Goal: Contribute content: Contribute content

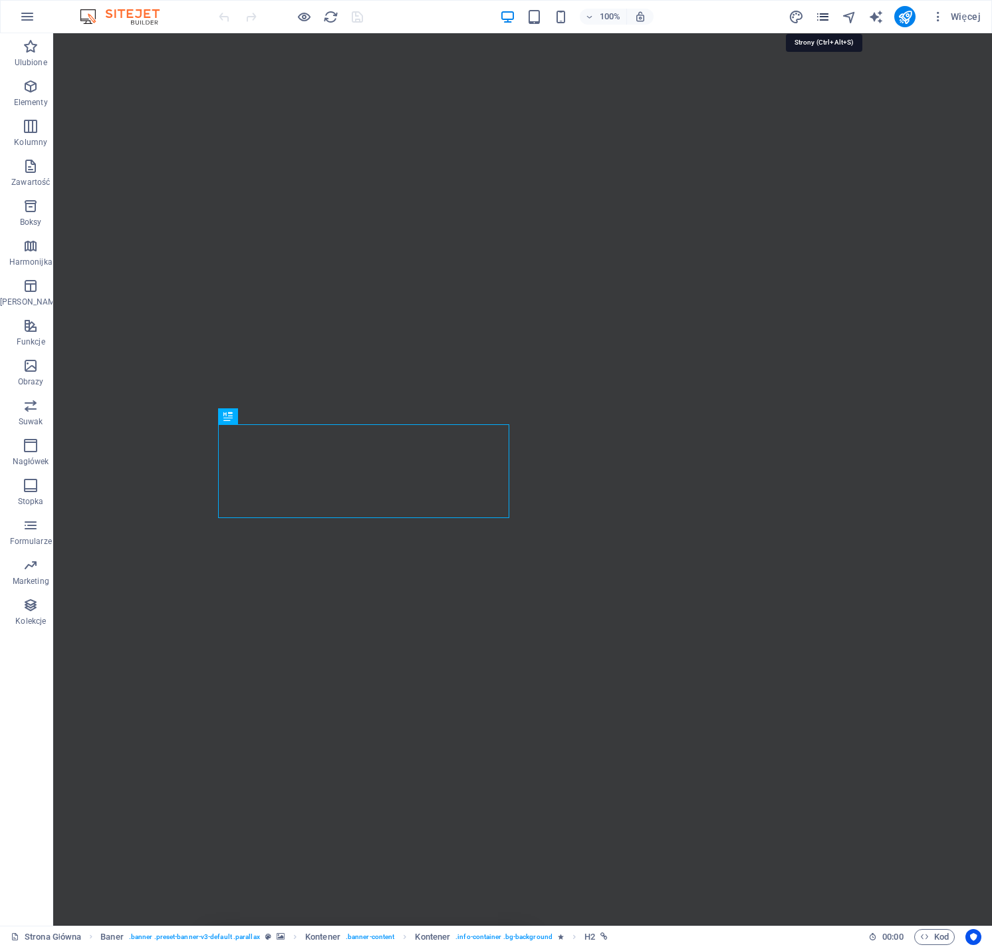
click at [824, 13] on icon "pages" at bounding box center [823, 16] width 15 height 15
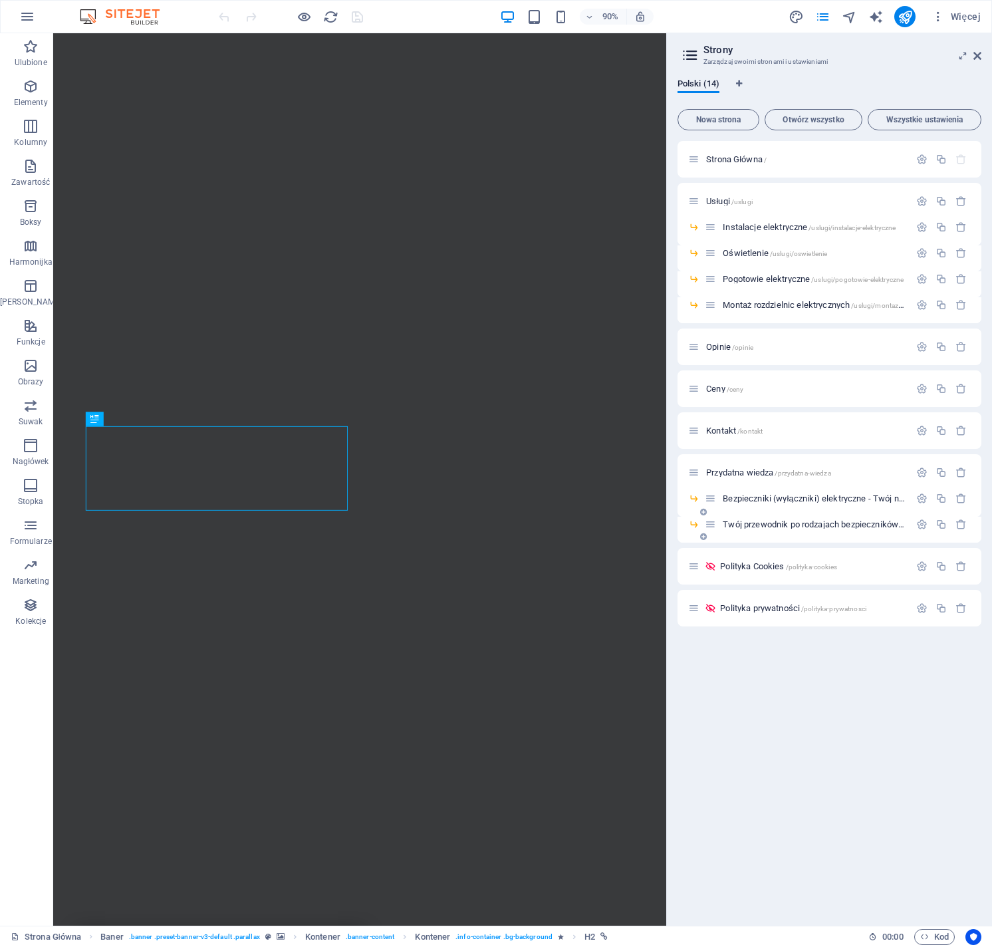
click at [704, 537] on icon at bounding box center [703, 537] width 7 height 8
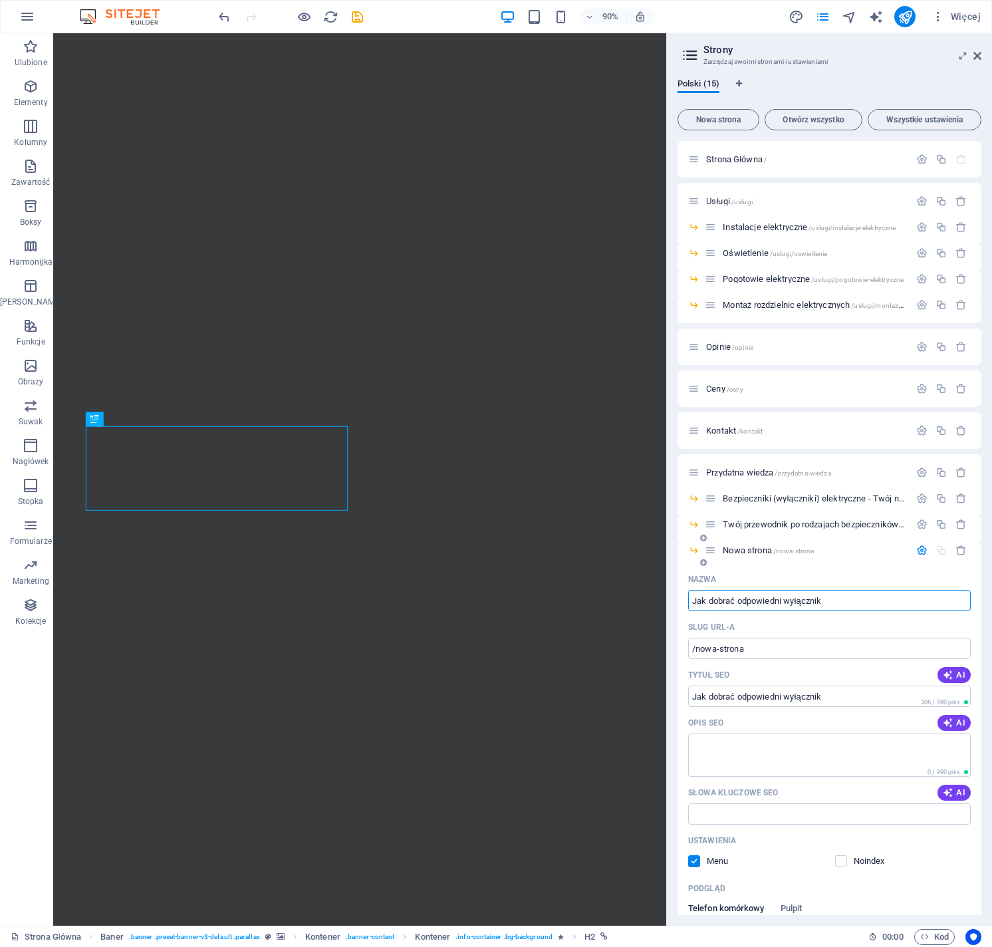
type input "Jak dobrać odpowiedni wyłącznik"
type input "/jak-dobrac-odpowiedni-wy-acznik"
type input "Jak dobrać odpowiedni wyłącznik nad"
type input "/jak-dobrac-odpowiedni-wy-acznik-nad"
type input "[PERSON_NAME] odpowiedni wyłącznik nadprądowy"
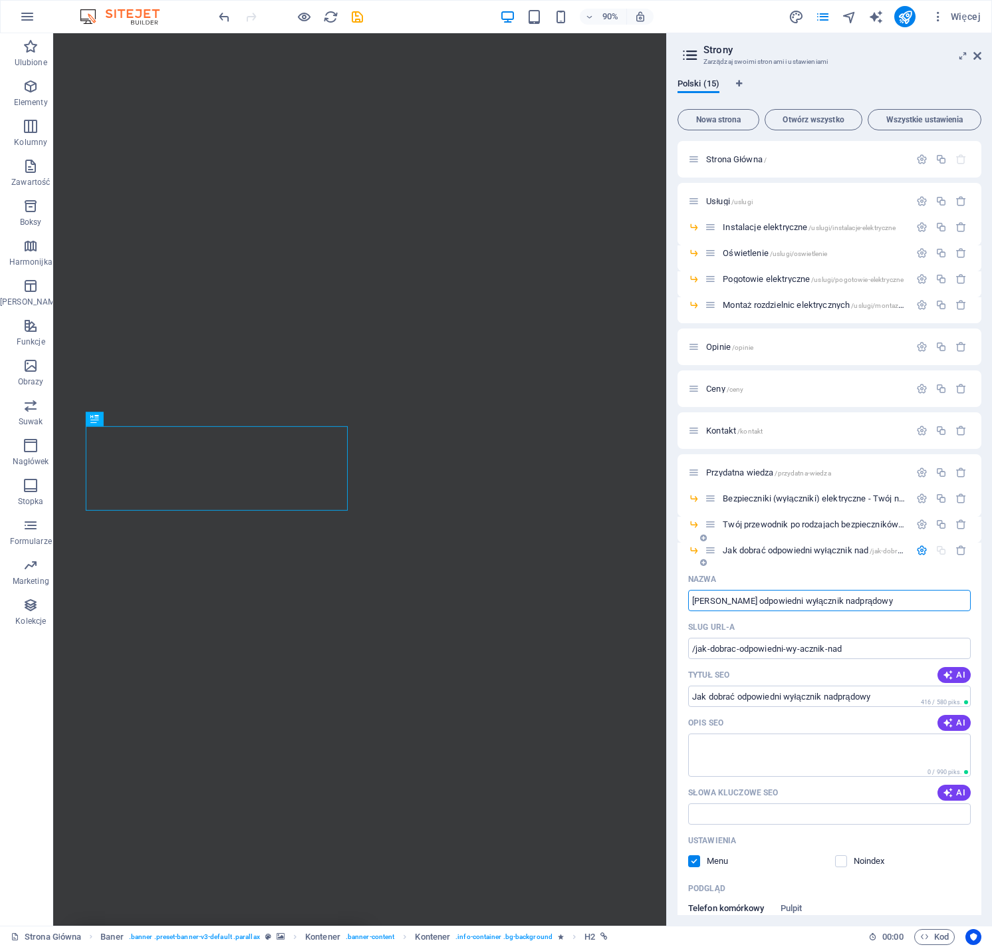
type input "/jak-dobrac-odpowiedni-wy-acznik-nadpradowy"
type input "[PERSON_NAME] odpowiedni wyłącznik nadprądowy do urz"
type input "/jak-dobrac-odpowiedni-wy-acznik-nadpradowy-do-urz"
type input "Jak dobrać odpowiedni wyłącznik nadprądowy do urządzenia?"
type input "/jak-dobrac-odpowiedni-wy-acznik-nadpradowy-do-urzadzenia"
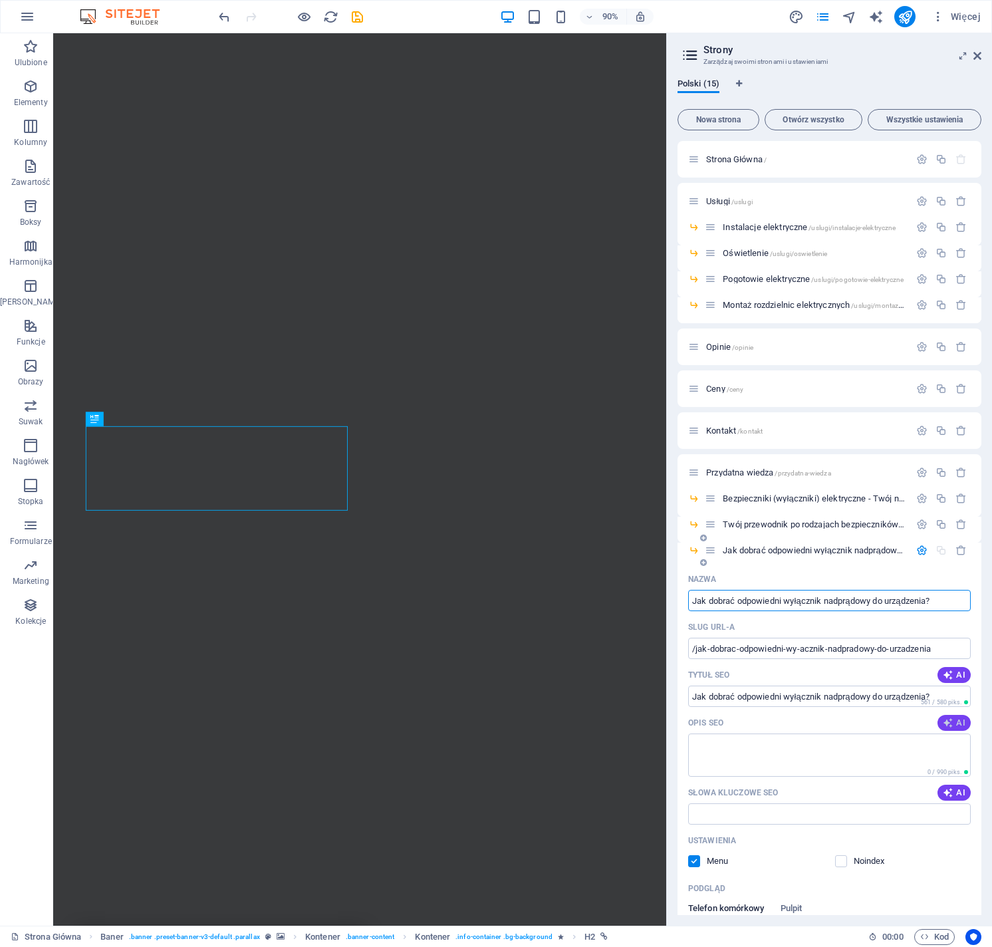
type input "Jak dobrać odpowiedni wyłącznik nadprądowy do urządzenia?"
click at [732, 754] on textarea "Opis SEO" at bounding box center [829, 755] width 283 height 43
paste textarea "Dobór odpowiedniego bezpiecznika to kluczowy element tworzenia bezpiecznej inst…"
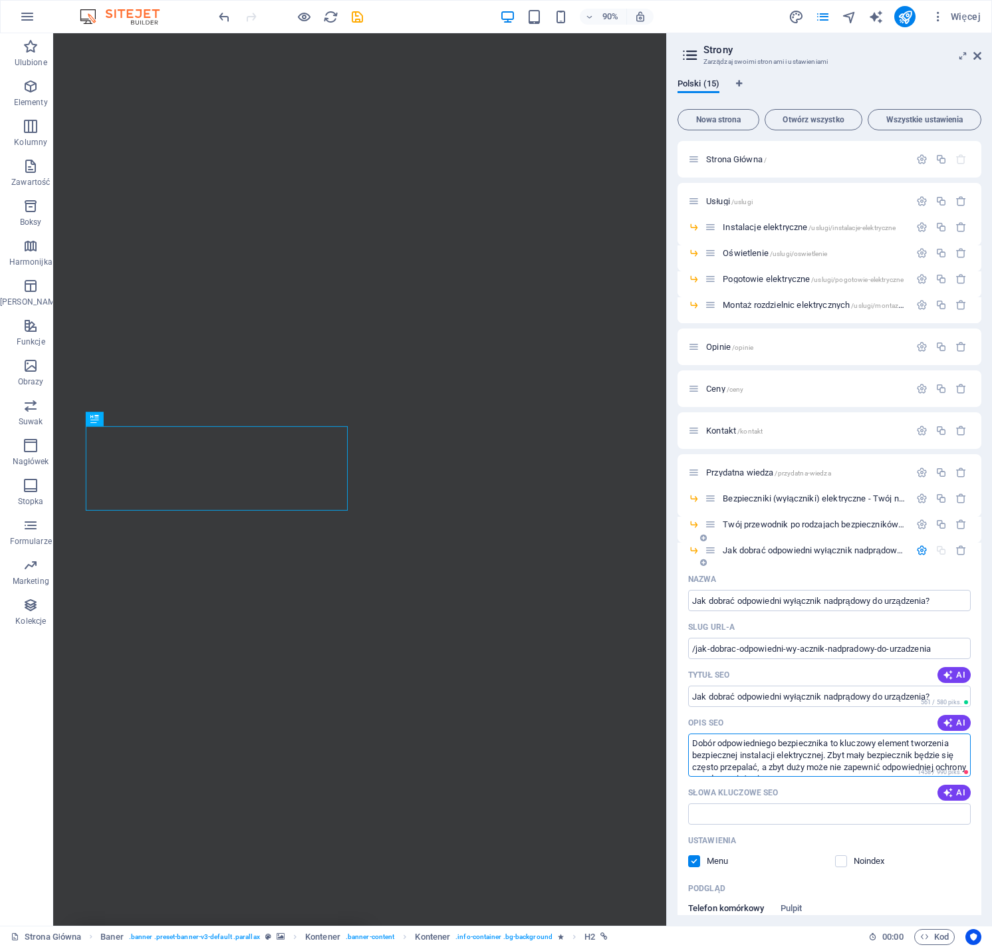
drag, startPoint x: 802, startPoint y: 740, endPoint x: 830, endPoint y: 741, distance: 27.9
click at [830, 741] on textarea "Dobór odpowiedniego bezpiecznika to kluczowy element tworzenia bezpiecznej inst…" at bounding box center [829, 755] width 283 height 43
click at [944, 748] on textarea "Dobór odpowiedniego wyłącznika nadprądowego to kluczowy element tworzenia bezpi…" at bounding box center [829, 755] width 283 height 43
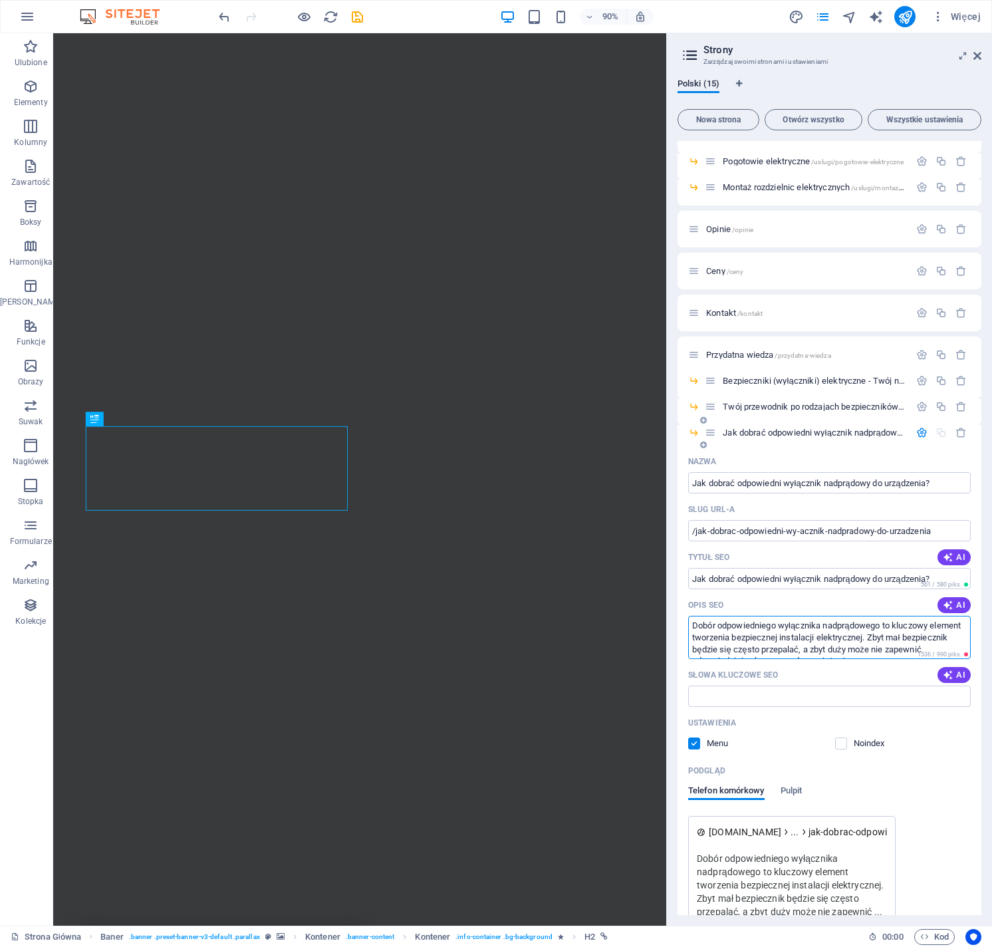
scroll to position [23, 0]
drag, startPoint x: 907, startPoint y: 639, endPoint x: 916, endPoint y: 667, distance: 29.5
click at [916, 667] on div "Nazwa Jak dobrać odpowiedni wyłącznik nadprądowy do urządzenia? ​ Slug URL-a /j…" at bounding box center [830, 716] width 304 height 530
type textarea "Dobór odpowiedniego wyłącznika nadprądowego to kluczowy element tworzenia bezpi…"
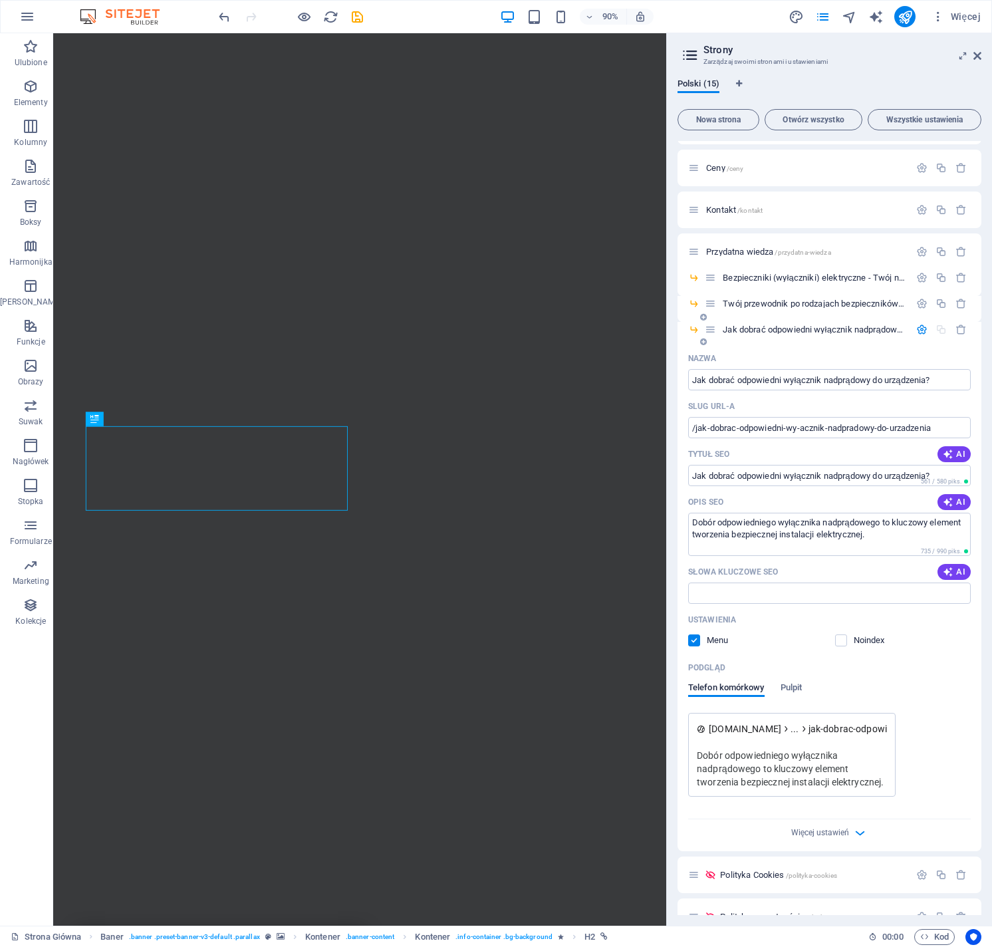
scroll to position [204, 0]
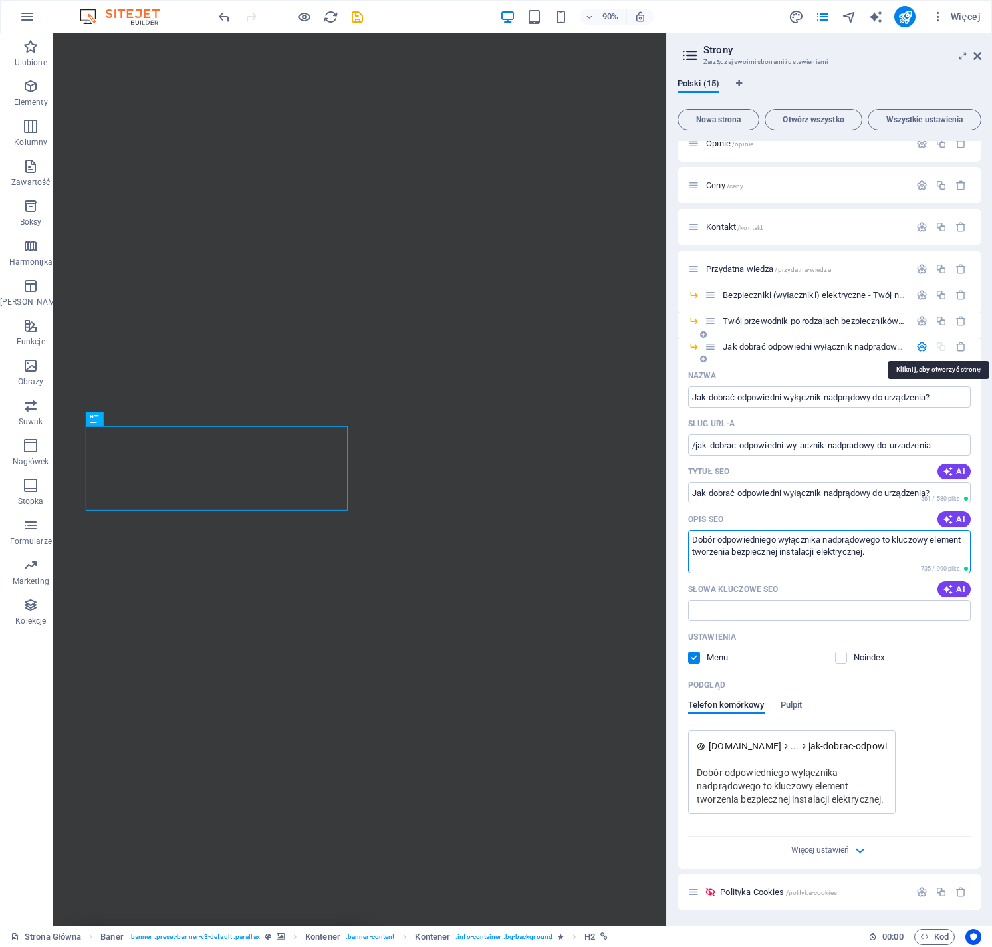
click at [834, 347] on span "Jak dobrać odpowiedni wyłącznik nadprądowy do urządzenia? /jak-dobrac-odpowiedn…" at bounding box center [937, 347] width 429 height 10
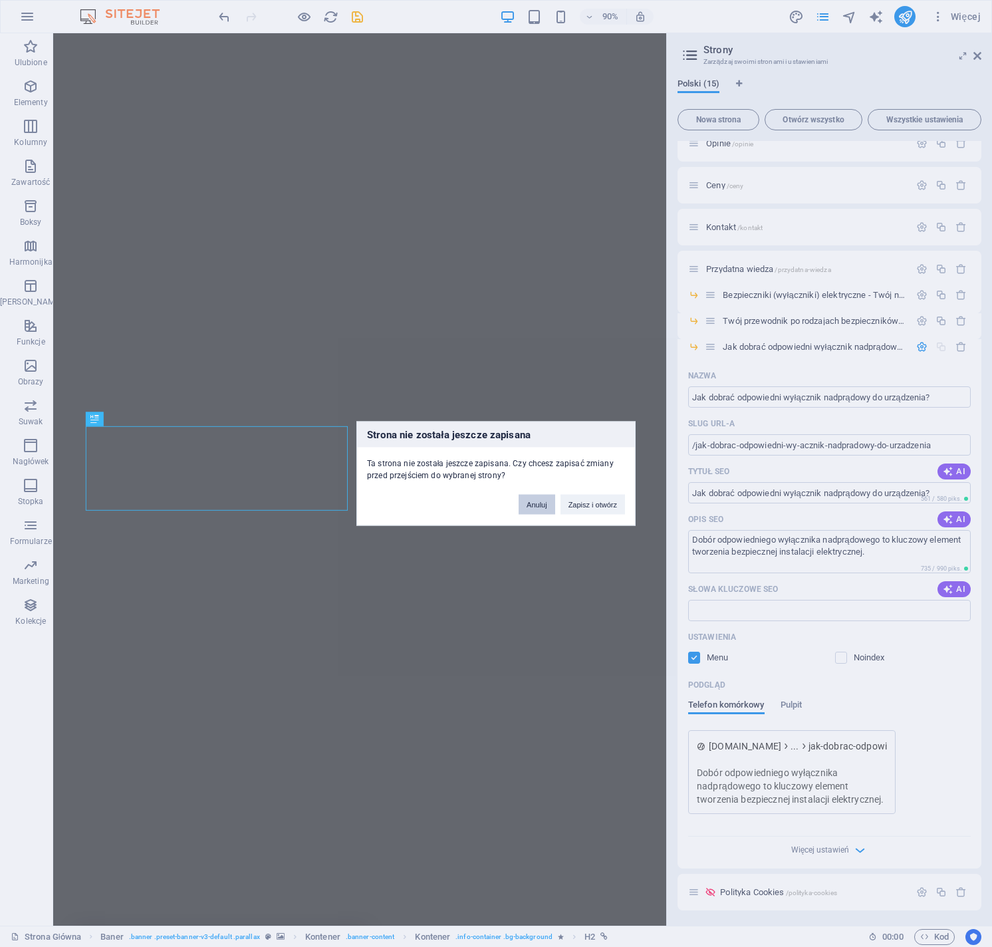
drag, startPoint x: 545, startPoint y: 508, endPoint x: 585, endPoint y: 504, distance: 40.8
click at [545, 508] on button "Anuluj" at bounding box center [537, 505] width 37 height 20
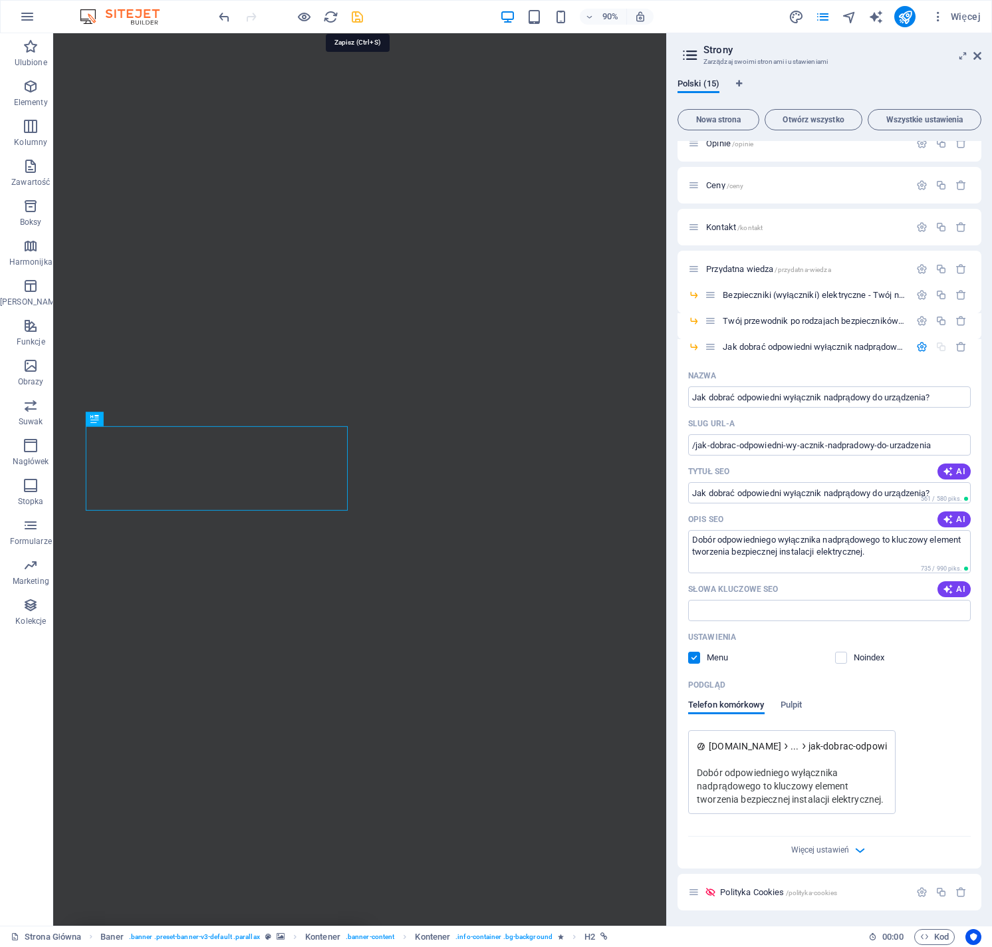
click at [356, 13] on icon "save" at bounding box center [357, 16] width 15 height 15
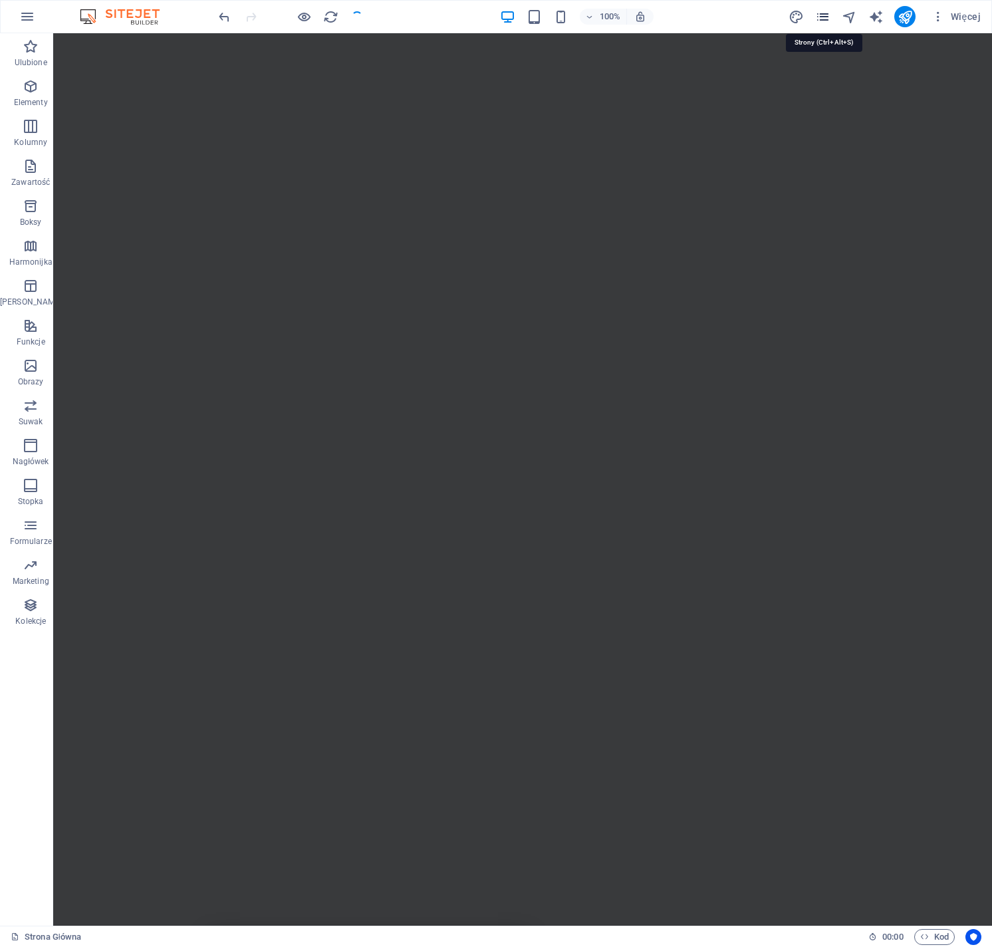
click at [828, 15] on icon "pages" at bounding box center [823, 16] width 15 height 15
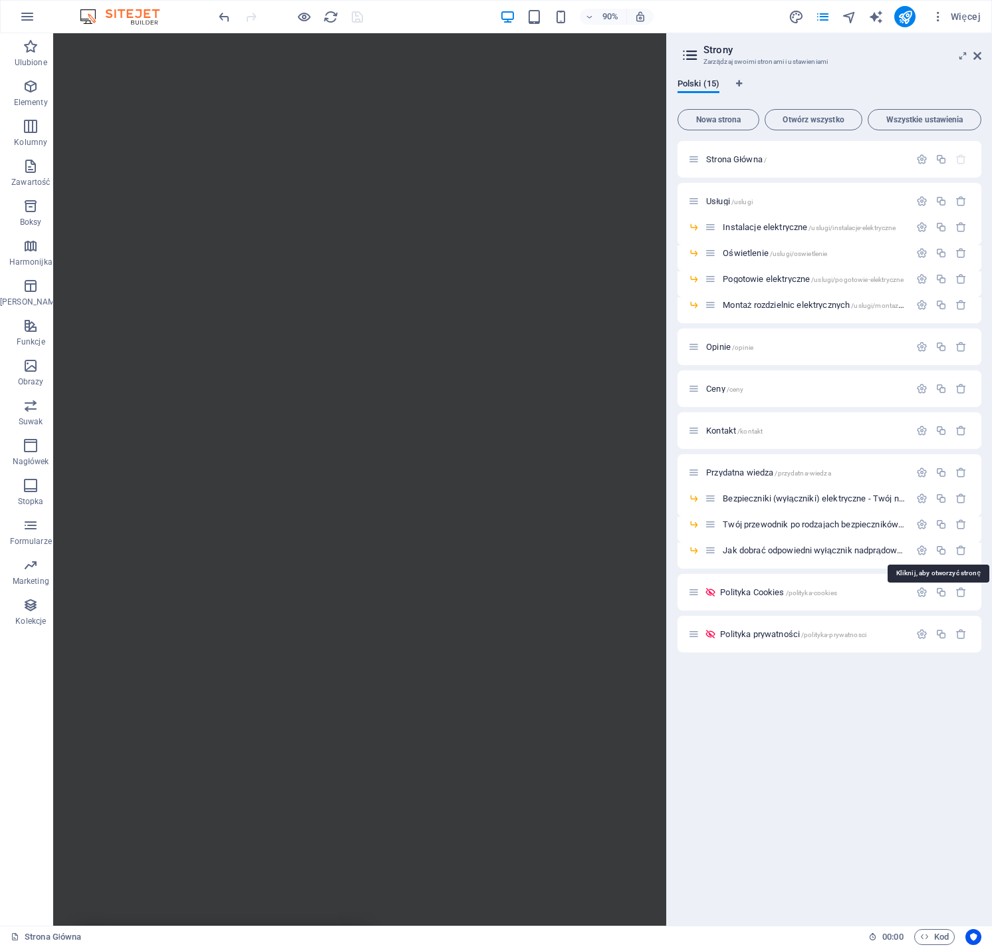
click at [821, 550] on span "Jak dobrać odpowiedni wyłącznik nadprądowy do urządzenia? /jak-dobrac-odpowiedn…" at bounding box center [937, 550] width 429 height 10
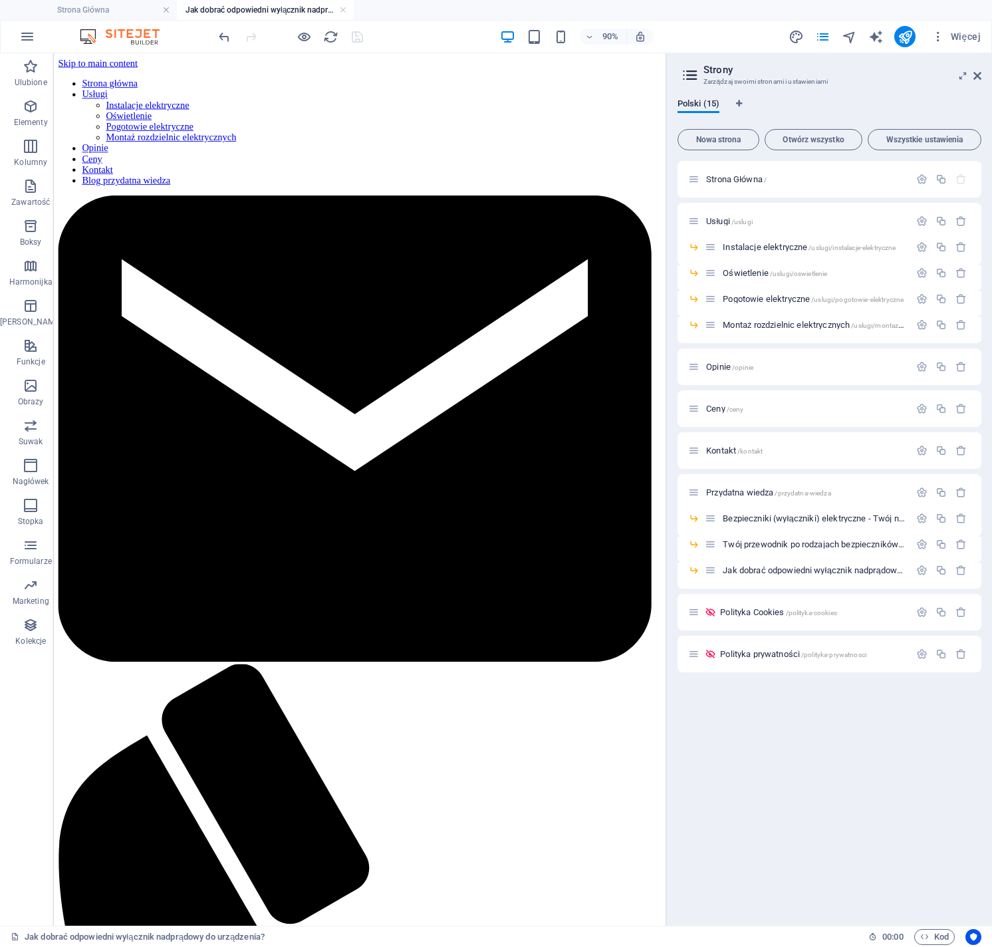
scroll to position [0, 0]
click at [752, 176] on span "Strona Główna /" at bounding box center [736, 179] width 61 height 10
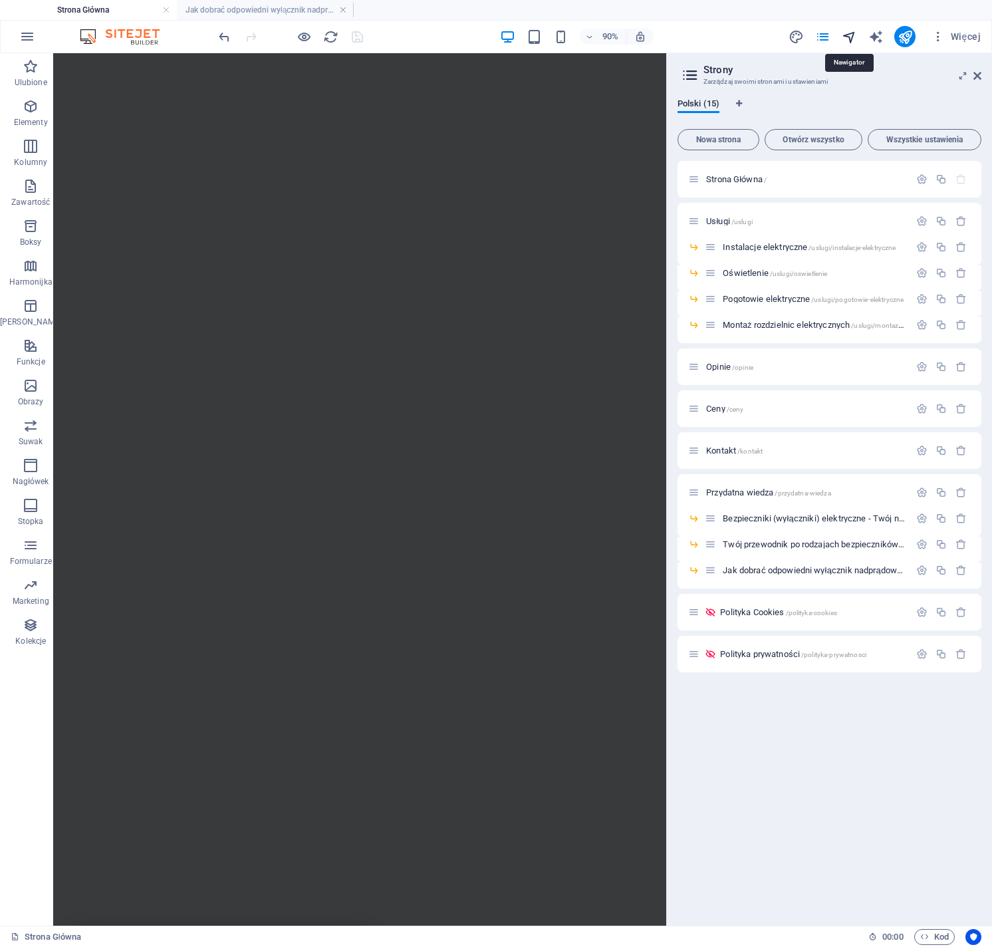
click at [851, 36] on icon "navigator" at bounding box center [849, 36] width 15 height 15
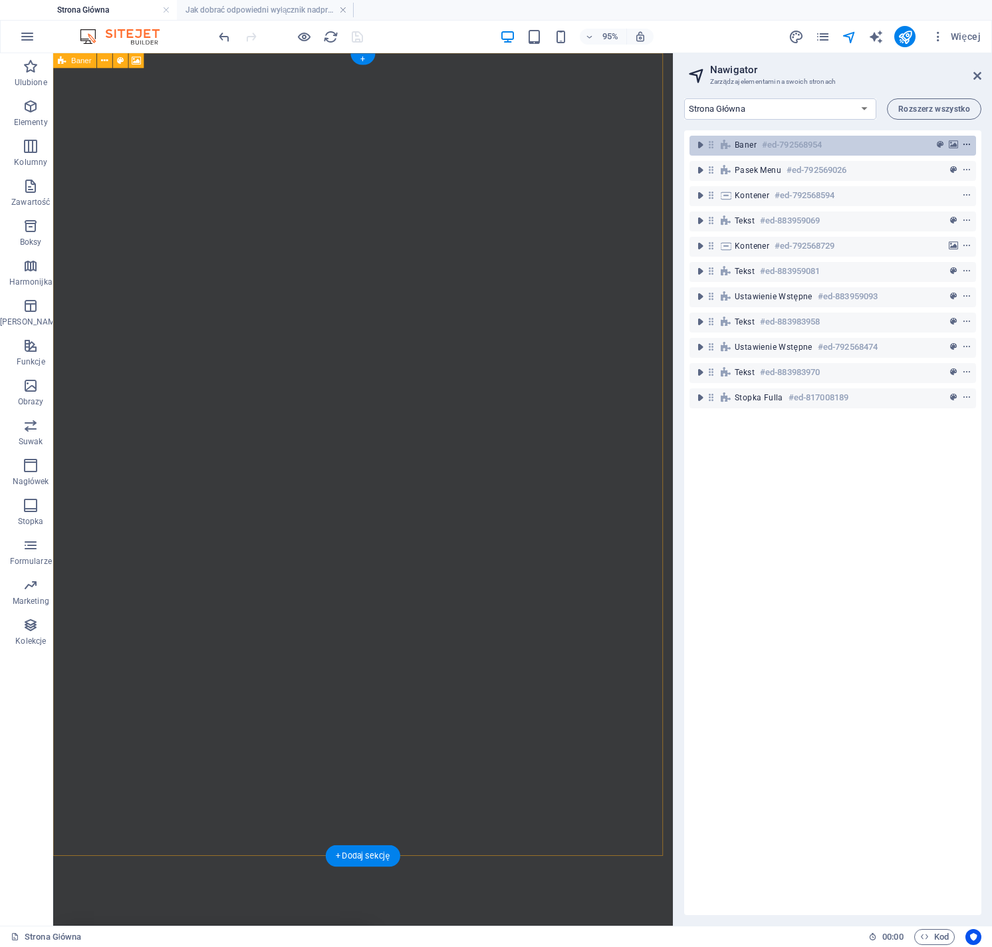
click at [967, 146] on icon "context-menu" at bounding box center [967, 144] width 9 height 9
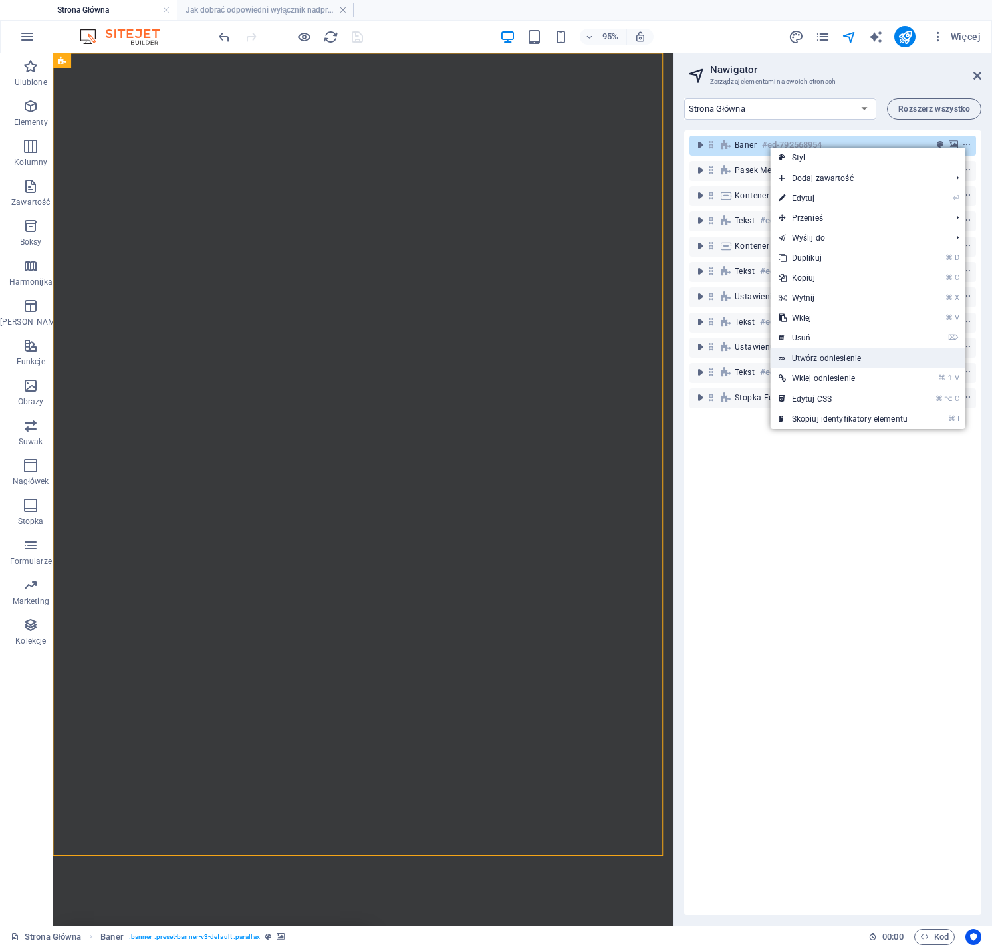
click at [847, 359] on link "Utwórz odniesienie" at bounding box center [868, 359] width 195 height 20
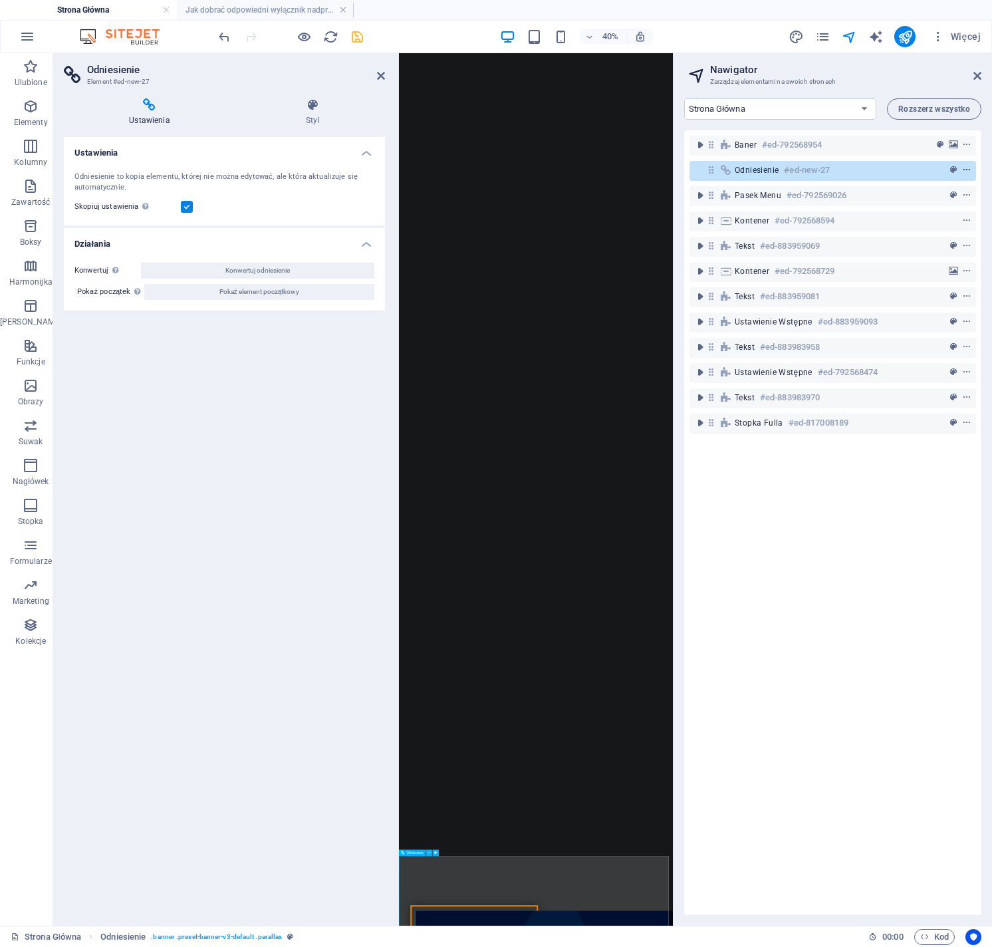
click at [967, 172] on icon "context-menu" at bounding box center [967, 170] width 9 height 9
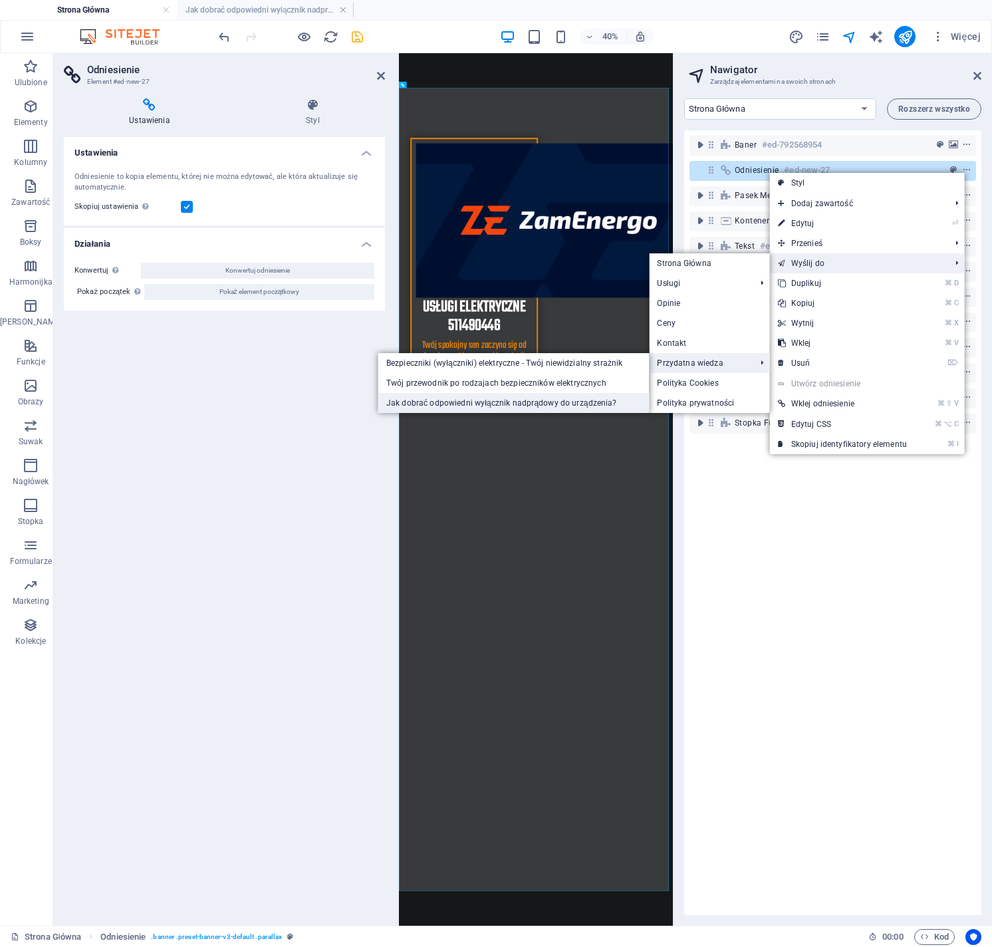
click at [604, 399] on link "Jak dobrać odpowiedni wyłącznik nadprądowy do urządzenia?" at bounding box center [514, 403] width 271 height 20
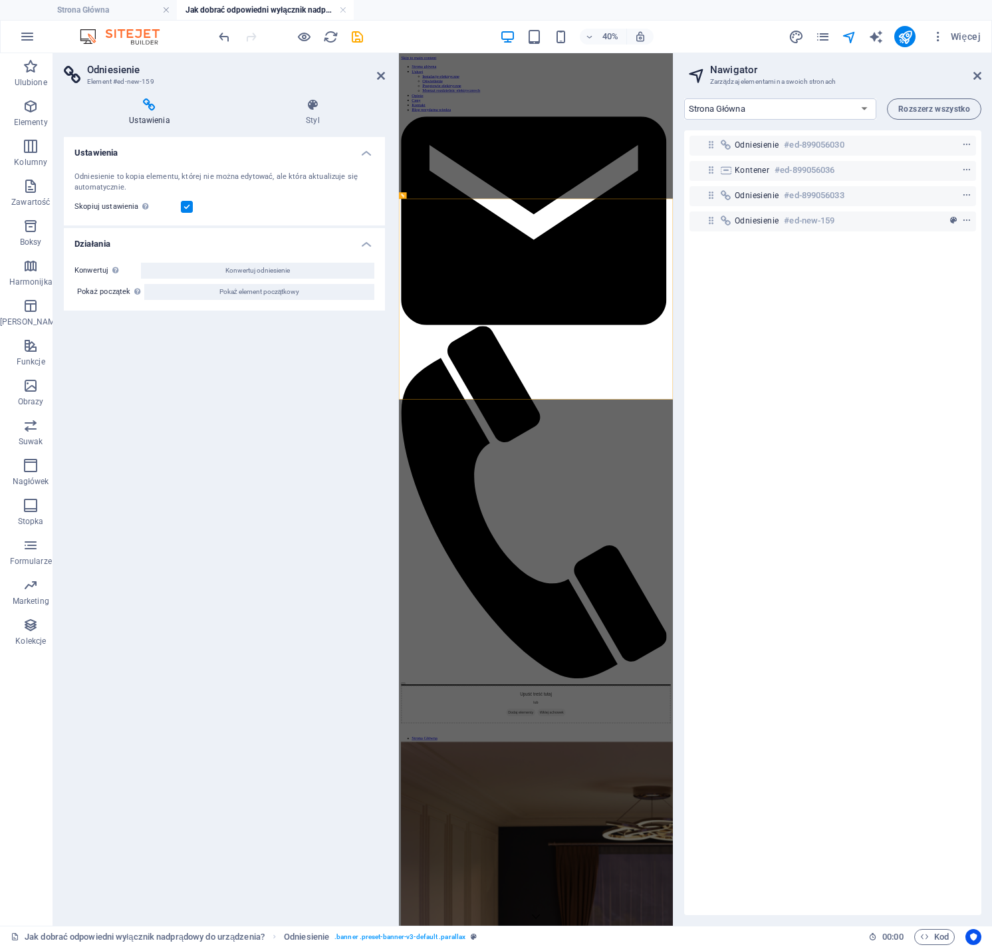
scroll to position [0, 0]
click at [382, 76] on icon at bounding box center [381, 76] width 8 height 11
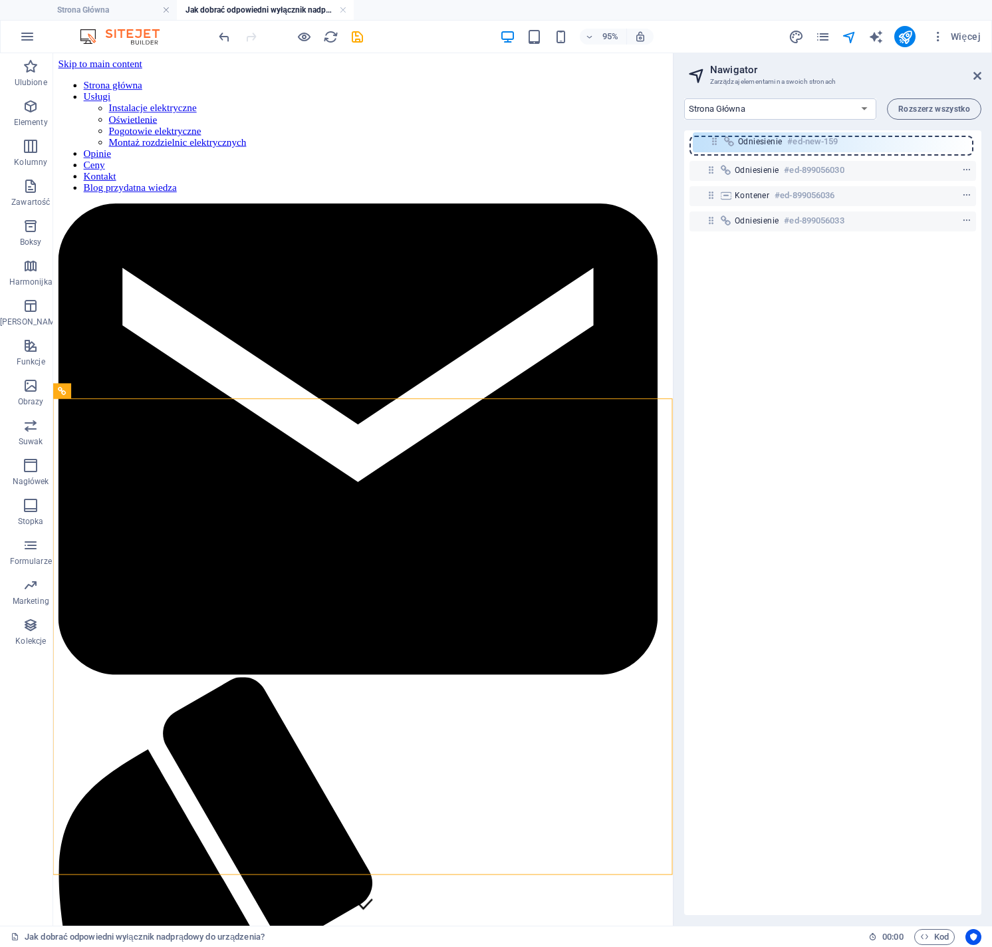
drag, startPoint x: 712, startPoint y: 225, endPoint x: 714, endPoint y: 140, distance: 85.2
click at [714, 140] on div "Odniesienie #ed-899056030 Kontener #ed-899056036 Odniesienie #ed-899056033 Odni…" at bounding box center [833, 522] width 297 height 785
drag, startPoint x: 712, startPoint y: 223, endPoint x: 724, endPoint y: 146, distance: 78.1
click at [724, 146] on div "Odniesienie #ed-899056030 Kontener #ed-899056036 Odniesienie #ed-899056033 Odni…" at bounding box center [833, 522] width 297 height 785
drag, startPoint x: 715, startPoint y: 222, endPoint x: 719, endPoint y: 141, distance: 81.3
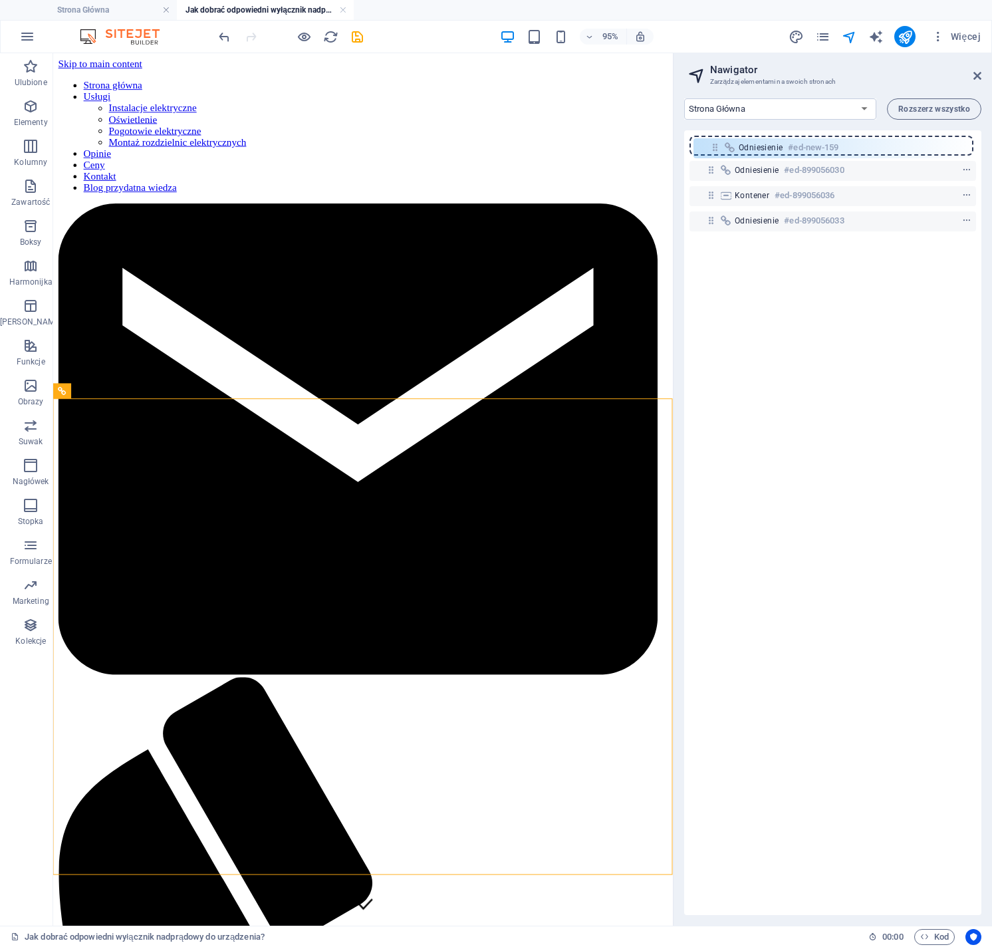
click at [719, 141] on div "Odniesienie #ed-899056030 Kontener #ed-899056036 Odniesienie #ed-899056033 Odni…" at bounding box center [833, 522] width 297 height 785
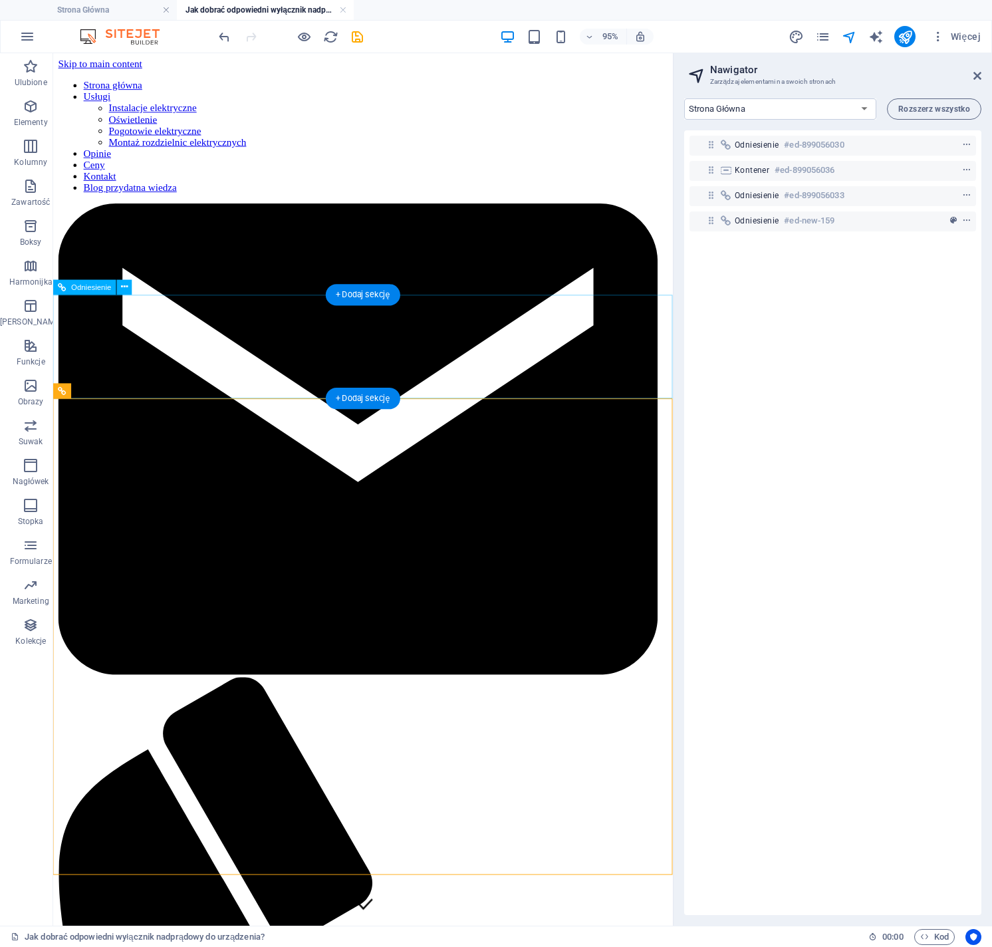
drag, startPoint x: 178, startPoint y: 445, endPoint x: 139, endPoint y: 345, distance: 107.2
drag, startPoint x: 147, startPoint y: 446, endPoint x: 243, endPoint y: 55, distance: 402.1
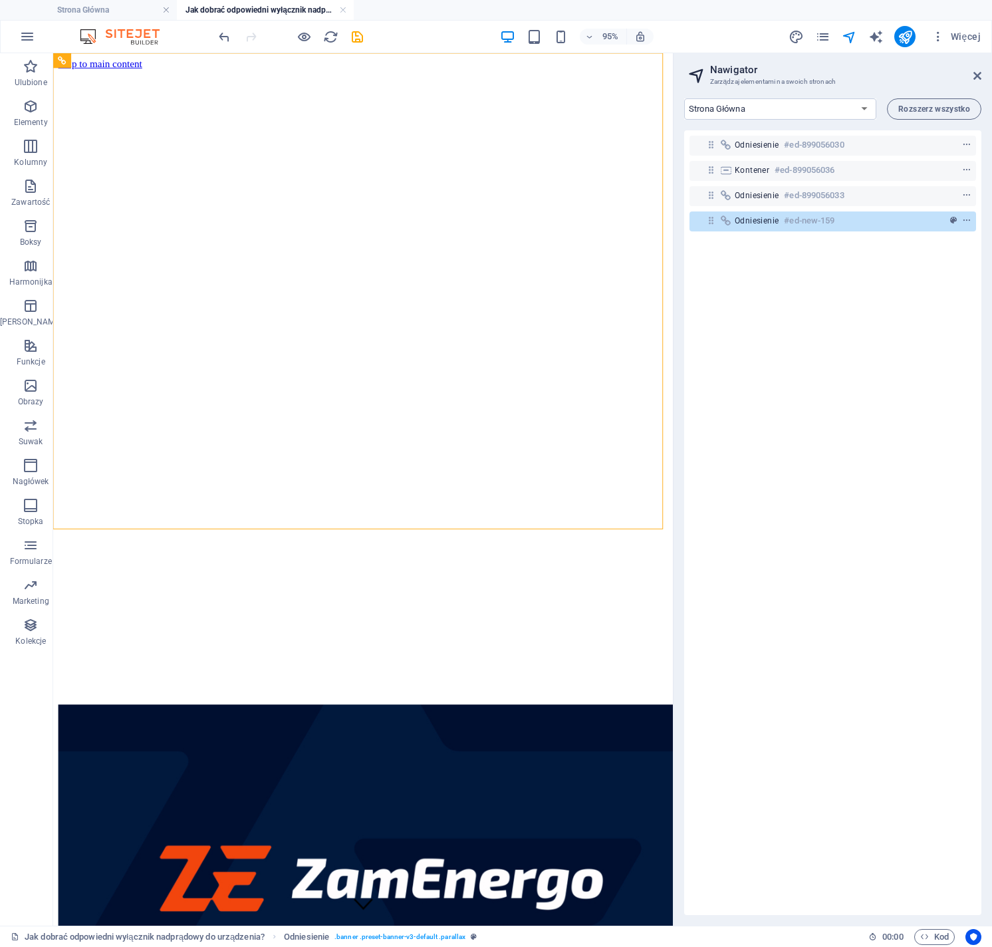
click at [839, 494] on div "Odniesienie #ed-899056030 Kontener #ed-899056036 Odniesienie #ed-899056033 Odni…" at bounding box center [833, 522] width 297 height 785
click at [358, 37] on icon "save" at bounding box center [357, 36] width 15 height 15
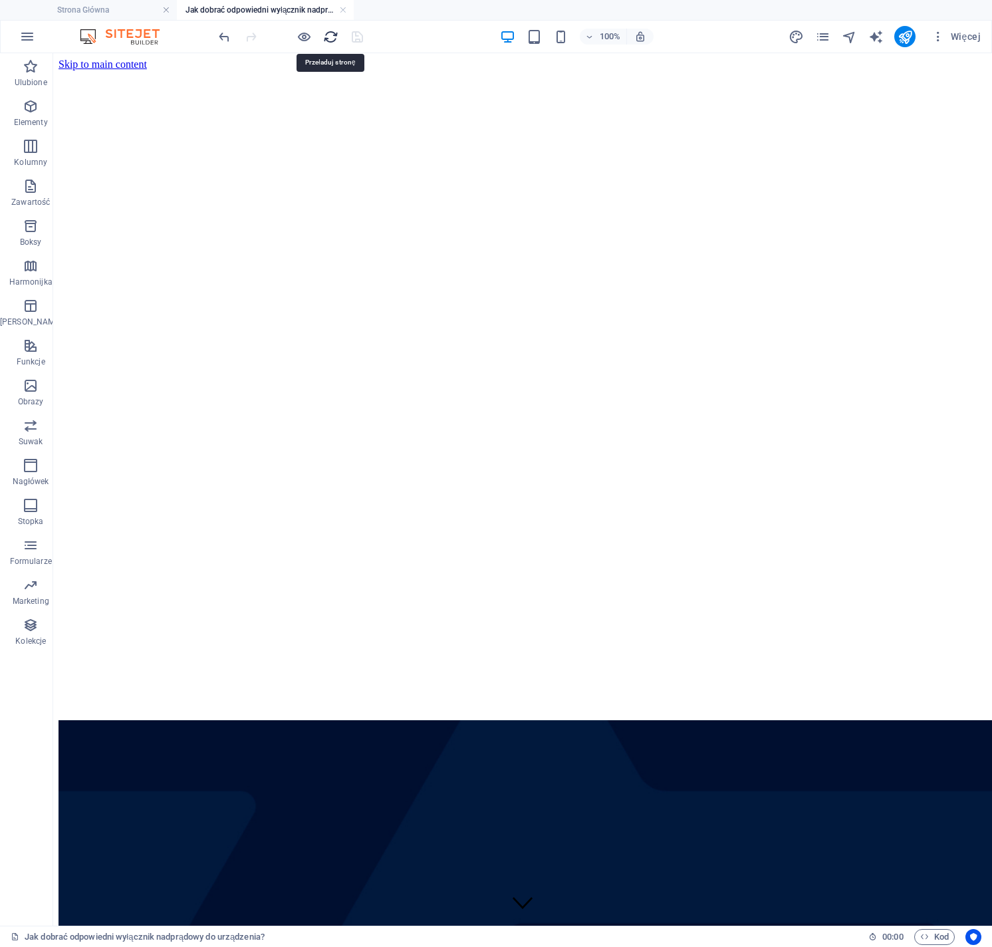
click at [331, 39] on icon "reload" at bounding box center [330, 36] width 15 height 15
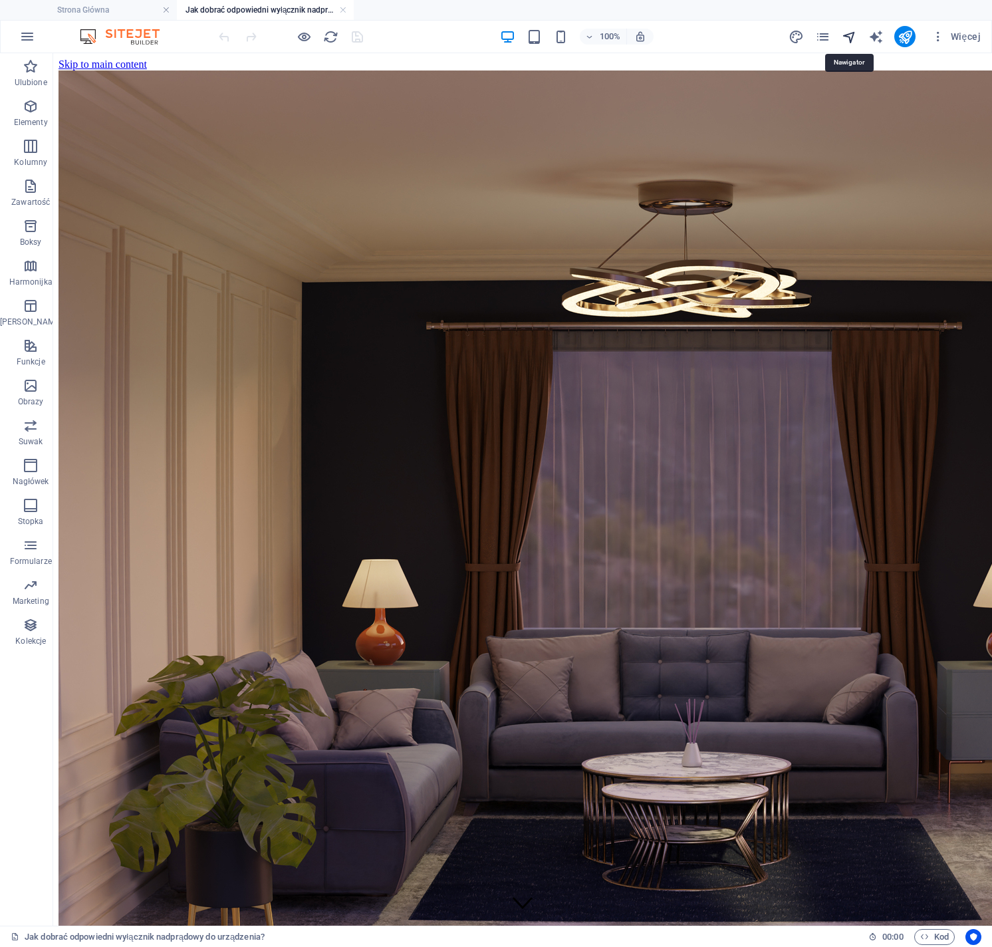
click at [851, 39] on icon "navigator" at bounding box center [849, 36] width 15 height 15
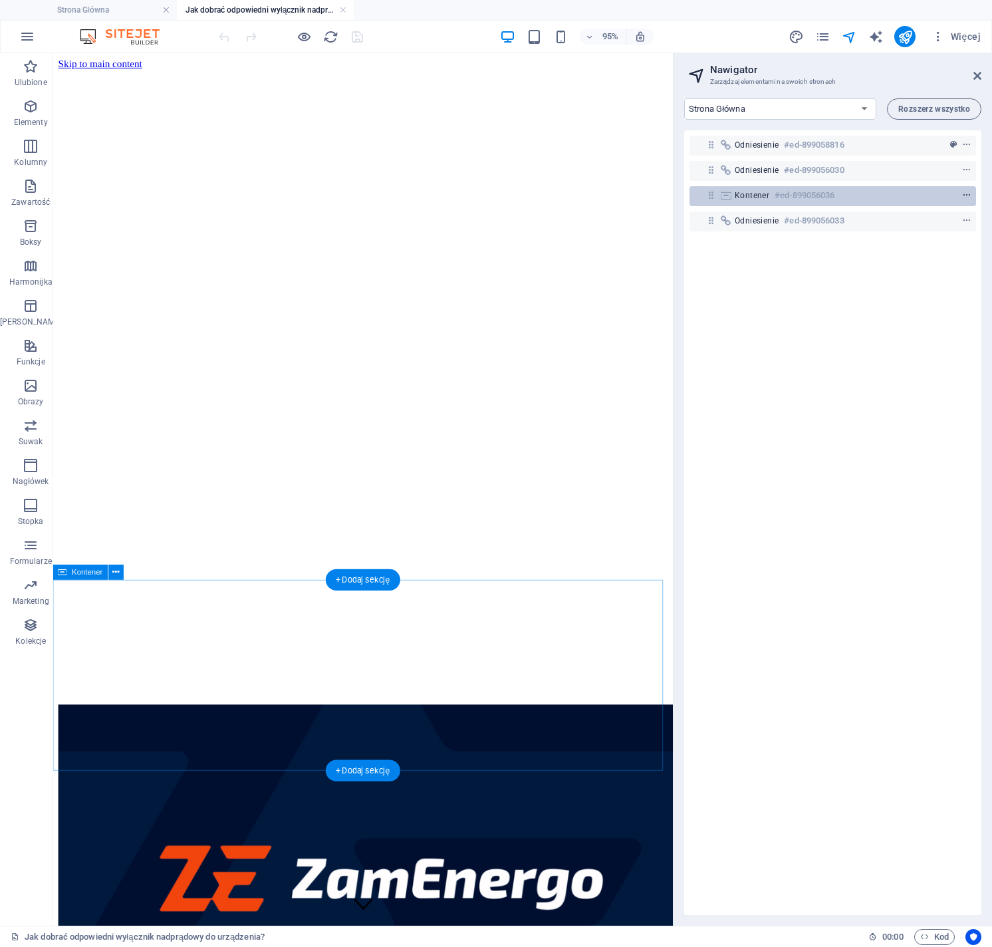
click at [963, 198] on icon "context-menu" at bounding box center [967, 195] width 9 height 9
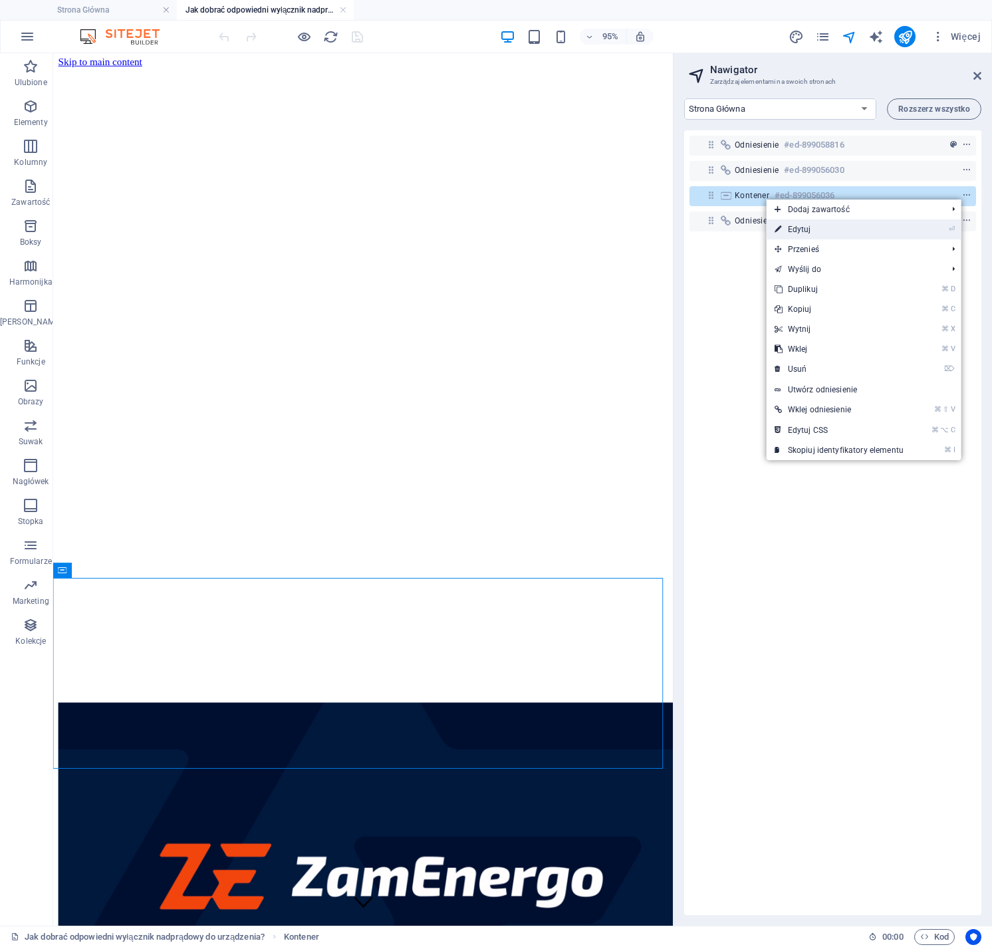
click at [863, 227] on link "⏎ Edytuj" at bounding box center [839, 230] width 145 height 20
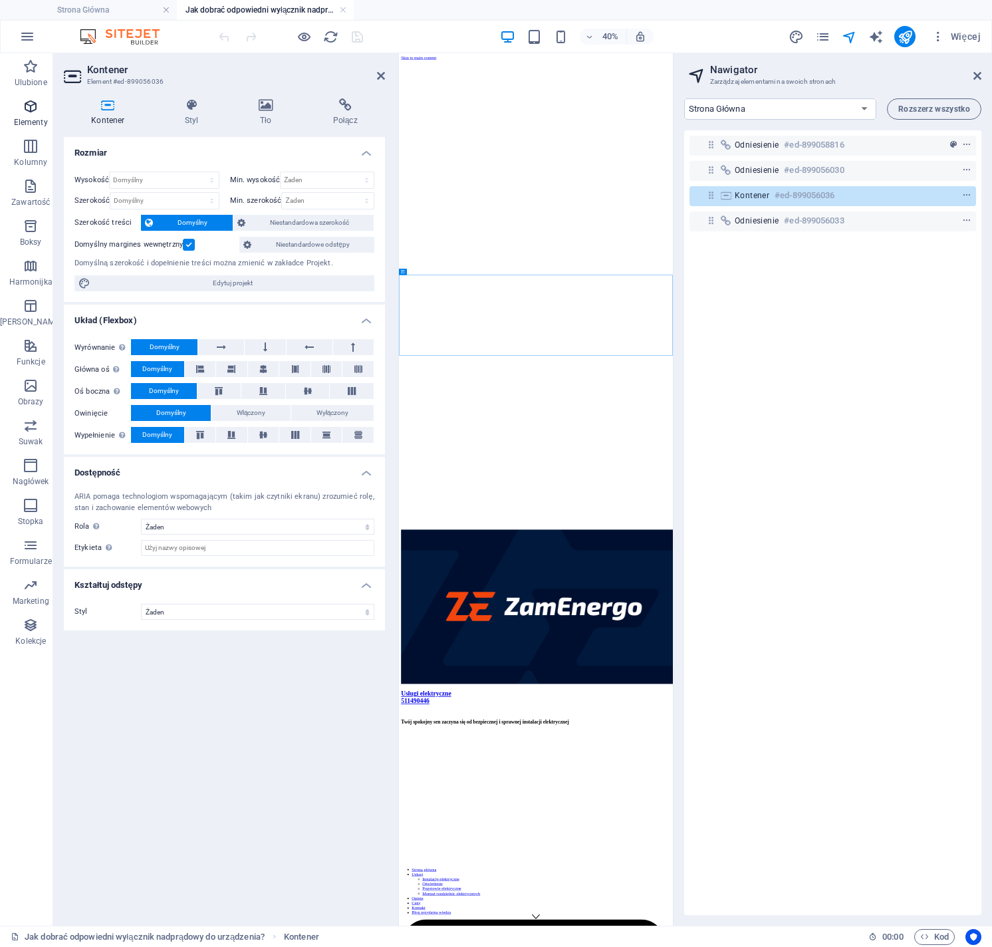
click at [28, 117] on p "Elementy" at bounding box center [31, 122] width 34 height 11
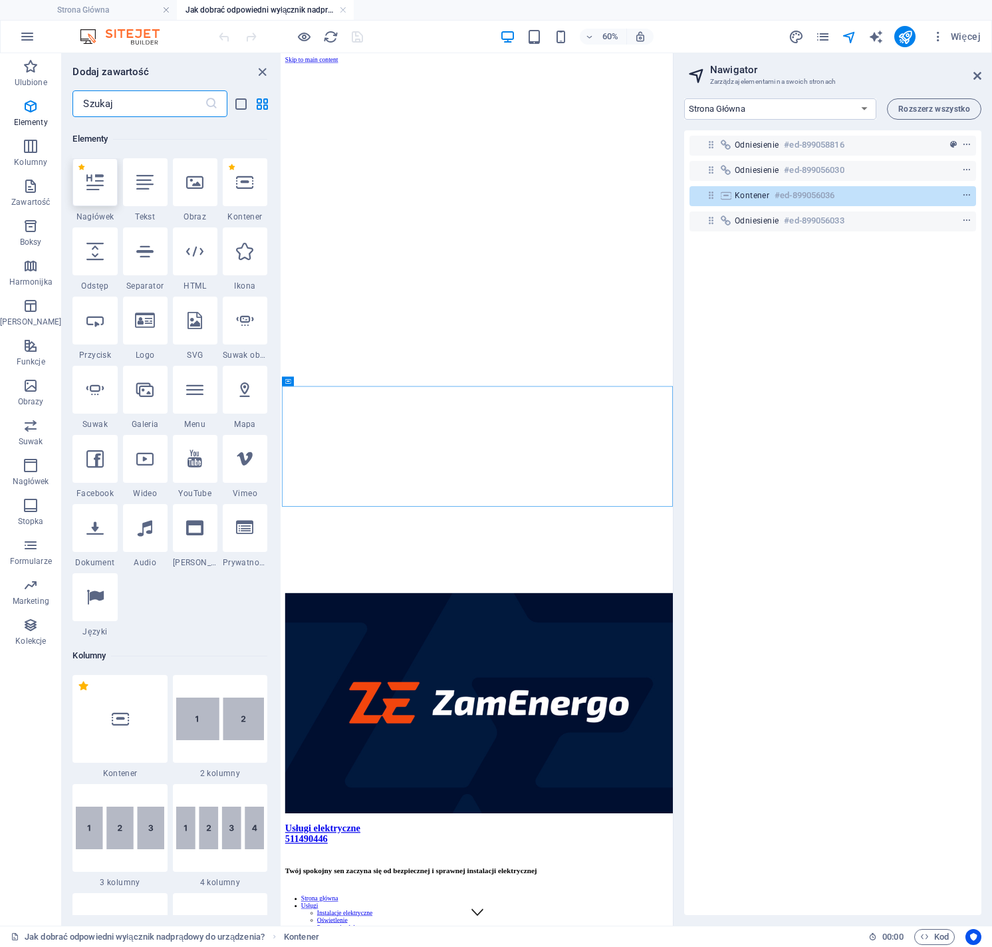
scroll to position [142, 0]
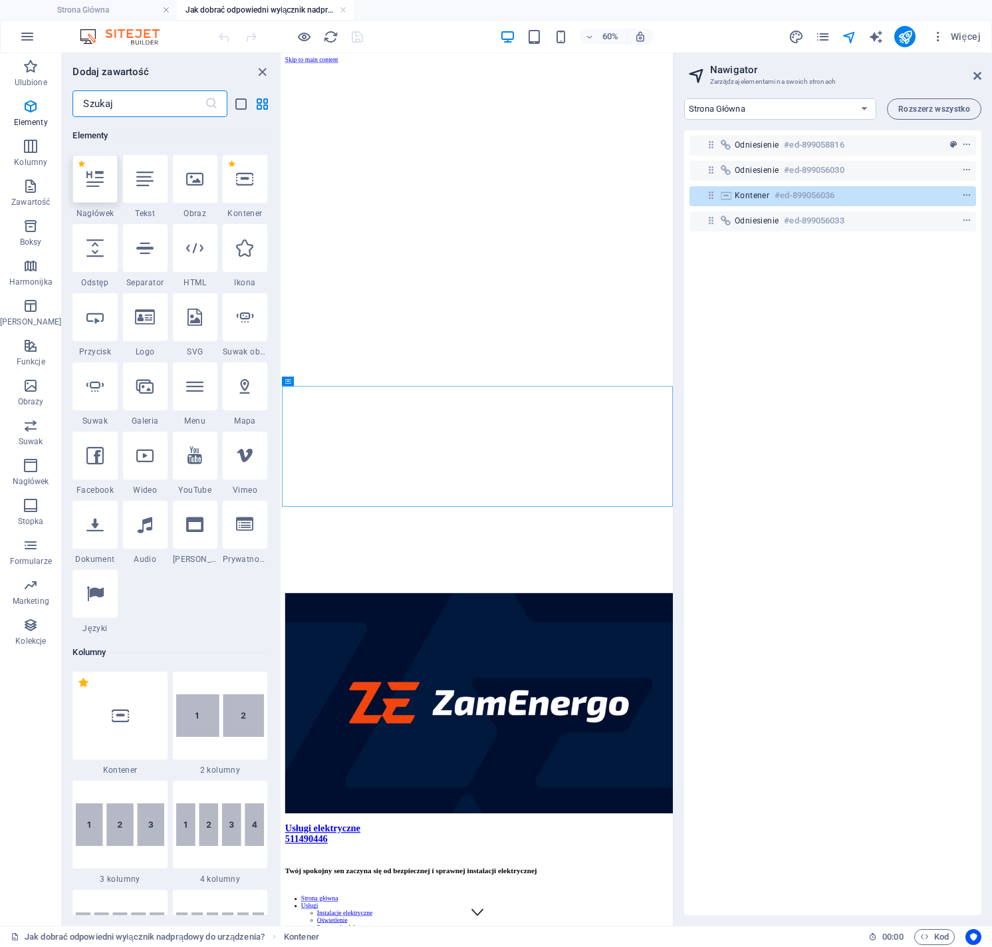
click at [86, 181] on icon at bounding box center [94, 178] width 17 height 17
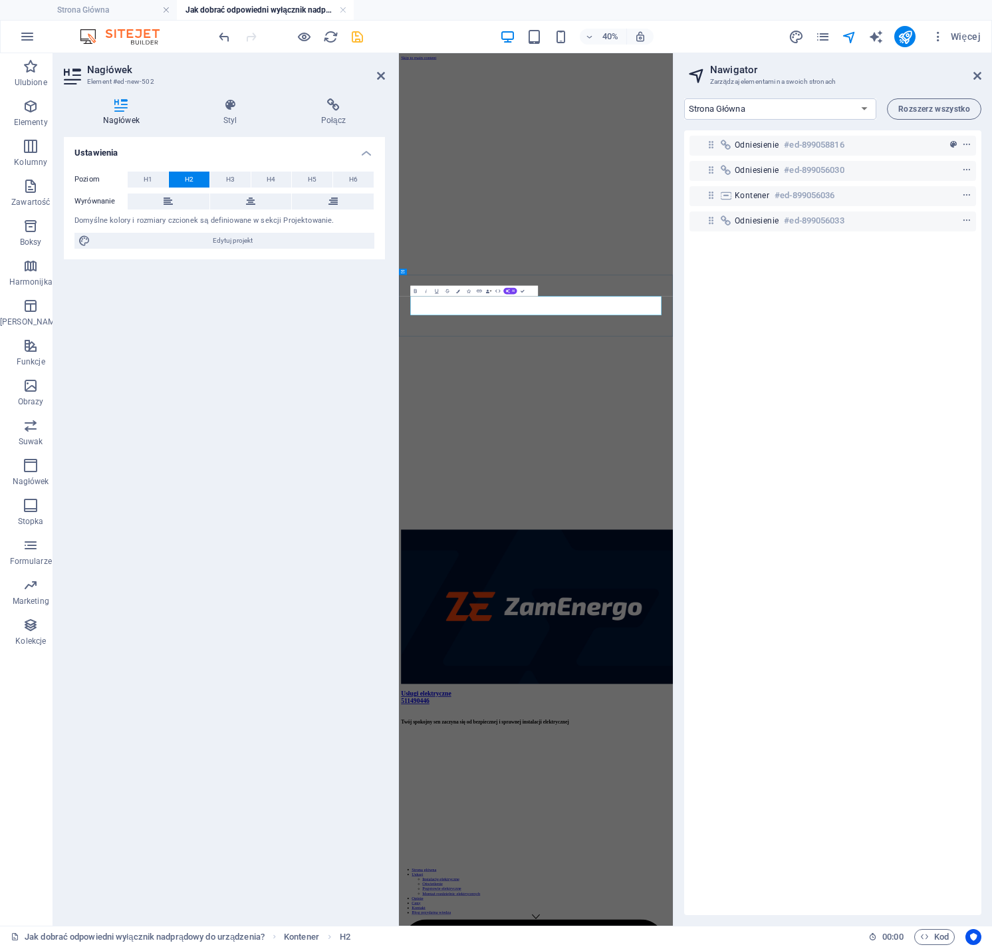
drag, startPoint x: 602, startPoint y: 732, endPoint x: 583, endPoint y: 737, distance: 19.4
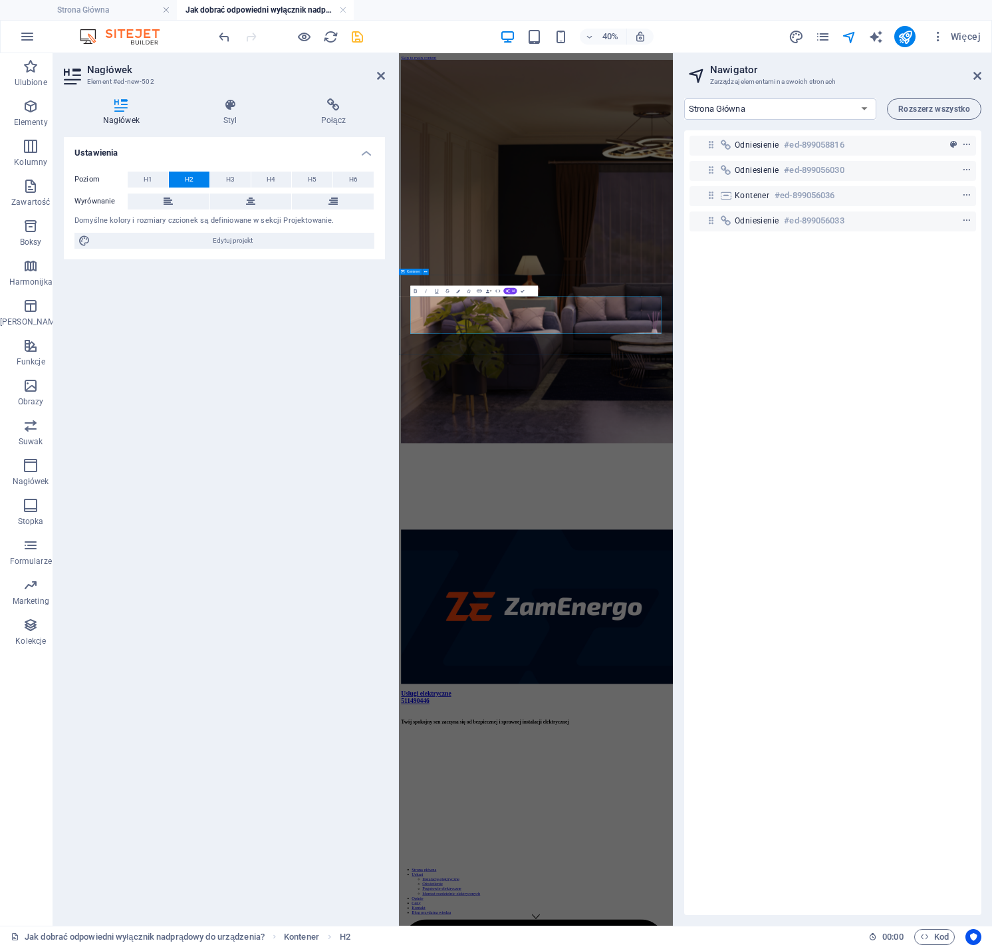
drag, startPoint x: 579, startPoint y: 734, endPoint x: 414, endPoint y: 685, distance: 172.2
click at [459, 294] on button "Colors" at bounding box center [458, 291] width 10 height 11
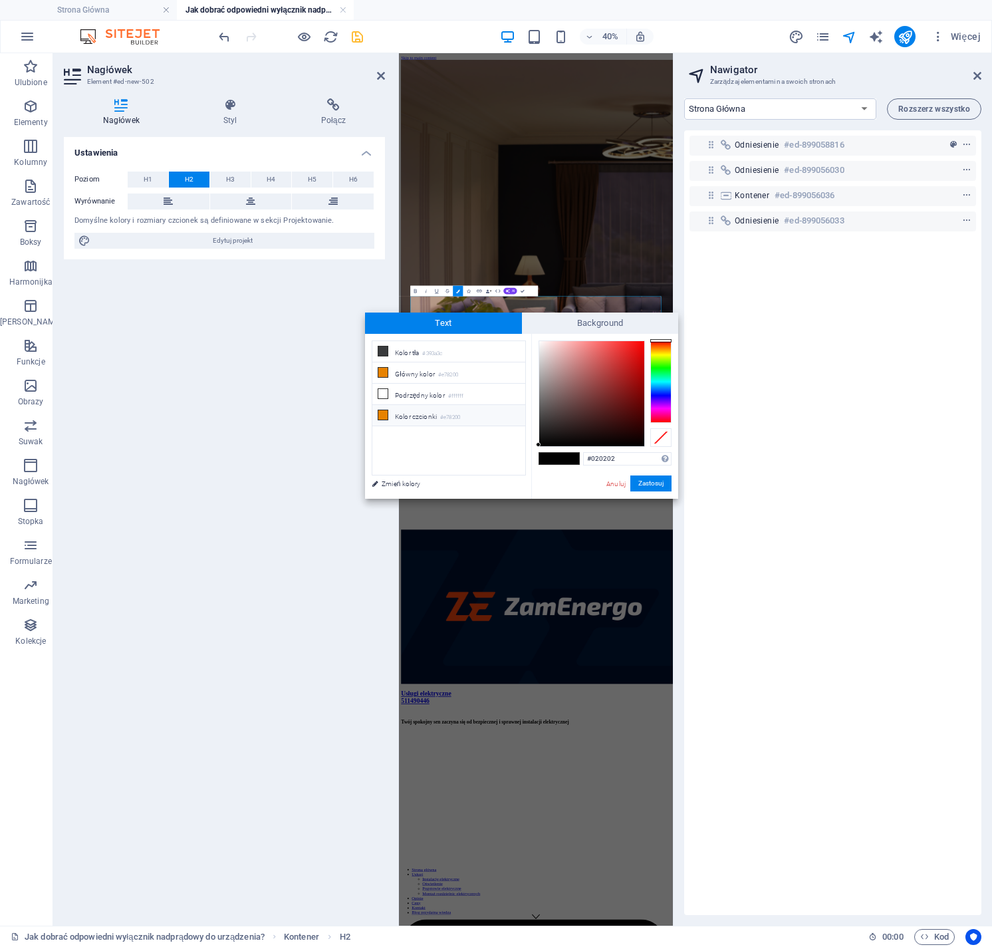
click at [416, 415] on li "Kolor czcionki #e78200" at bounding box center [449, 415] width 153 height 21
type input "#e78200"
click at [655, 485] on button "Zastosuj" at bounding box center [651, 484] width 41 height 16
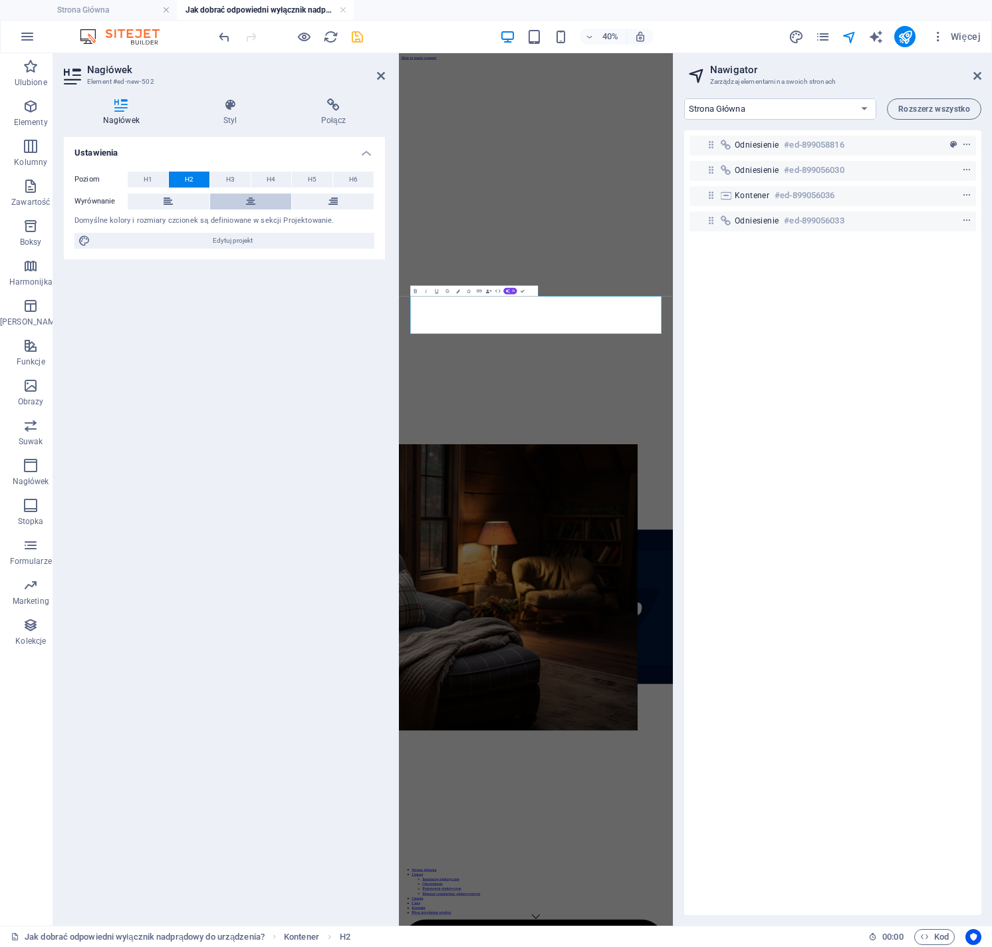
click at [243, 205] on button at bounding box center [251, 202] width 82 height 16
click at [233, 180] on span "H3" at bounding box center [230, 180] width 9 height 16
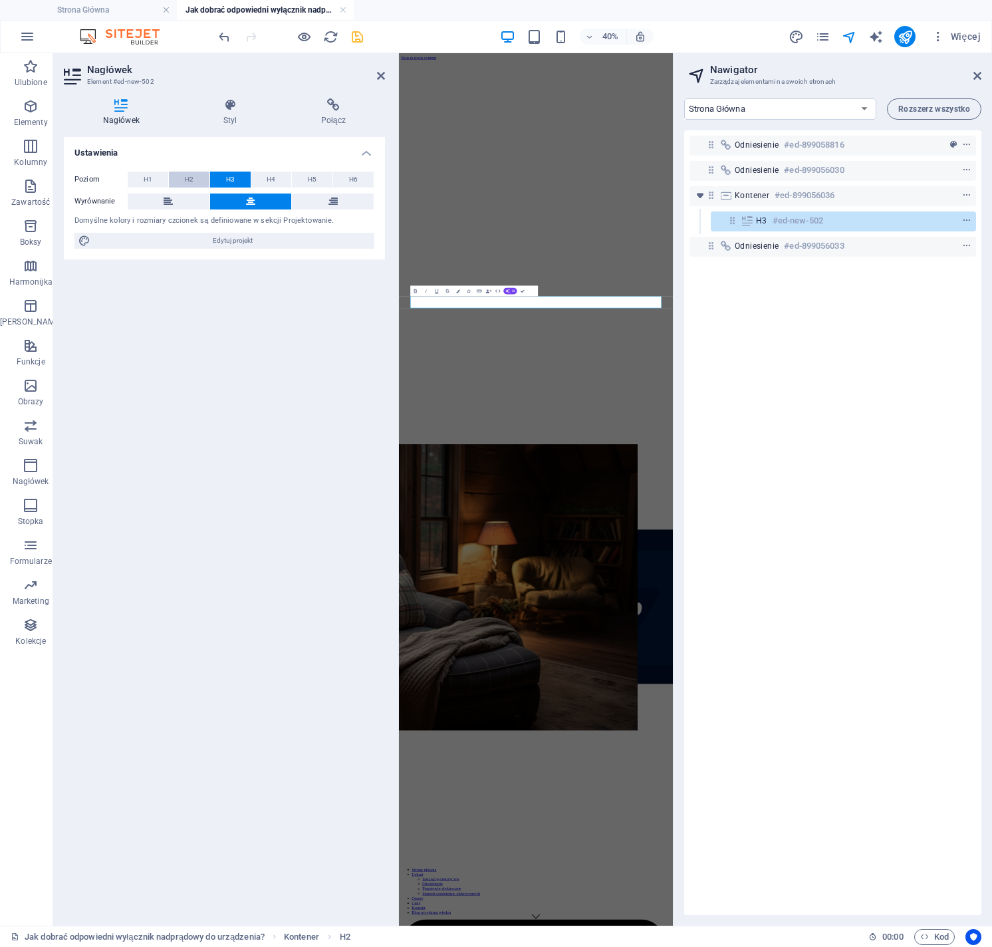
click at [198, 181] on button "H2" at bounding box center [189, 180] width 41 height 16
click at [789, 324] on div "Odniesienie #ed-899058816 Odniesienie #ed-899056030 Kontener #ed-899056036 H2 #…" at bounding box center [833, 522] width 297 height 785
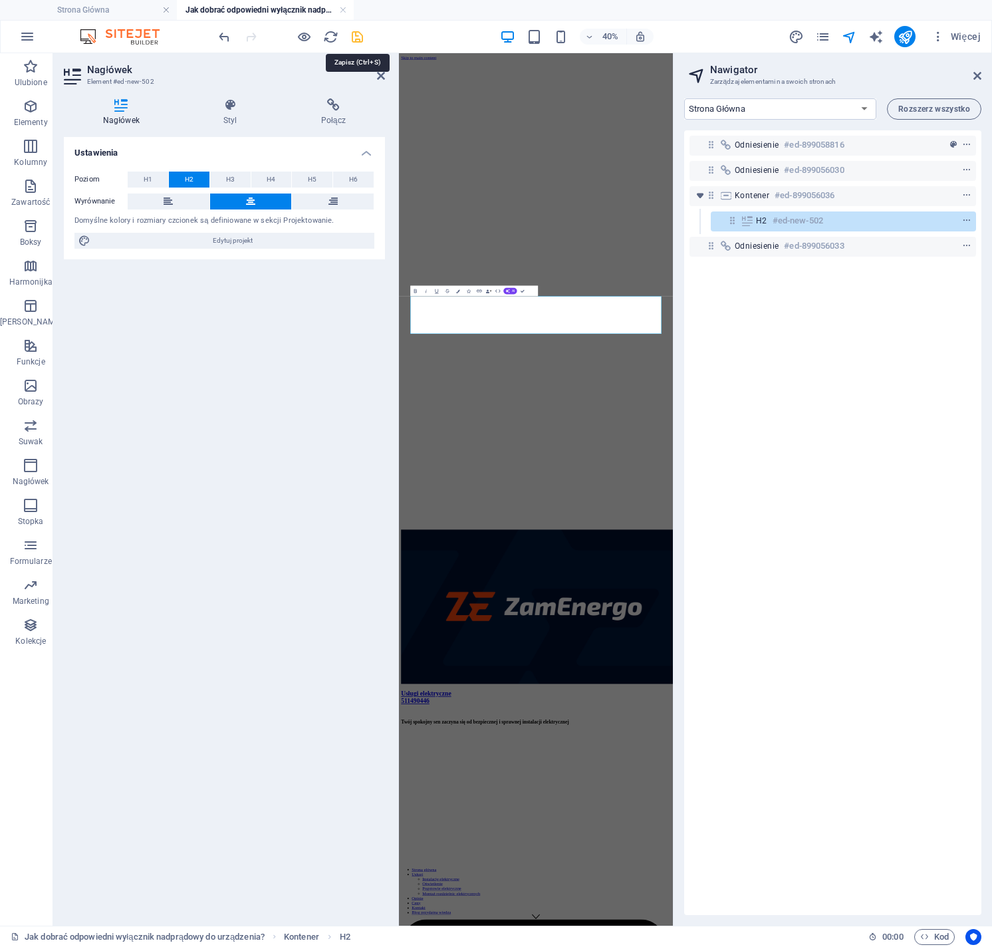
click at [356, 37] on icon "save" at bounding box center [357, 36] width 15 height 15
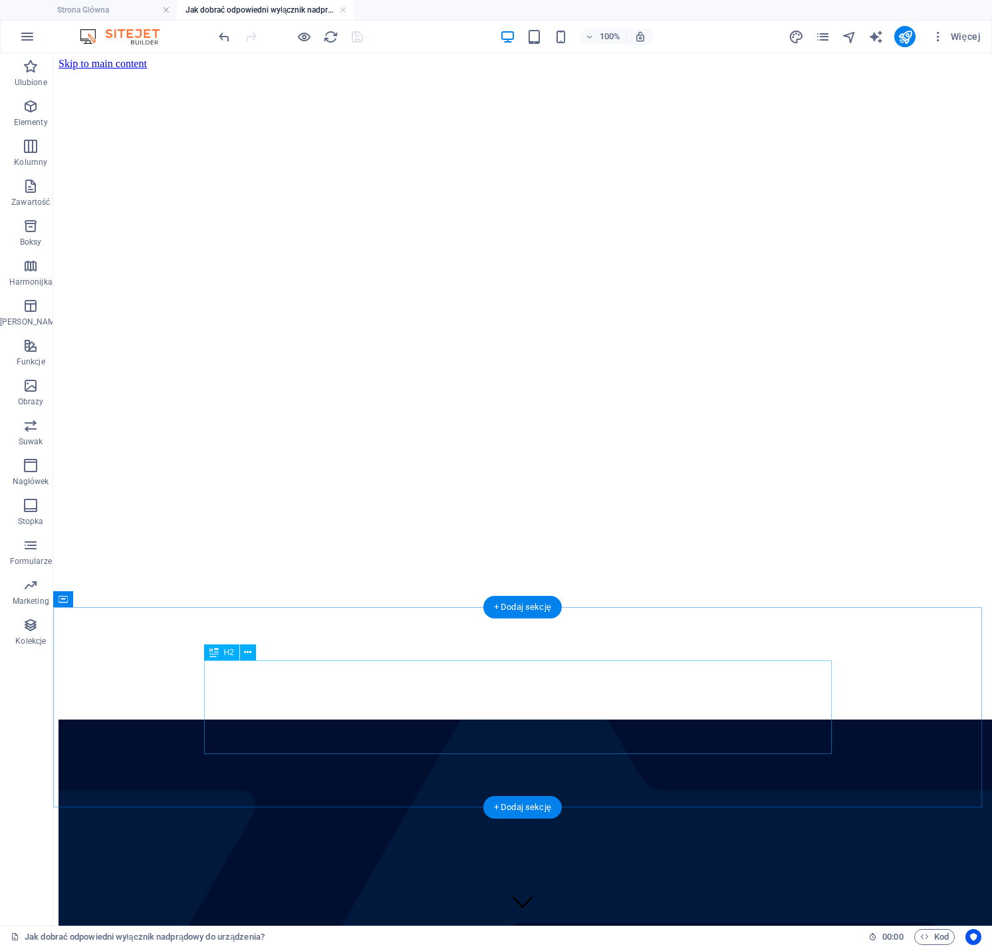
scroll to position [0, 0]
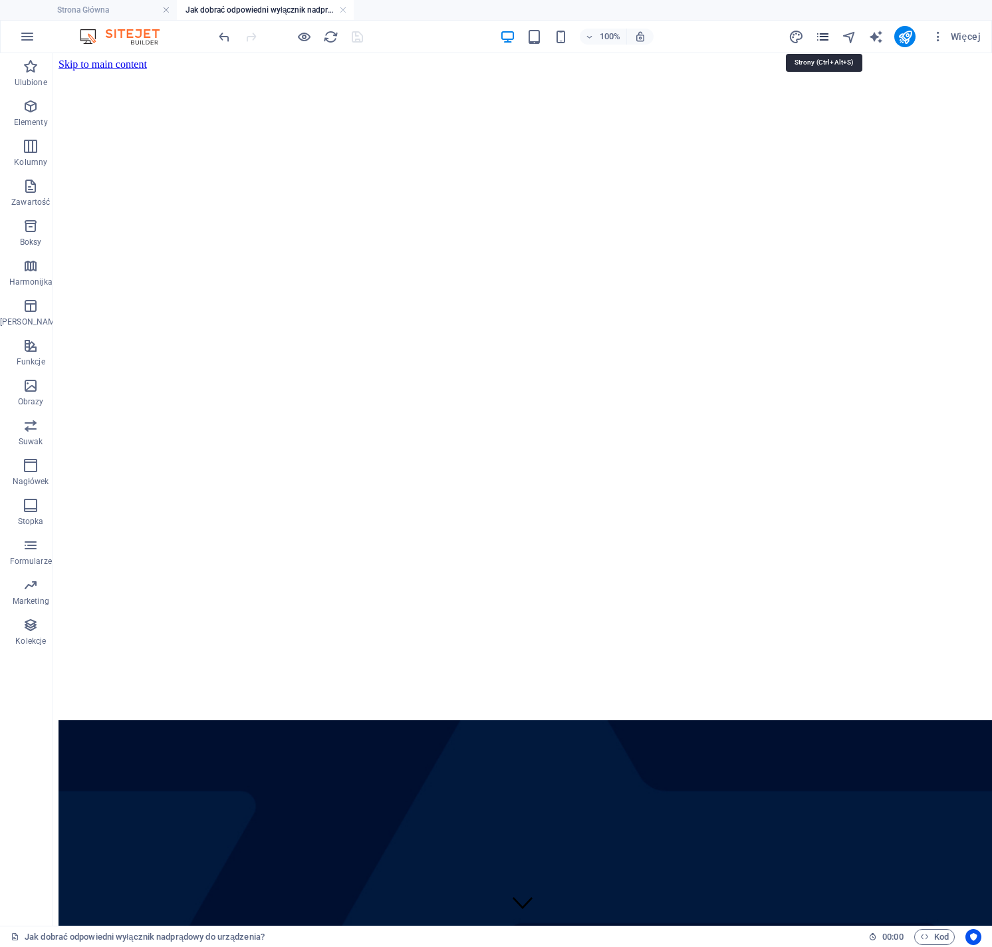
click at [826, 35] on icon "pages" at bounding box center [823, 36] width 15 height 15
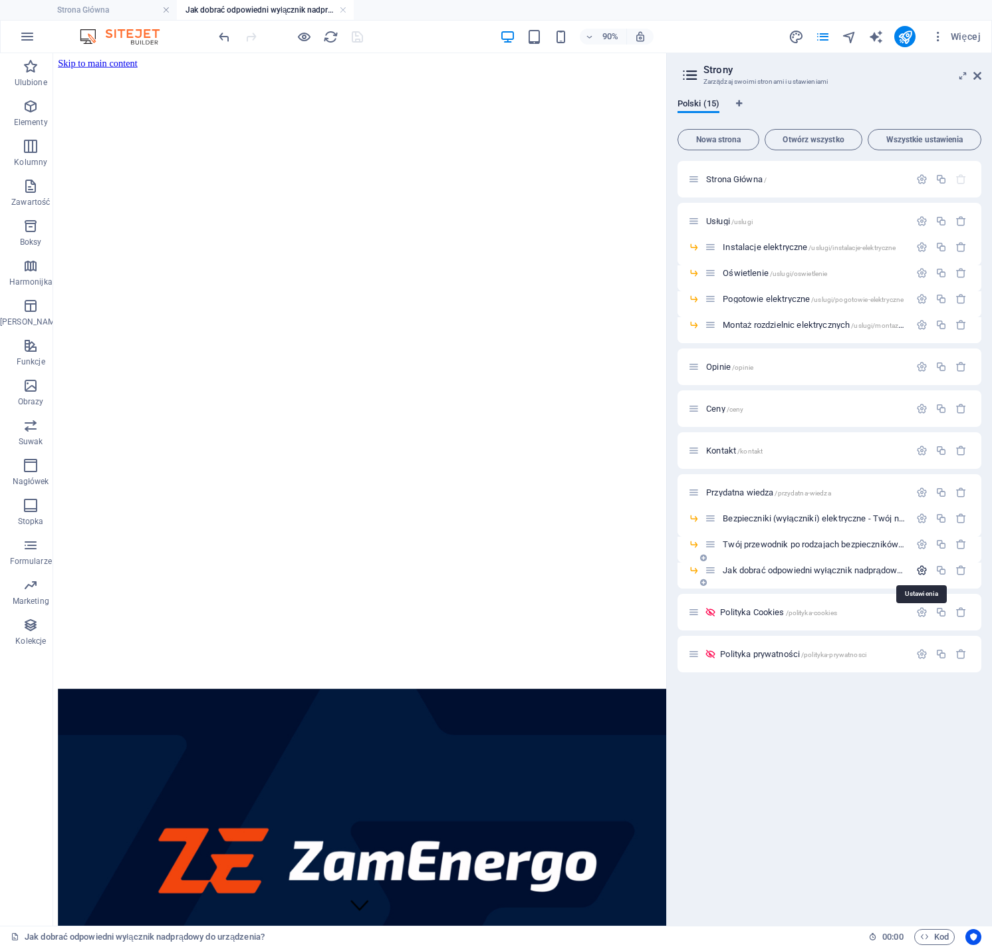
click at [923, 571] on icon "button" at bounding box center [922, 570] width 11 height 11
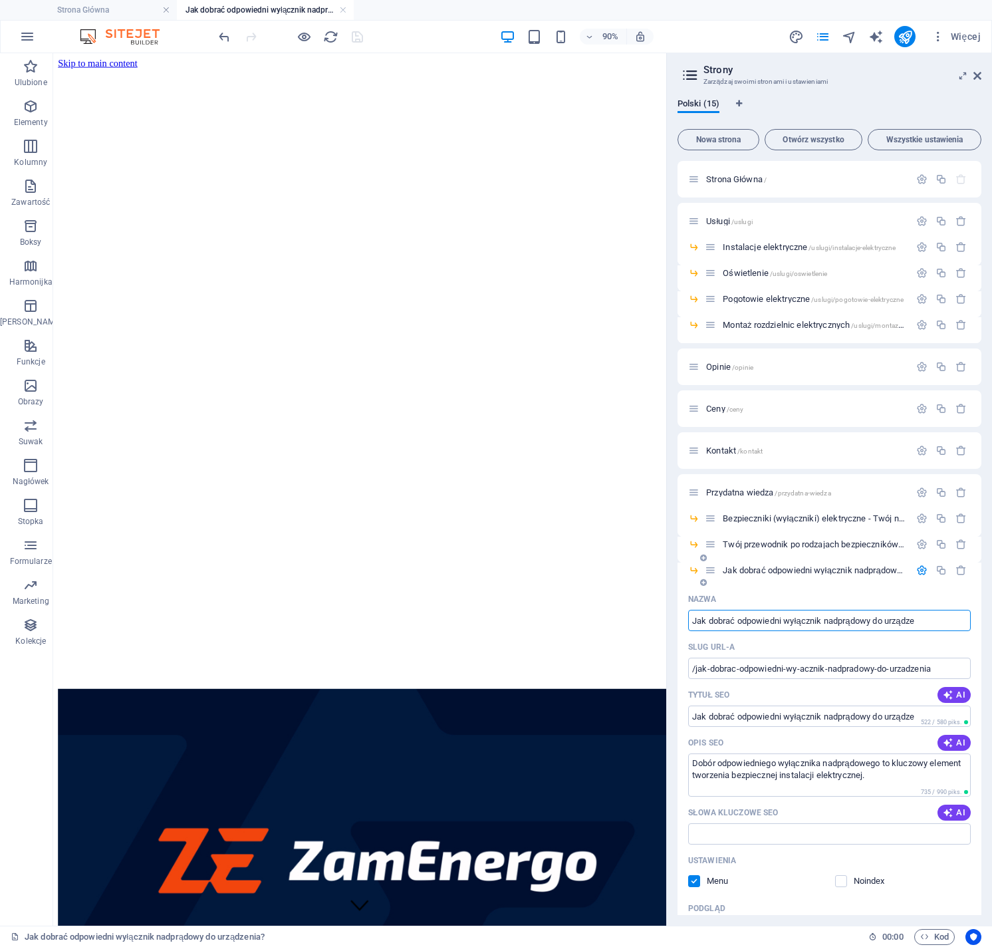
type input "Jak dobrać odpowiedni wyłącznik nadprądowy do urządze"
type input "/jak-dobrac-odpowiedni-wy-acznik-nadpradowy-do-urzadze"
type input "Jak dobrać odpowiedni wyłącznik nadprądowy do urządzeń?"
type input "/jak-dobrac-odpowiedni-wy-acznik-nadpradowy-do-urzadzen"
type input "Jak dobrać odpowiedni wyłącznik nadprądowy do urządzeń?"
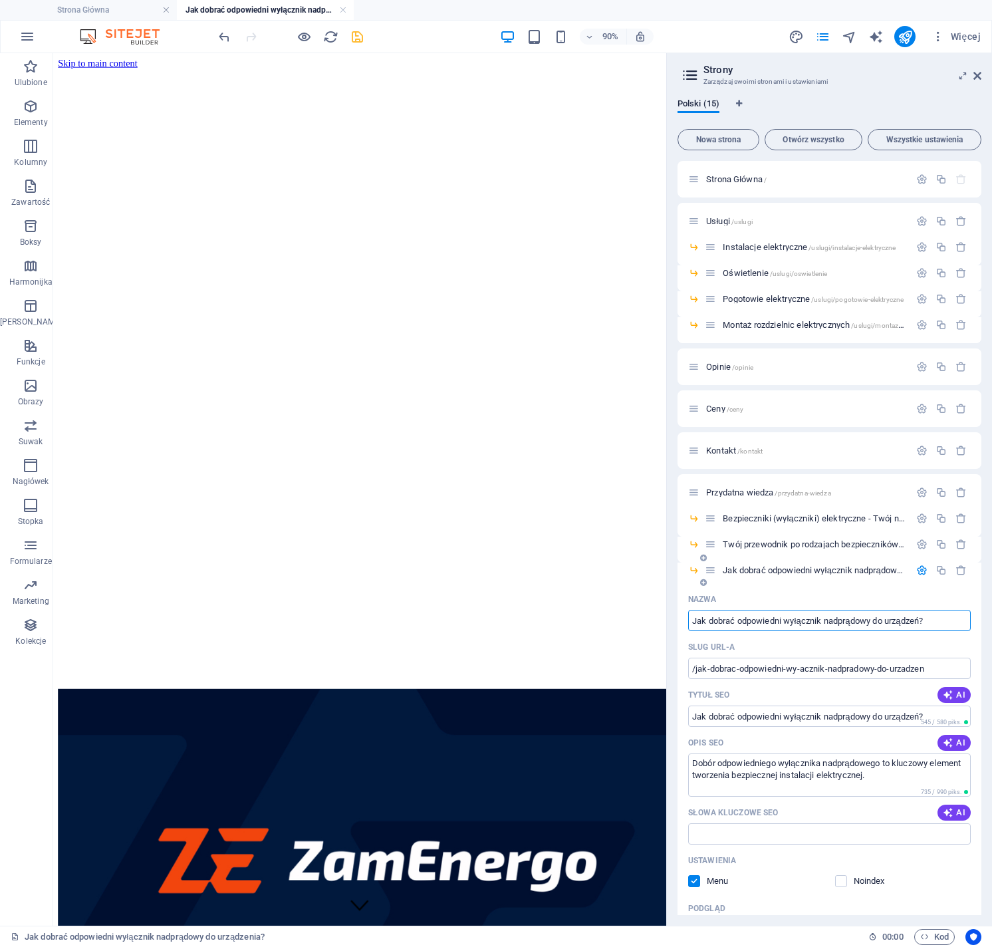
click at [919, 571] on icon "button" at bounding box center [922, 570] width 11 height 11
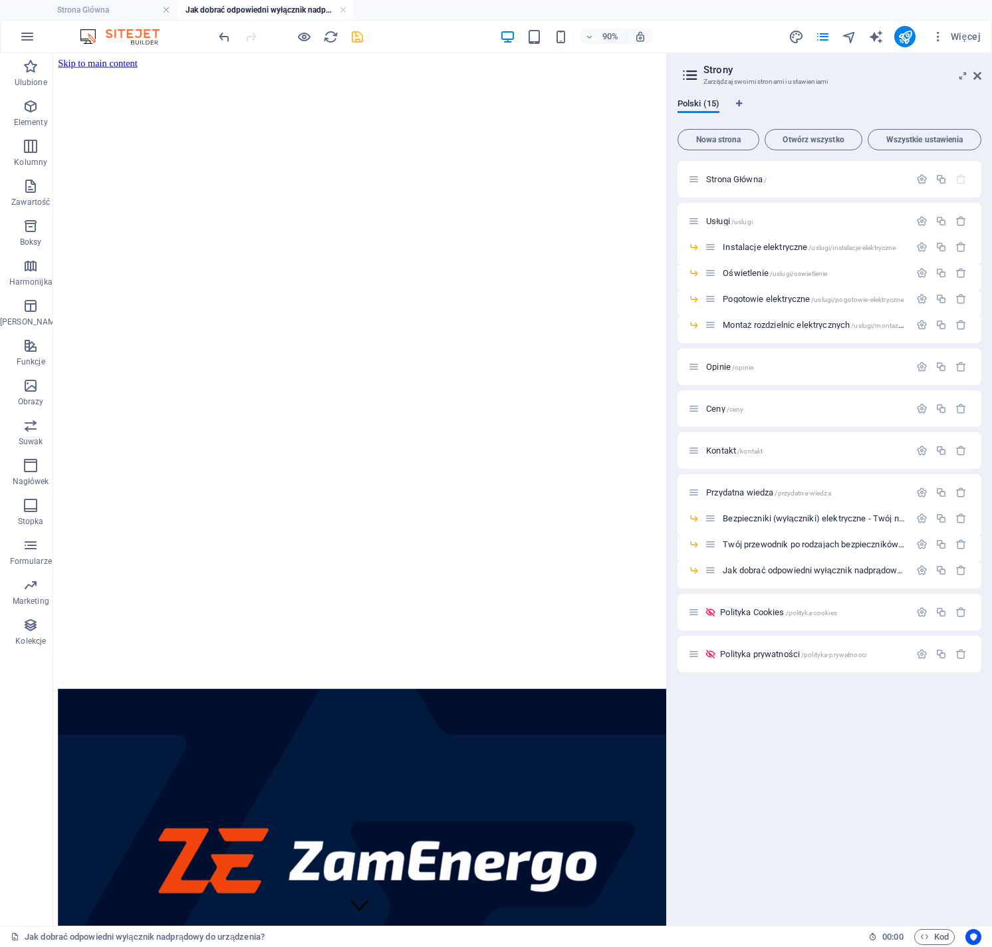
click at [360, 36] on icon "save" at bounding box center [357, 36] width 15 height 15
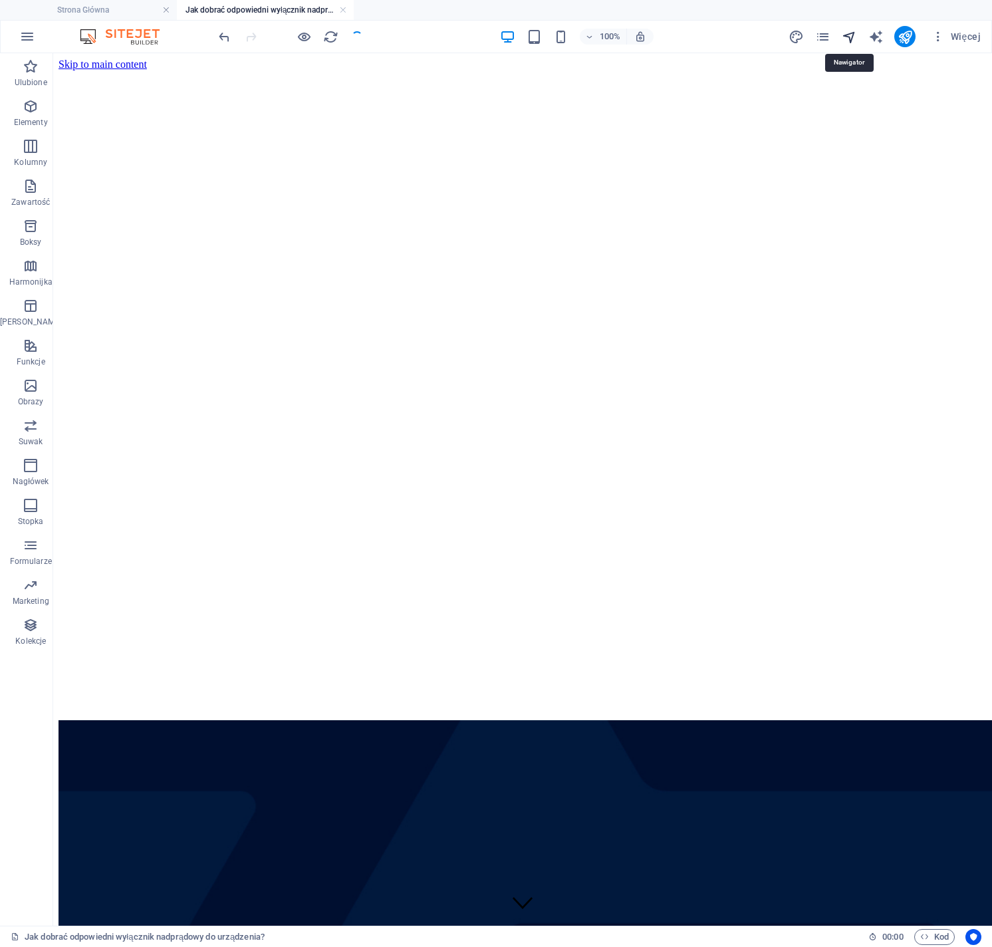
click at [851, 38] on icon "navigator" at bounding box center [849, 36] width 15 height 15
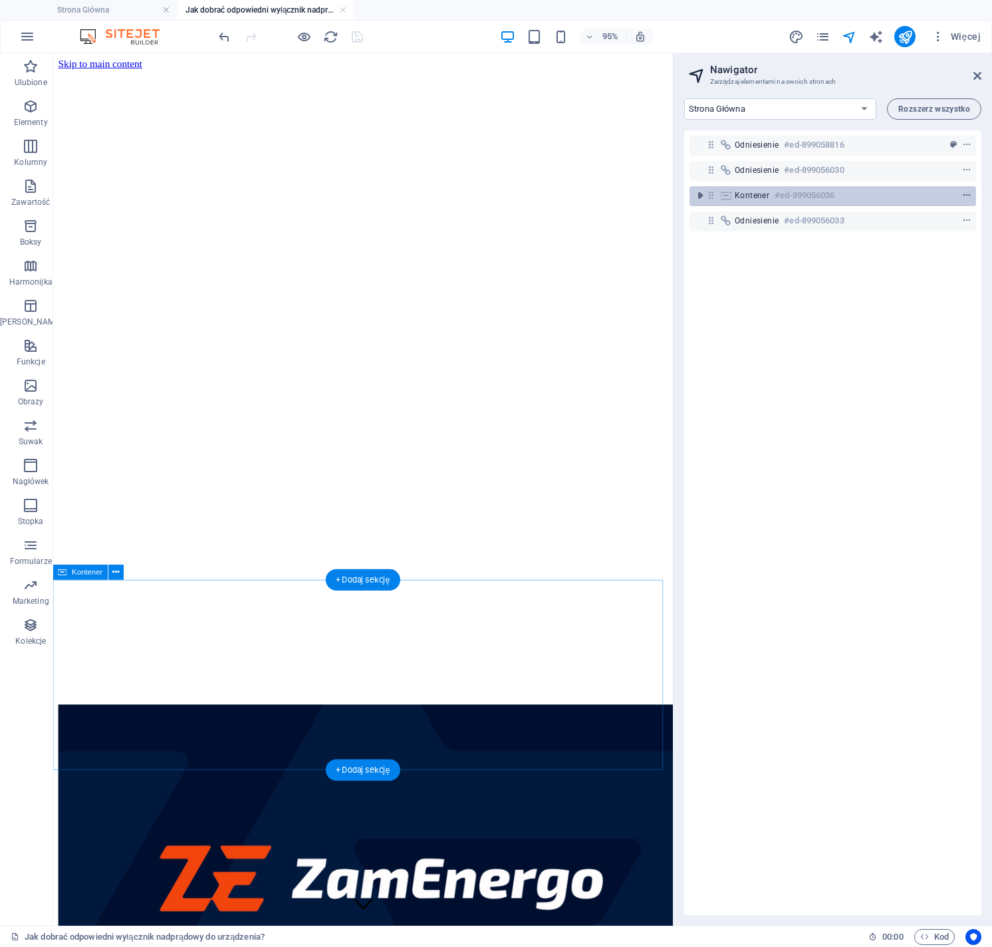
click at [967, 196] on icon "context-menu" at bounding box center [967, 195] width 9 height 9
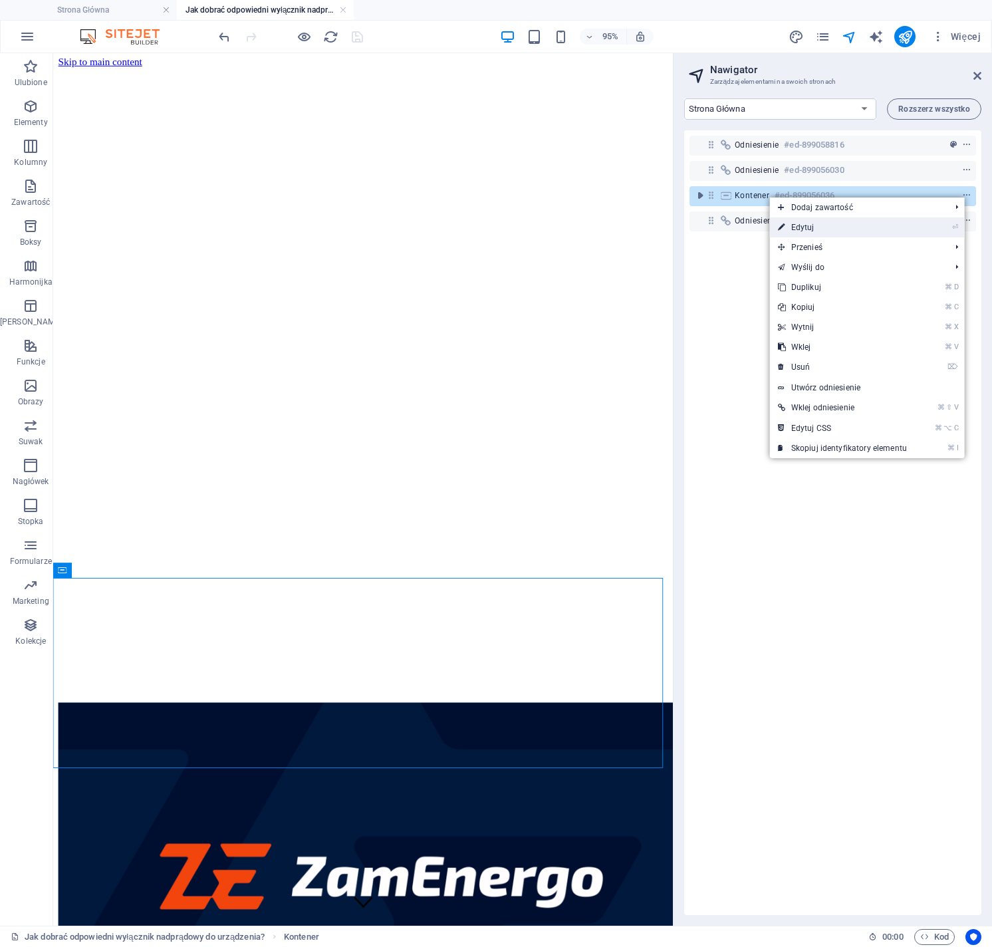
click at [841, 227] on link "⏎ Edytuj" at bounding box center [842, 228] width 145 height 20
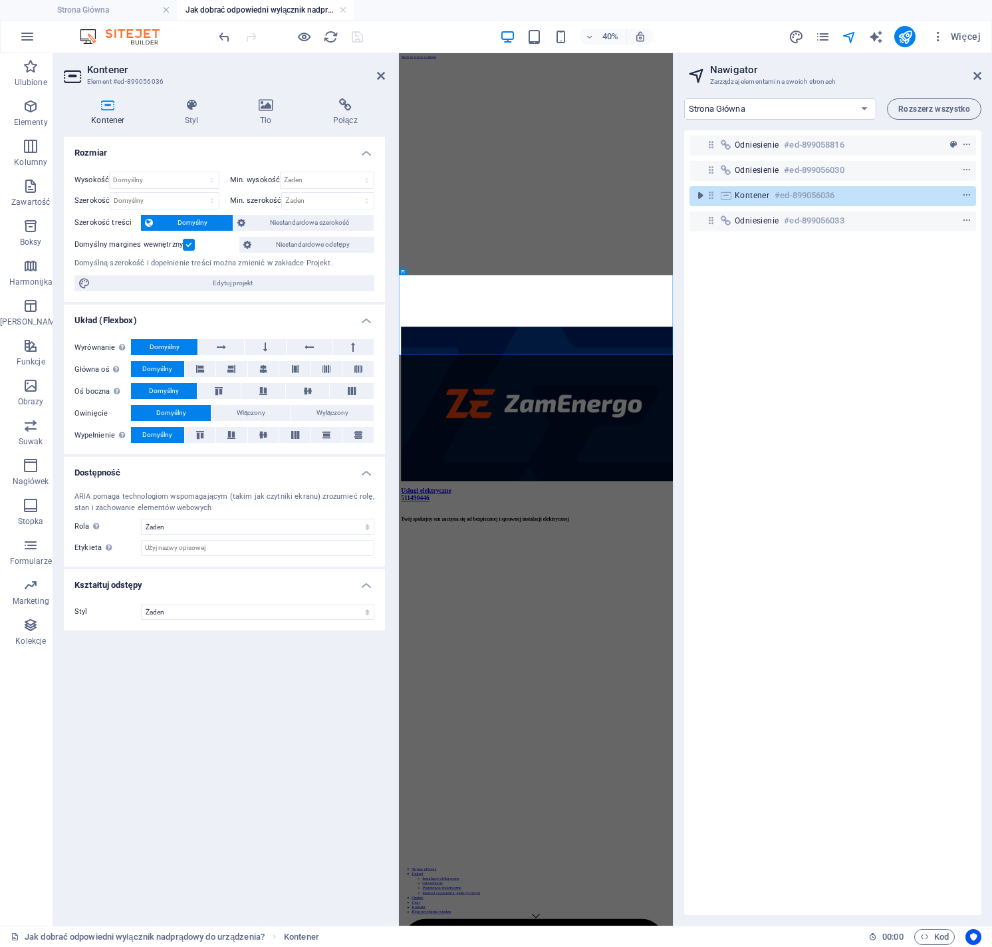
scroll to position [0, 0]
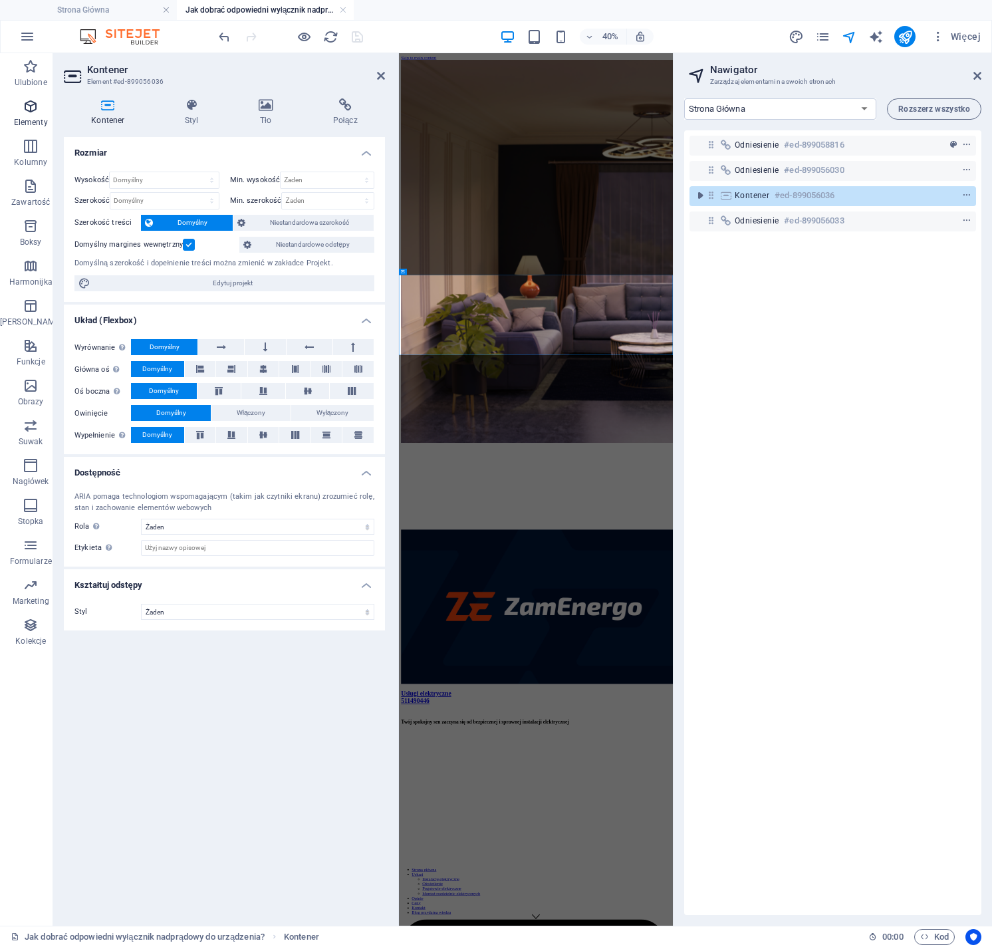
click at [25, 113] on icon "button" at bounding box center [31, 106] width 16 height 16
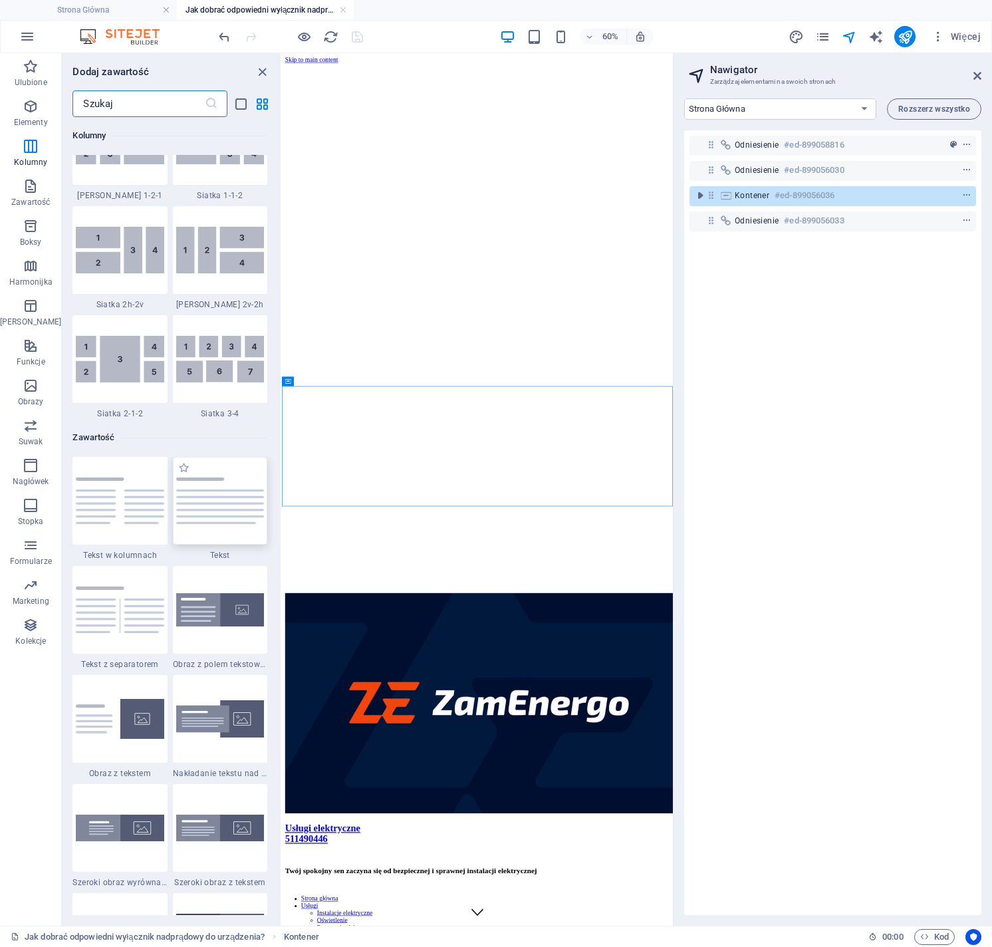
scroll to position [2034, 0]
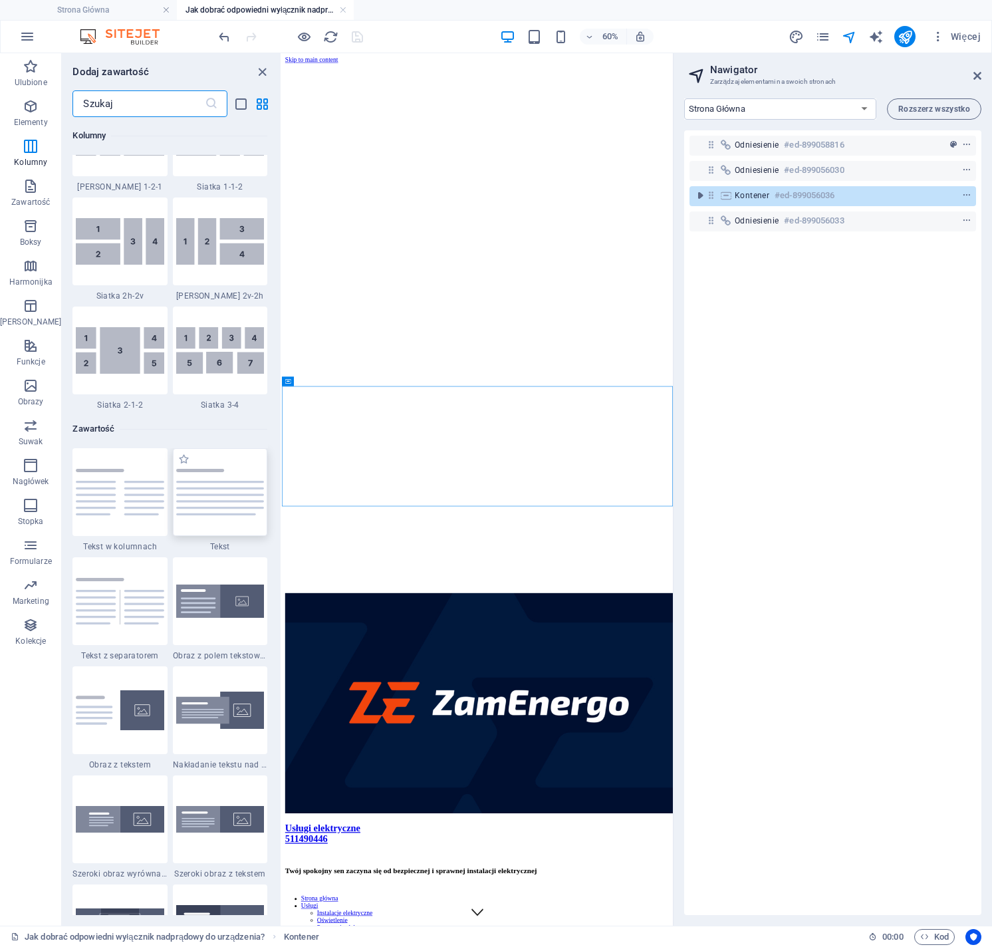
click at [226, 516] on img at bounding box center [220, 492] width 88 height 47
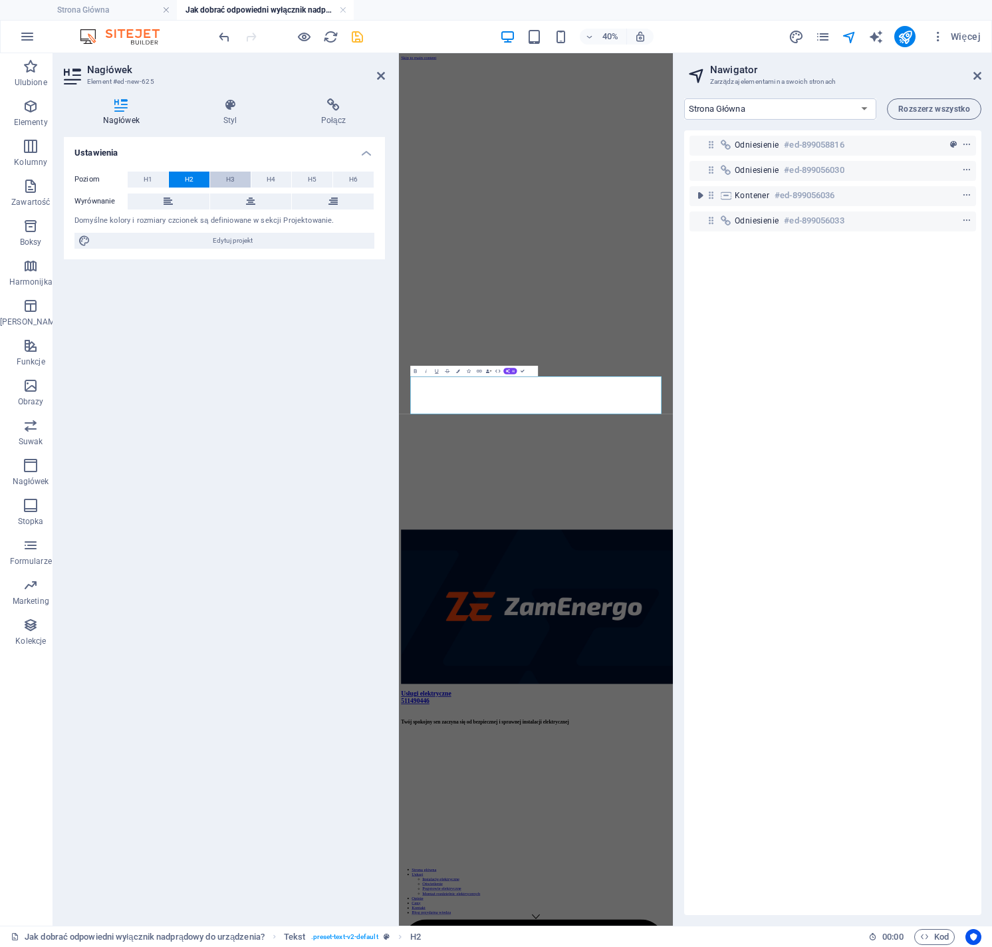
click at [237, 177] on button "H3" at bounding box center [230, 180] width 41 height 16
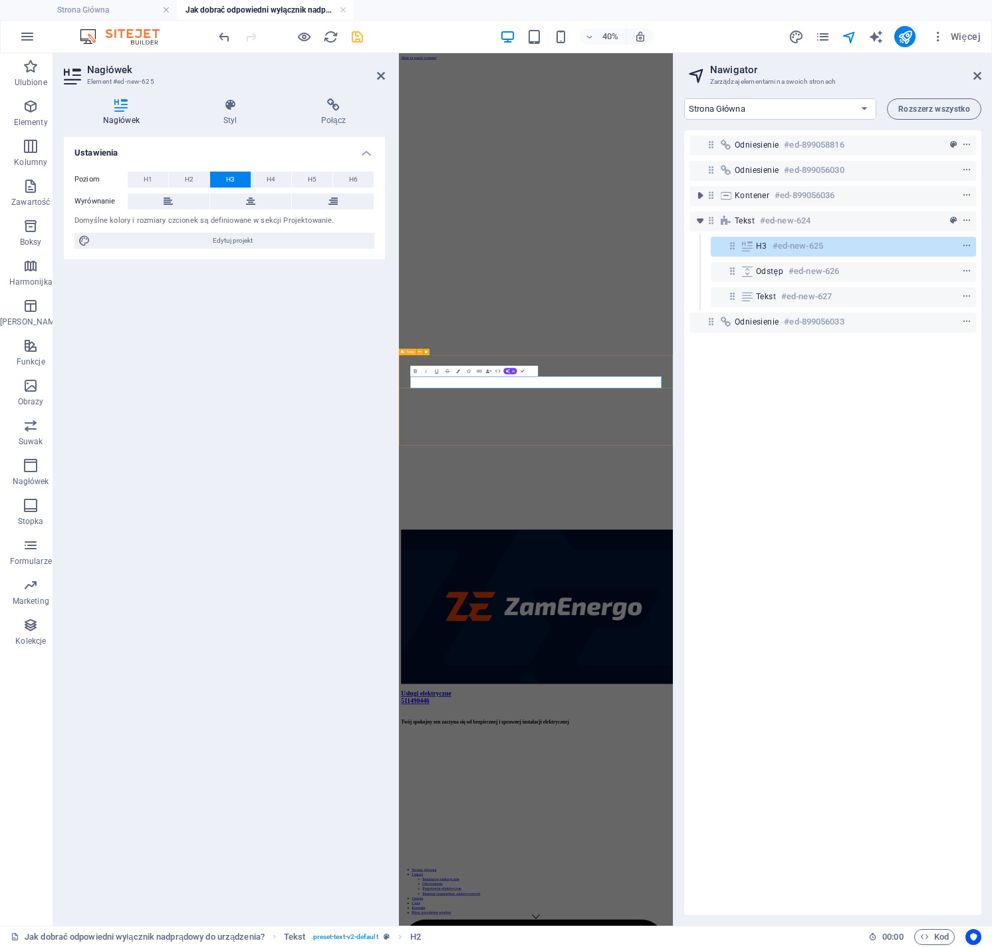
drag, startPoint x: 933, startPoint y: 873, endPoint x: 424, endPoint y: 863, distance: 509.0
click at [459, 373] on button "Colors" at bounding box center [458, 371] width 10 height 11
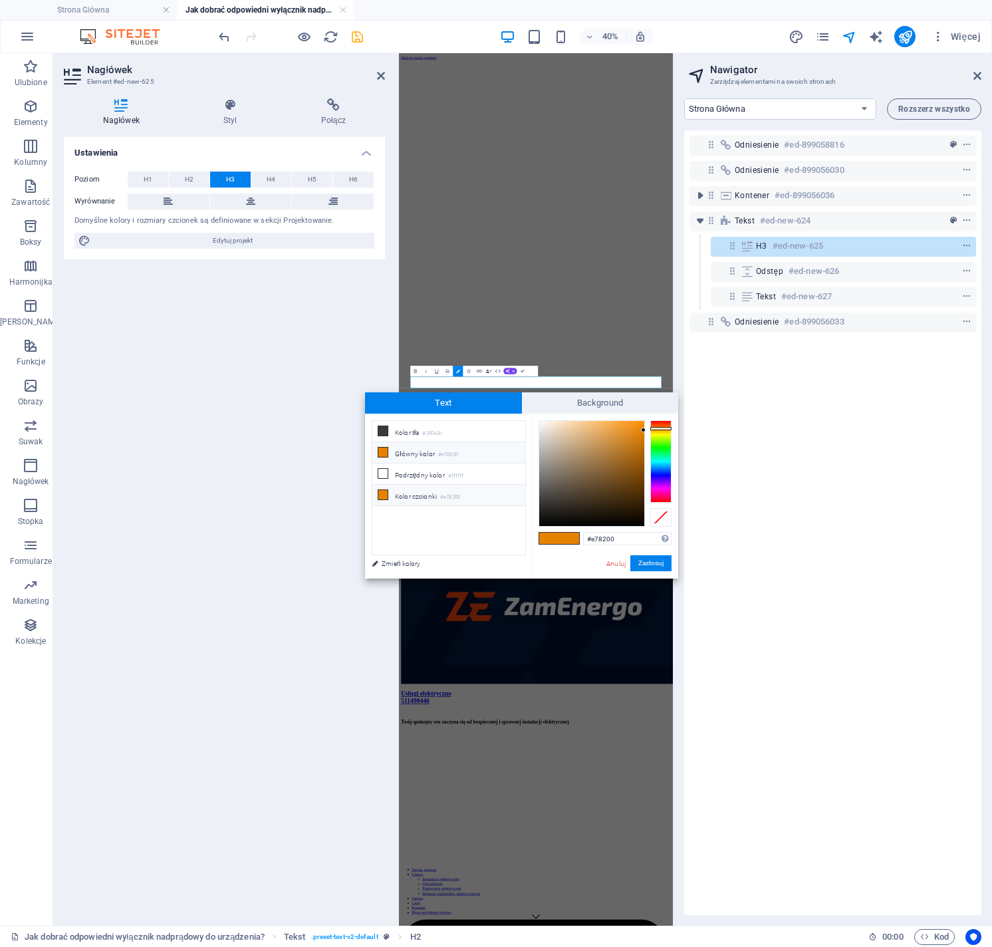
click at [417, 493] on li "Kolor czcionki #e78200" at bounding box center [449, 495] width 153 height 21
click at [655, 563] on button "Zastosuj" at bounding box center [651, 563] width 41 height 16
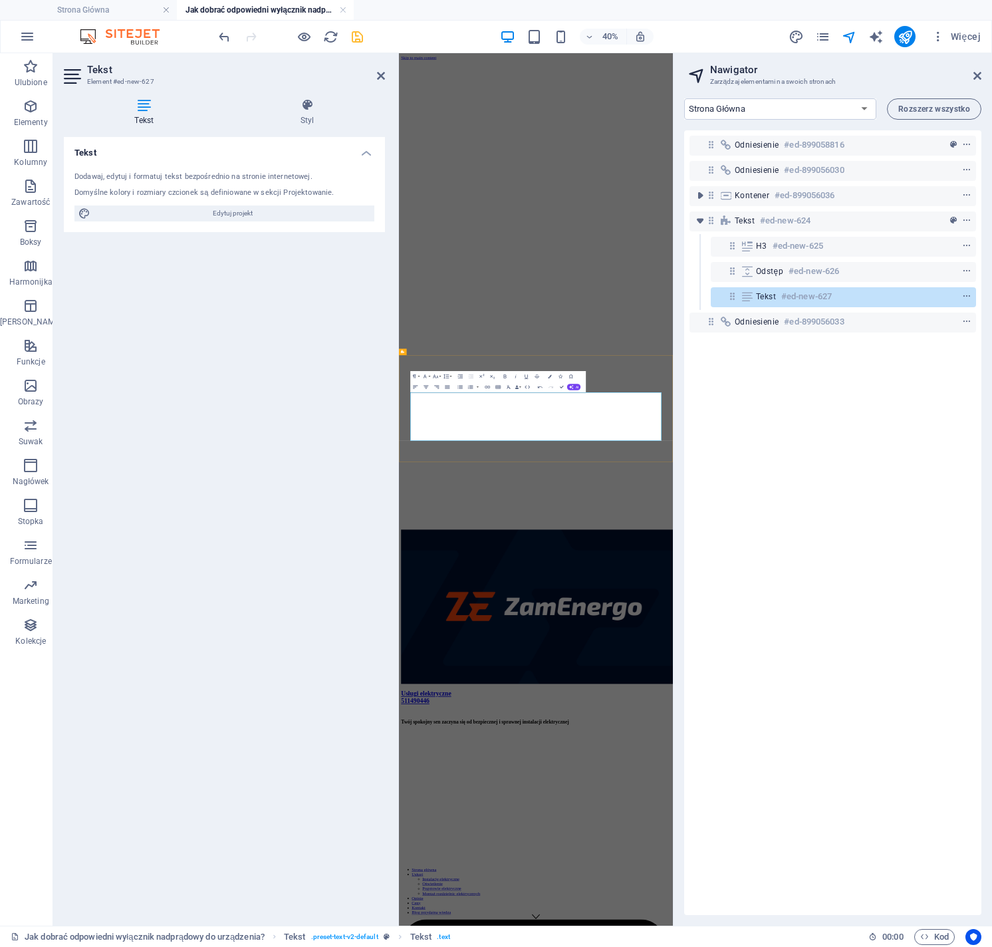
drag, startPoint x: 563, startPoint y: 974, endPoint x: 424, endPoint y: 911, distance: 152.1
click at [460, 387] on icon "button" at bounding box center [460, 387] width 7 height 7
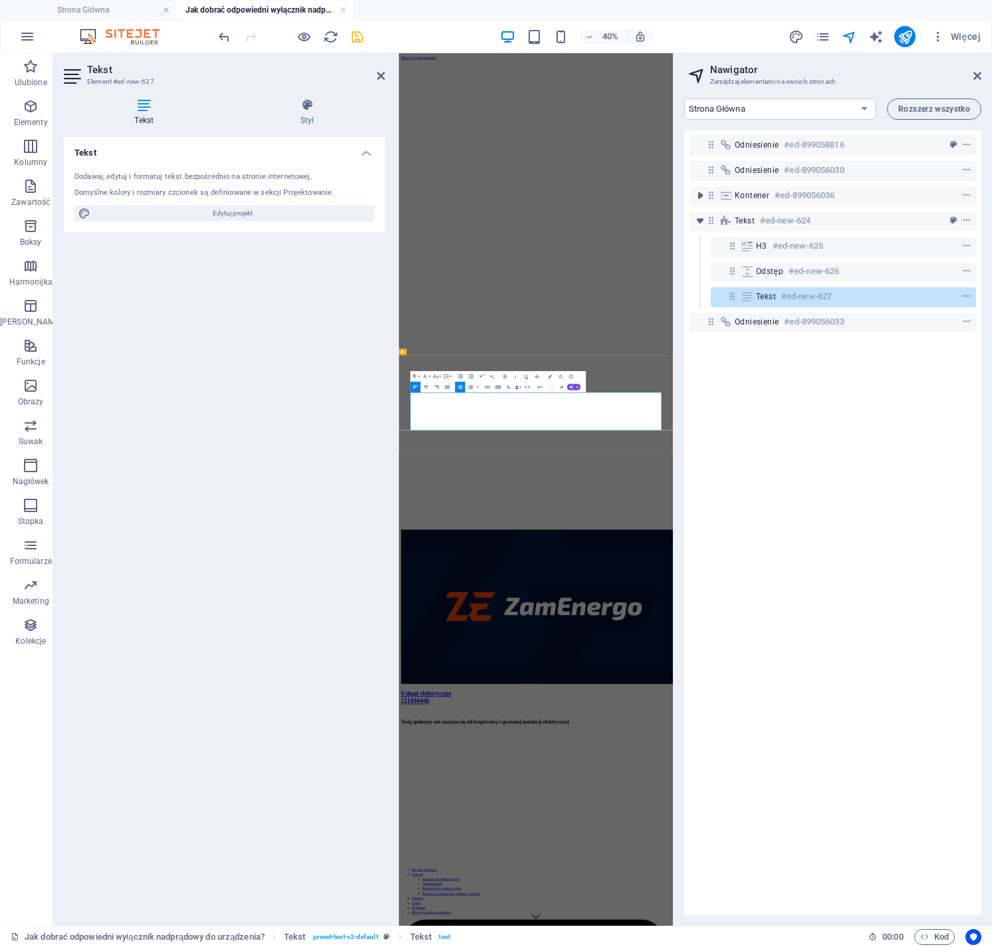
drag, startPoint x: 593, startPoint y: 970, endPoint x: 440, endPoint y: 966, distance: 153.7
click at [550, 376] on icon "button" at bounding box center [550, 377] width 4 height 4
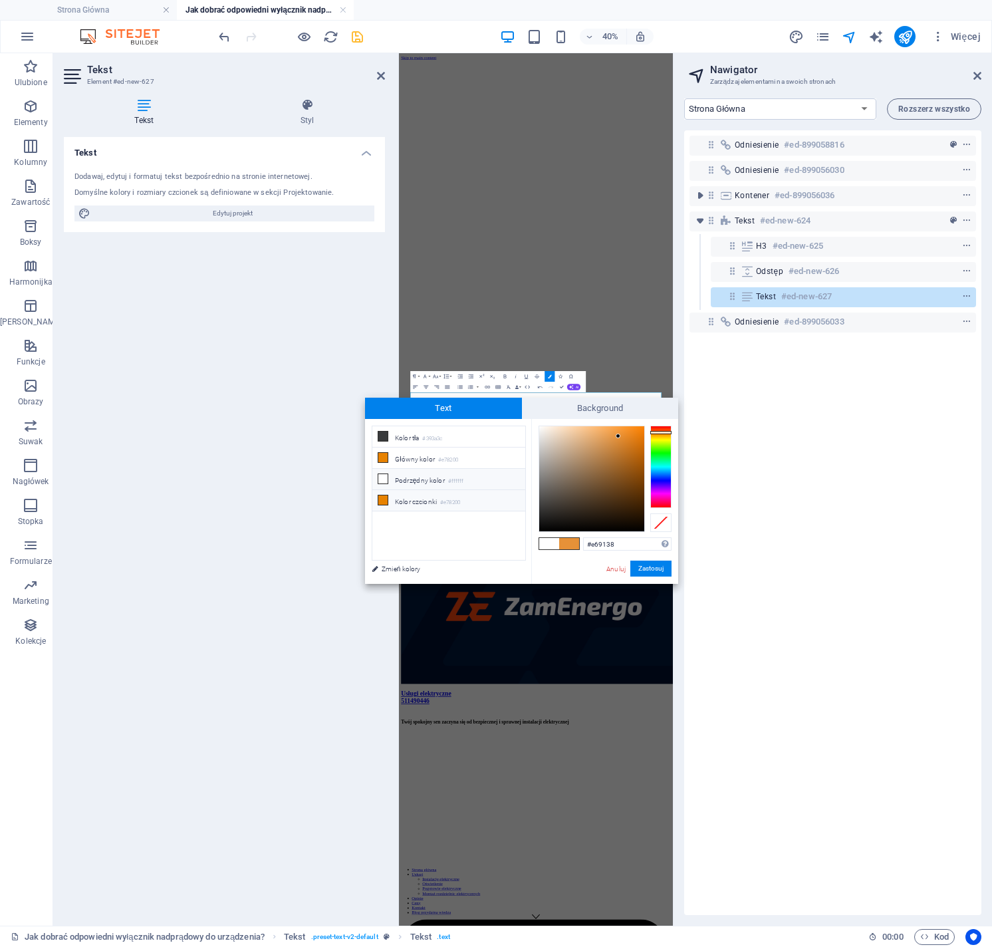
click at [428, 505] on li "Kolor czcionki #e78200" at bounding box center [449, 500] width 153 height 21
click at [648, 571] on button "Zastosuj" at bounding box center [651, 569] width 41 height 16
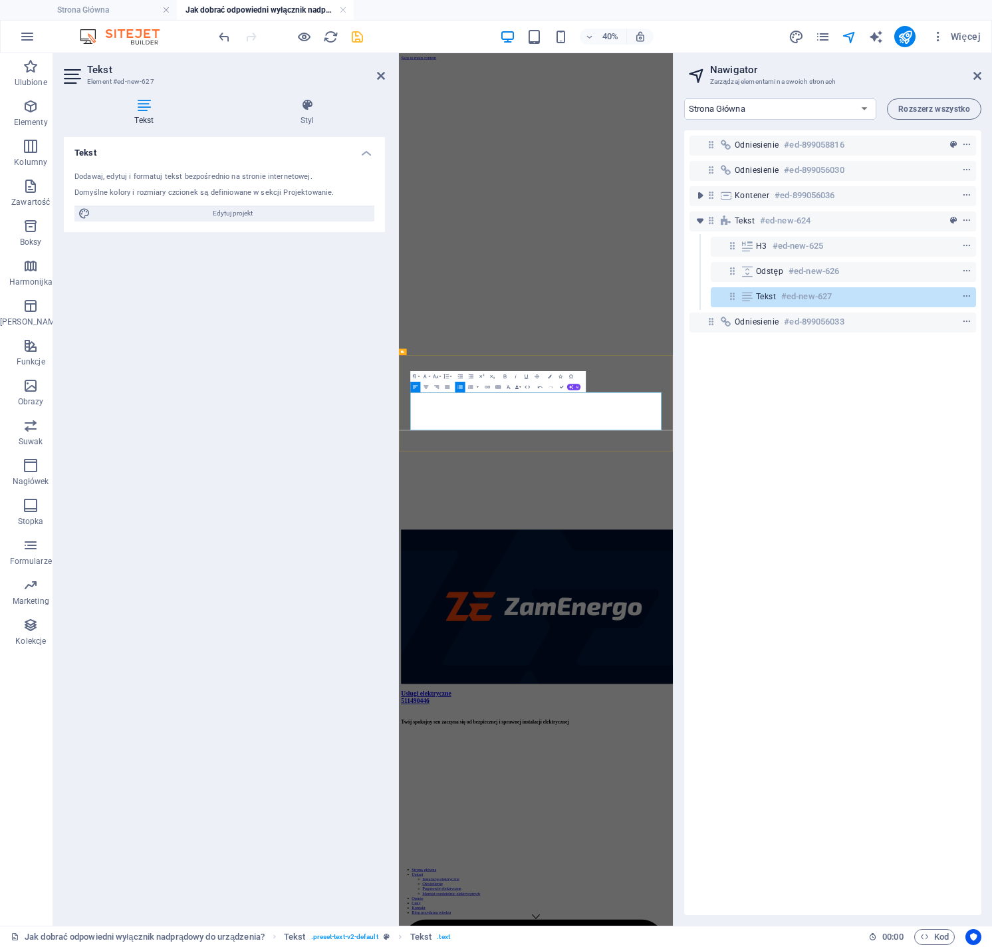
drag, startPoint x: 532, startPoint y: 943, endPoint x: 436, endPoint y: 946, distance: 95.2
click at [551, 377] on icon "button" at bounding box center [550, 377] width 4 height 4
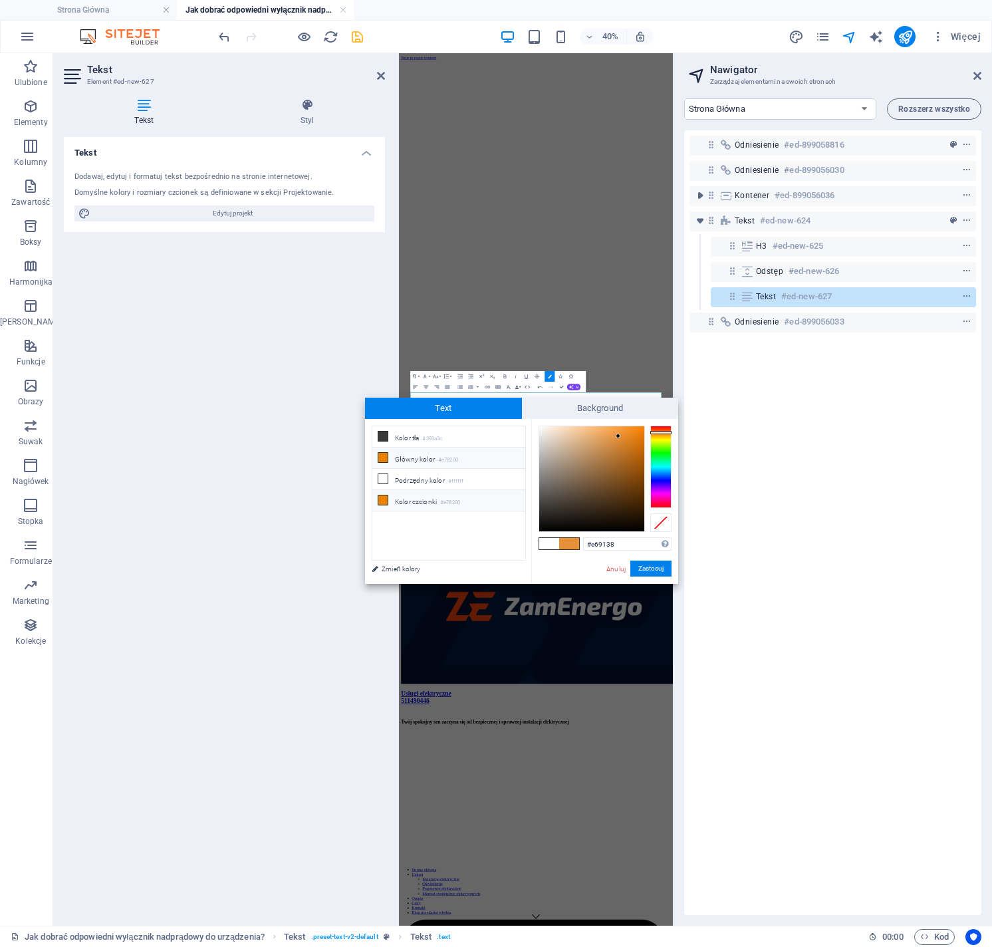
click at [429, 501] on li "Kolor czcionki #e78200" at bounding box center [449, 500] width 153 height 21
click at [649, 566] on button "Zastosuj" at bounding box center [651, 569] width 41 height 16
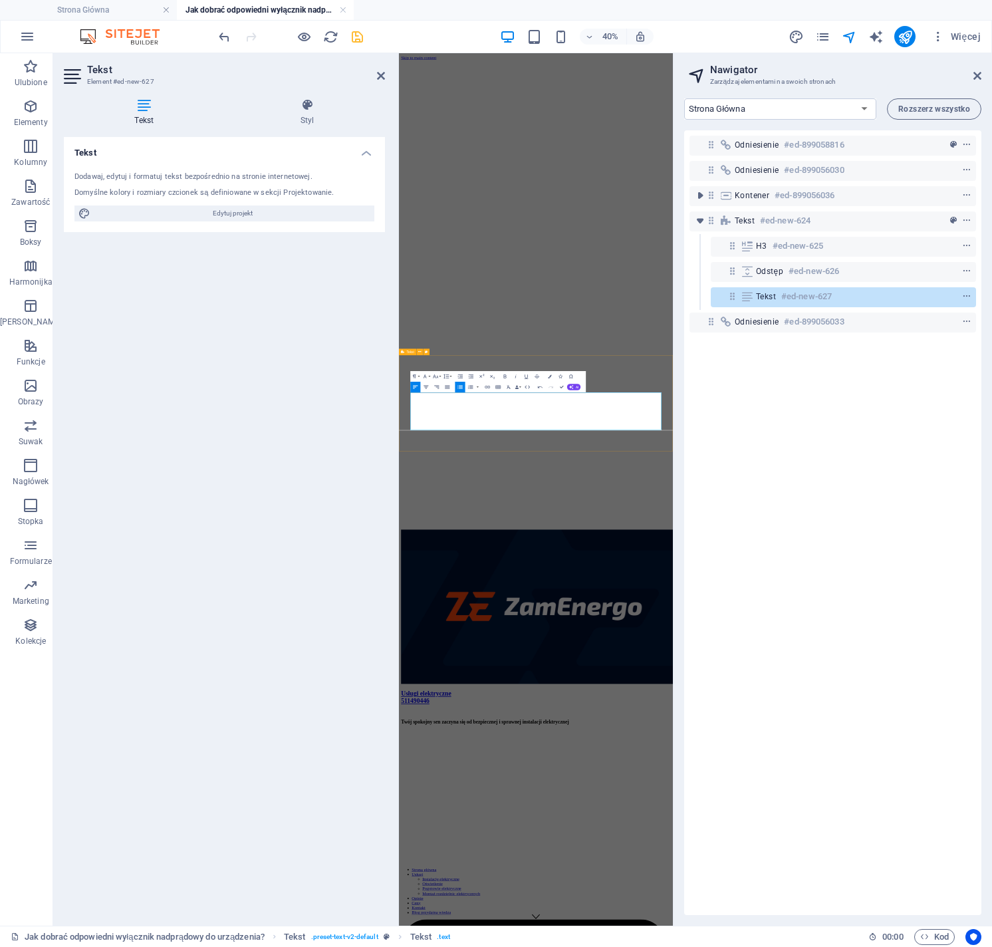
drag, startPoint x: 513, startPoint y: 910, endPoint x: 402, endPoint y: 911, distance: 111.1
click at [551, 377] on icon "button" at bounding box center [550, 377] width 4 height 4
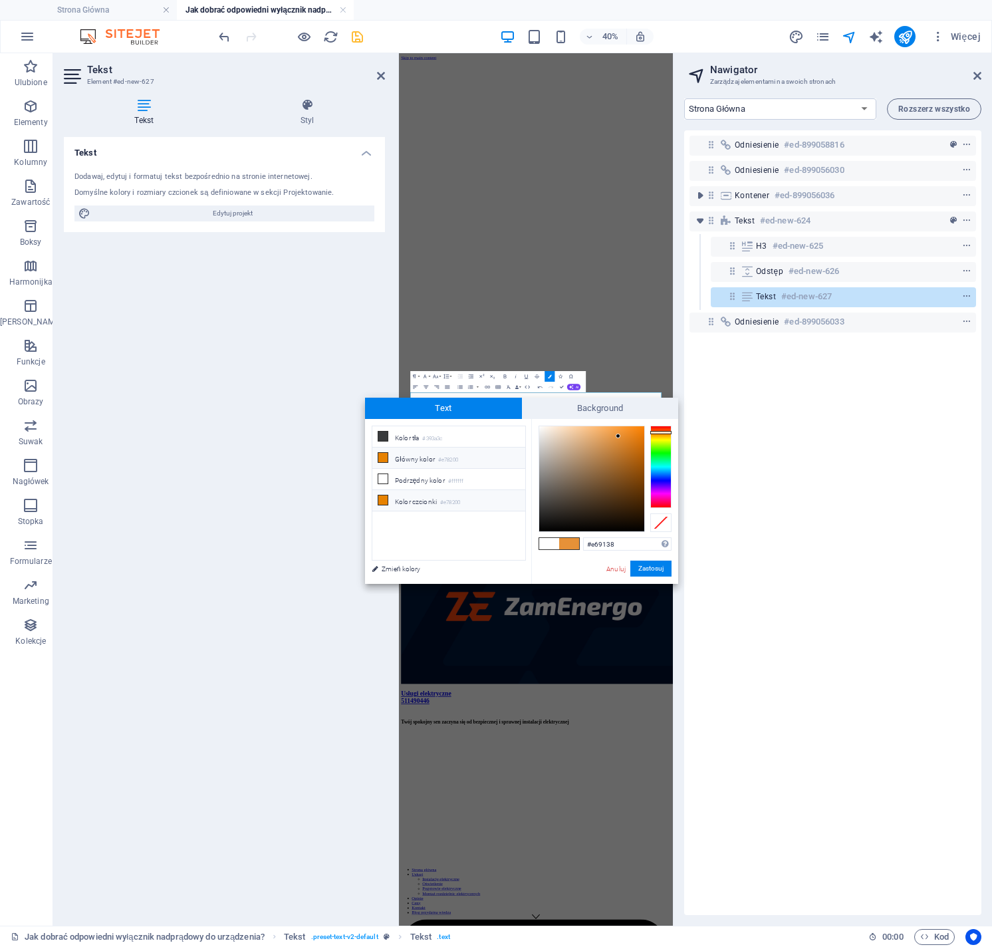
click at [398, 500] on li "Kolor czcionki #e78200" at bounding box center [449, 500] width 153 height 21
type input "#e78200"
click at [647, 569] on button "Zastosuj" at bounding box center [651, 569] width 41 height 16
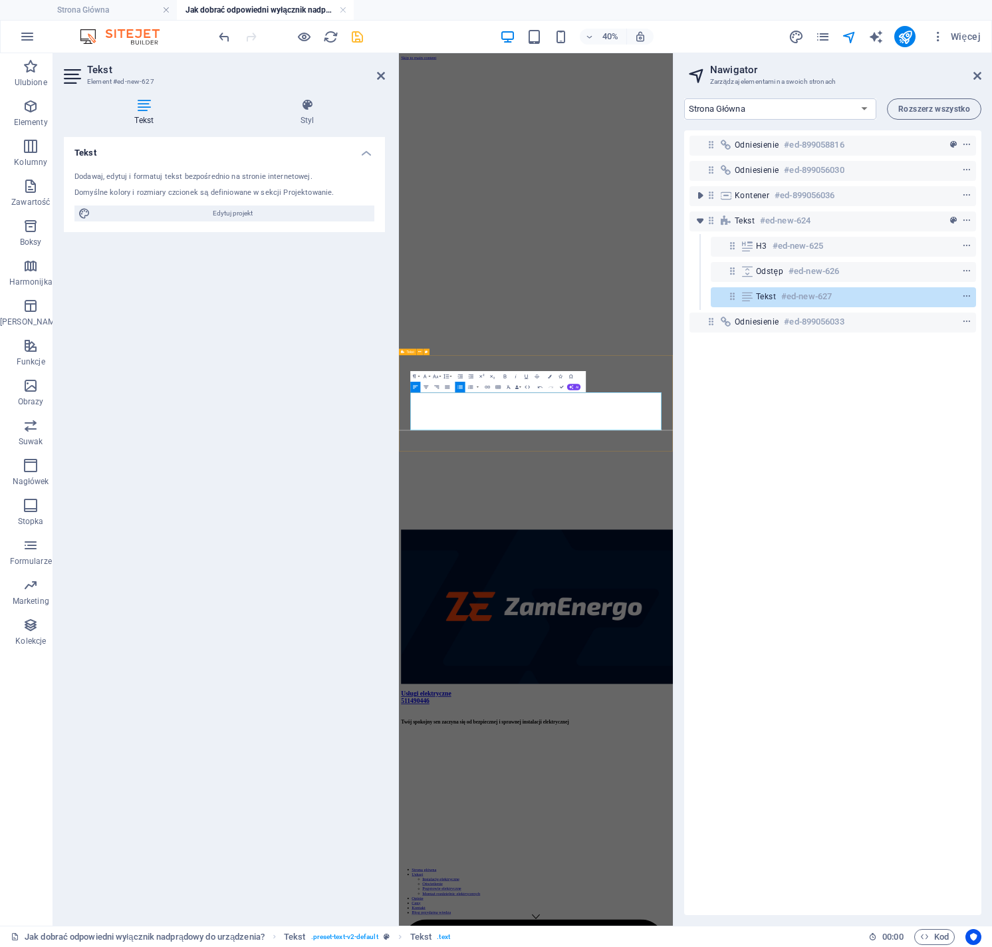
drag, startPoint x: 494, startPoint y: 959, endPoint x: 425, endPoint y: 947, distance: 69.6
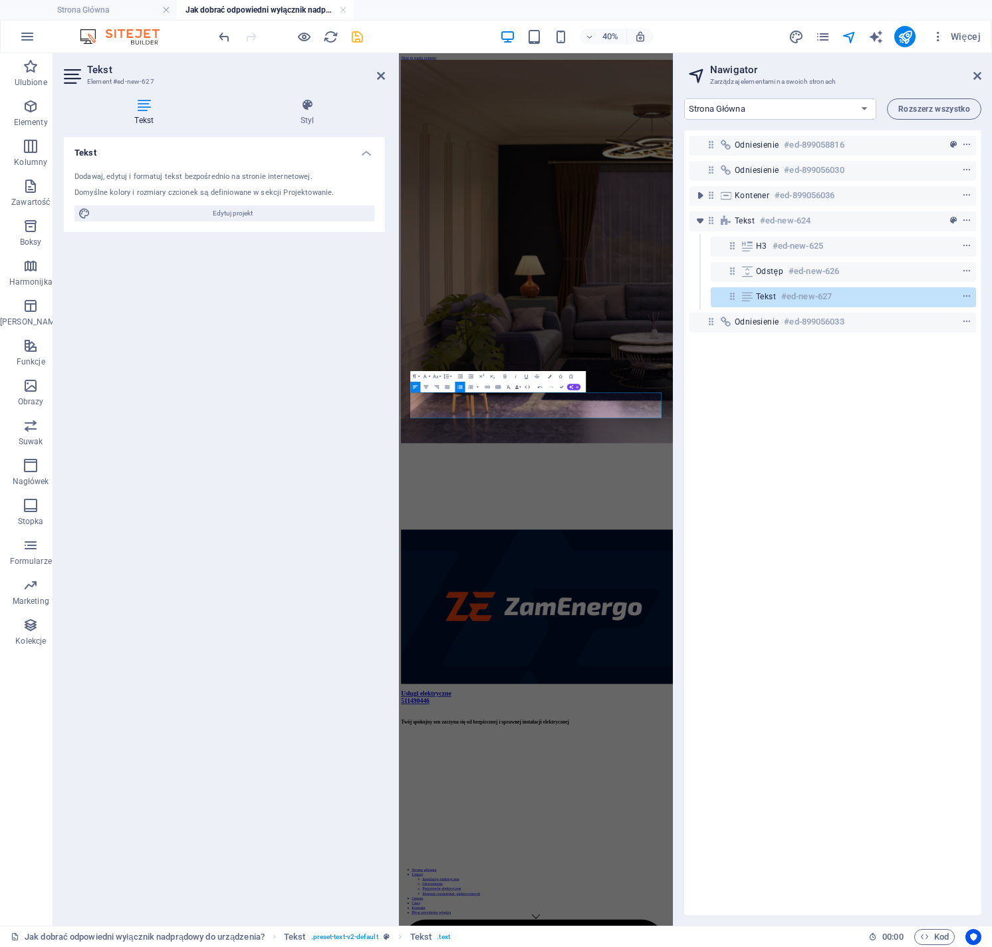
click at [740, 478] on div "Odniesienie #ed-899058816 Odniesienie #ed-899056030 Kontener #ed-899056036 Teks…" at bounding box center [833, 522] width 297 height 785
click at [963, 299] on icon "context-menu" at bounding box center [967, 296] width 9 height 9
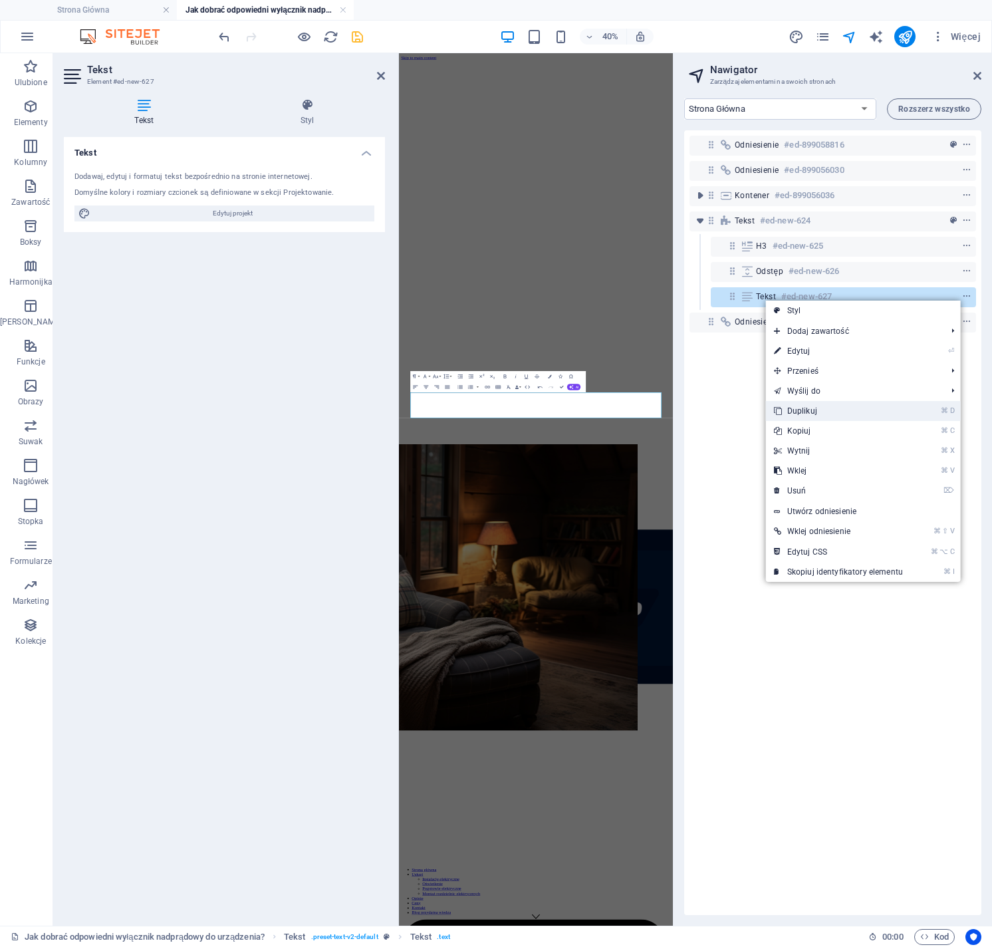
click at [822, 416] on link "⌘ D Duplikuj" at bounding box center [838, 411] width 145 height 20
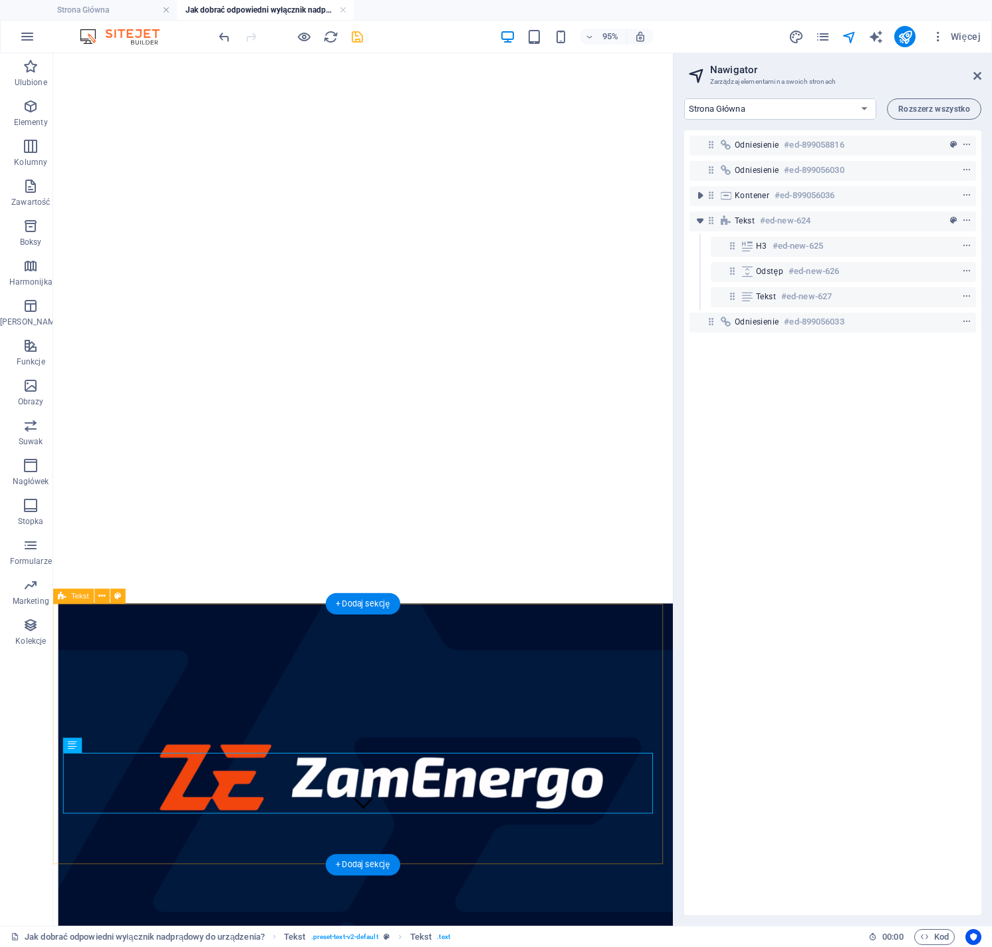
scroll to position [220, 0]
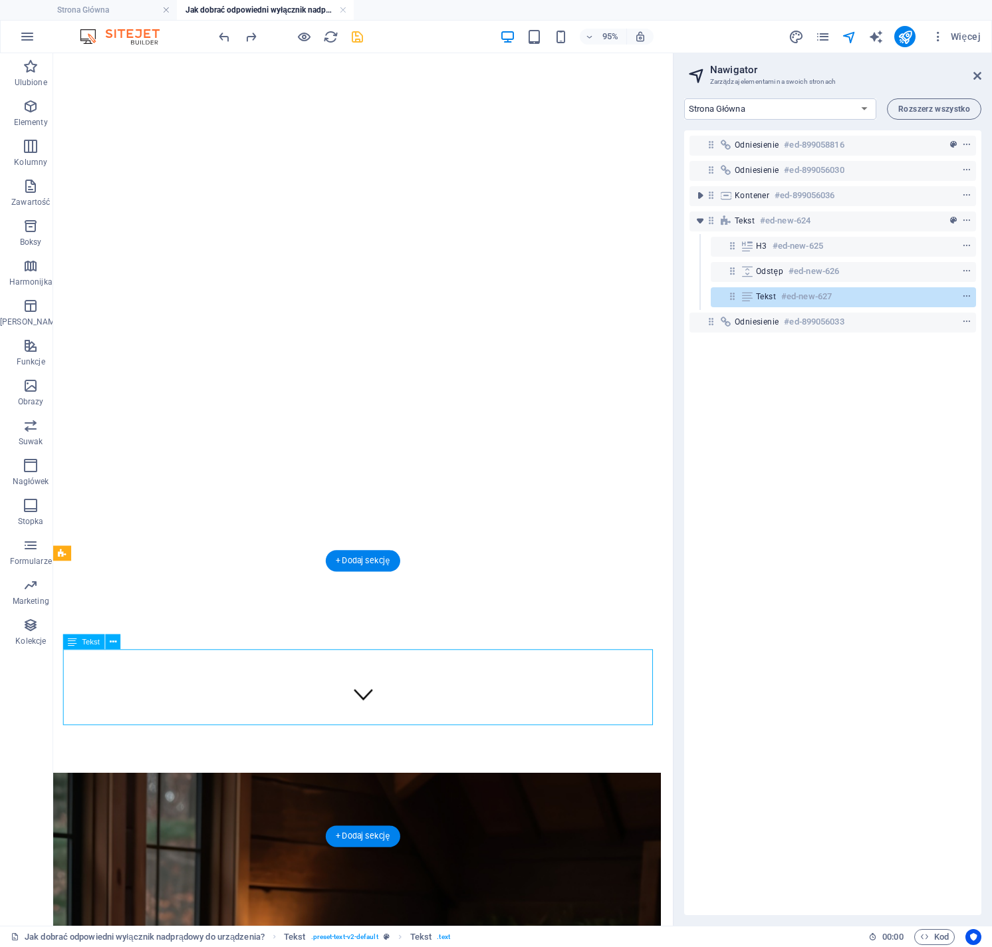
scroll to position [0, 0]
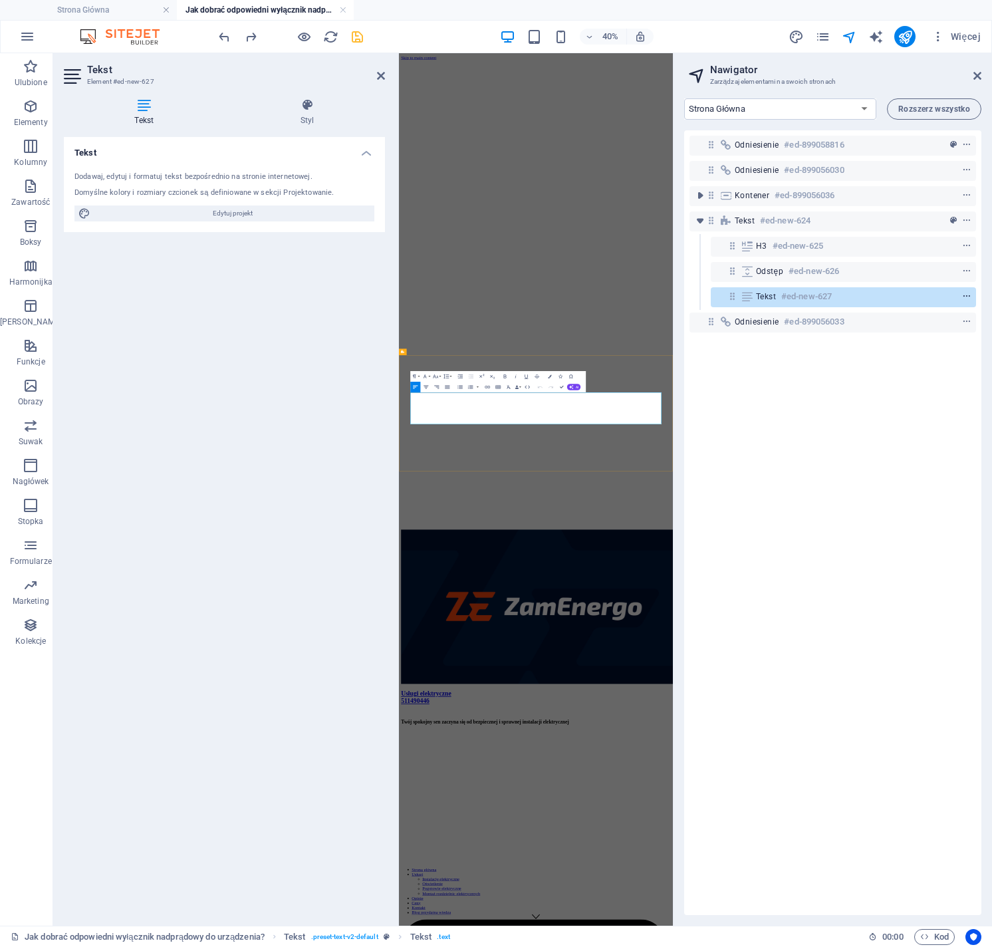
click at [964, 295] on icon "context-menu" at bounding box center [967, 296] width 9 height 9
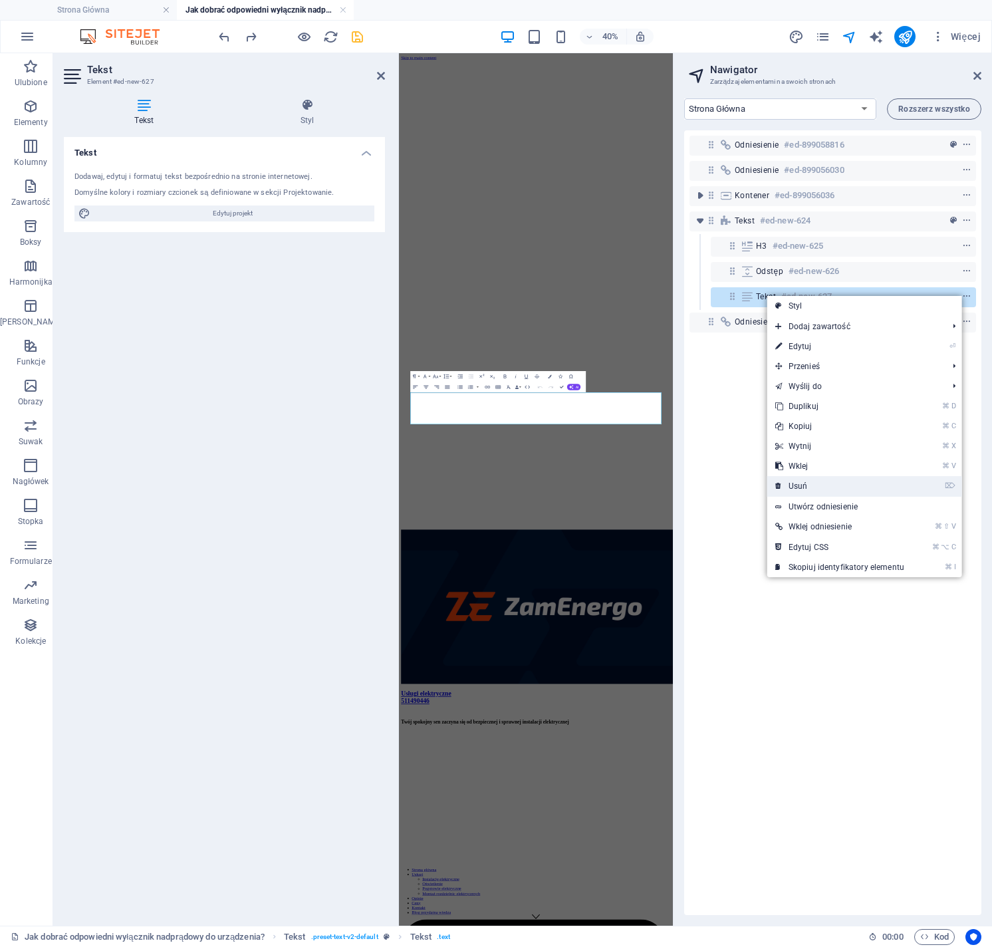
click at [811, 483] on link "⌦ Usuń" at bounding box center [840, 486] width 145 height 20
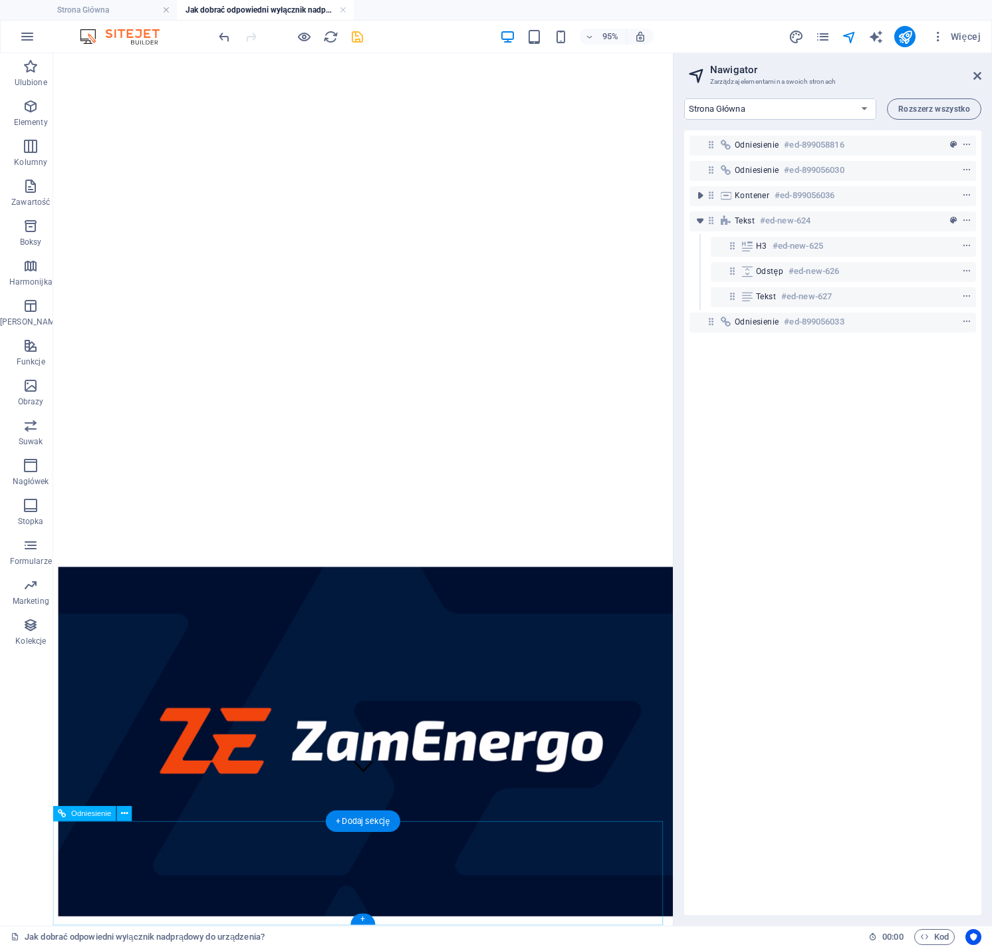
scroll to position [156, 0]
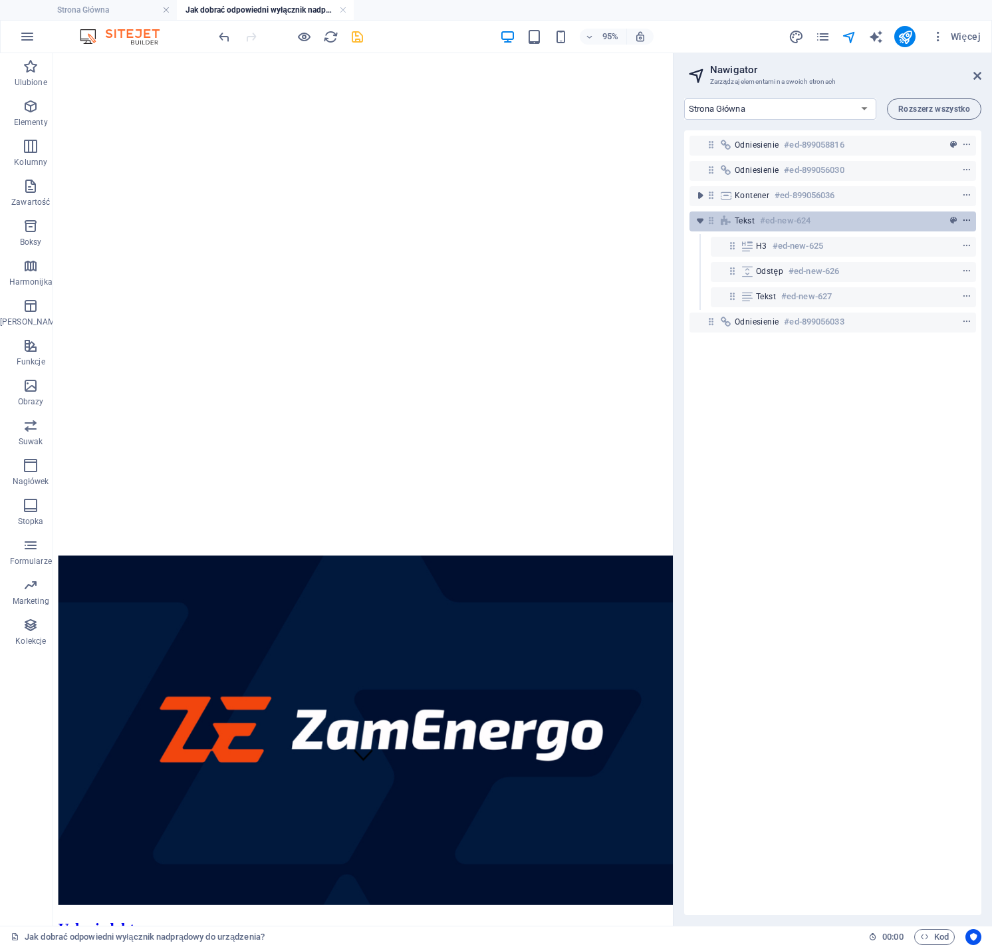
click at [967, 221] on icon "context-menu" at bounding box center [967, 220] width 9 height 9
click at [965, 222] on icon "context-menu" at bounding box center [967, 220] width 9 height 9
click at [810, 519] on div "Odniesienie #ed-899058816 Odniesienie #ed-899056030 Kontener #ed-899056036 Teks…" at bounding box center [833, 522] width 297 height 785
click at [699, 220] on icon "toggle-expand" at bounding box center [700, 220] width 13 height 13
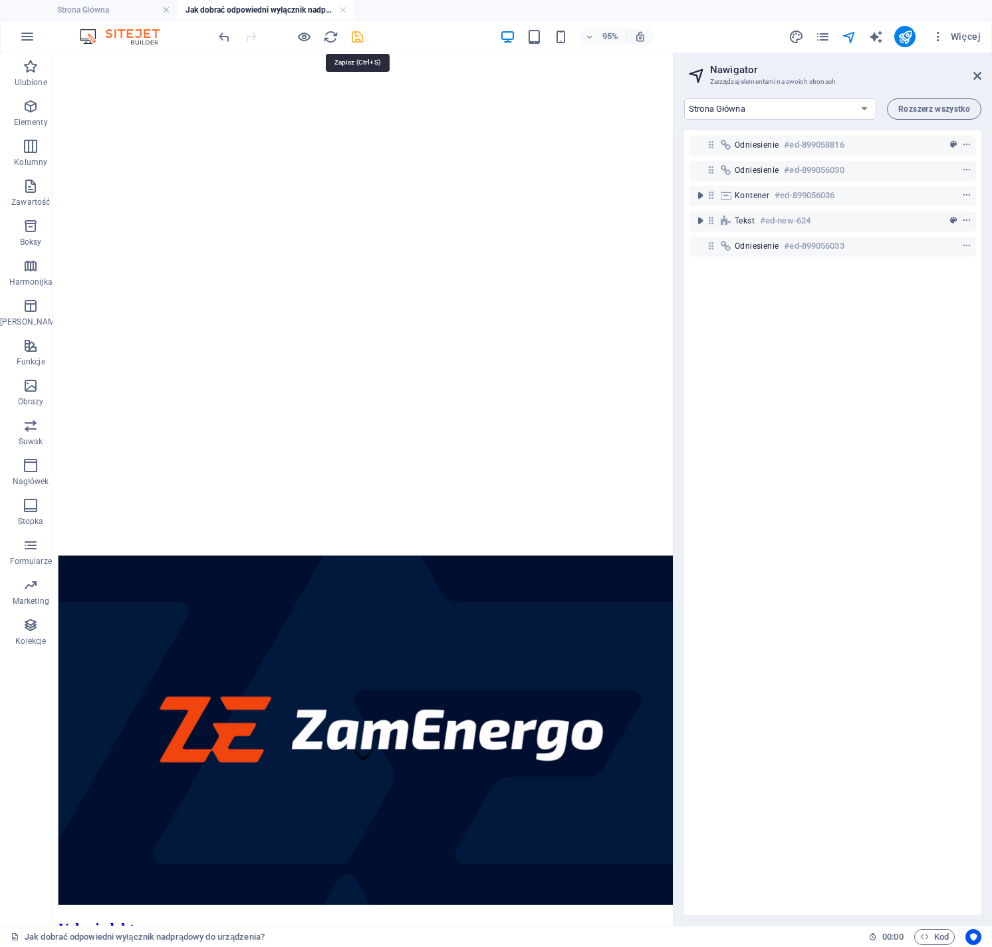
click at [359, 36] on icon "save" at bounding box center [357, 36] width 15 height 15
click at [357, 36] on icon "save" at bounding box center [357, 36] width 15 height 15
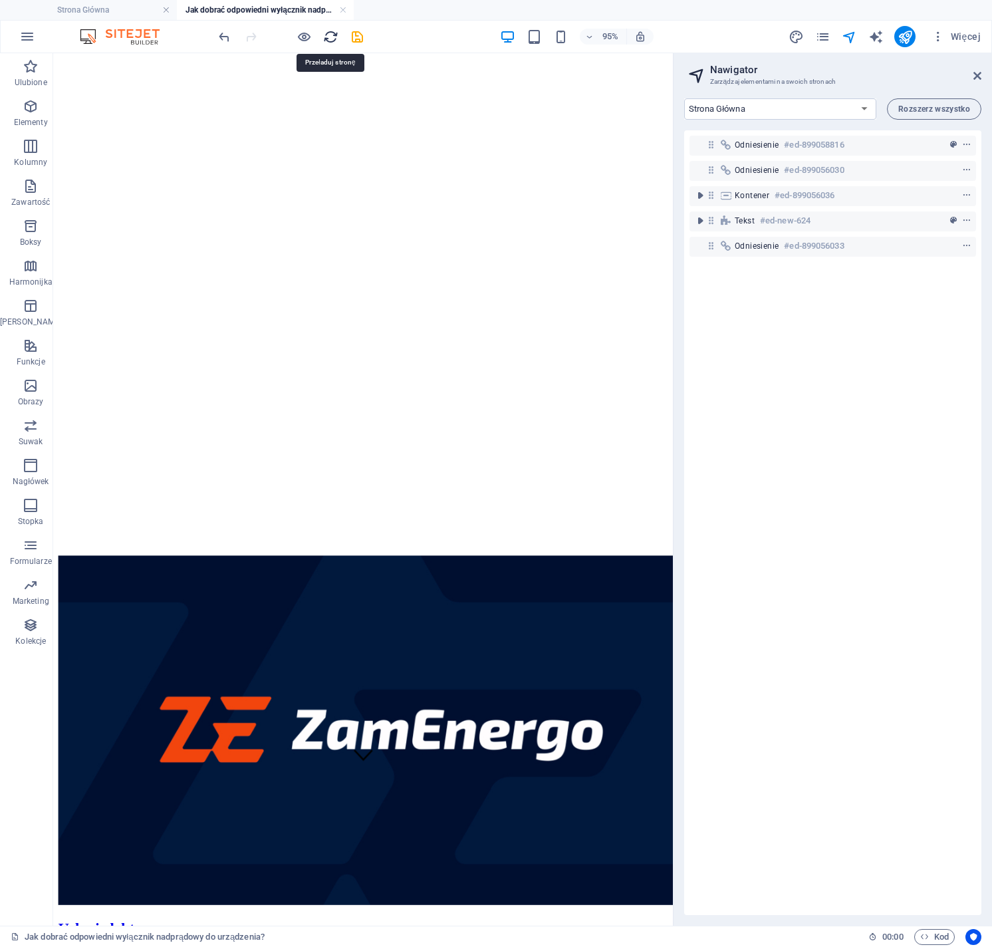
click at [329, 36] on icon "reload" at bounding box center [330, 36] width 15 height 15
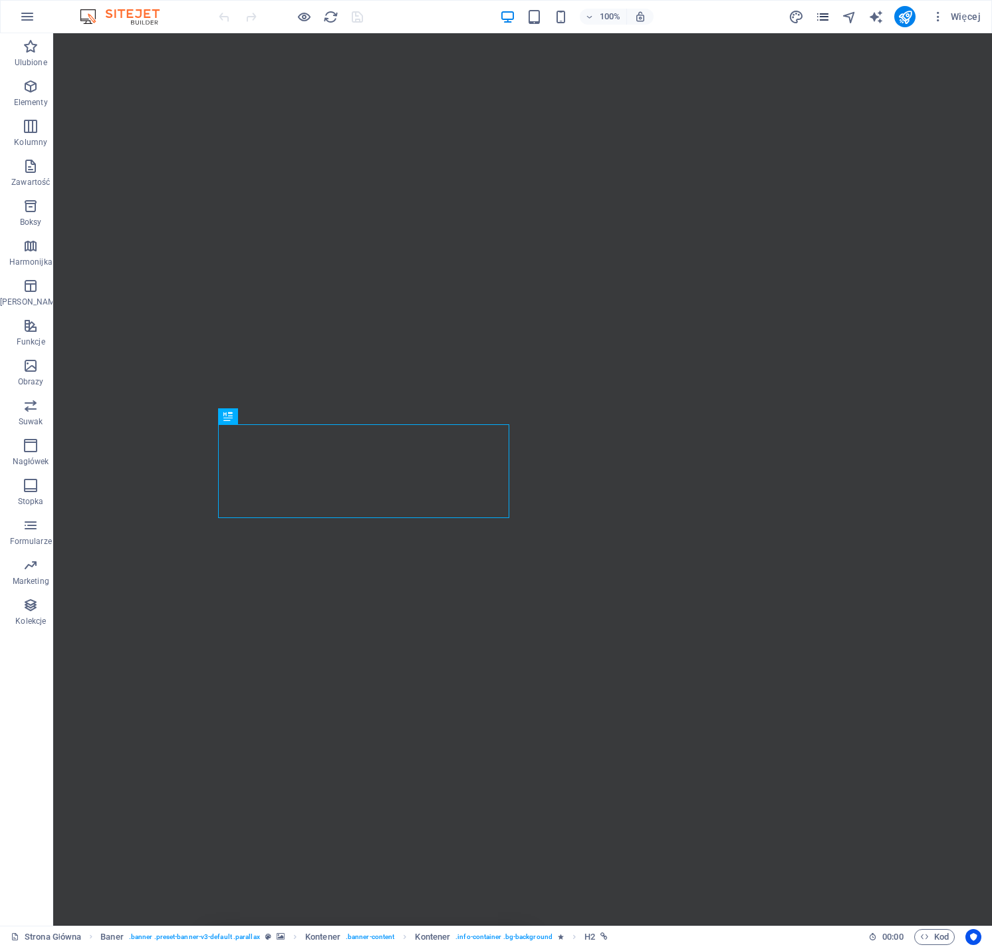
click at [823, 19] on icon "pages" at bounding box center [823, 16] width 15 height 15
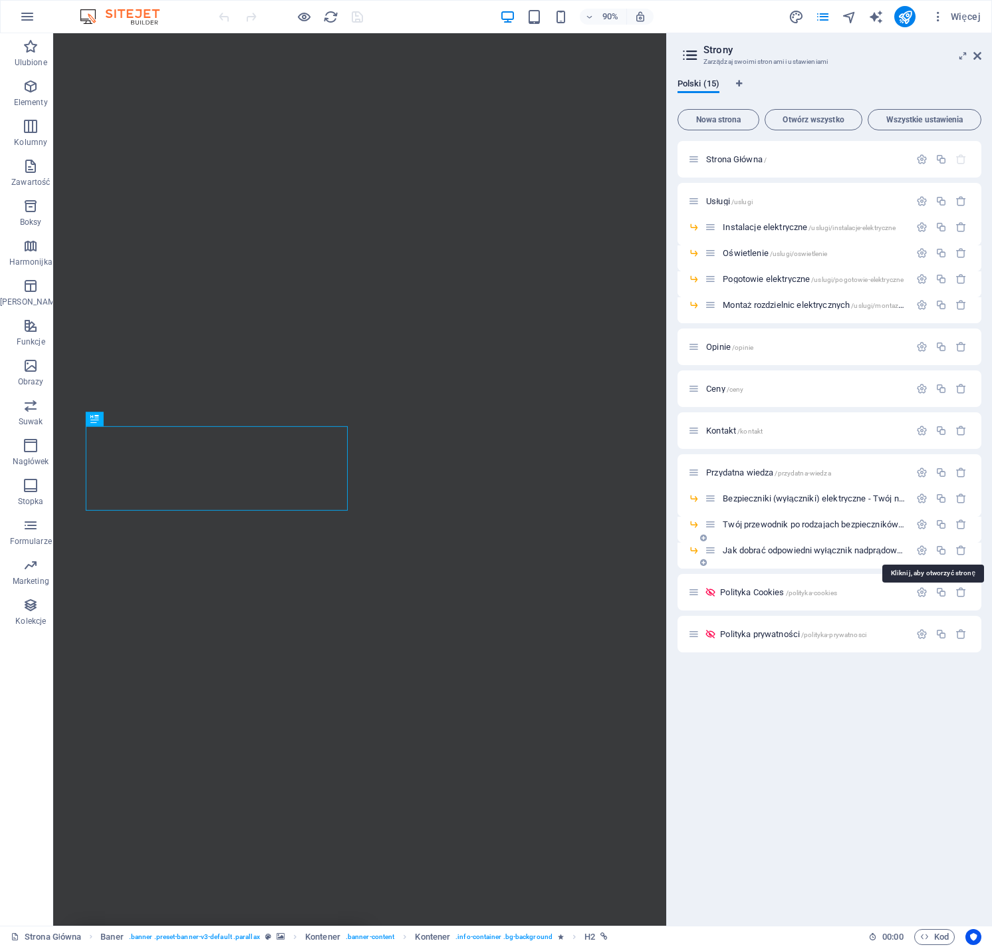
click at [791, 547] on span "Jak dobrać odpowiedni wyłącznik nadprądowy do urządzeń? /jak-dobrac-odpowiedni-…" at bounding box center [932, 550] width 418 height 10
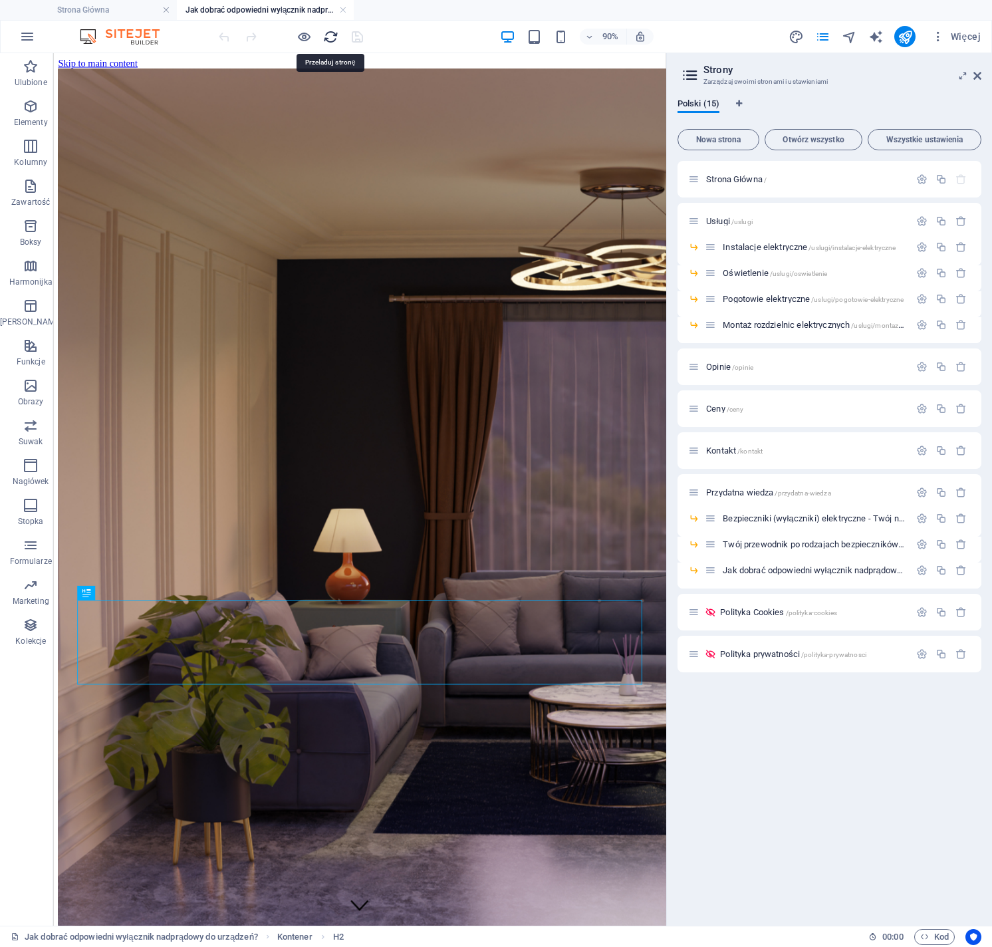
click at [330, 37] on icon "reload" at bounding box center [330, 36] width 15 height 15
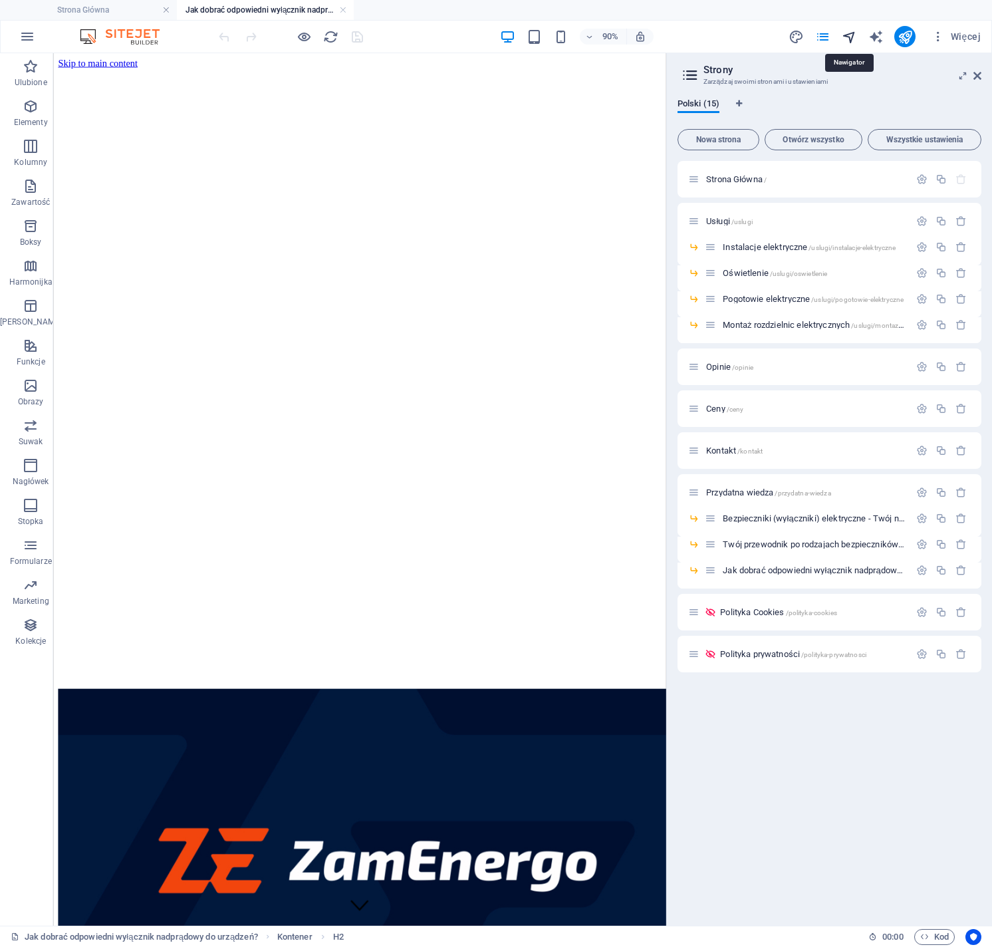
click at [849, 36] on icon "navigator" at bounding box center [849, 36] width 15 height 15
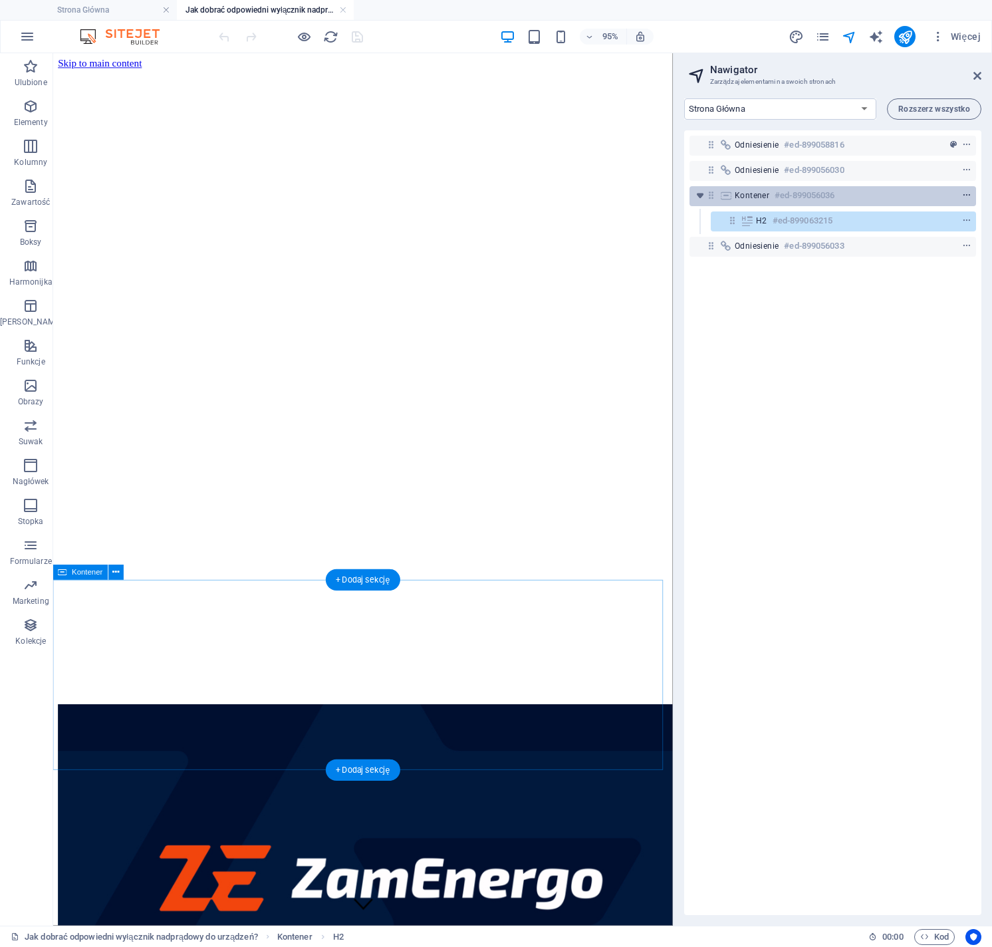
click at [968, 195] on icon "context-menu" at bounding box center [967, 195] width 9 height 9
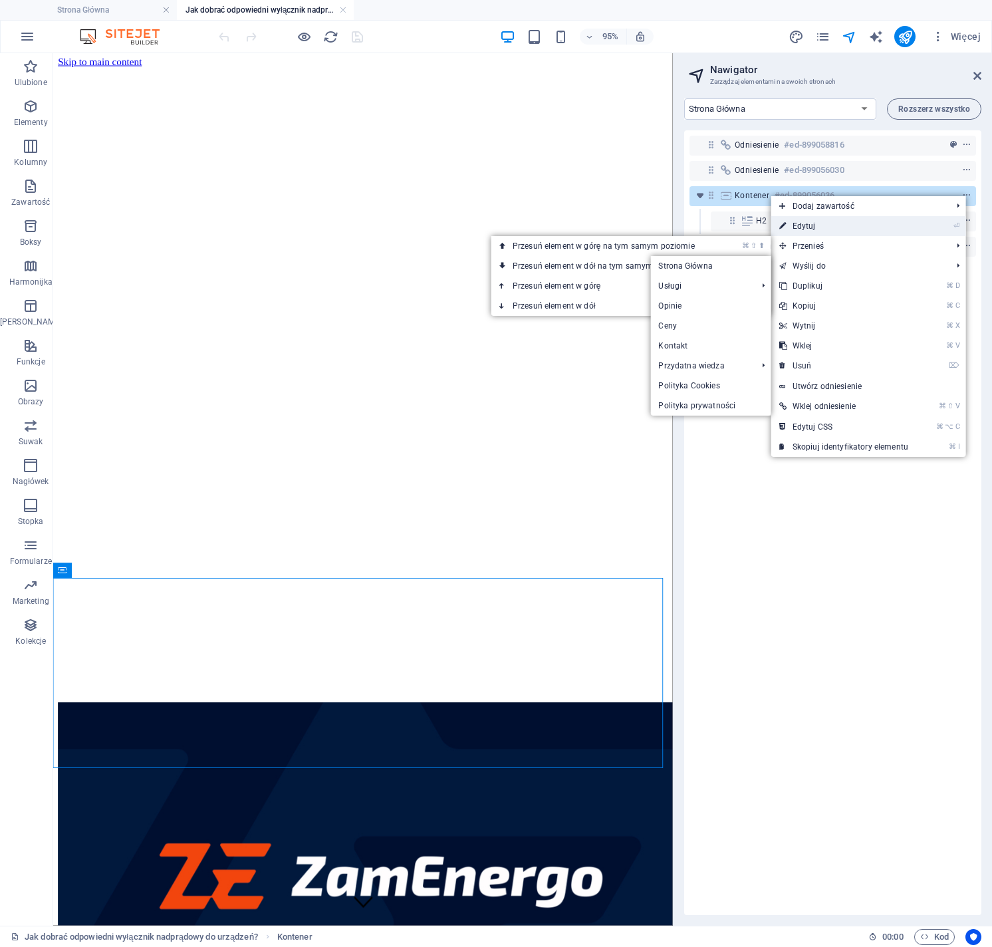
click at [807, 224] on link "⏎ Edytuj" at bounding box center [844, 226] width 145 height 20
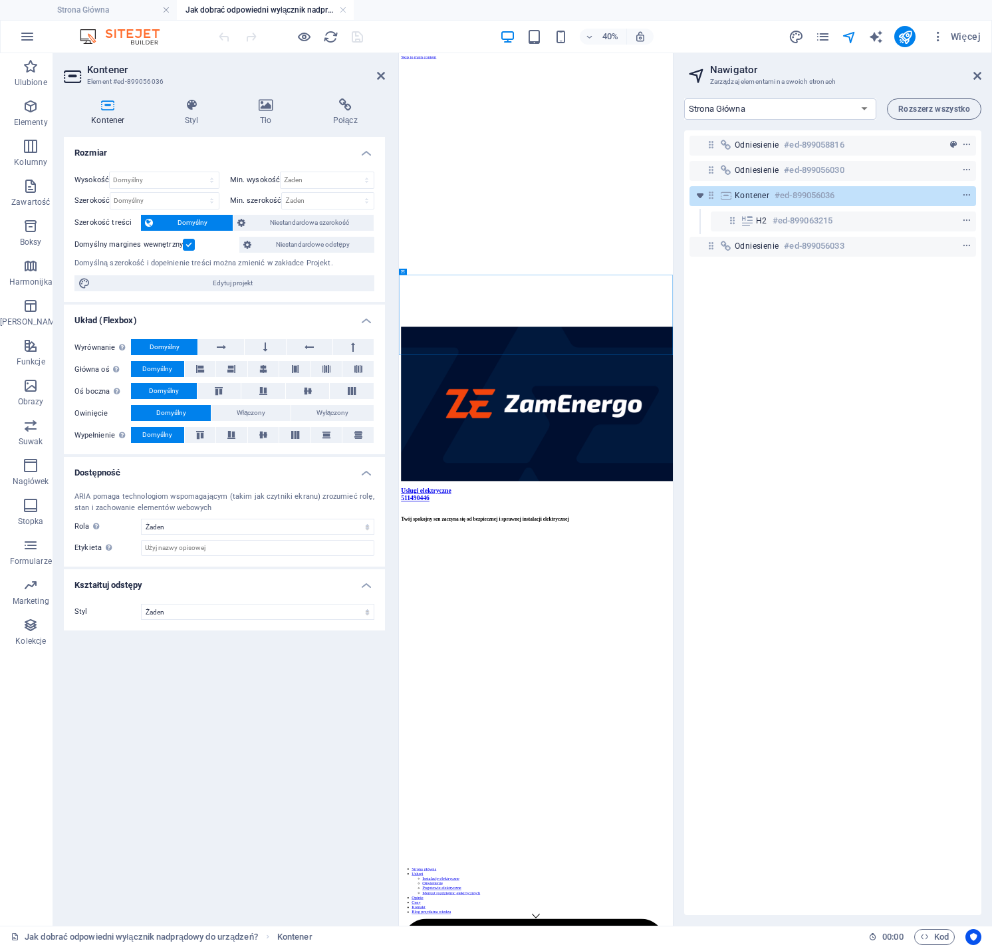
scroll to position [0, 0]
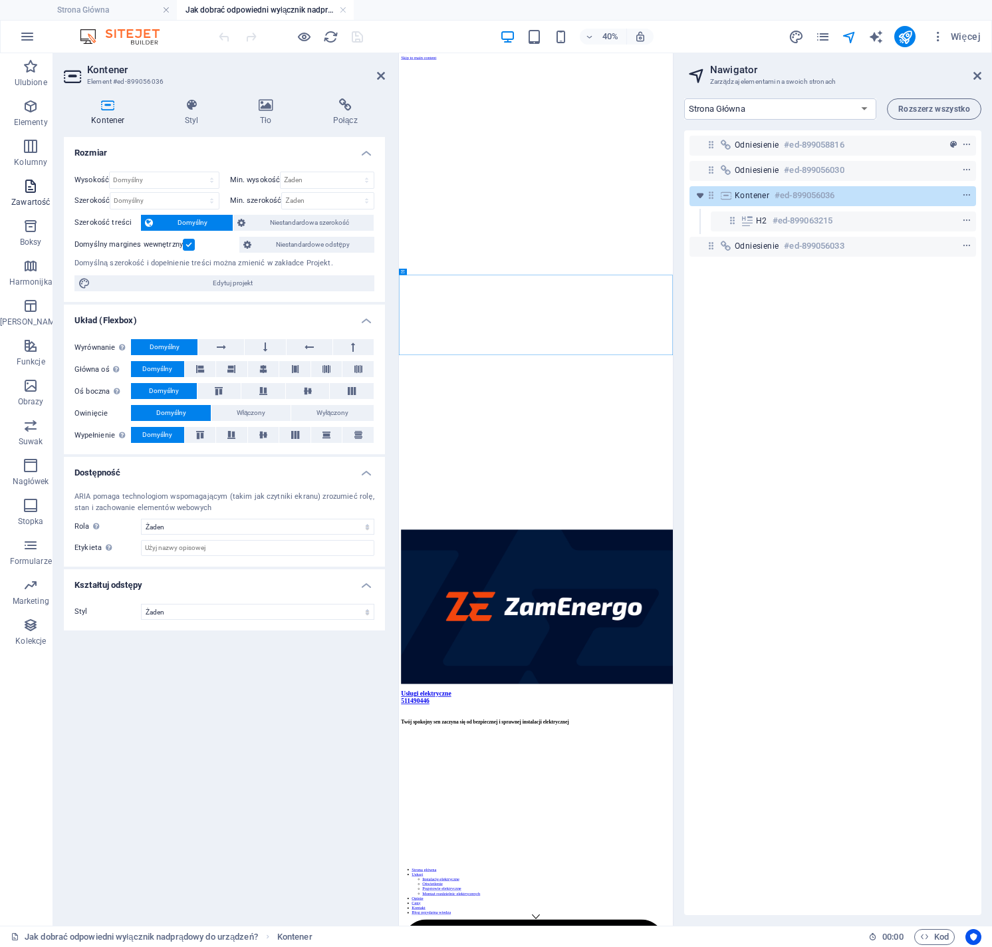
click at [27, 189] on icon "button" at bounding box center [31, 186] width 16 height 16
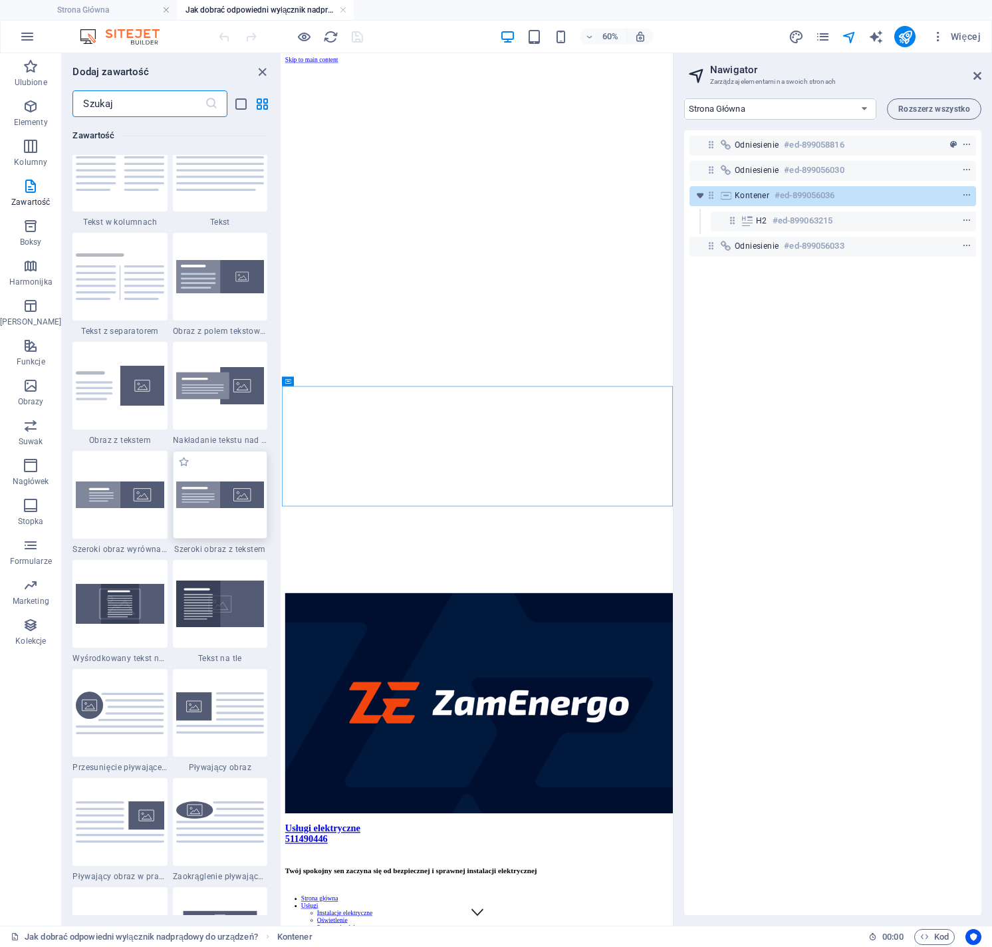
scroll to position [2275, 0]
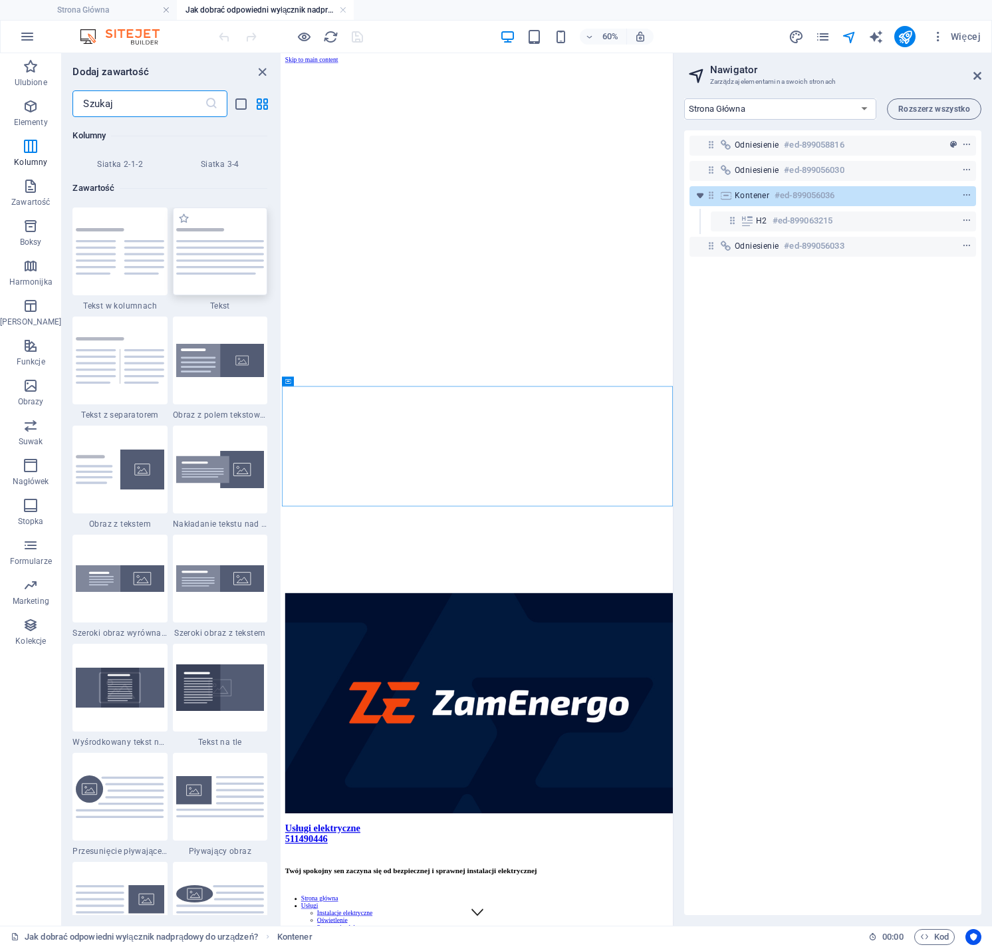
click at [212, 259] on img at bounding box center [220, 251] width 88 height 47
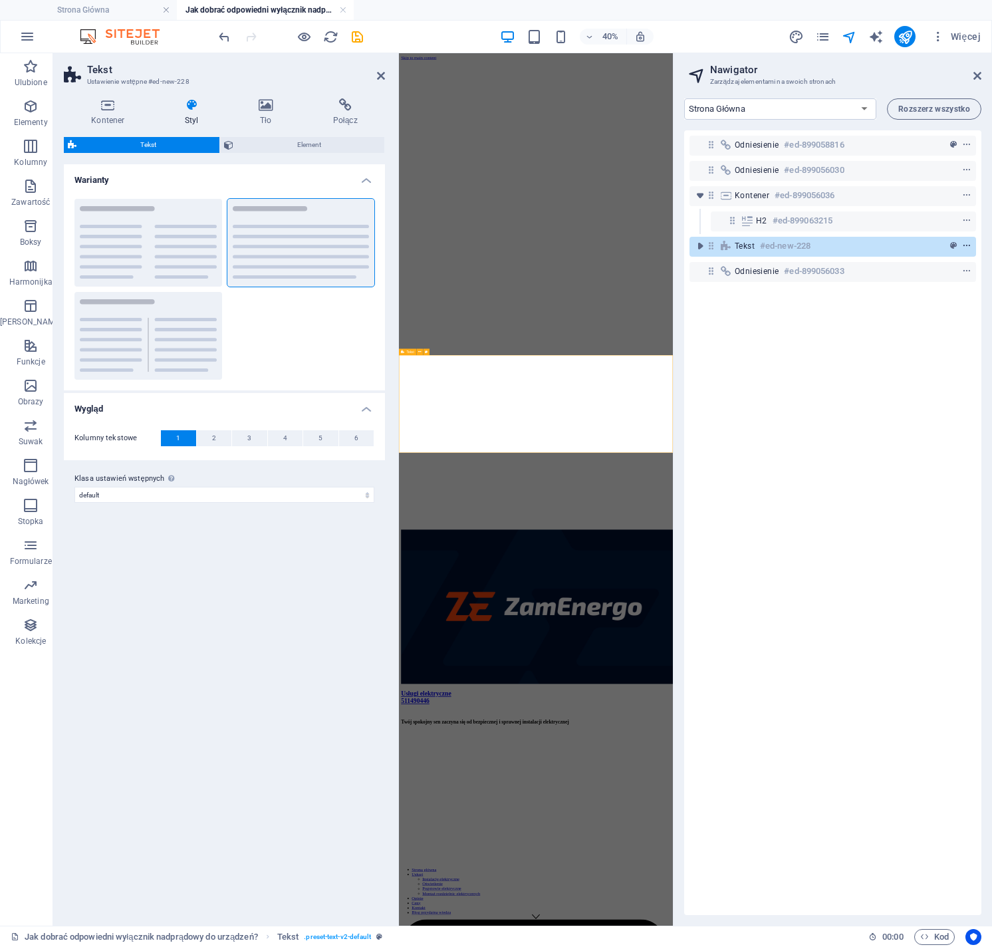
click at [965, 247] on icon "context-menu" at bounding box center [967, 245] width 9 height 9
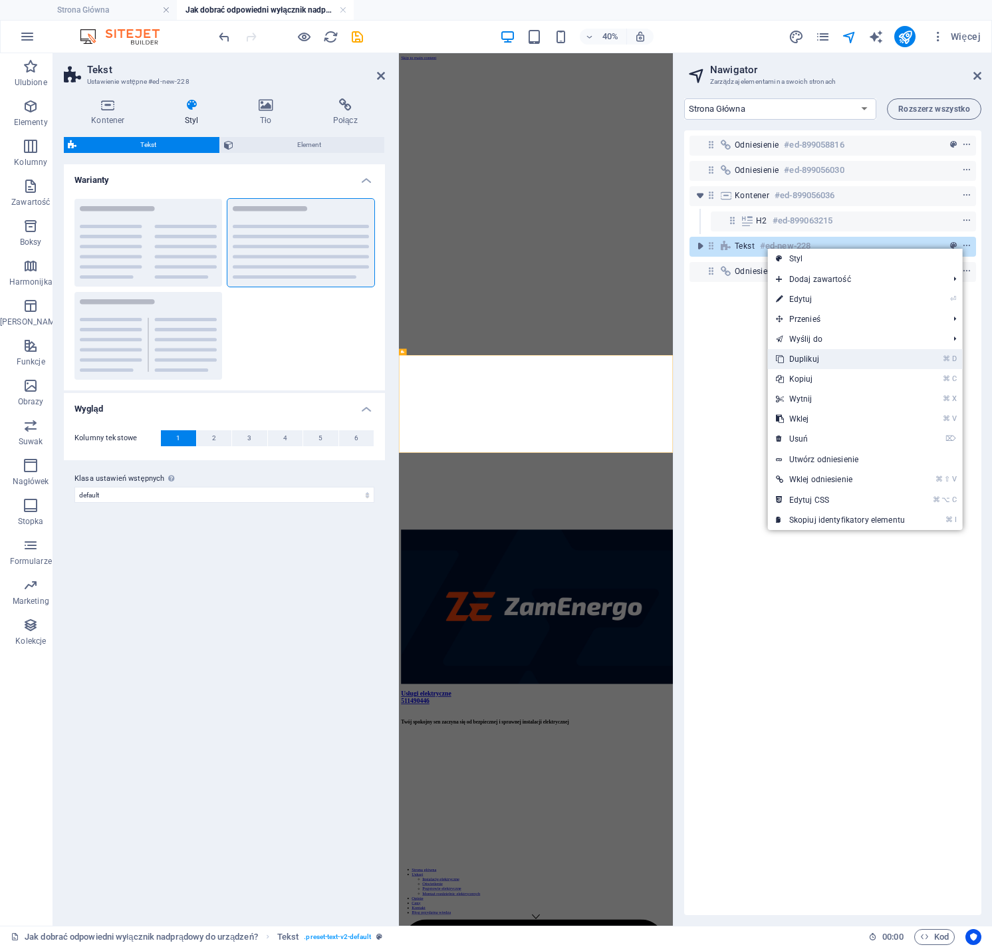
click at [810, 359] on link "⌘ D Duplikuj" at bounding box center [840, 359] width 145 height 20
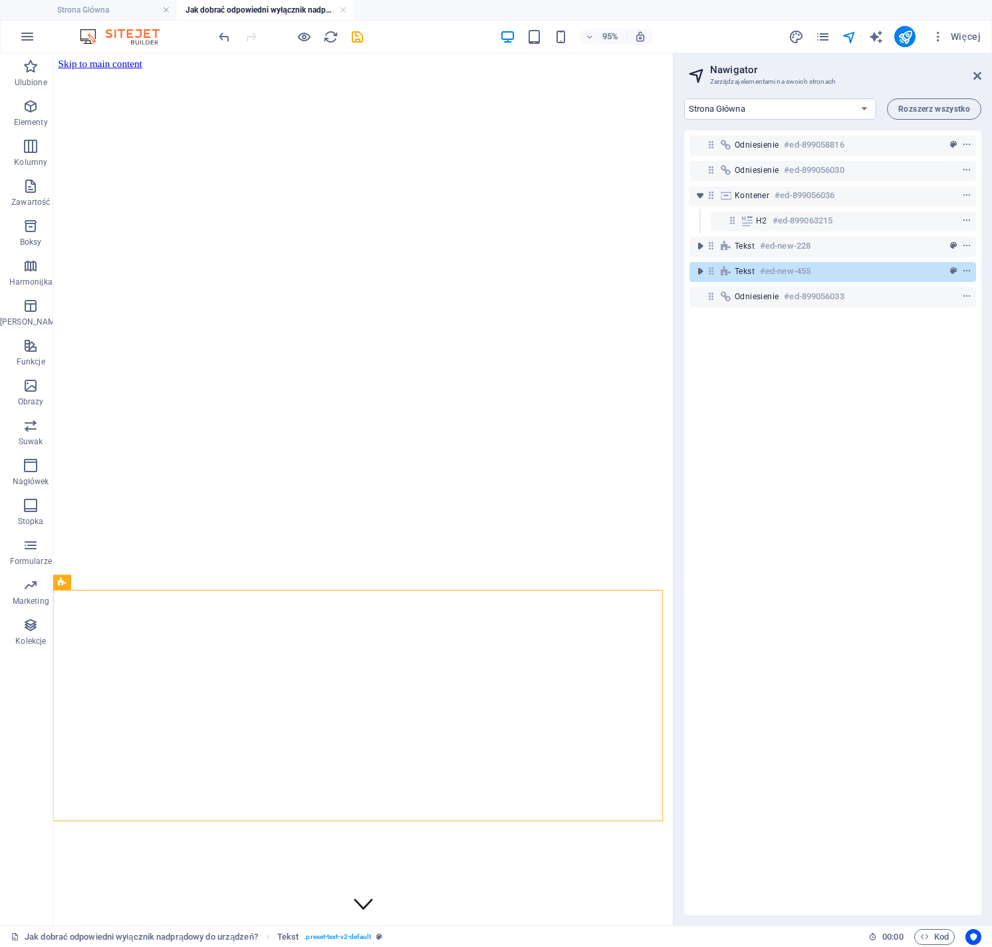
scroll to position [433, 0]
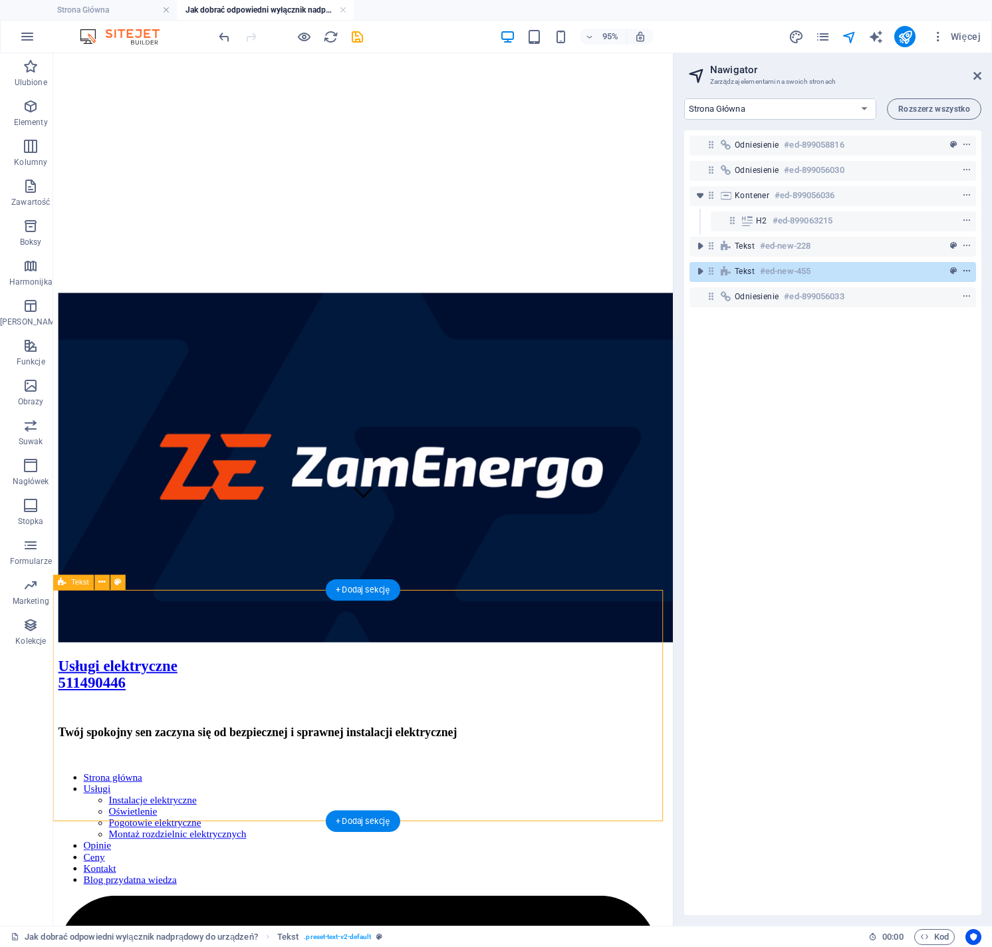
click at [964, 274] on icon "context-menu" at bounding box center [967, 271] width 9 height 9
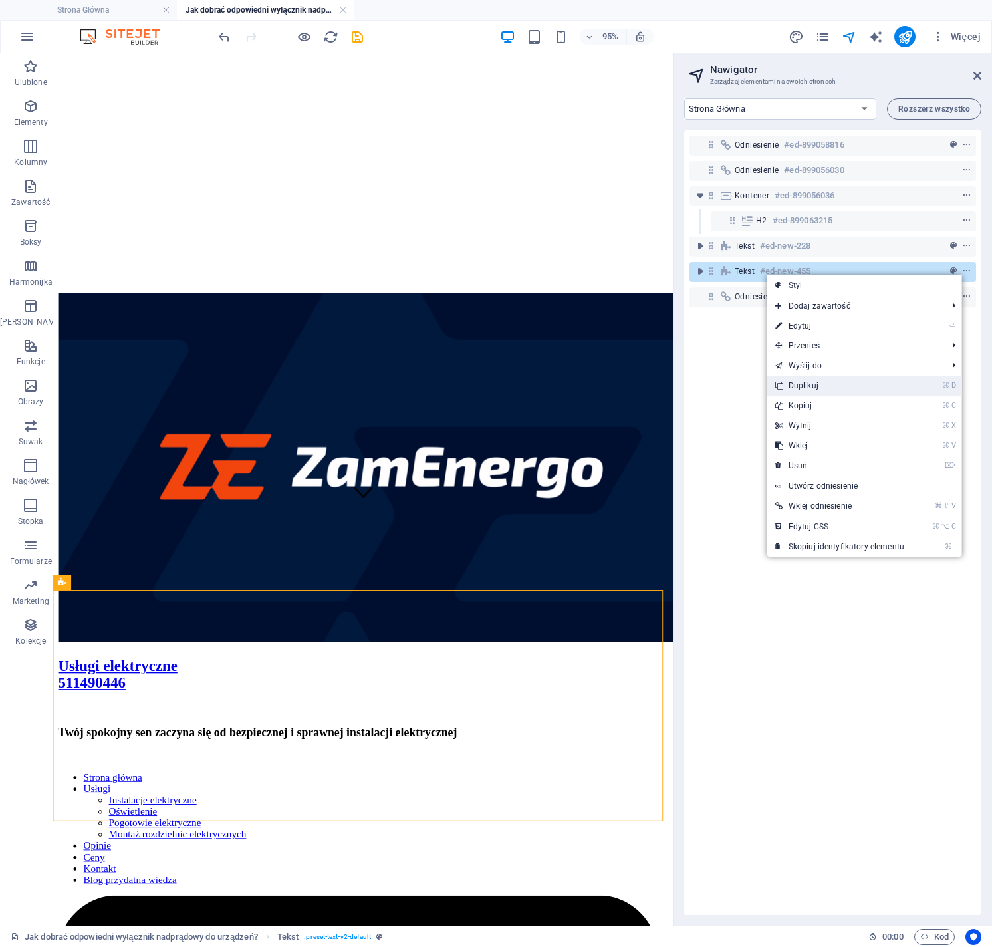
click at [813, 385] on link "⌘ D Duplikuj" at bounding box center [840, 386] width 145 height 20
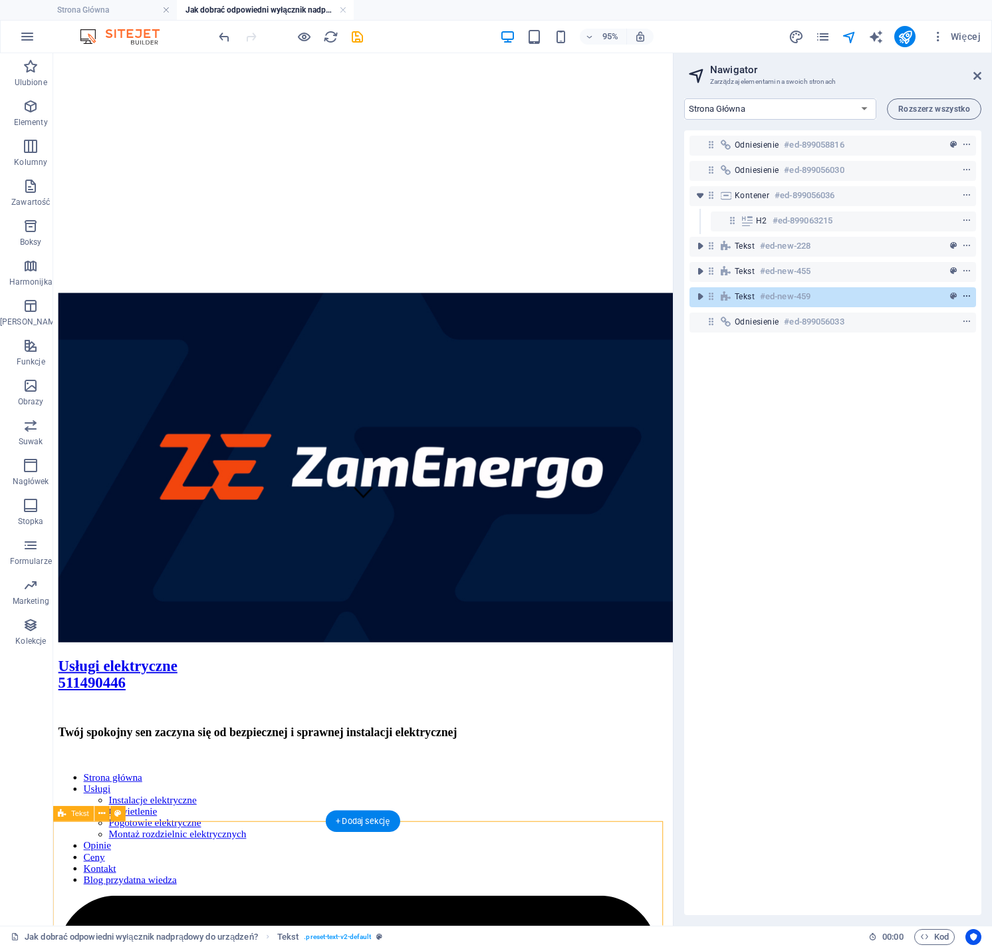
click at [963, 297] on icon "context-menu" at bounding box center [967, 296] width 9 height 9
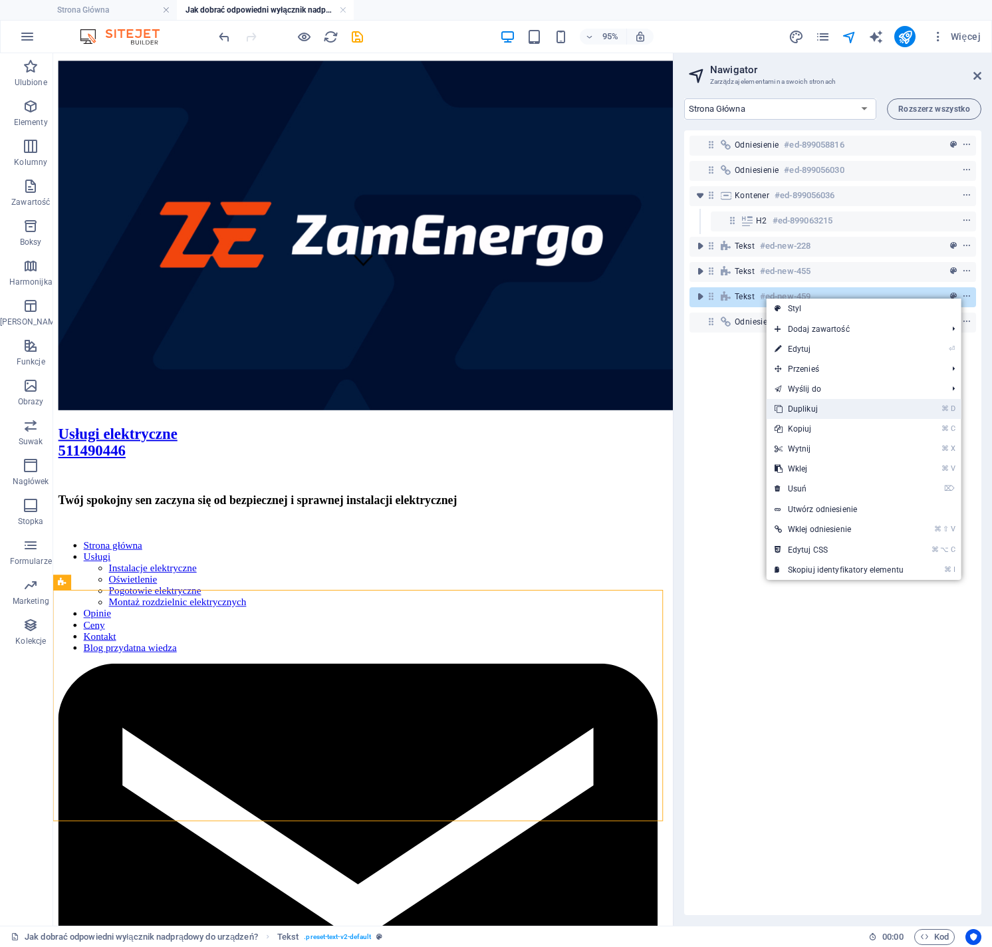
click at [822, 411] on link "⌘ D Duplikuj" at bounding box center [839, 409] width 145 height 20
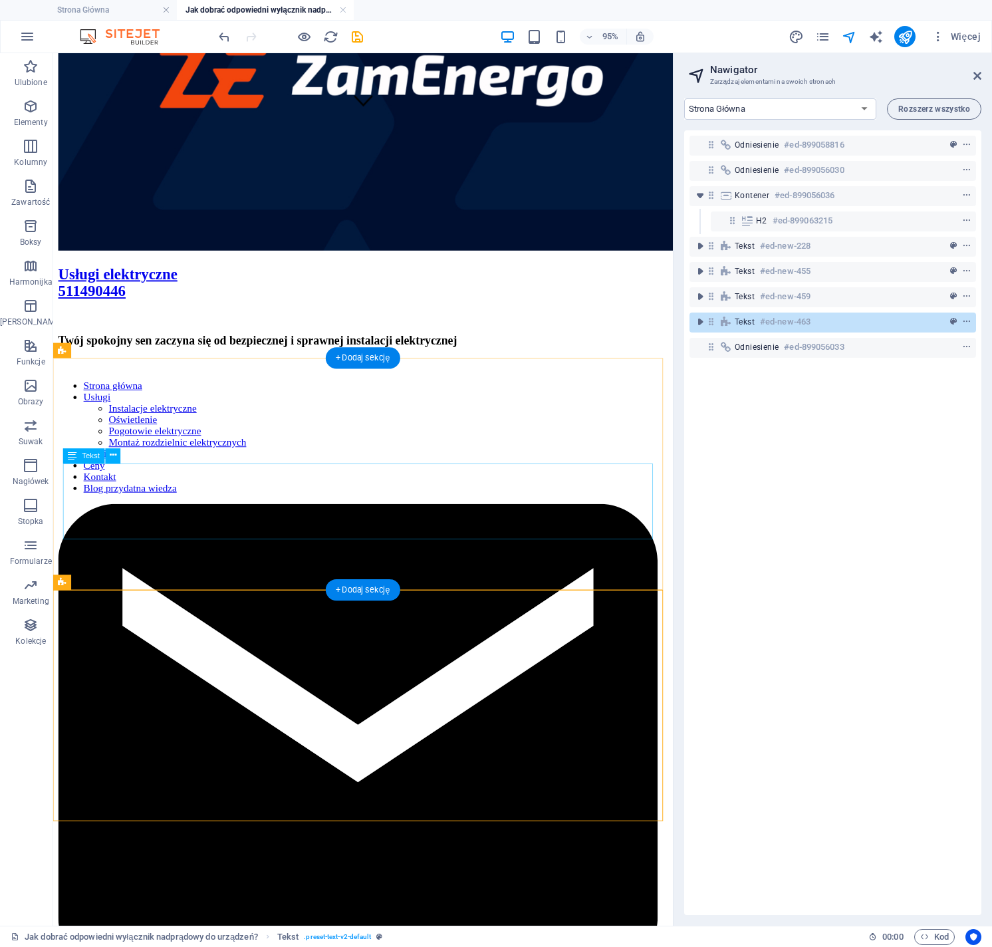
scroll to position [921, 0]
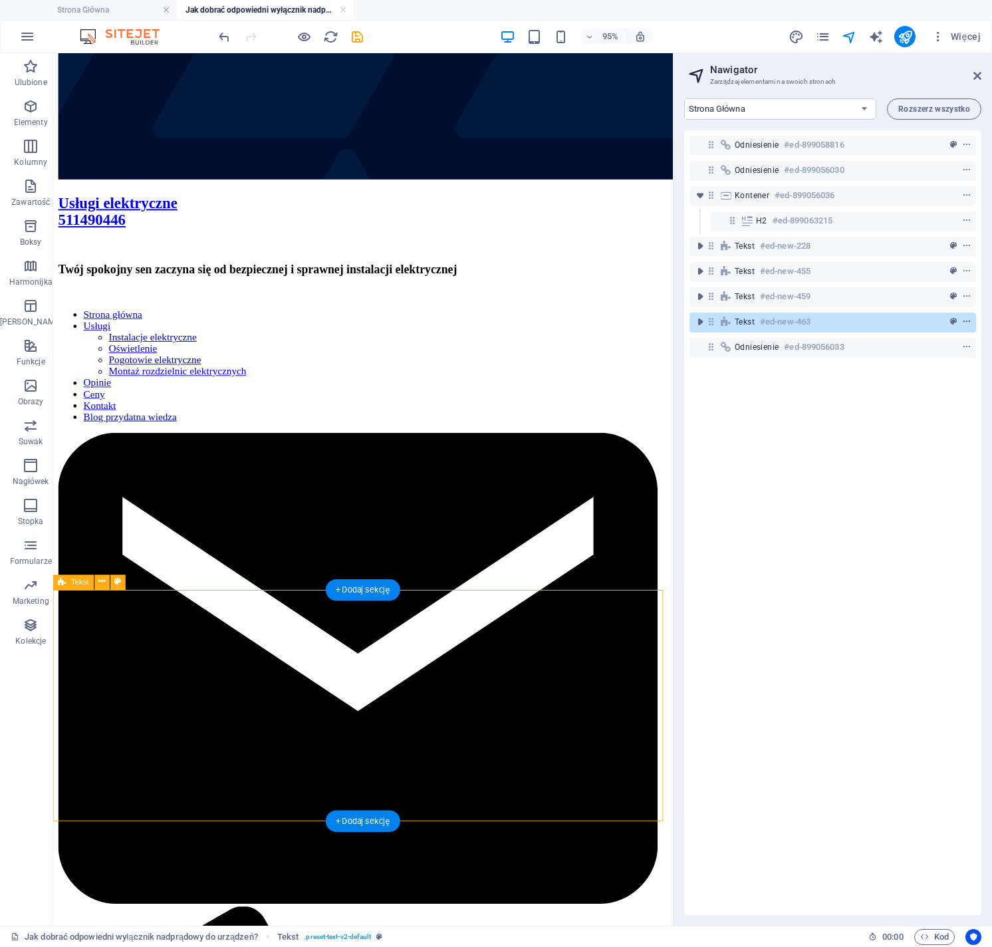
click at [967, 321] on icon "context-menu" at bounding box center [967, 321] width 9 height 9
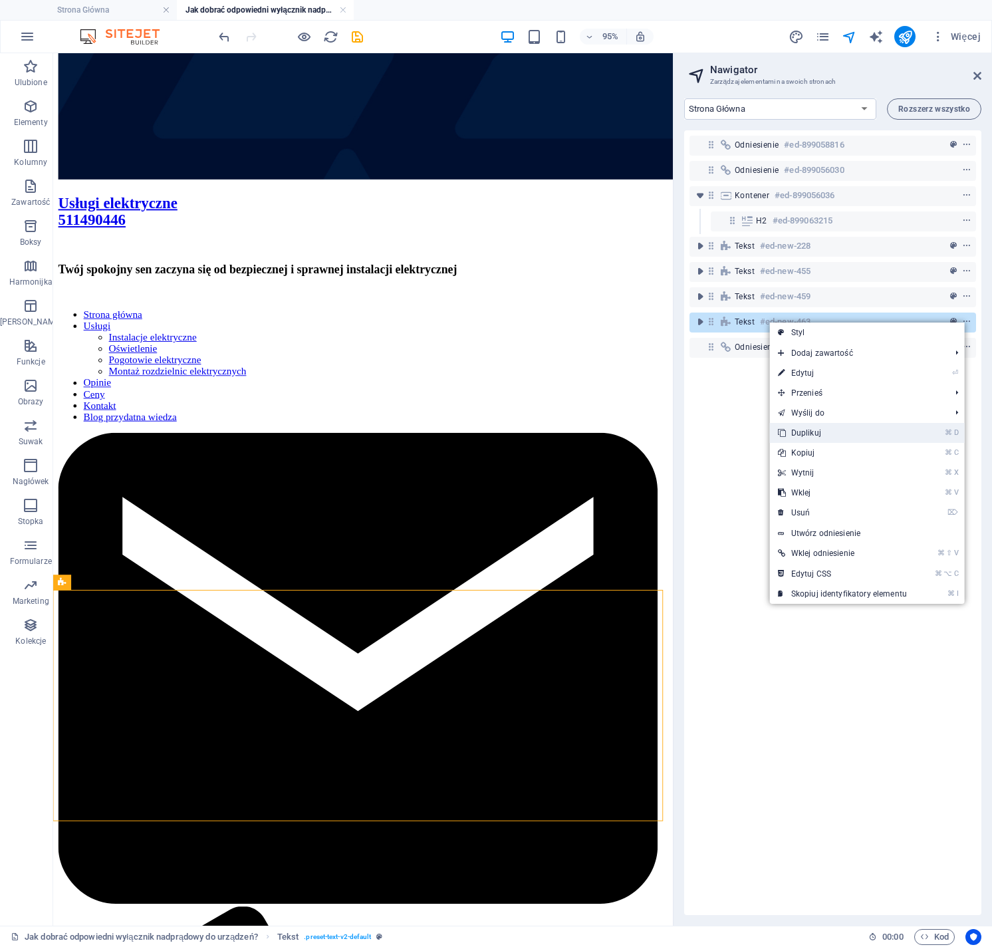
click at [828, 435] on link "⌘ D Duplikuj" at bounding box center [842, 433] width 145 height 20
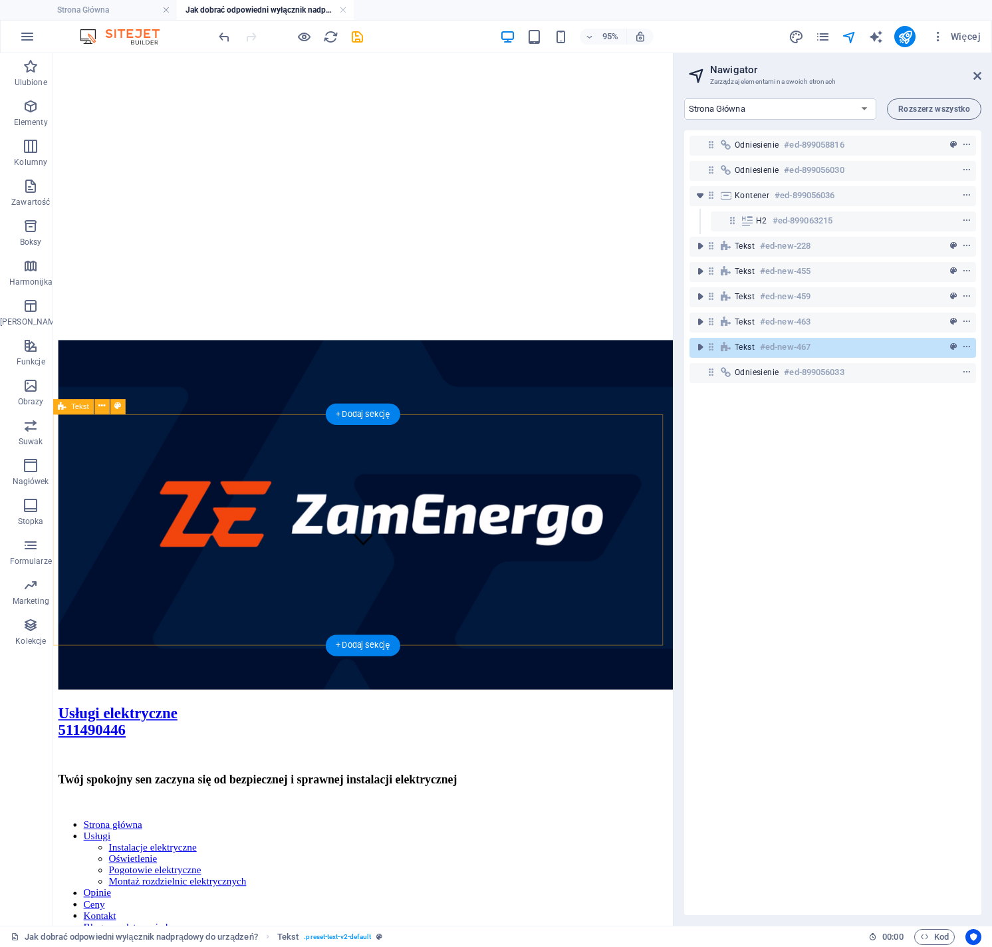
scroll to position [375, 0]
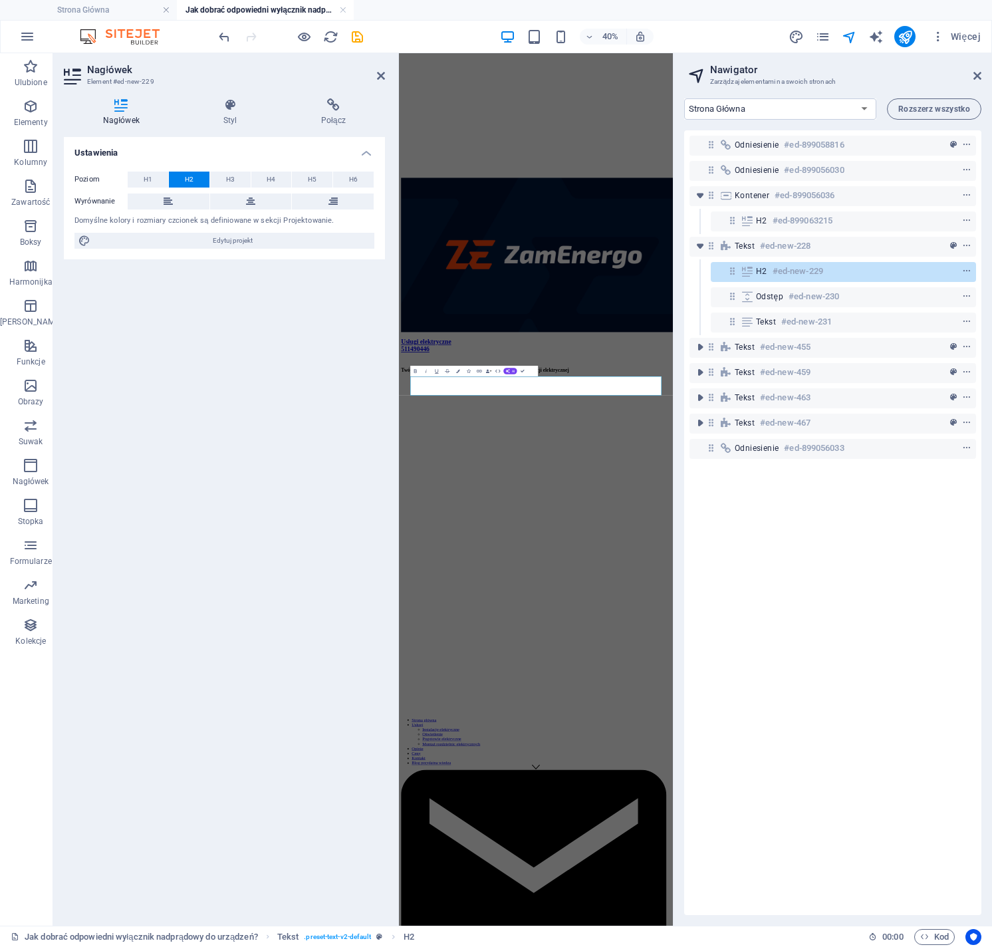
scroll to position [0, 0]
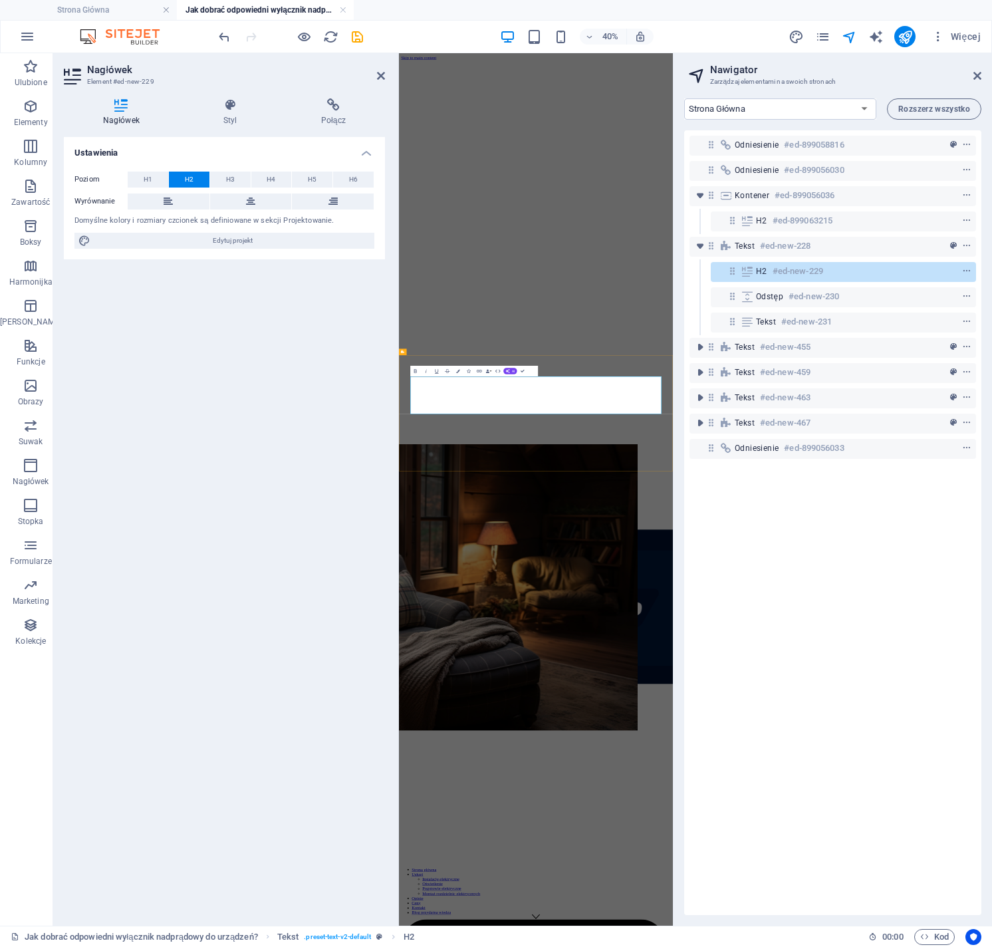
drag, startPoint x: 659, startPoint y: 930, endPoint x: 434, endPoint y: 888, distance: 228.7
click at [457, 374] on button "Colors" at bounding box center [458, 371] width 10 height 11
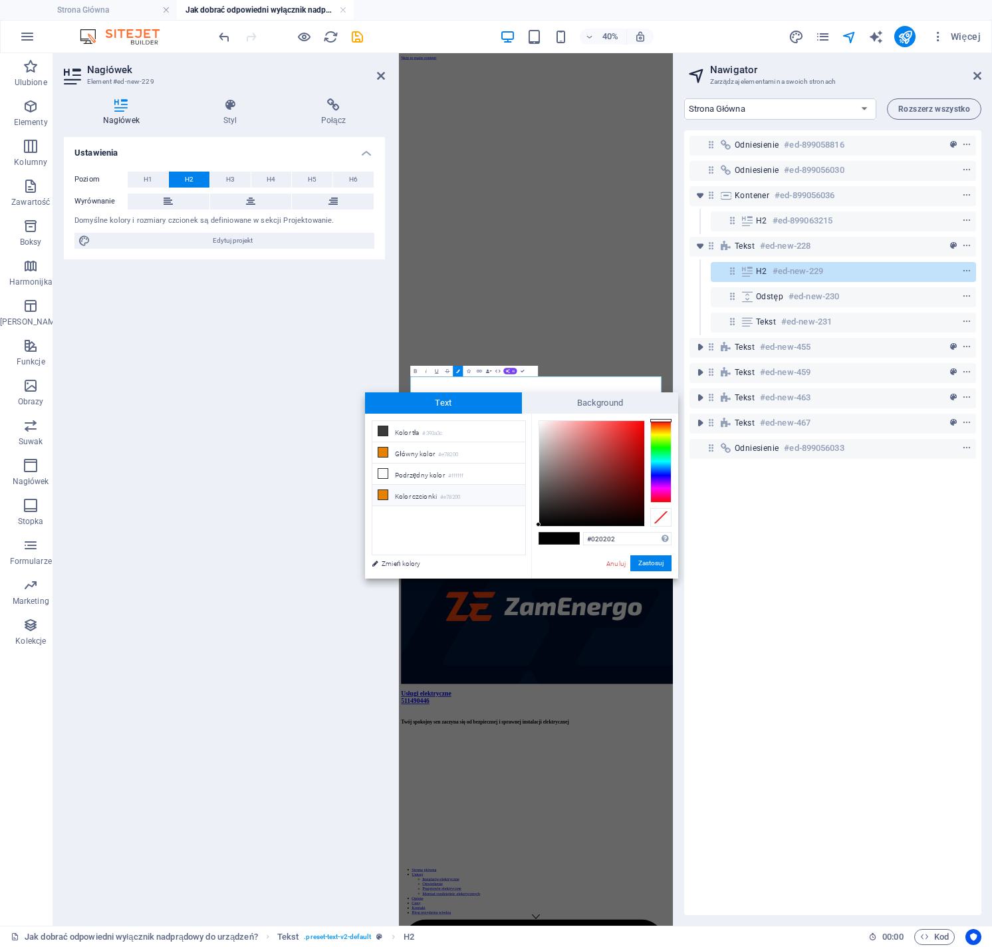
click at [435, 491] on li "Kolor czcionki #e78200" at bounding box center [449, 495] width 153 height 21
type input "#e78200"
click at [651, 563] on button "Zastosuj" at bounding box center [651, 563] width 41 height 16
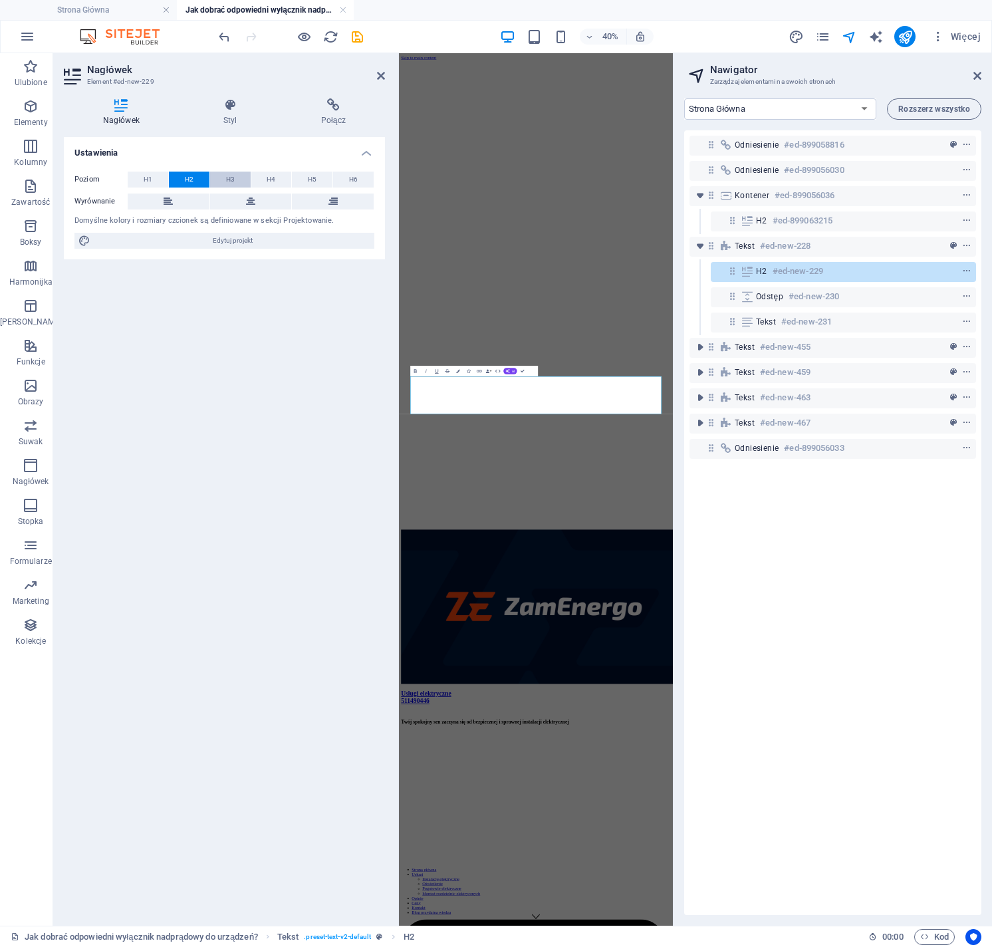
click at [231, 181] on span "H3" at bounding box center [230, 180] width 9 height 16
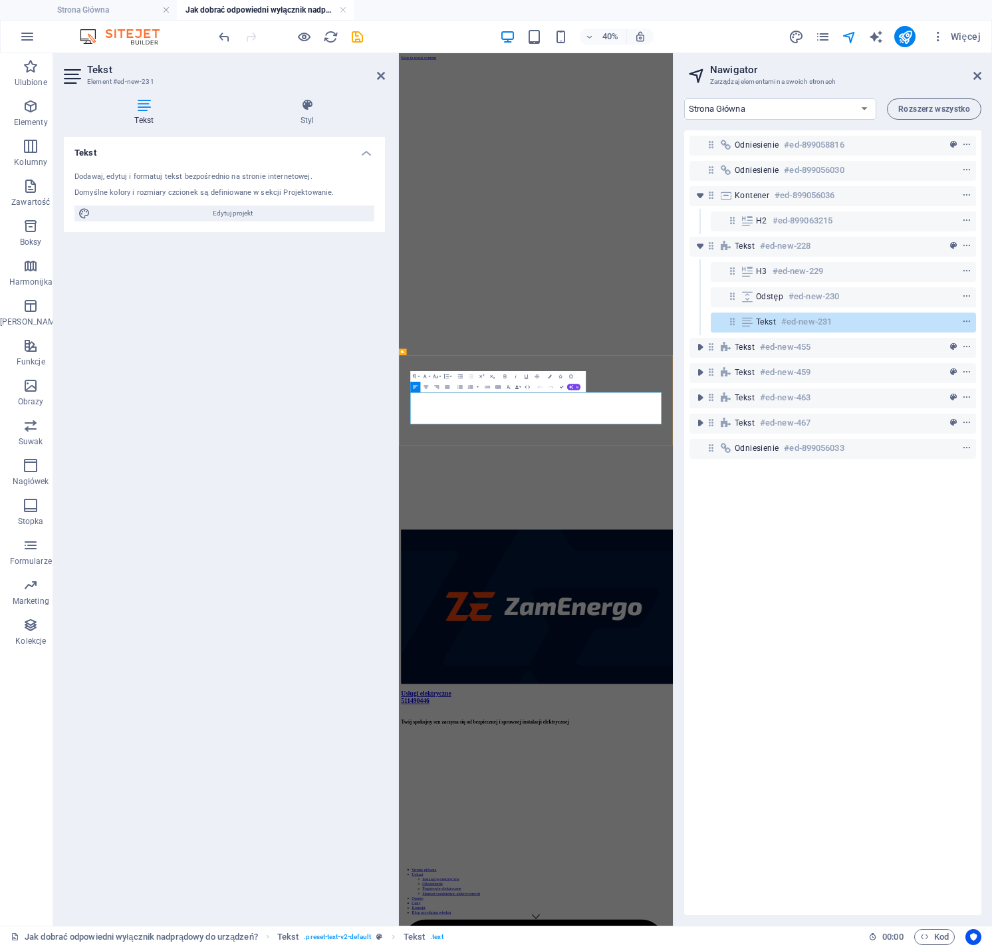
drag, startPoint x: 501, startPoint y: 909, endPoint x: 431, endPoint y: 911, distance: 69.9
click at [549, 375] on icon "button" at bounding box center [550, 377] width 4 height 4
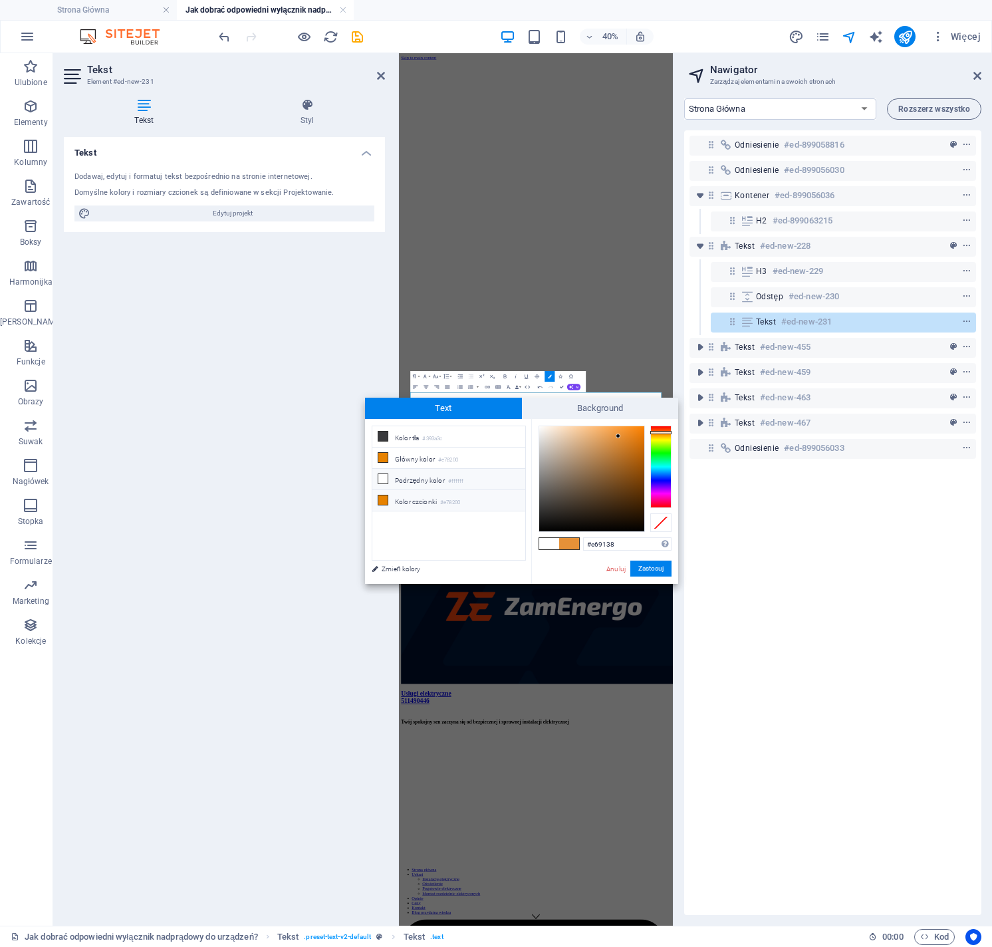
click at [452, 494] on li "Kolor czcionki #e78200" at bounding box center [449, 500] width 153 height 21
type input "#e78200"
click at [653, 569] on button "Zastosuj" at bounding box center [651, 569] width 41 height 16
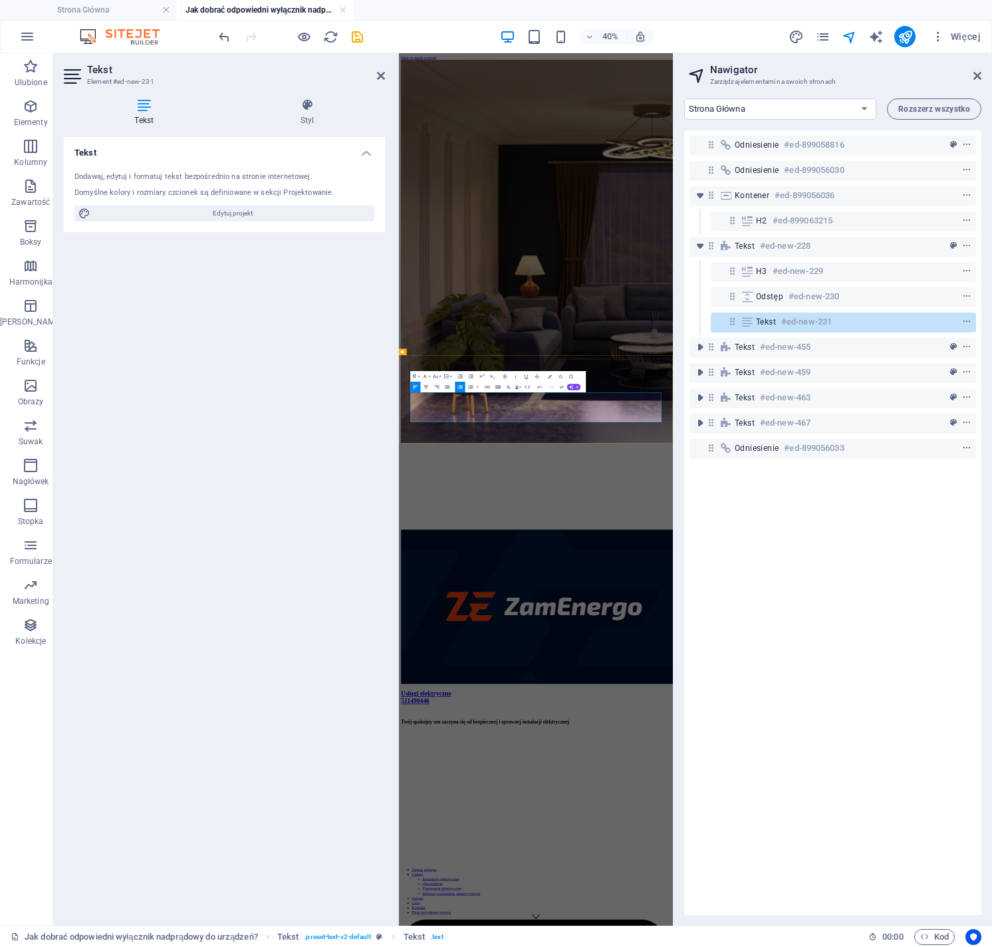
drag, startPoint x: 583, startPoint y: 942, endPoint x: 428, endPoint y: 937, distance: 155.7
click at [550, 377] on icon "button" at bounding box center [550, 377] width 4 height 4
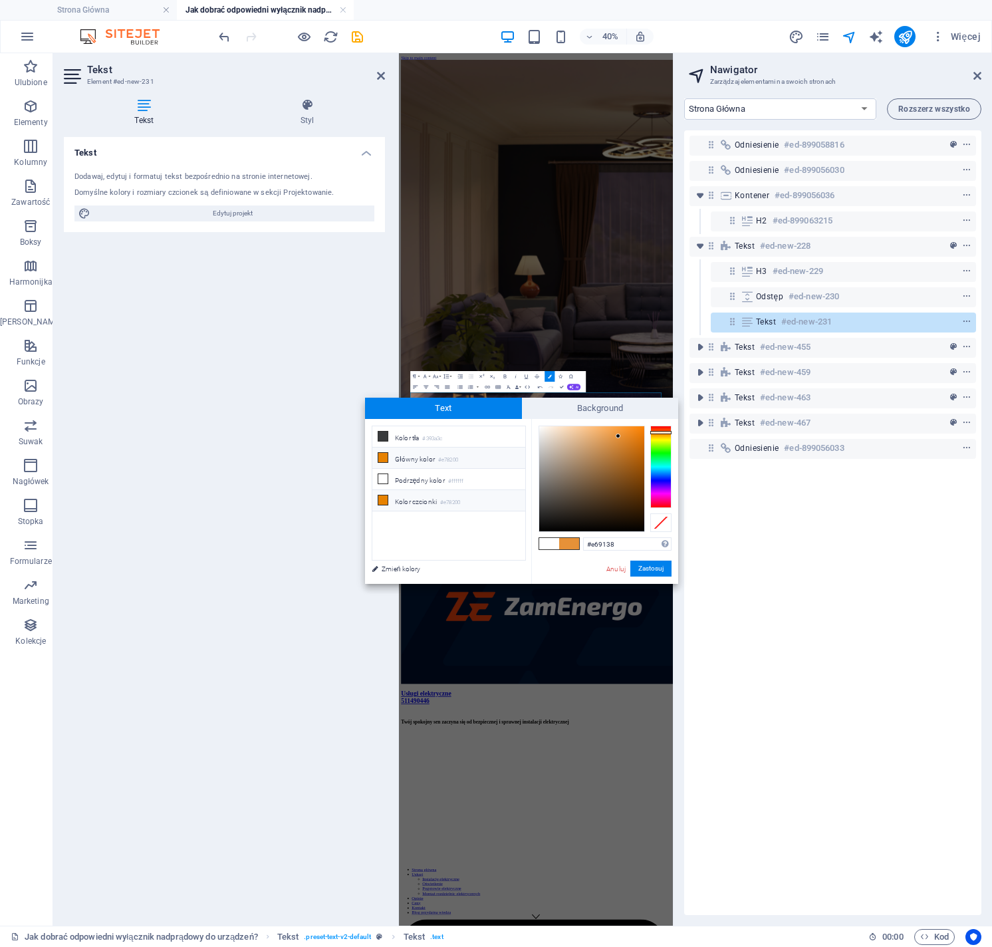
click at [455, 498] on small "#e78200" at bounding box center [450, 502] width 20 height 9
type input "#e78200"
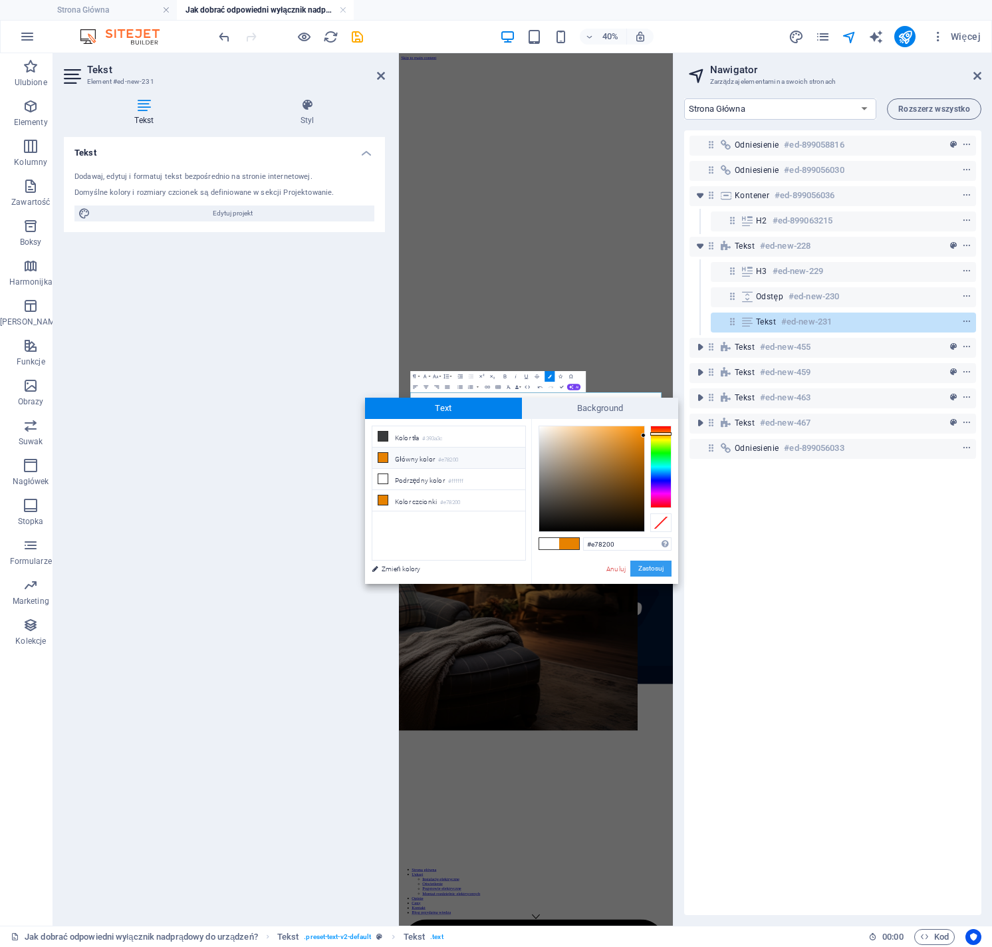
click at [641, 565] on button "Zastosuj" at bounding box center [651, 569] width 41 height 16
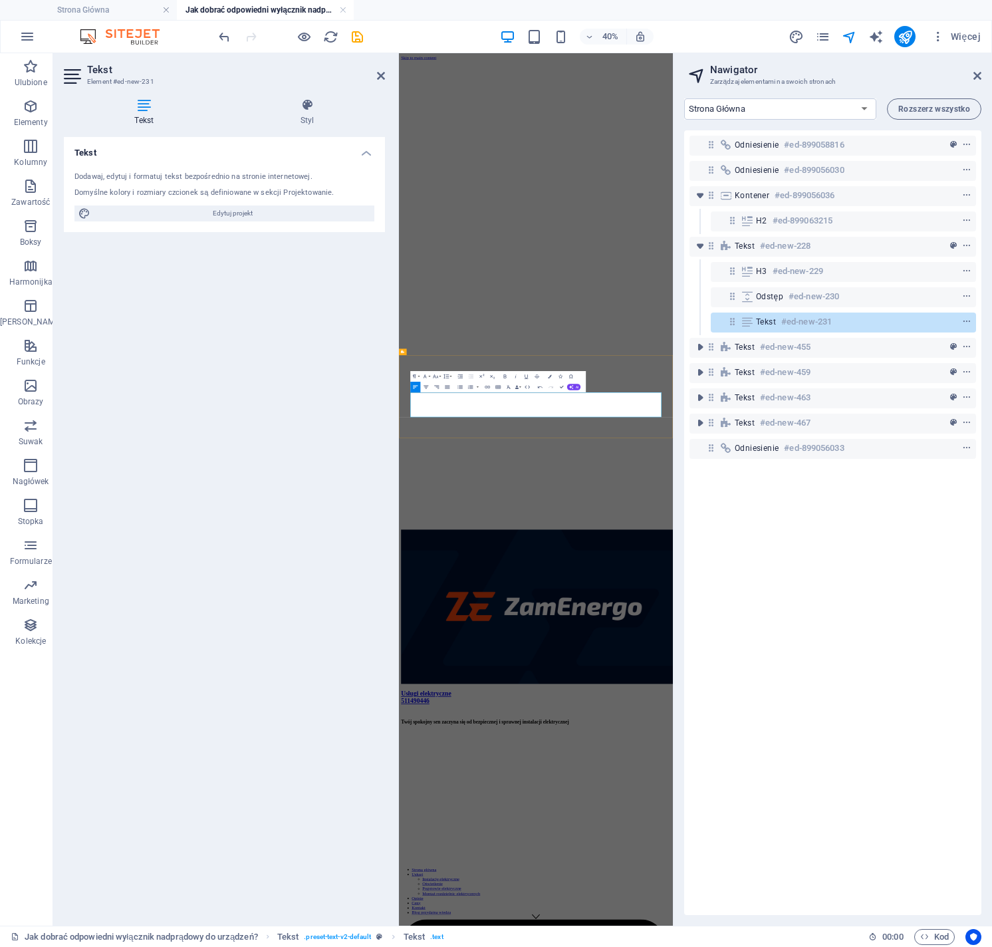
drag, startPoint x: 561, startPoint y: 961, endPoint x: 793, endPoint y: 447, distance: 563.9
click at [461, 388] on icon "button" at bounding box center [460, 386] width 5 height 3
click at [761, 518] on div "Odniesienie #ed-899058816 Odniesienie #ed-899056030 Kontener #ed-899056036 H2 #…" at bounding box center [833, 522] width 297 height 785
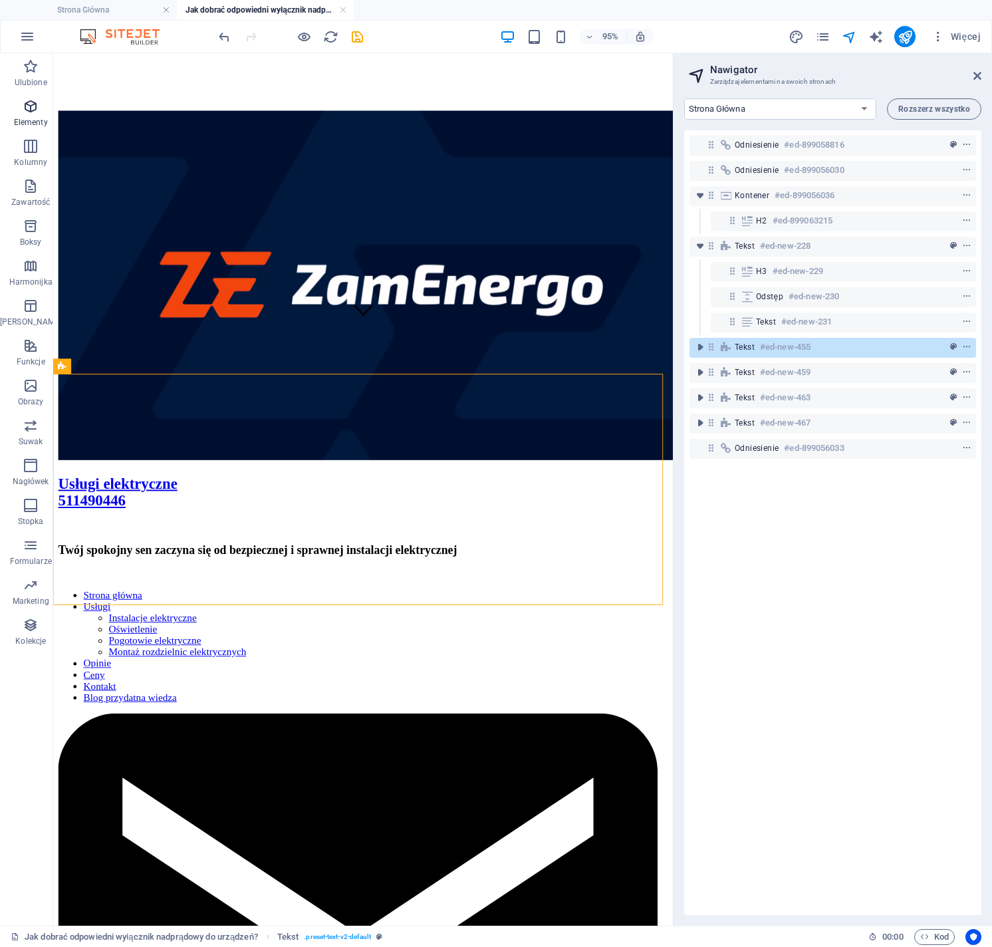
click at [23, 109] on icon "button" at bounding box center [31, 106] width 16 height 16
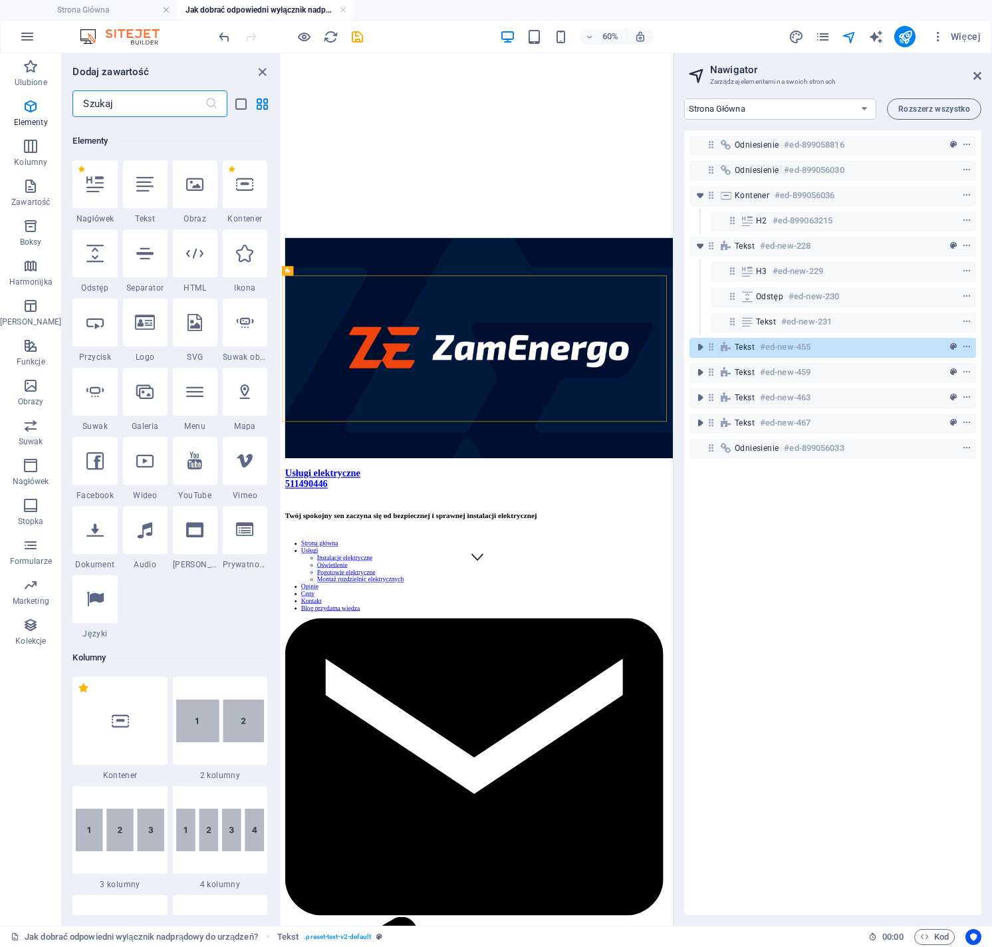
scroll to position [142, 0]
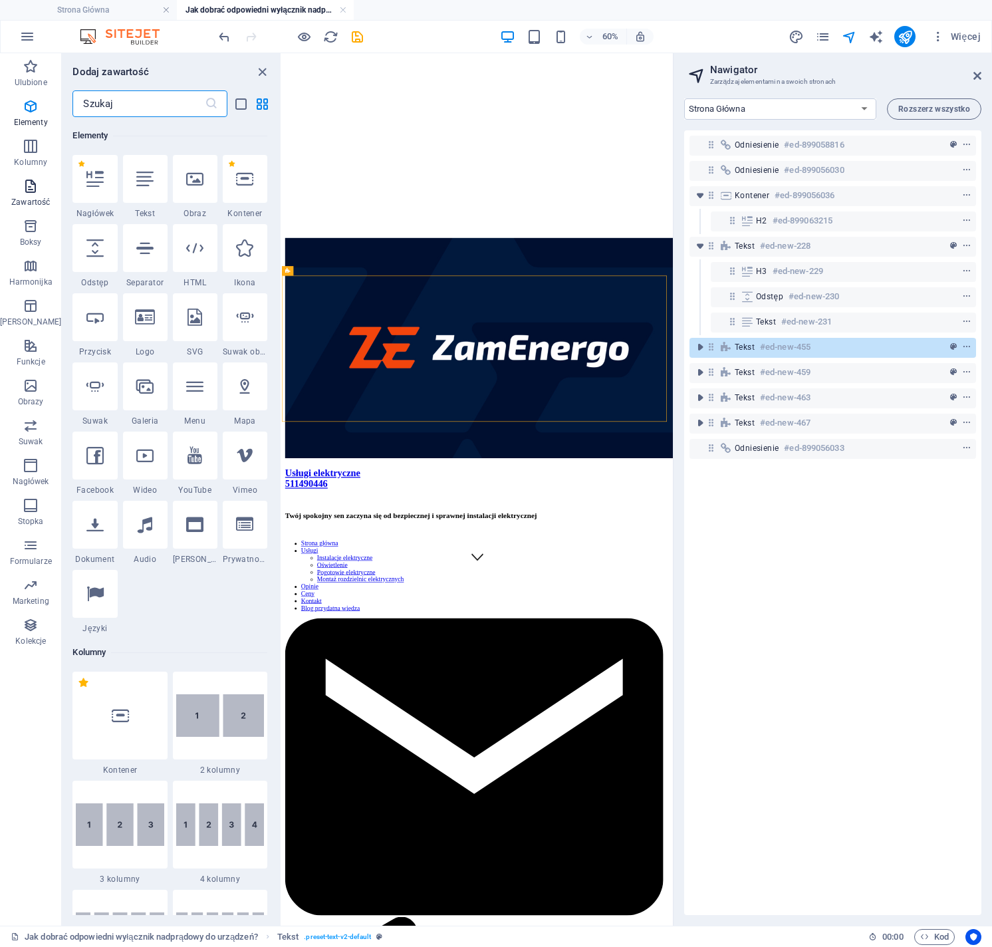
click at [19, 194] on span "Zawartość" at bounding box center [30, 194] width 61 height 32
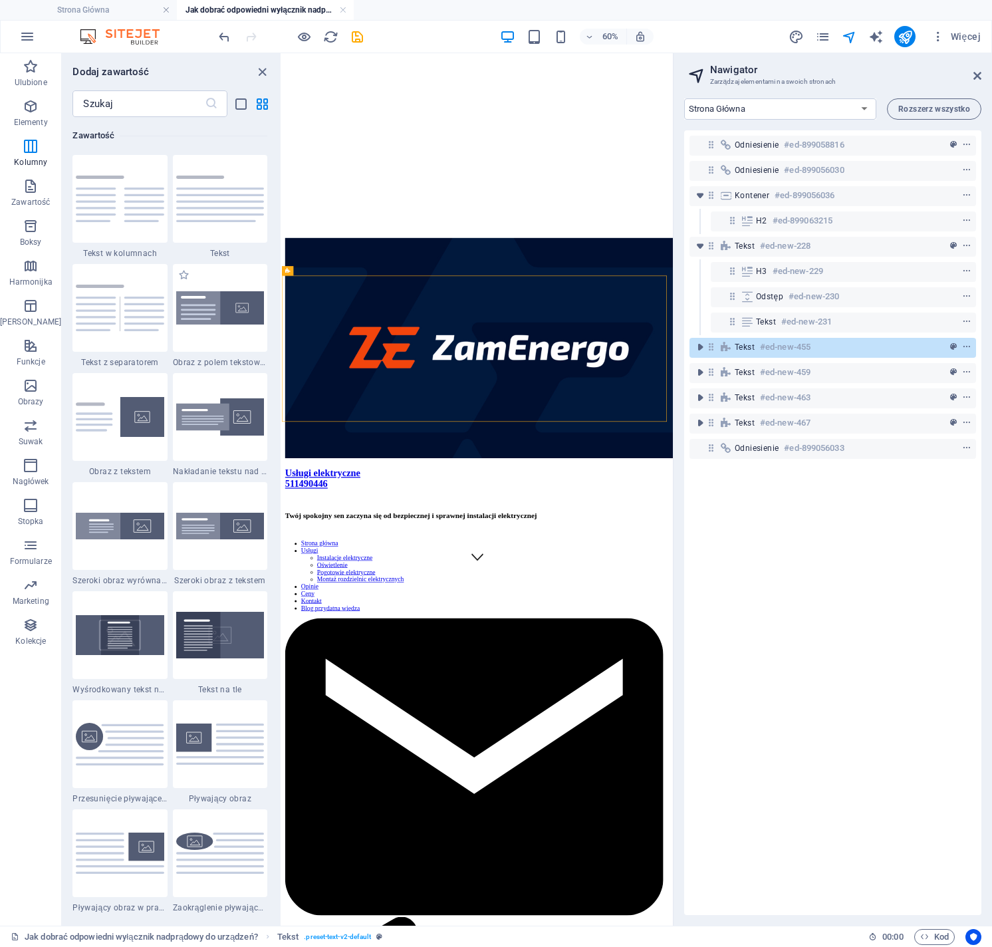
scroll to position [2328, 0]
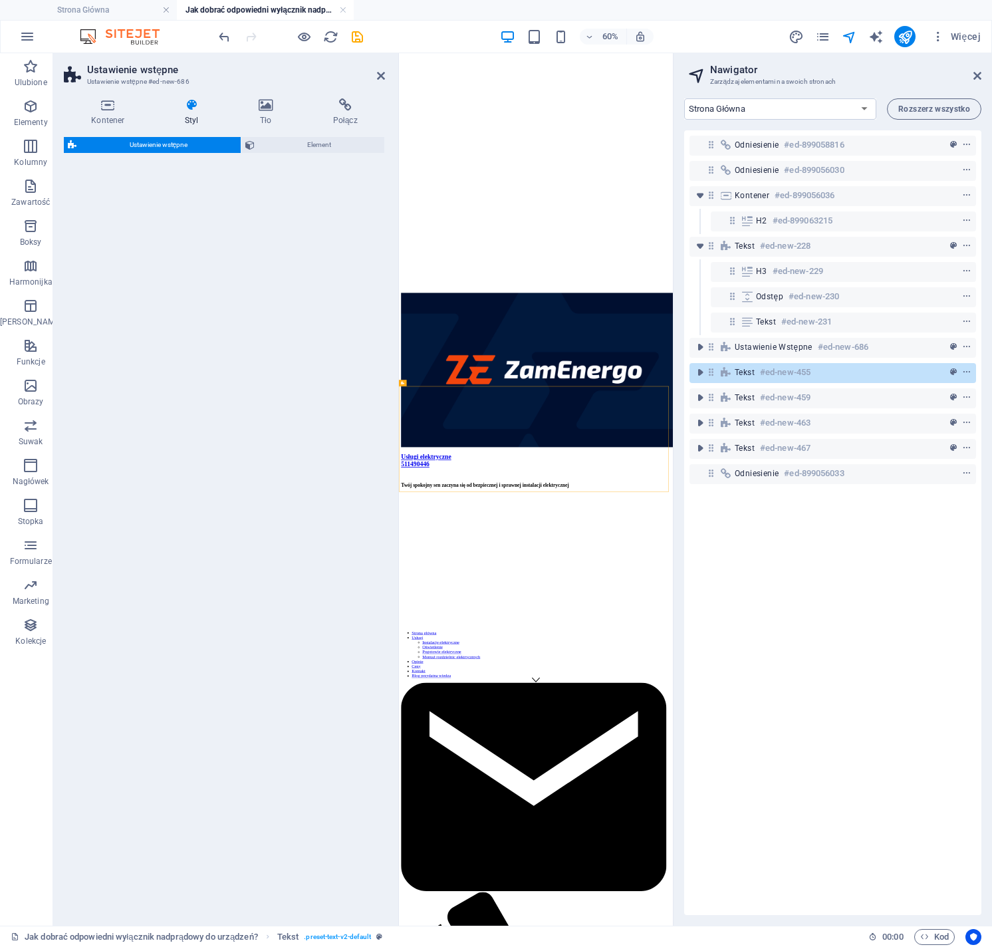
select select "rem"
select select "px"
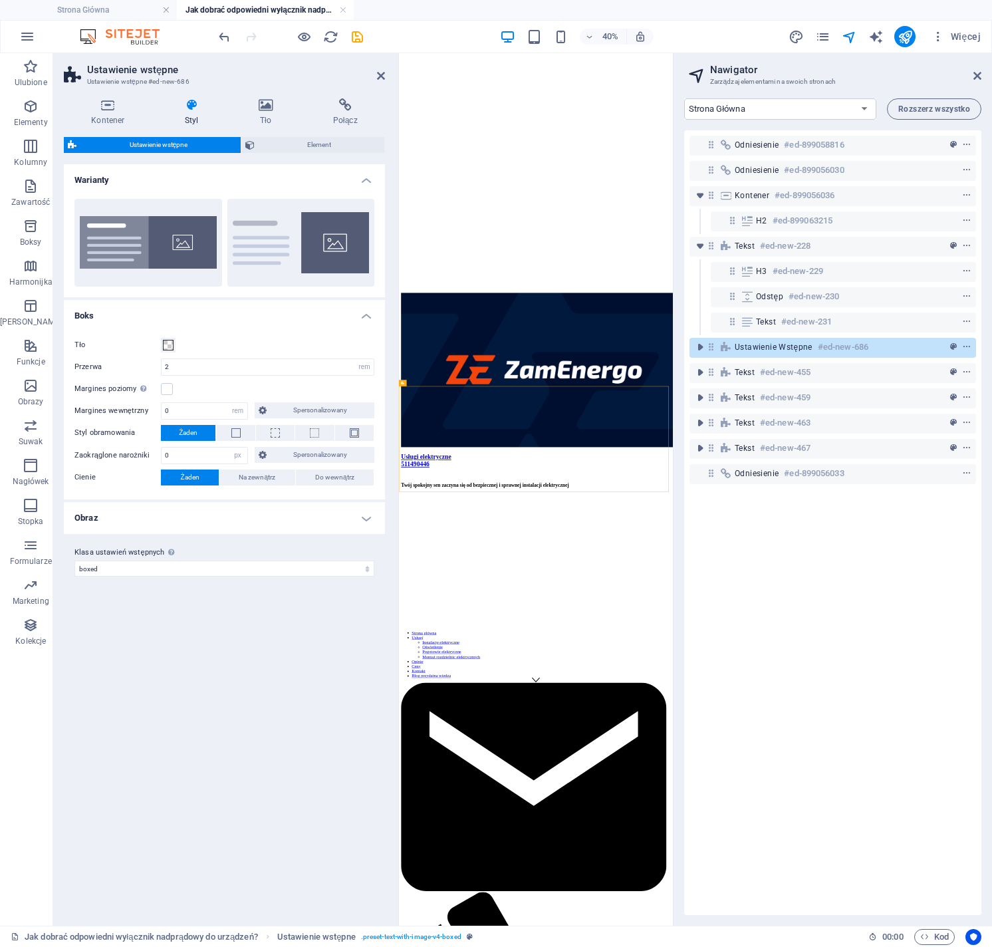
scroll to position [130, 0]
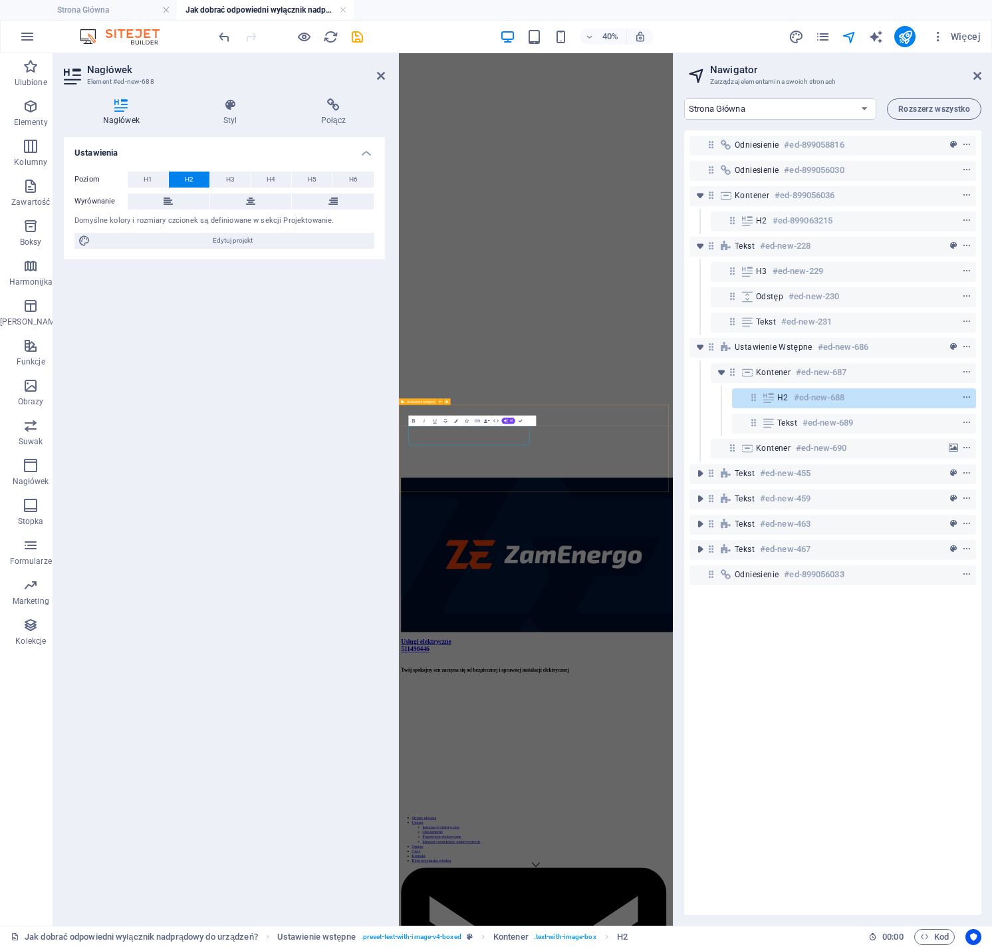
scroll to position [83, 0]
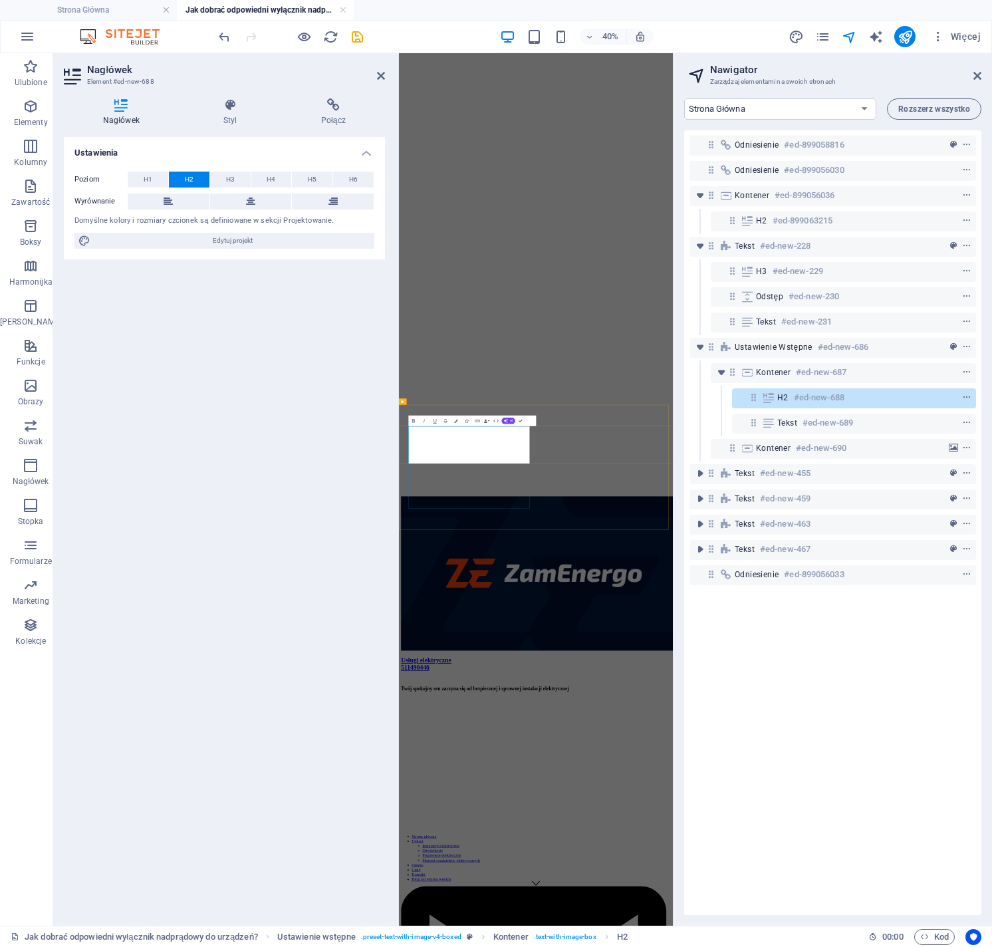
drag, startPoint x: 581, startPoint y: 1054, endPoint x: 428, endPoint y: 1013, distance: 157.8
click at [458, 421] on button "Colors" at bounding box center [456, 421] width 10 height 11
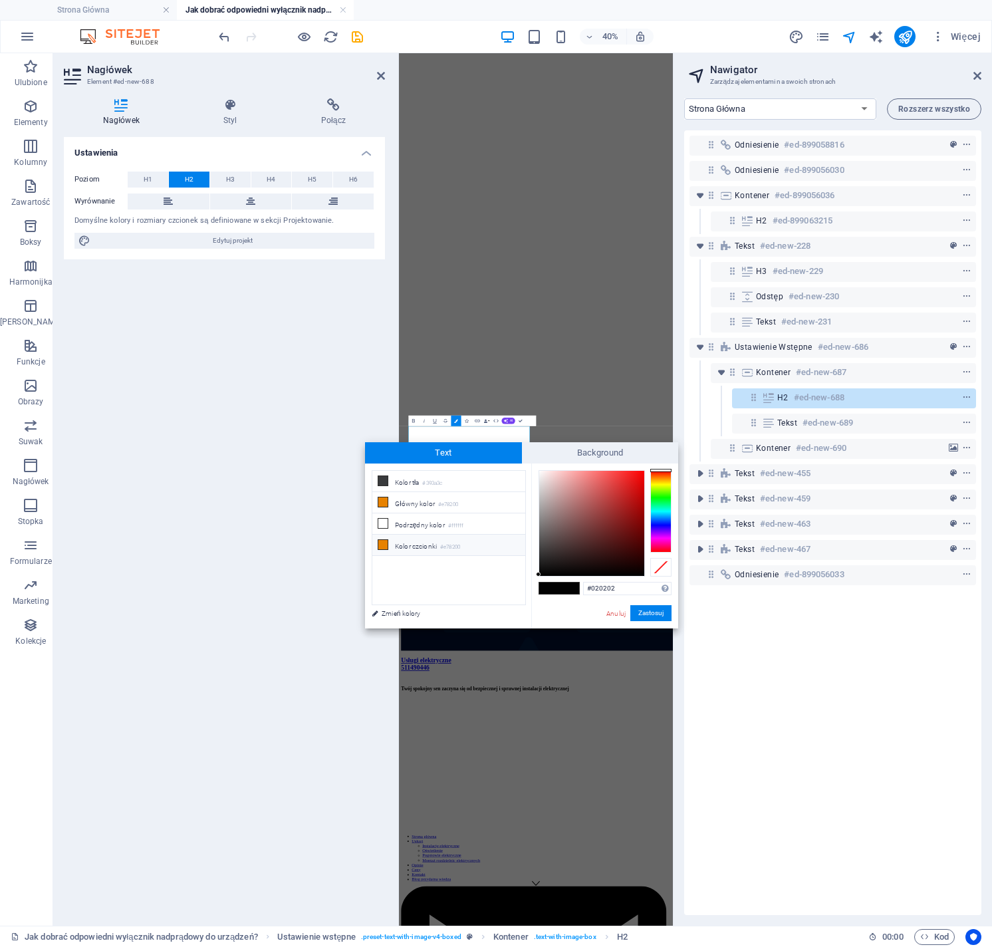
click at [447, 543] on small "#e78200" at bounding box center [450, 547] width 20 height 9
type input "#e78200"
click at [651, 617] on button "Zastosuj" at bounding box center [651, 613] width 41 height 16
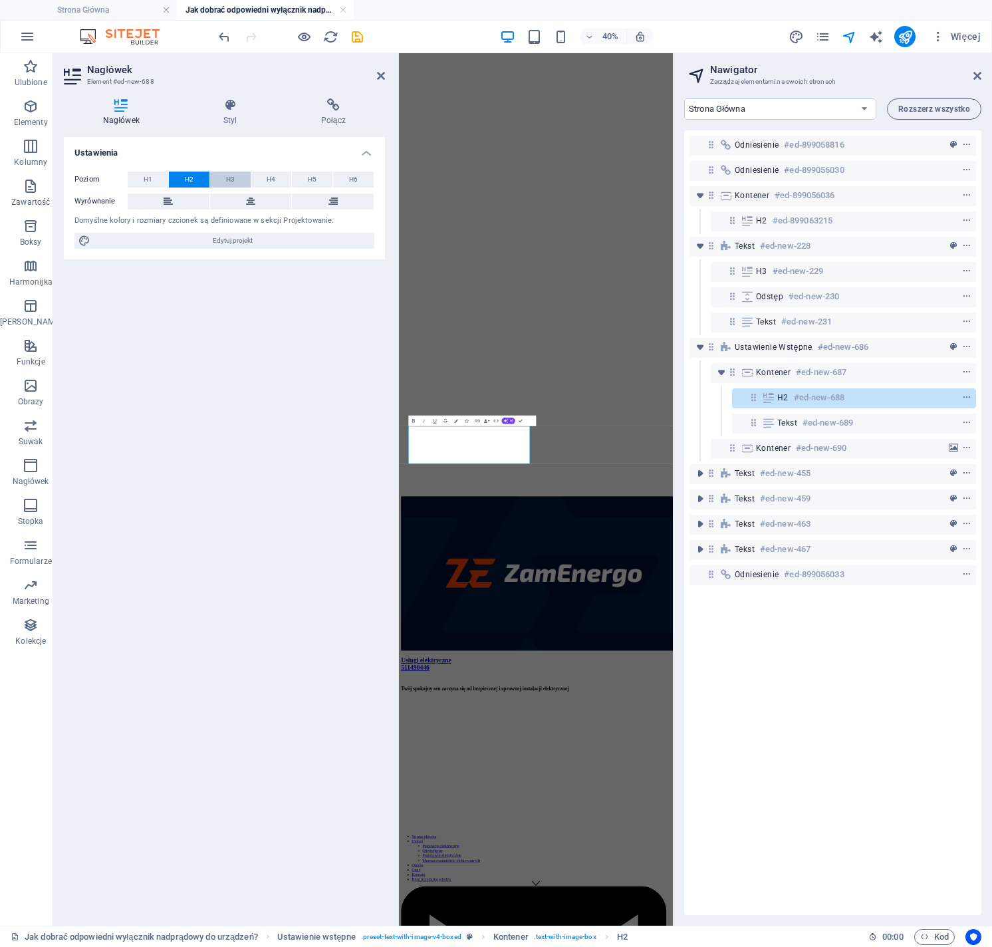
click at [237, 178] on button "H3" at bounding box center [230, 180] width 41 height 16
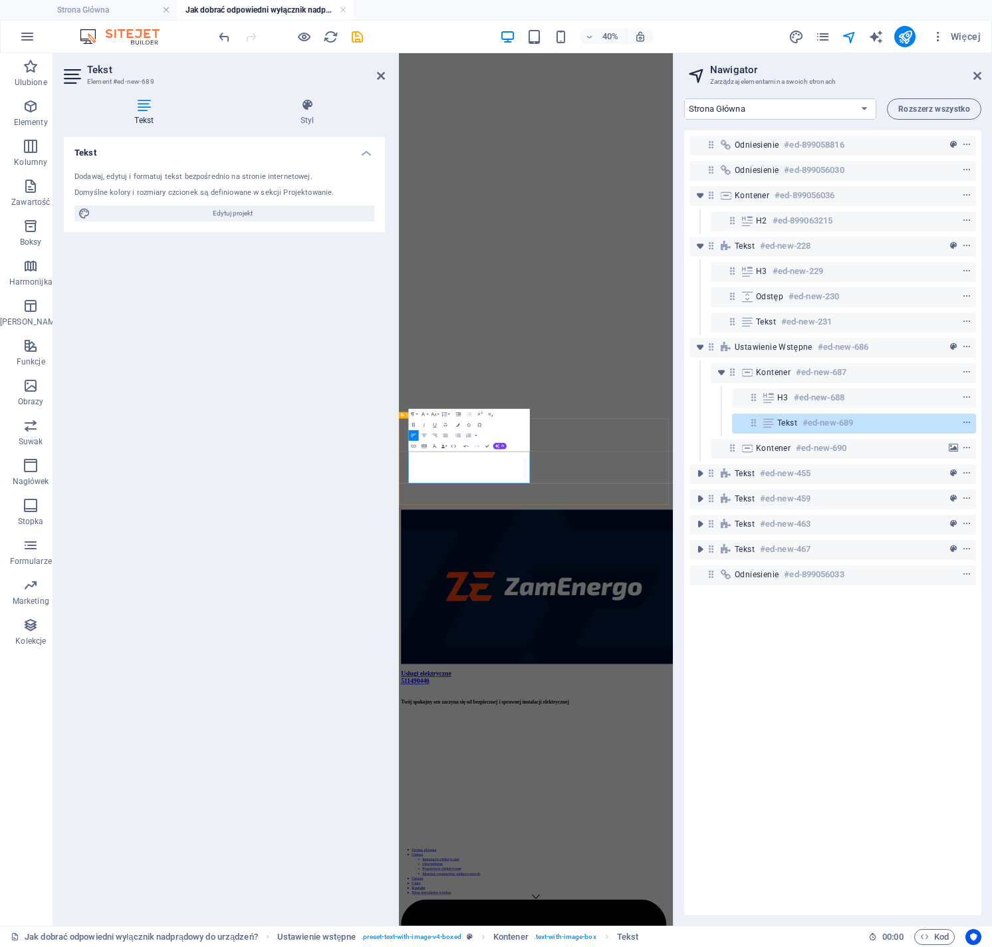
drag, startPoint x: 588, startPoint y: 1120, endPoint x: 420, endPoint y: 1060, distance: 178.0
click at [458, 426] on icon "button" at bounding box center [458, 425] width 4 height 4
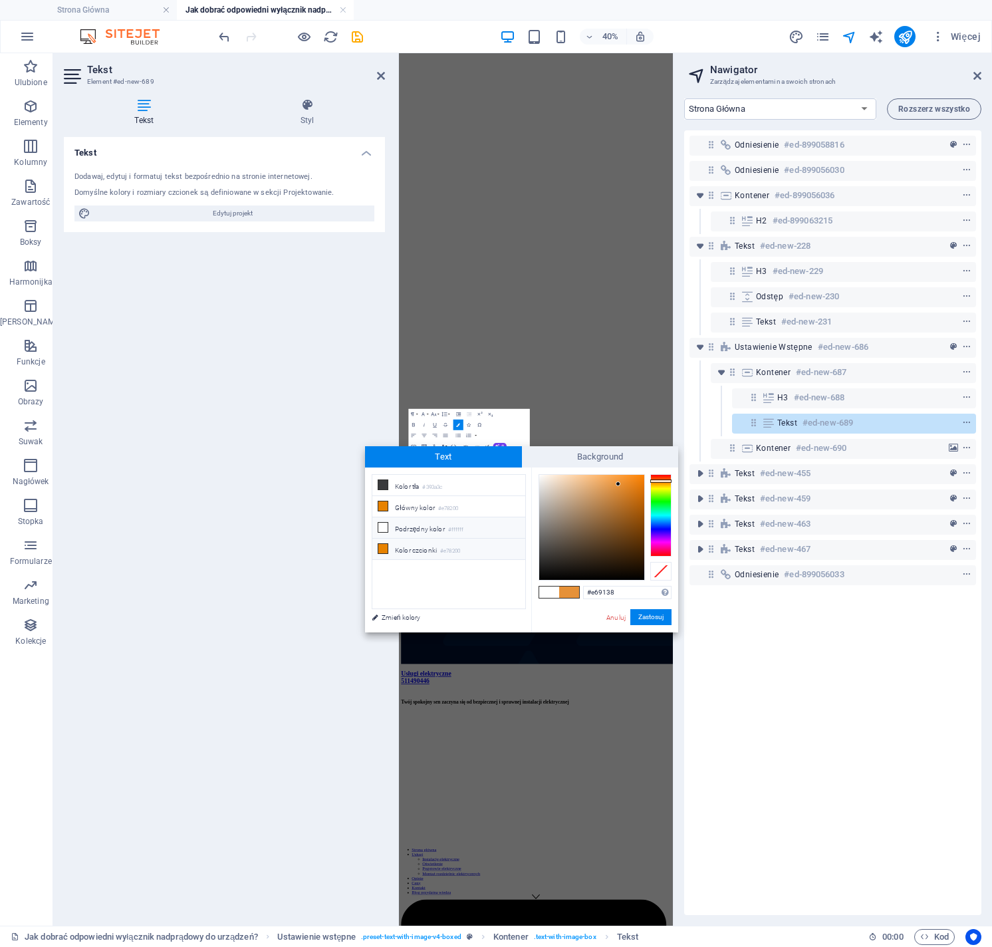
click at [452, 542] on li "Kolor czcionki #e78200" at bounding box center [449, 549] width 153 height 21
drag, startPoint x: 659, startPoint y: 617, endPoint x: 470, endPoint y: 1321, distance: 728.9
click at [659, 617] on button "Zastosuj" at bounding box center [651, 617] width 41 height 16
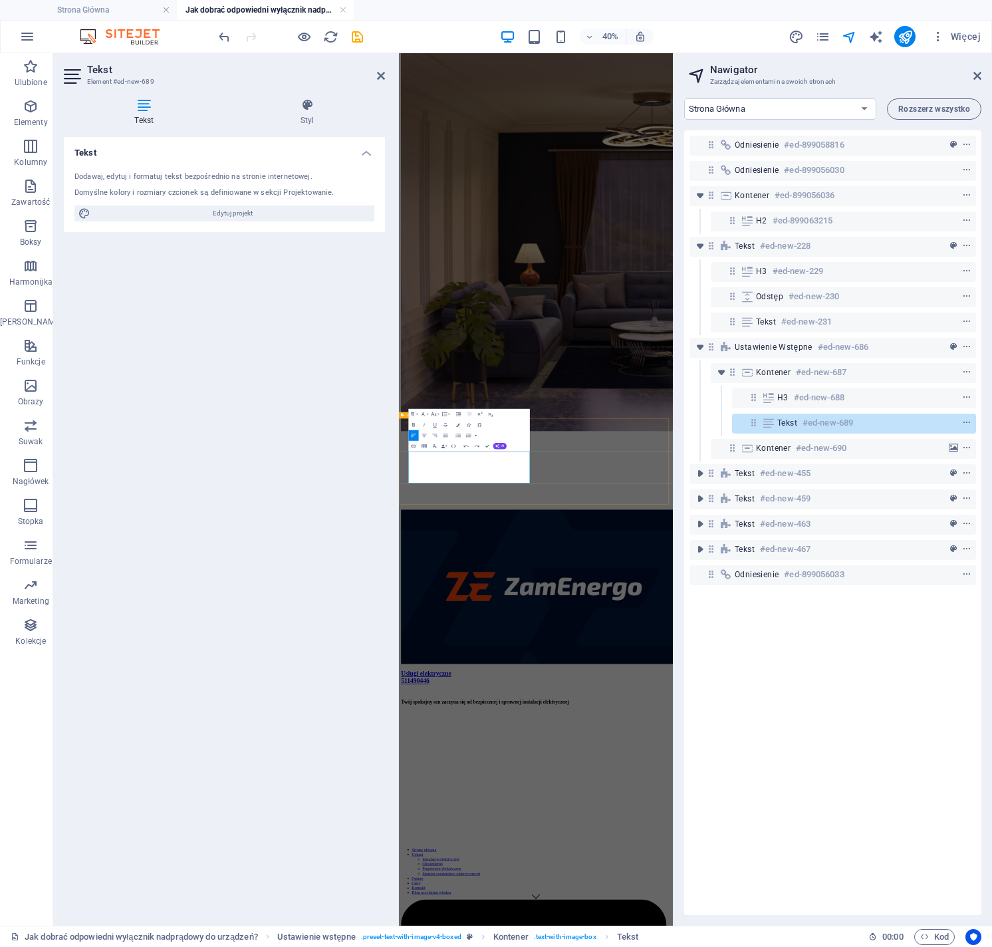
drag, startPoint x: 592, startPoint y: 1121, endPoint x: 406, endPoint y: 1062, distance: 194.8
click at [460, 437] on icon "button" at bounding box center [458, 435] width 7 height 7
drag, startPoint x: 536, startPoint y: 1062, endPoint x: 435, endPoint y: 1060, distance: 101.1
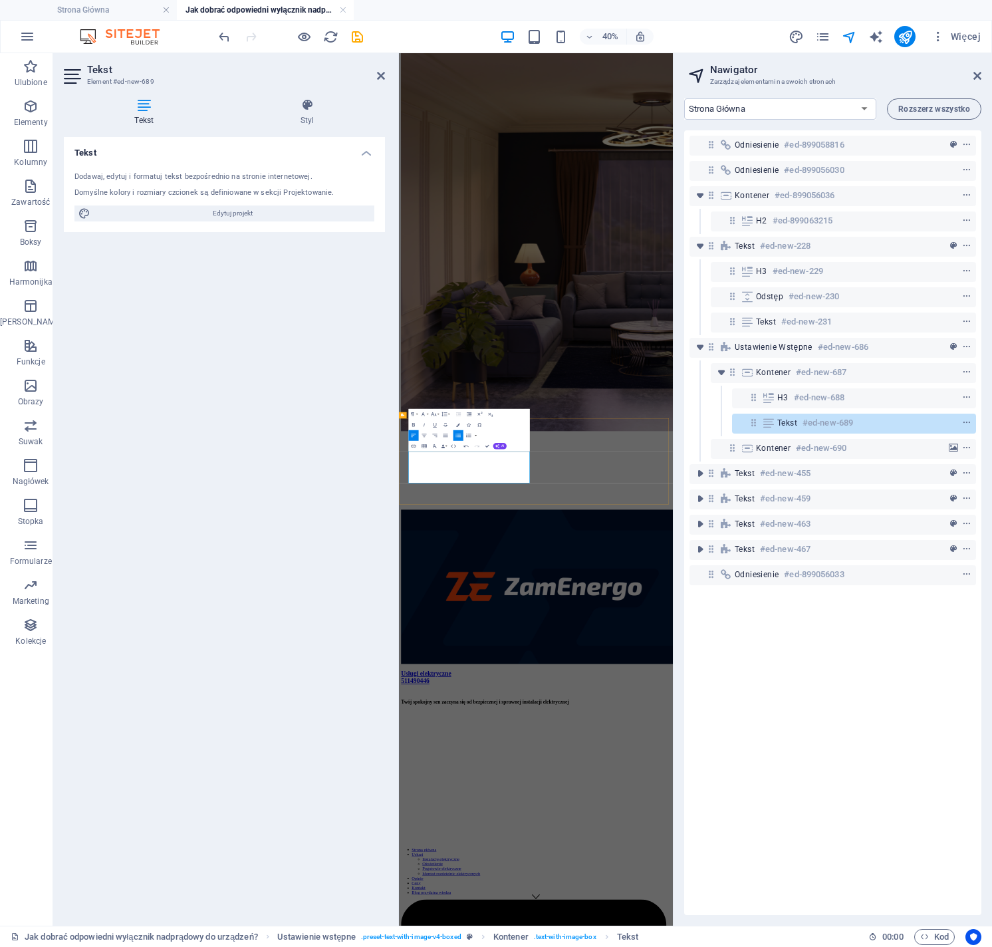
click at [460, 424] on icon "button" at bounding box center [458, 425] width 4 height 4
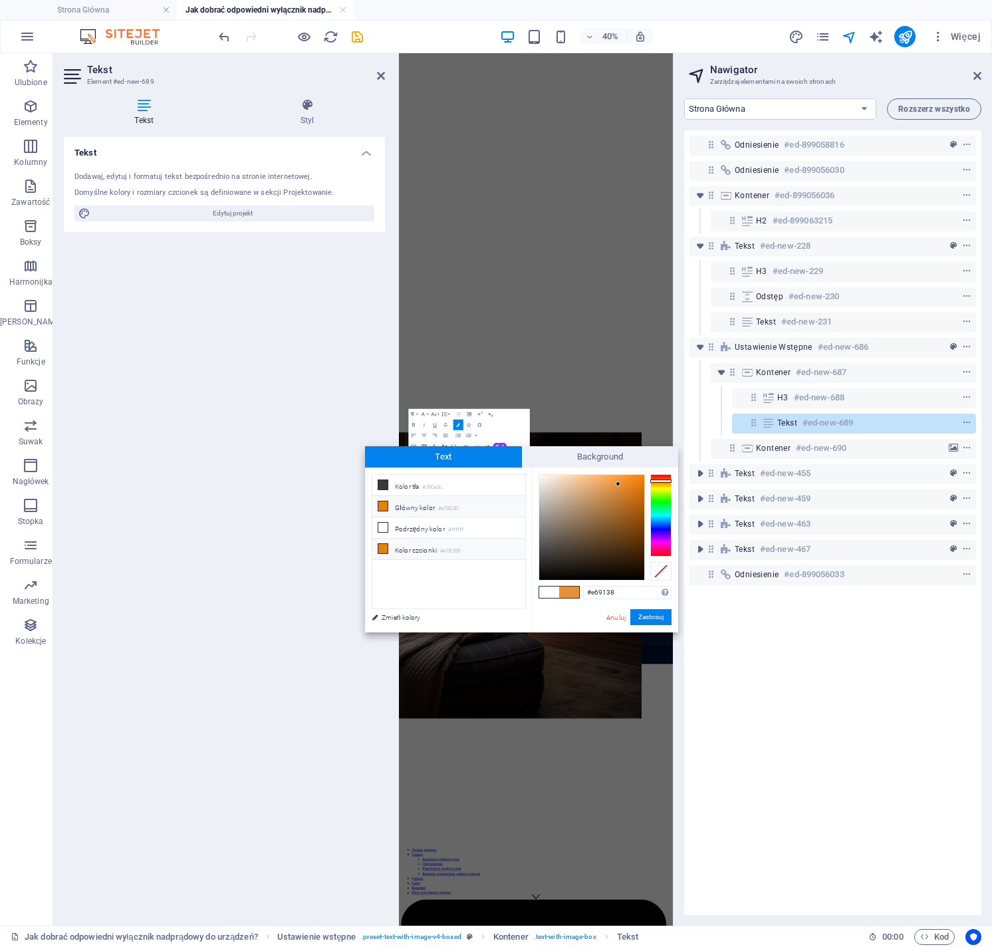
click at [432, 543] on li "Kolor czcionki #e78200" at bounding box center [449, 549] width 153 height 21
click at [658, 621] on button "Zastosuj" at bounding box center [651, 617] width 41 height 16
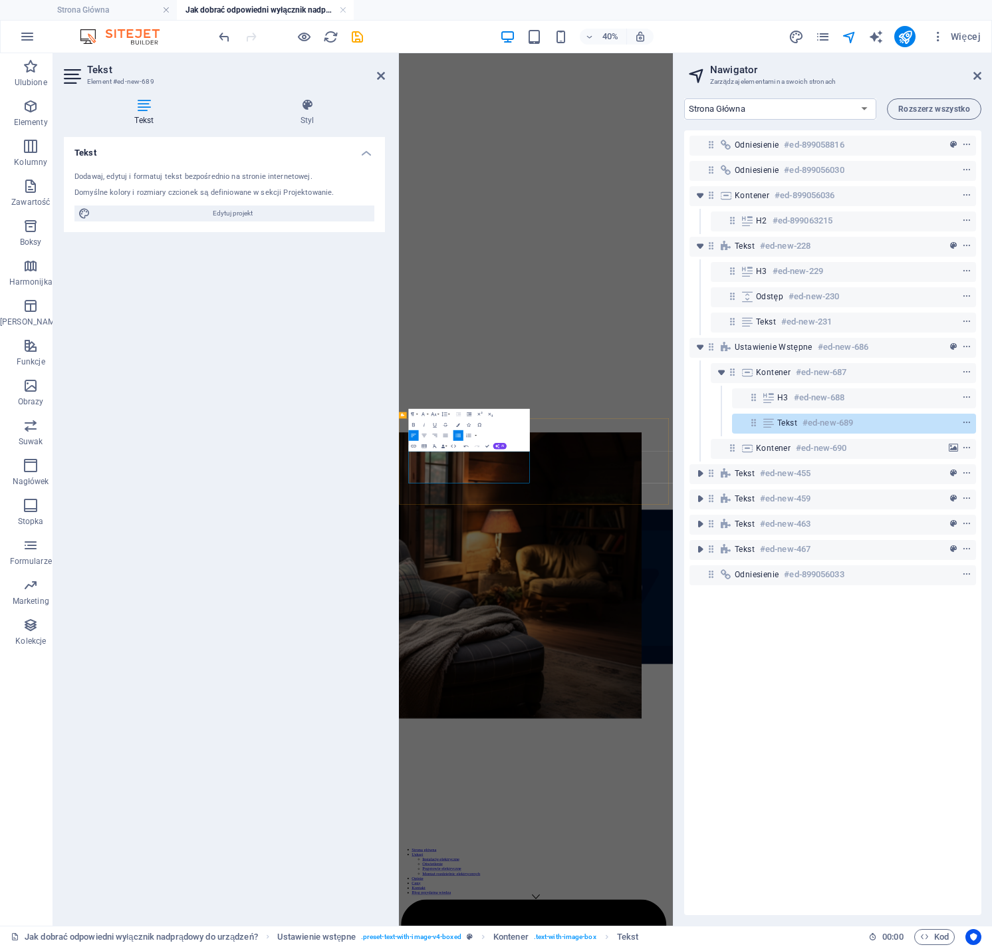
drag, startPoint x: 515, startPoint y: 1101, endPoint x: 438, endPoint y: 1100, distance: 77.2
drag, startPoint x: 518, startPoint y: 1108, endPoint x: 432, endPoint y: 1104, distance: 85.3
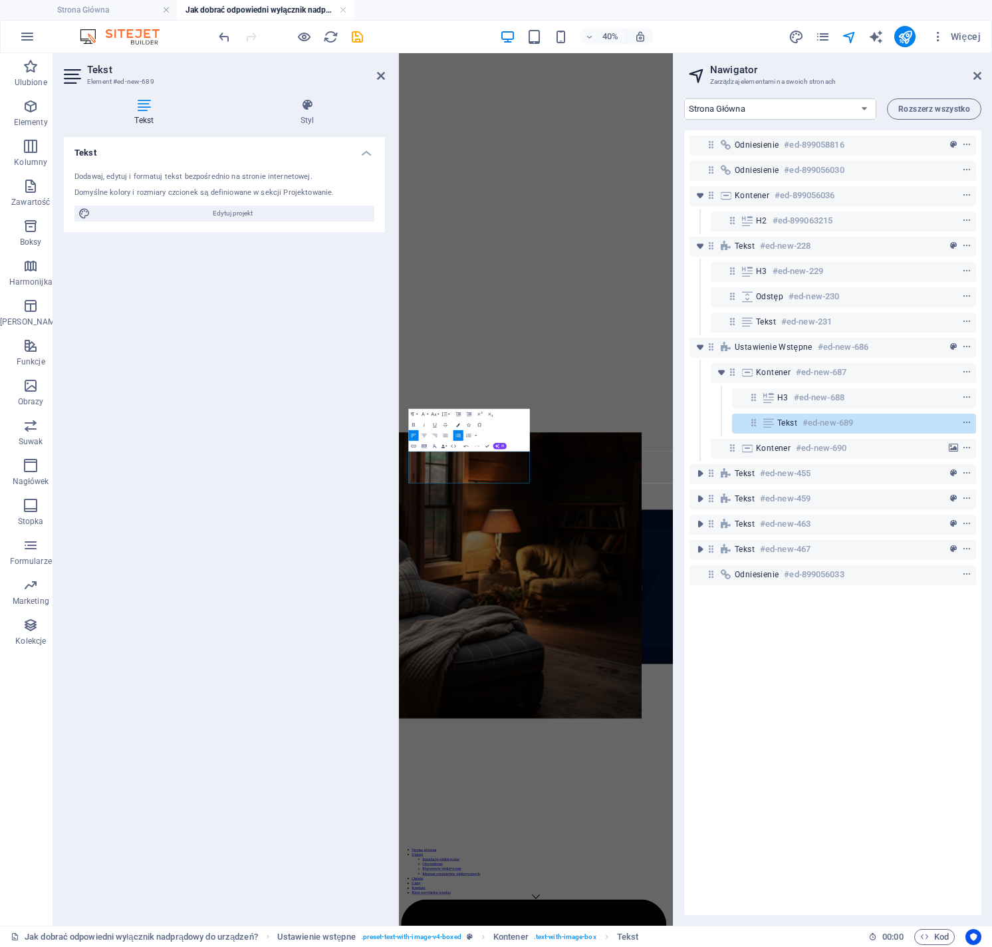
click at [458, 426] on button "Colors" at bounding box center [458, 425] width 10 height 11
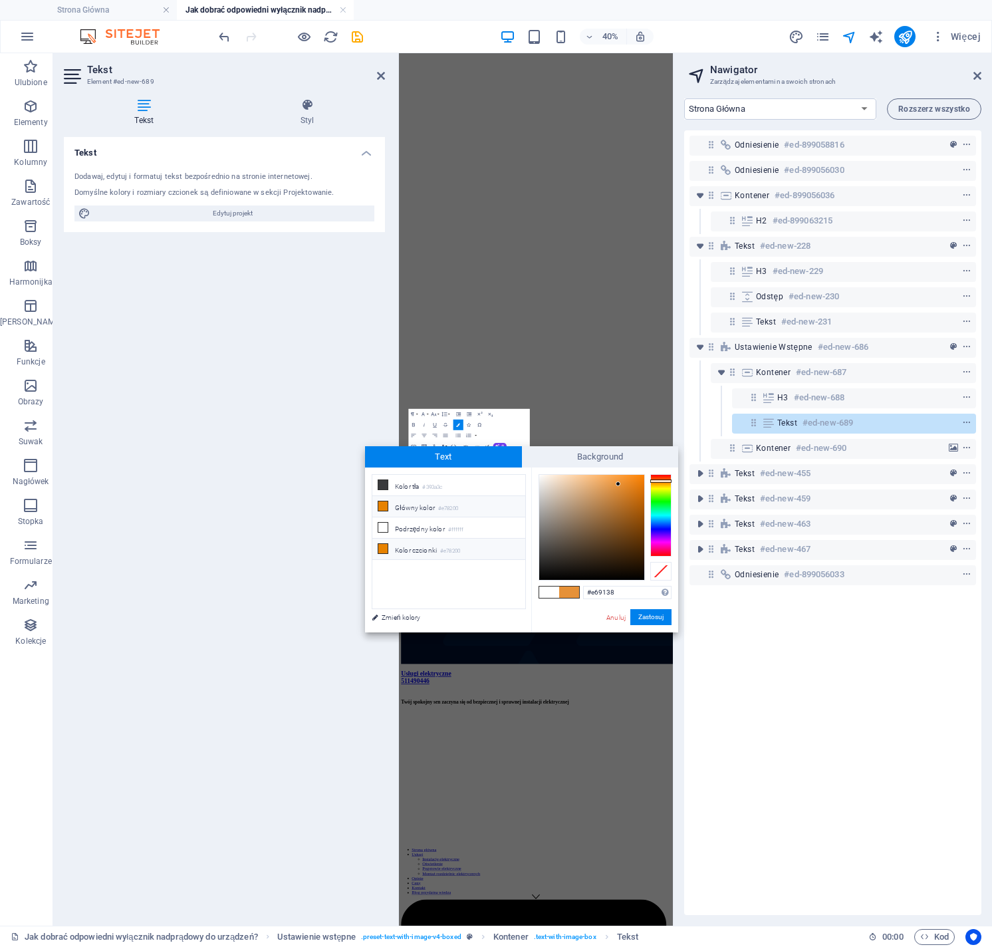
click at [433, 542] on li "Kolor czcionki #e78200" at bounding box center [449, 549] width 153 height 21
type input "#e78200"
click at [653, 617] on button "Zastosuj" at bounding box center [651, 617] width 41 height 16
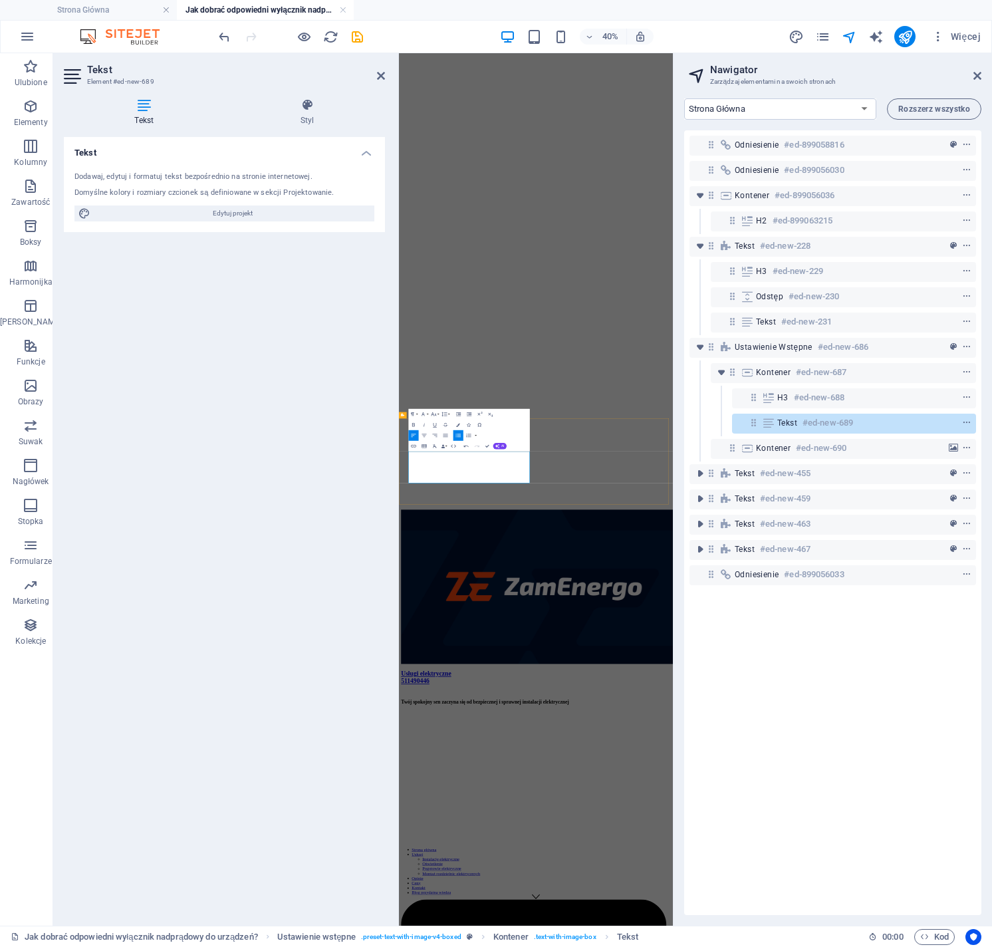
drag, startPoint x: 663, startPoint y: 1088, endPoint x: 726, endPoint y: 1087, distance: 63.2
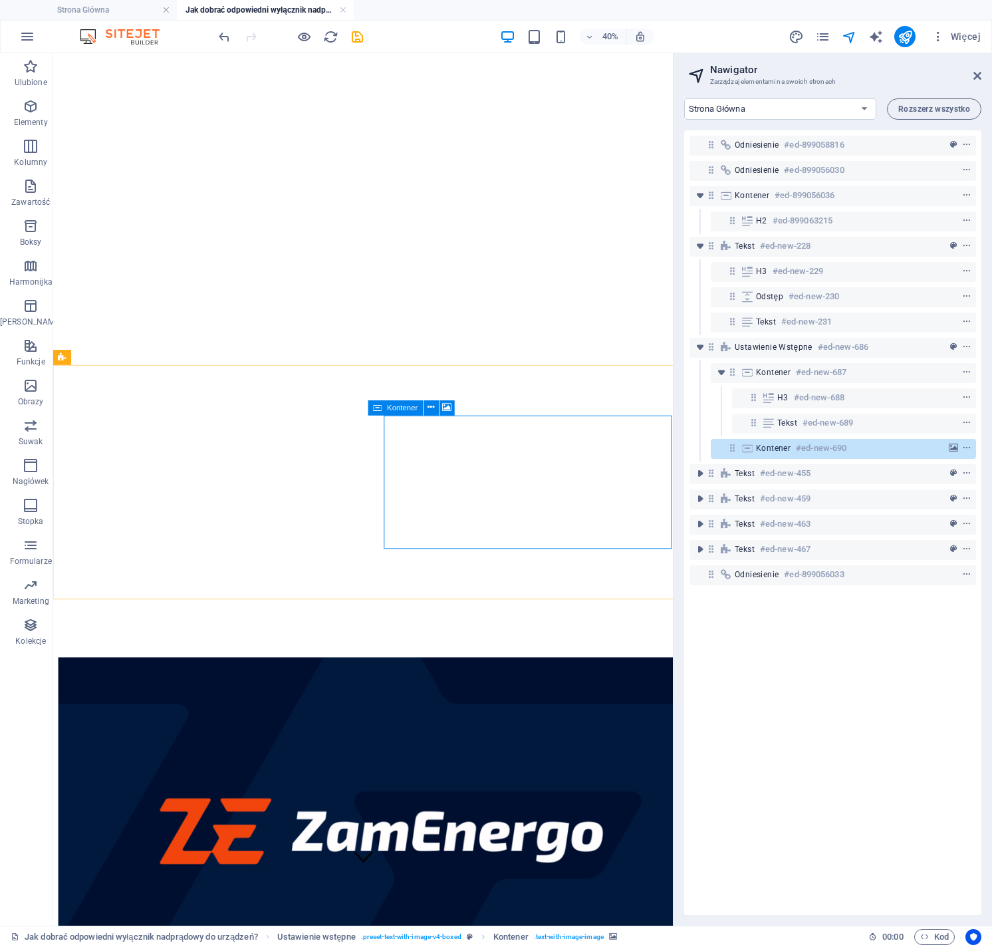
scroll to position [635, 0]
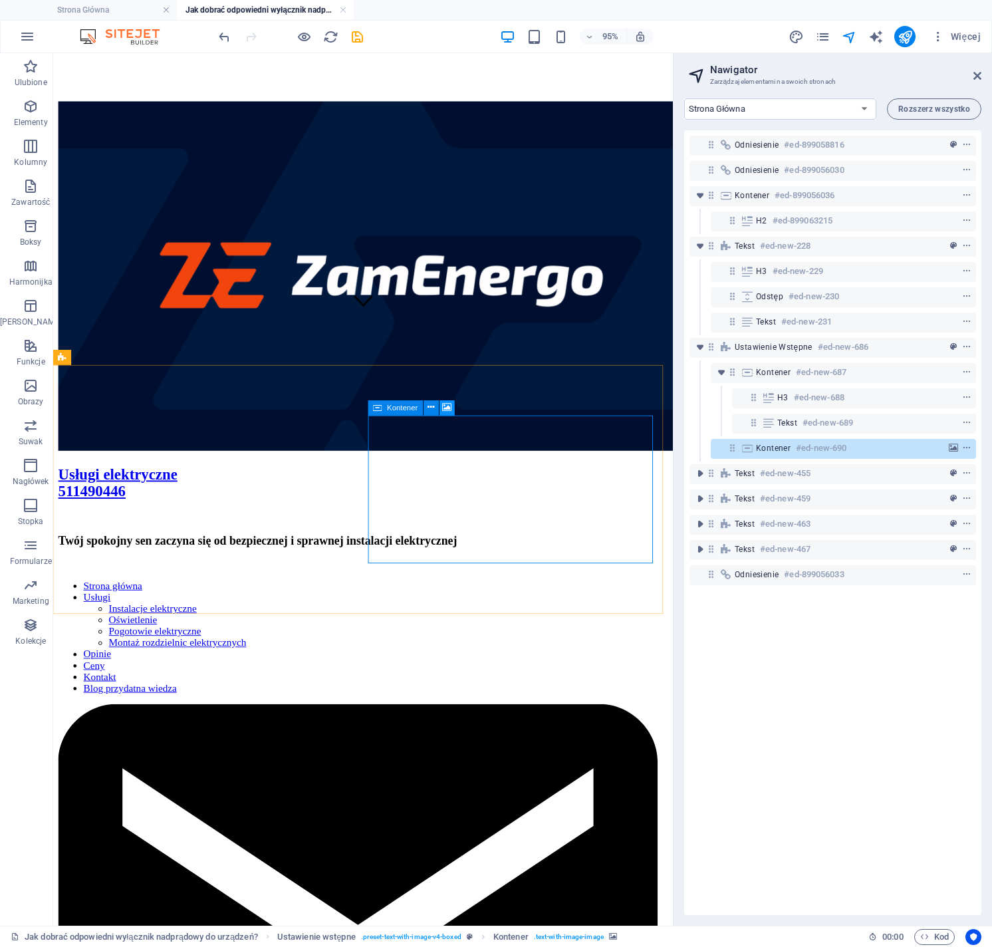
click at [447, 408] on icon at bounding box center [447, 407] width 9 height 13
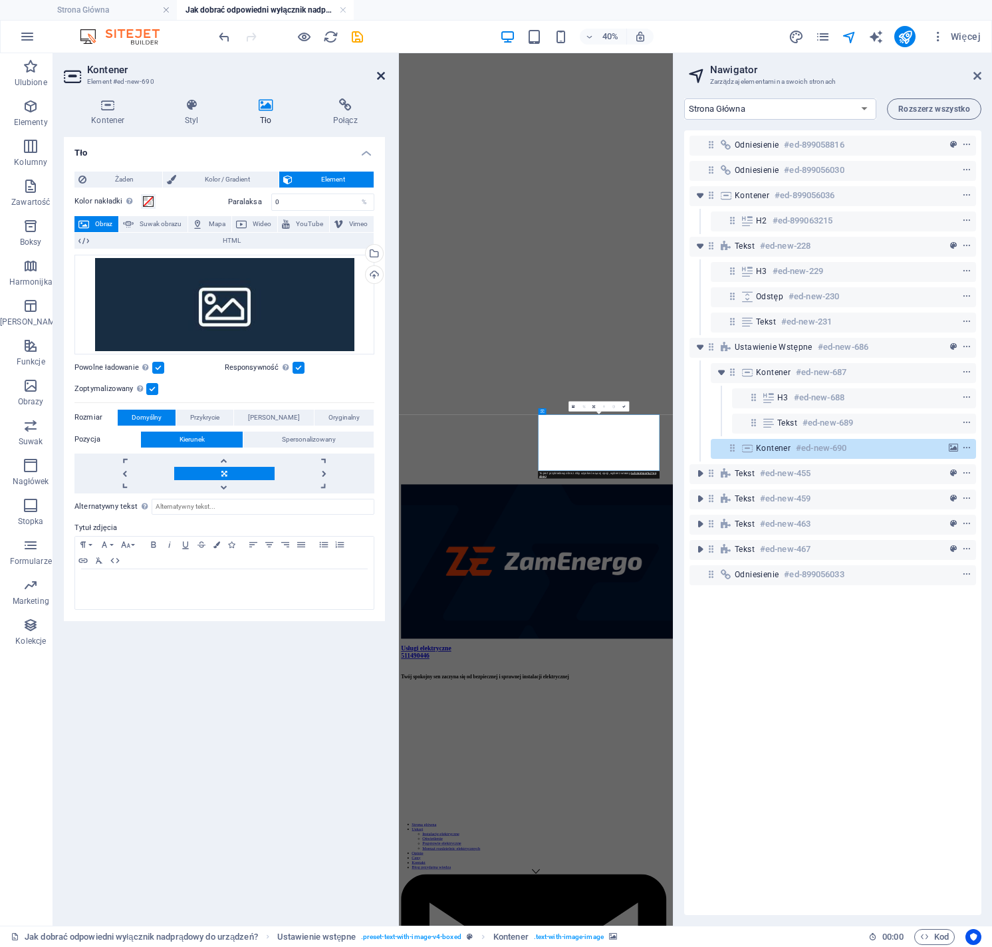
click at [379, 73] on icon at bounding box center [381, 76] width 8 height 11
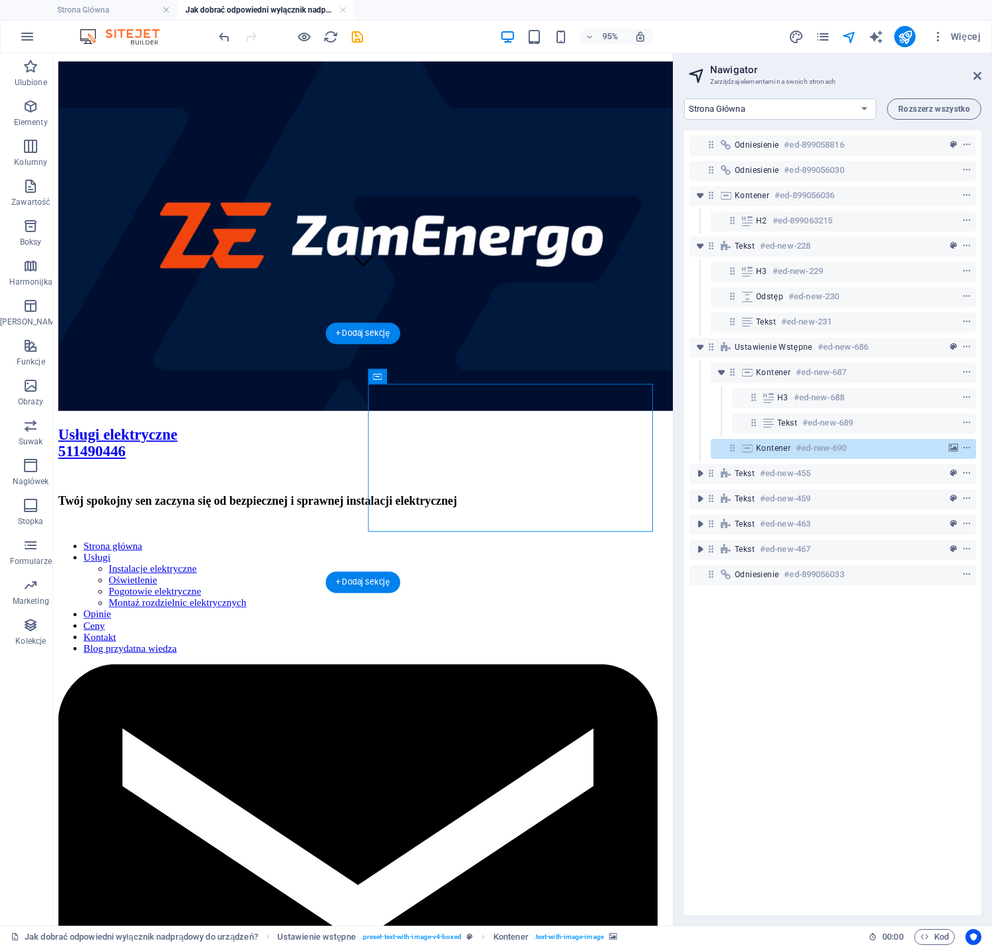
scroll to position [685, 0]
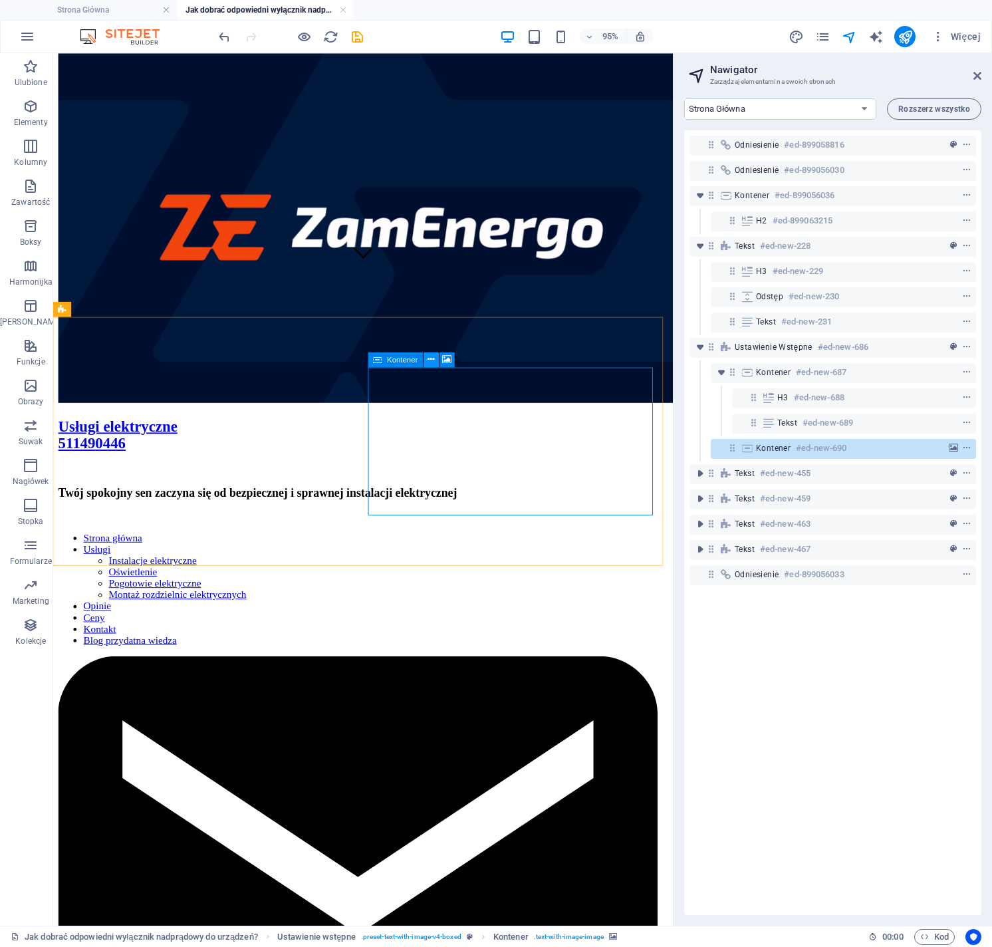
click at [434, 361] on icon at bounding box center [431, 359] width 7 height 13
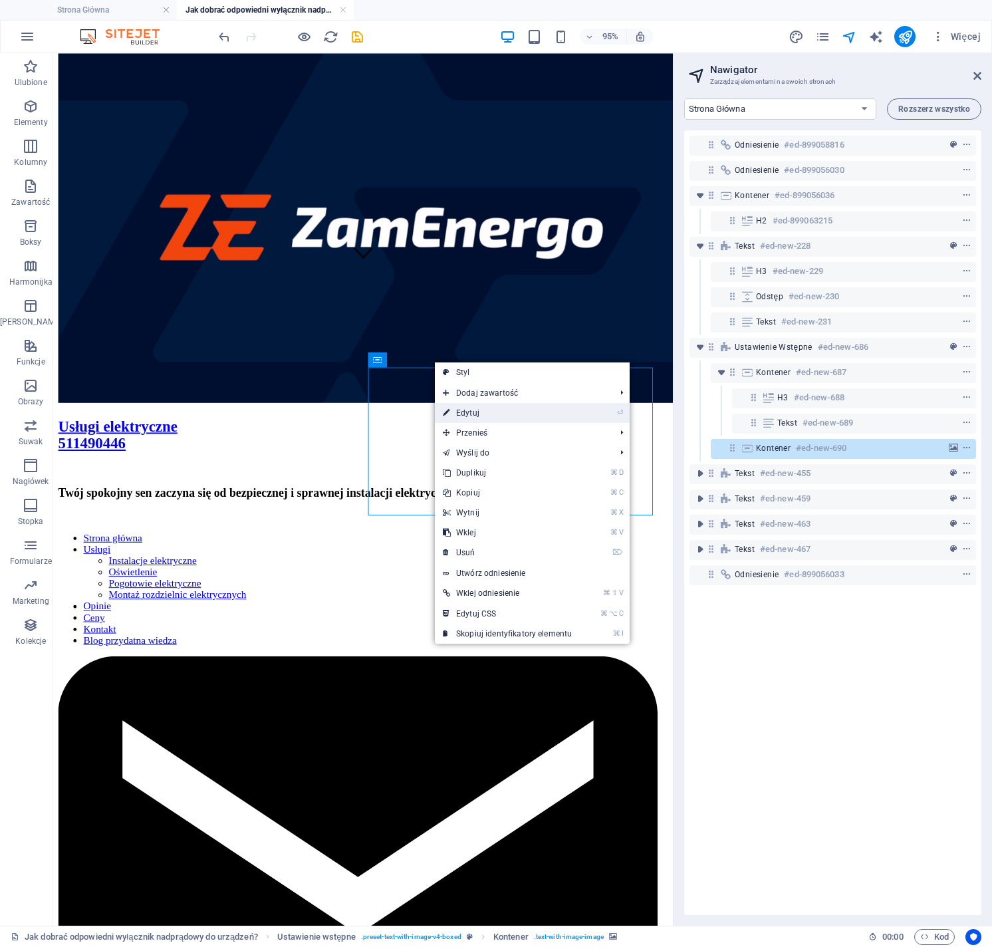
click at [470, 412] on link "⏎ Edytuj" at bounding box center [507, 413] width 145 height 20
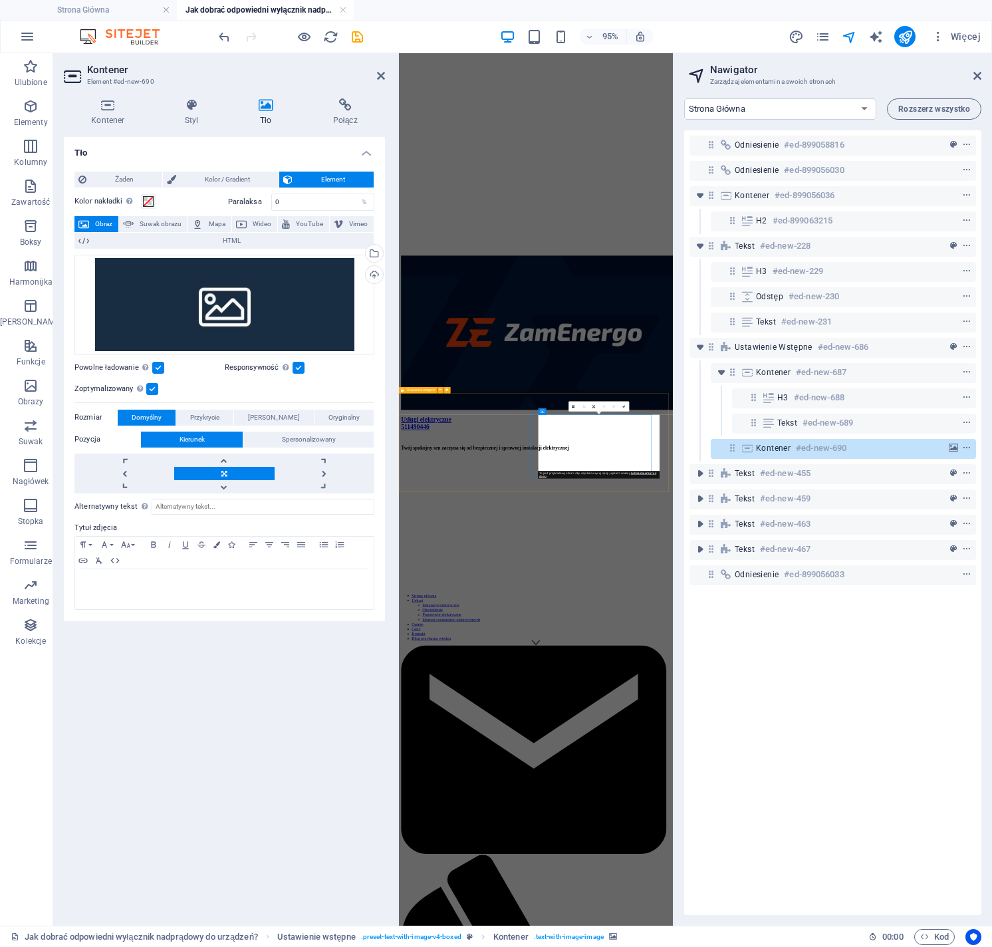
scroll to position [112, 0]
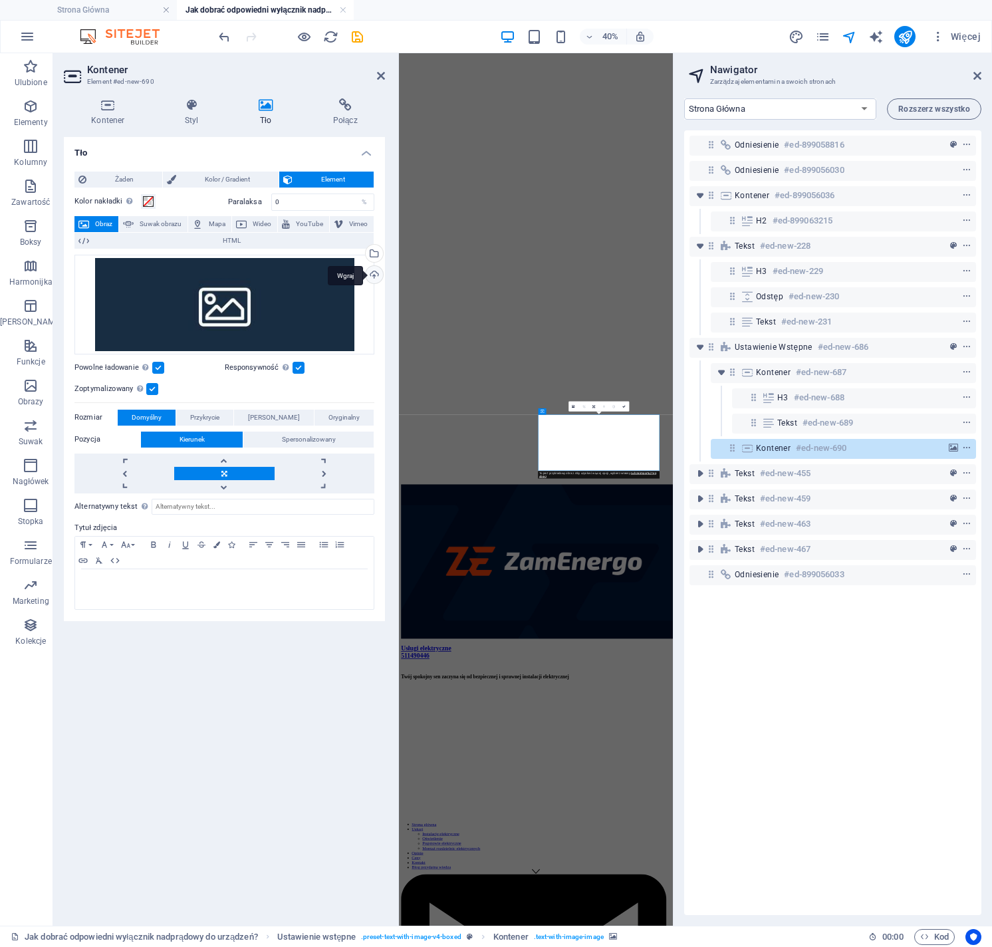
click at [373, 275] on div "Wgraj" at bounding box center [373, 276] width 20 height 20
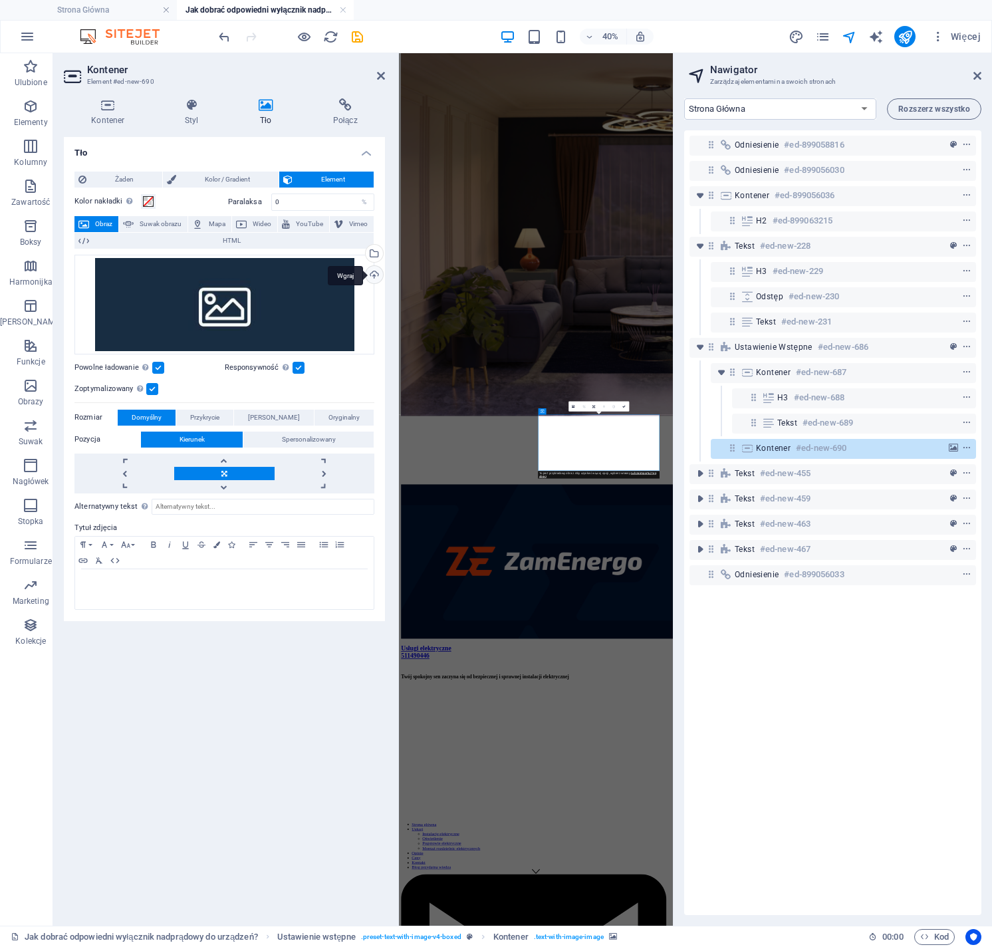
click at [375, 277] on div "Wgraj" at bounding box center [373, 276] width 20 height 20
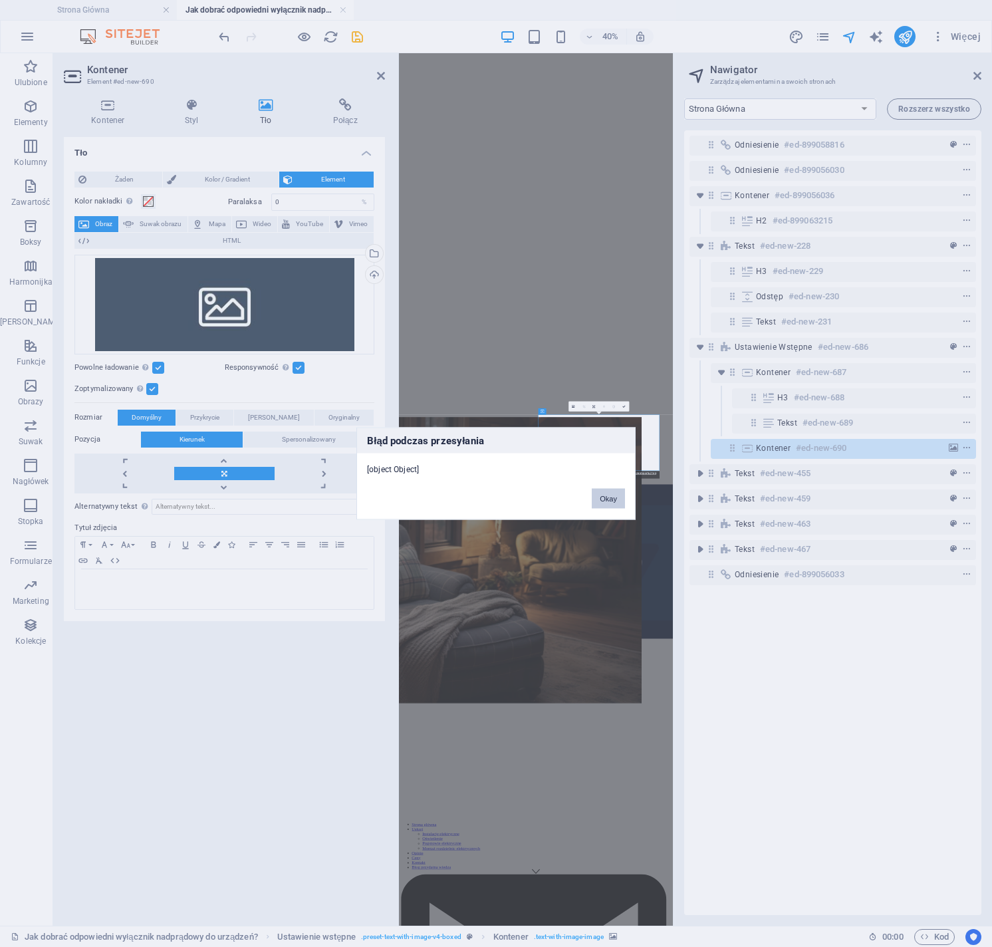
click at [609, 502] on button "Okay" at bounding box center [608, 499] width 33 height 20
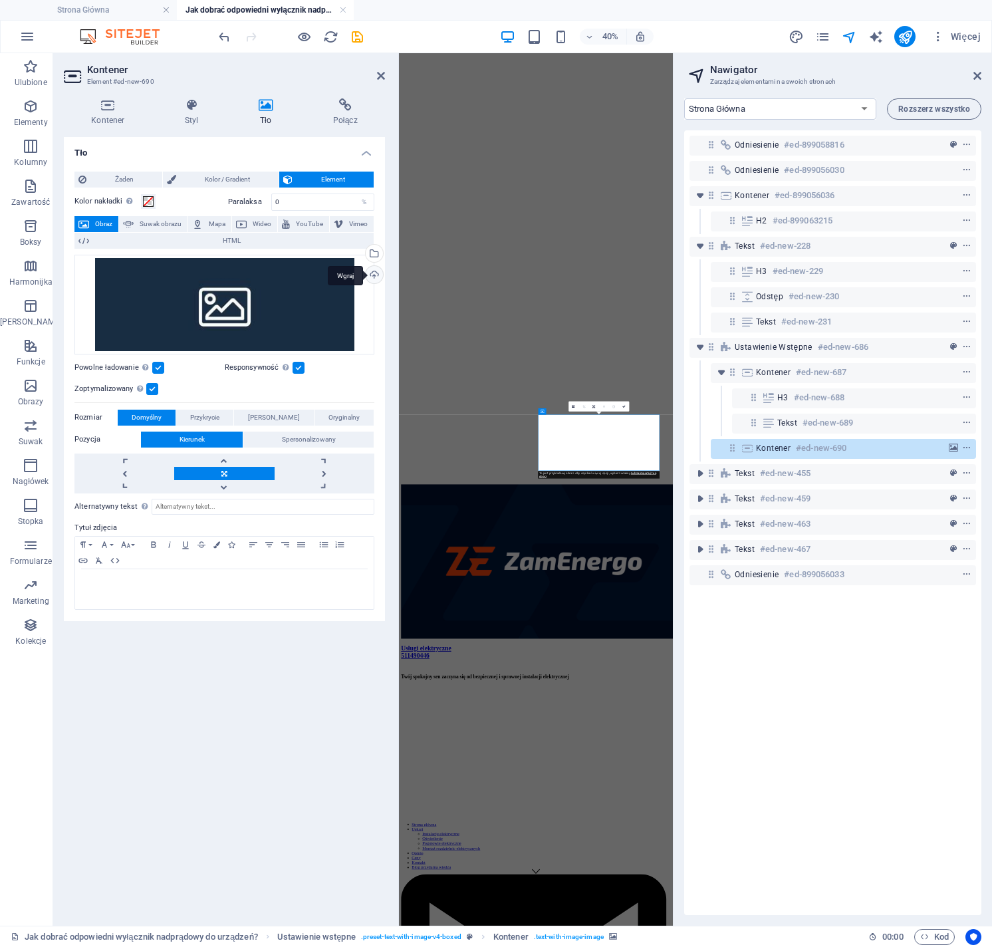
click at [371, 274] on div "Wgraj" at bounding box center [373, 276] width 20 height 20
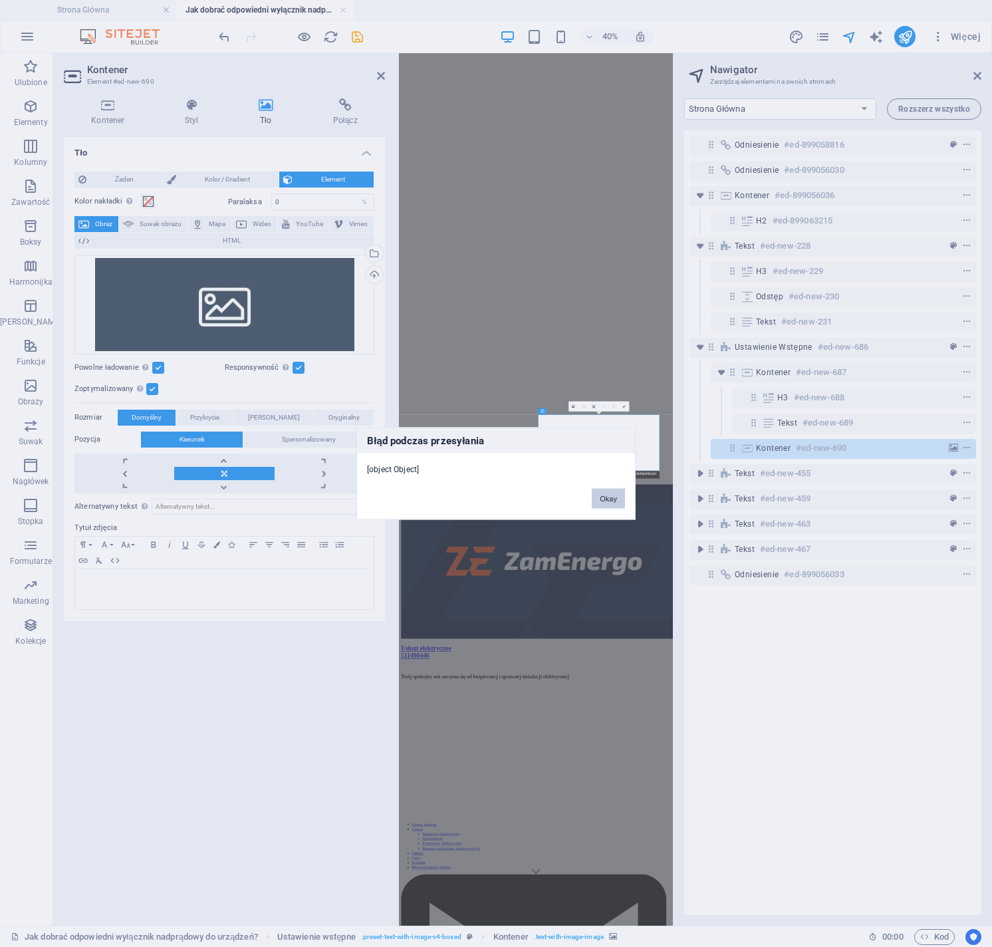
click at [613, 498] on button "Okay" at bounding box center [608, 499] width 33 height 20
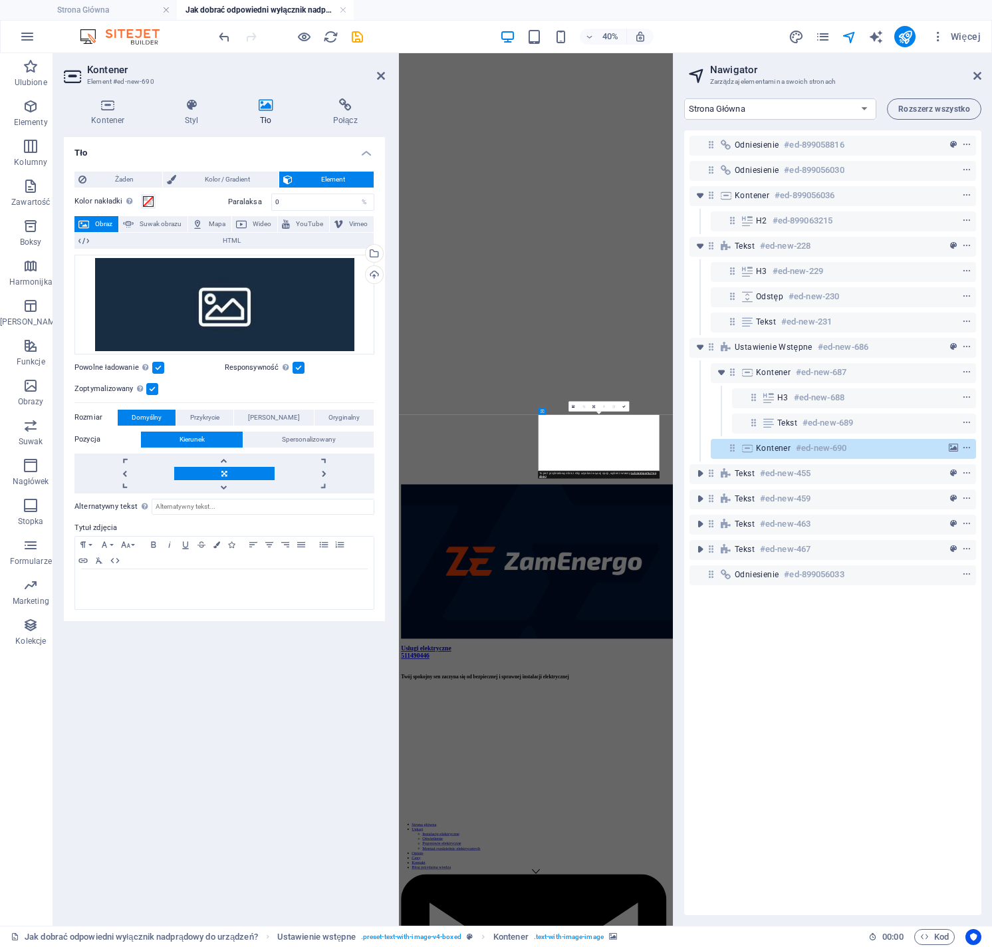
click at [385, 76] on aside "Kontener Element #ed-new-690 Kontener Styl Tło Połącz Rozmiar Wysokość Domyślny…" at bounding box center [226, 489] width 346 height 873
click at [384, 75] on icon at bounding box center [381, 76] width 8 height 11
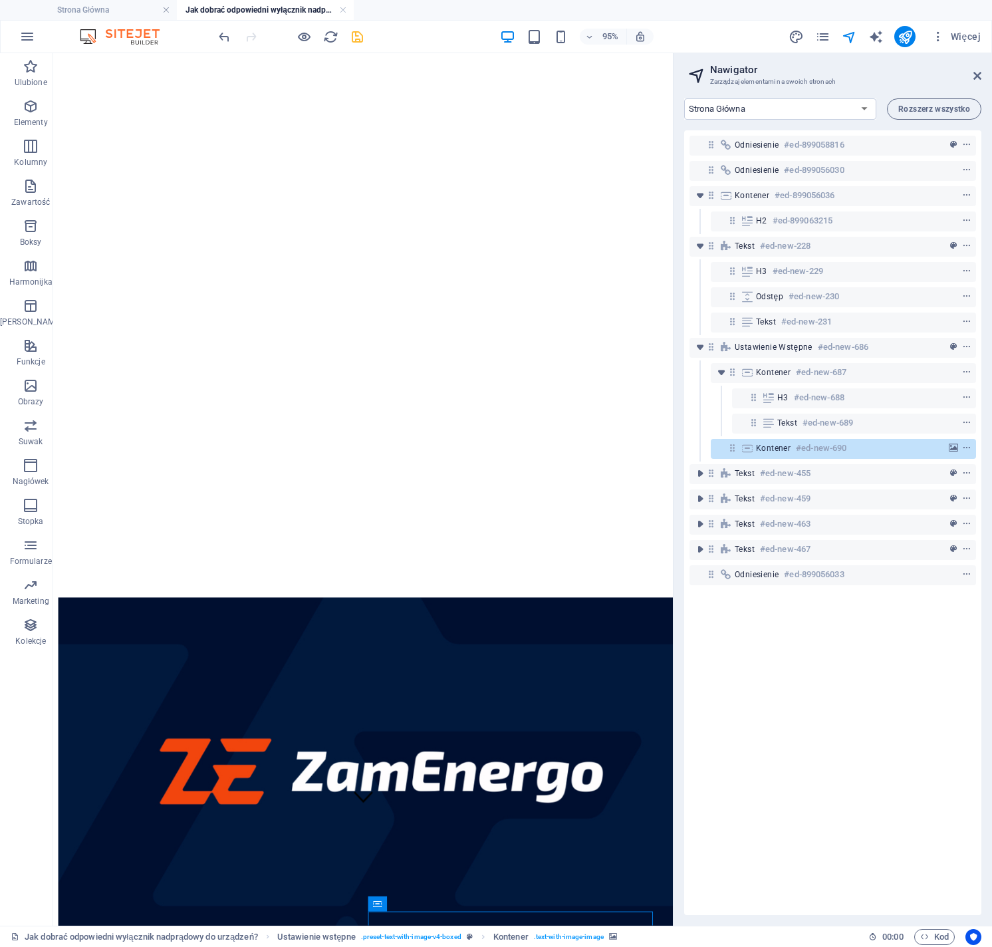
click at [359, 39] on icon "save" at bounding box center [357, 36] width 15 height 15
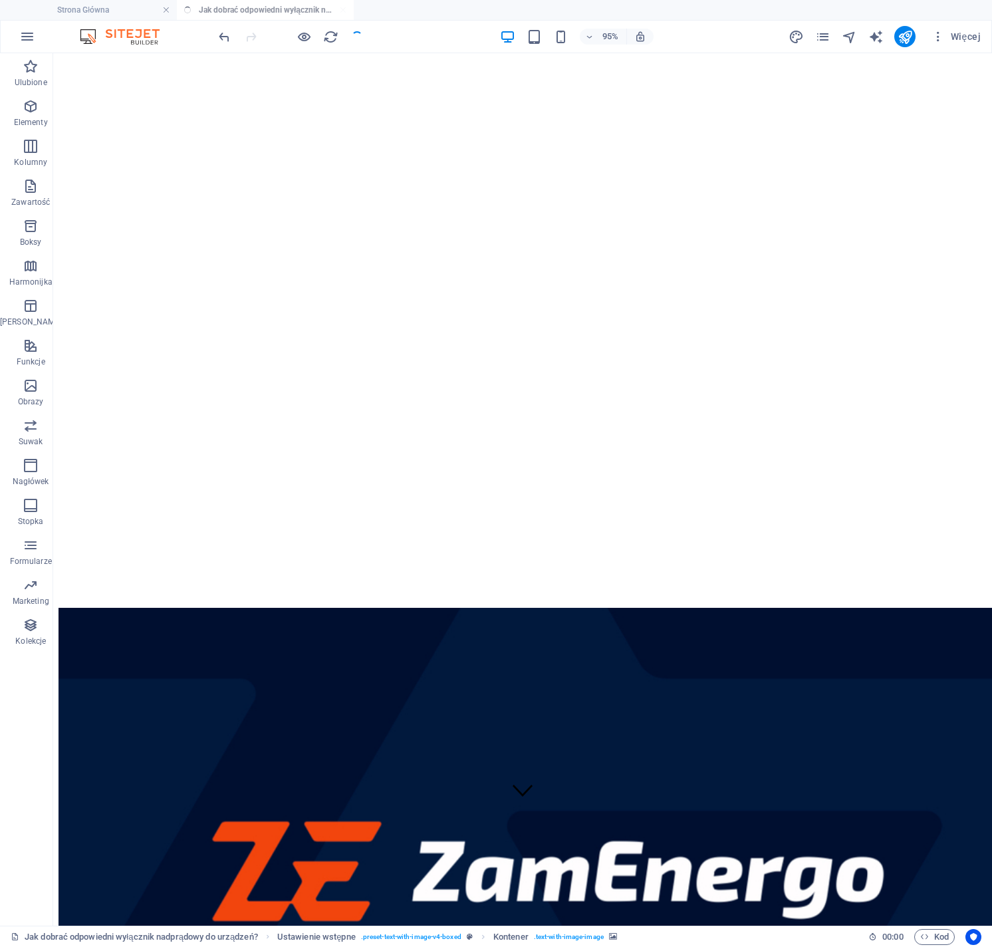
scroll to position [650, 0]
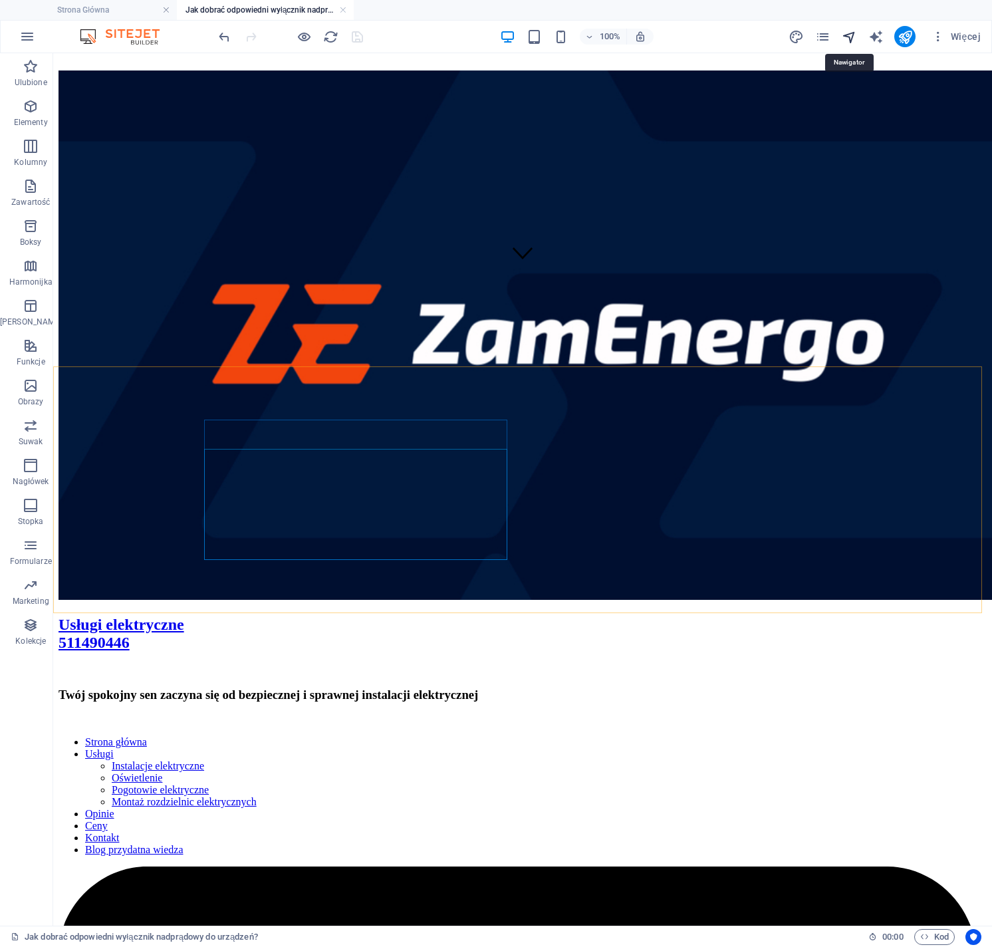
click at [849, 39] on icon "navigator" at bounding box center [849, 36] width 15 height 15
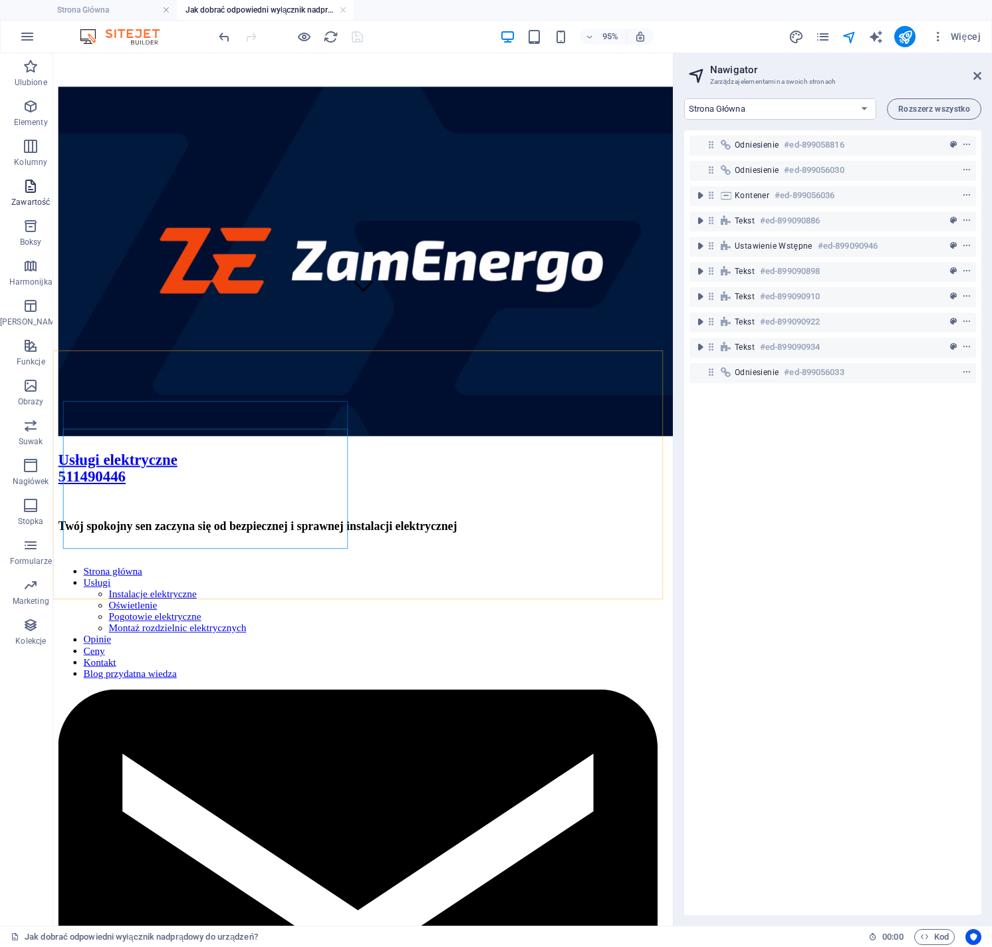
click at [23, 203] on p "Zawartość" at bounding box center [30, 202] width 39 height 11
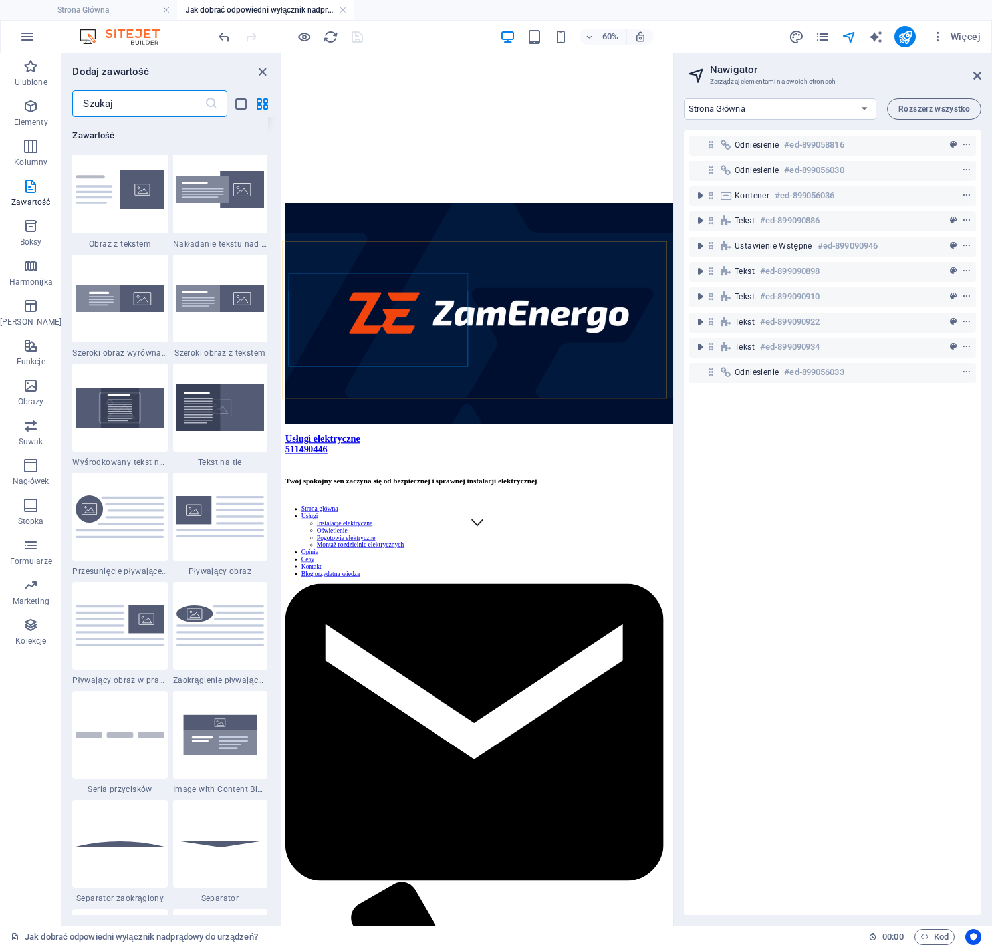
scroll to position [2410, 0]
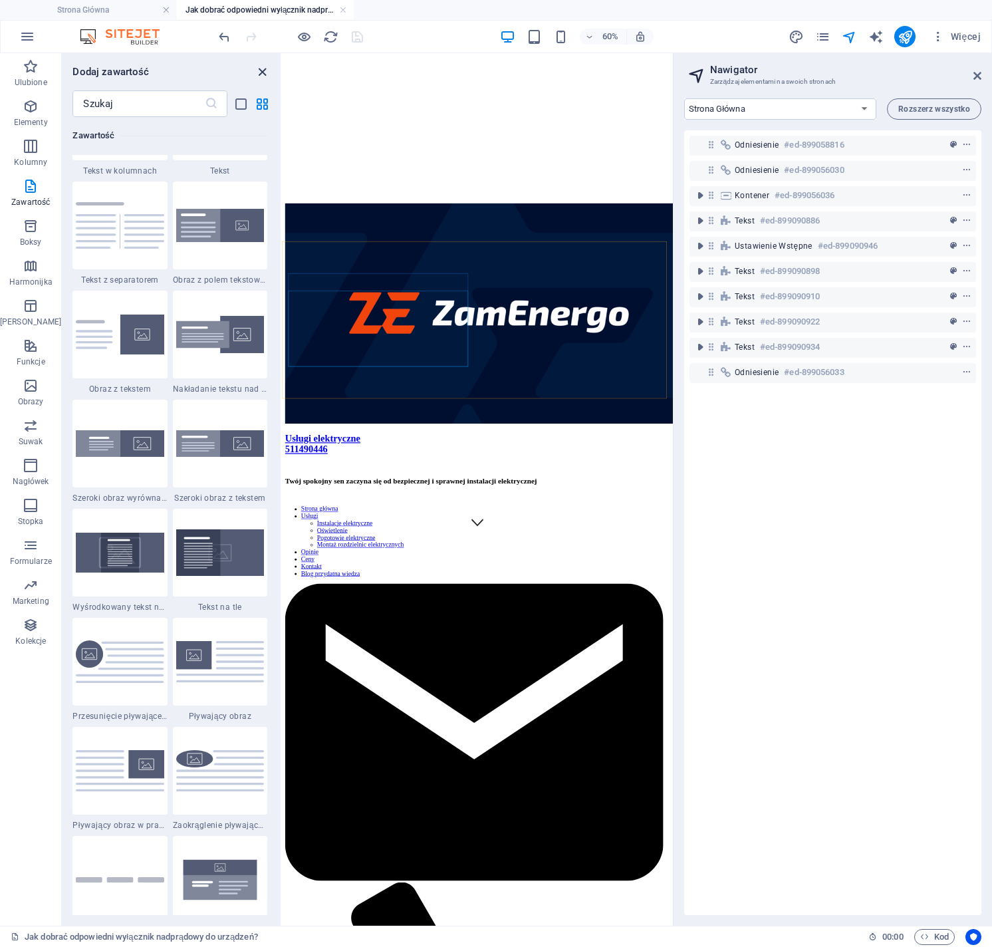
click at [265, 73] on icon "close panel" at bounding box center [262, 72] width 15 height 15
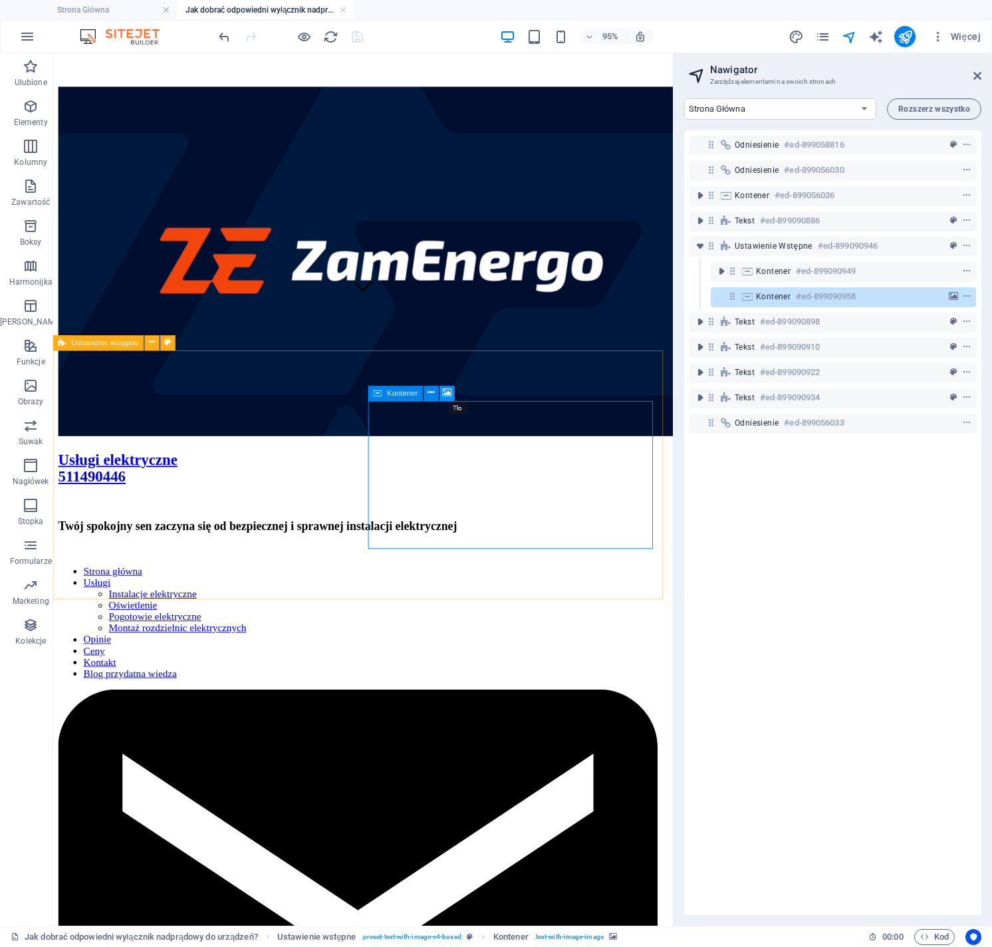
click at [449, 392] on icon at bounding box center [447, 393] width 9 height 13
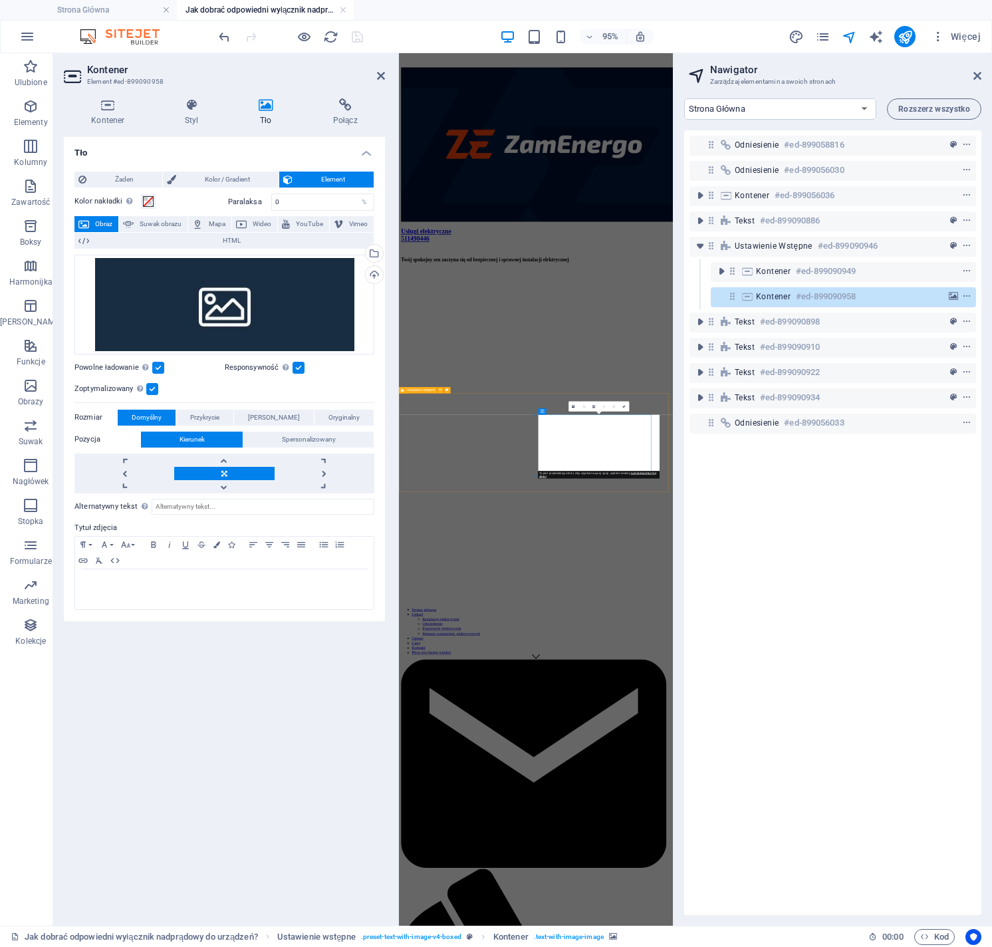
scroll to position [112, 0]
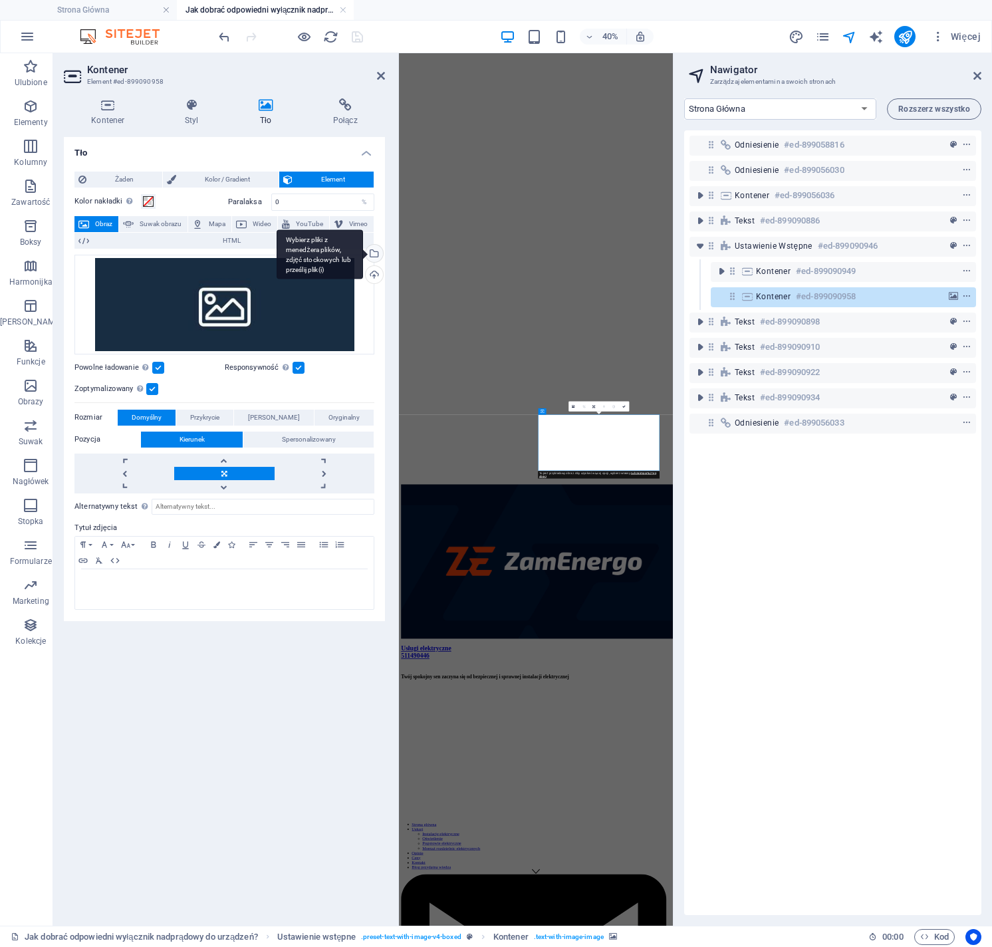
click at [374, 253] on div "Wybierz pliki z menedżera plików, zdjęć stockowych lub prześlij plik(i)" at bounding box center [373, 255] width 20 height 20
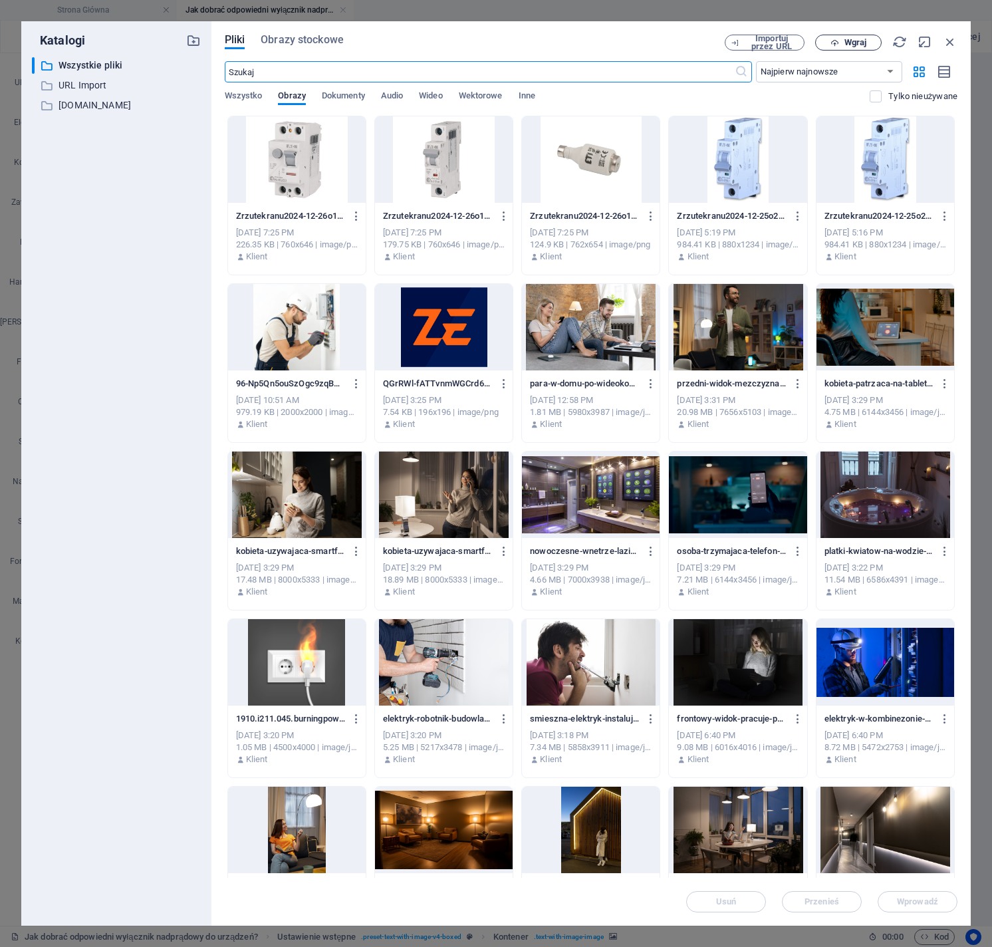
click at [847, 41] on span "Wgraj" at bounding box center [856, 43] width 22 height 8
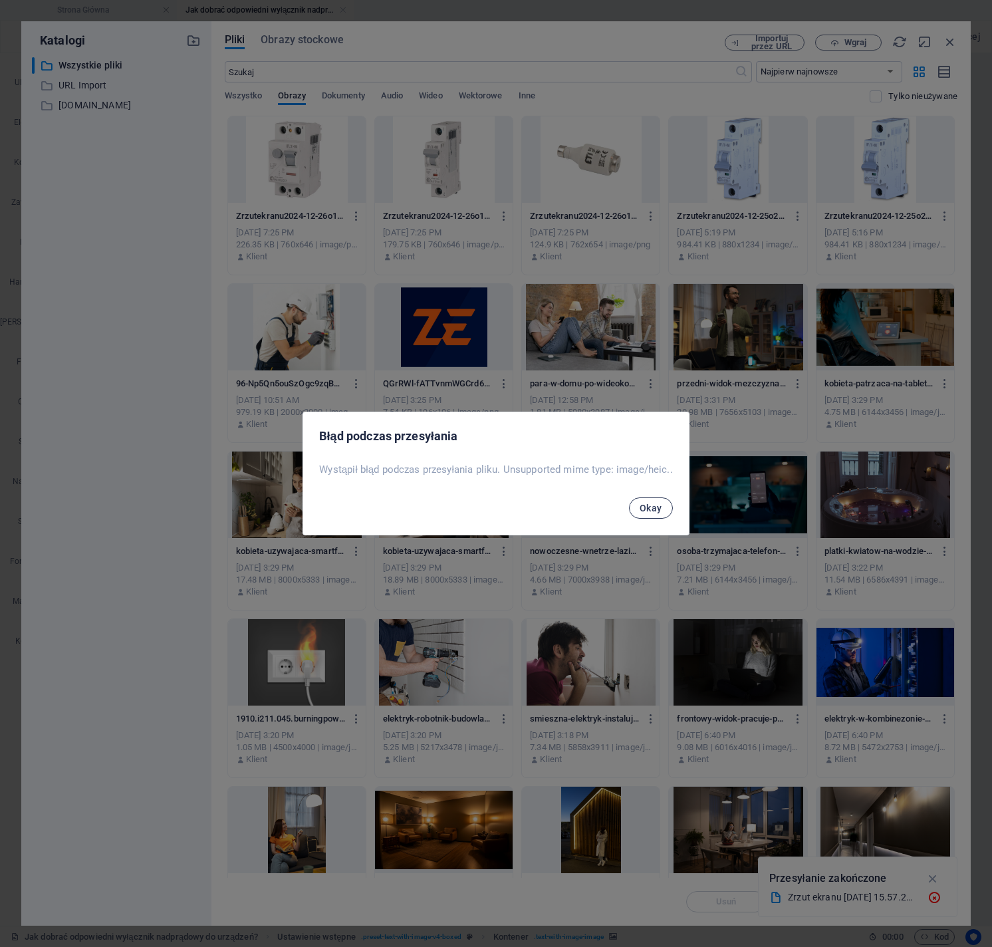
click at [661, 510] on span "Okay" at bounding box center [651, 508] width 23 height 11
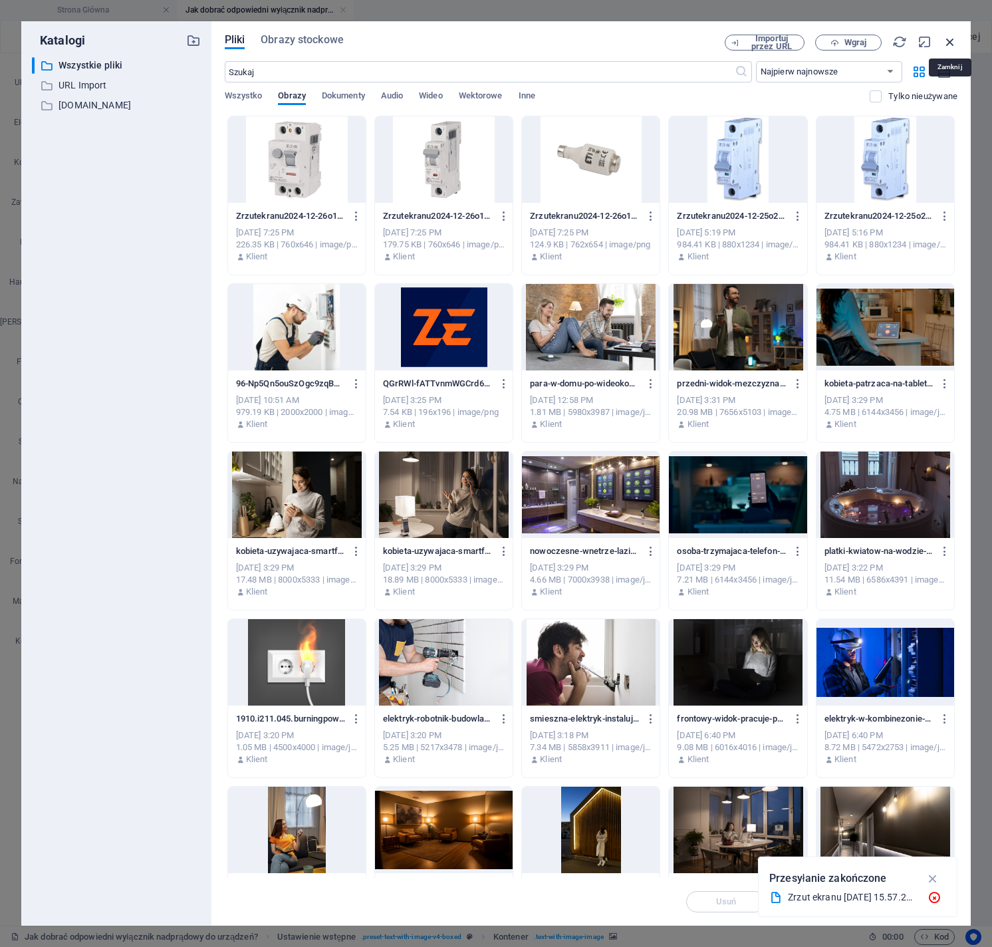
click at [949, 42] on icon "button" at bounding box center [950, 42] width 15 height 15
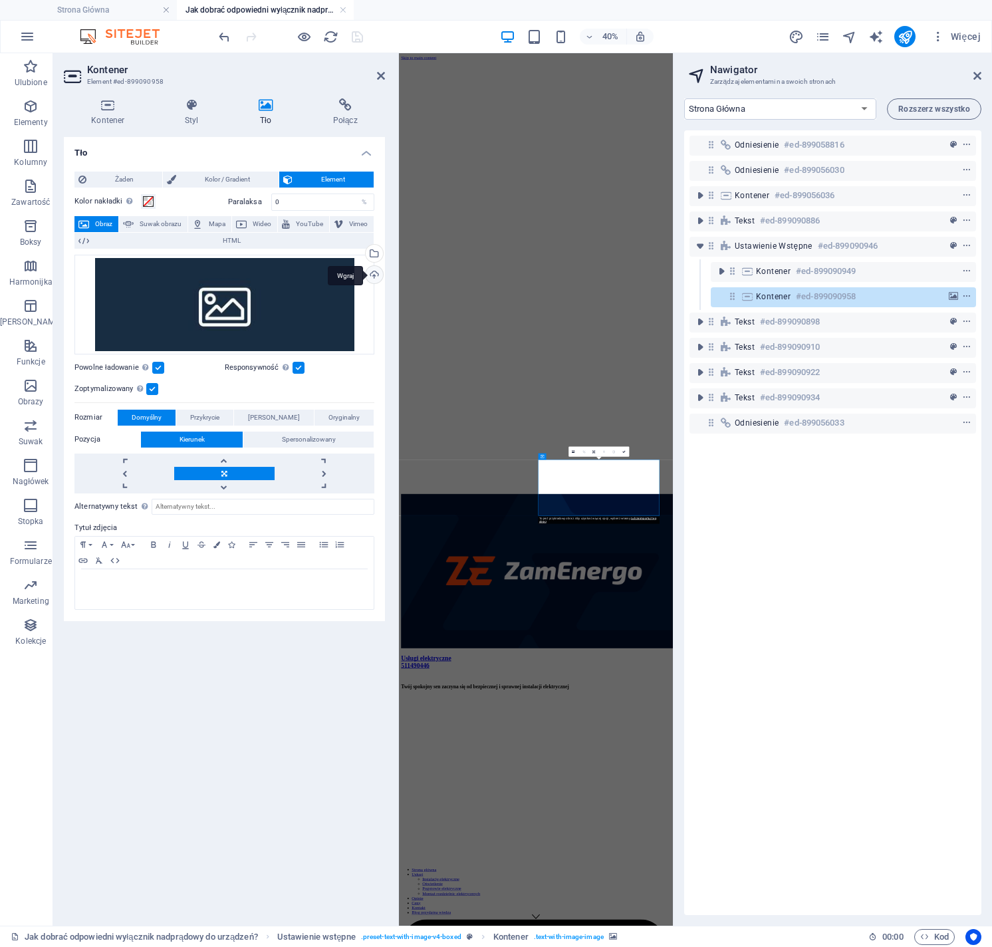
click at [377, 273] on div "Wgraj" at bounding box center [373, 276] width 20 height 20
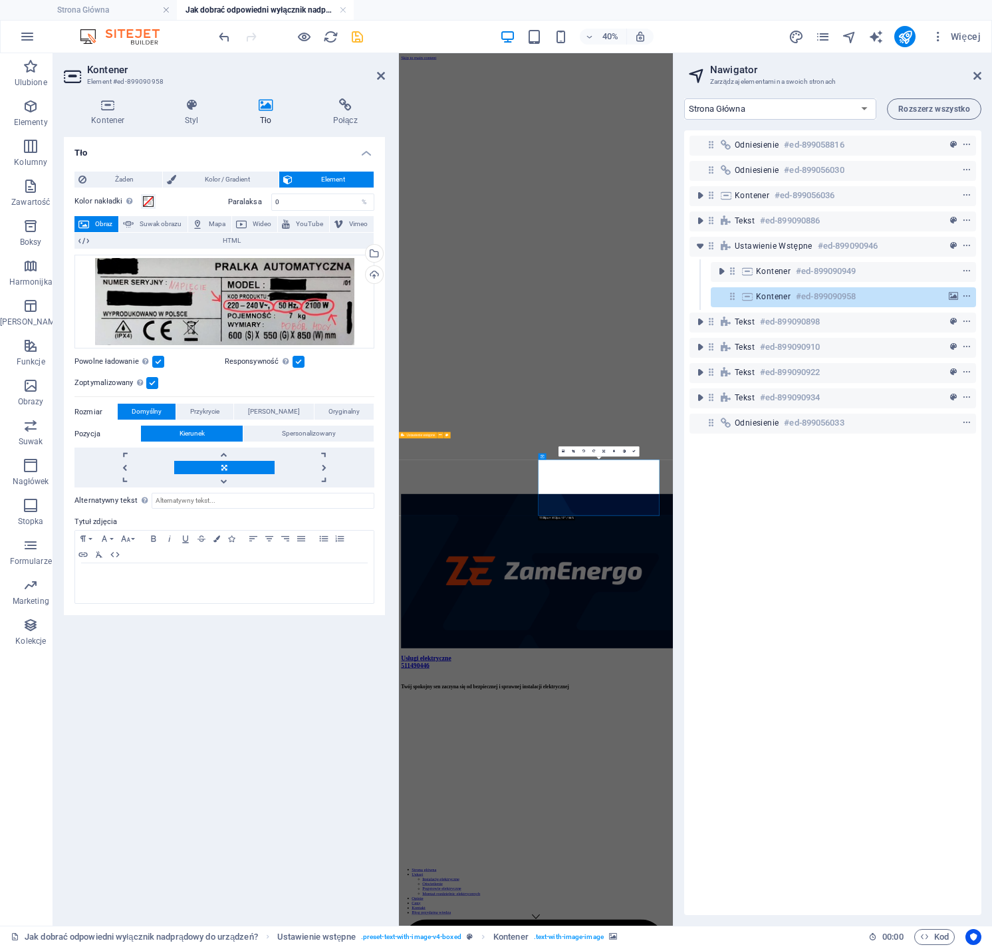
drag, startPoint x: 993, startPoint y: 1175, endPoint x: 958, endPoint y: 1169, distance: 35.8
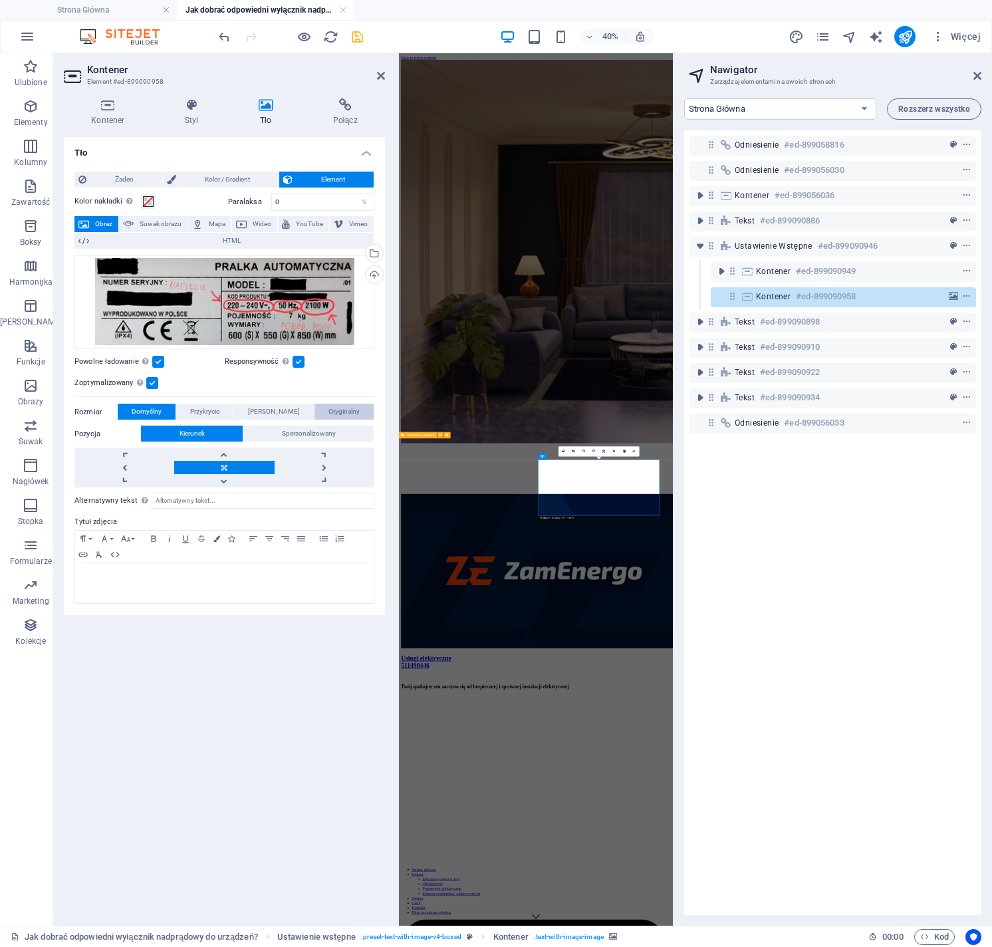
click at [329, 411] on span "Oryginalny" at bounding box center [344, 412] width 31 height 16
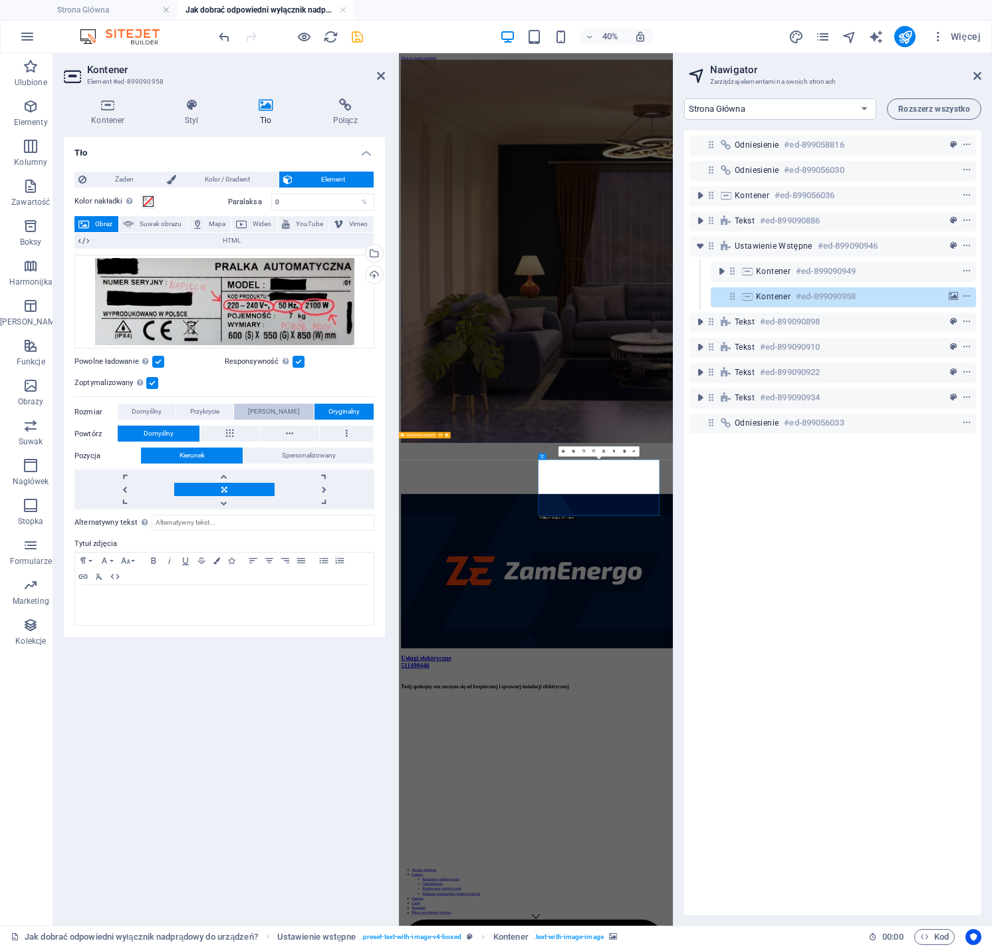
click at [287, 415] on span "[PERSON_NAME]" at bounding box center [274, 412] width 52 height 16
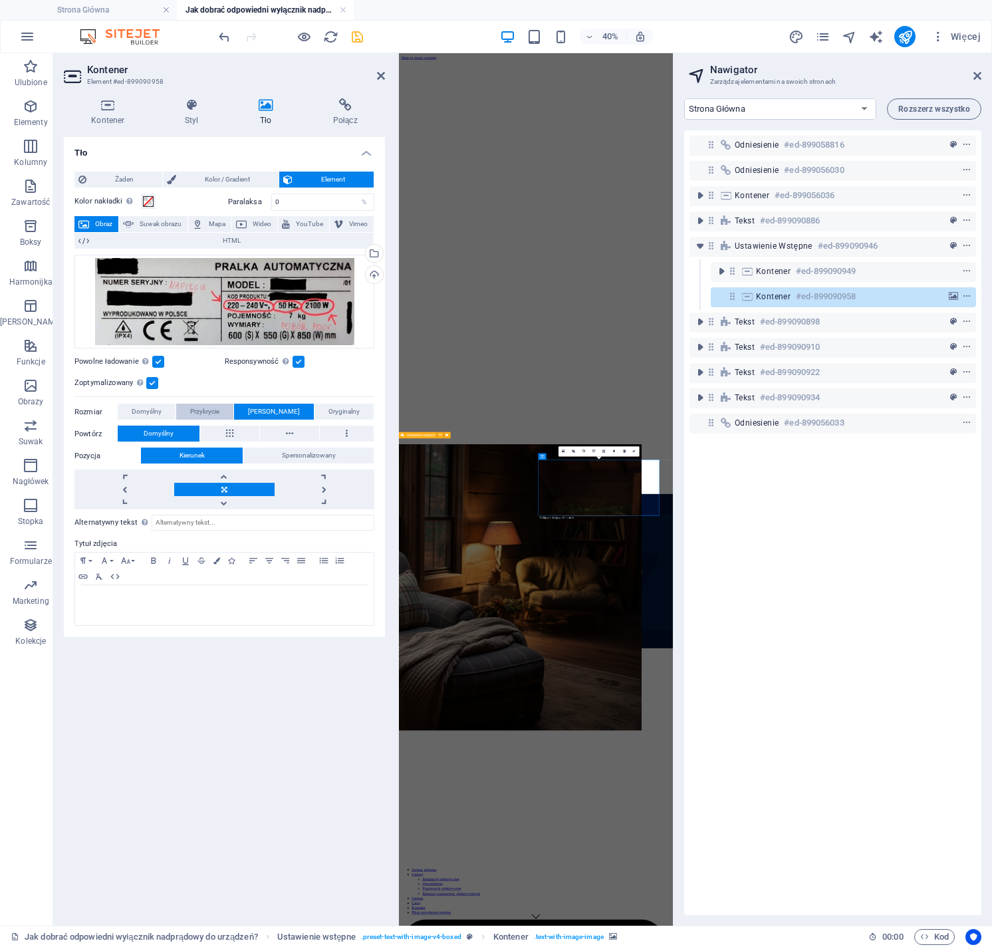
click at [233, 411] on button "Przykrycie" at bounding box center [204, 412] width 57 height 16
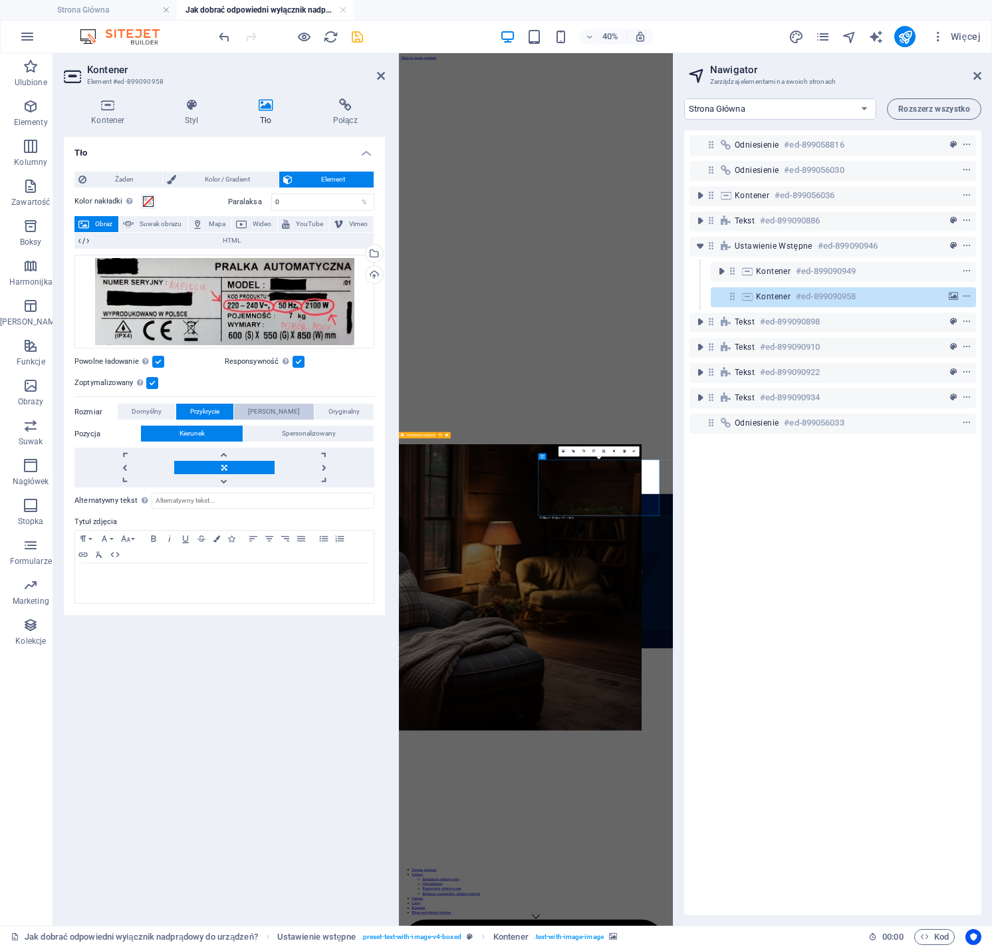
click at [282, 412] on span "[PERSON_NAME]" at bounding box center [274, 412] width 52 height 16
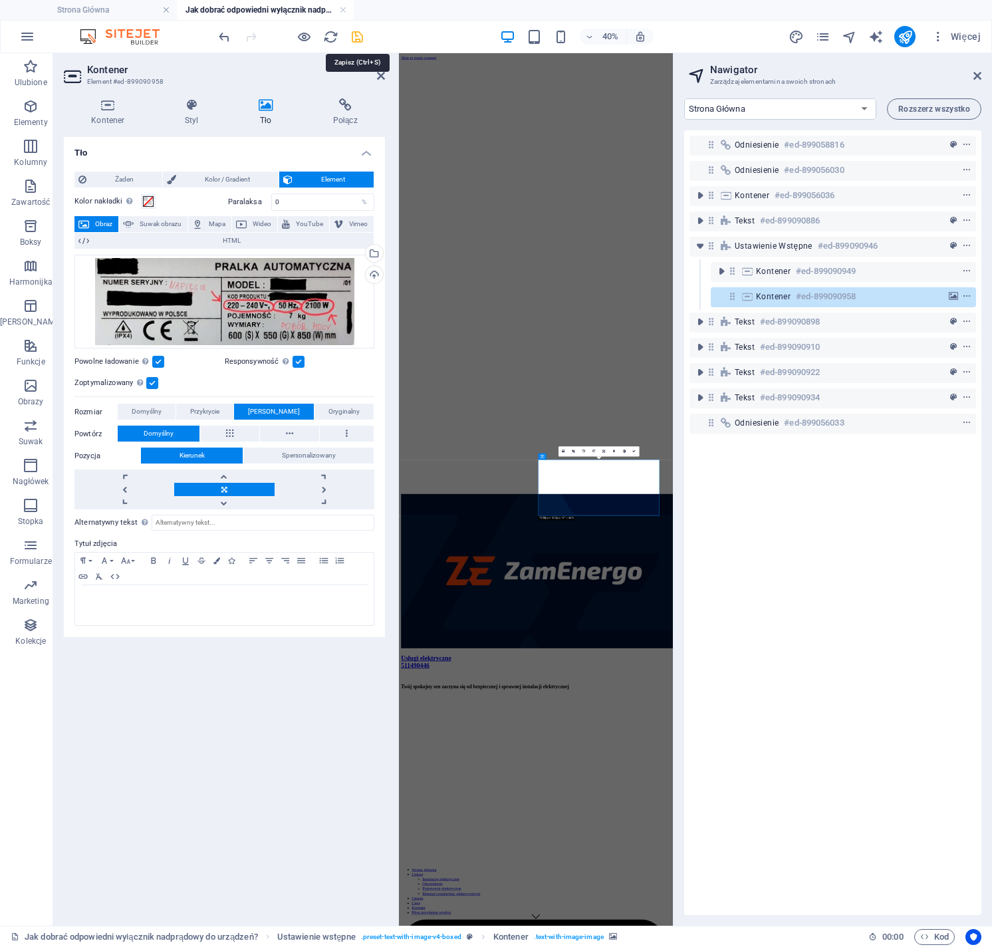
click at [355, 39] on icon "save" at bounding box center [357, 36] width 15 height 15
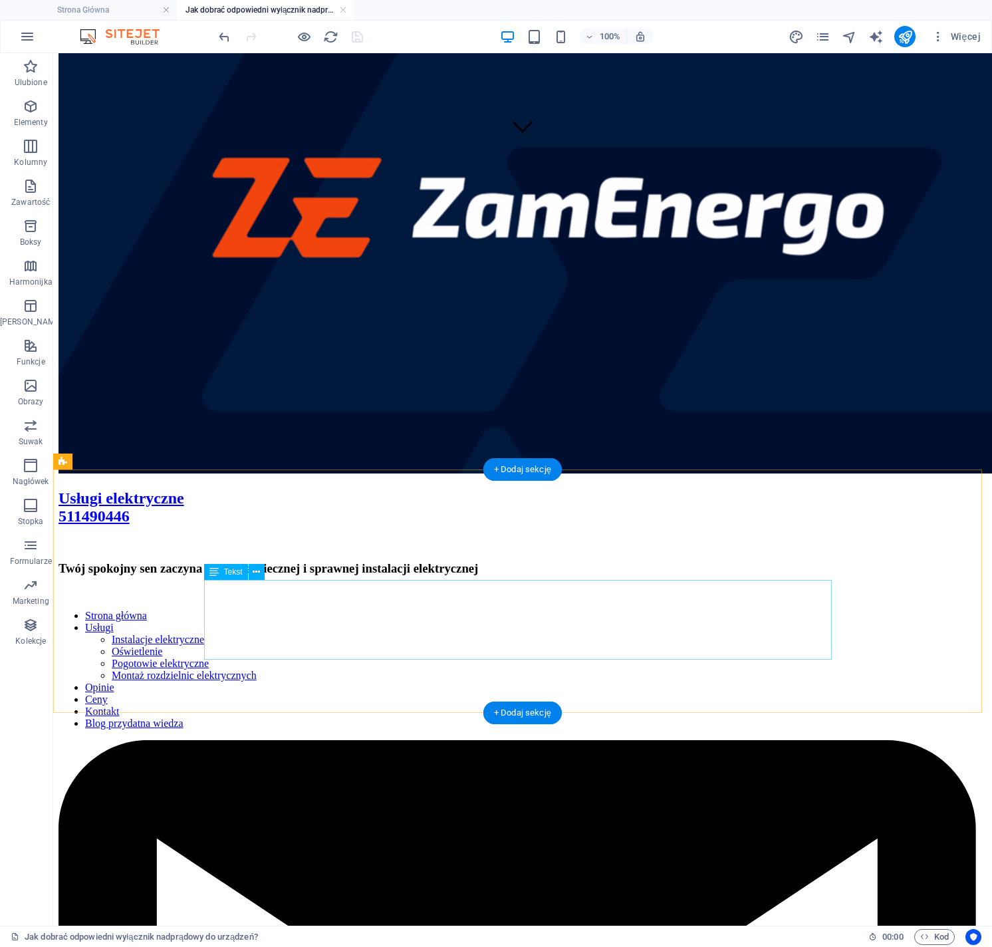
scroll to position [811, 0]
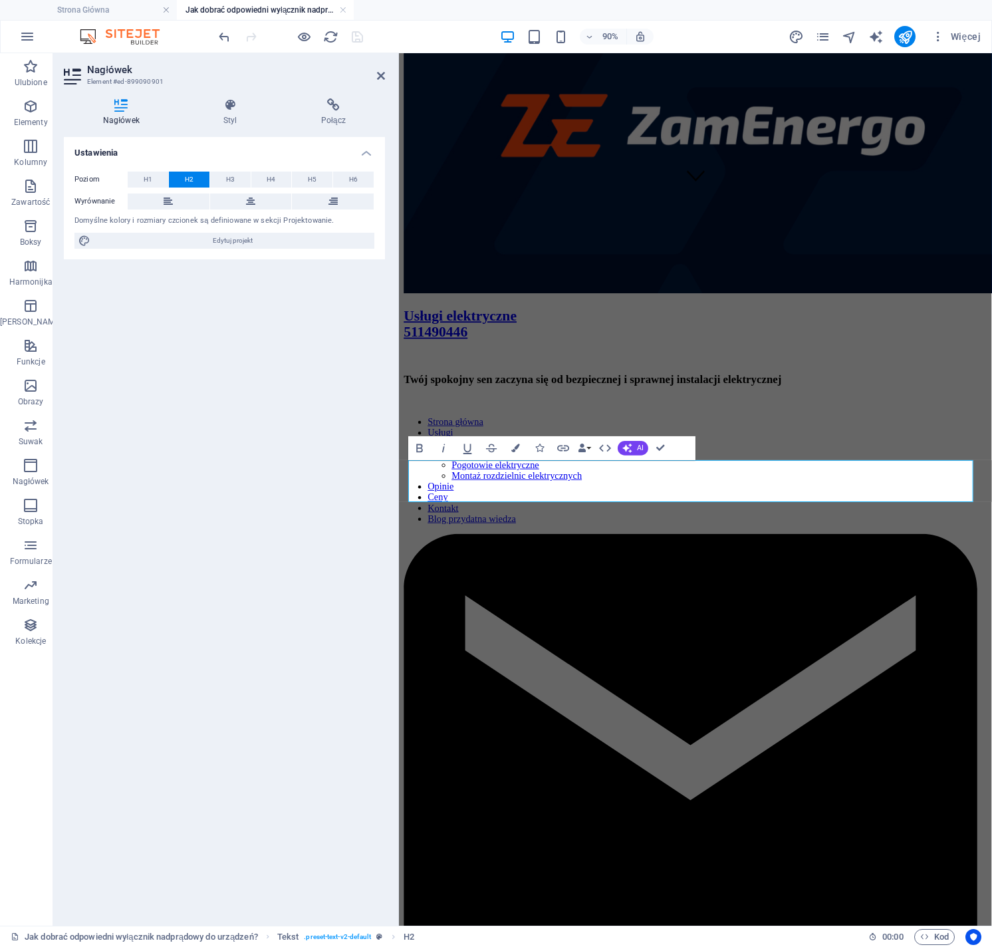
drag, startPoint x: 927, startPoint y: 534, endPoint x: 310, endPoint y: 525, distance: 616.7
click at [232, 178] on span "H3" at bounding box center [230, 180] width 9 height 16
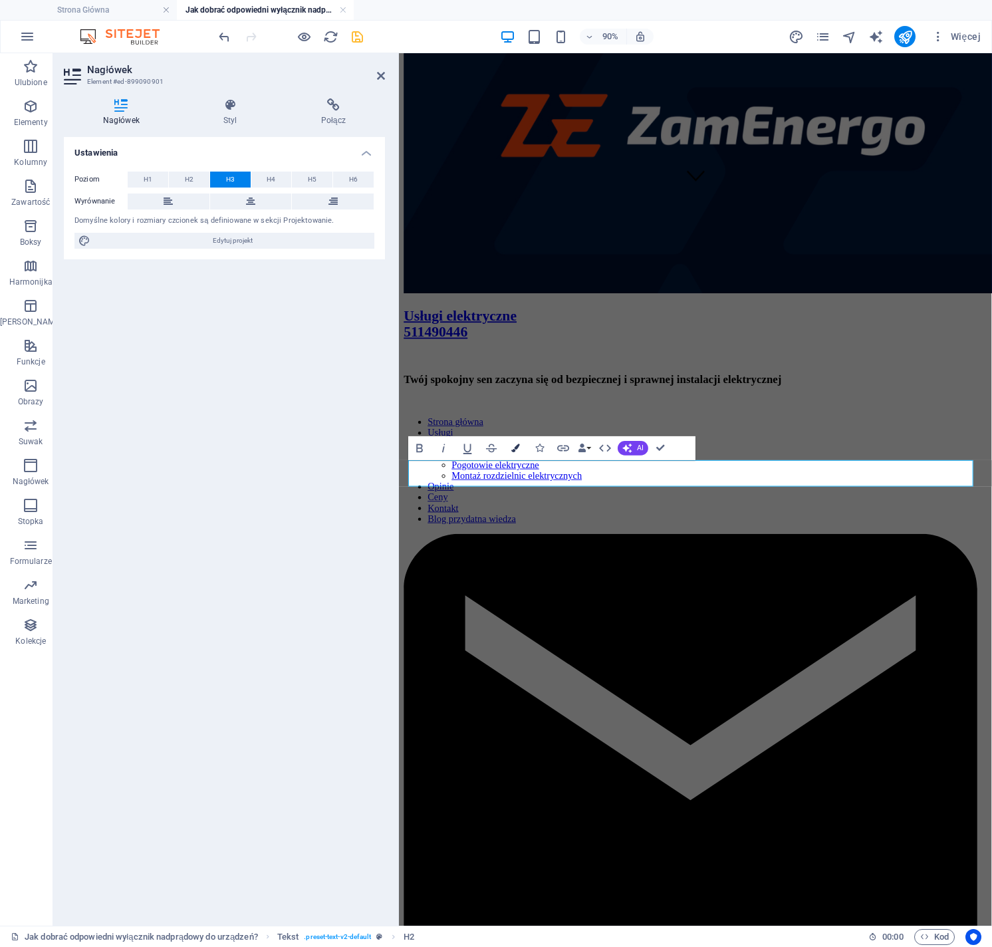
click at [518, 450] on icon "button" at bounding box center [516, 448] width 9 height 9
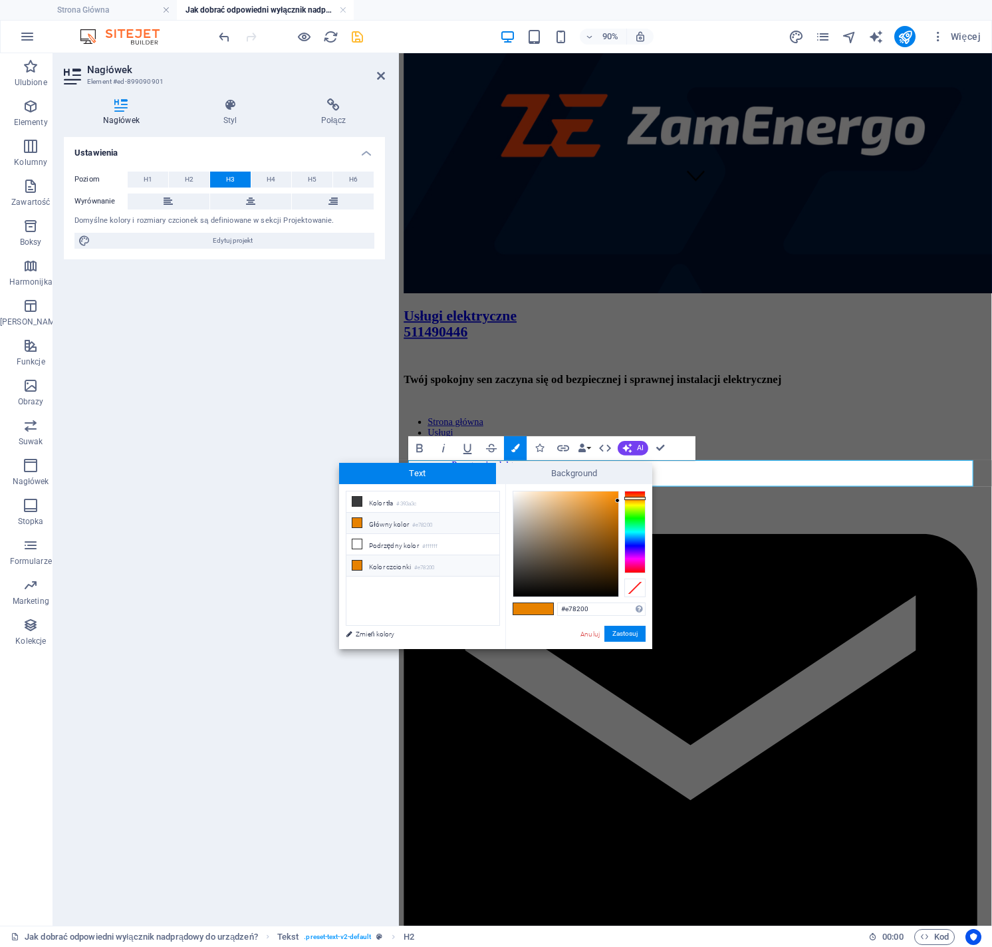
click at [421, 560] on li "Kolor czcionki #e78200" at bounding box center [423, 565] width 153 height 21
click at [627, 636] on button "Zastosuj" at bounding box center [625, 634] width 41 height 16
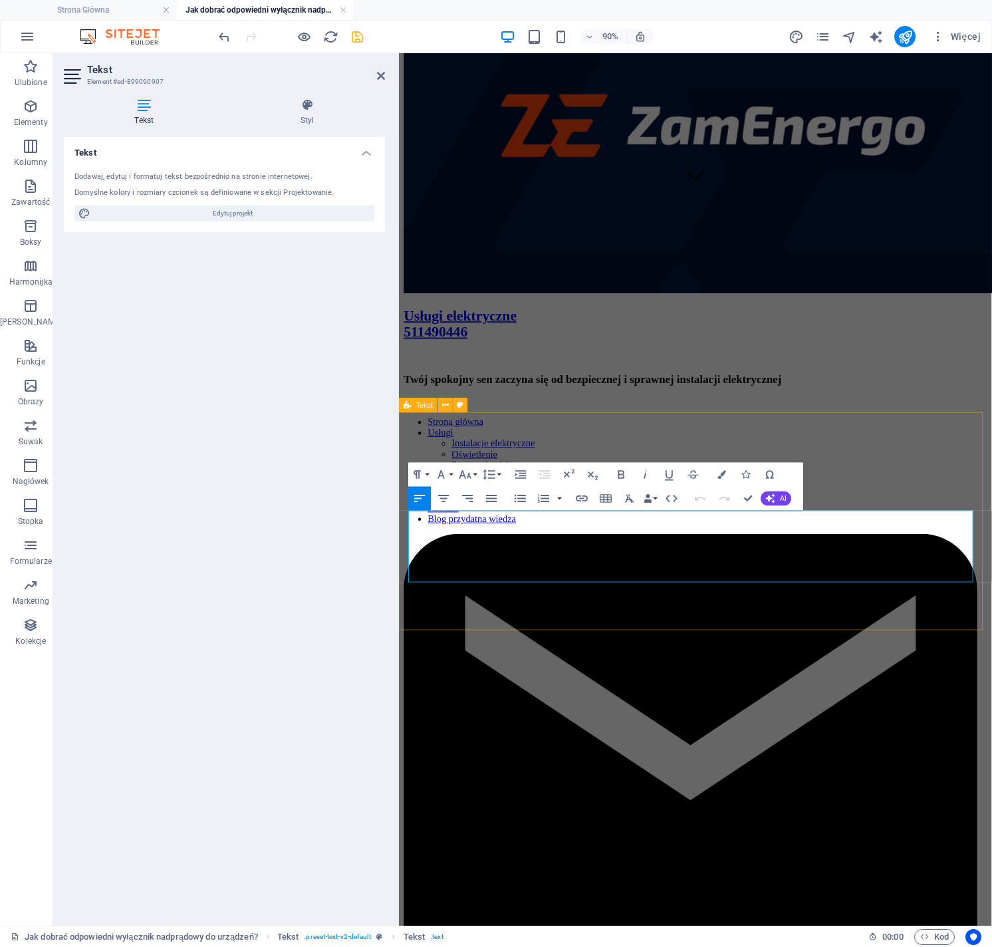
drag, startPoint x: 891, startPoint y: 639, endPoint x: 404, endPoint y: 575, distance: 490.4
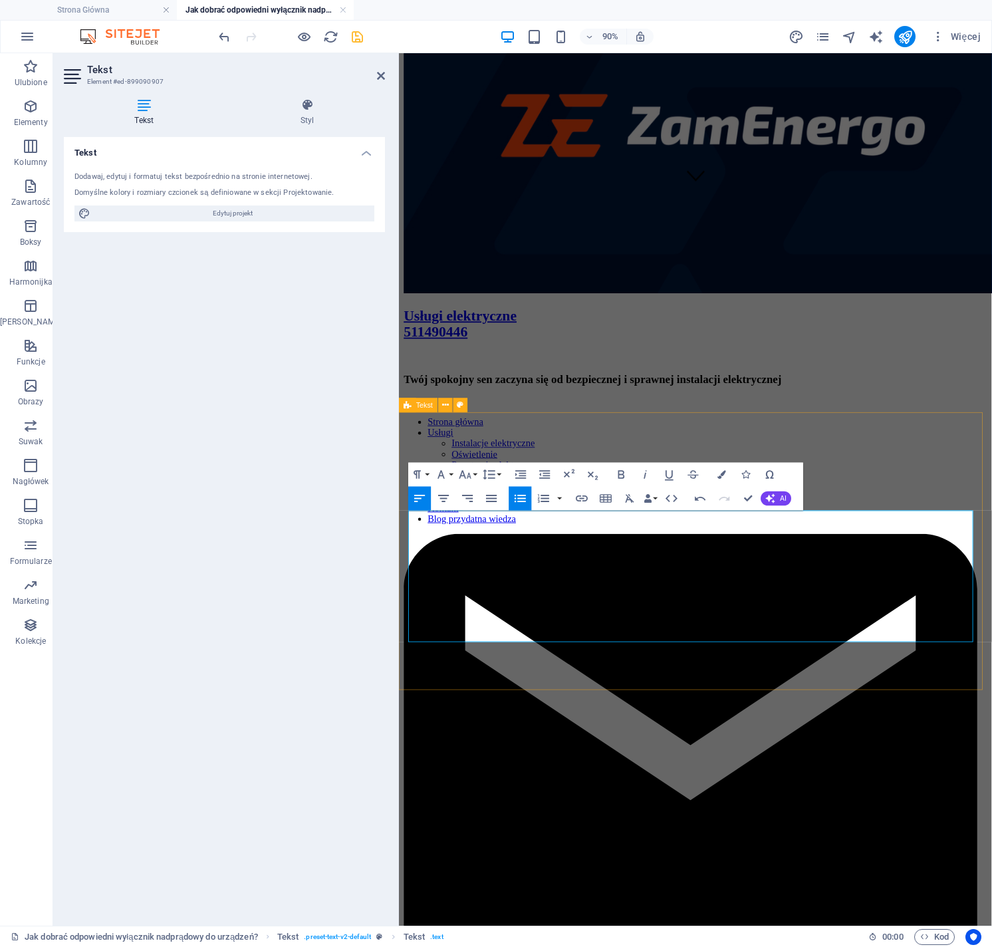
scroll to position [780, 0]
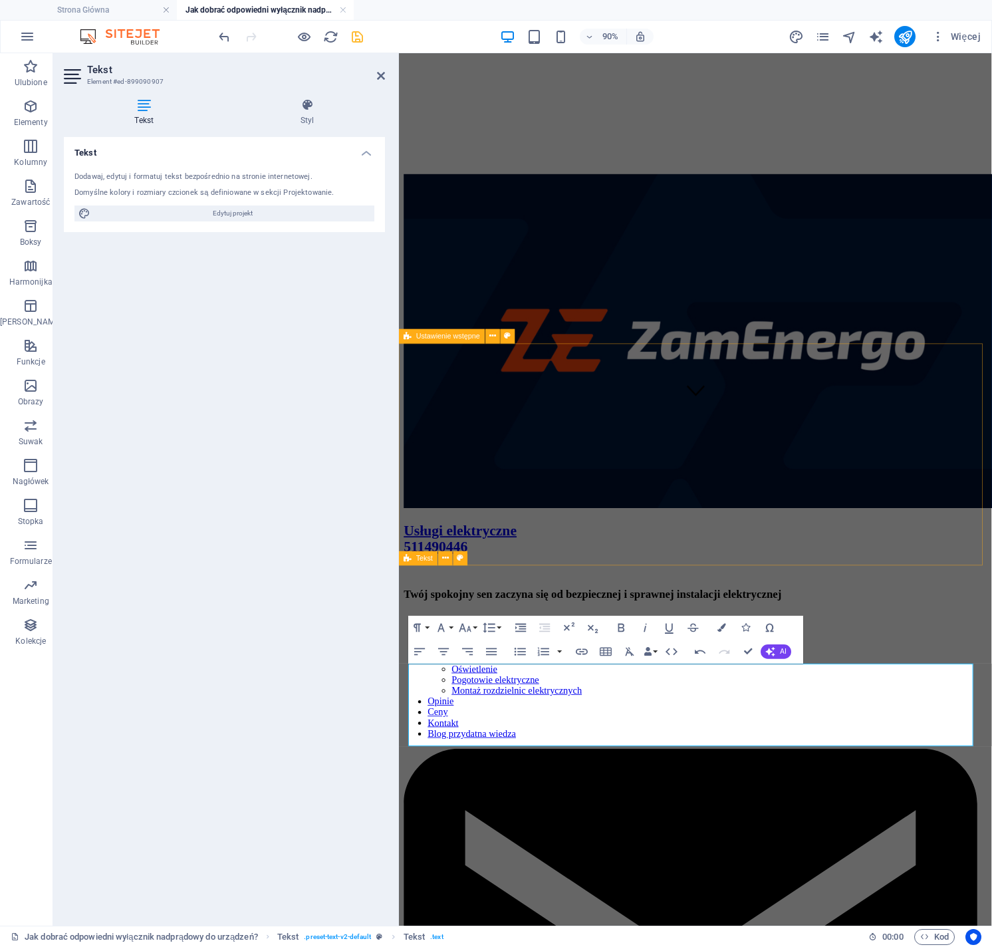
scroll to position [778, 0]
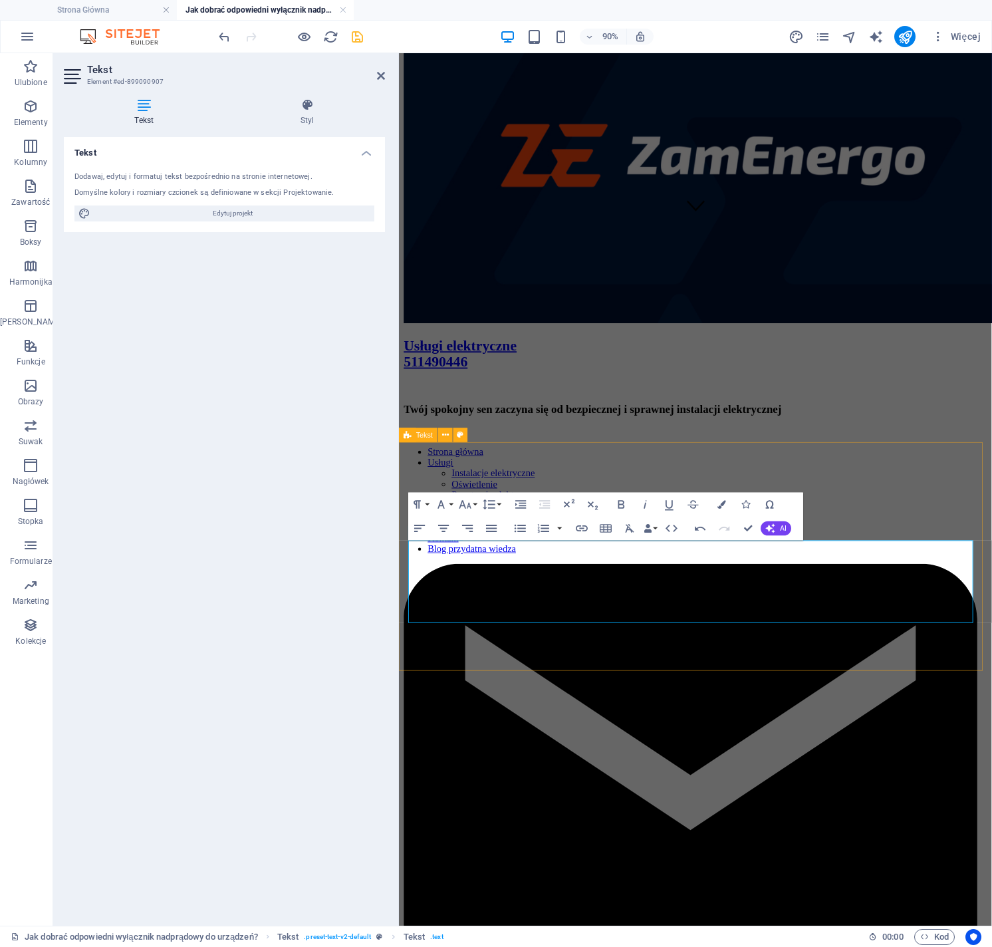
drag, startPoint x: 935, startPoint y: 681, endPoint x: 409, endPoint y: 606, distance: 530.9
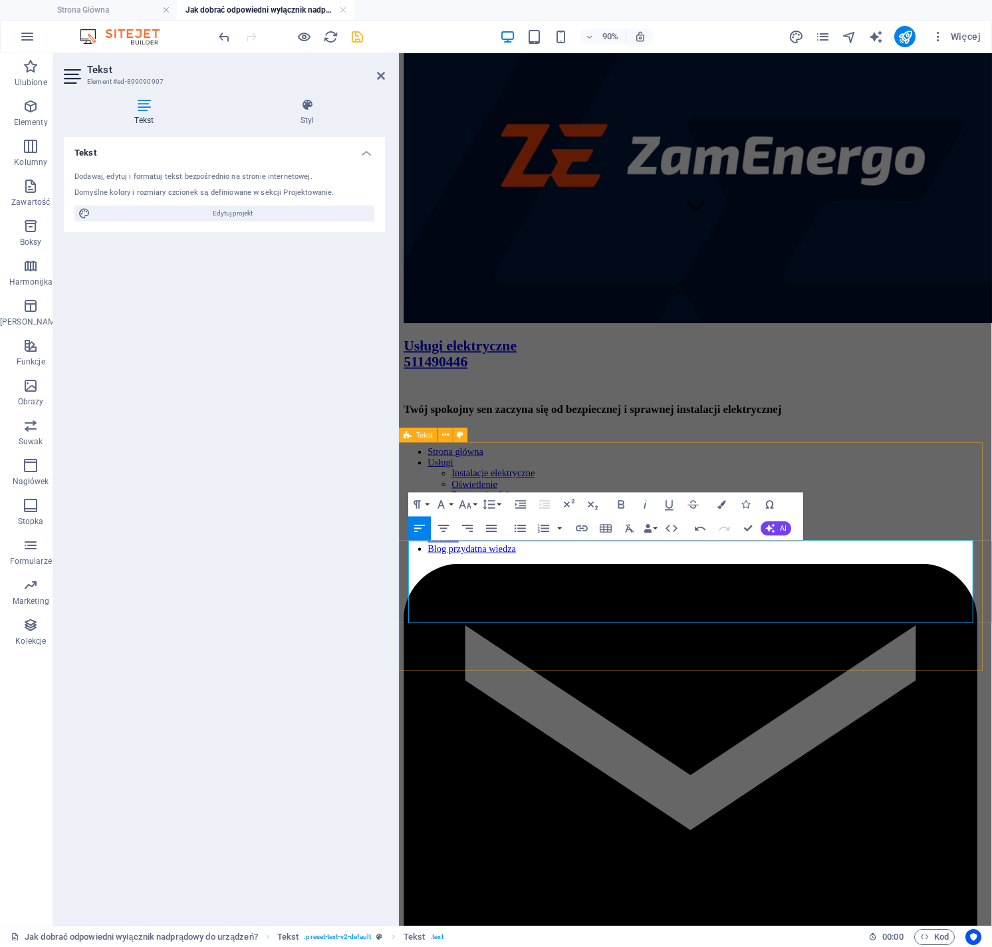
click at [524, 531] on icon "button" at bounding box center [520, 529] width 11 height 8
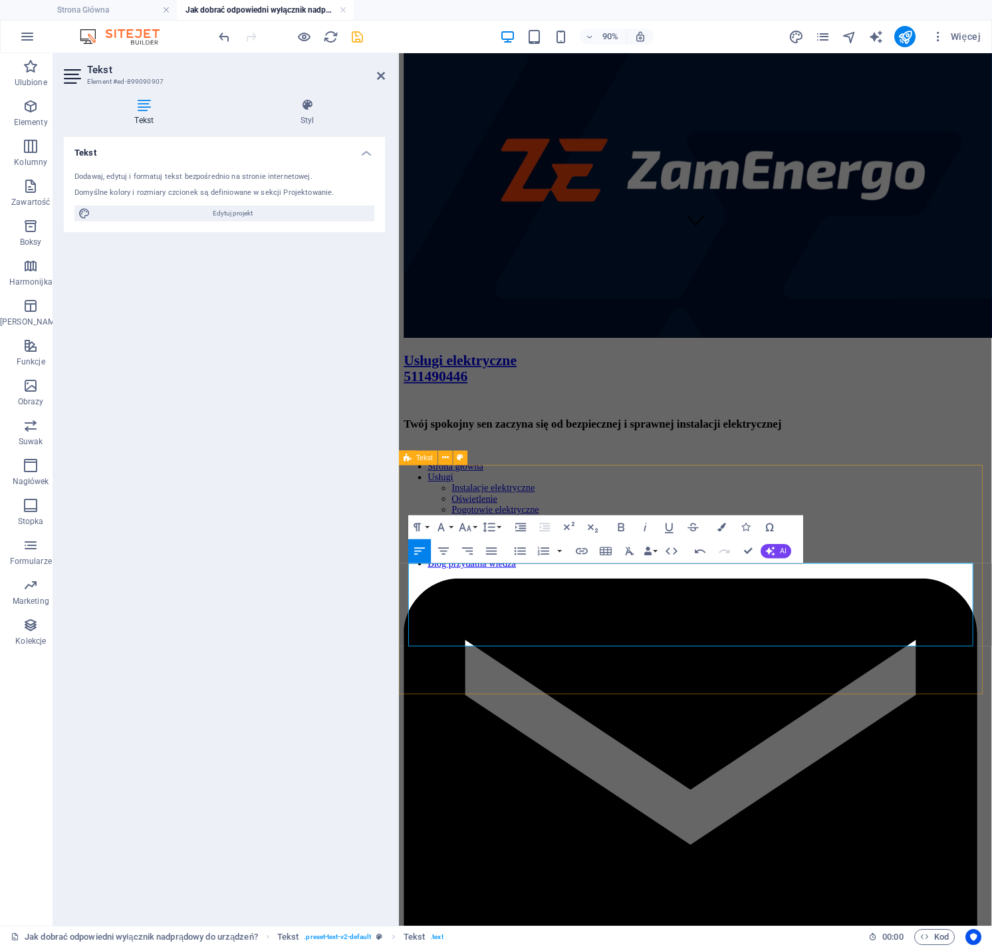
scroll to position [752, 0]
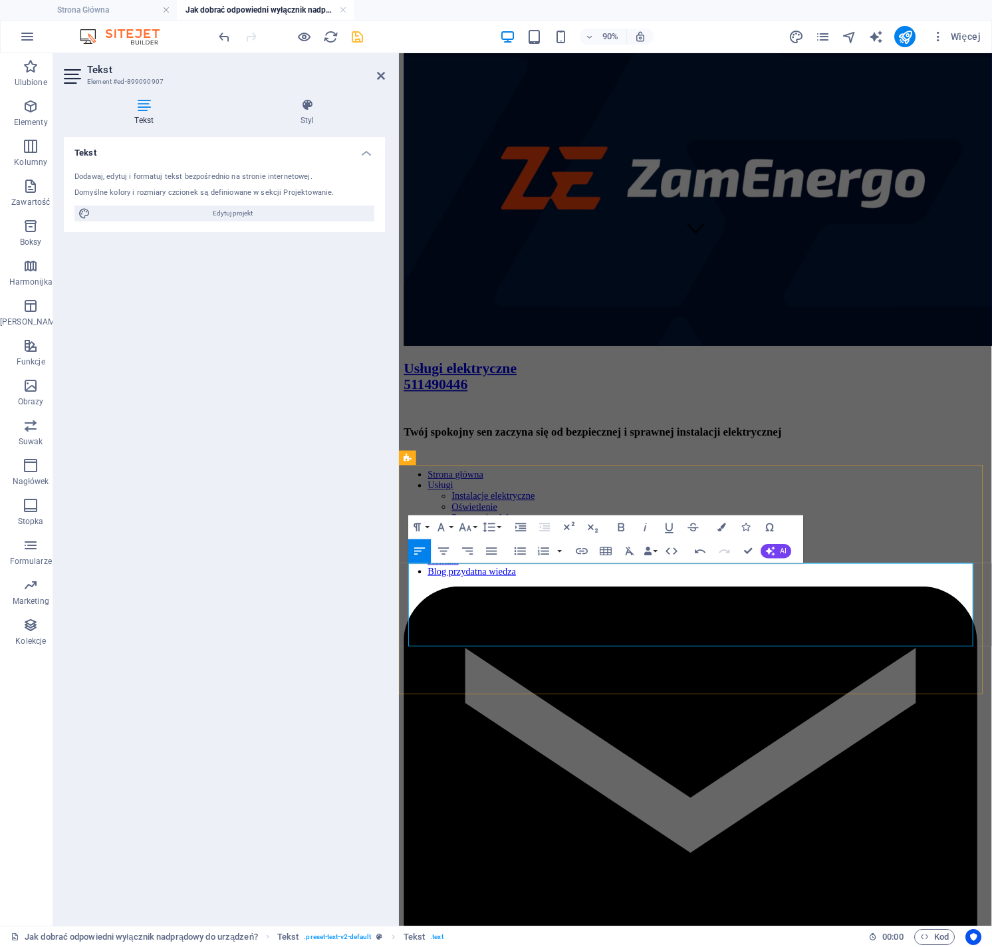
drag, startPoint x: 462, startPoint y: 704, endPoint x: 420, endPoint y: 706, distance: 42.0
click at [724, 528] on icon "button" at bounding box center [722, 527] width 9 height 9
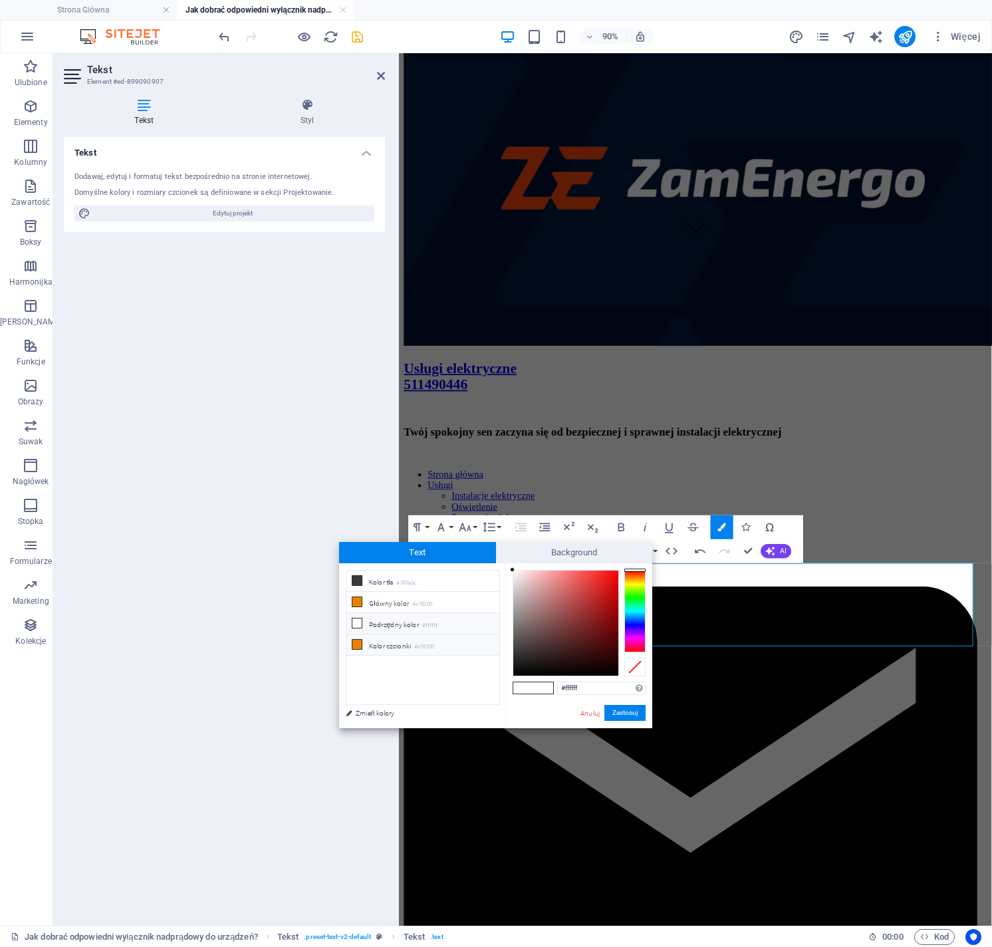
click at [390, 642] on li "Kolor czcionki #e78200" at bounding box center [423, 645] width 153 height 21
click at [615, 712] on button "Zastosuj" at bounding box center [625, 713] width 41 height 16
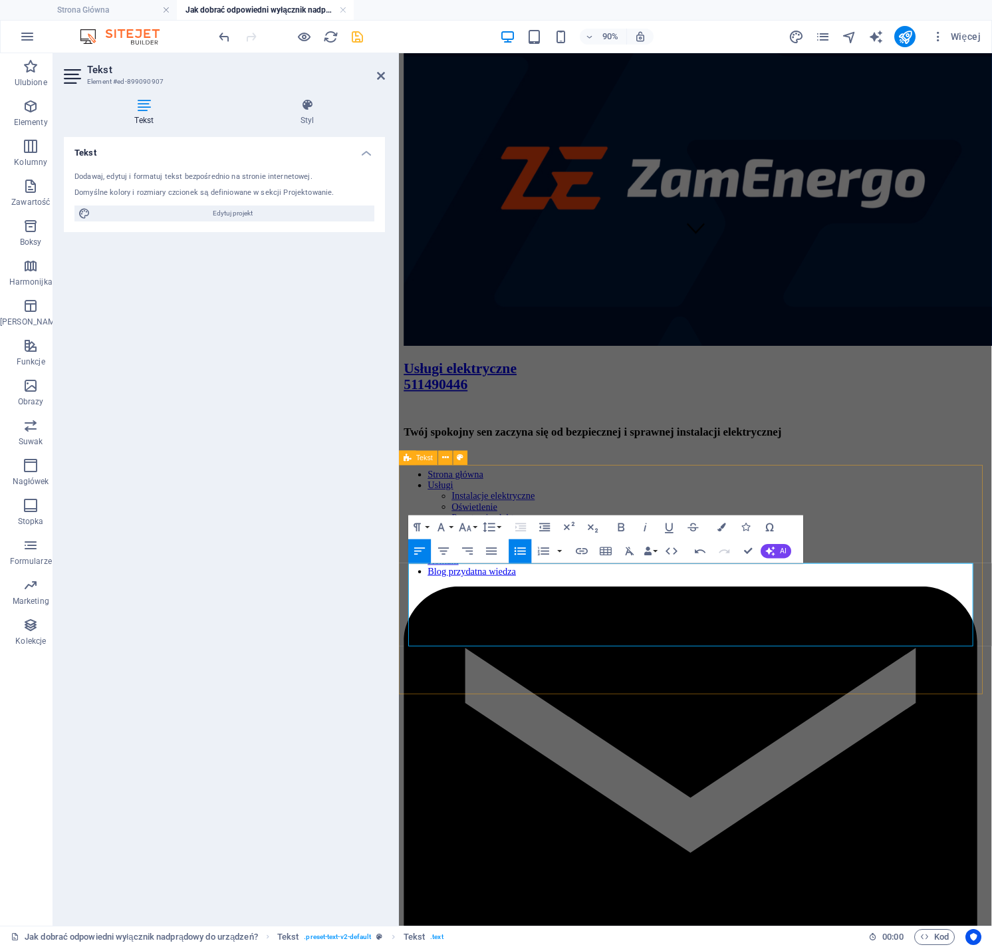
drag, startPoint x: 448, startPoint y: 629, endPoint x: 423, endPoint y: 631, distance: 25.4
click at [707, 526] on div "Paragraph Format Normal Heading 1 Heading 2 Heading 3 Heading 4 Heading 5 Headi…" at bounding box center [605, 540] width 395 height 48
click at [718, 528] on icon "button" at bounding box center [722, 527] width 9 height 9
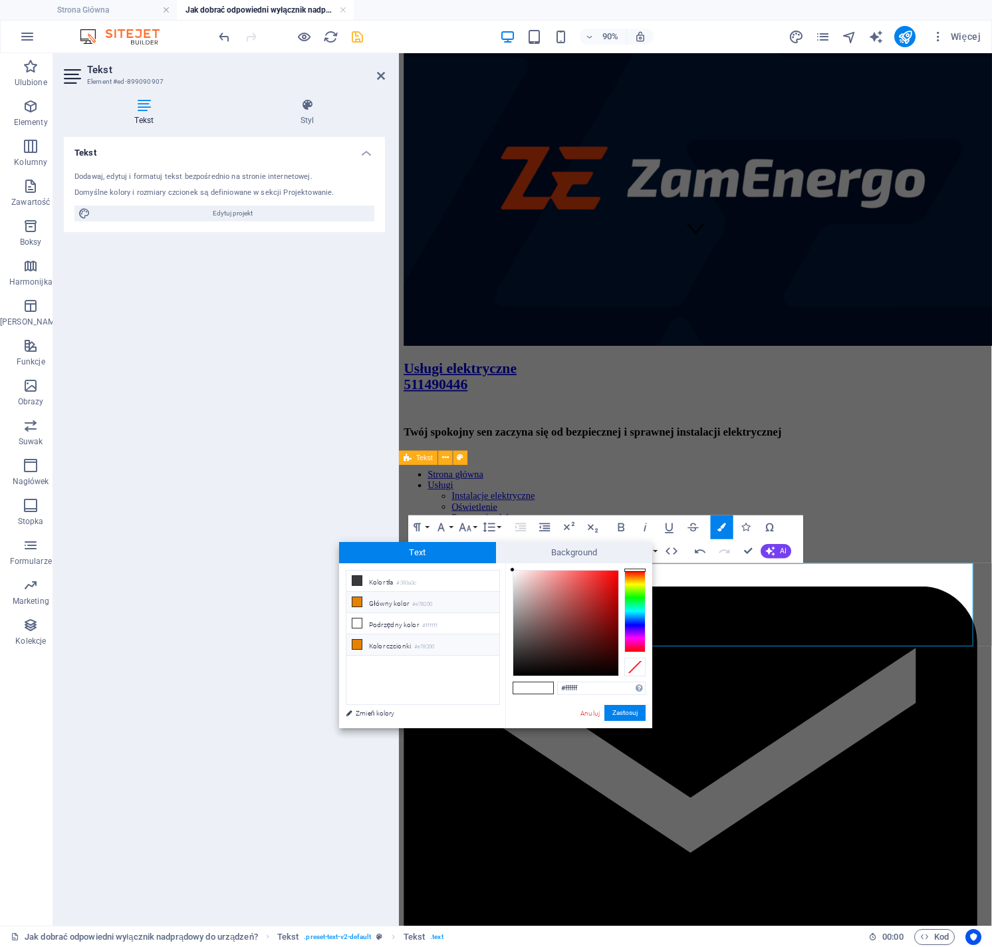
click at [394, 646] on li "Kolor czcionki #e78200" at bounding box center [423, 645] width 153 height 21
type input "#e78200"
click at [617, 712] on button "Zastosuj" at bounding box center [625, 713] width 41 height 16
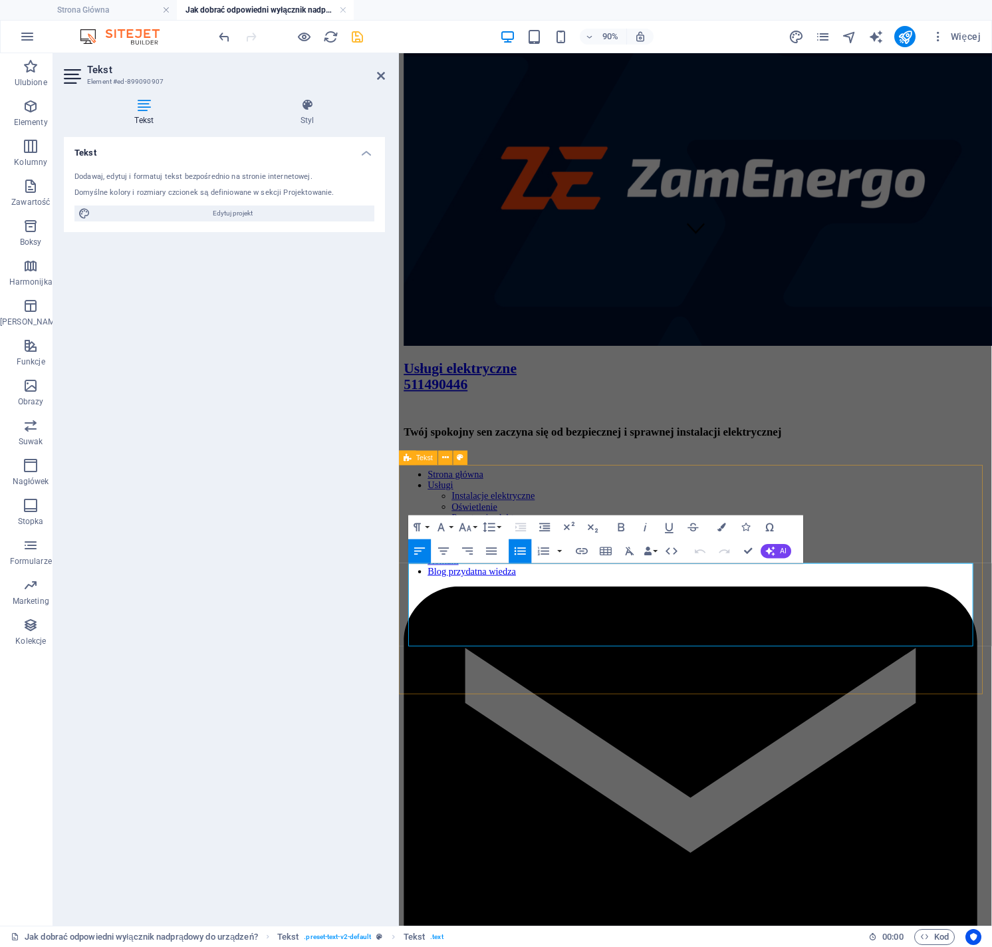
drag, startPoint x: 565, startPoint y: 673, endPoint x: 363, endPoint y: 641, distance: 204.1
click at [523, 555] on icon "button" at bounding box center [521, 551] width 15 height 15
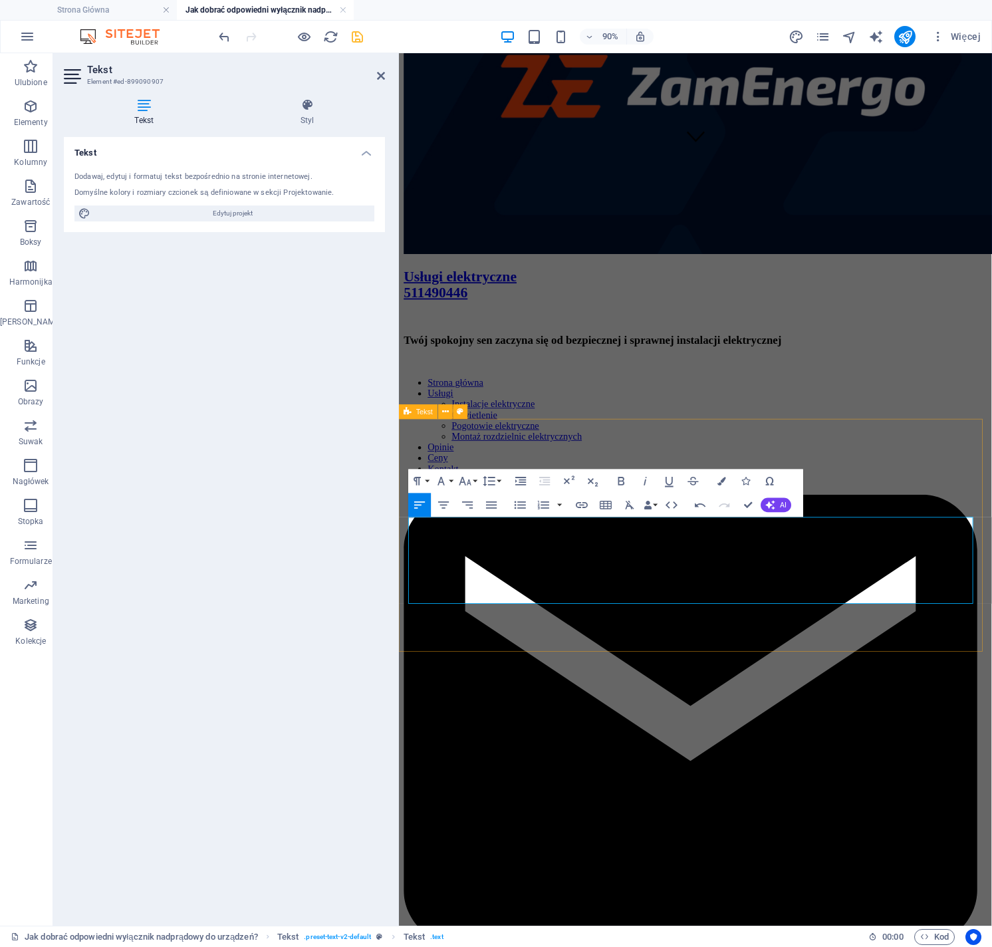
scroll to position [915, 0]
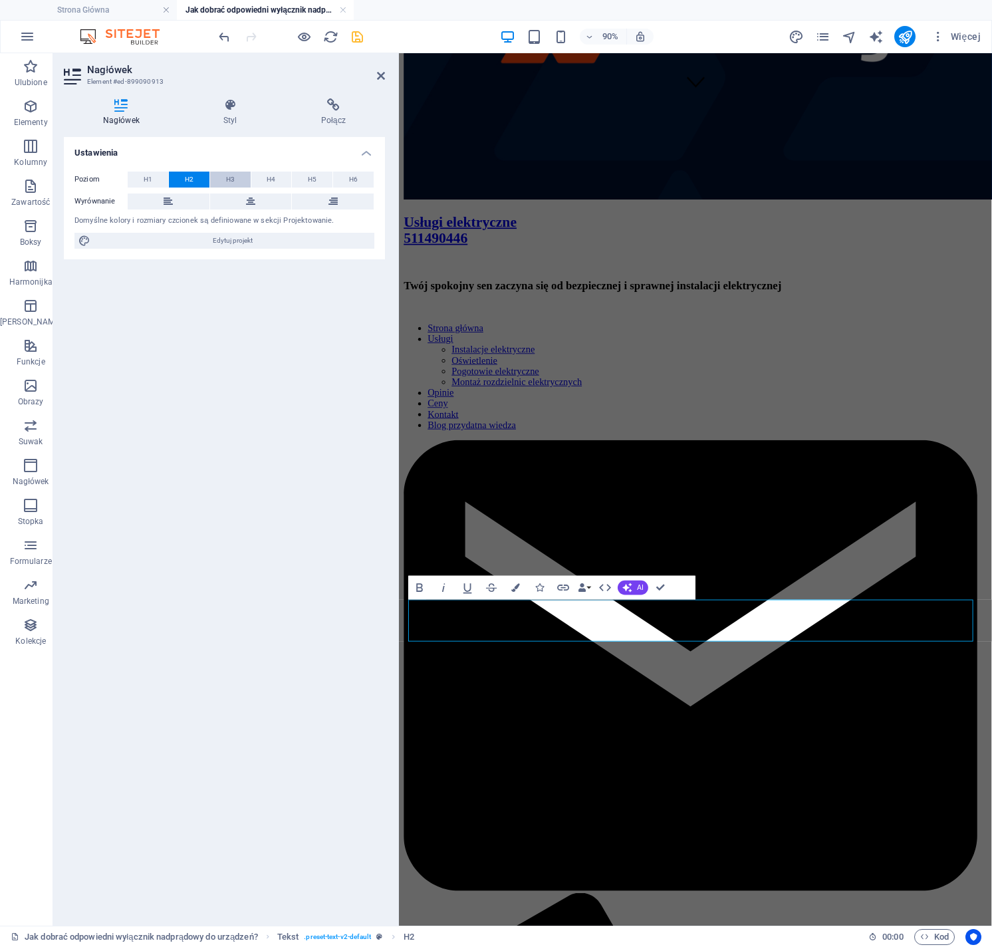
click at [229, 180] on span "H3" at bounding box center [230, 180] width 9 height 16
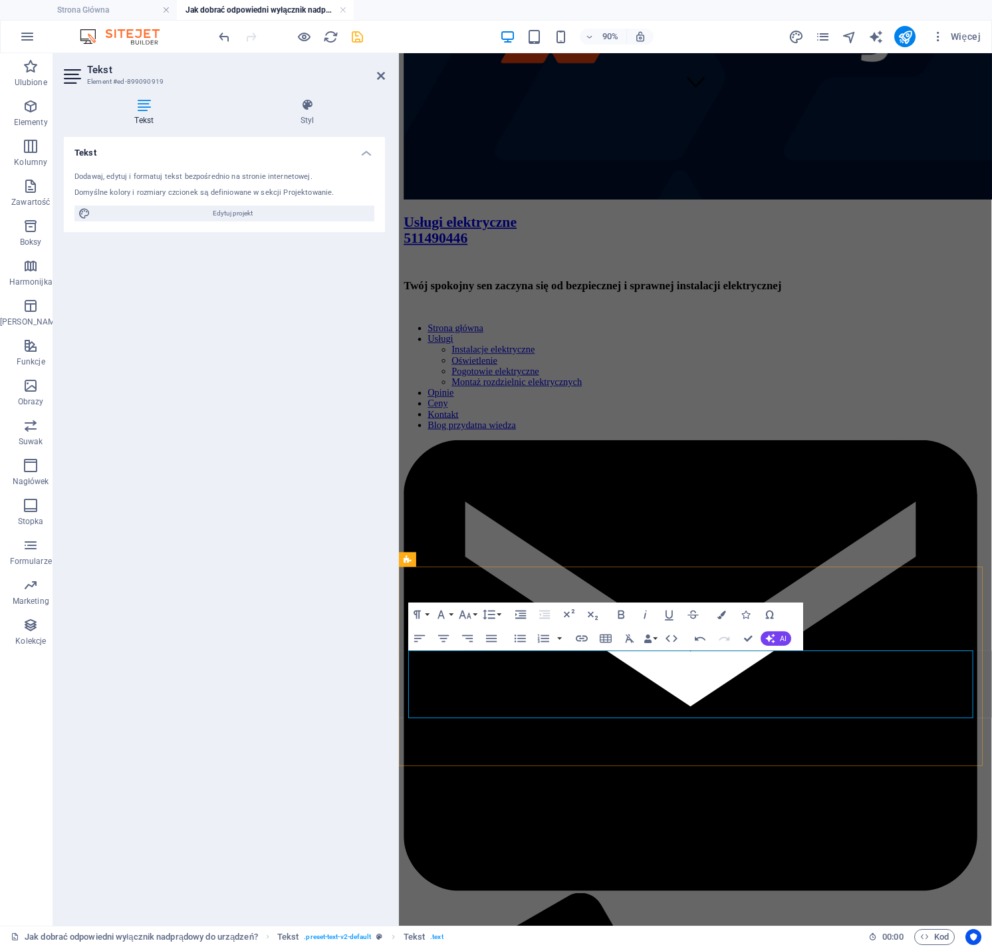
scroll to position [898, 0]
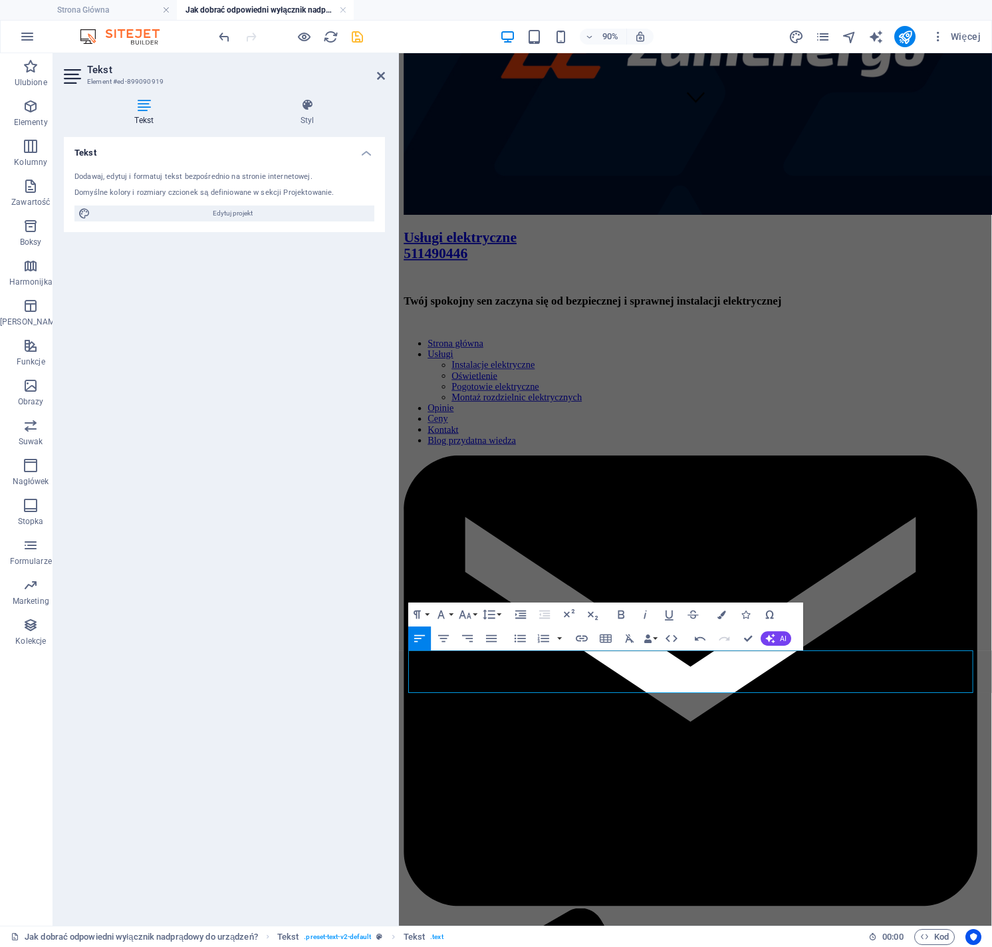
drag, startPoint x: 451, startPoint y: 728, endPoint x: 796, endPoint y: 711, distance: 345.6
click at [721, 614] on icon "button" at bounding box center [722, 615] width 9 height 9
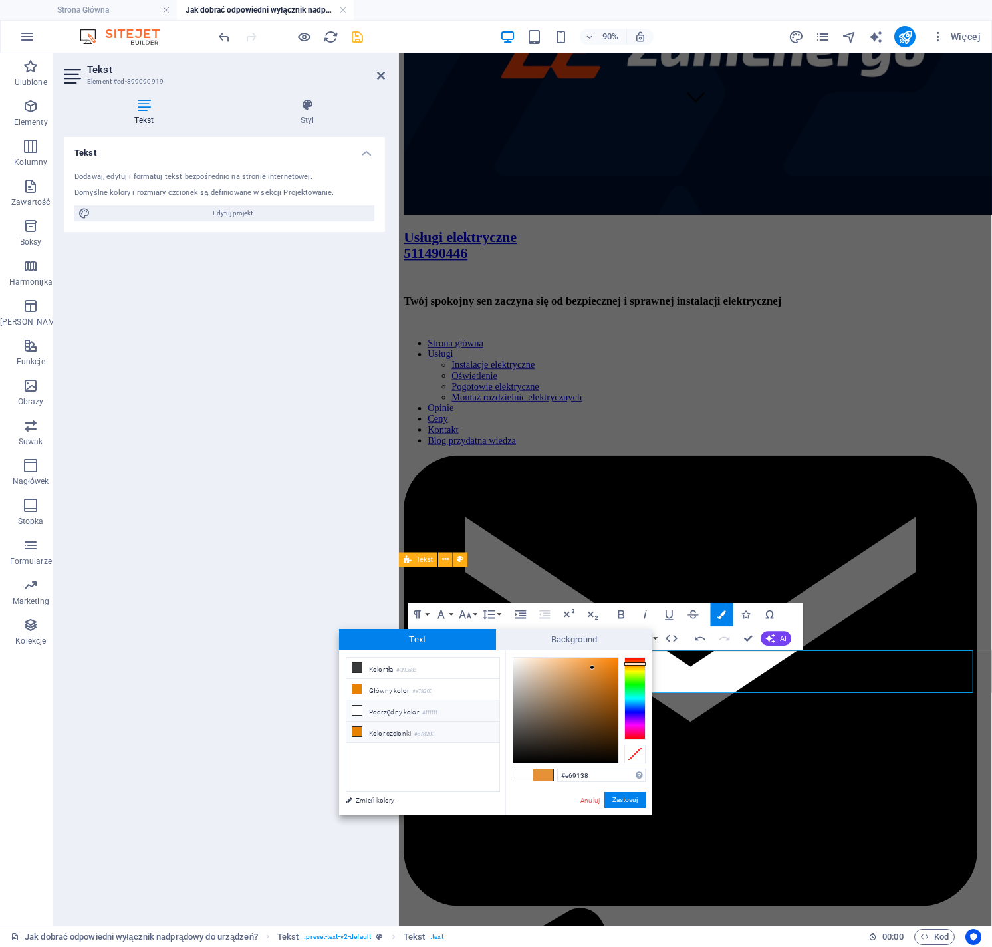
click at [420, 732] on small "#e78200" at bounding box center [424, 734] width 20 height 9
click at [625, 800] on button "Zastosuj" at bounding box center [625, 800] width 41 height 16
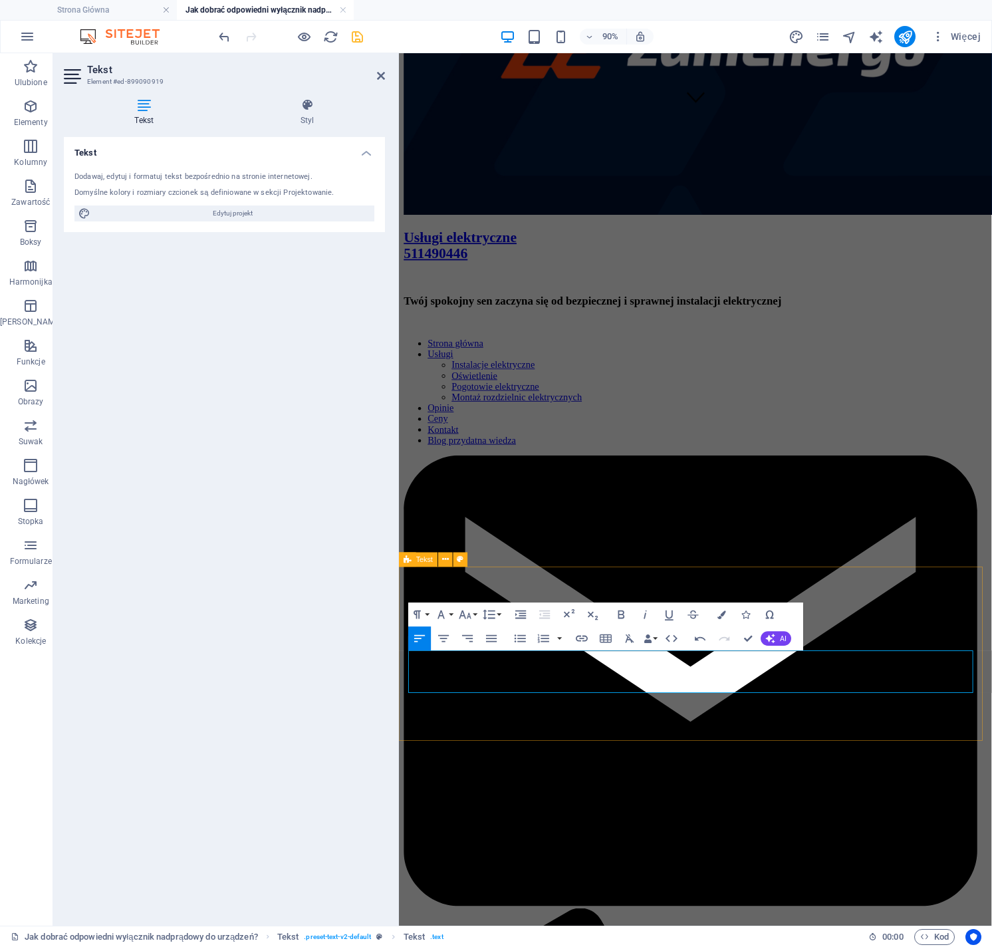
drag, startPoint x: 502, startPoint y: 740, endPoint x: 411, endPoint y: 742, distance: 90.5
click at [720, 615] on icon "button" at bounding box center [722, 615] width 9 height 9
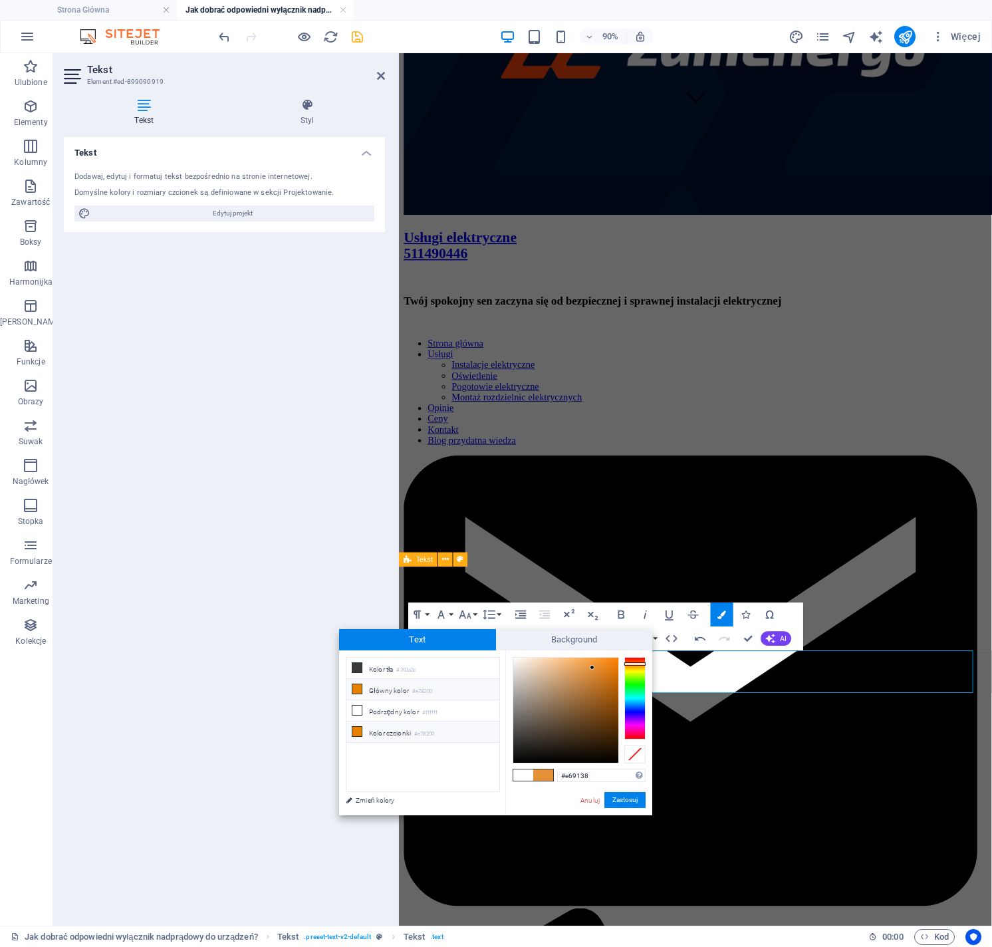
click at [449, 734] on li "Kolor czcionki #e78200" at bounding box center [423, 732] width 153 height 21
click at [623, 798] on button "Zastosuj" at bounding box center [625, 800] width 41 height 16
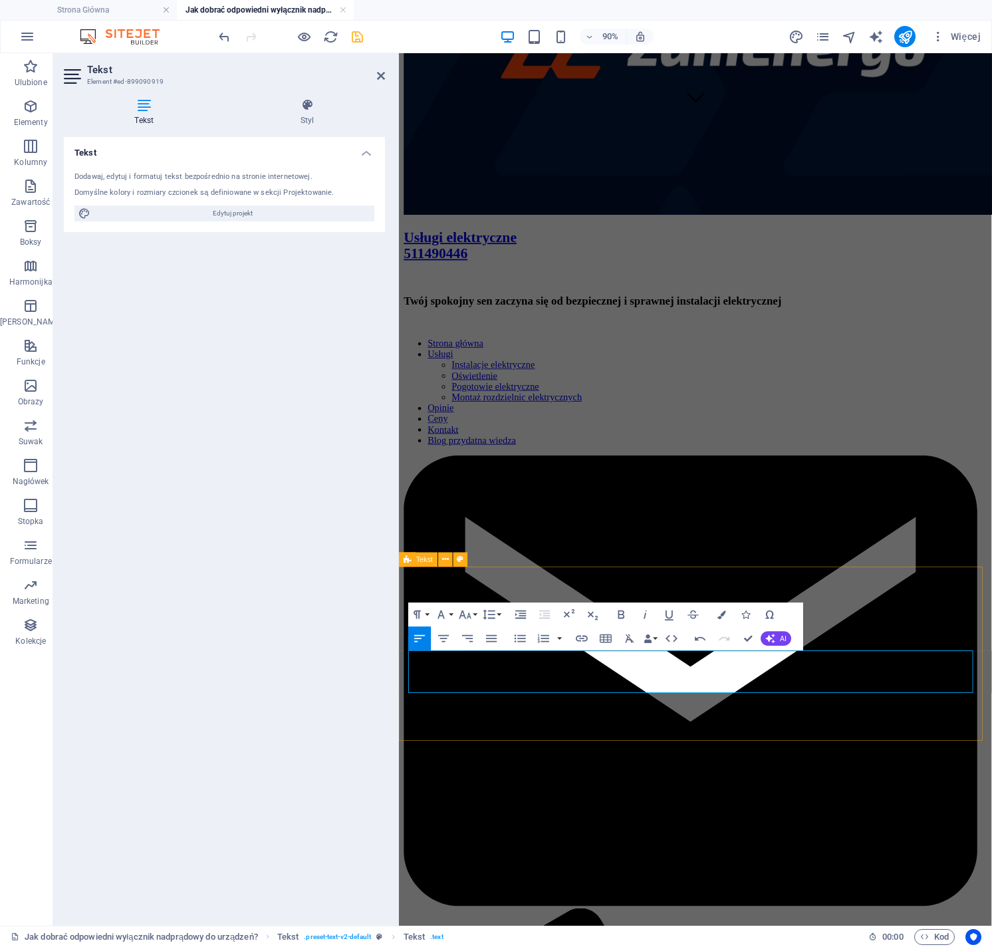
drag, startPoint x: 452, startPoint y: 756, endPoint x: 411, endPoint y: 752, distance: 41.4
click at [722, 619] on button "Colors" at bounding box center [722, 615] width 23 height 24
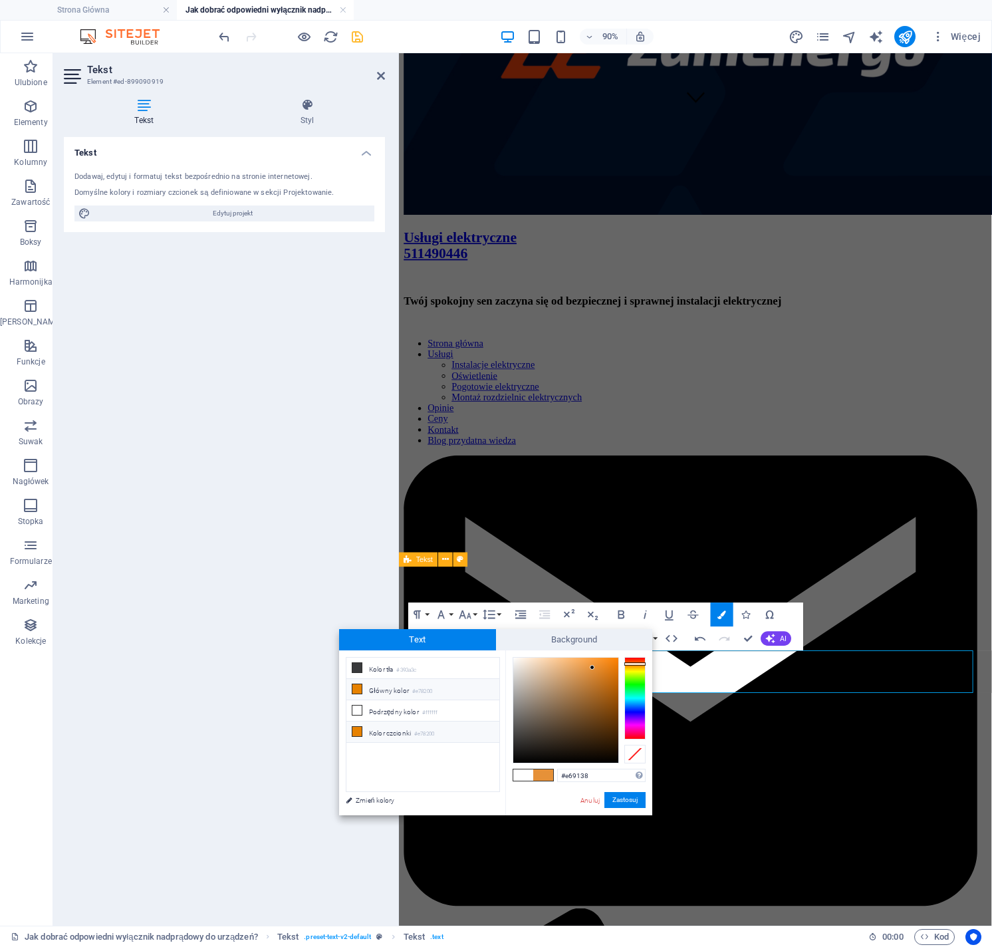
click at [430, 731] on small "#e78200" at bounding box center [424, 734] width 20 height 9
type input "#e78200"
click at [633, 802] on button "Zastosuj" at bounding box center [625, 800] width 41 height 16
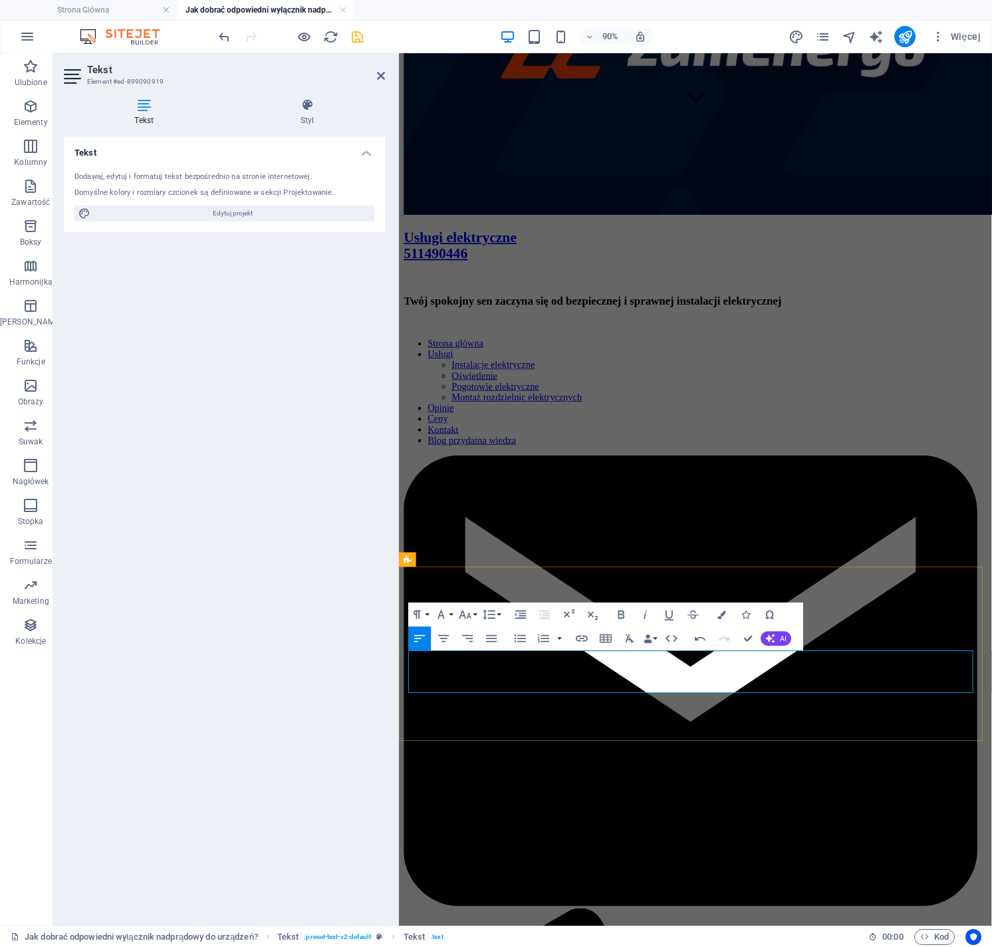
drag, startPoint x: 989, startPoint y: 741, endPoint x: 410, endPoint y: 726, distance: 579.6
click at [516, 638] on icon "button" at bounding box center [520, 639] width 11 height 8
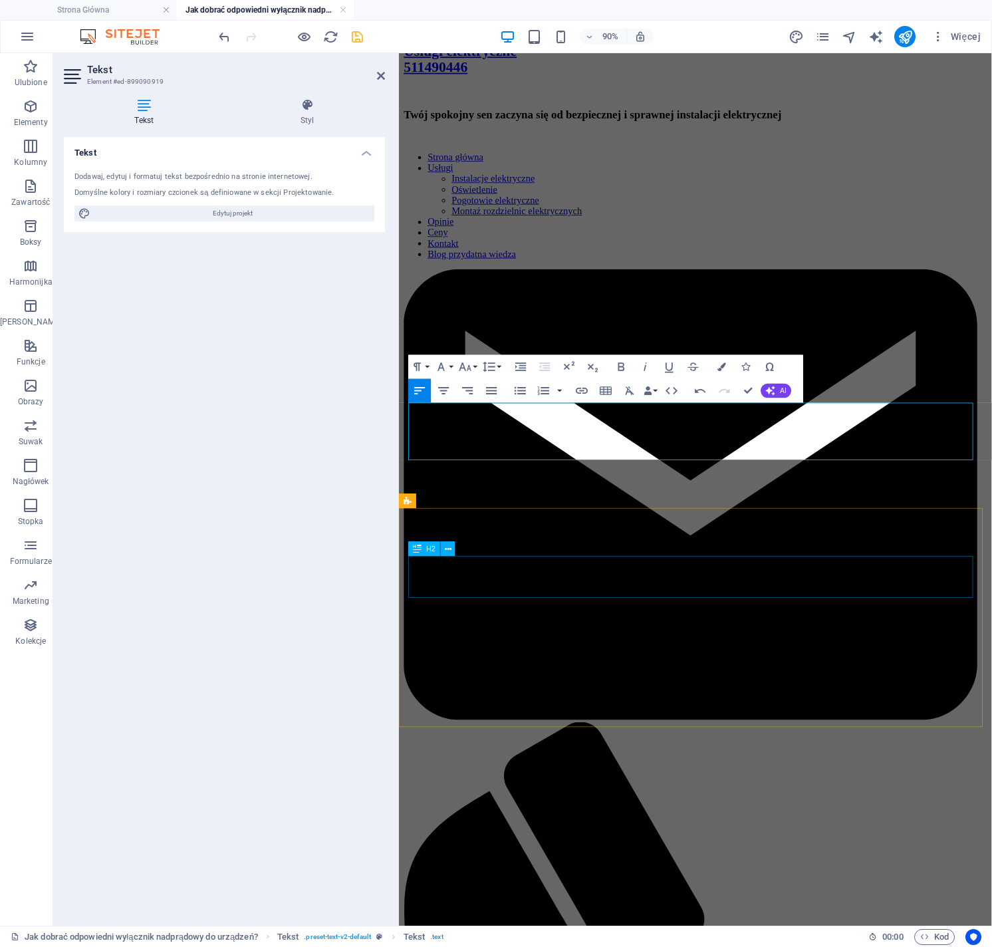
scroll to position [1306, 0]
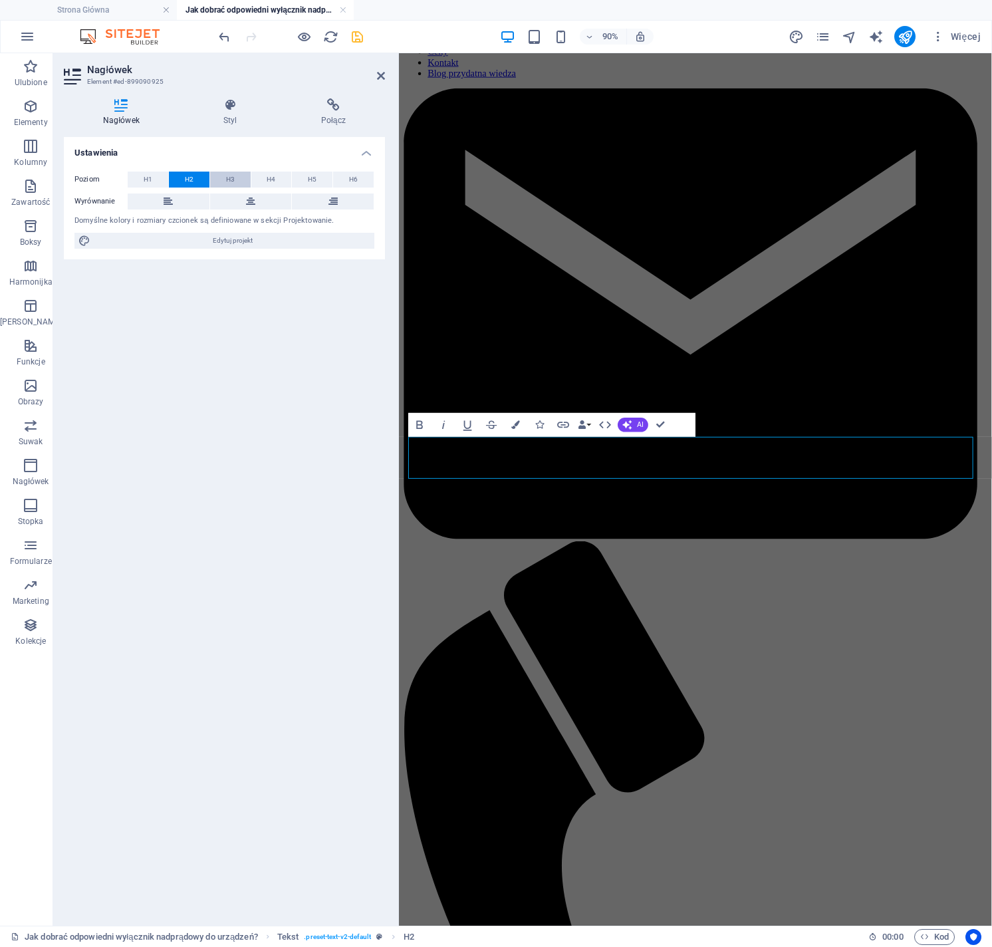
click at [228, 184] on span "H3" at bounding box center [230, 180] width 9 height 16
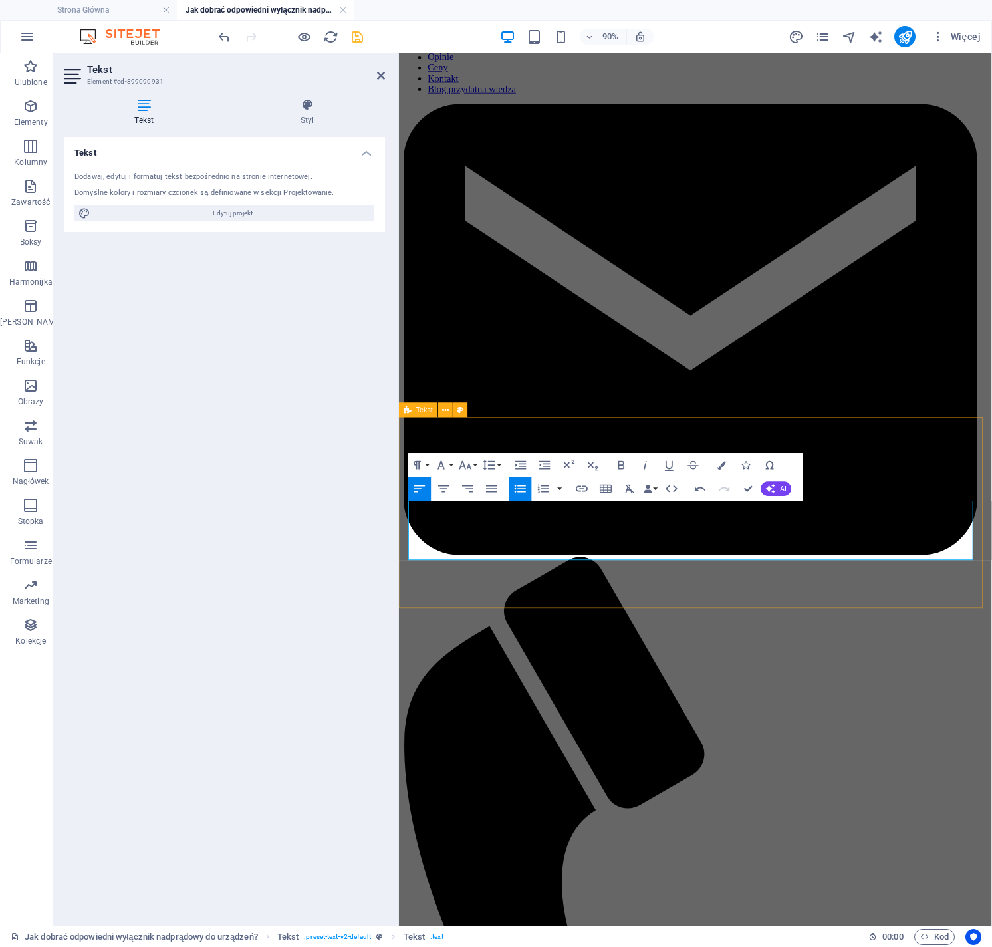
scroll to position [1275, 0]
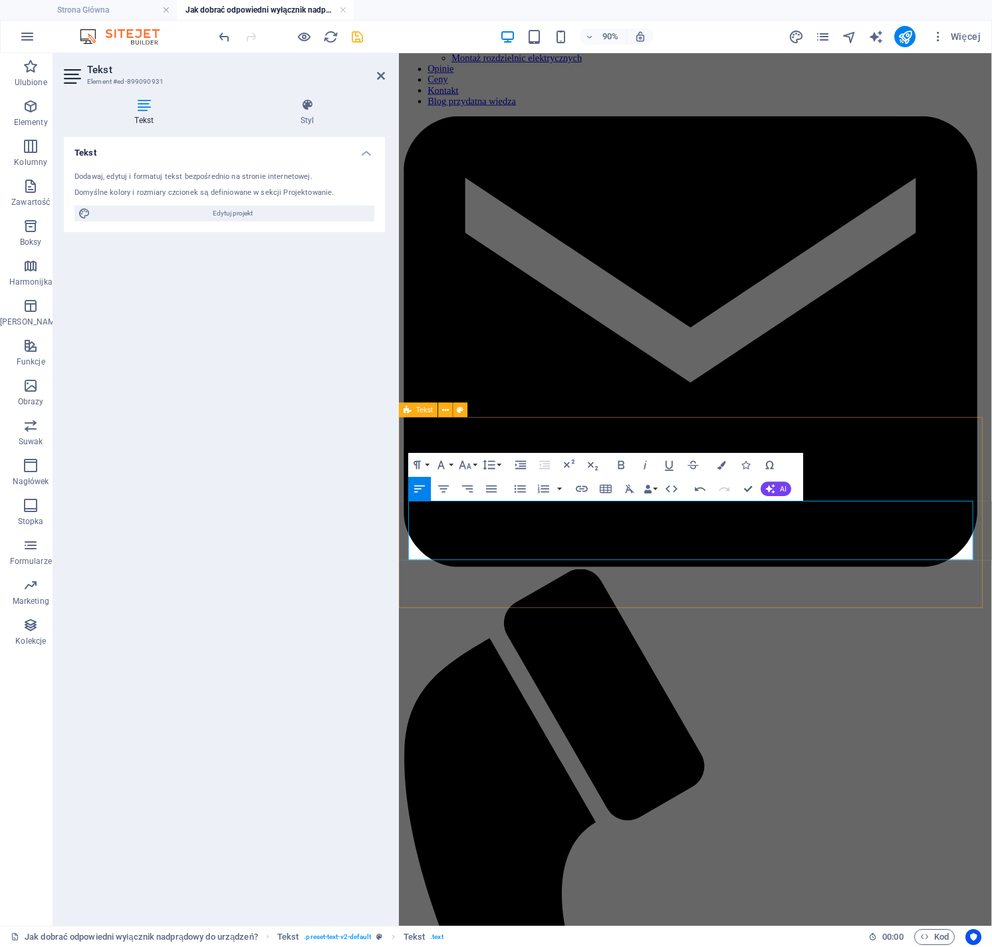
drag, startPoint x: 489, startPoint y: 609, endPoint x: 408, endPoint y: 561, distance: 94.0
click at [523, 490] on icon "button" at bounding box center [521, 489] width 15 height 15
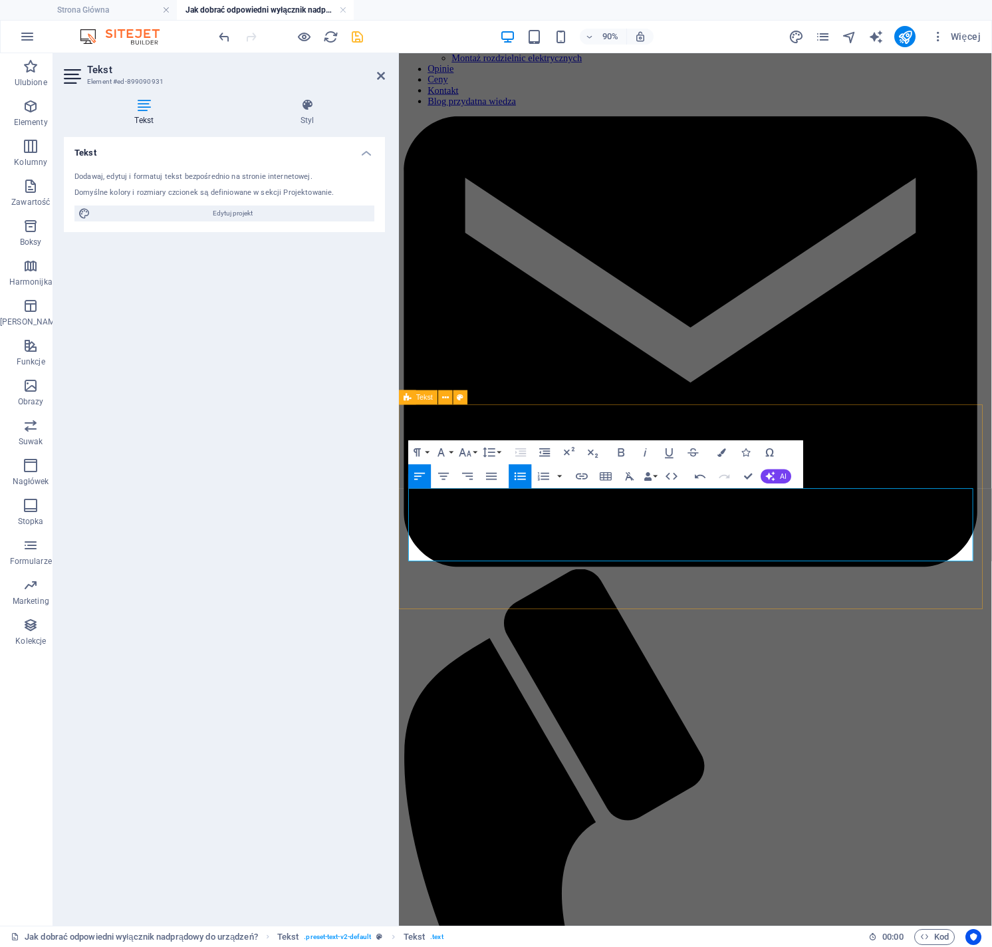
scroll to position [1289, 0]
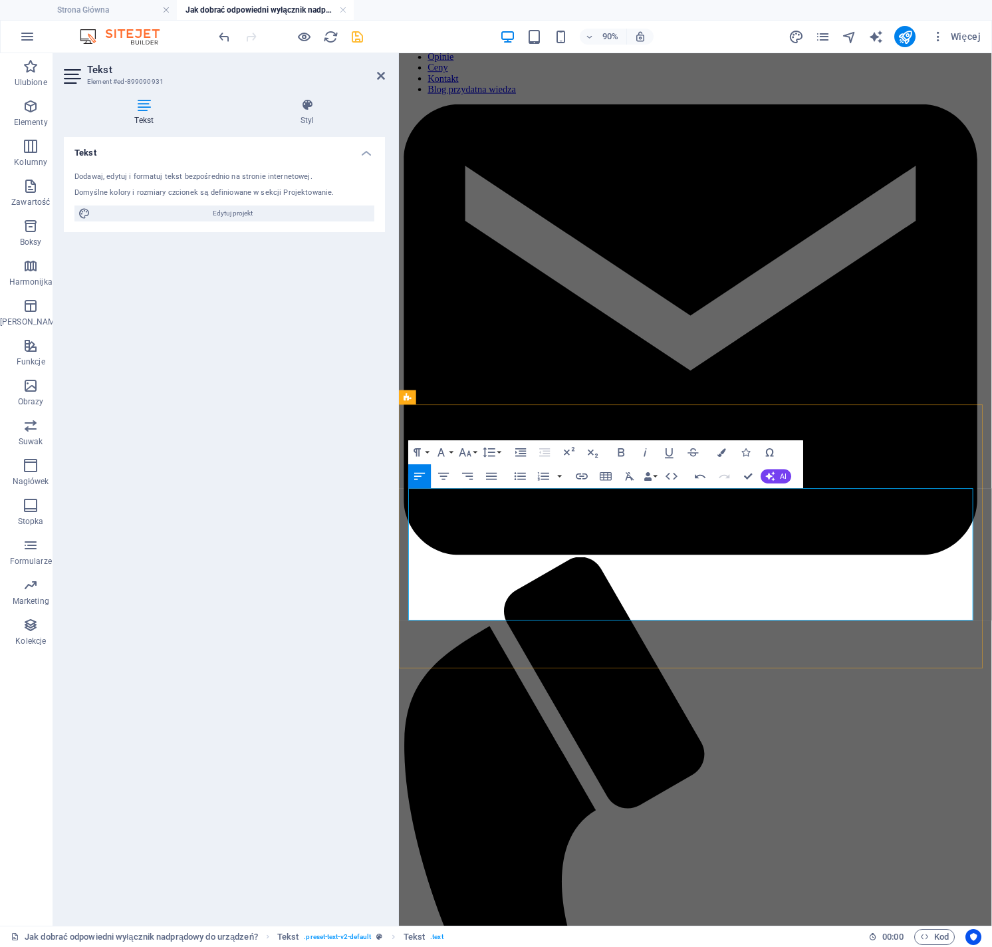
drag, startPoint x: 485, startPoint y: 659, endPoint x: 413, endPoint y: 659, distance: 71.8
click at [722, 451] on icon "button" at bounding box center [722, 452] width 9 height 9
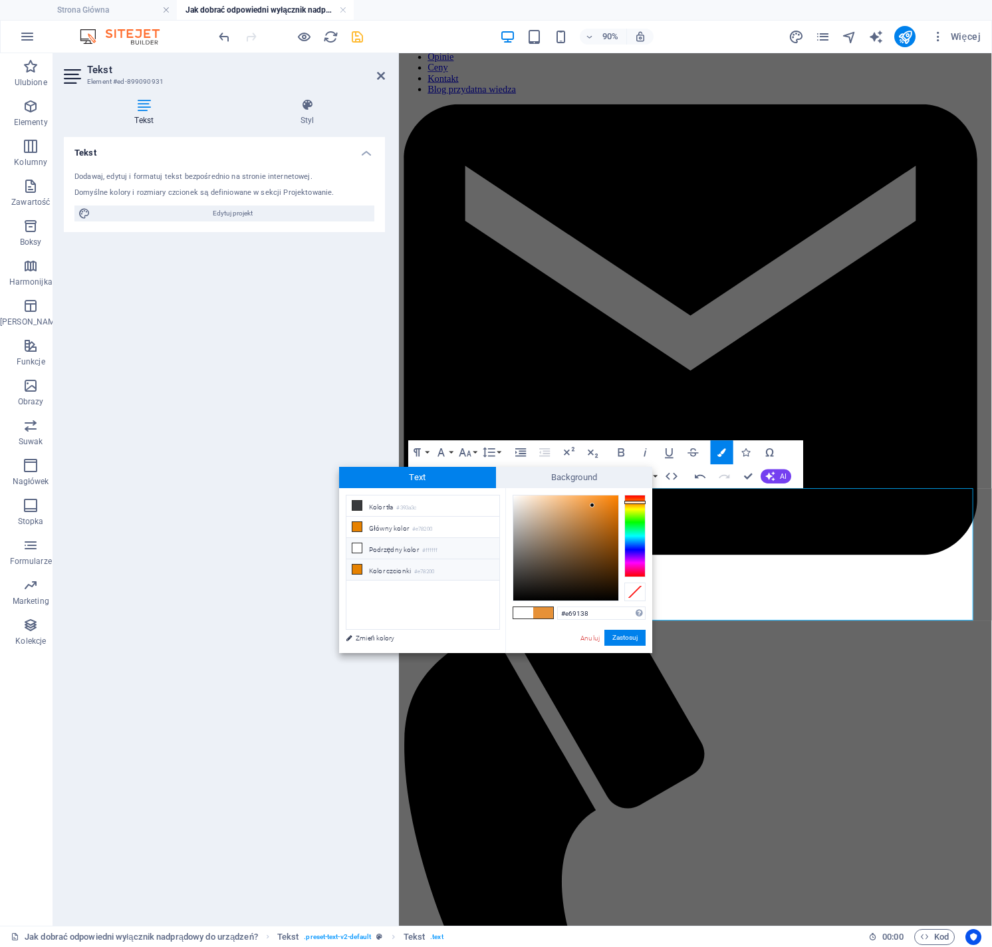
click at [401, 572] on li "Kolor czcionki #e78200" at bounding box center [423, 569] width 153 height 21
type input "#e78200"
click at [621, 633] on button "Zastosuj" at bounding box center [625, 638] width 41 height 16
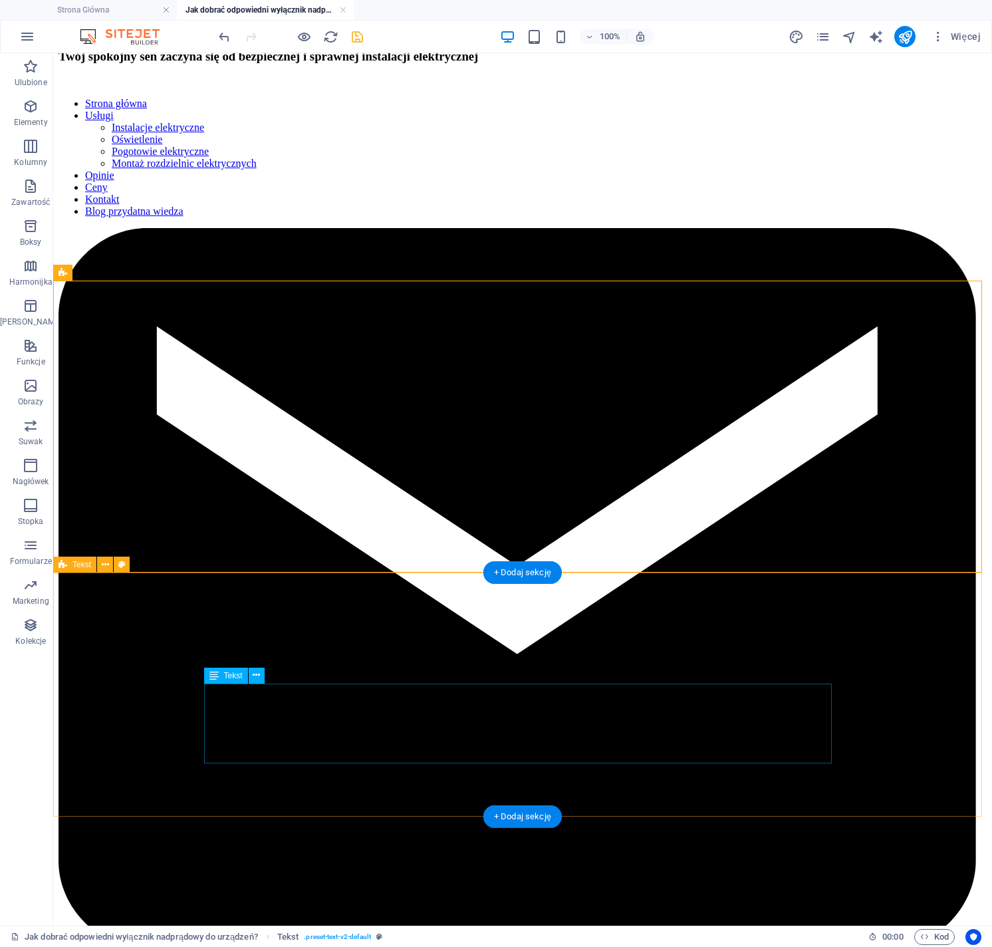
scroll to position [1451, 0]
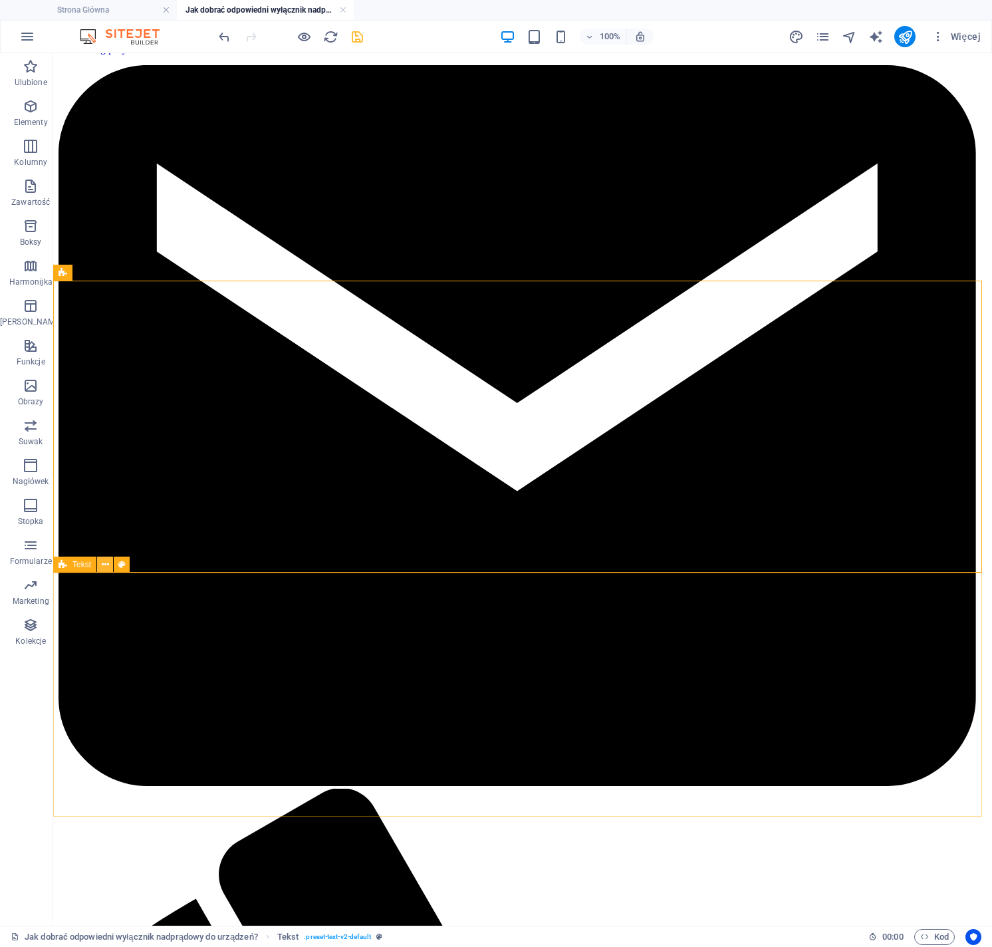
click at [104, 564] on icon at bounding box center [105, 565] width 7 height 14
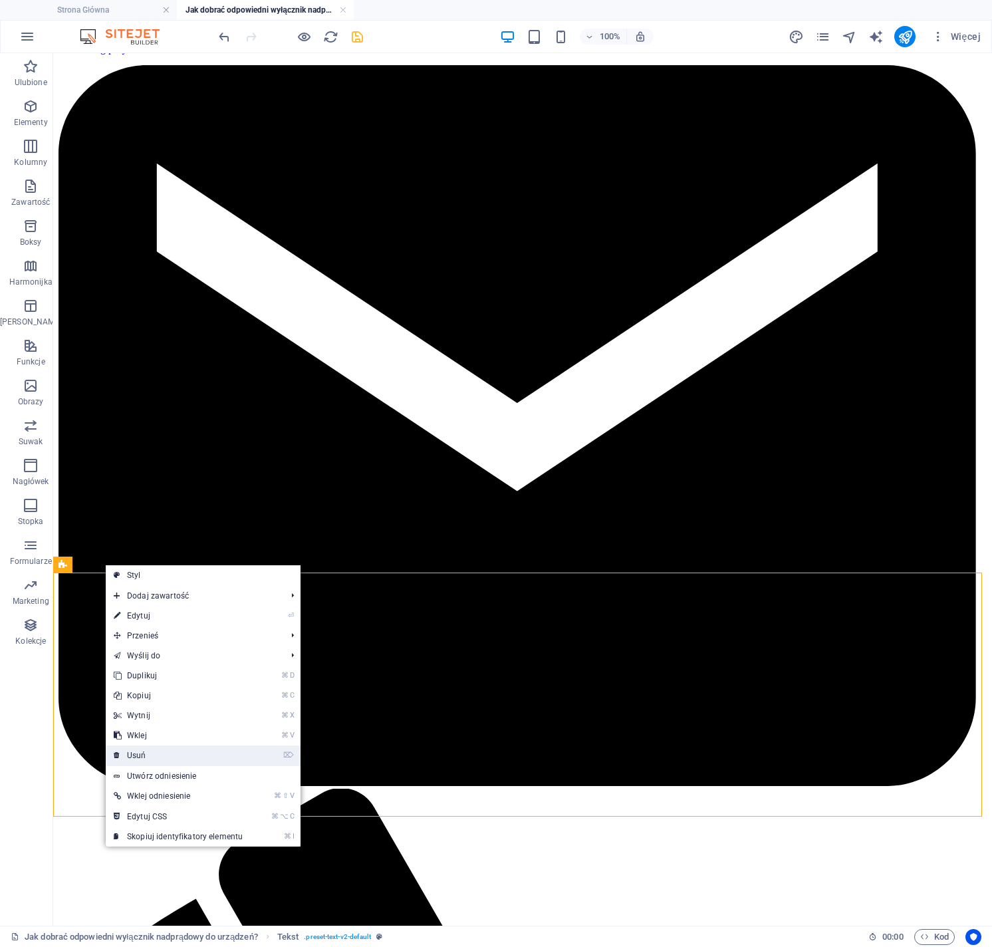
click at [156, 757] on link "⌦ Usuń" at bounding box center [178, 756] width 145 height 20
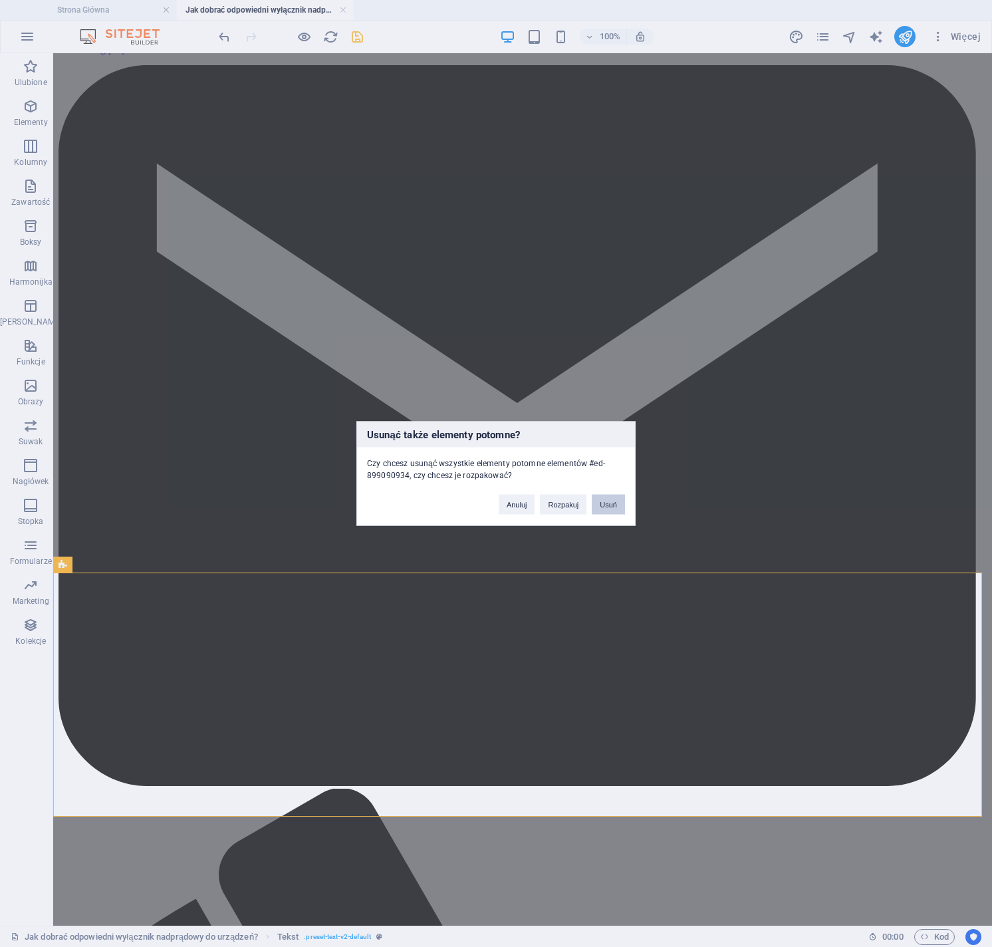
click at [611, 506] on button "Usuń" at bounding box center [608, 505] width 33 height 20
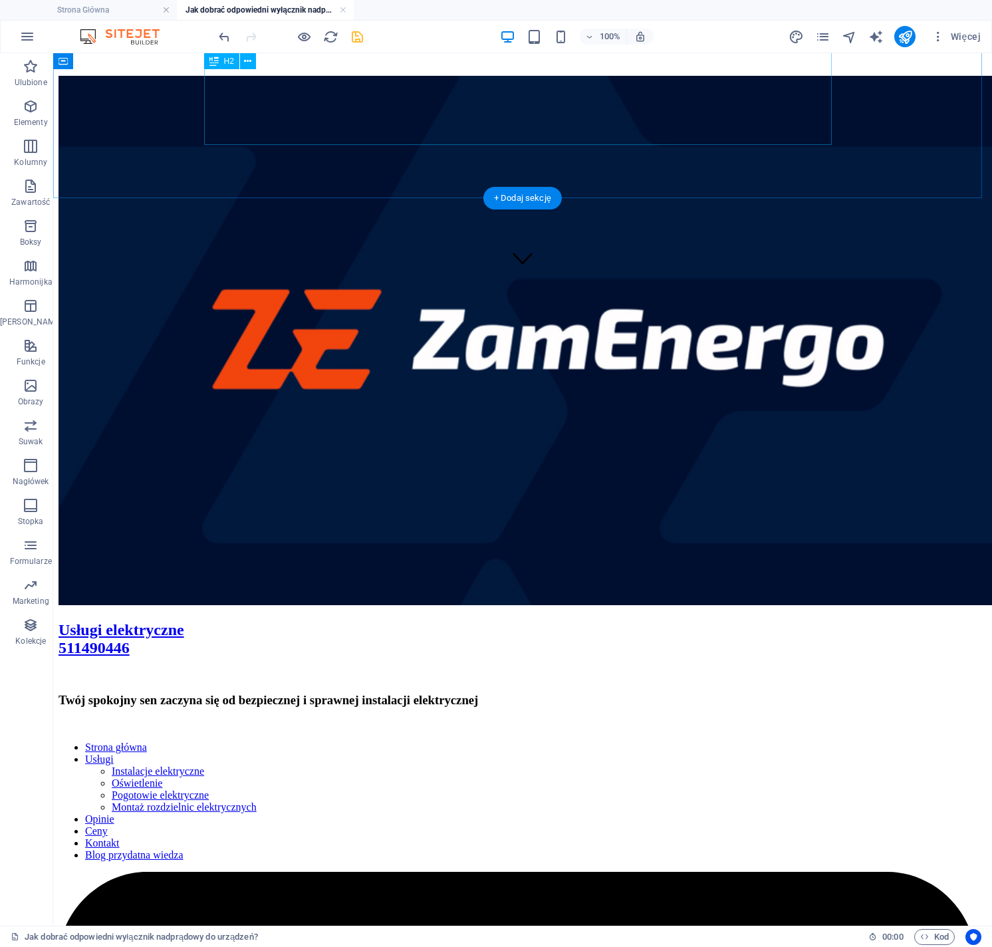
scroll to position [610, 0]
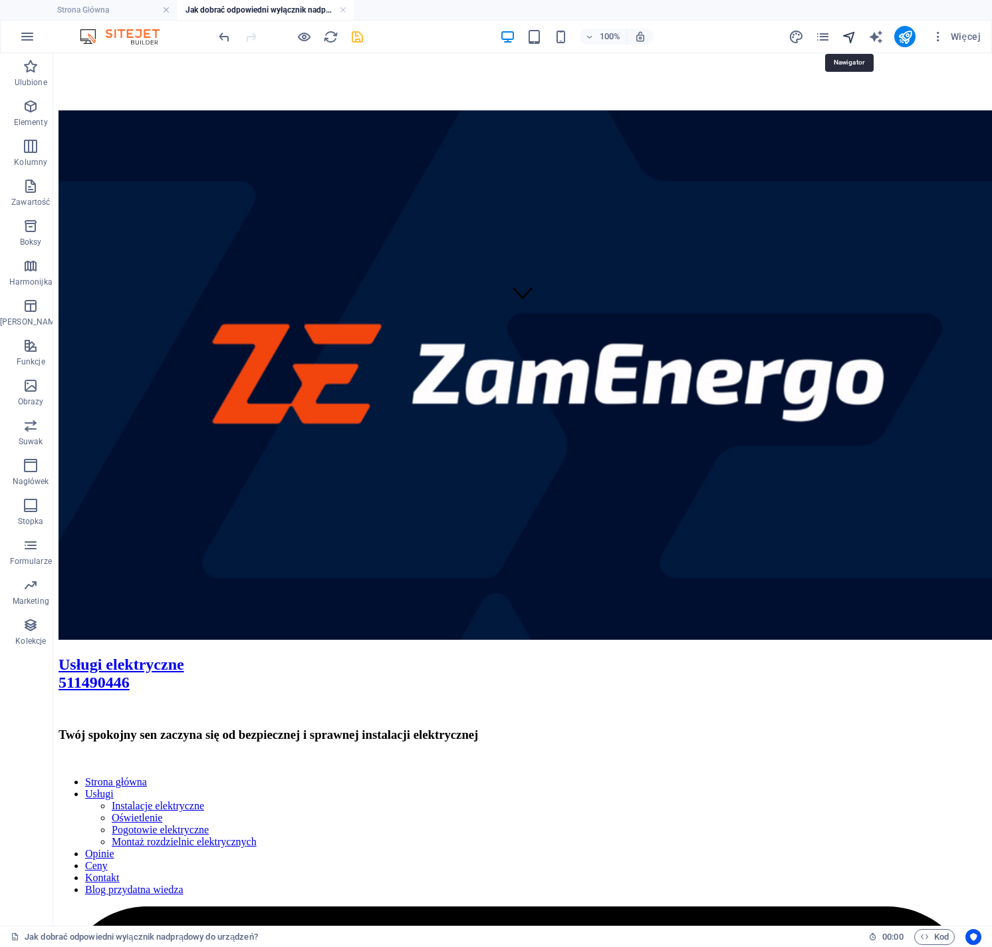
click at [853, 36] on icon "navigator" at bounding box center [849, 36] width 15 height 15
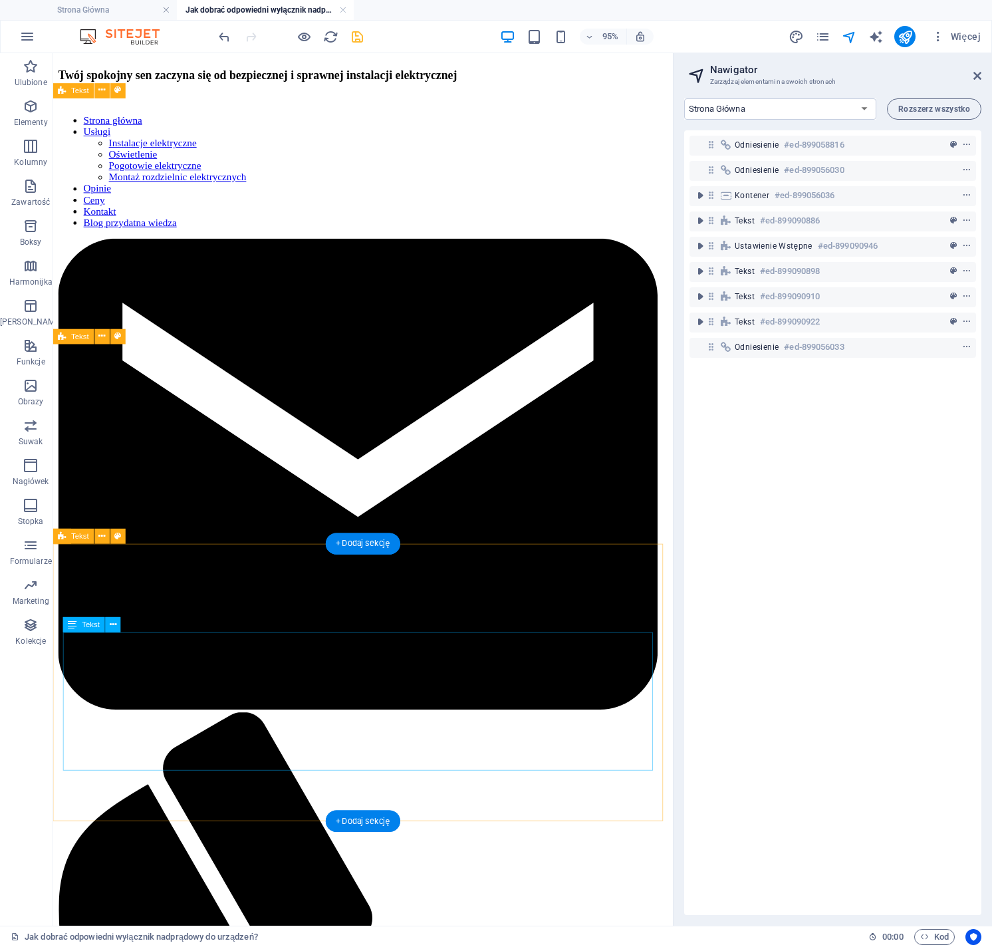
scroll to position [1177, 0]
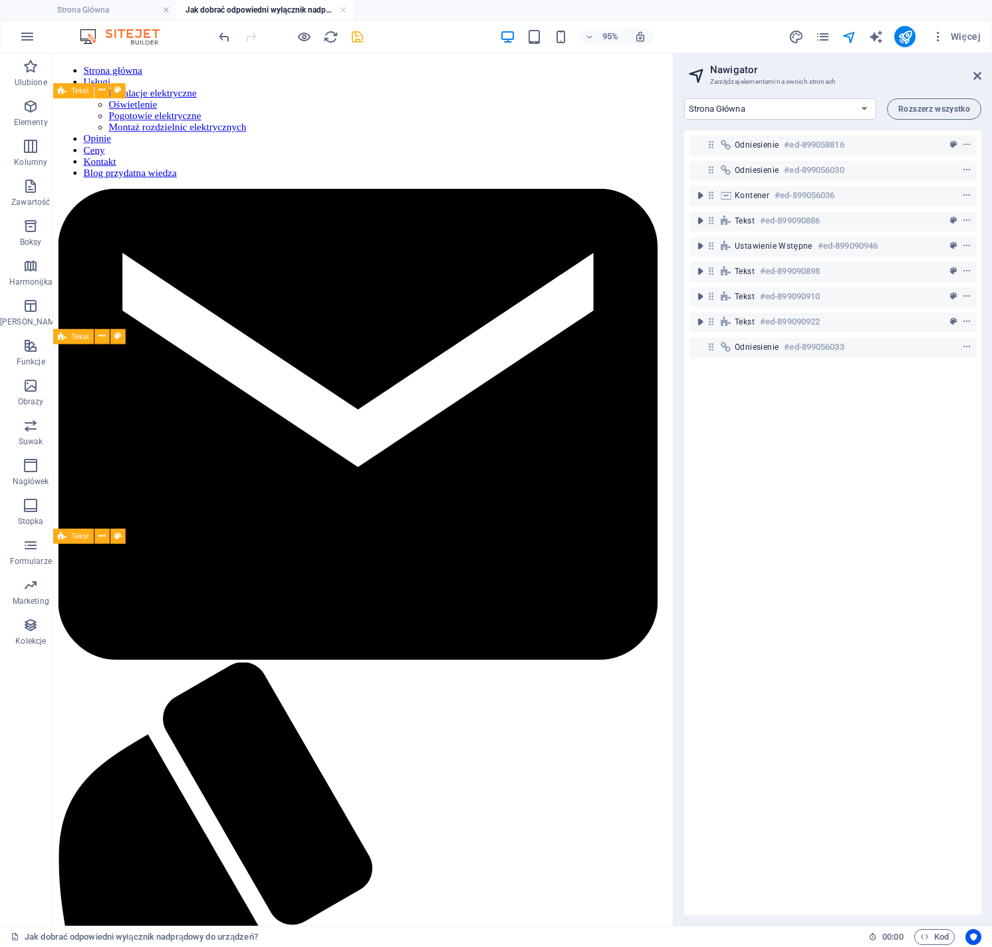
click at [366, 39] on div "95% Więcej" at bounding box center [601, 36] width 770 height 21
click at [358, 39] on icon "save" at bounding box center [357, 36] width 15 height 15
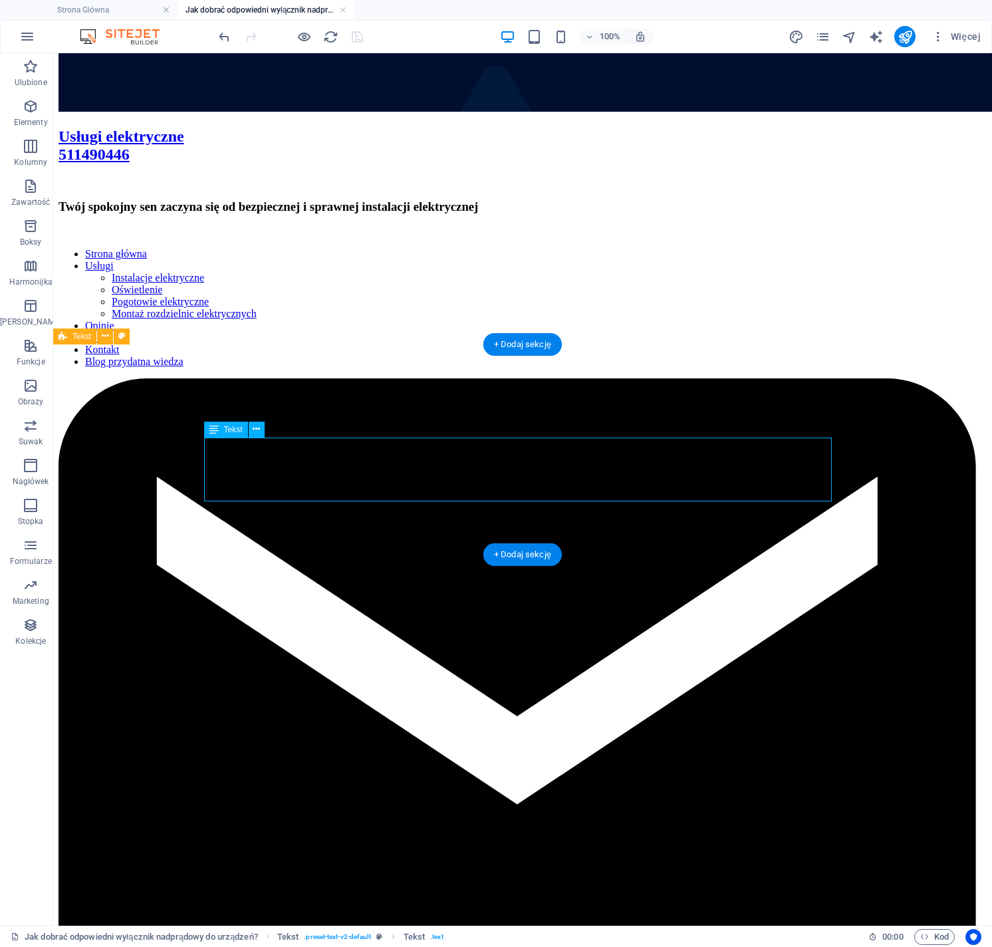
scroll to position [1111, 0]
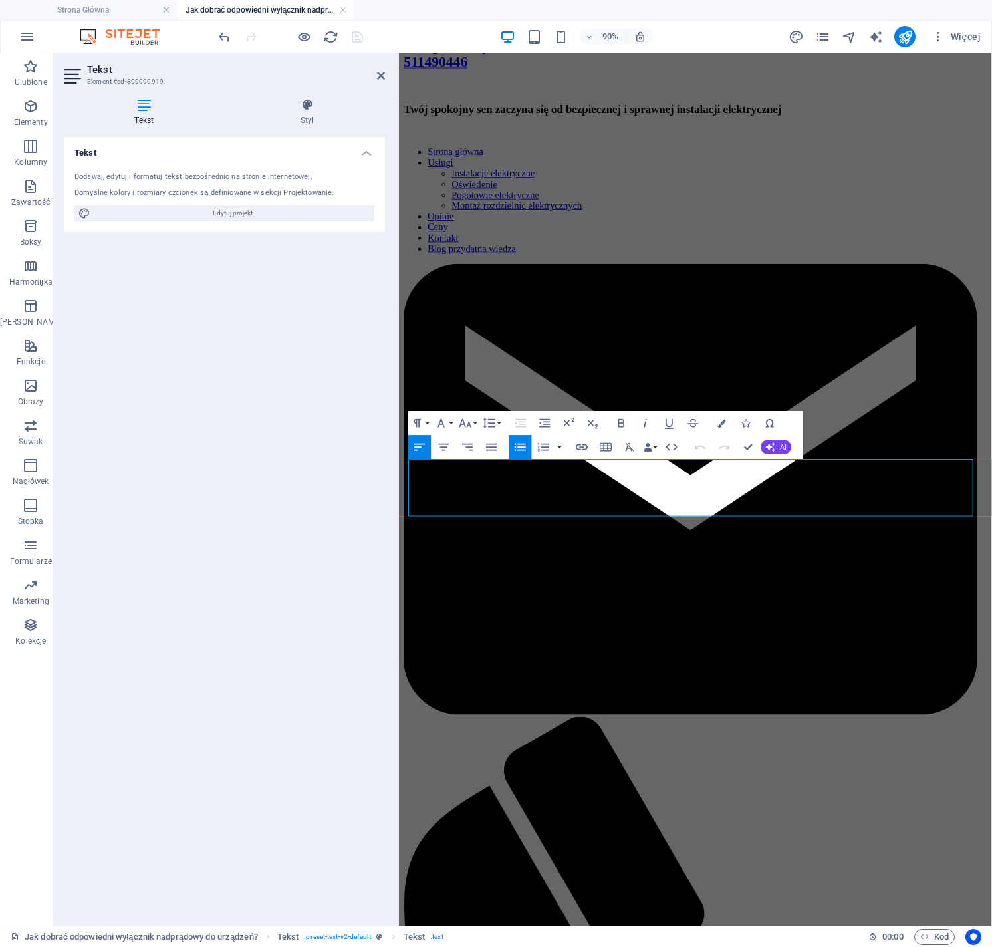
drag, startPoint x: 966, startPoint y: 560, endPoint x: 782, endPoint y: 522, distance: 187.6
click at [399, 514] on html "Skip to main content Usługi elektryczne ‌511490446 Twój spokojny sen zaczyna si…" at bounding box center [728, 952] width 659 height 4020
click at [445, 425] on icon "button" at bounding box center [441, 423] width 15 height 15
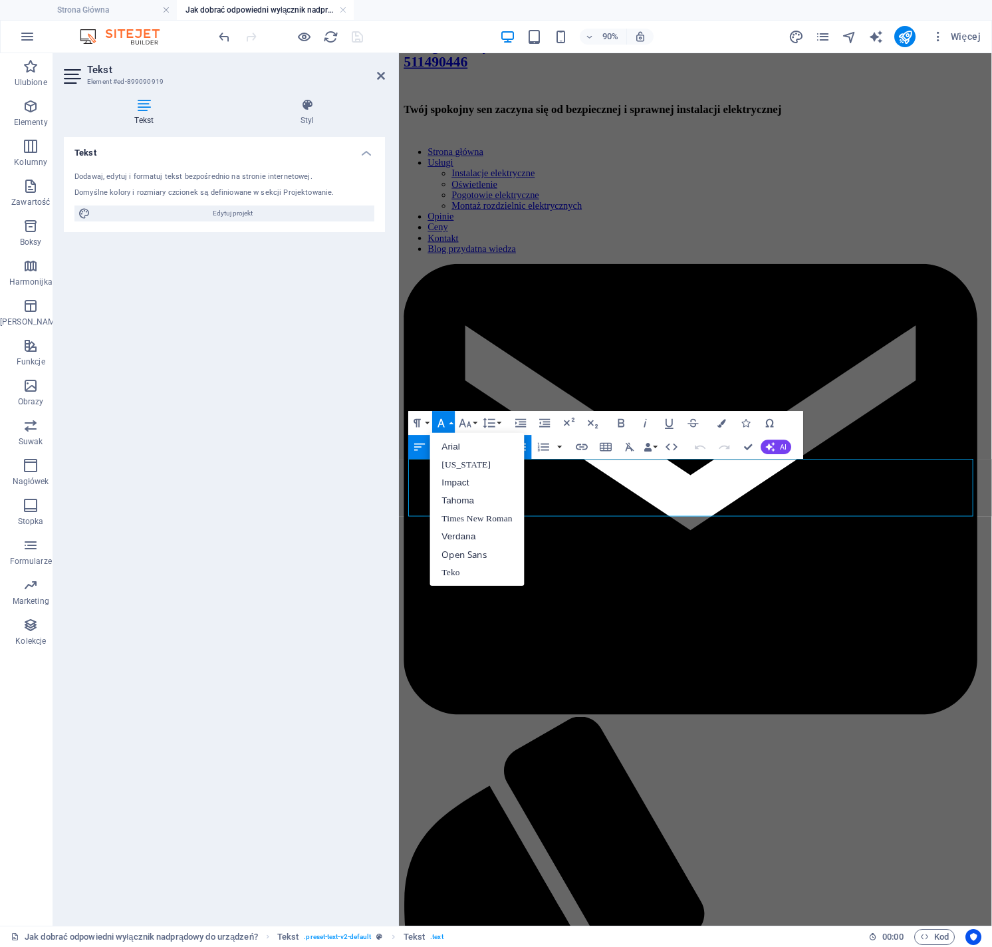
click at [445, 425] on icon "button" at bounding box center [441, 423] width 15 height 15
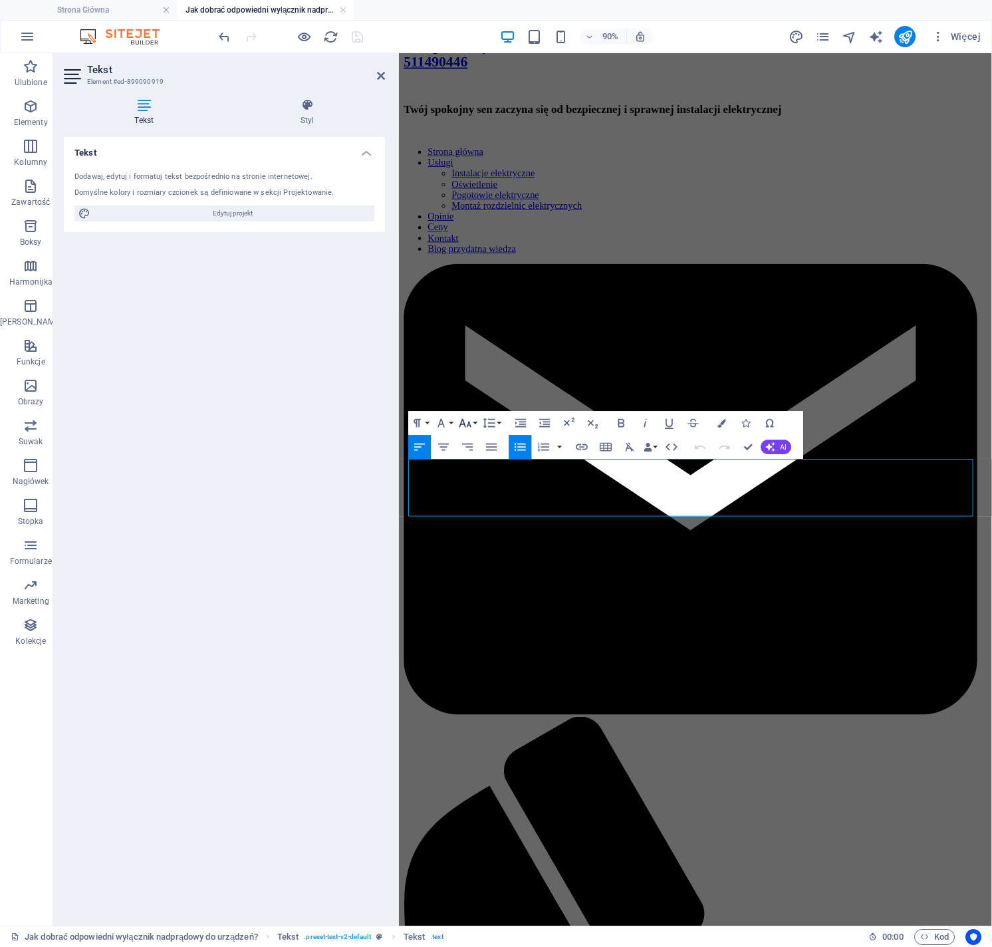
click at [470, 424] on icon "button" at bounding box center [466, 423] width 12 height 9
click at [476, 515] on link "12" at bounding box center [473, 519] width 43 height 18
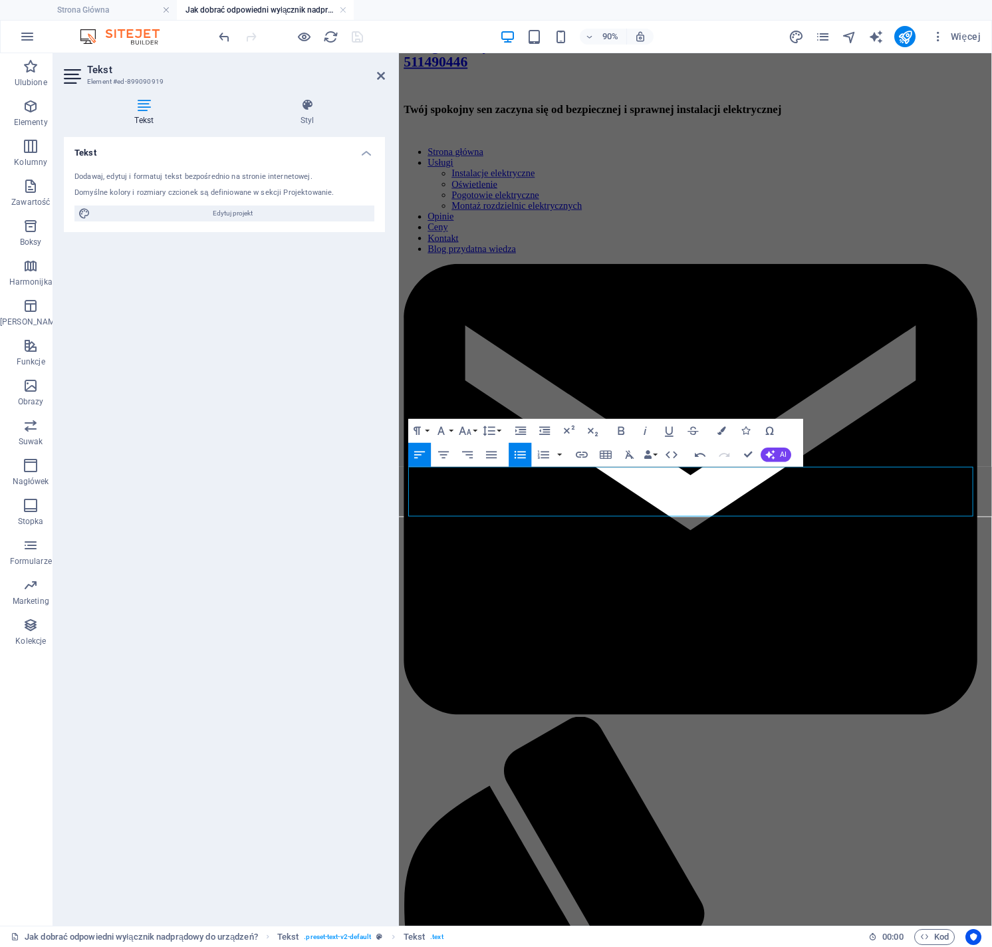
scroll to position [1102, 0]
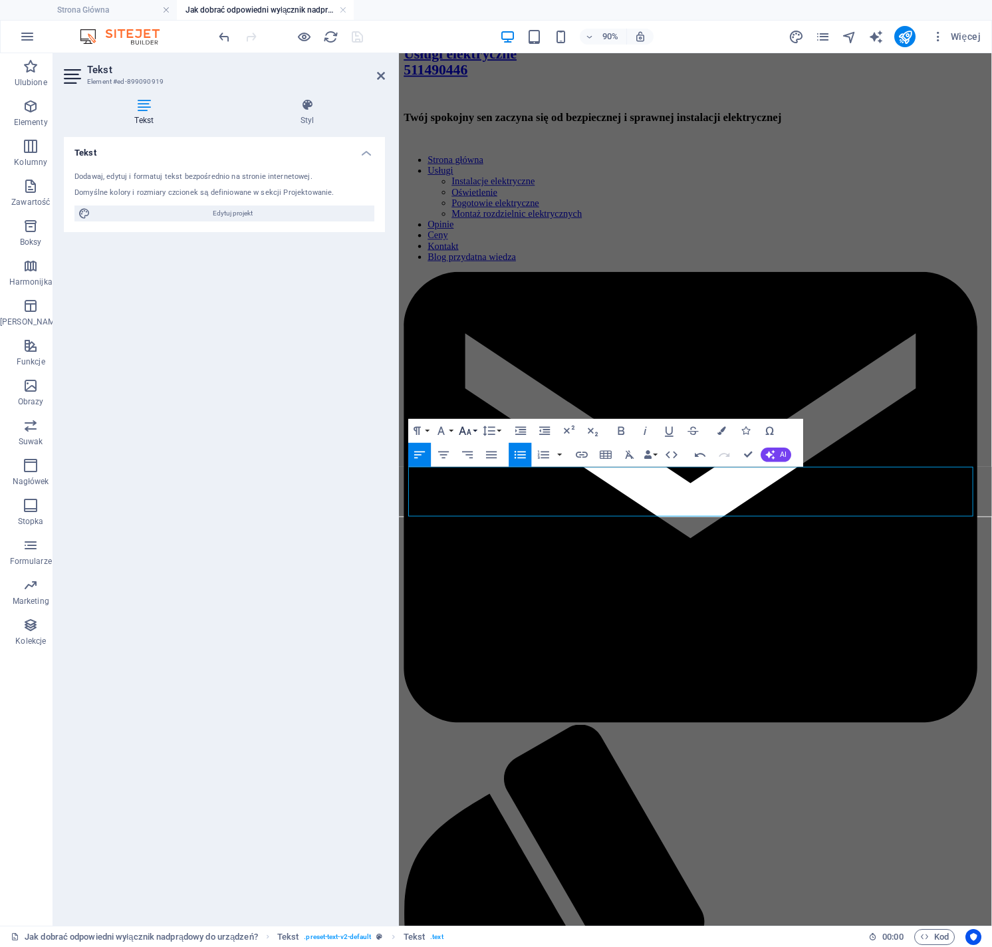
click at [468, 432] on icon "button" at bounding box center [466, 431] width 12 height 9
click at [477, 478] on link "18" at bounding box center [473, 477] width 43 height 18
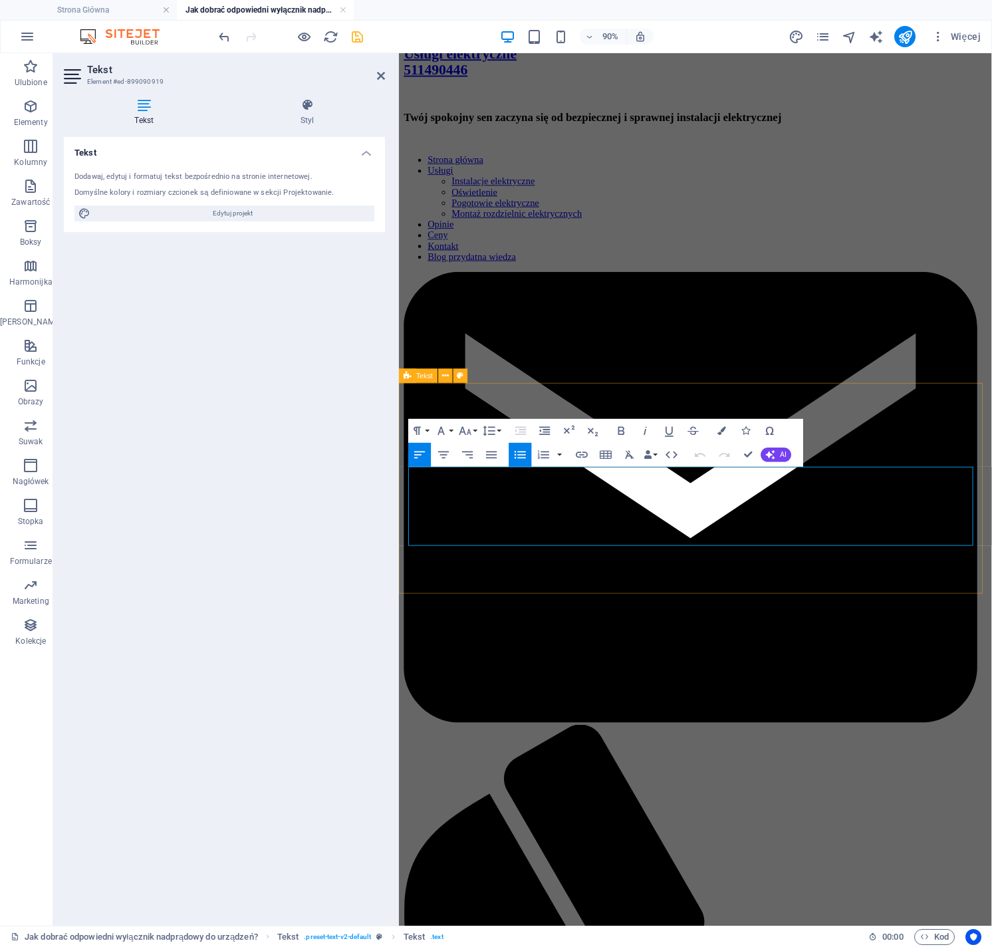
drag, startPoint x: 525, startPoint y: 539, endPoint x: 423, endPoint y: 539, distance: 101.8
click at [719, 433] on icon "button" at bounding box center [722, 431] width 9 height 9
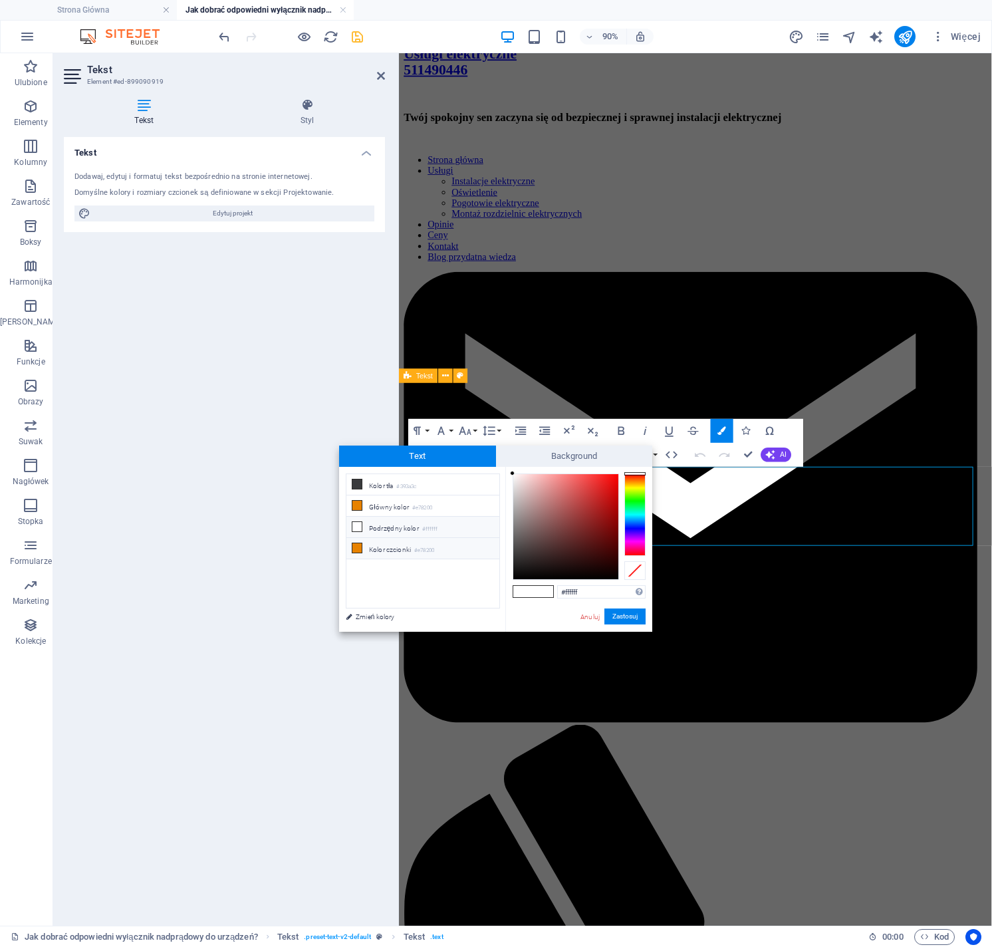
click at [399, 549] on li "Kolor czcionki #e78200" at bounding box center [423, 548] width 153 height 21
click at [627, 613] on button "Zastosuj" at bounding box center [625, 617] width 41 height 16
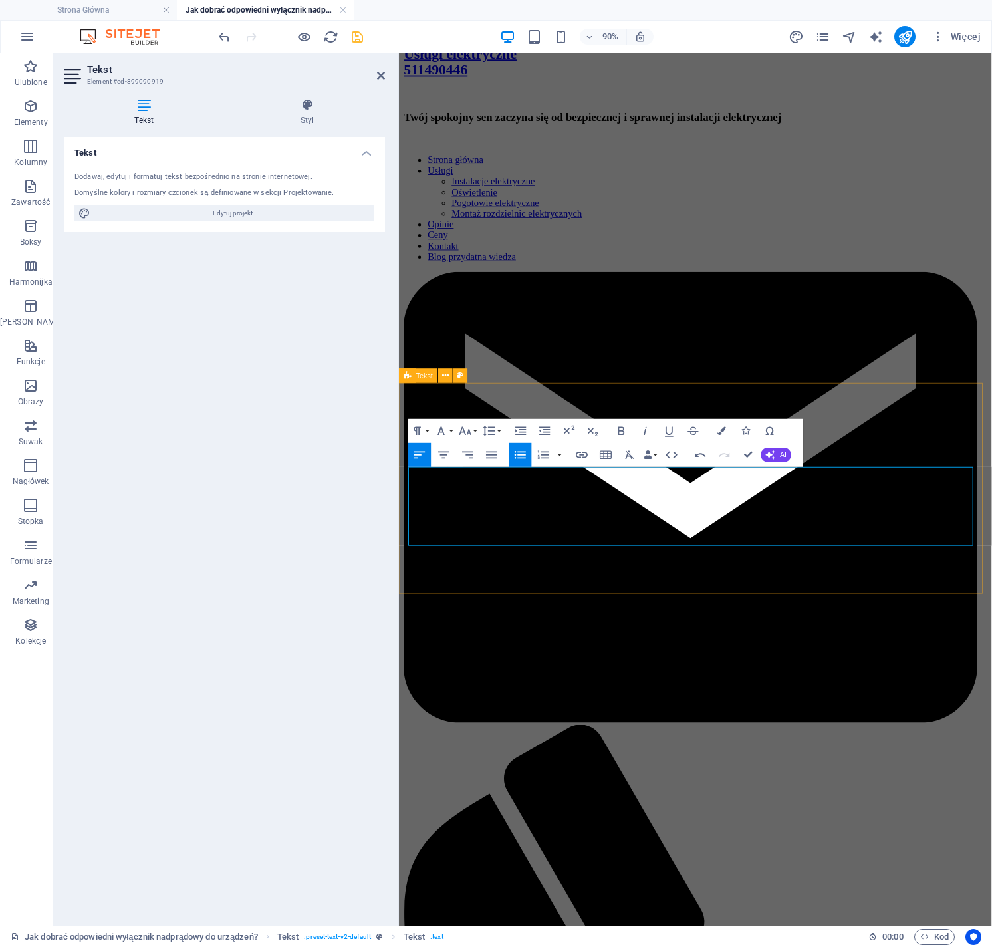
drag, startPoint x: 470, startPoint y: 522, endPoint x: 936, endPoint y: 508, distance: 466.5
click at [726, 429] on button "Colors" at bounding box center [722, 431] width 23 height 24
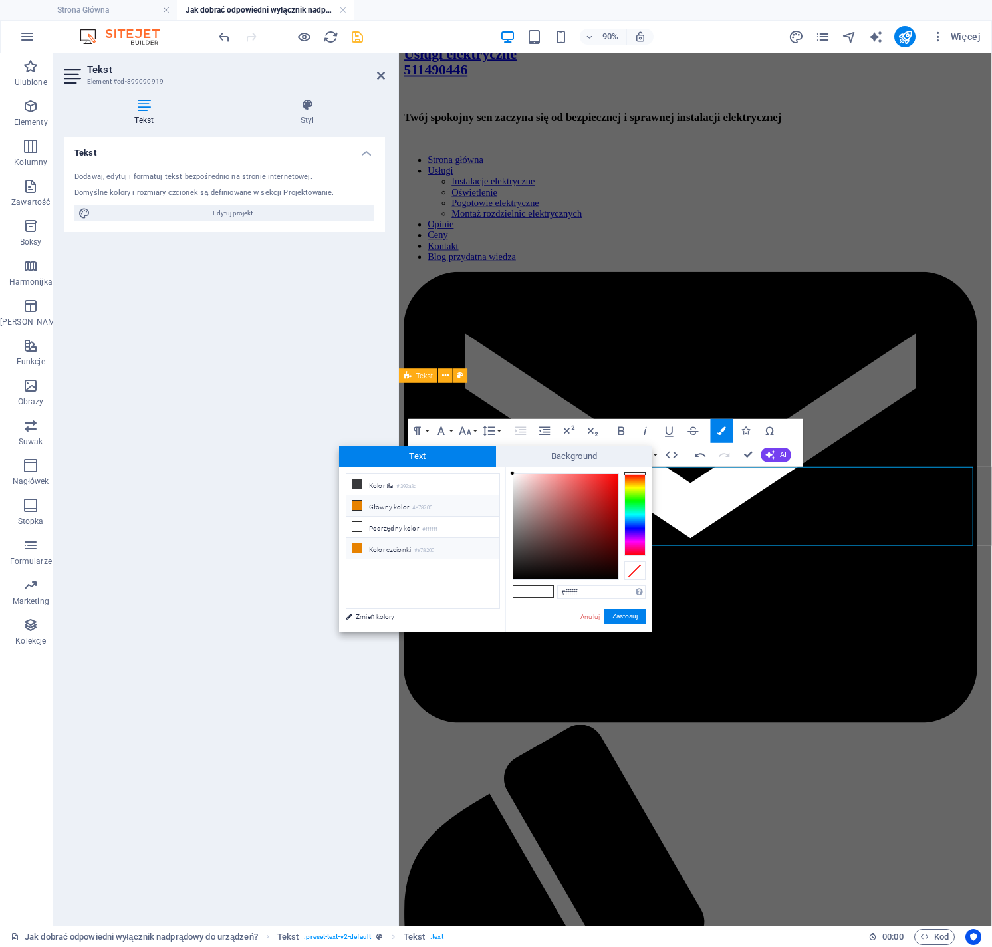
click at [382, 546] on li "Kolor czcionki #e78200" at bounding box center [423, 548] width 153 height 21
type input "#e78200"
click at [621, 614] on button "Zastosuj" at bounding box center [625, 617] width 41 height 16
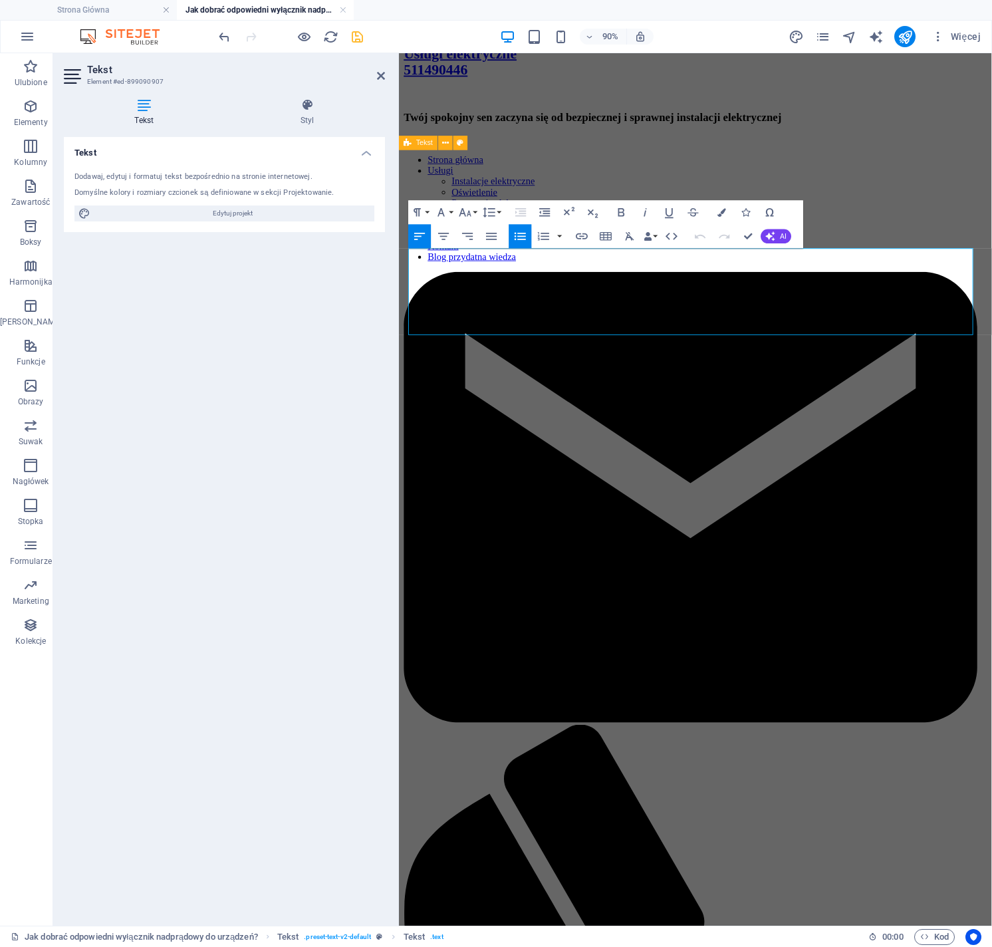
drag, startPoint x: 845, startPoint y: 355, endPoint x: 358, endPoint y: 279, distance: 493.4
click at [467, 216] on icon "button" at bounding box center [465, 213] width 15 height 15
click at [478, 337] on link "18" at bounding box center [473, 344] width 43 height 18
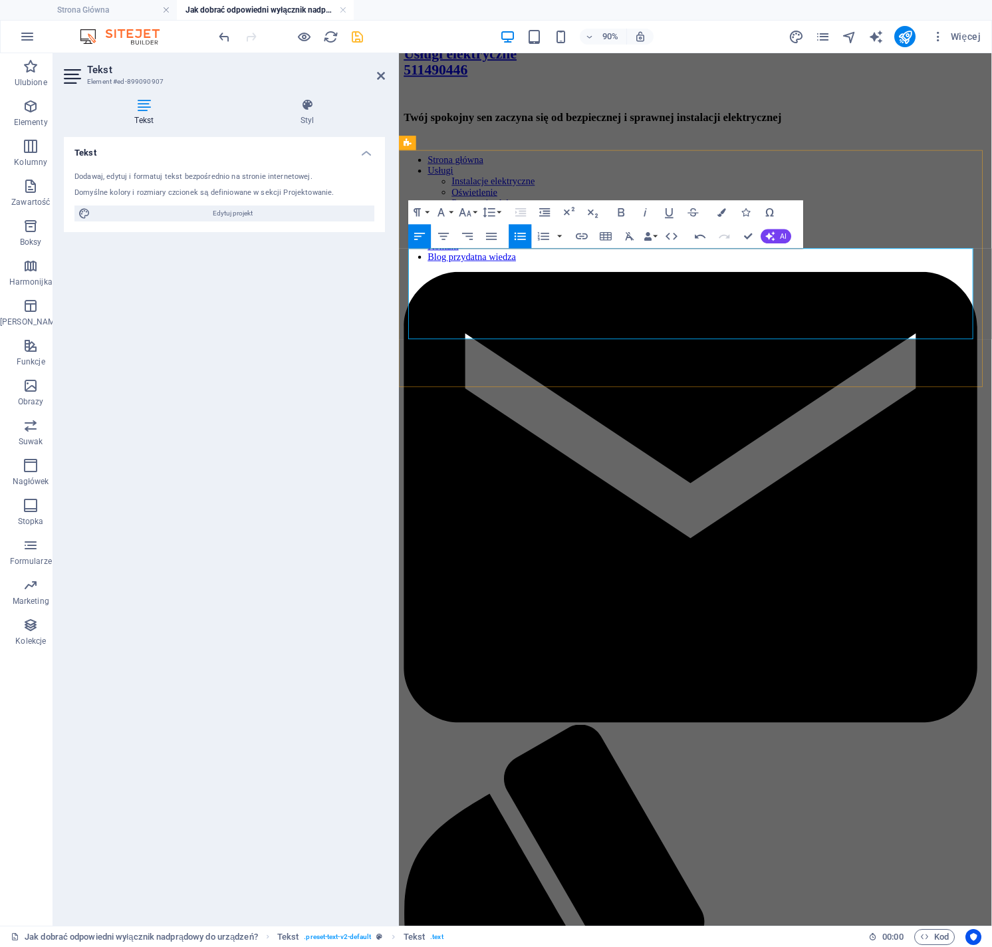
drag, startPoint x: 454, startPoint y: 280, endPoint x: 419, endPoint y: 279, distance: 34.6
click at [723, 213] on icon "button" at bounding box center [722, 212] width 9 height 9
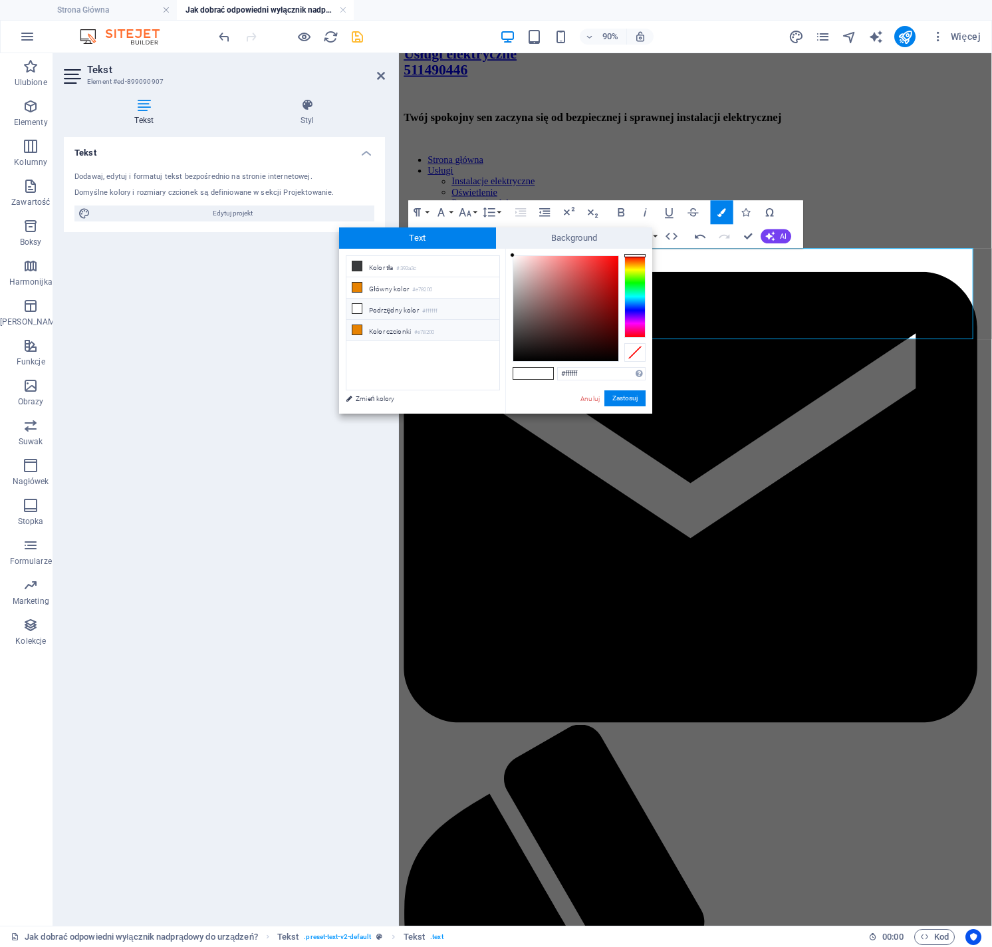
click at [445, 331] on li "Kolor czcionki #e78200" at bounding box center [423, 330] width 153 height 21
click at [620, 394] on button "Zastosuj" at bounding box center [625, 398] width 41 height 16
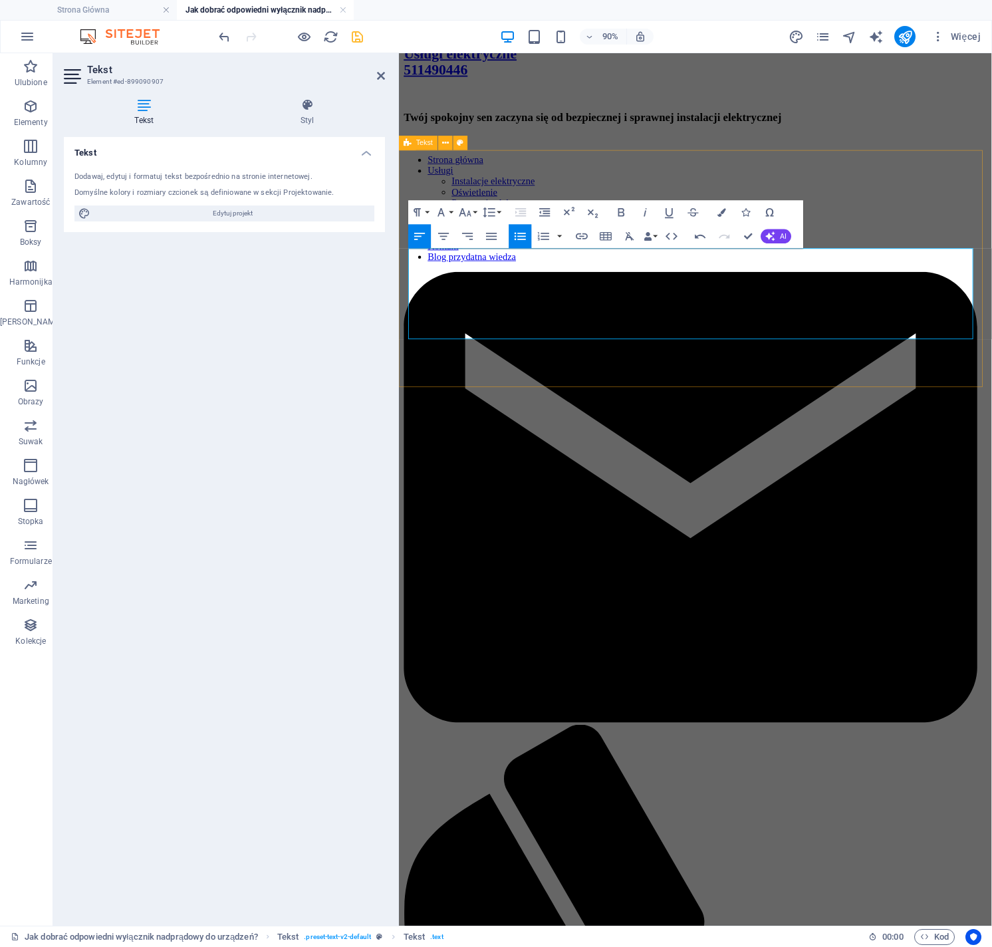
click at [469, 213] on icon "button" at bounding box center [465, 213] width 15 height 15
click at [476, 337] on link "18" at bounding box center [473, 344] width 43 height 18
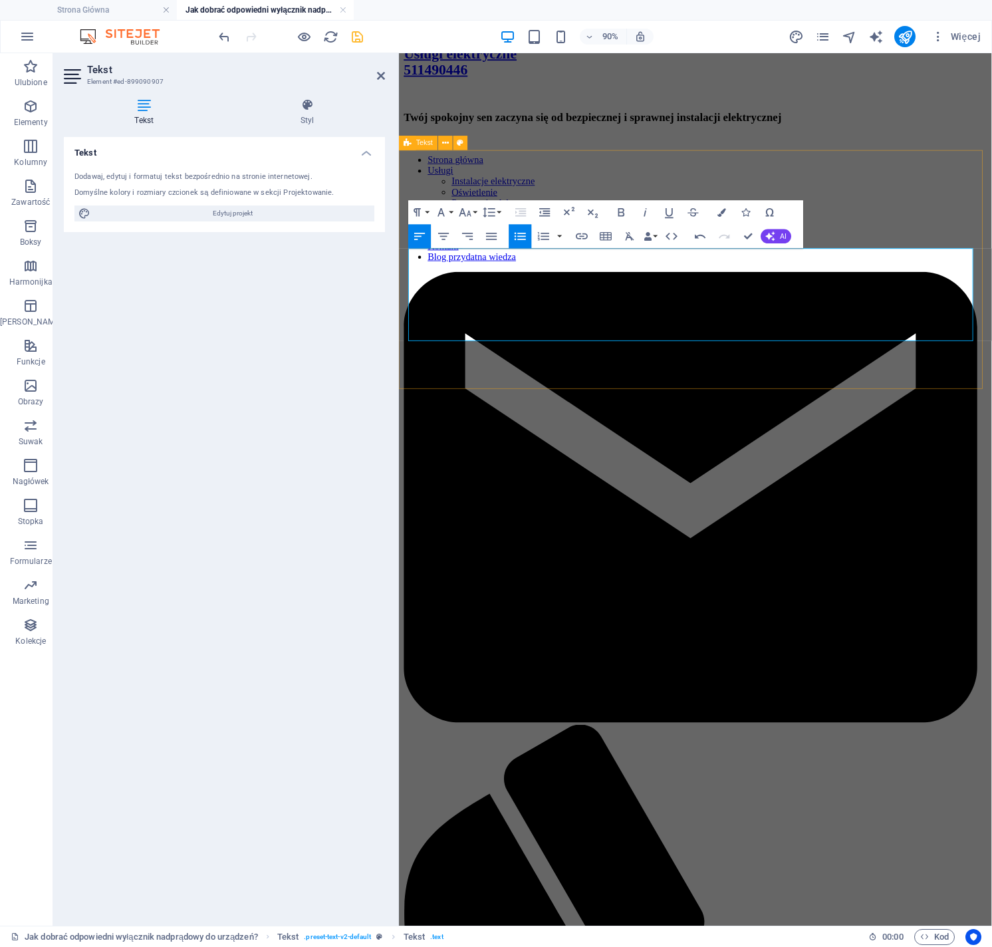
drag, startPoint x: 468, startPoint y: 363, endPoint x: 418, endPoint y: 364, distance: 49.9
click at [726, 211] on icon "button" at bounding box center [722, 212] width 9 height 9
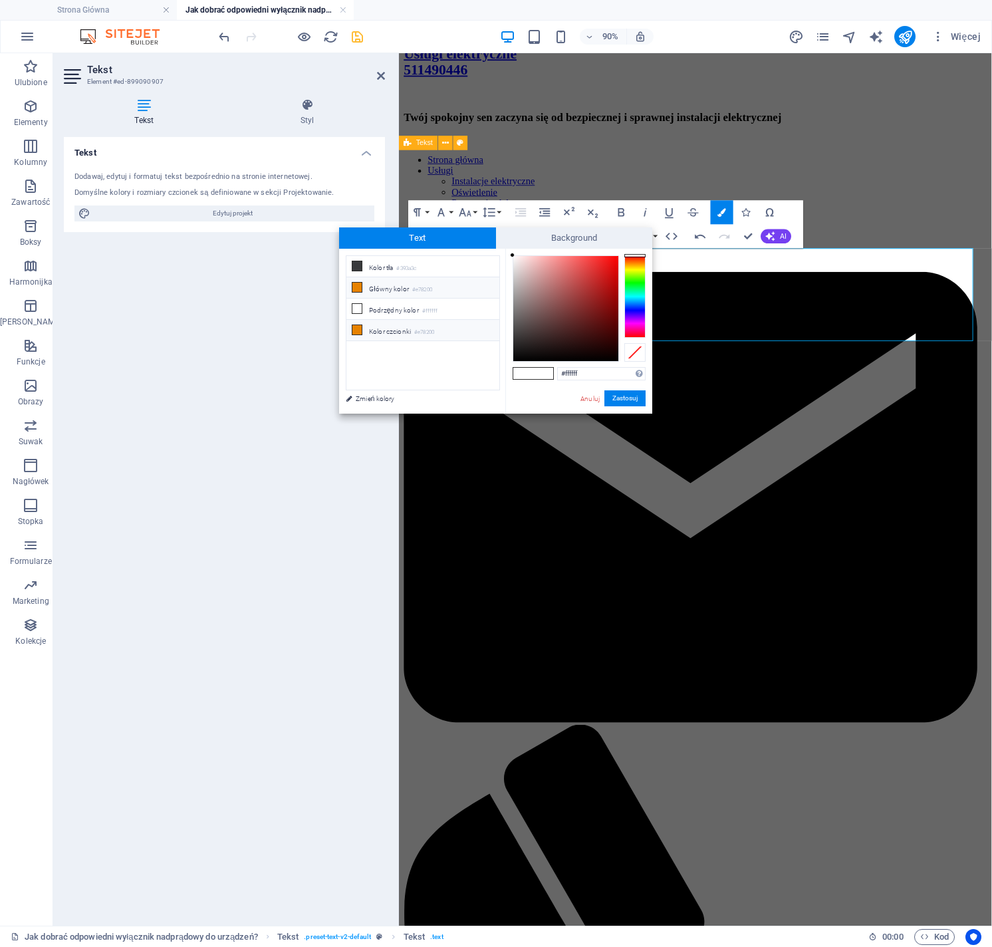
click at [395, 329] on li "Kolor czcionki #e78200" at bounding box center [423, 330] width 153 height 21
type input "#e78200"
click at [631, 398] on button "Zastosuj" at bounding box center [625, 398] width 41 height 16
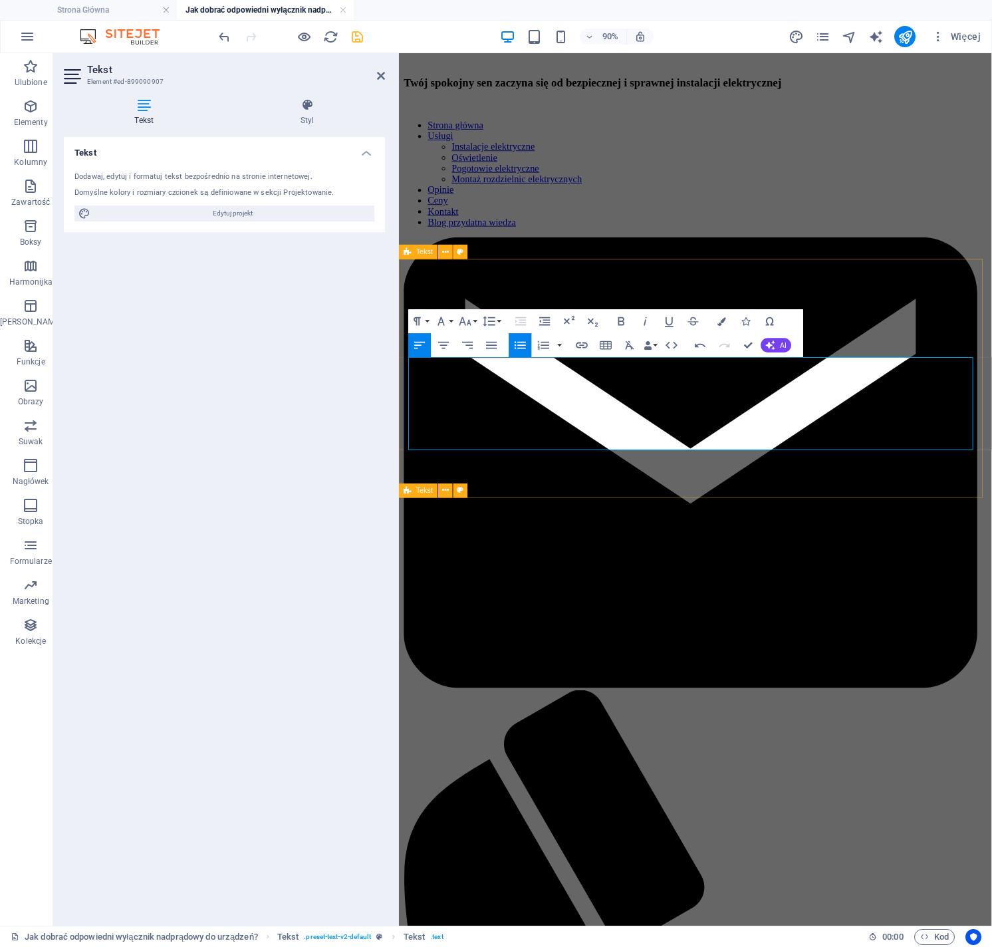
scroll to position [844, 0]
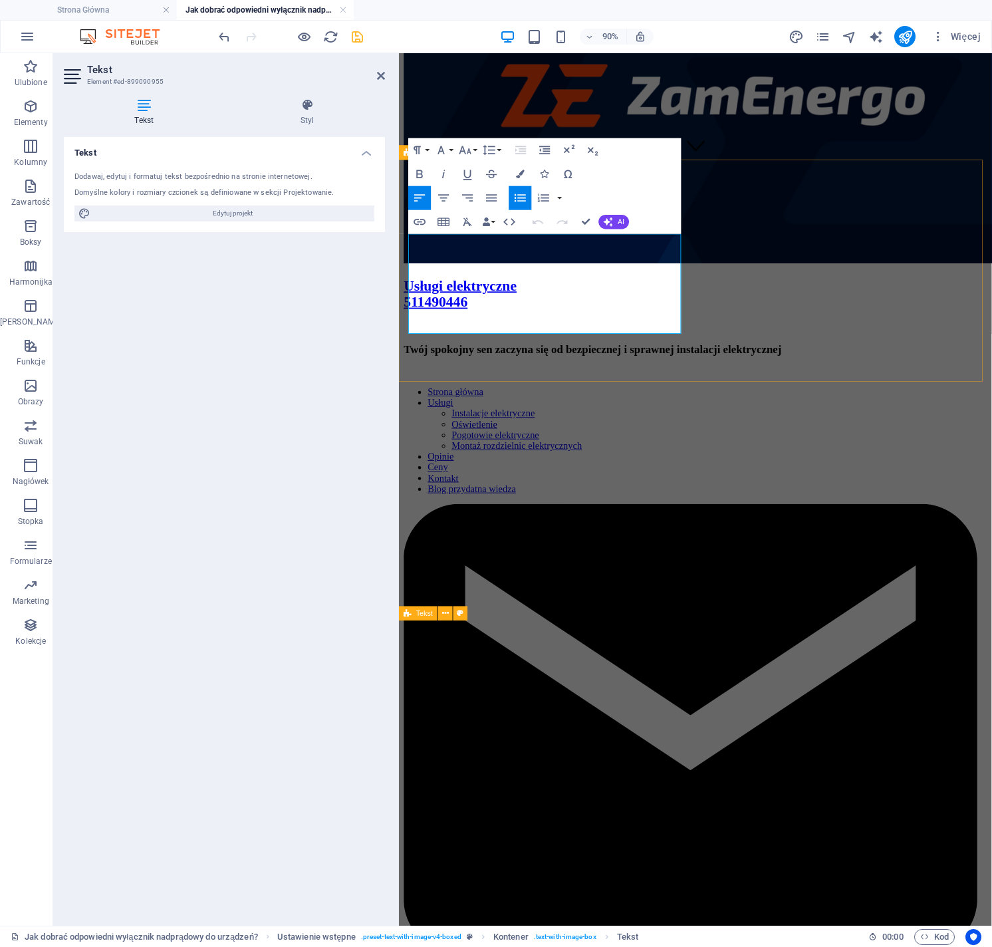
drag, startPoint x: 599, startPoint y: 359, endPoint x: 404, endPoint y: 258, distance: 219.9
click at [466, 149] on icon "button" at bounding box center [465, 150] width 15 height 15
click at [476, 276] on link "18" at bounding box center [473, 281] width 43 height 18
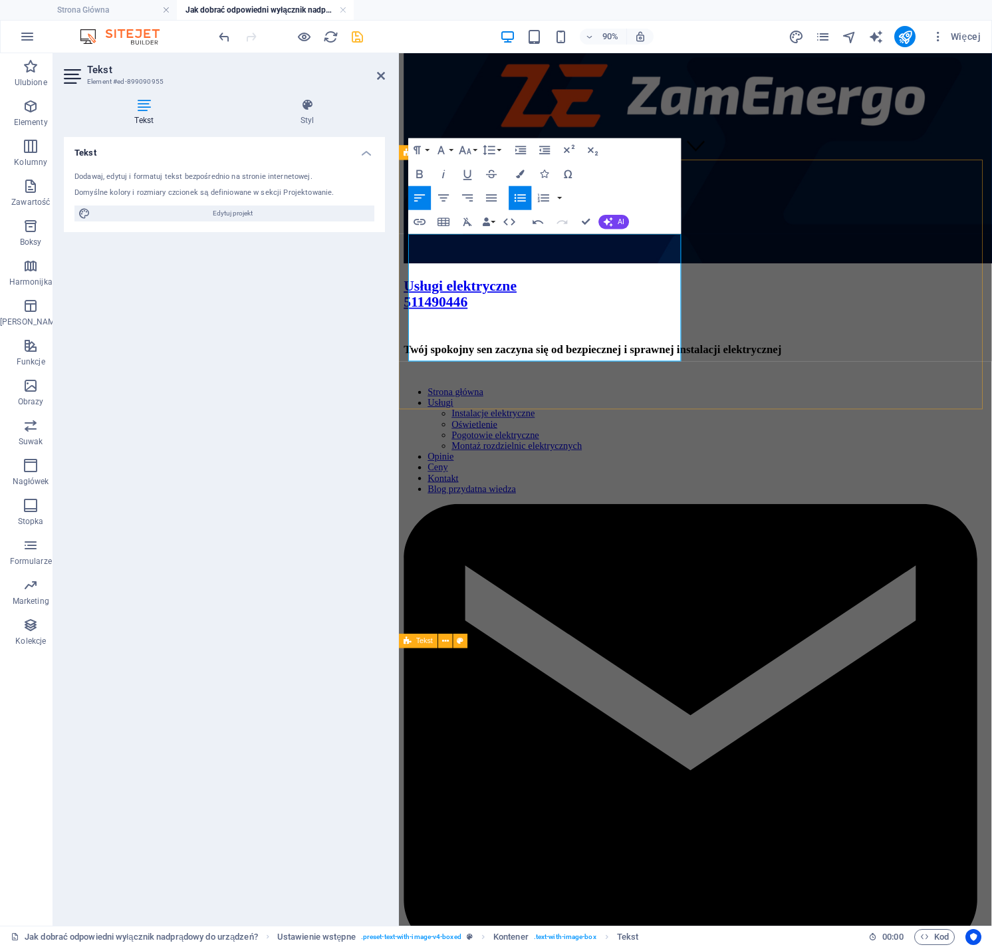
drag, startPoint x: 504, startPoint y: 367, endPoint x: 447, endPoint y: 362, distance: 57.5
drag, startPoint x: 511, startPoint y: 369, endPoint x: 421, endPoint y: 364, distance: 89.9
click at [469, 154] on icon "button" at bounding box center [465, 150] width 15 height 15
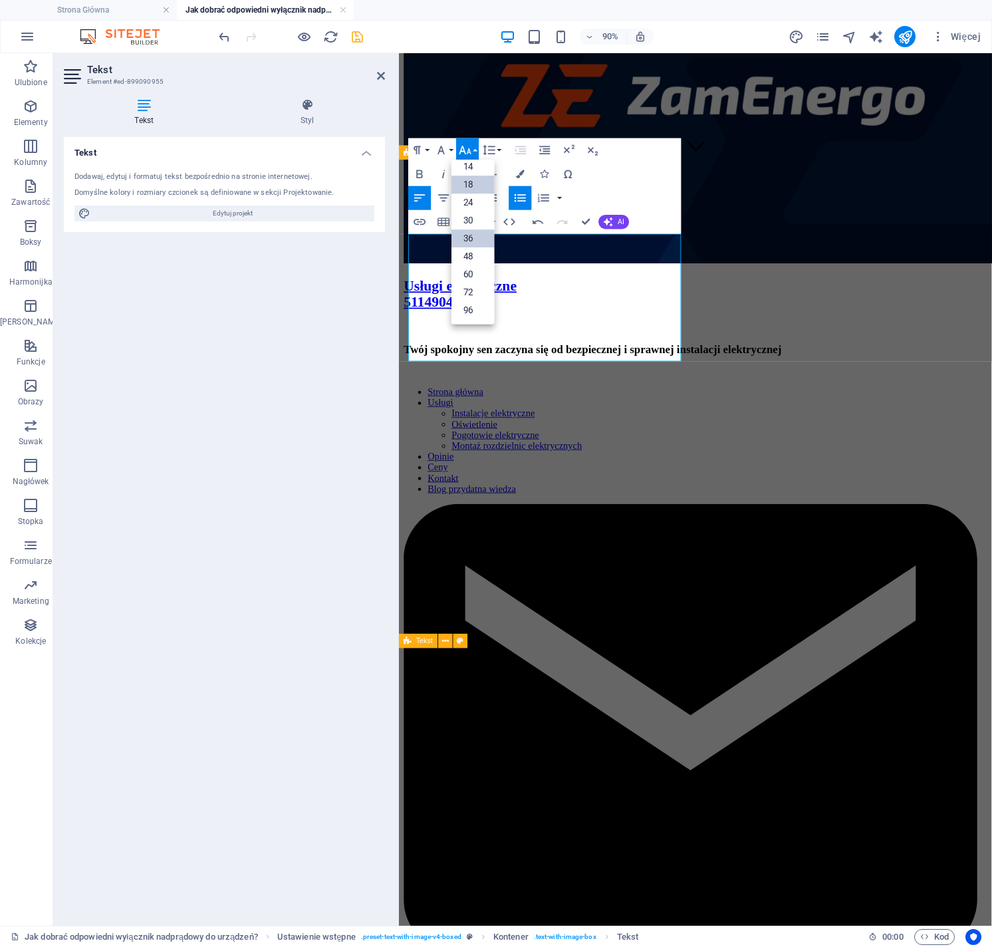
scroll to position [107, 0]
click at [472, 149] on icon "button" at bounding box center [465, 150] width 15 height 15
click at [522, 177] on icon "button" at bounding box center [520, 174] width 9 height 9
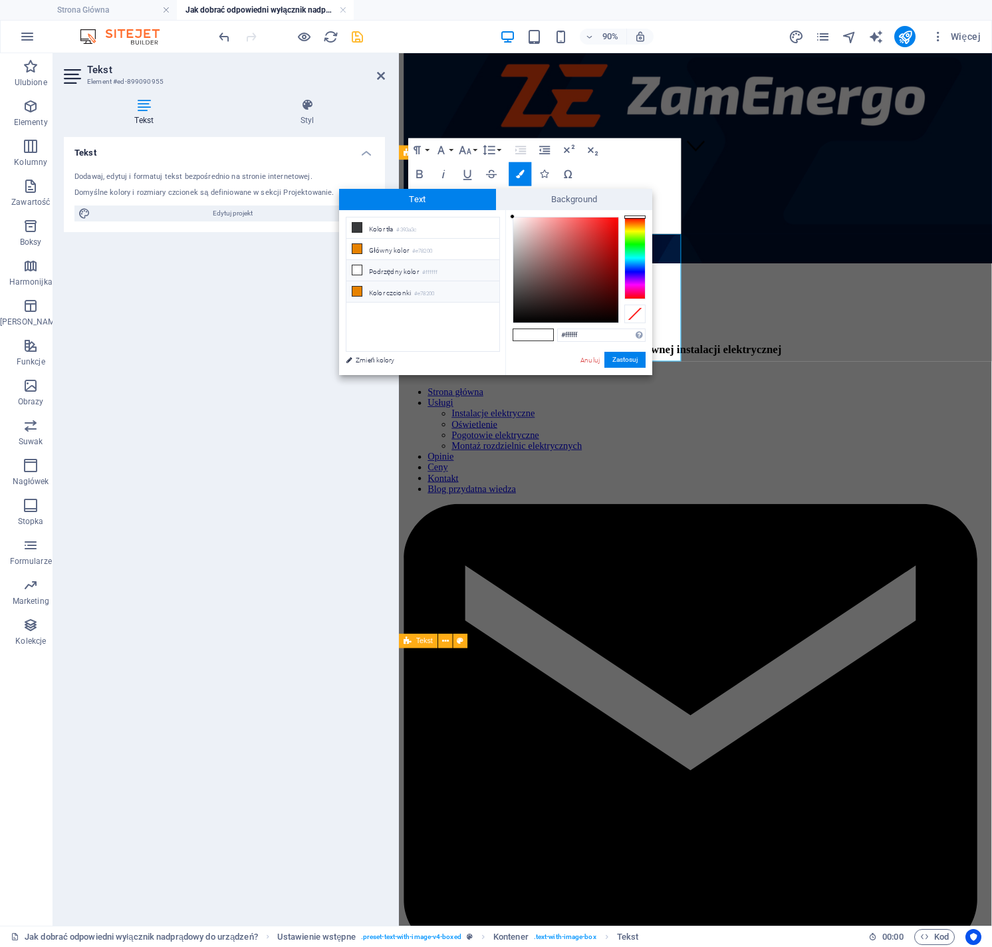
click at [422, 292] on small "#e78200" at bounding box center [424, 293] width 20 height 9
click at [618, 357] on button "Zastosuj" at bounding box center [625, 360] width 41 height 16
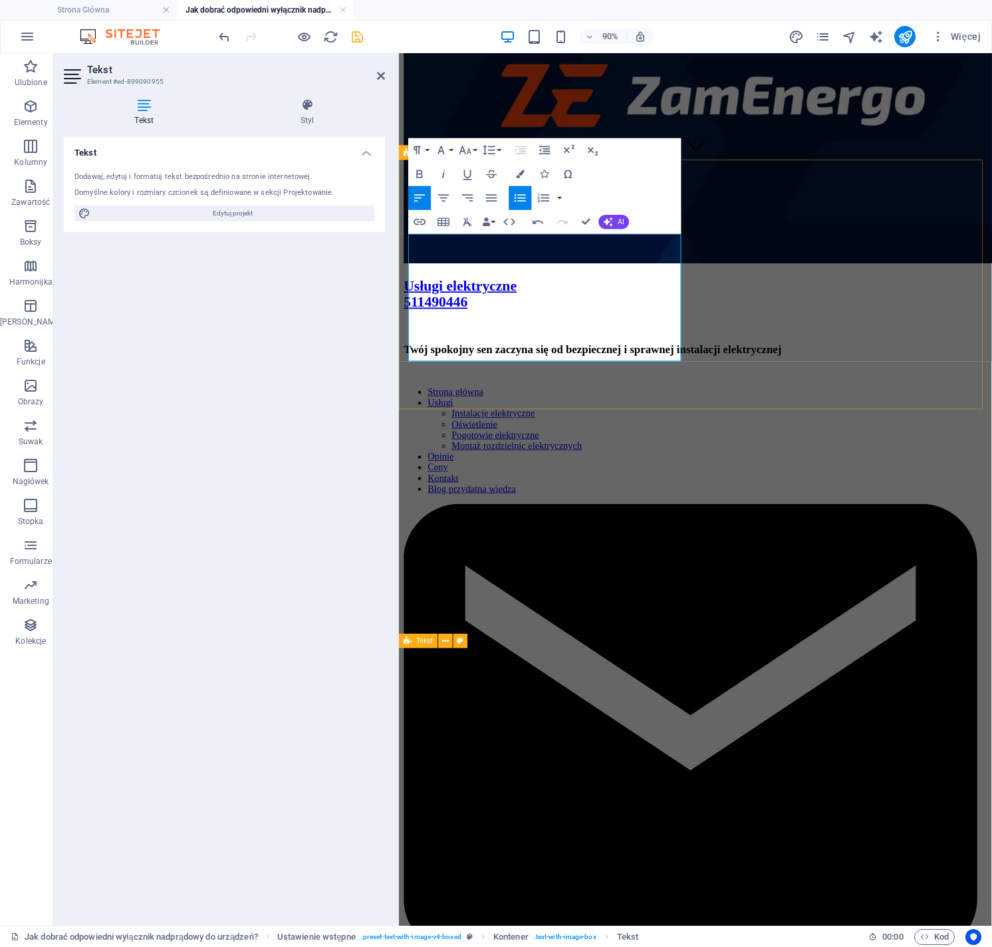
scroll to position [651, 0]
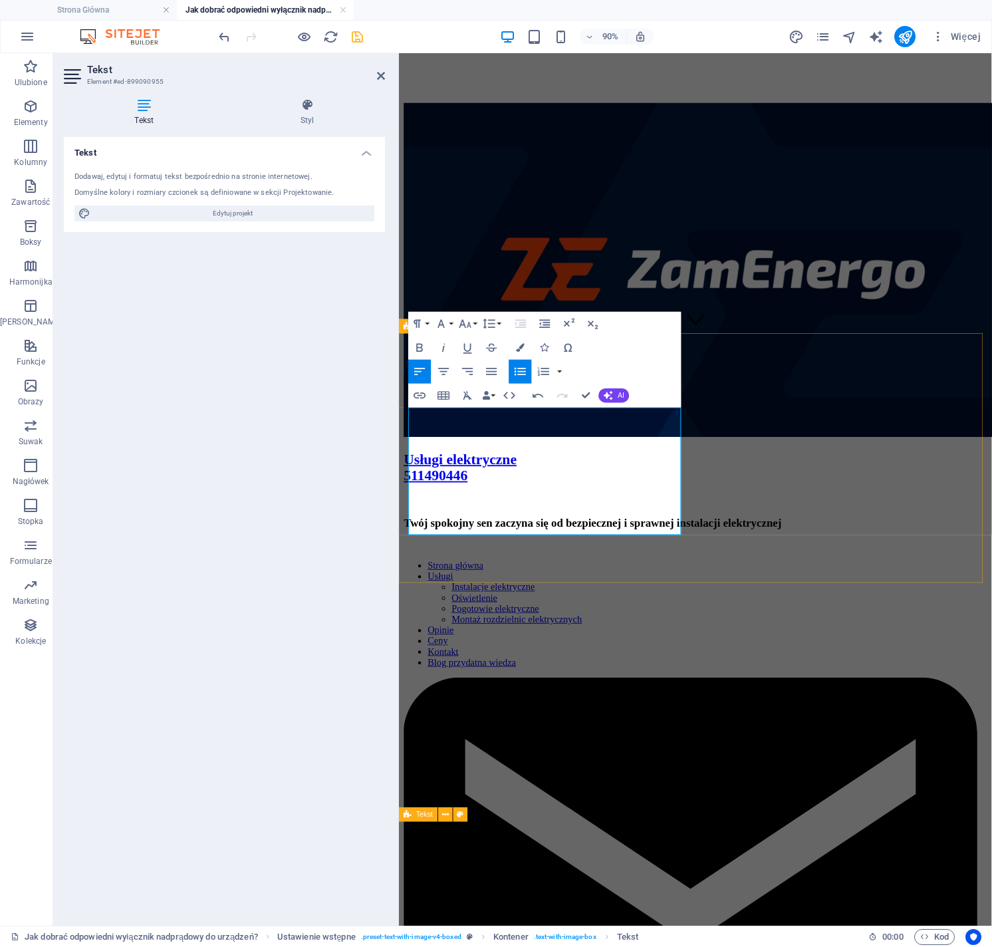
drag, startPoint x: 535, startPoint y: 457, endPoint x: 855, endPoint y: 436, distance: 320.7
click at [524, 347] on icon "button" at bounding box center [520, 348] width 9 height 9
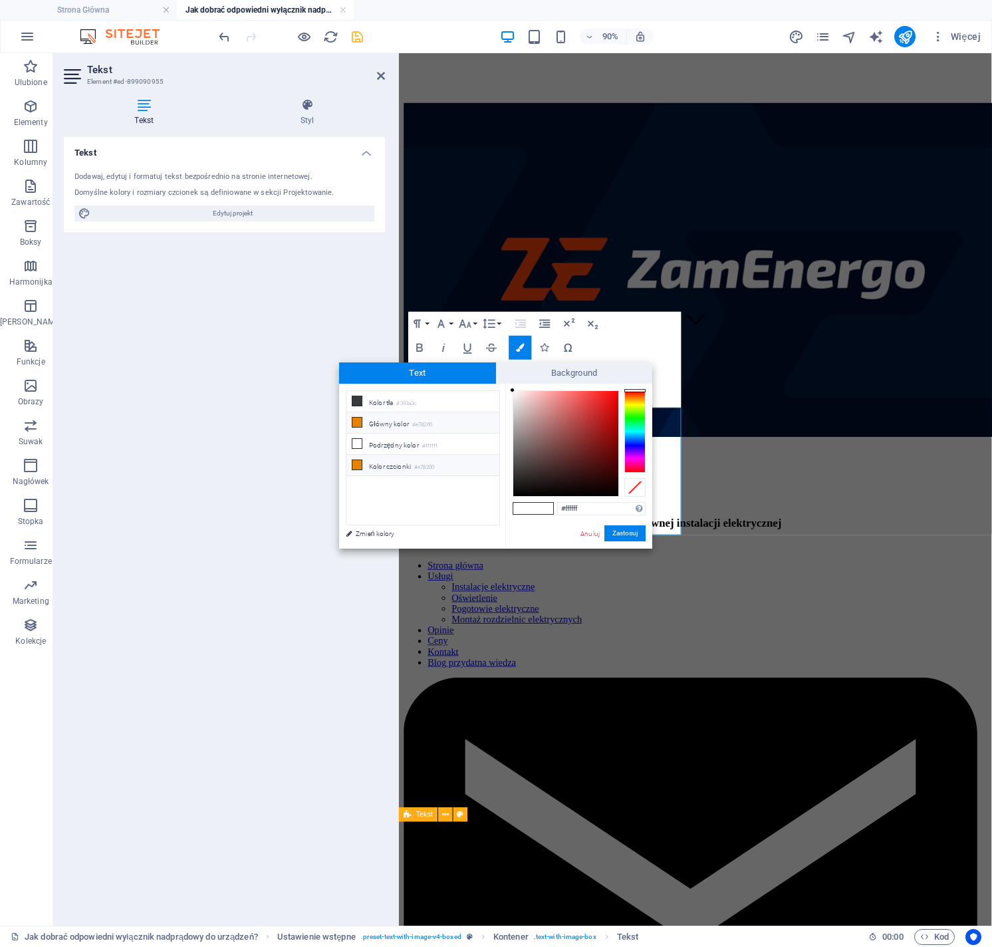
click at [423, 468] on small "#e78200" at bounding box center [424, 467] width 20 height 9
type input "#e78200"
click at [618, 530] on button "Zastosuj" at bounding box center [625, 534] width 41 height 16
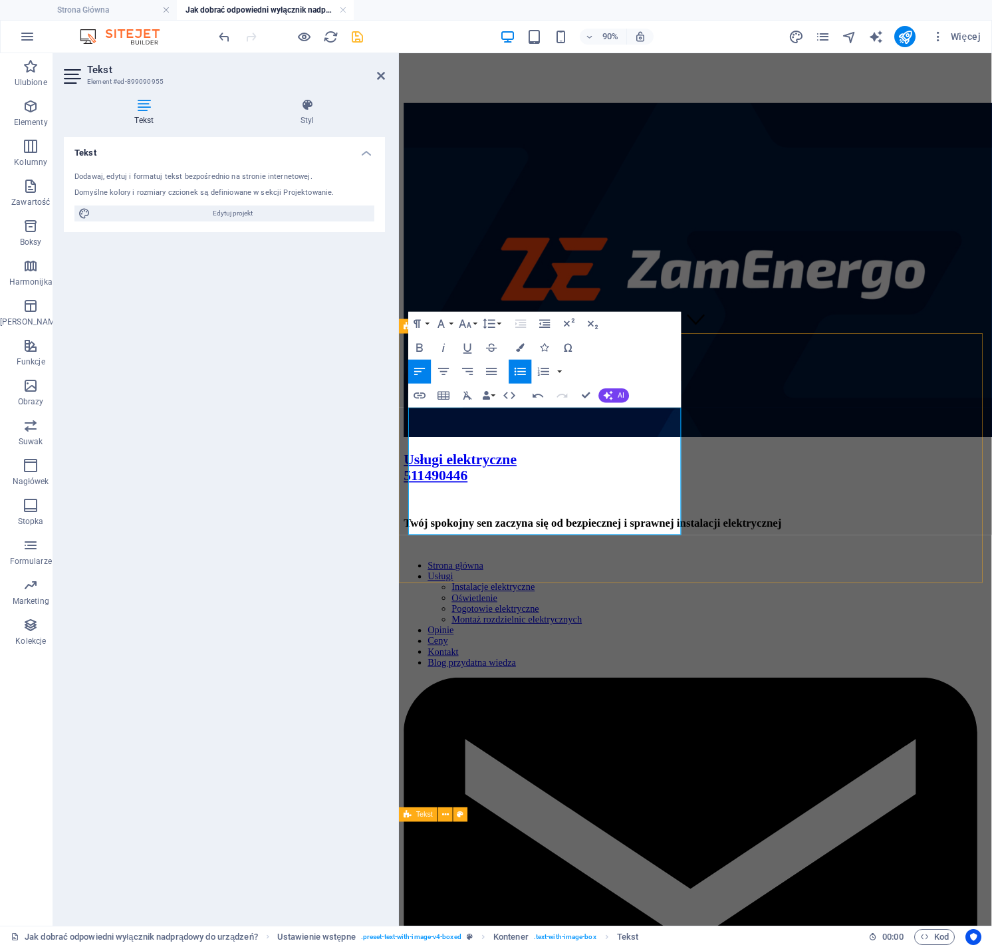
drag, startPoint x: 552, startPoint y: 510, endPoint x: 506, endPoint y: 515, distance: 46.9
drag, startPoint x: 555, startPoint y: 510, endPoint x: 468, endPoint y: 515, distance: 87.3
click at [517, 348] on icon "button" at bounding box center [520, 348] width 9 height 9
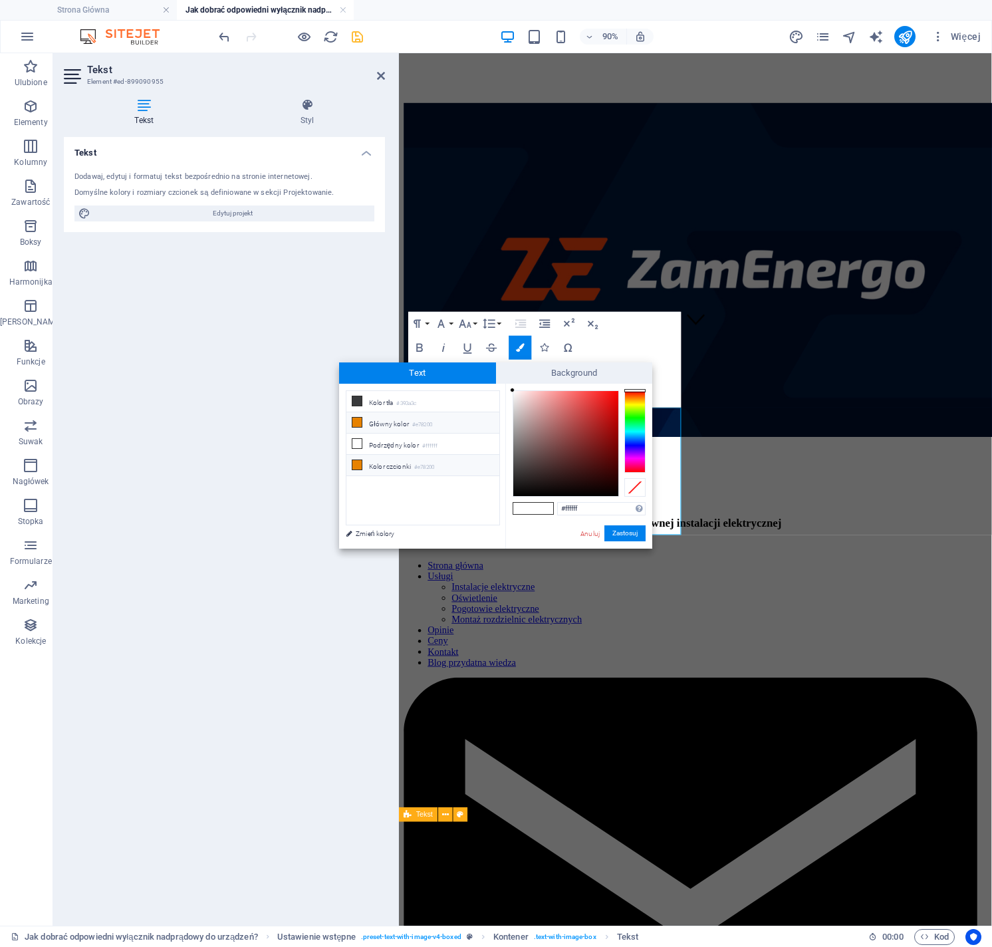
click at [428, 464] on small "#e78200" at bounding box center [424, 467] width 20 height 9
type input "#e78200"
click at [630, 535] on button "Zastosuj" at bounding box center [625, 534] width 41 height 16
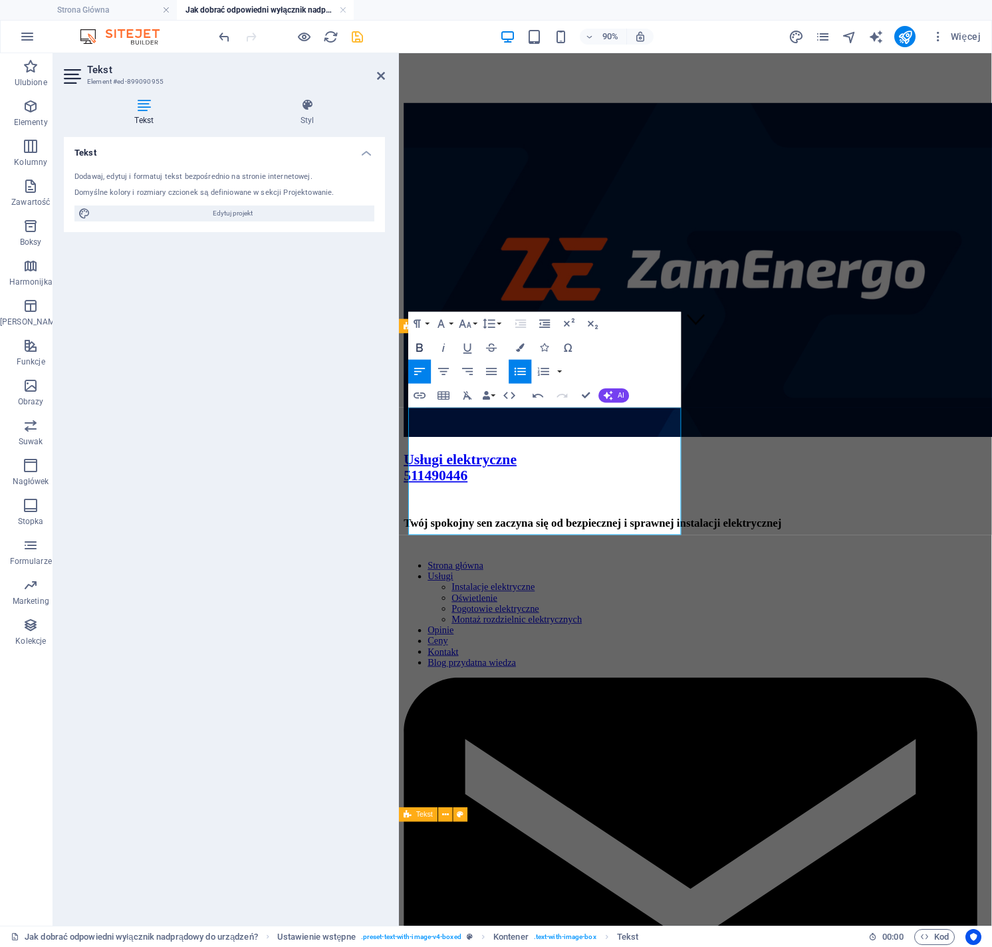
click at [421, 346] on icon "button" at bounding box center [420, 348] width 15 height 15
click at [420, 349] on icon "button" at bounding box center [420, 348] width 15 height 15
click at [420, 348] on icon "button" at bounding box center [420, 348] width 7 height 9
click at [420, 349] on icon "button" at bounding box center [420, 348] width 15 height 15
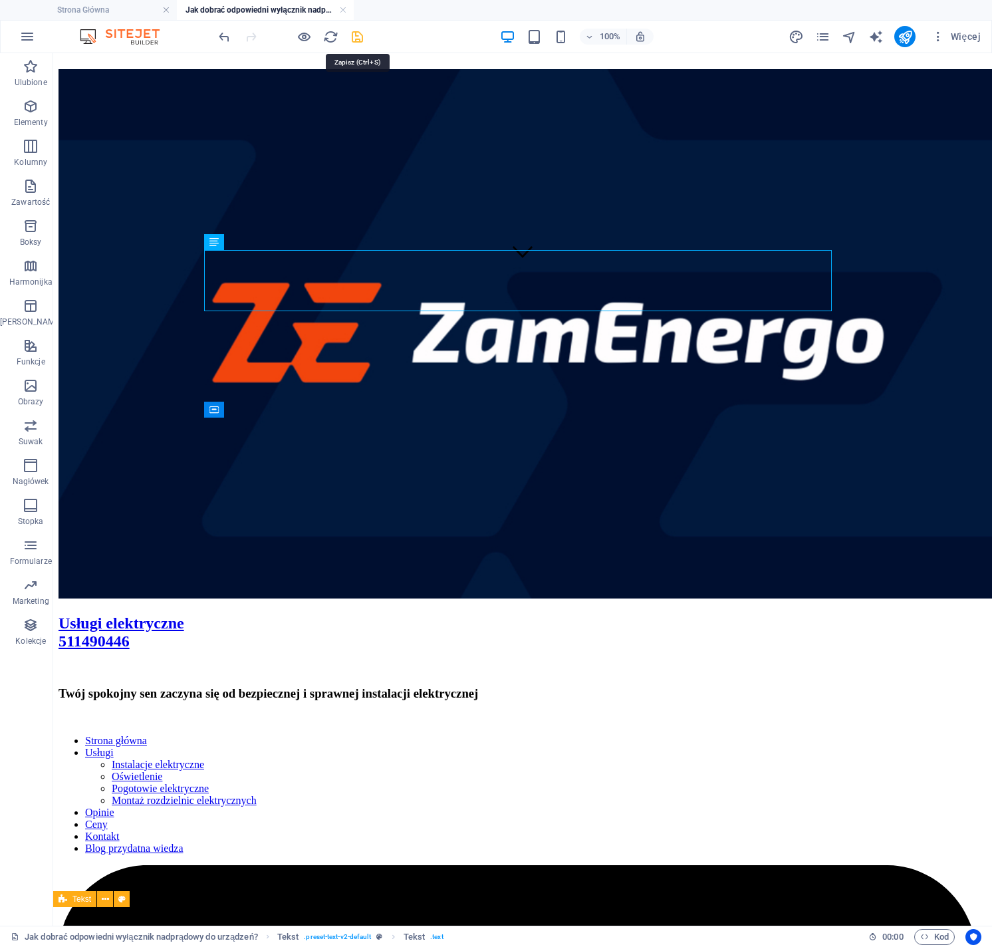
click at [354, 39] on icon "save" at bounding box center [357, 36] width 15 height 15
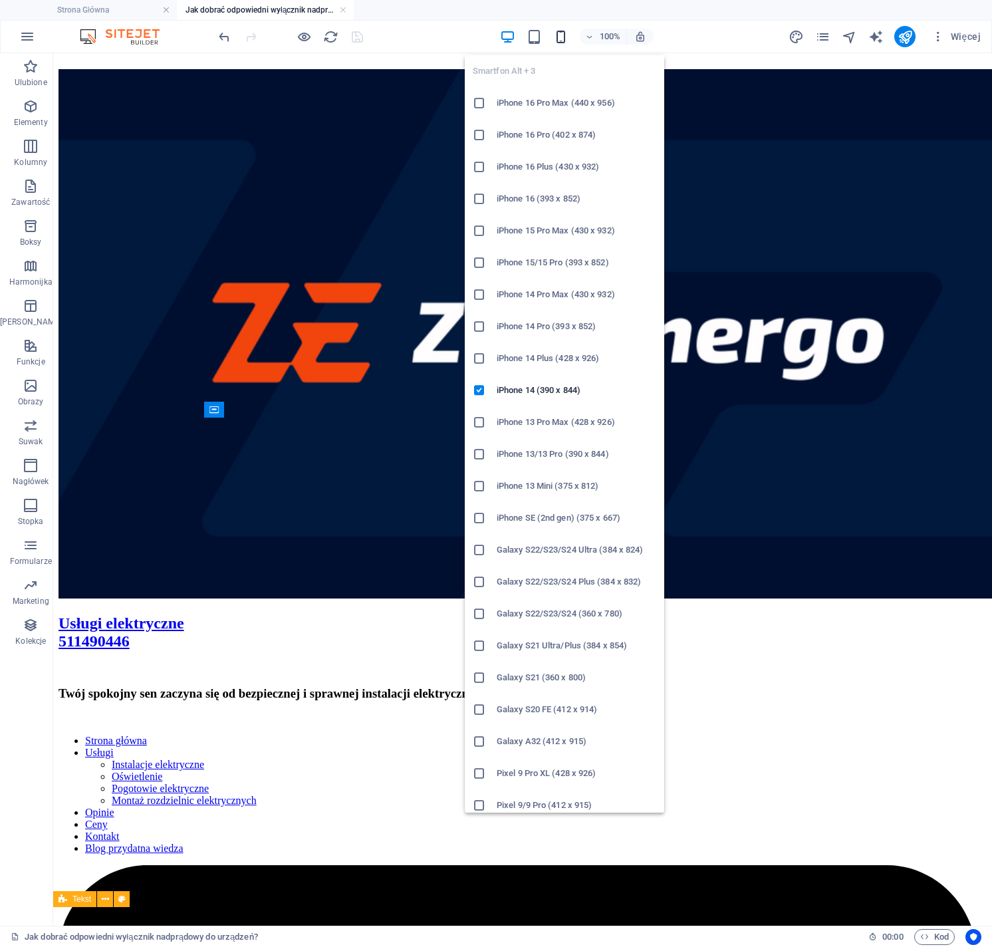
click at [565, 36] on icon "button" at bounding box center [560, 36] width 15 height 15
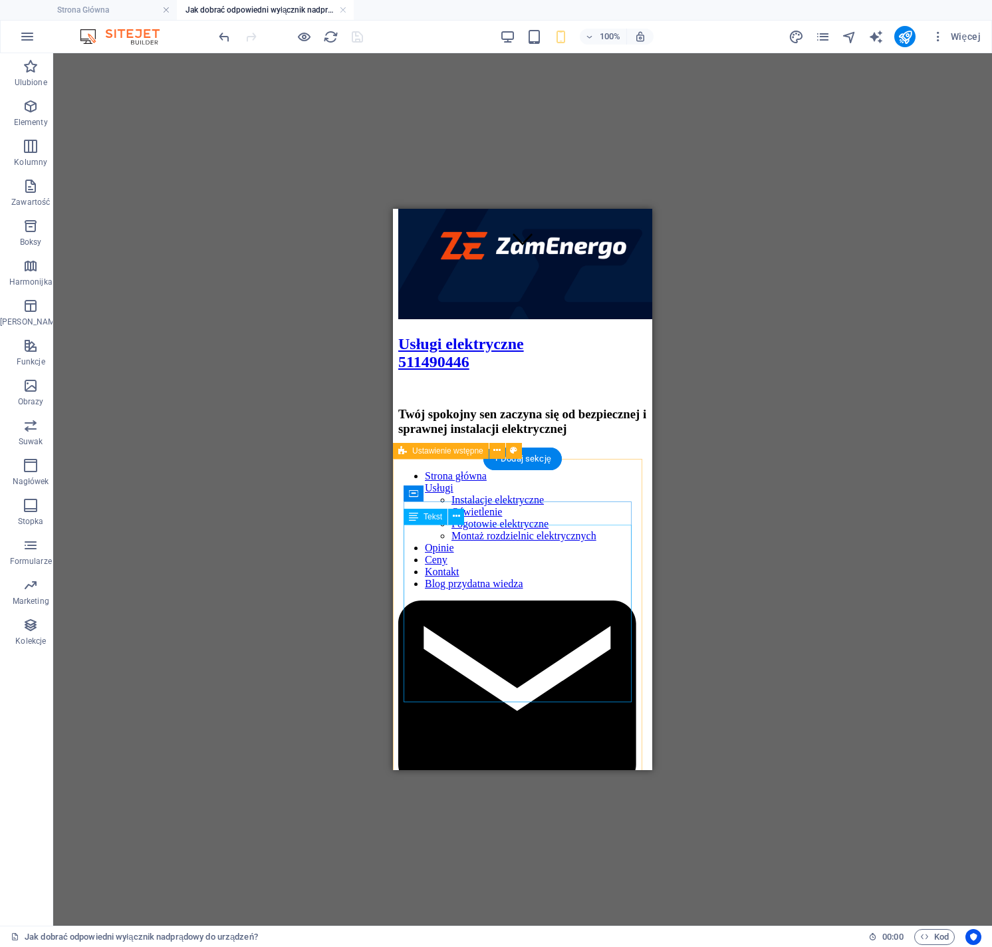
scroll to position [760, 0]
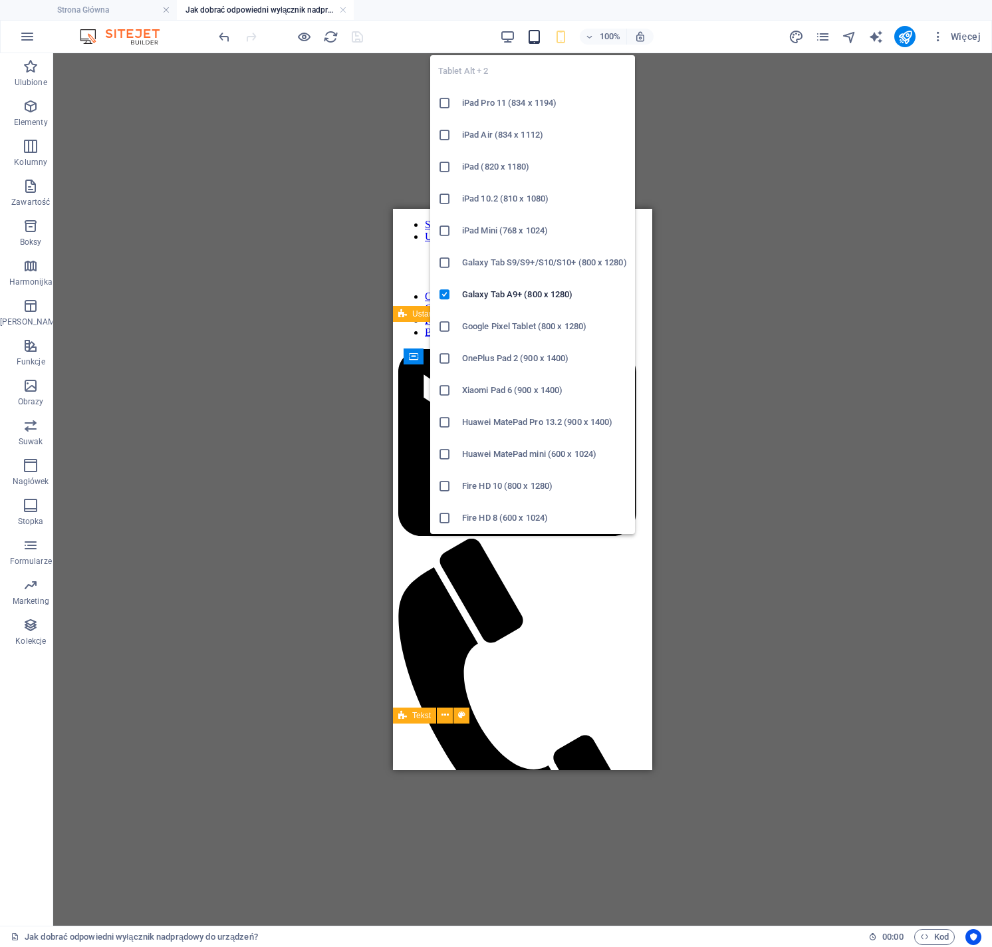
click at [538, 35] on icon "button" at bounding box center [534, 36] width 15 height 15
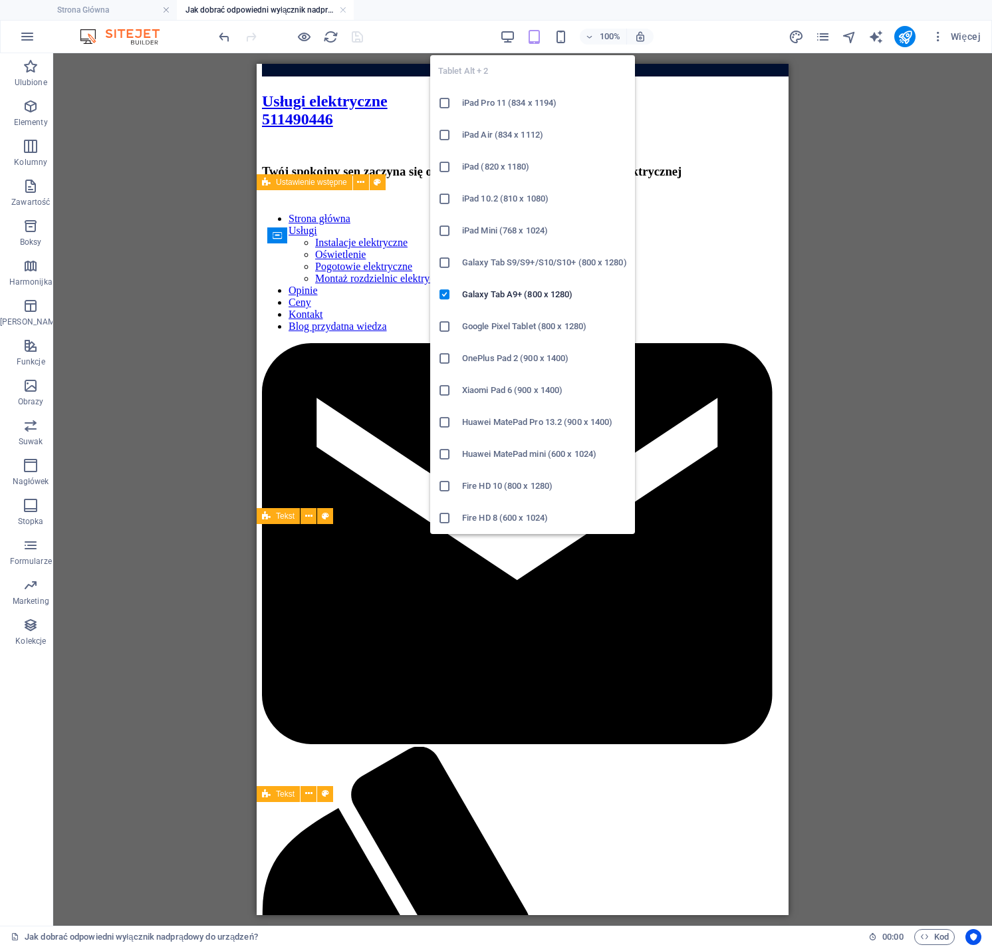
scroll to position [778, 0]
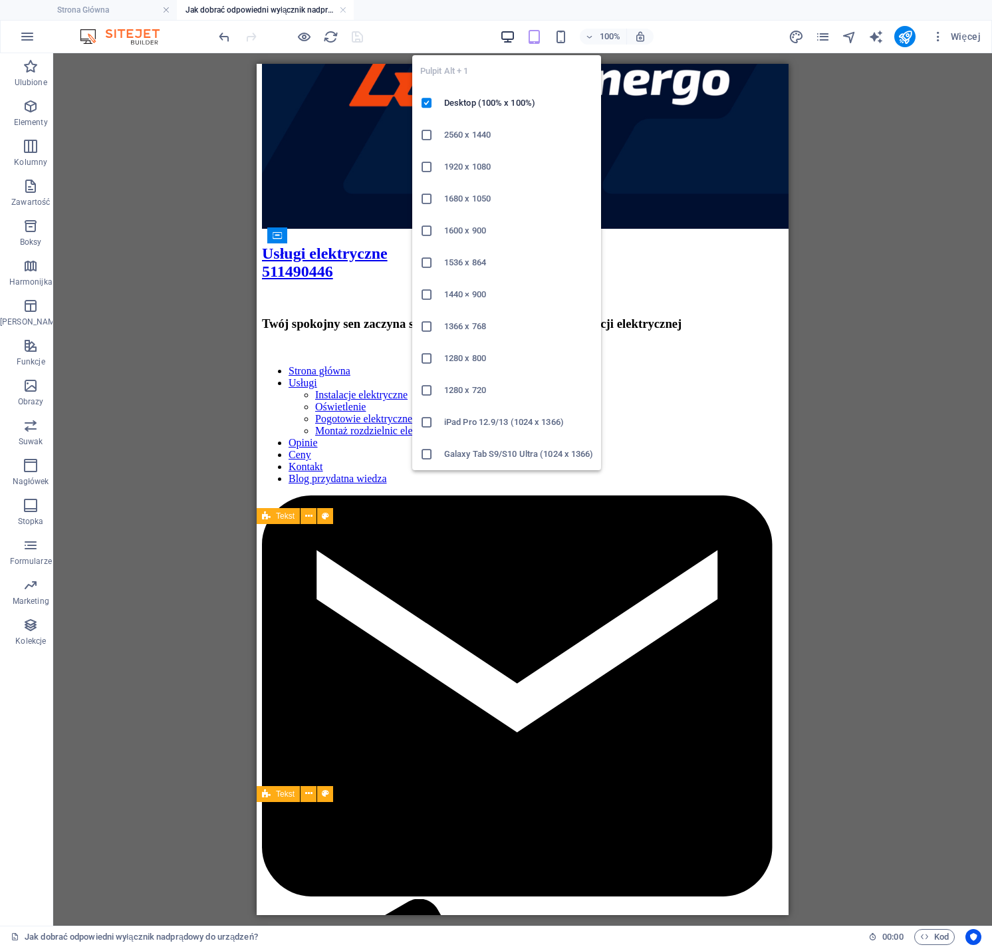
click at [510, 31] on icon "button" at bounding box center [507, 36] width 15 height 15
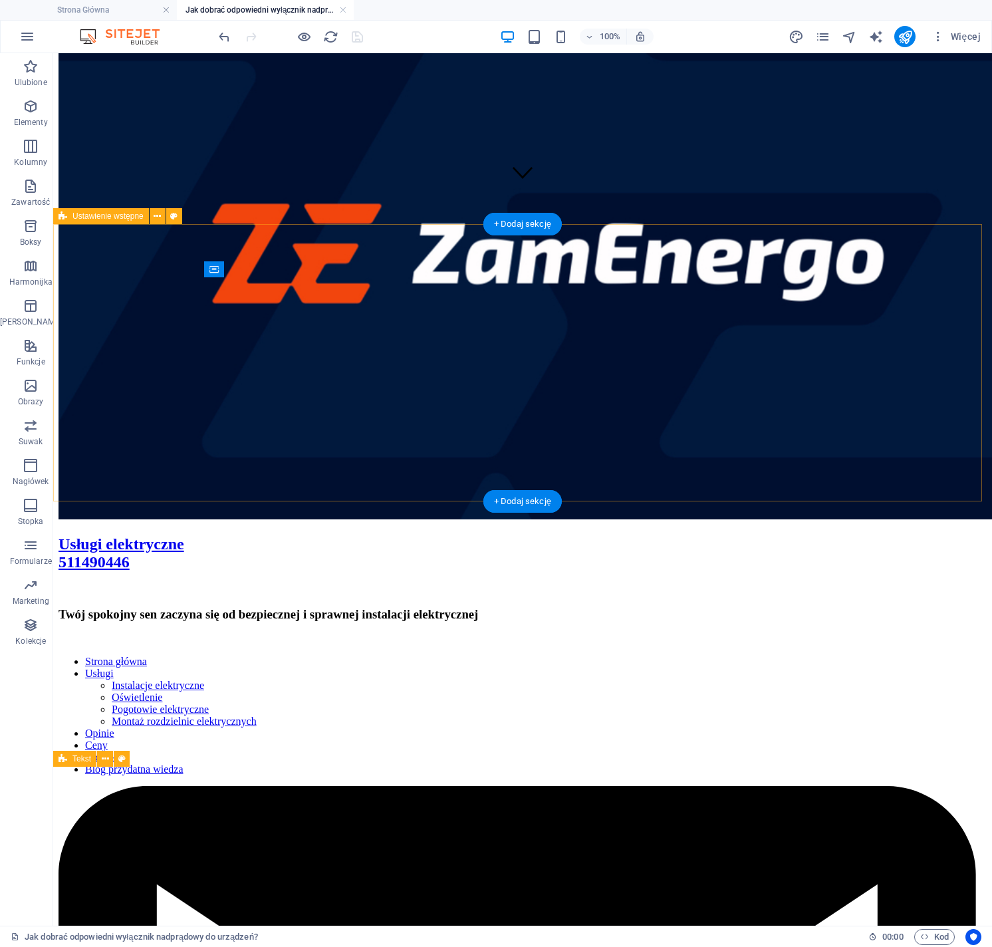
scroll to position [593, 0]
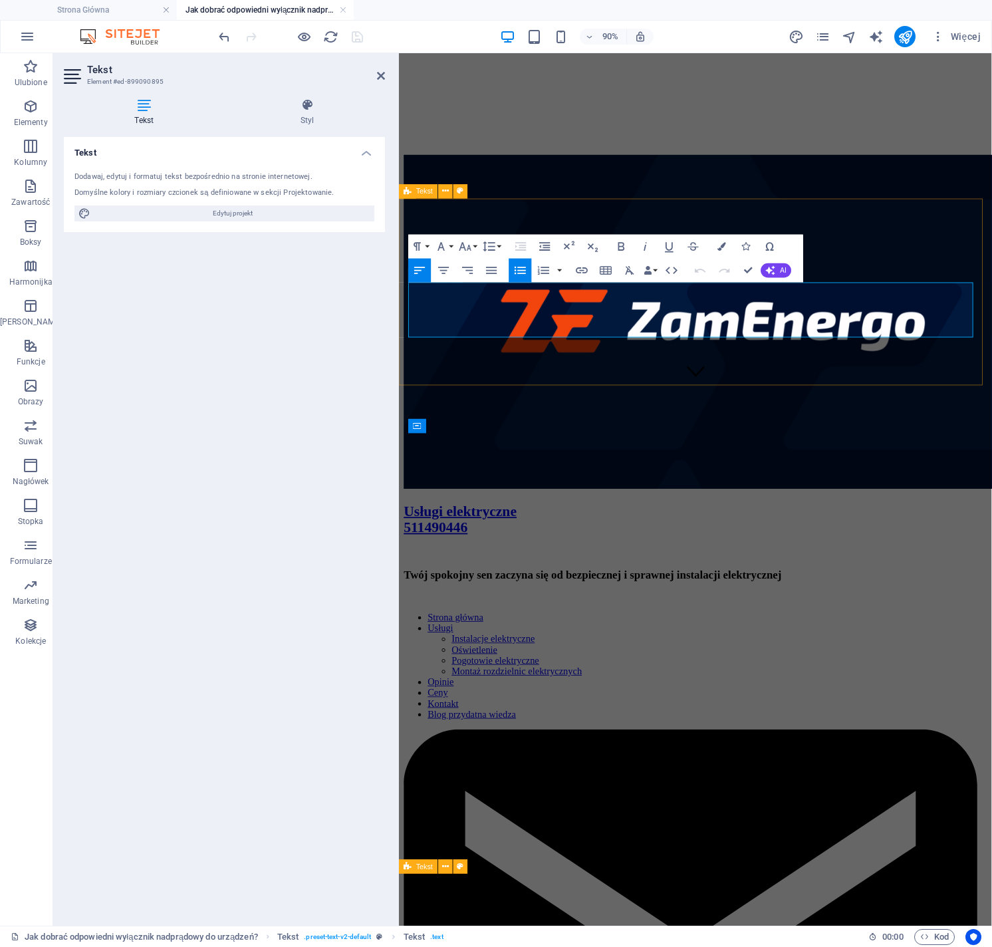
drag, startPoint x: 553, startPoint y: 364, endPoint x: 408, endPoint y: 317, distance: 153.1
click at [464, 244] on icon "button" at bounding box center [466, 246] width 12 height 9
click at [477, 371] on link "18" at bounding box center [473, 378] width 43 height 18
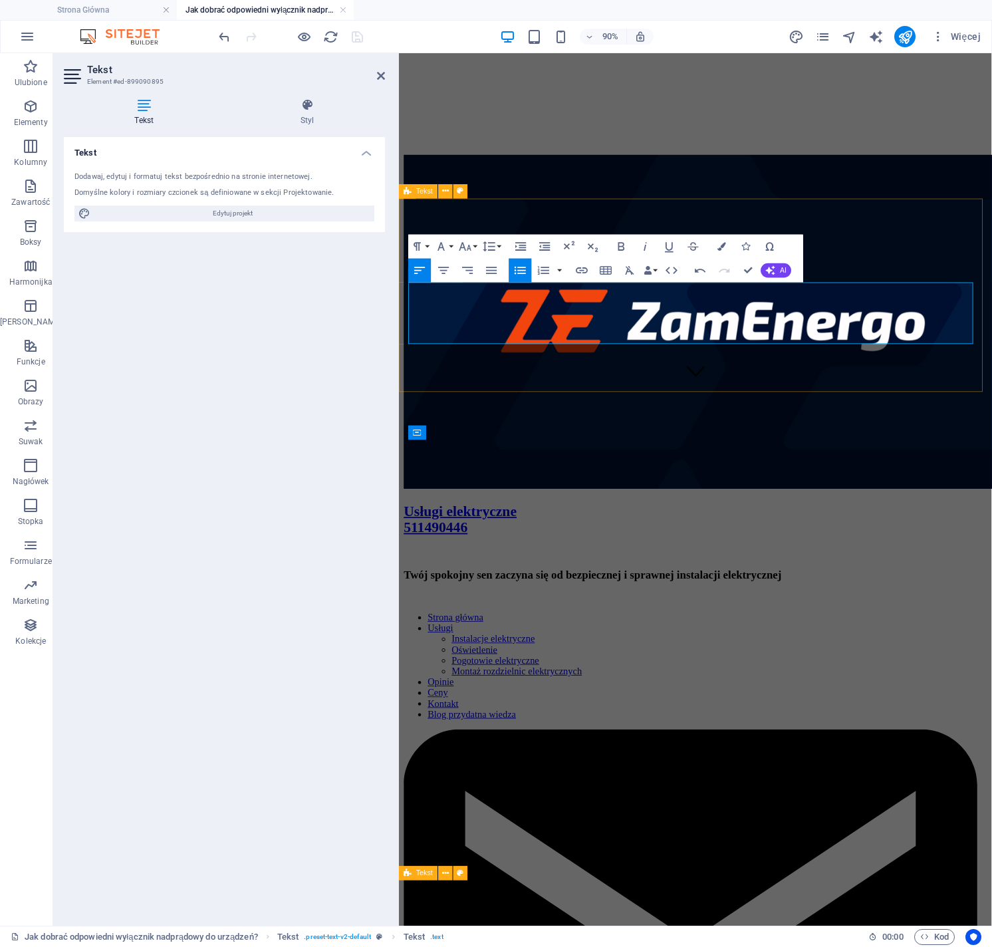
drag, startPoint x: 586, startPoint y: 349, endPoint x: 433, endPoint y: 335, distance: 153.7
click at [723, 249] on icon "button" at bounding box center [722, 246] width 9 height 9
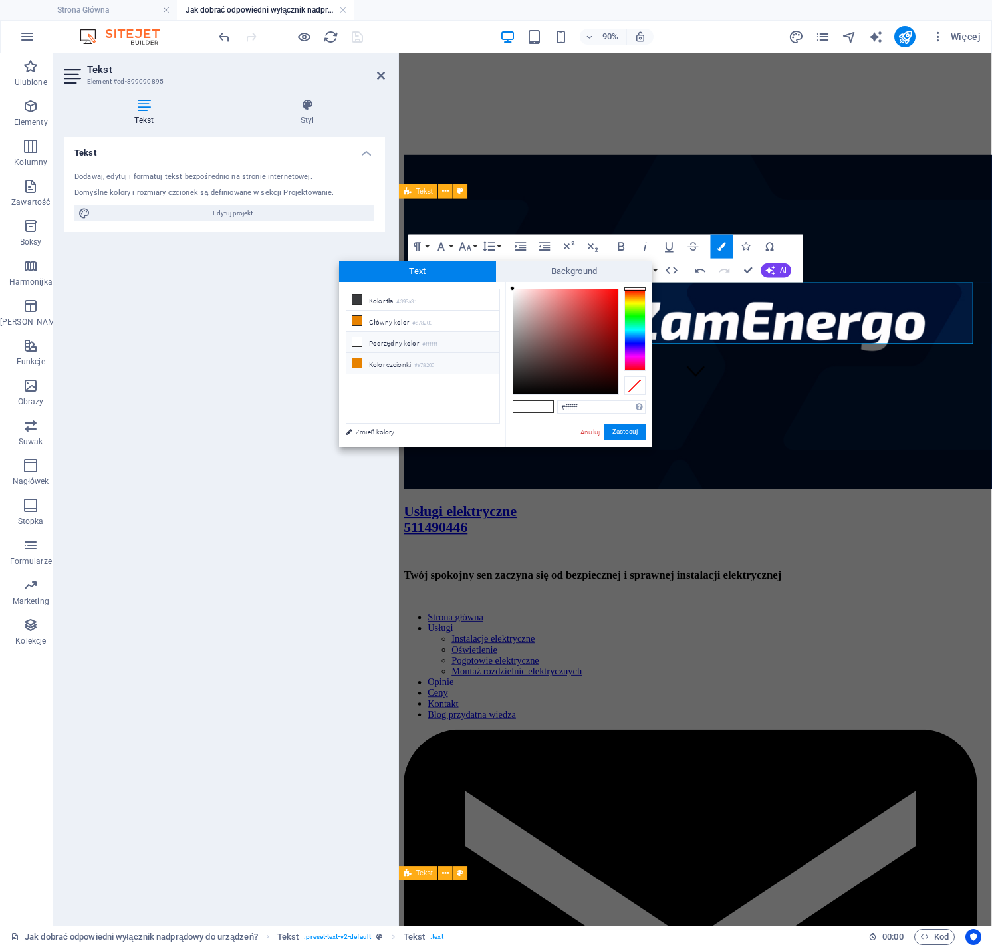
click at [380, 363] on li "Kolor czcionki #e78200" at bounding box center [423, 363] width 153 height 21
click at [631, 434] on button "Zastosuj" at bounding box center [625, 432] width 41 height 16
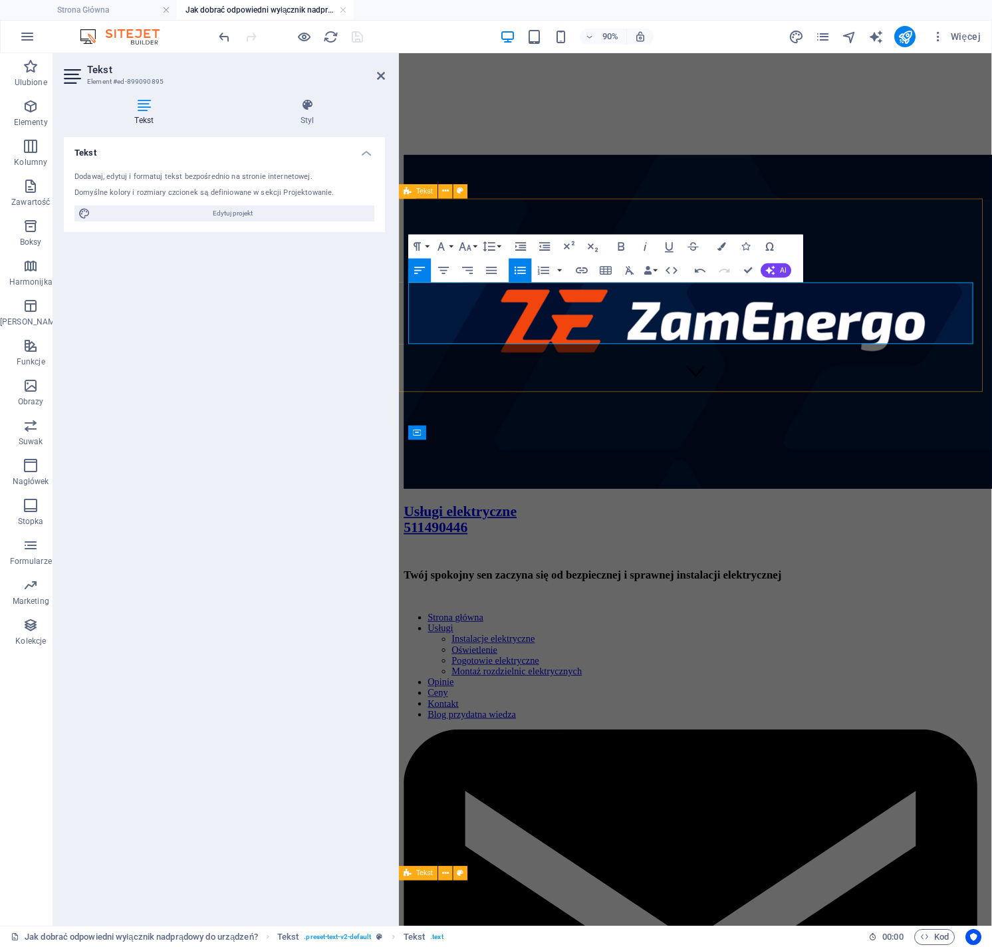
drag, startPoint x: 505, startPoint y: 315, endPoint x: 424, endPoint y: 316, distance: 81.2
click at [719, 244] on icon "button" at bounding box center [722, 246] width 9 height 9
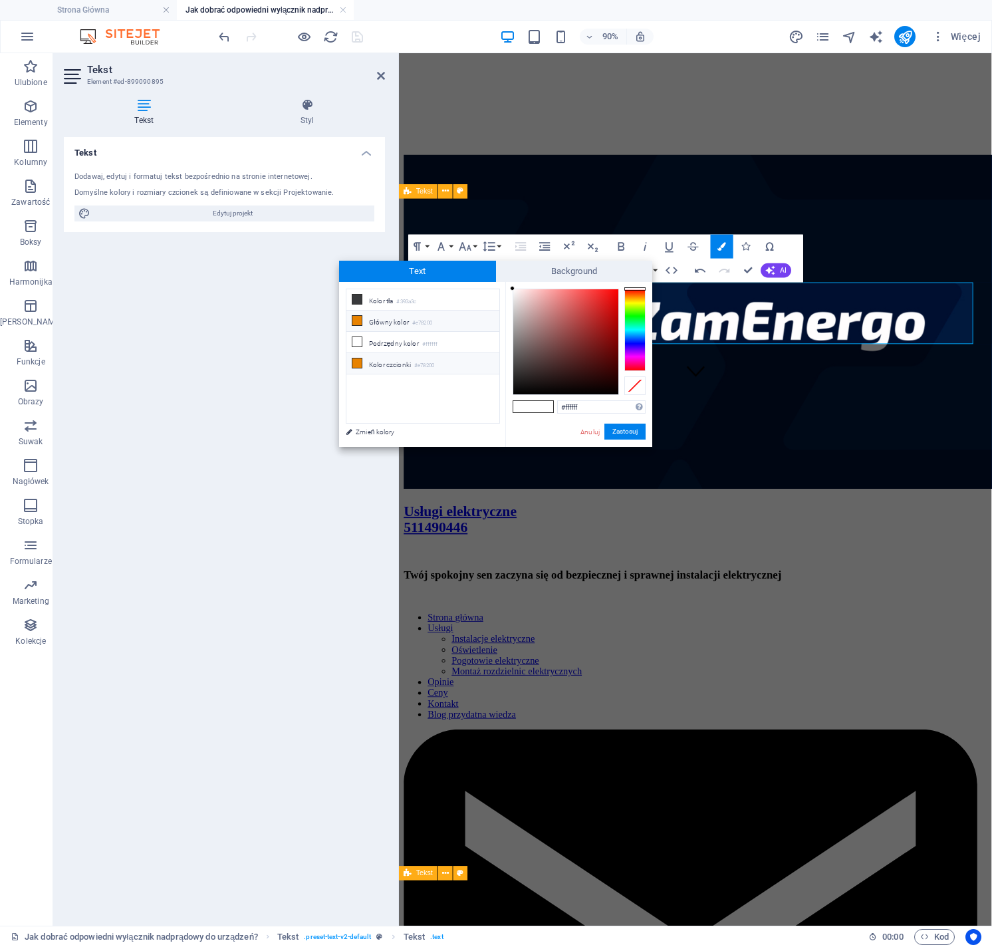
click at [371, 363] on li "Kolor czcionki #e78200" at bounding box center [423, 363] width 153 height 21
type input "#e78200"
click at [615, 430] on button "Zastosuj" at bounding box center [625, 432] width 41 height 16
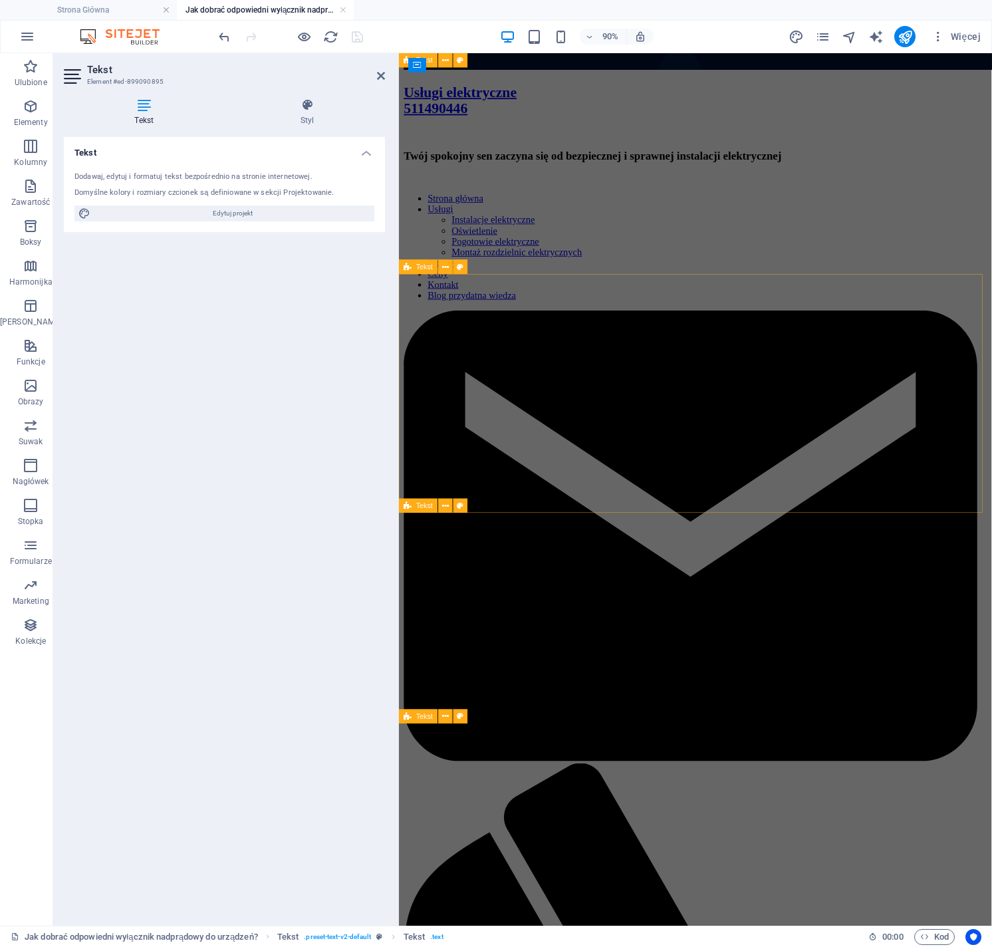
scroll to position [1179, 0]
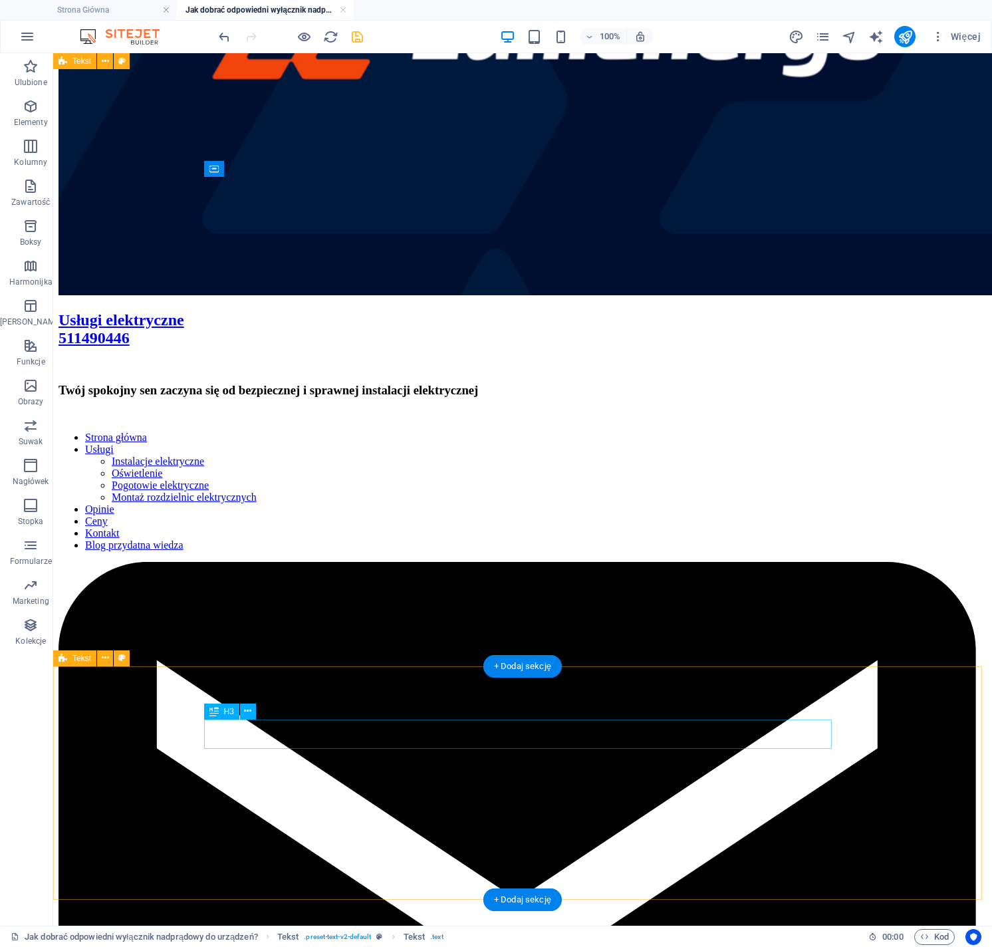
scroll to position [1276, 0]
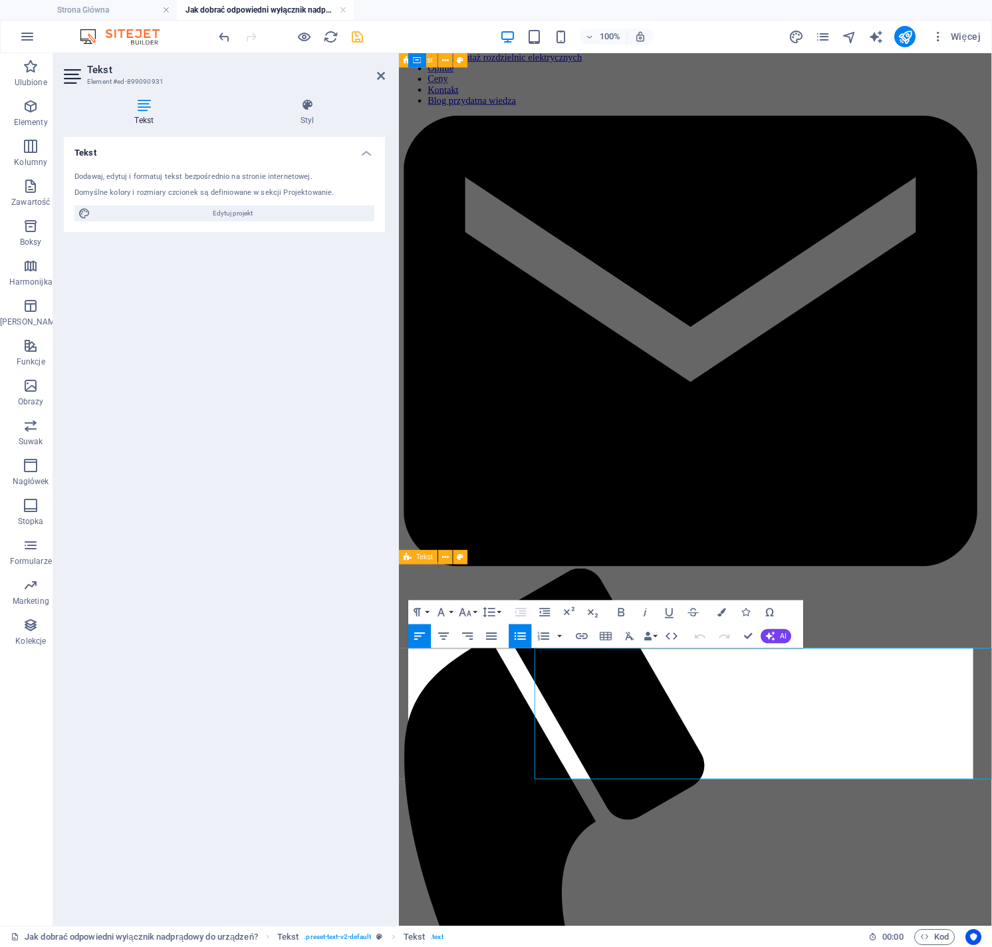
scroll to position [1179, 0]
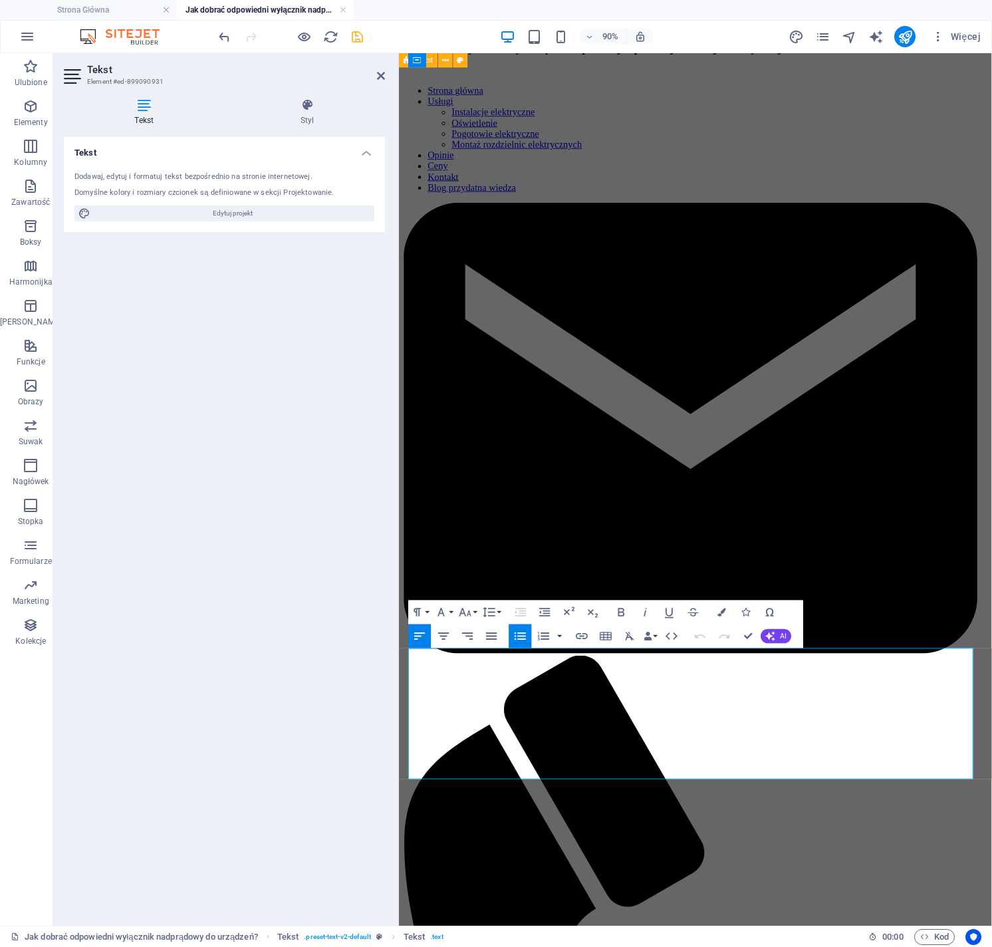
drag, startPoint x: 901, startPoint y: 854, endPoint x: 879, endPoint y: 683, distance: 172.4
click at [399, 719] on html "Skip to main content Usługi elektryczne ‌511490446 Twój spokojny sen zaczyna si…" at bounding box center [728, 924] width 659 height 4100
click at [468, 611] on icon "button" at bounding box center [465, 612] width 15 height 15
click at [477, 738] on link "18" at bounding box center [473, 743] width 43 height 18
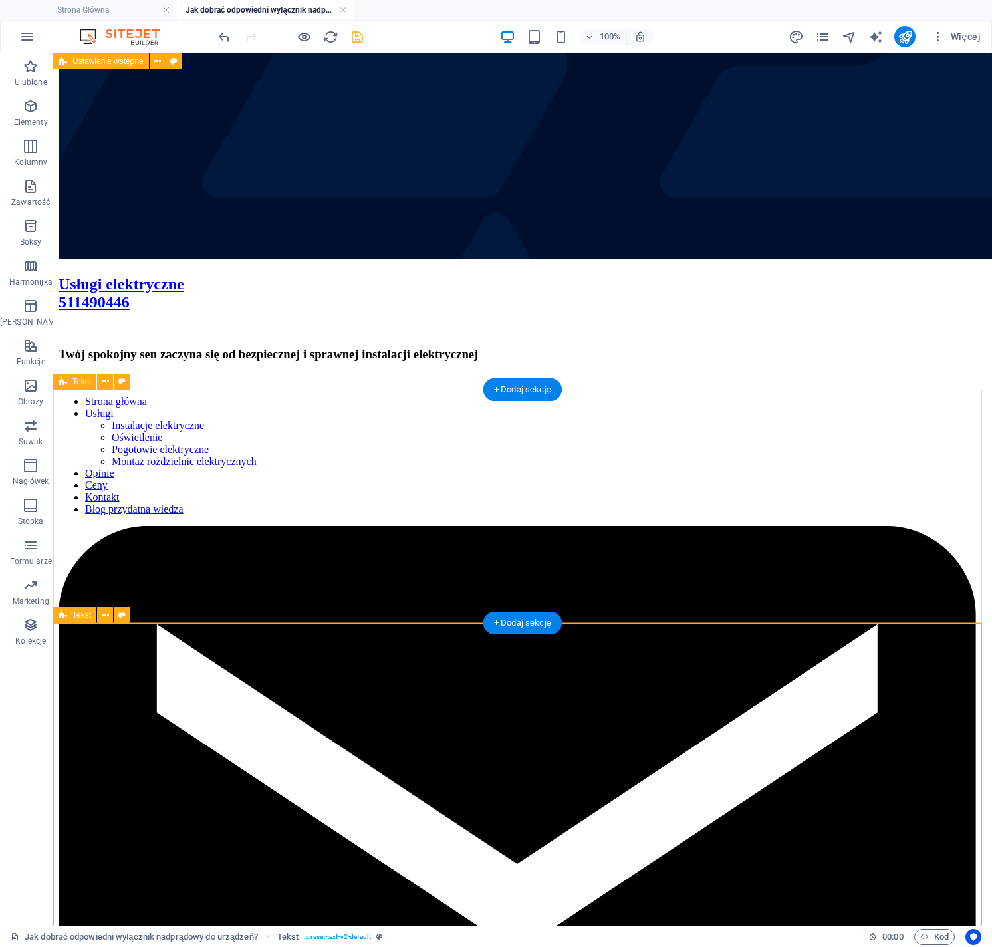
scroll to position [1324, 0]
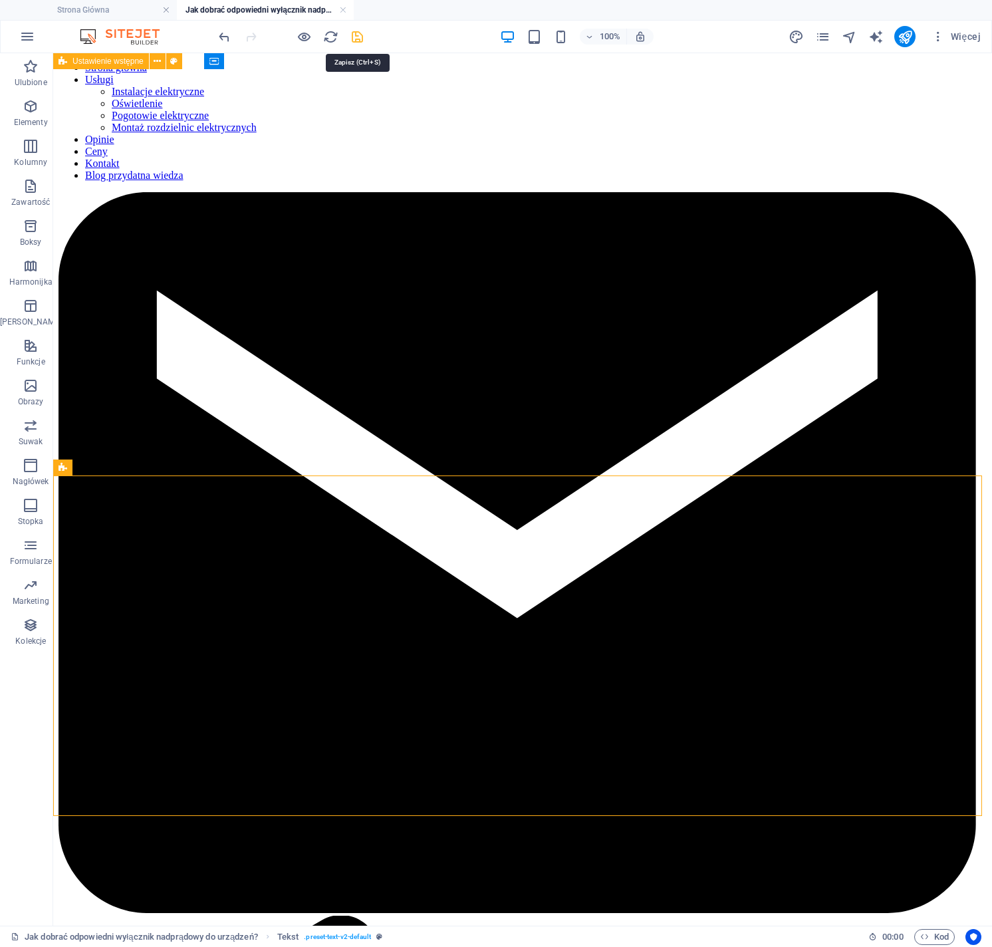
click at [361, 37] on icon "save" at bounding box center [357, 36] width 15 height 15
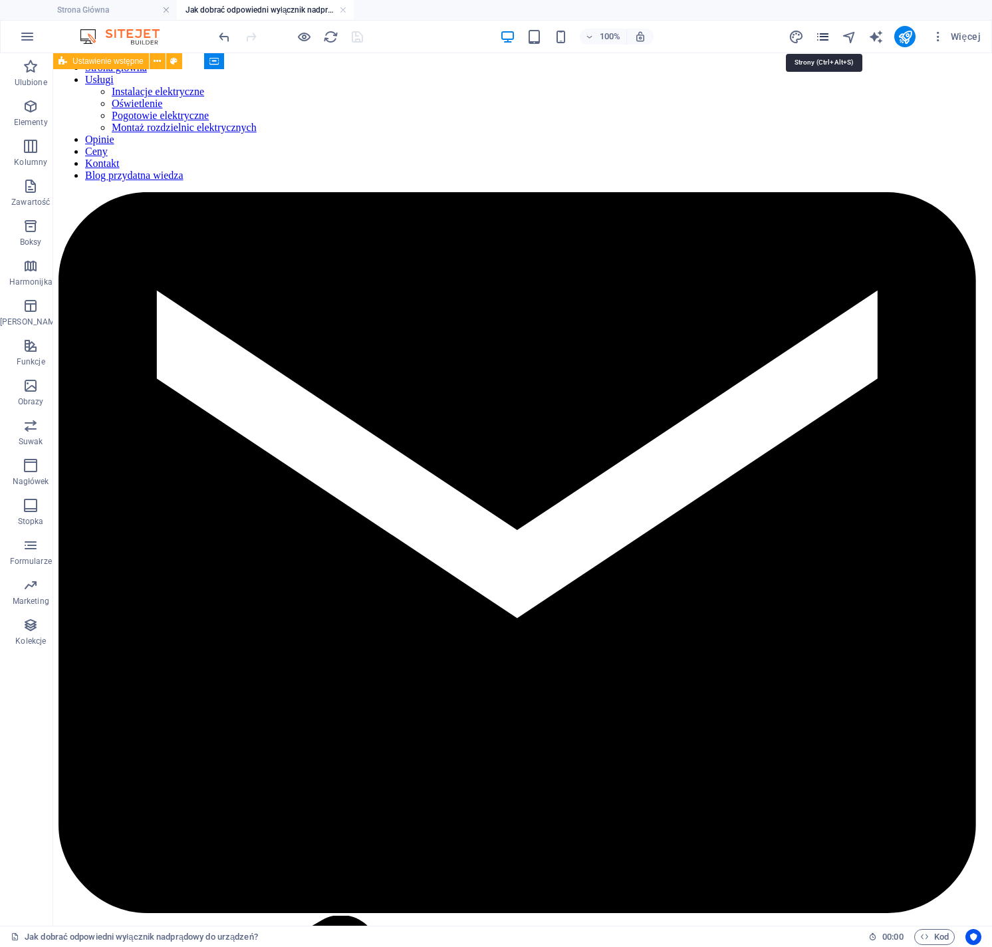
click at [824, 39] on icon "pages" at bounding box center [823, 36] width 15 height 15
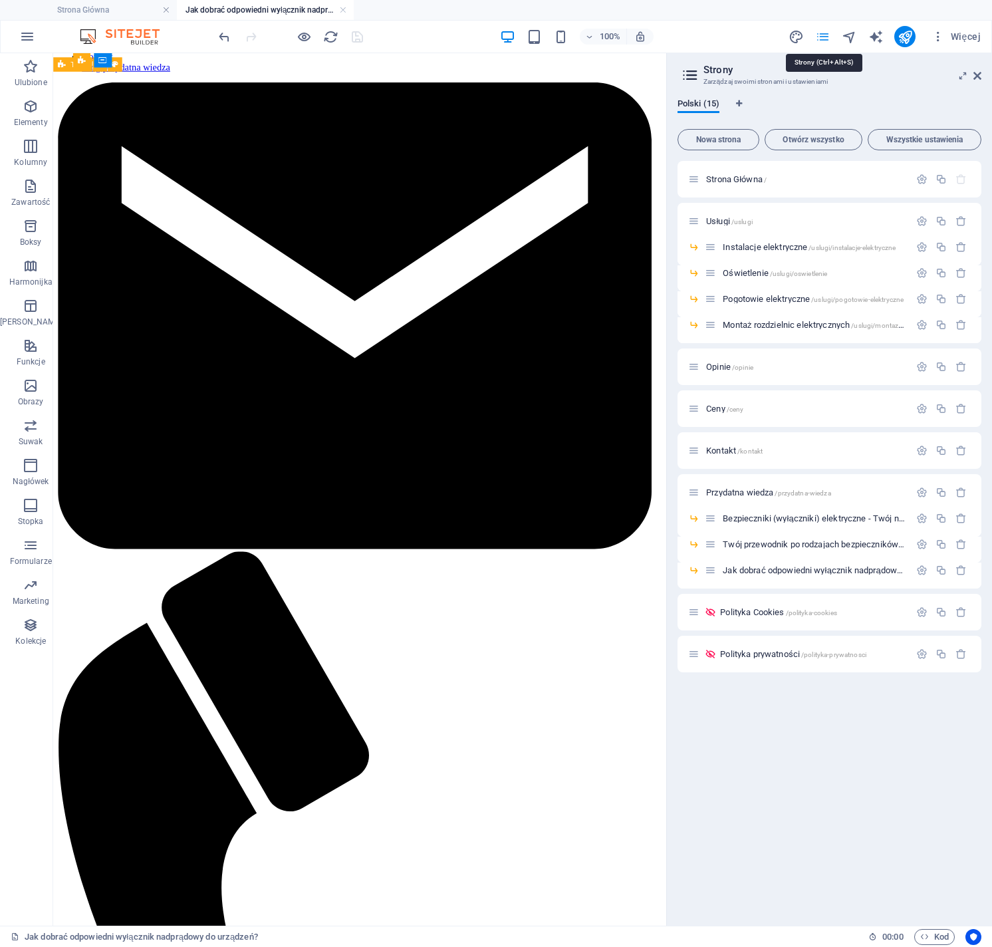
scroll to position [1227, 0]
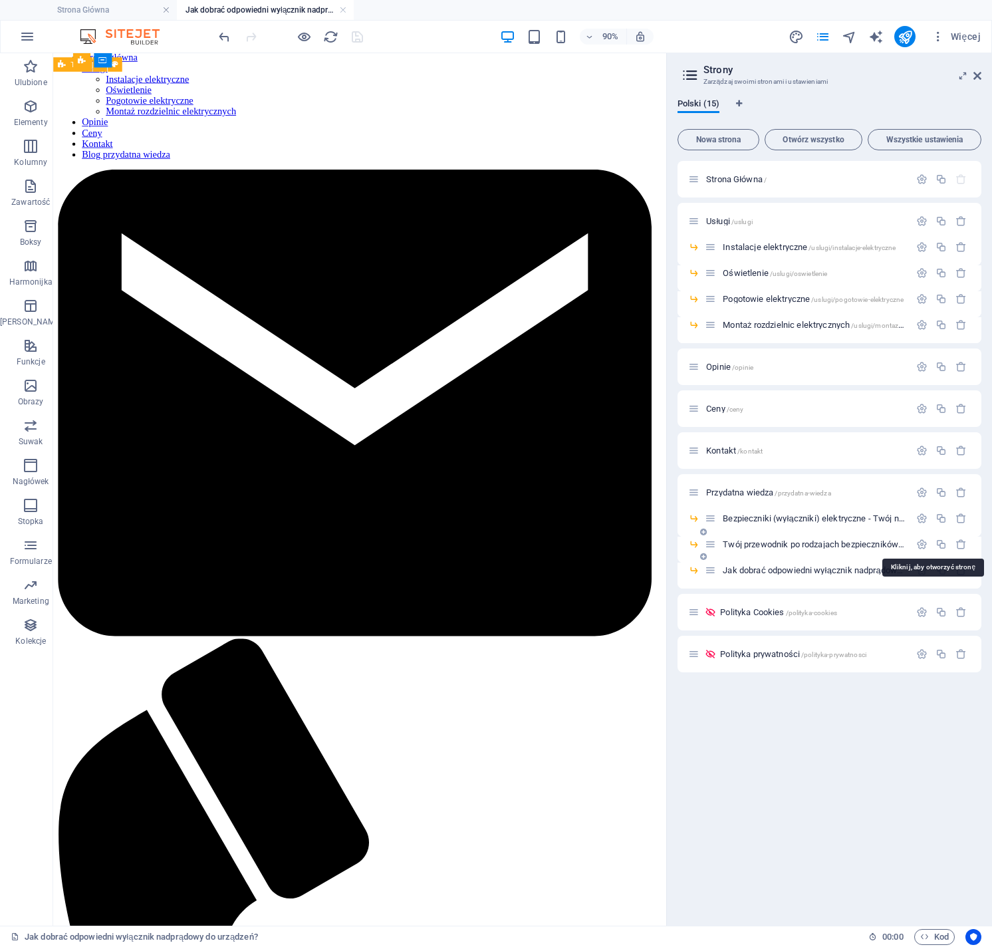
click at [782, 545] on span "Twój przewodnik po rodzajach bezpieczników elektrycznych /twoj-przewodnik-po-ro…" at bounding box center [932, 544] width 418 height 10
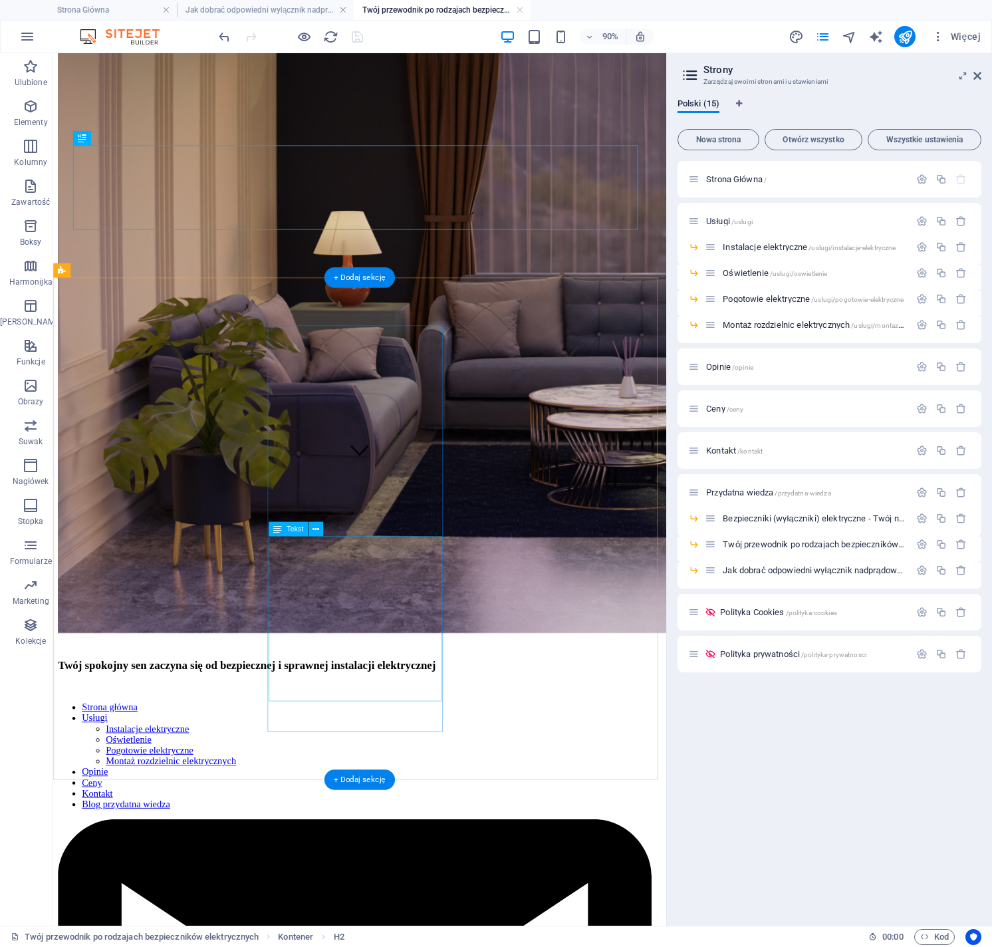
scroll to position [1178, 0]
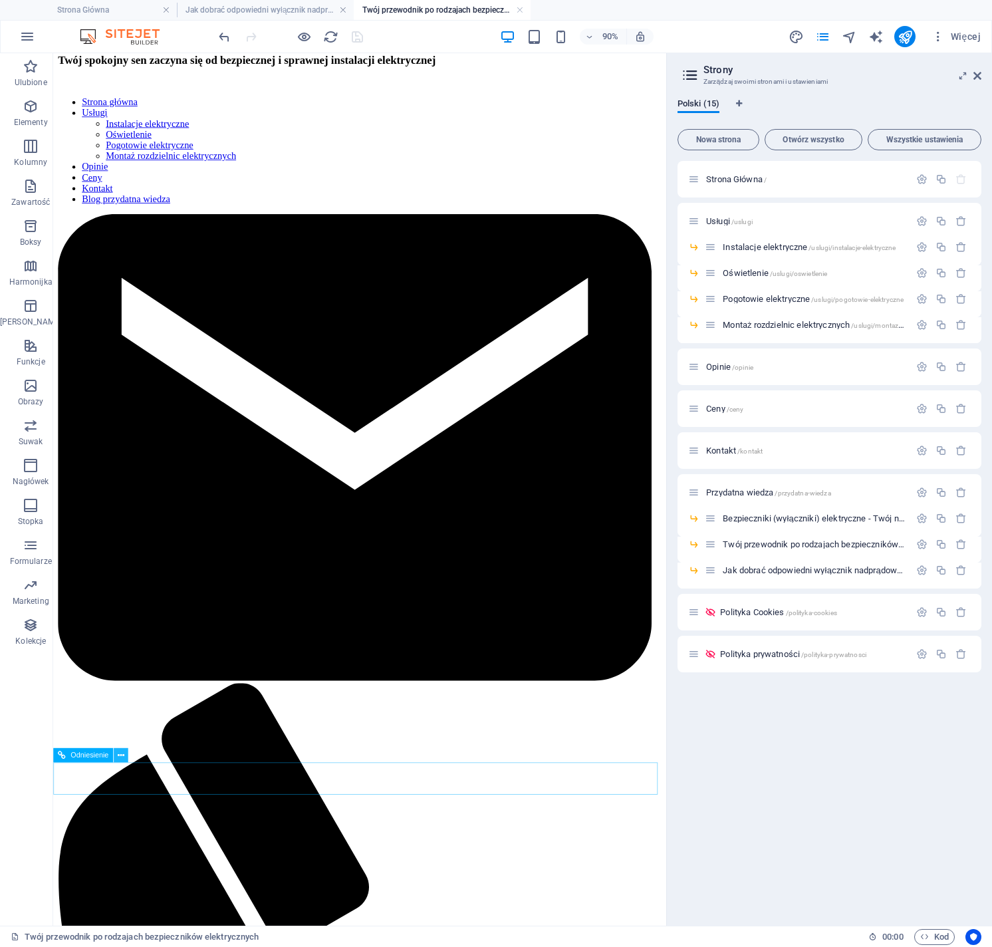
click at [122, 756] on icon at bounding box center [121, 756] width 7 height 13
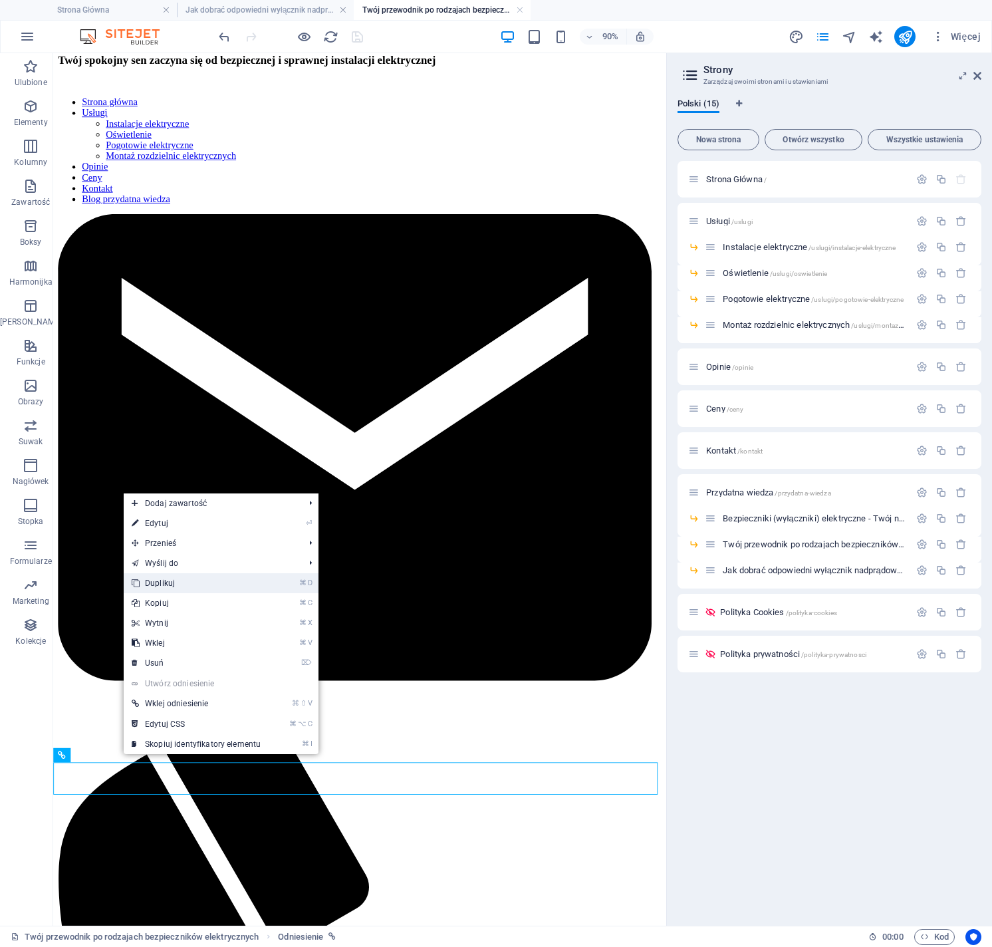
click at [195, 588] on link "⌘ D Duplikuj" at bounding box center [196, 583] width 145 height 20
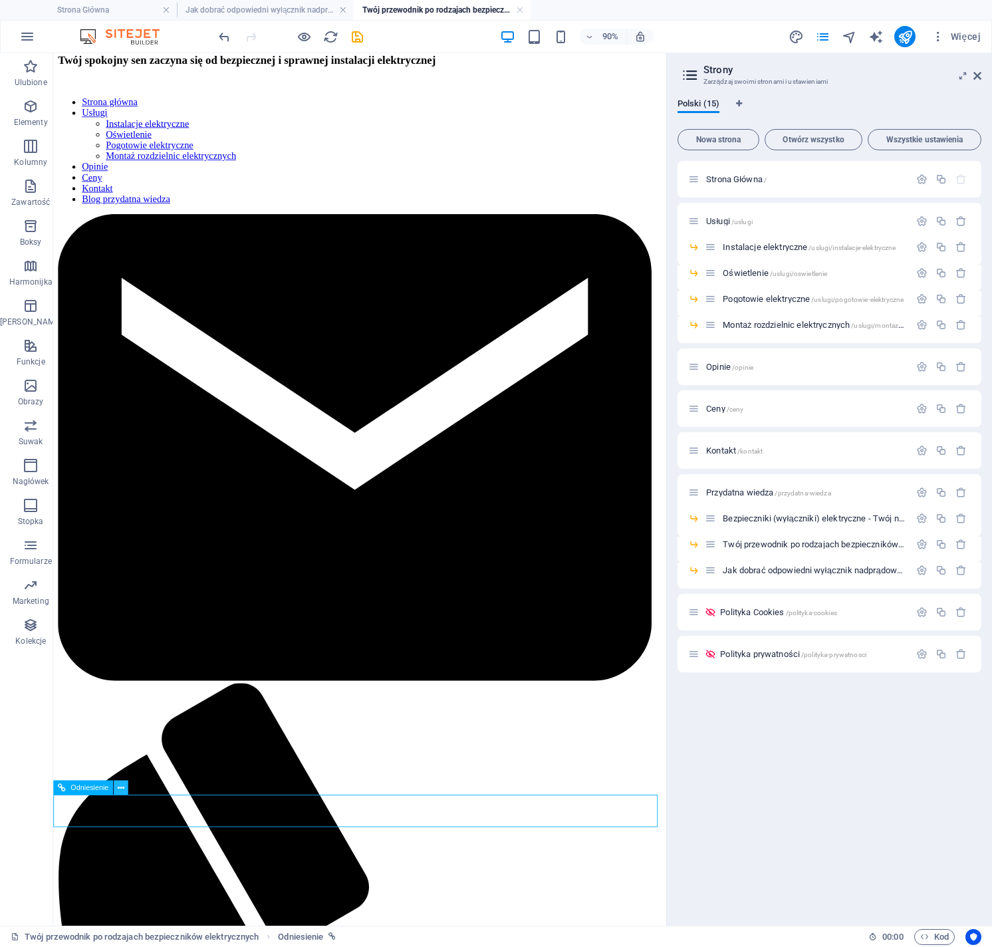
click at [120, 789] on icon at bounding box center [121, 788] width 7 height 13
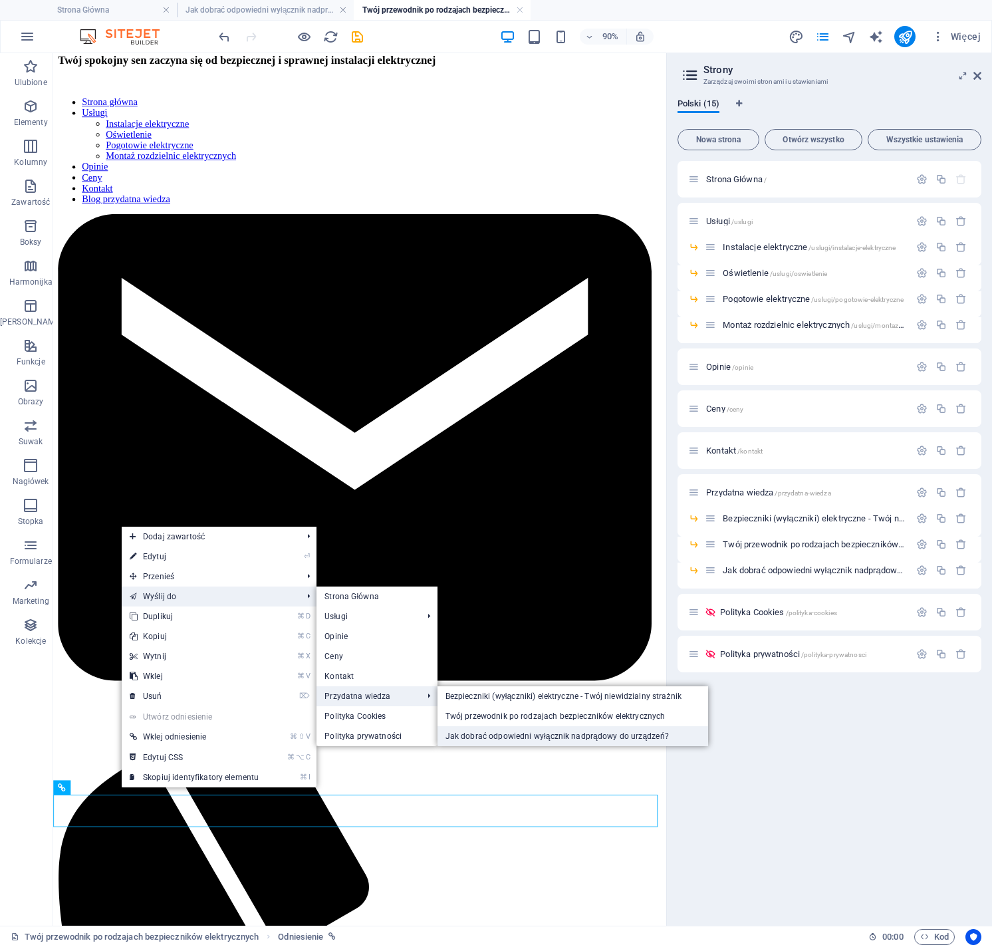
click at [526, 732] on link "Jak dobrać odpowiedni wyłącznik nadprądowy do urządzeń?" at bounding box center [573, 736] width 271 height 20
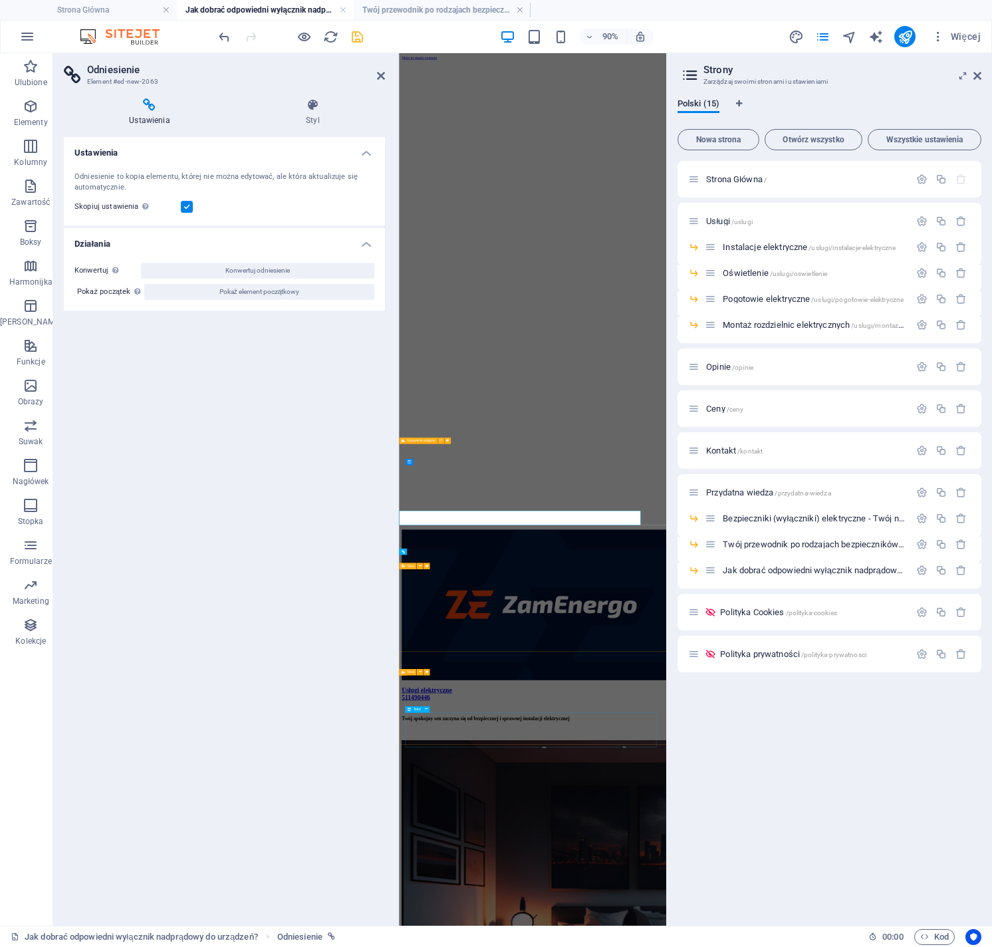
scroll to position [51, 0]
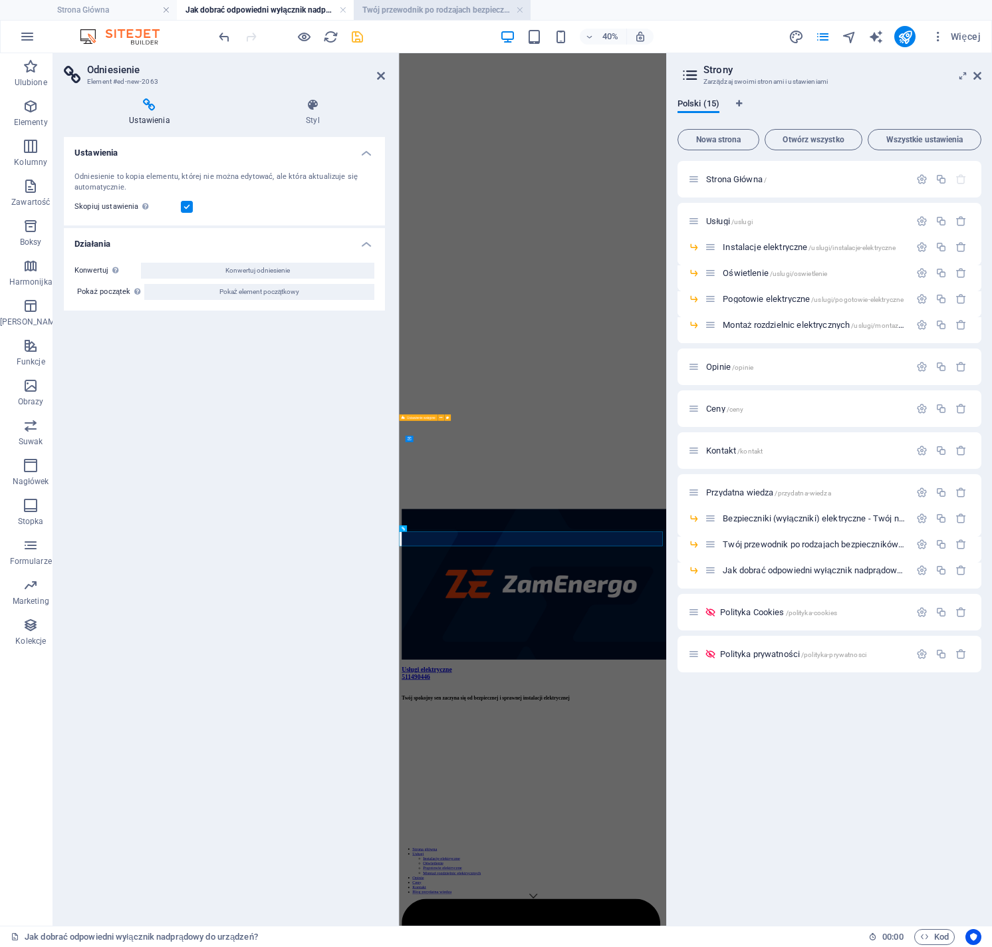
click at [399, 11] on h4 "Twój przewodnik po rodzajach bezpieczników elektrycznych" at bounding box center [442, 10] width 177 height 15
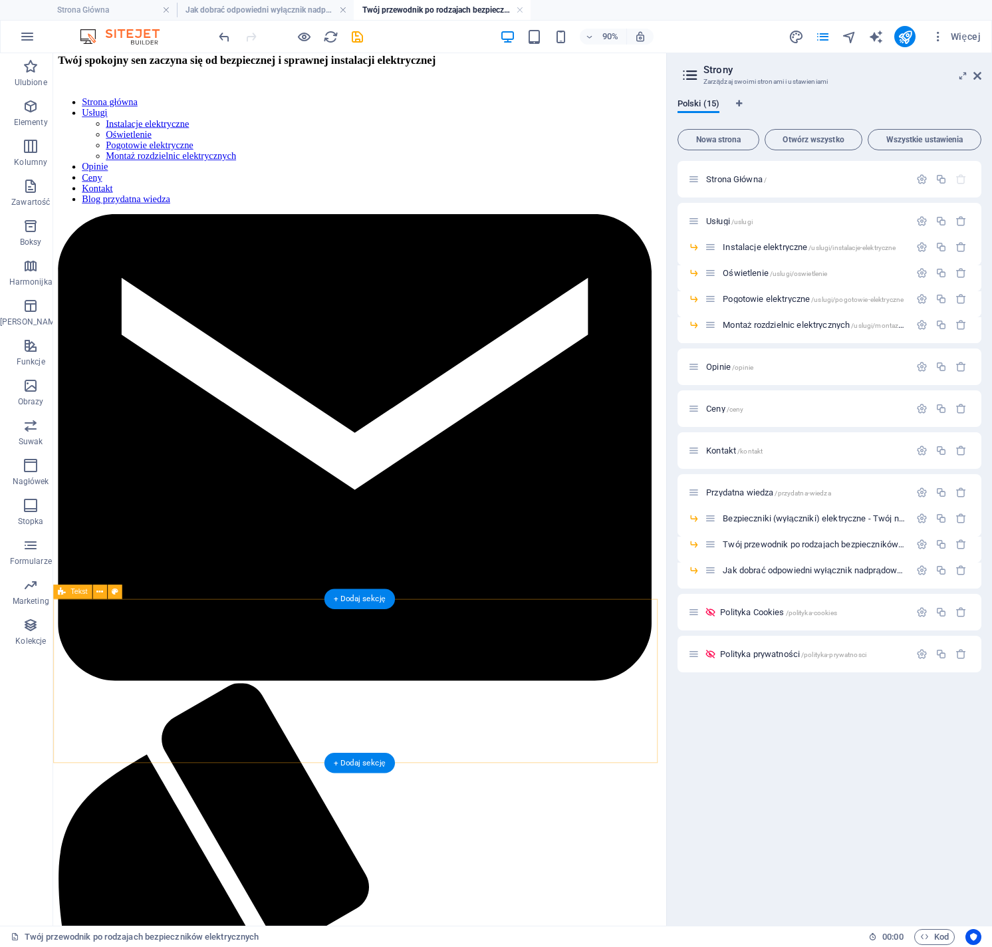
scroll to position [1178, 0]
click at [124, 790] on button at bounding box center [121, 788] width 15 height 15
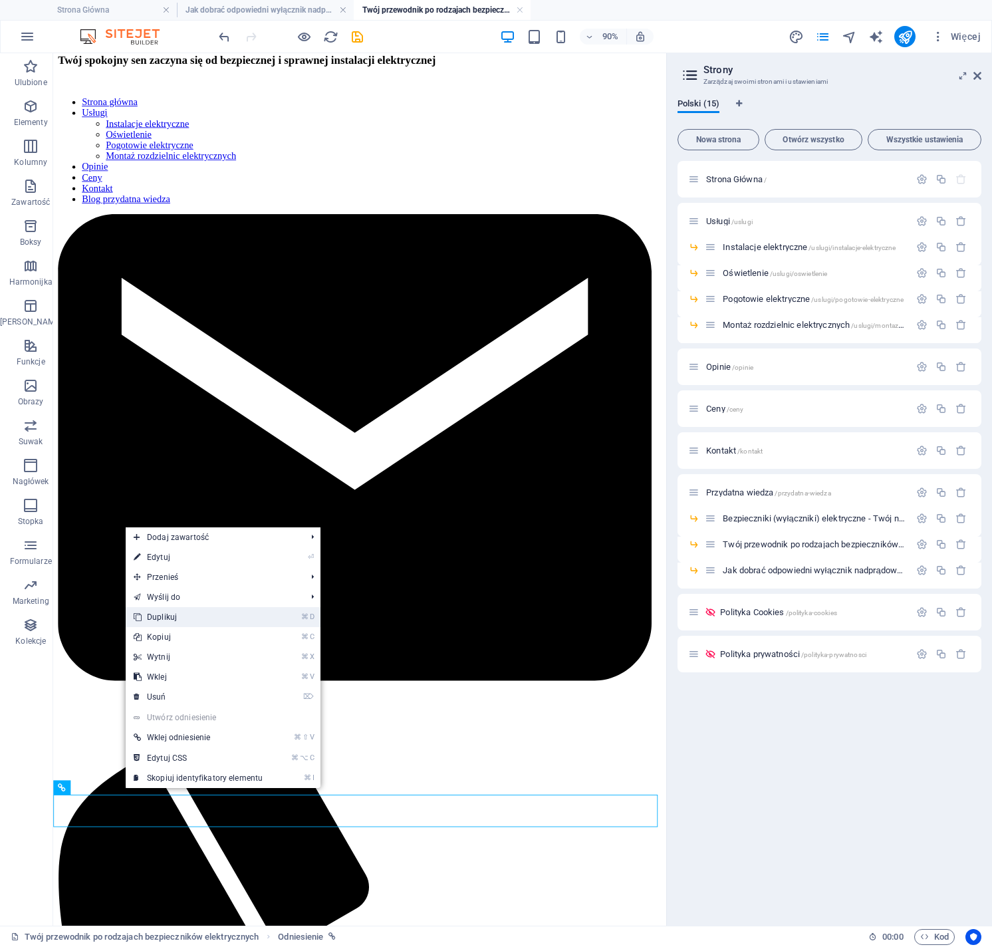
click at [177, 620] on link "⌘ D Duplikuj" at bounding box center [198, 617] width 145 height 20
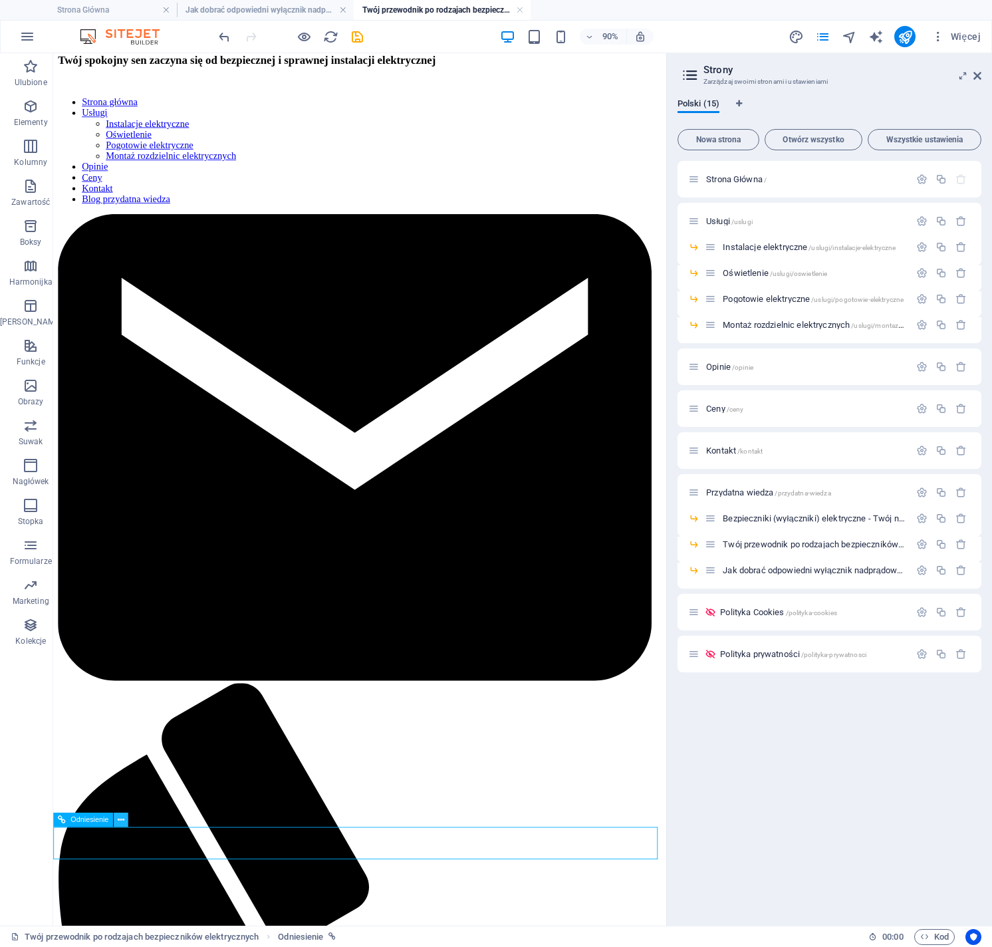
click at [125, 822] on button at bounding box center [121, 820] width 15 height 15
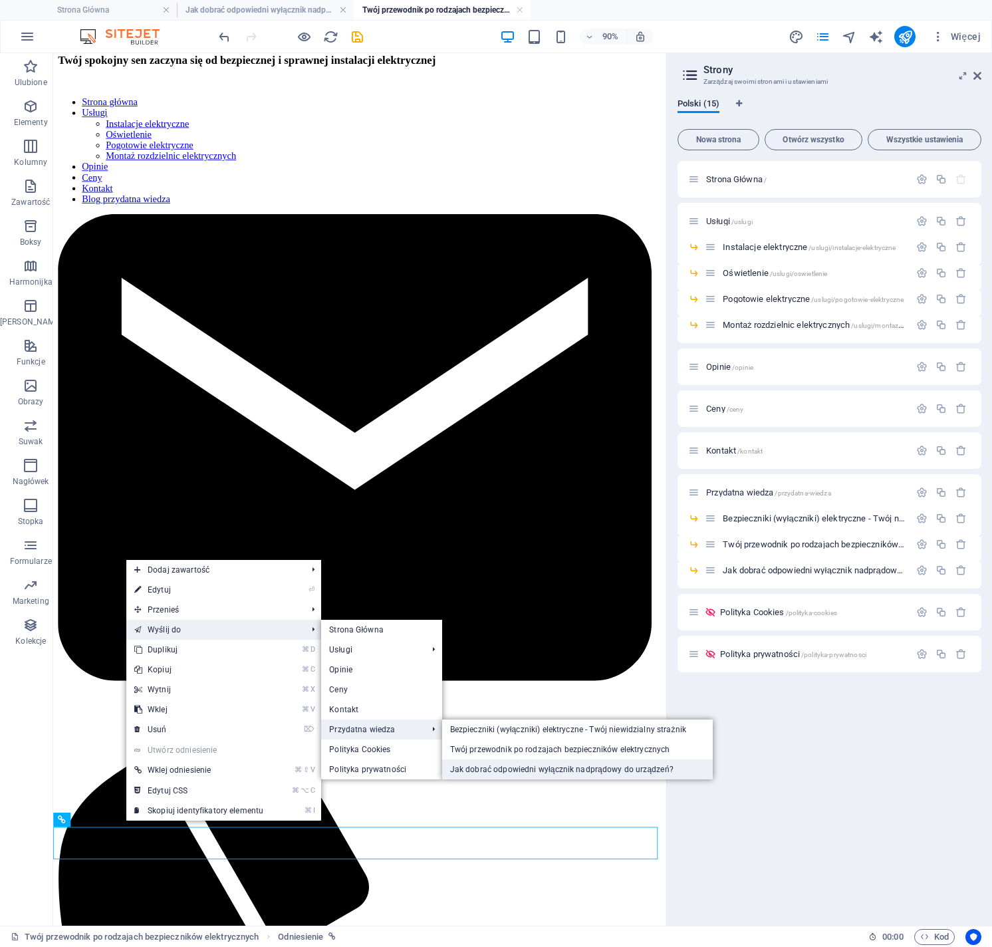
click at [494, 765] on link "Jak dobrać odpowiedni wyłącznik nadprądowy do urządzeń?" at bounding box center [577, 770] width 271 height 20
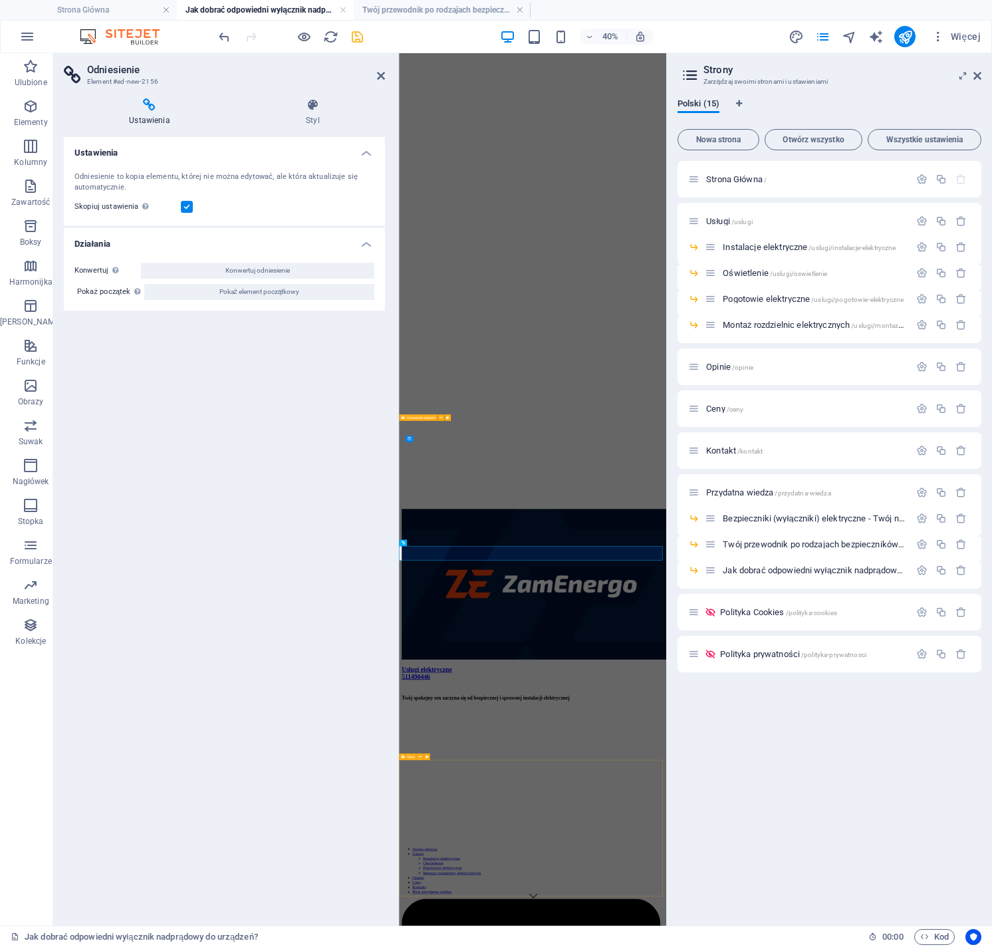
scroll to position [87, 0]
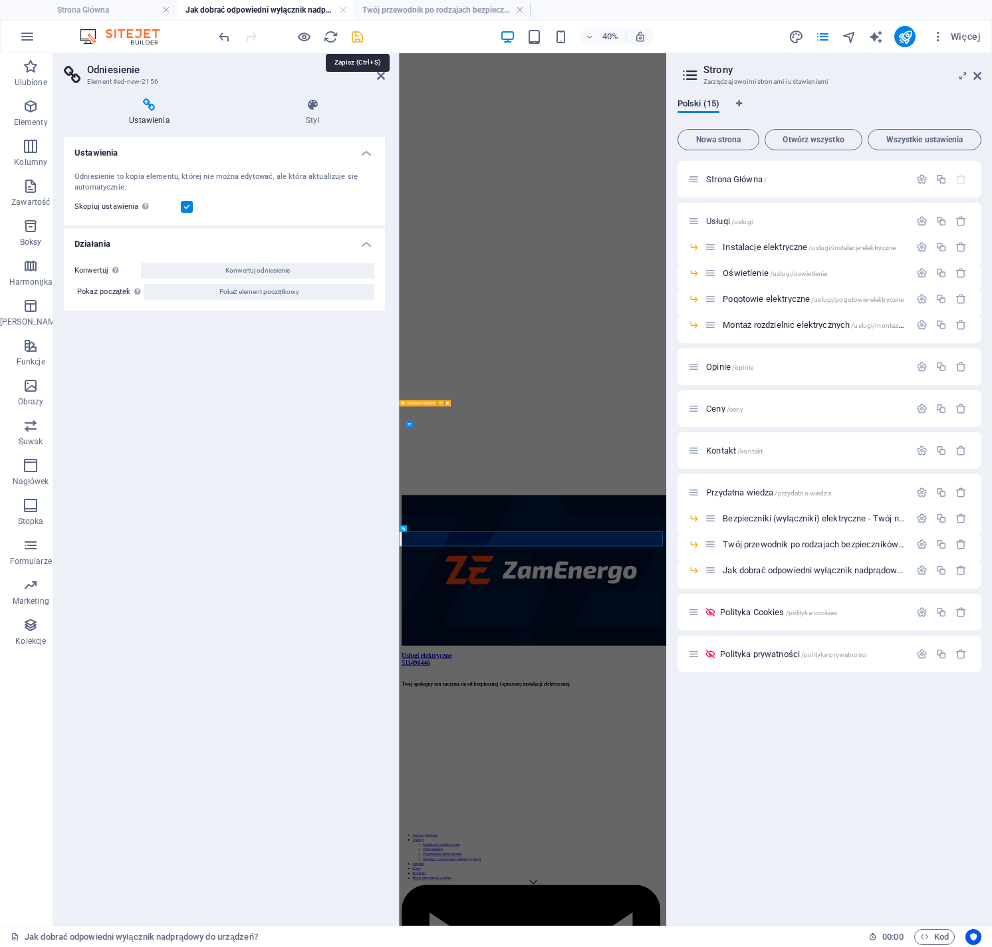
click at [356, 35] on icon "save" at bounding box center [357, 36] width 15 height 15
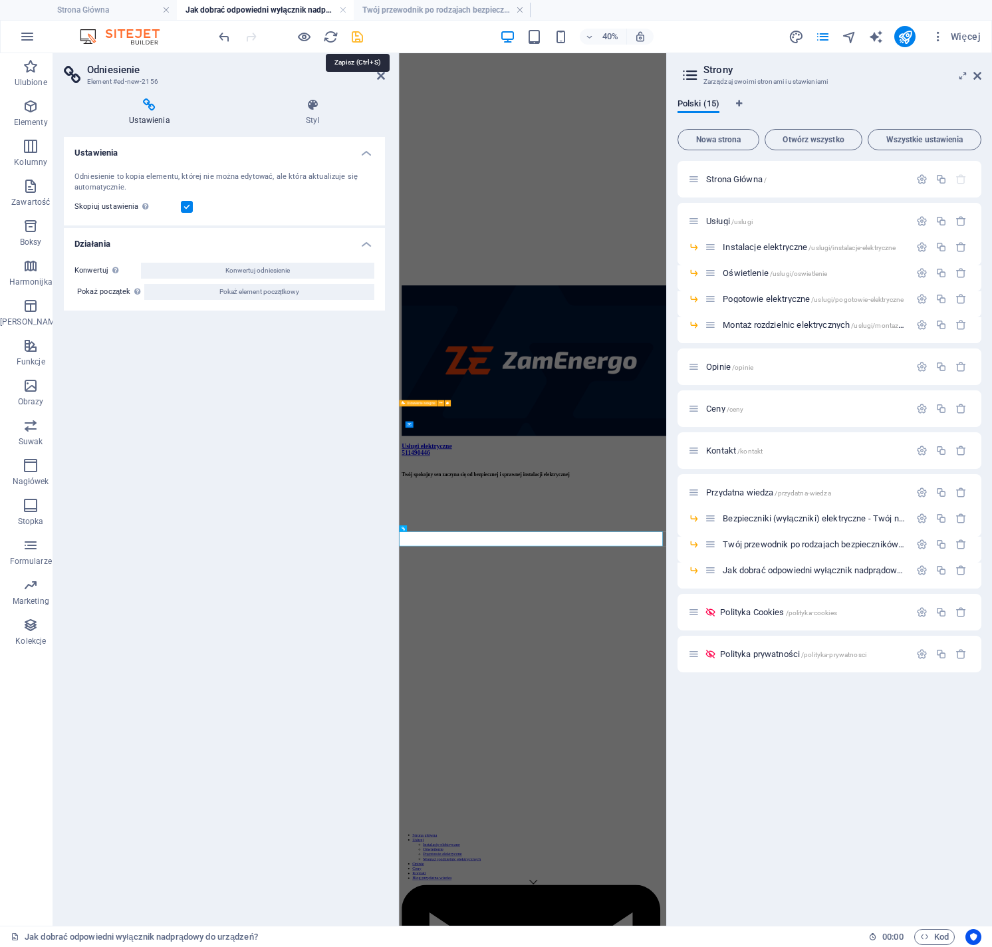
scroll to position [817, 0]
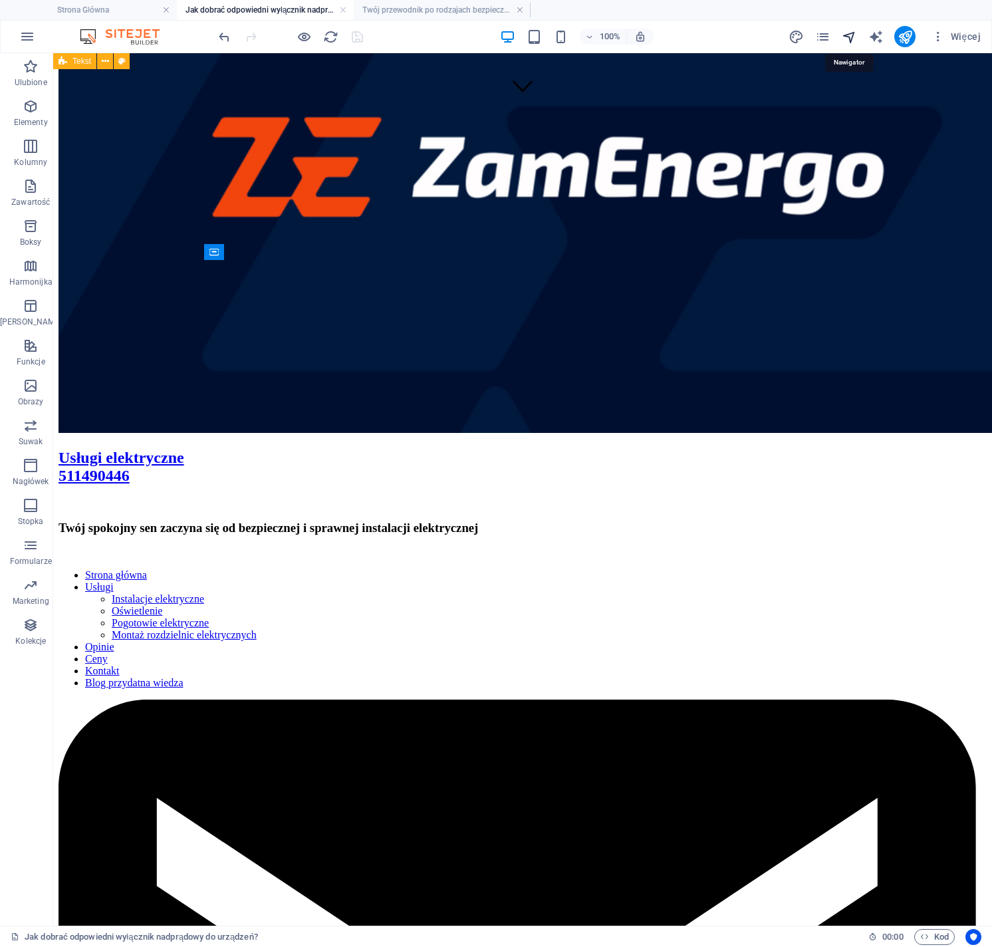
click at [846, 36] on icon "navigator" at bounding box center [849, 36] width 15 height 15
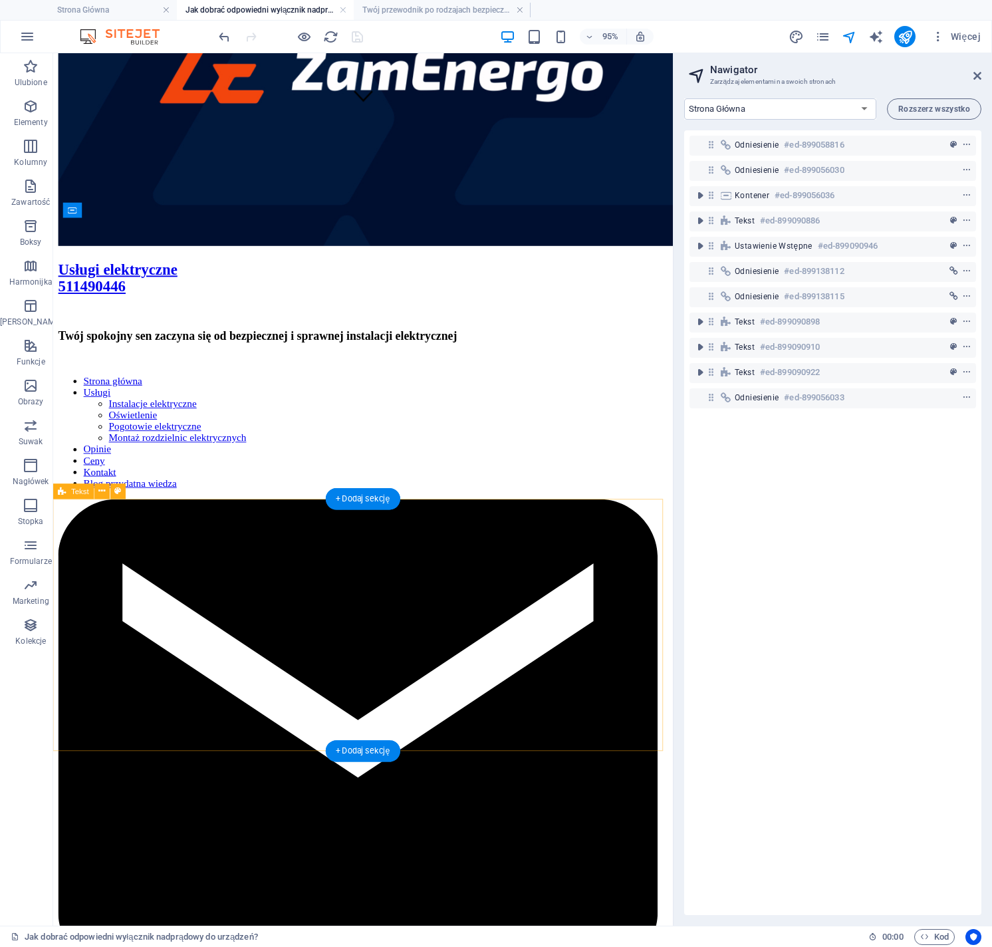
scroll to position [1082, 0]
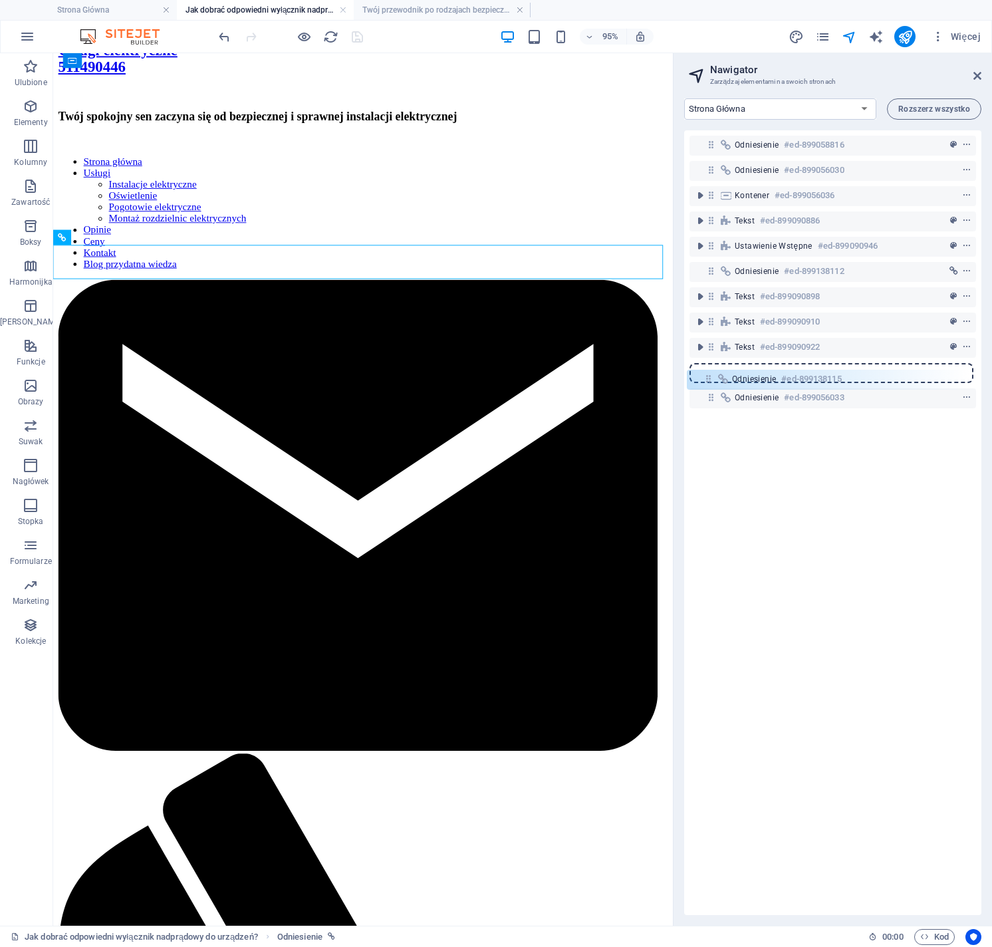
drag, startPoint x: 712, startPoint y: 295, endPoint x: 710, endPoint y: 380, distance: 85.9
click at [710, 380] on div "Odniesienie #ed-899058816 Odniesienie #ed-899056030 Kontener #ed-899056036 Teks…" at bounding box center [833, 522] width 297 height 785
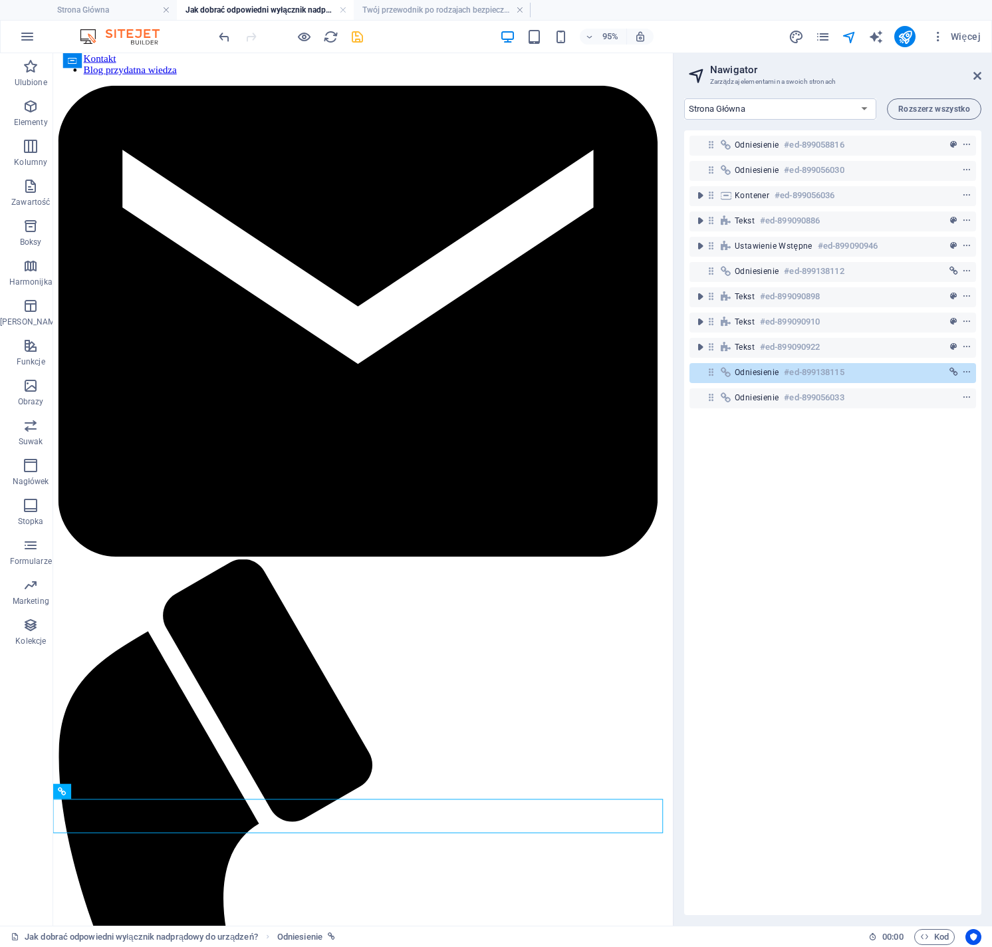
scroll to position [1350, 0]
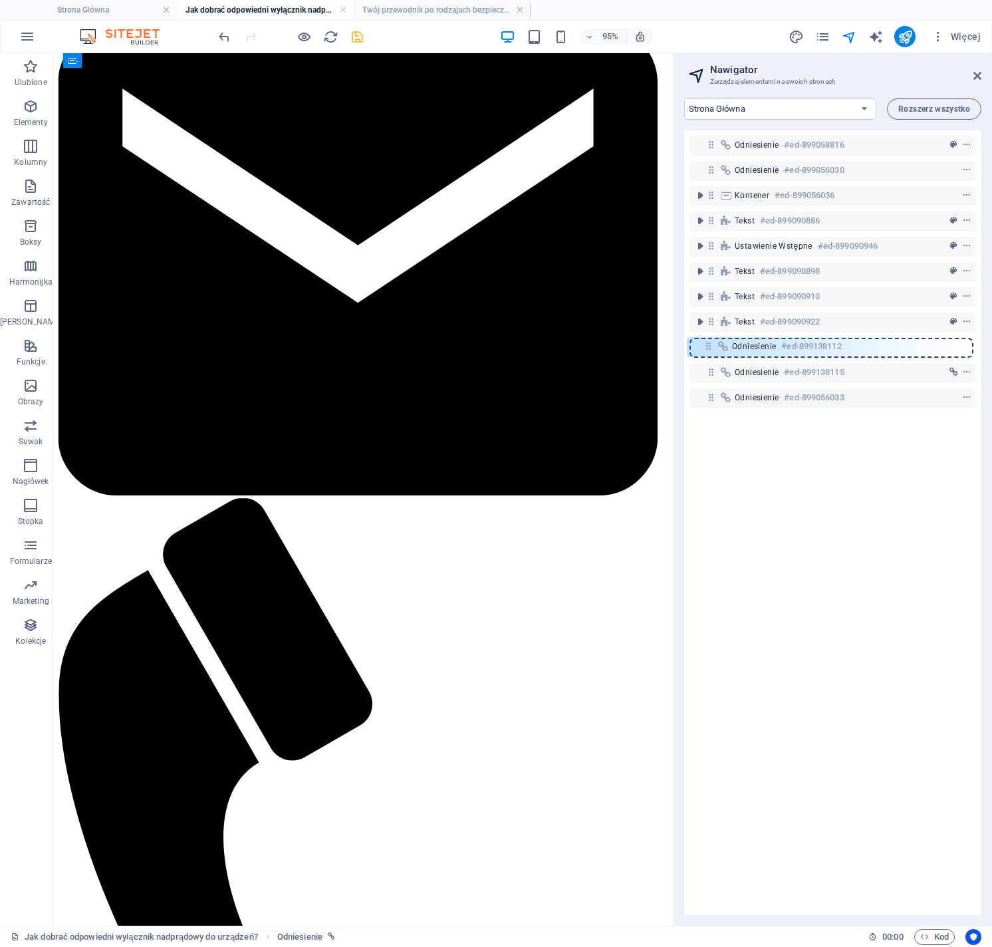
drag, startPoint x: 714, startPoint y: 269, endPoint x: 710, endPoint y: 351, distance: 81.9
click at [710, 351] on div "Odniesienie #ed-899058816 Odniesienie #ed-899056030 Kontener #ed-899056036 Teks…" at bounding box center [833, 522] width 297 height 785
click at [777, 723] on div "Odniesienie #ed-899058816 Odniesienie #ed-899056030 Kontener #ed-899056036 Teks…" at bounding box center [833, 522] width 297 height 785
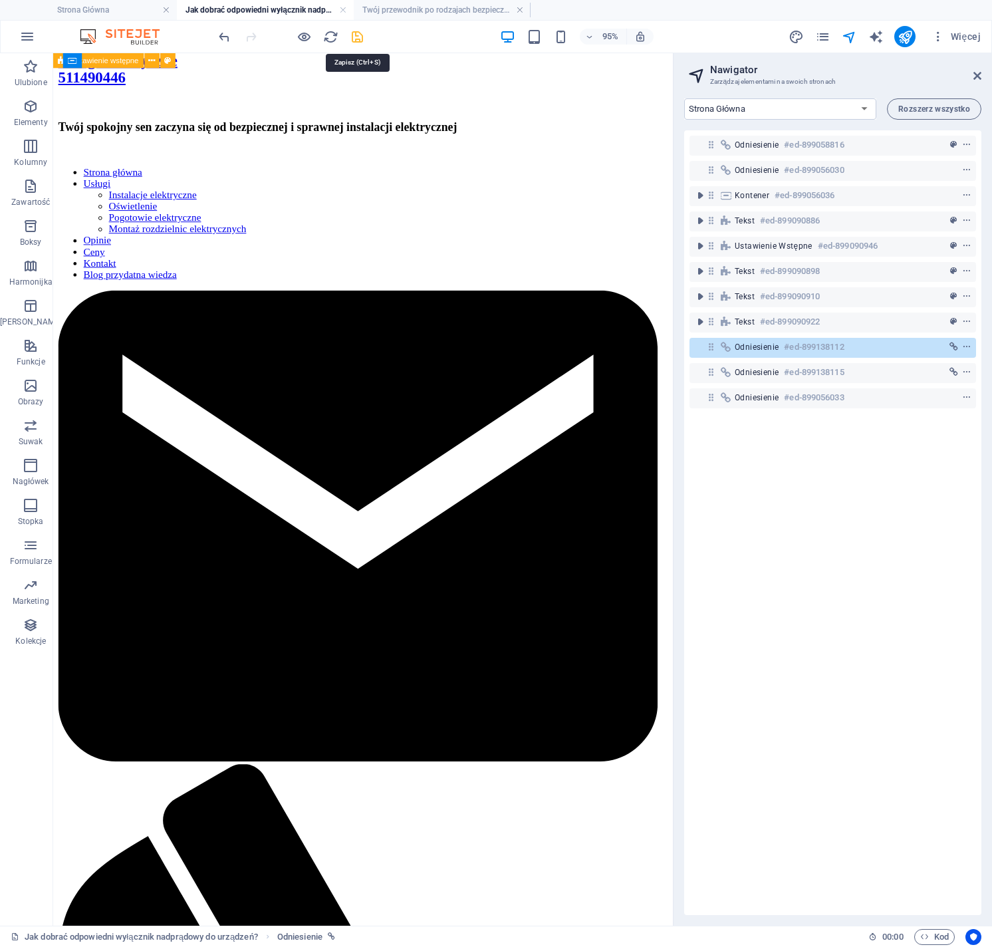
click at [360, 36] on icon "save" at bounding box center [357, 36] width 15 height 15
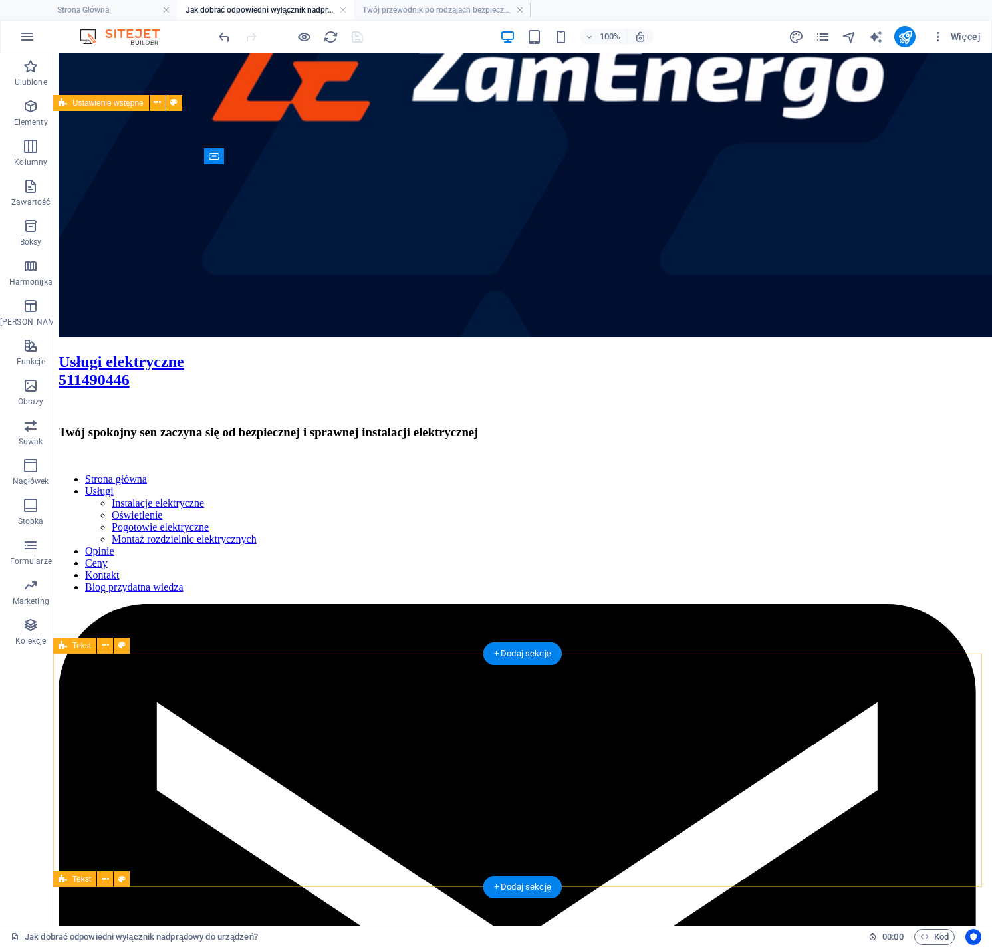
scroll to position [494, 0]
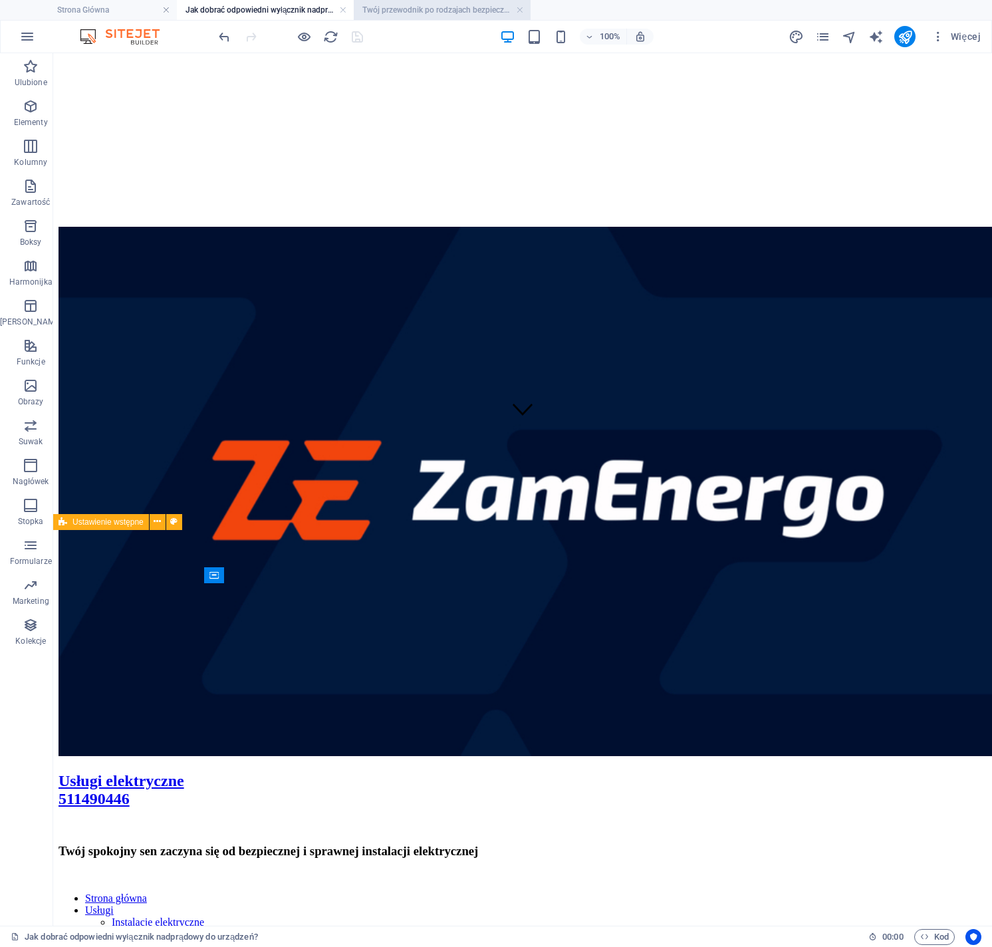
click at [459, 12] on h4 "Twój przewodnik po rodzajach bezpieczników elektrycznych" at bounding box center [442, 10] width 177 height 15
click at [824, 37] on icon "pages" at bounding box center [823, 36] width 15 height 15
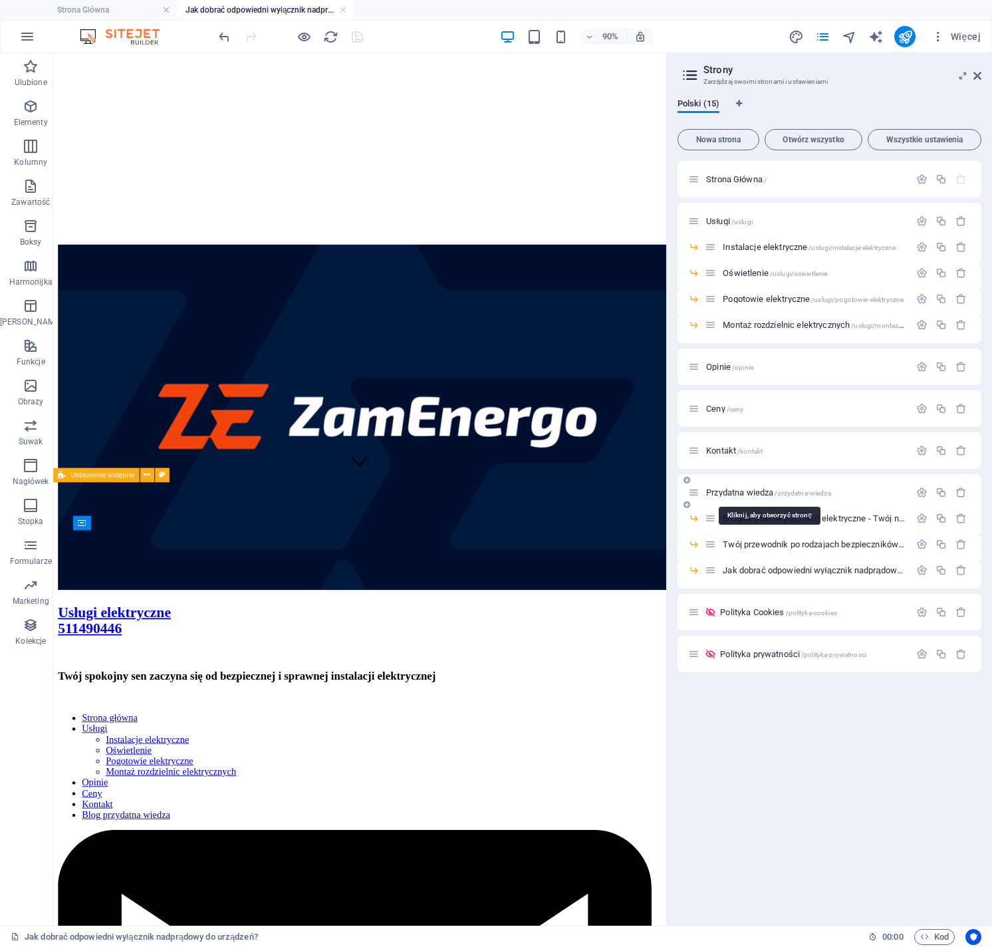
click at [746, 495] on span "Przydatna wiedza /przydatna-wiedza" at bounding box center [768, 493] width 125 height 10
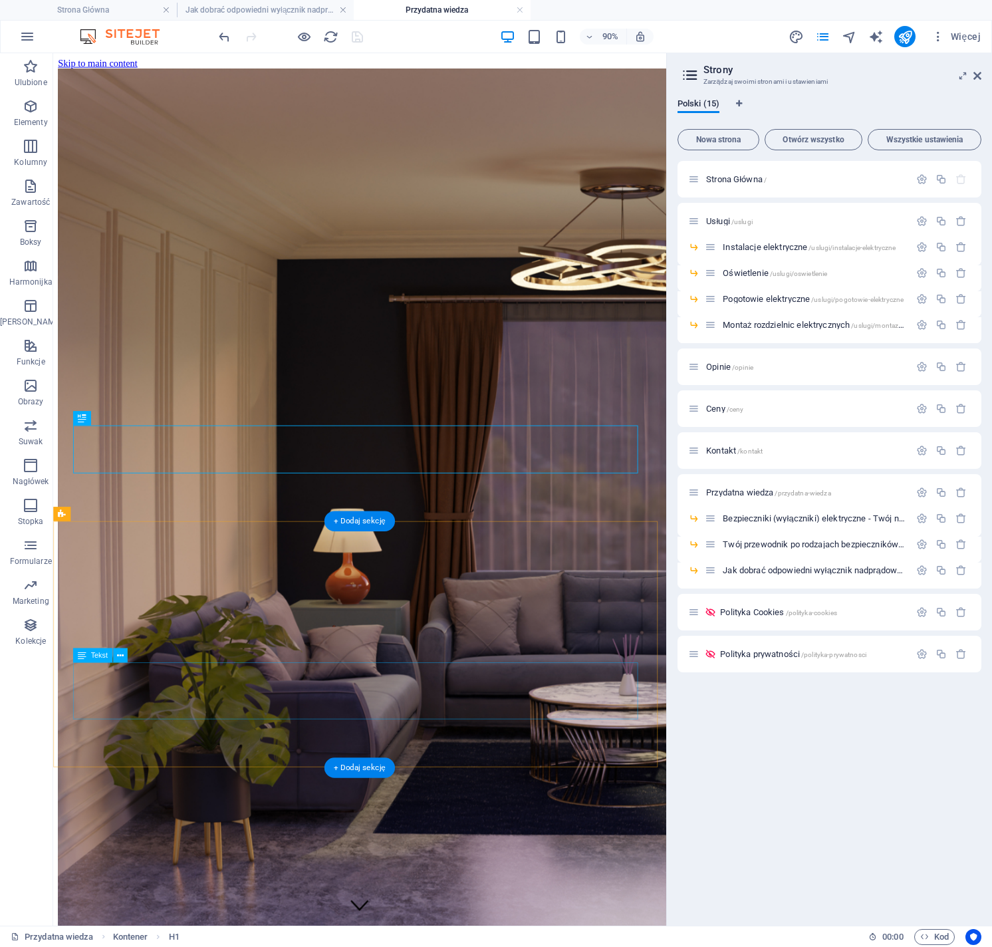
scroll to position [235, 0]
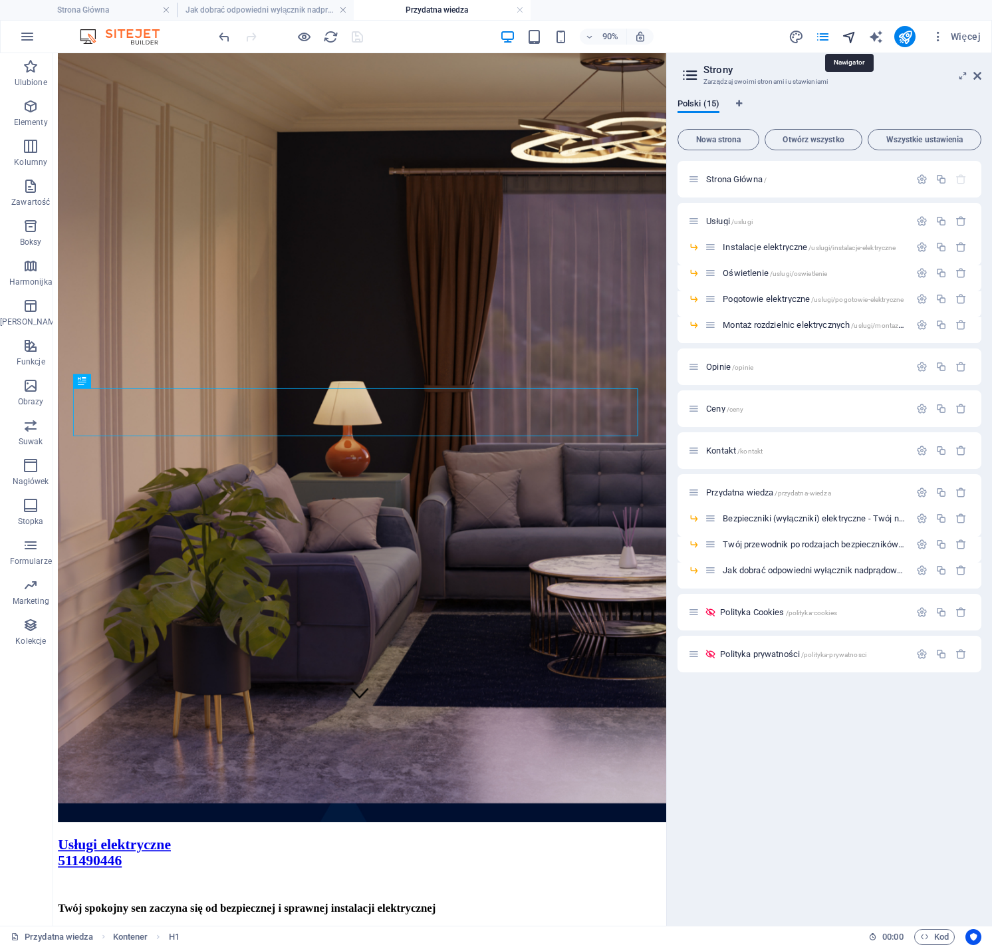
click at [848, 42] on icon "navigator" at bounding box center [849, 36] width 15 height 15
select select "16836523-pl"
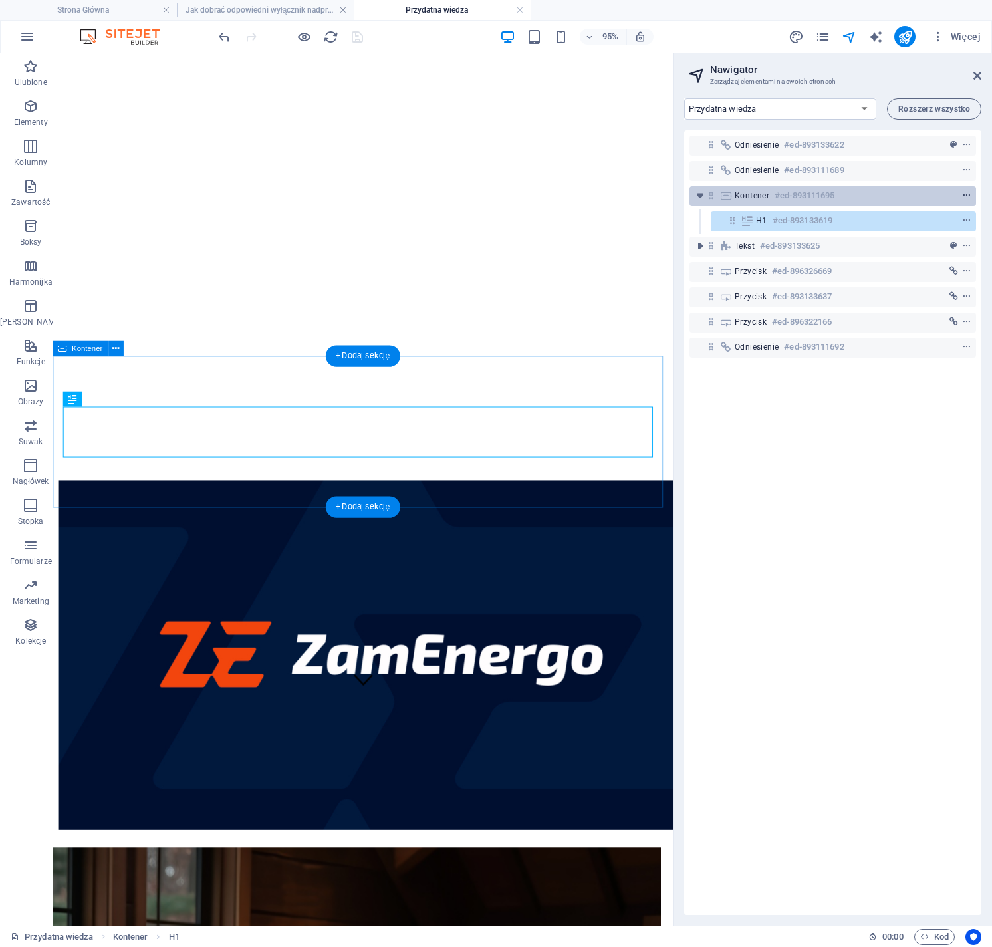
click at [967, 196] on icon "context-menu" at bounding box center [967, 195] width 9 height 9
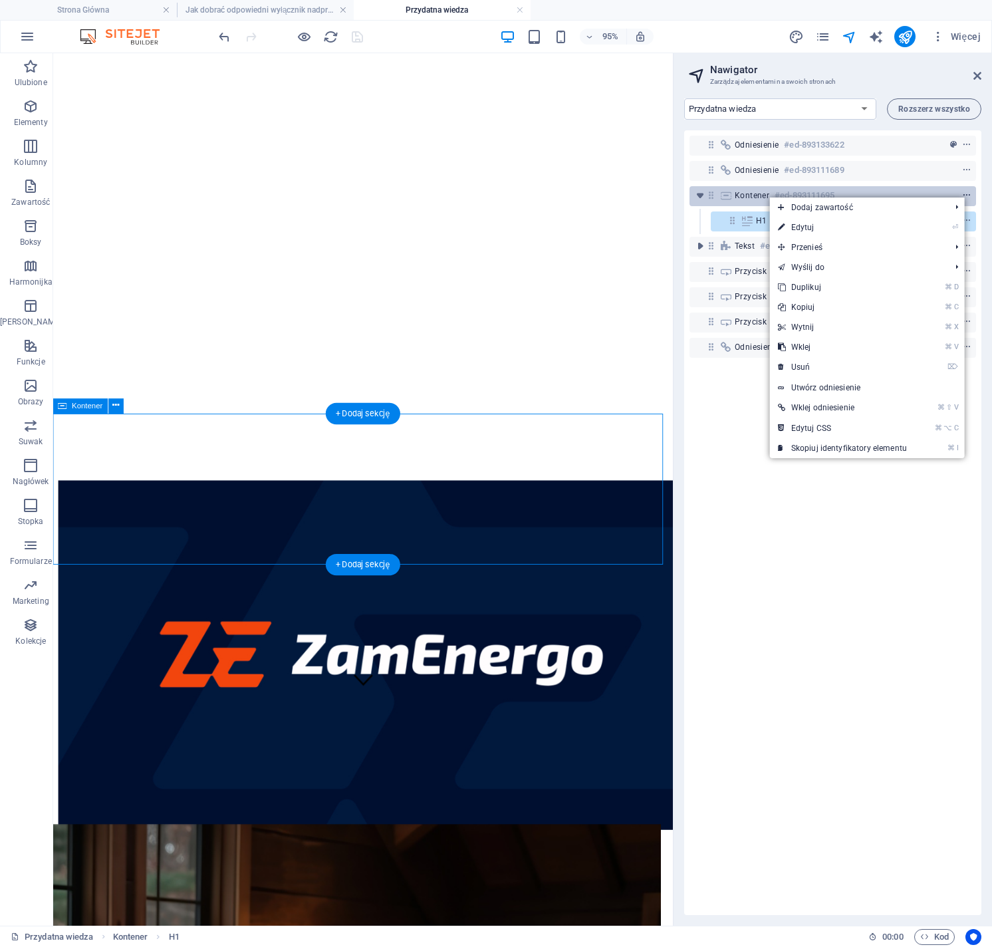
scroll to position [175, 0]
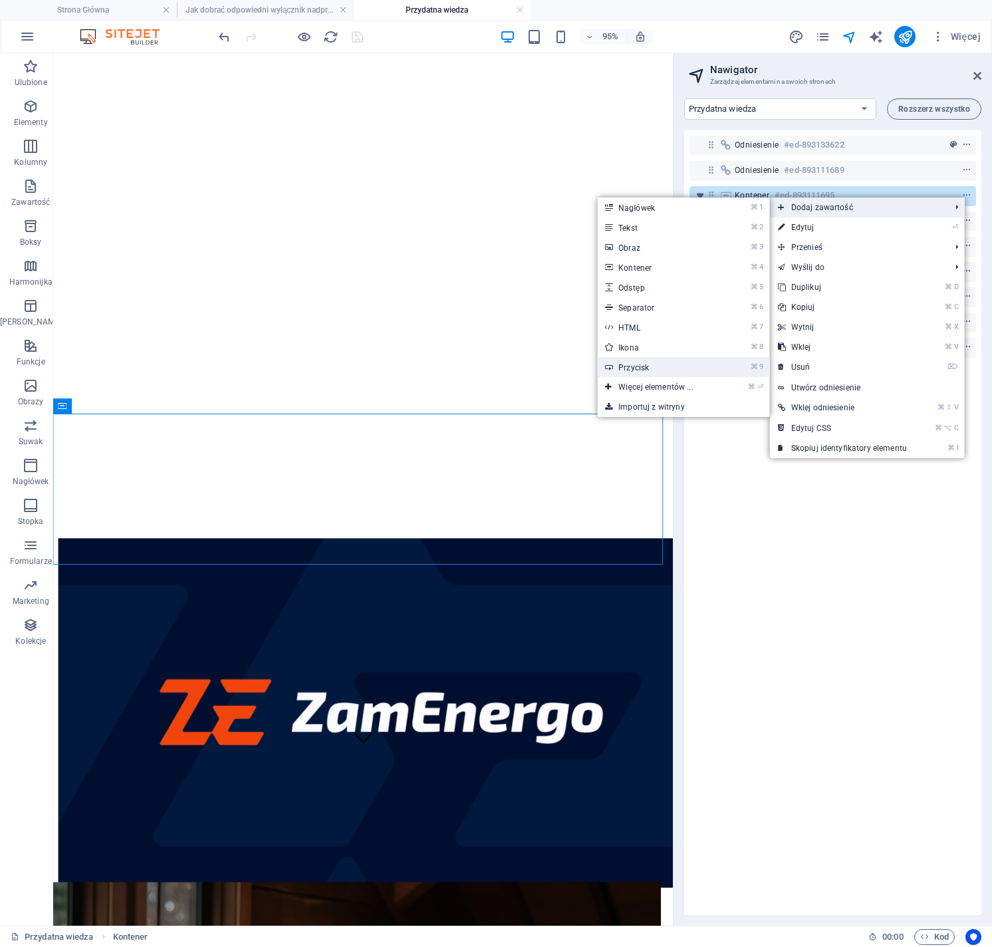
click at [649, 371] on link "⌘ 9 Przycisk" at bounding box center [658, 367] width 122 height 20
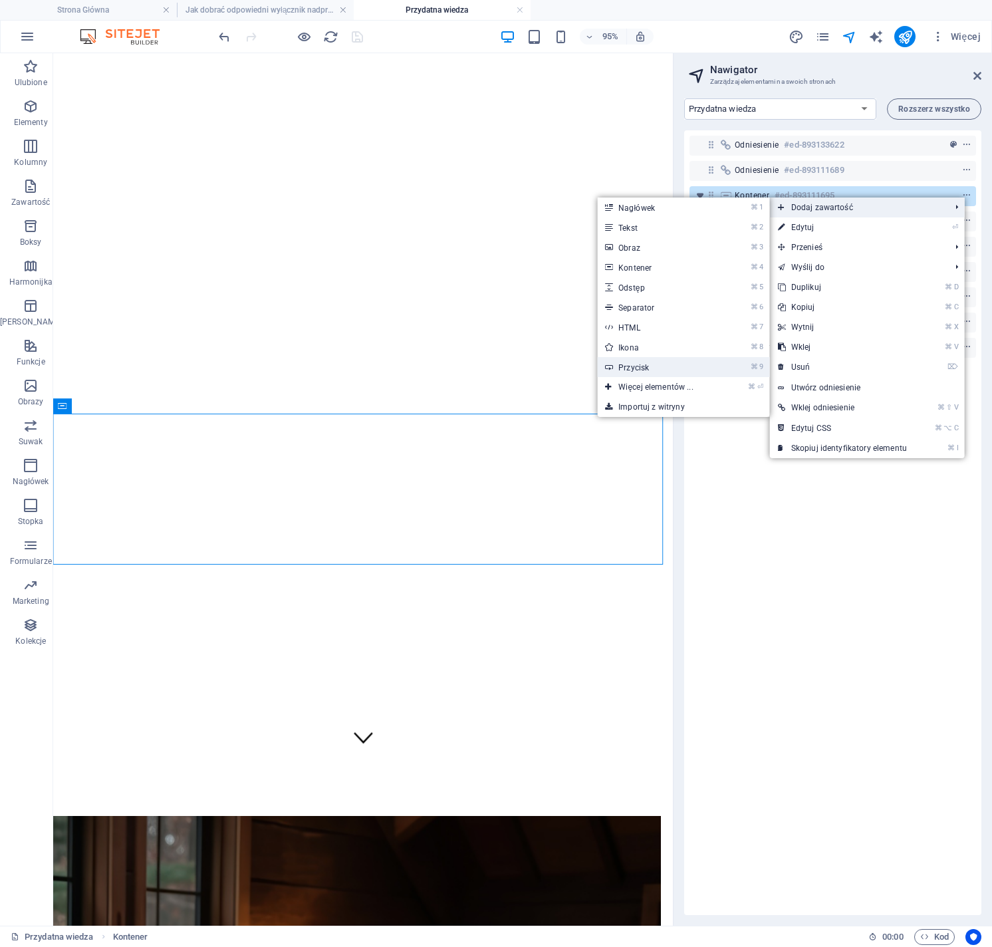
scroll to position [0, 0]
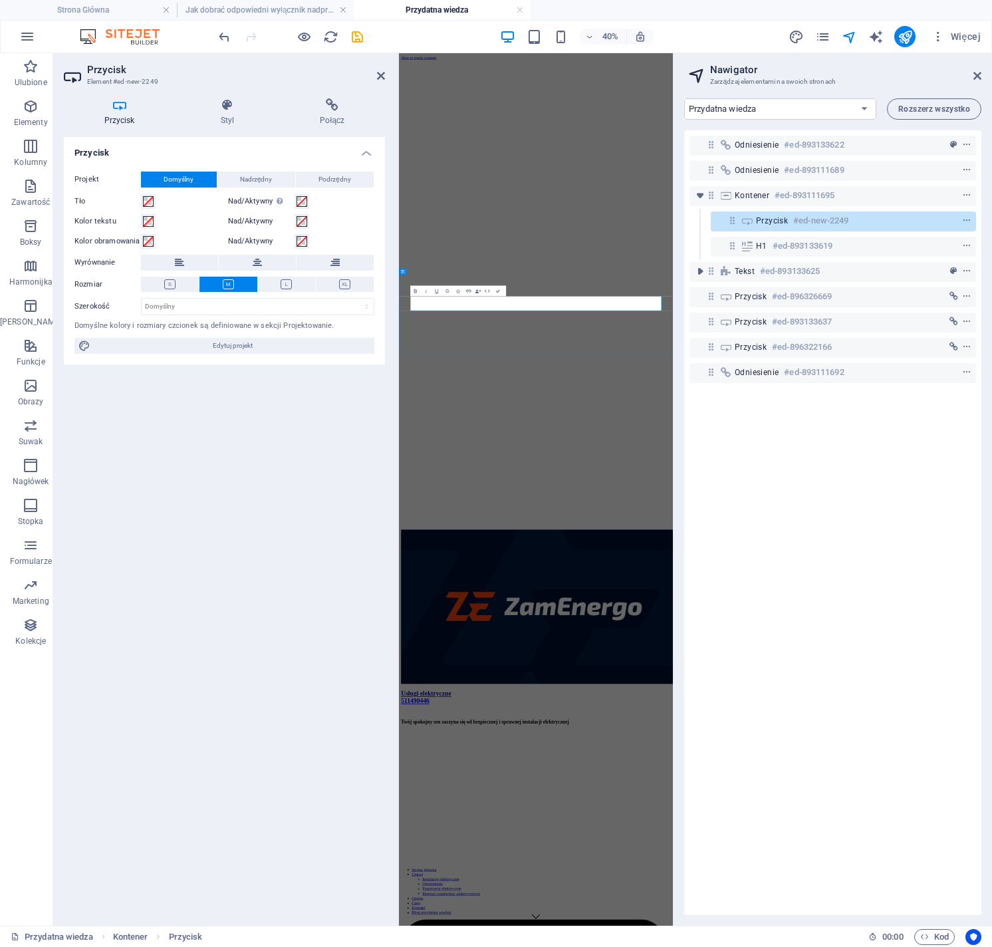
click at [301, 218] on span at bounding box center [302, 221] width 11 height 11
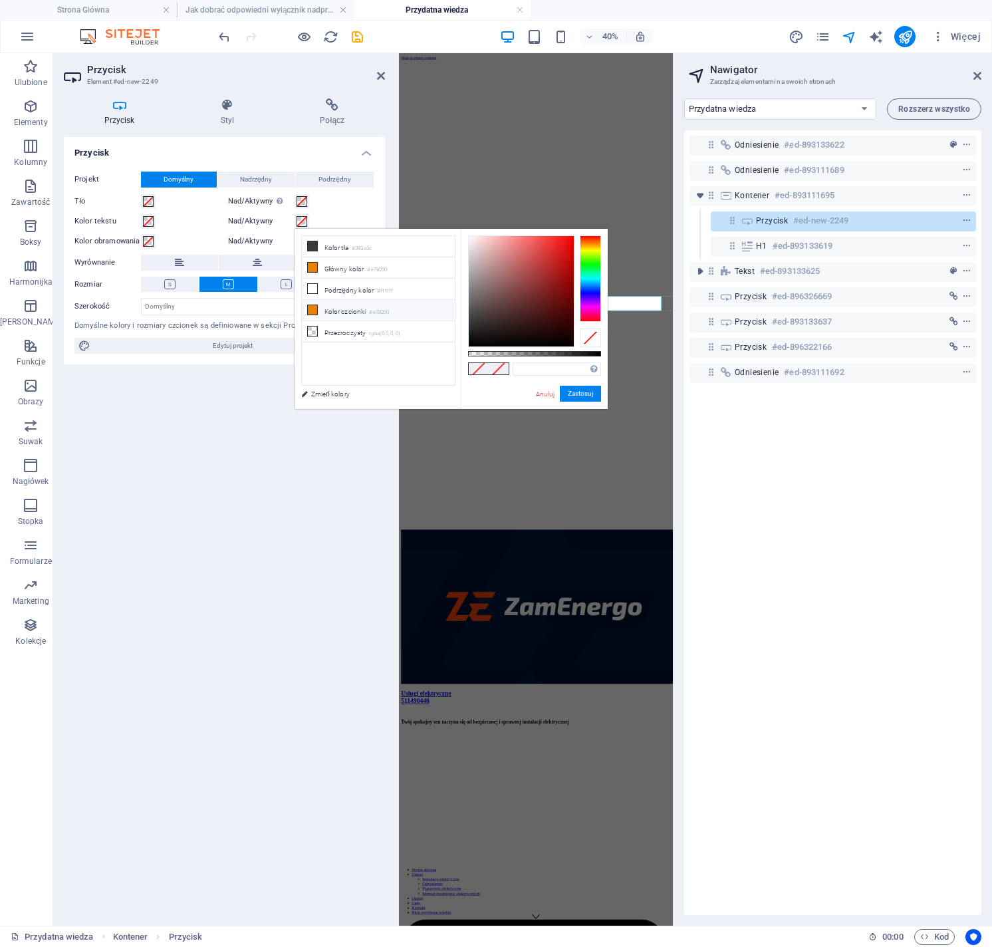
click at [367, 307] on li "Kolor czcionki #e78200" at bounding box center [378, 310] width 153 height 21
type input "#e78200"
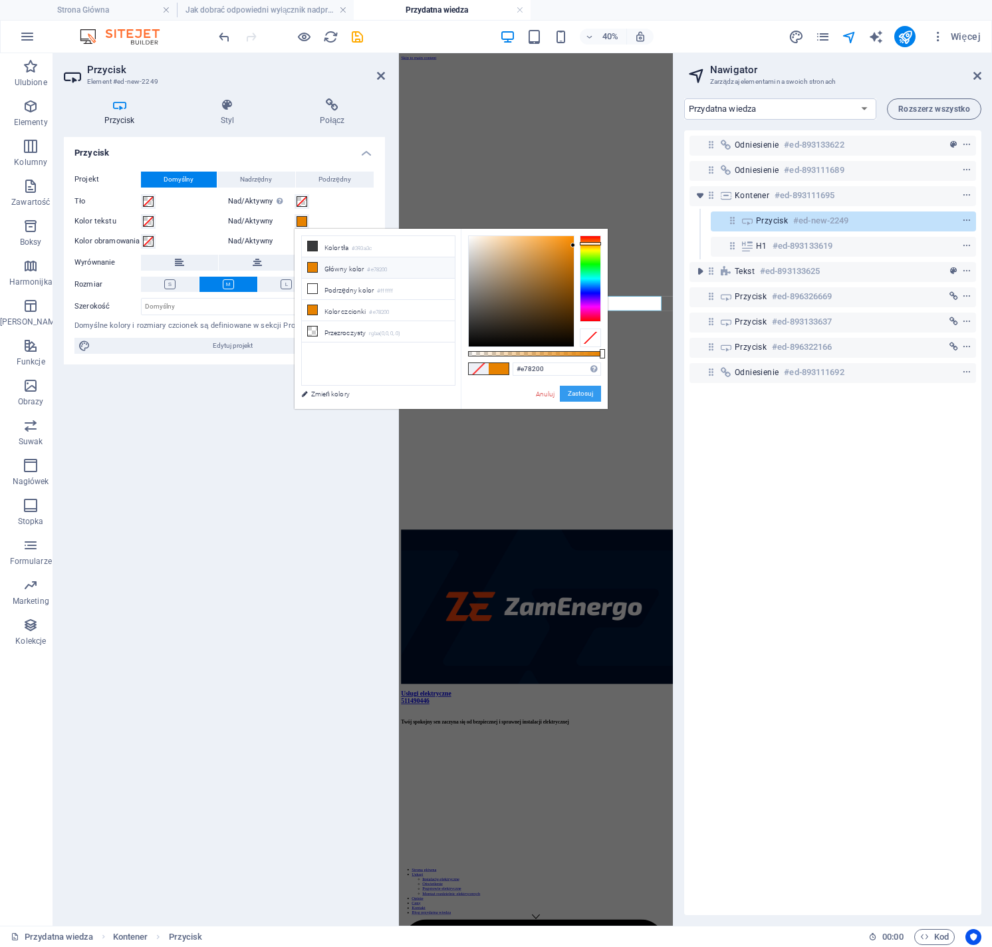
click at [585, 398] on button "Zastosuj" at bounding box center [580, 394] width 41 height 16
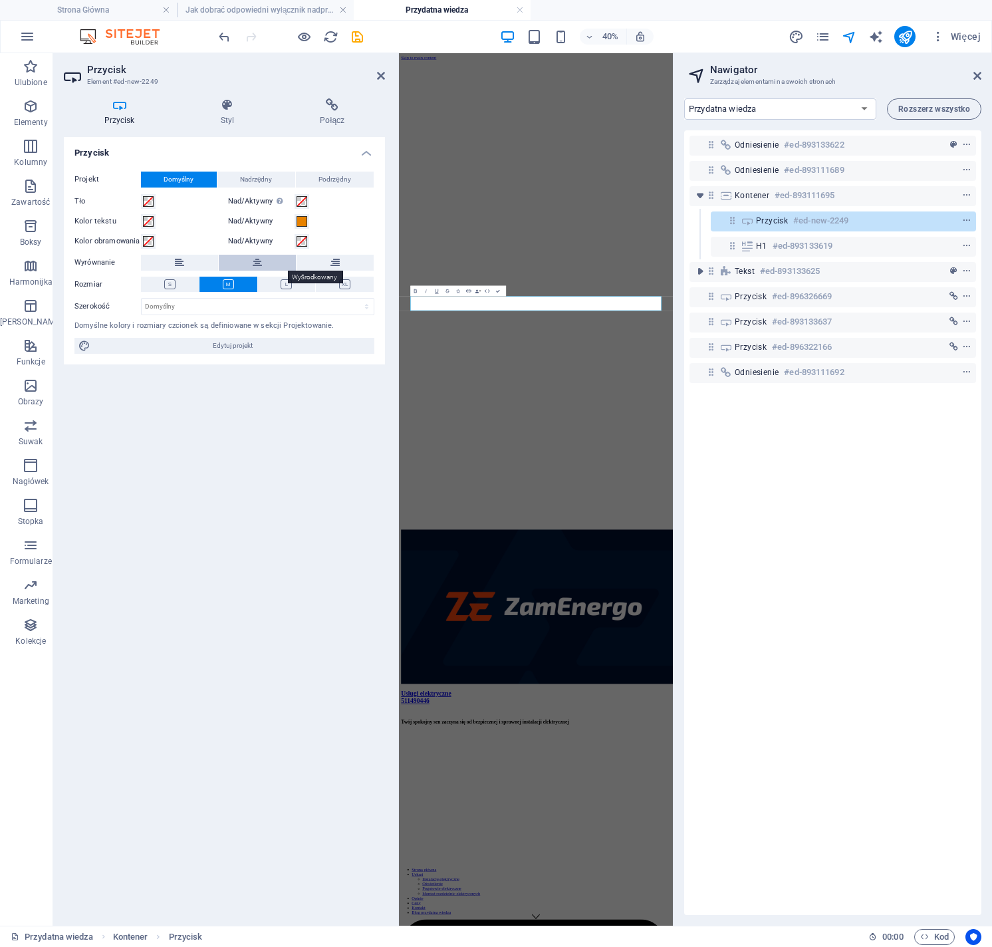
click at [265, 263] on button at bounding box center [257, 263] width 77 height 16
click at [339, 112] on h4 "Połącz" at bounding box center [332, 112] width 105 height 28
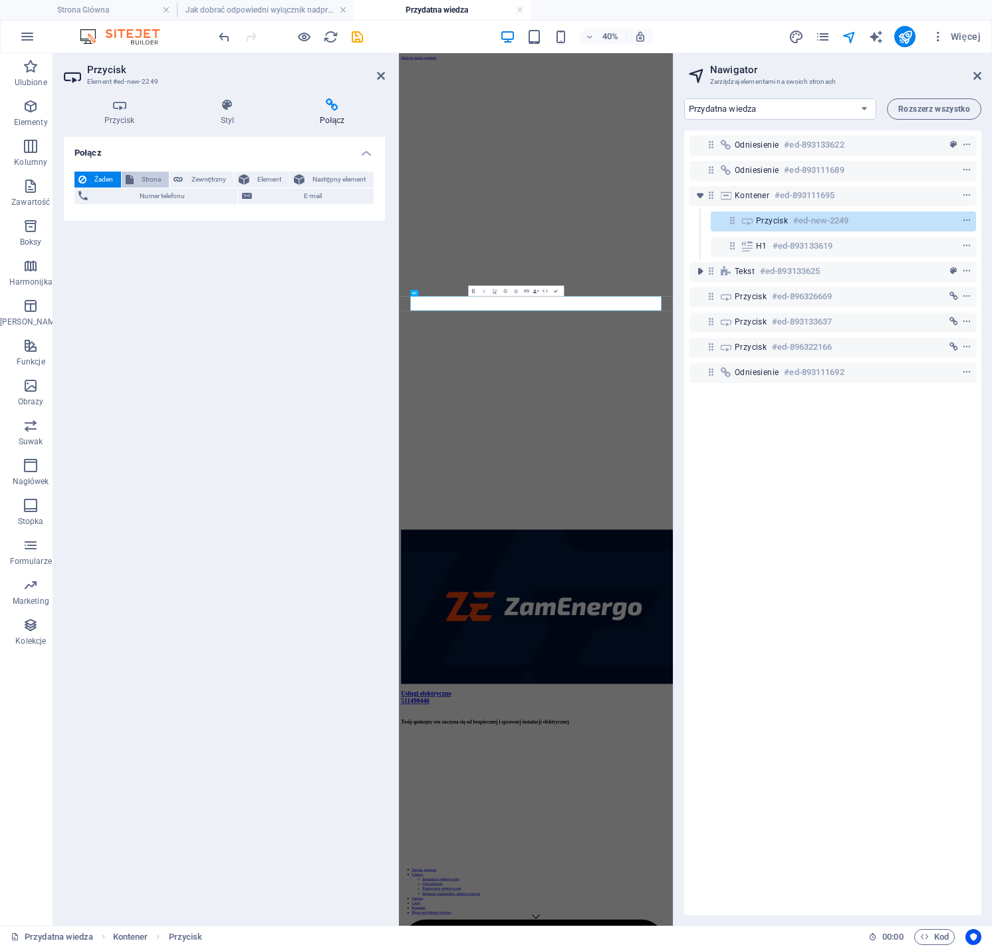
click at [154, 180] on span "Strona" at bounding box center [151, 180] width 27 height 16
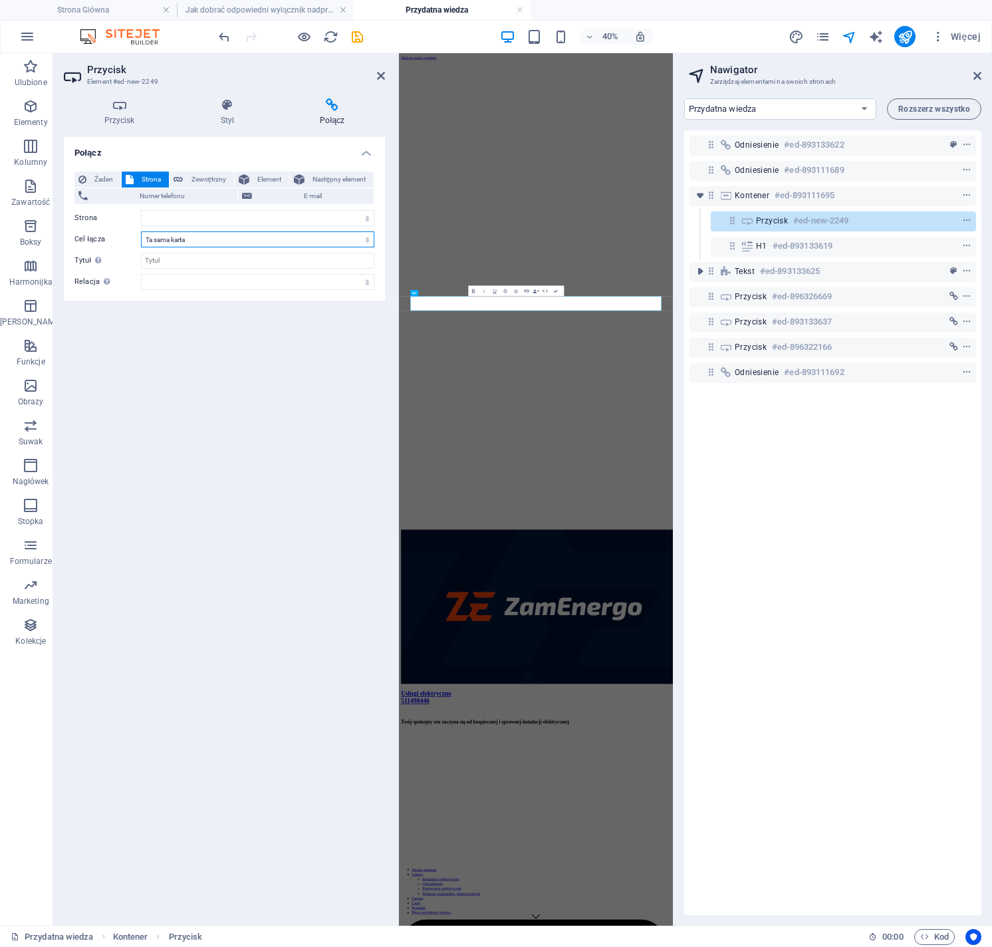
click at [257, 231] on select "Nowa karta Ta sama karta Nakładka" at bounding box center [257, 239] width 233 height 16
click at [240, 217] on select "Strona Główna Usługi -- Instalacje elektryczne -- Oświetlenie -- Pogotowie elek…" at bounding box center [257, 218] width 233 height 16
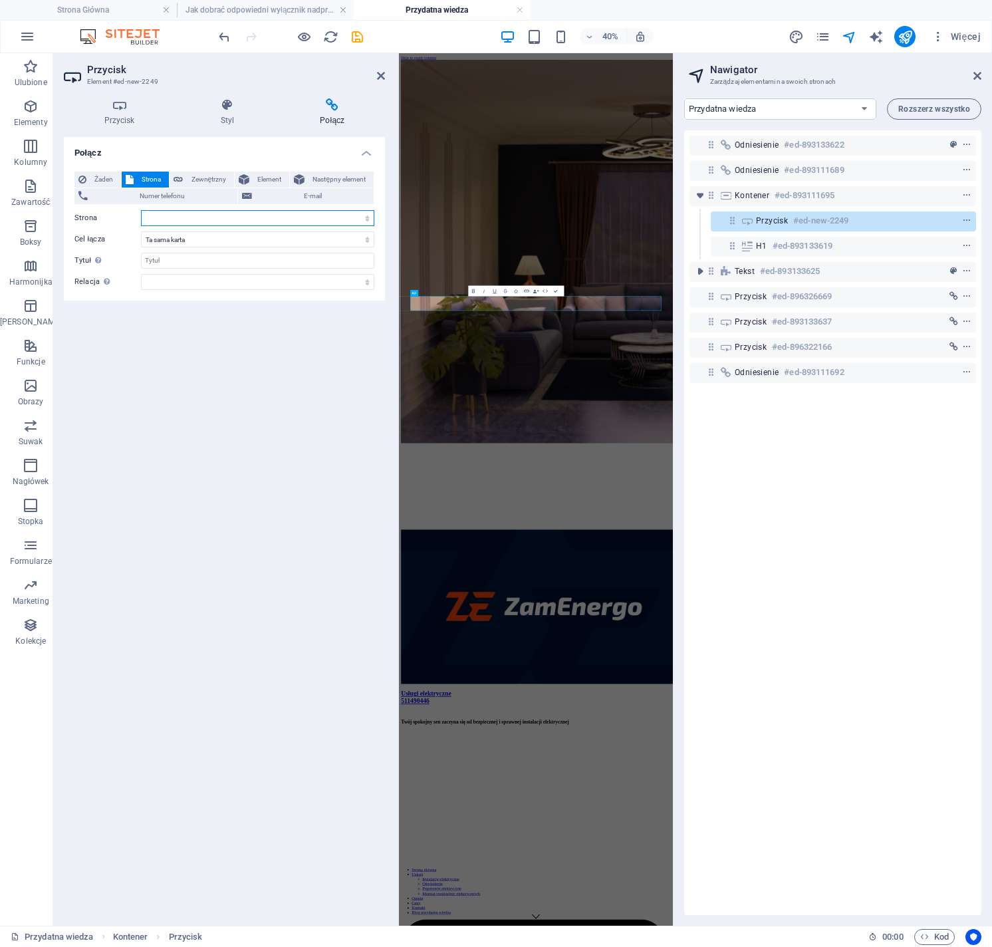
select select "12"
click at [141, 210] on select "Strona Główna Usługi -- Instalacje elektryczne -- Oświetlenie -- Pogotowie elek…" at bounding box center [257, 218] width 233 height 16
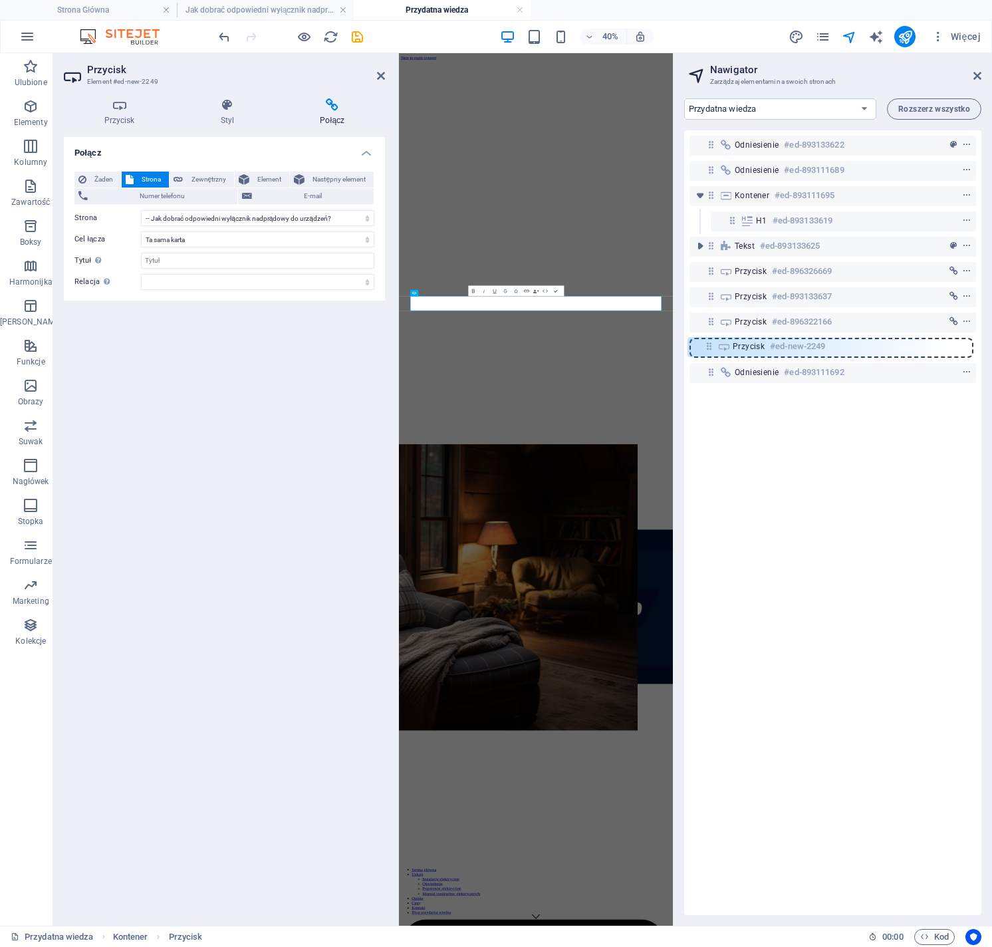
drag, startPoint x: 732, startPoint y: 221, endPoint x: 708, endPoint y: 352, distance: 133.1
click at [708, 352] on div "Odniesienie #ed-893133622 Odniesienie #ed-893111689 Kontener #ed-893111695 Przy…" at bounding box center [833, 522] width 297 height 785
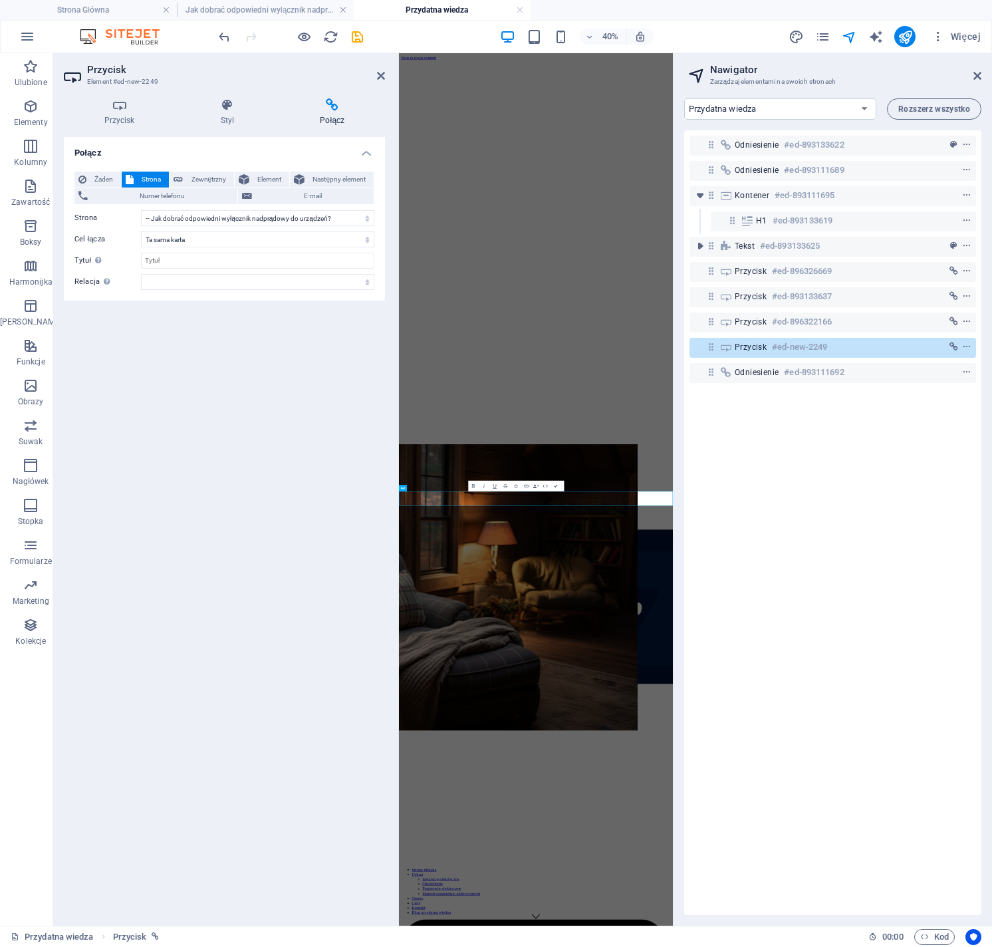
click at [359, 34] on icon "save" at bounding box center [357, 36] width 15 height 15
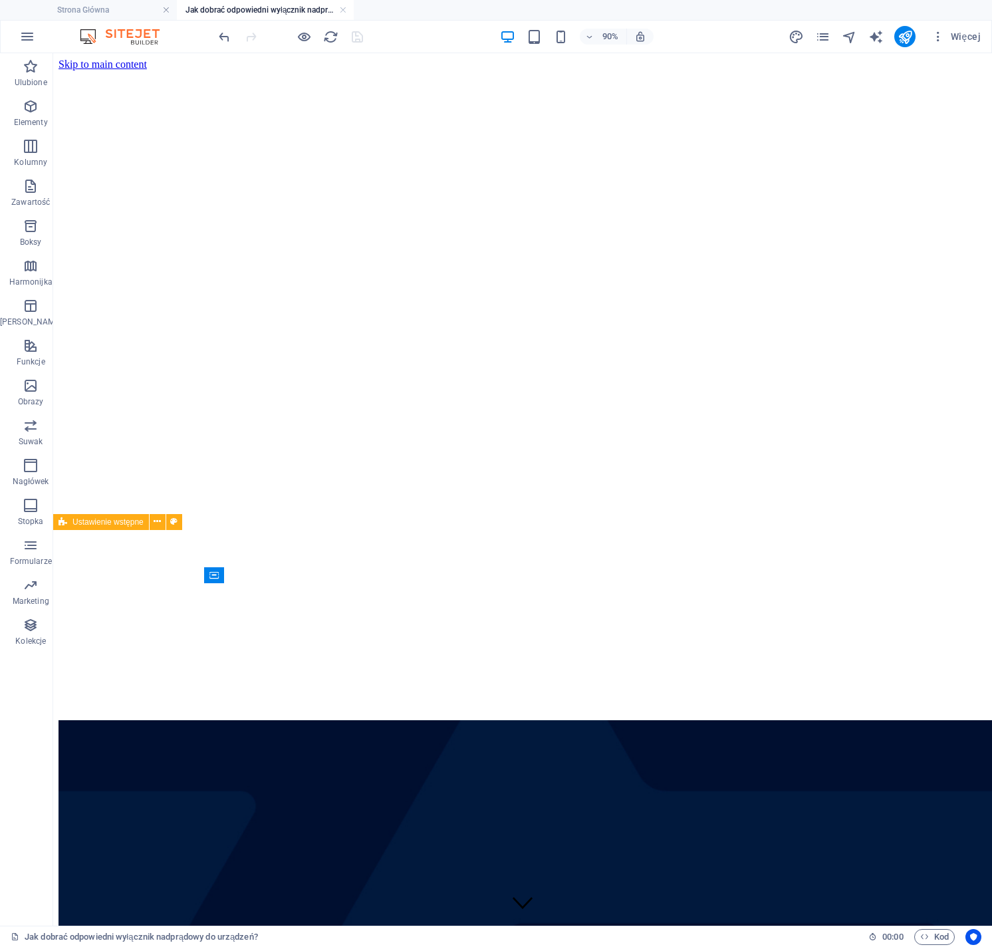
scroll to position [494, 0]
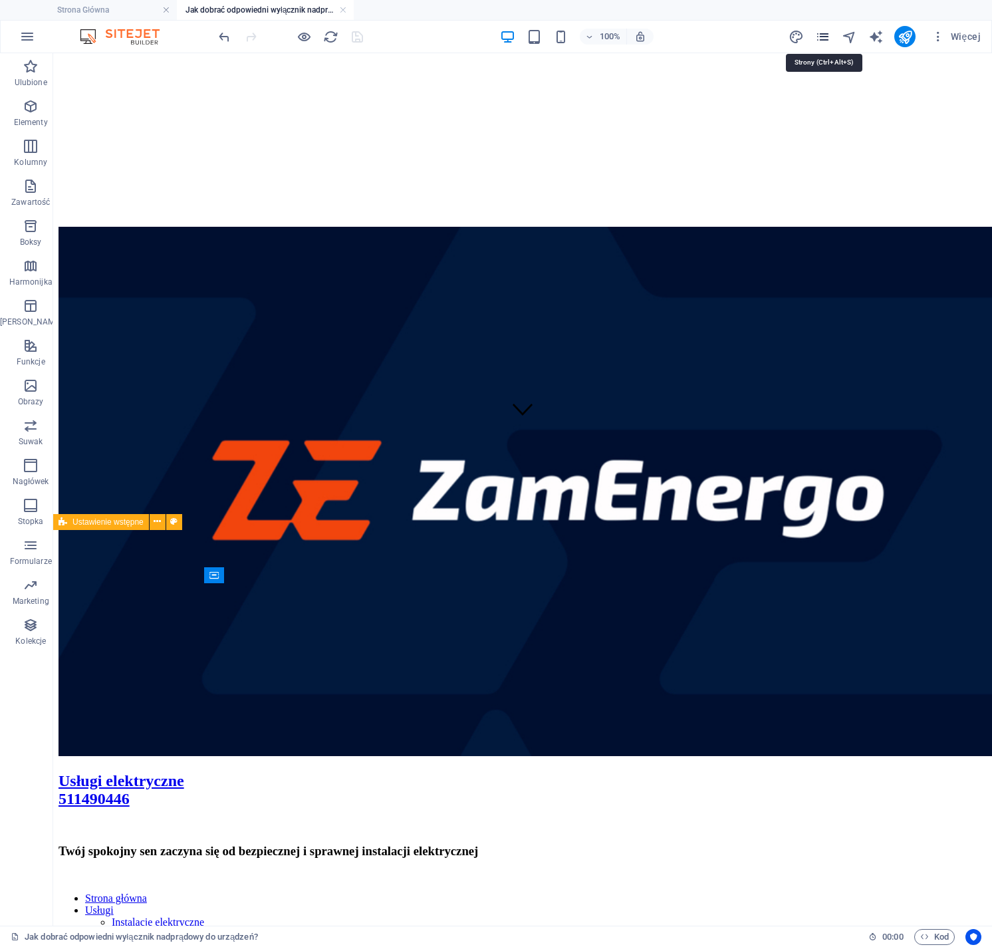
click at [828, 33] on icon "pages" at bounding box center [823, 36] width 15 height 15
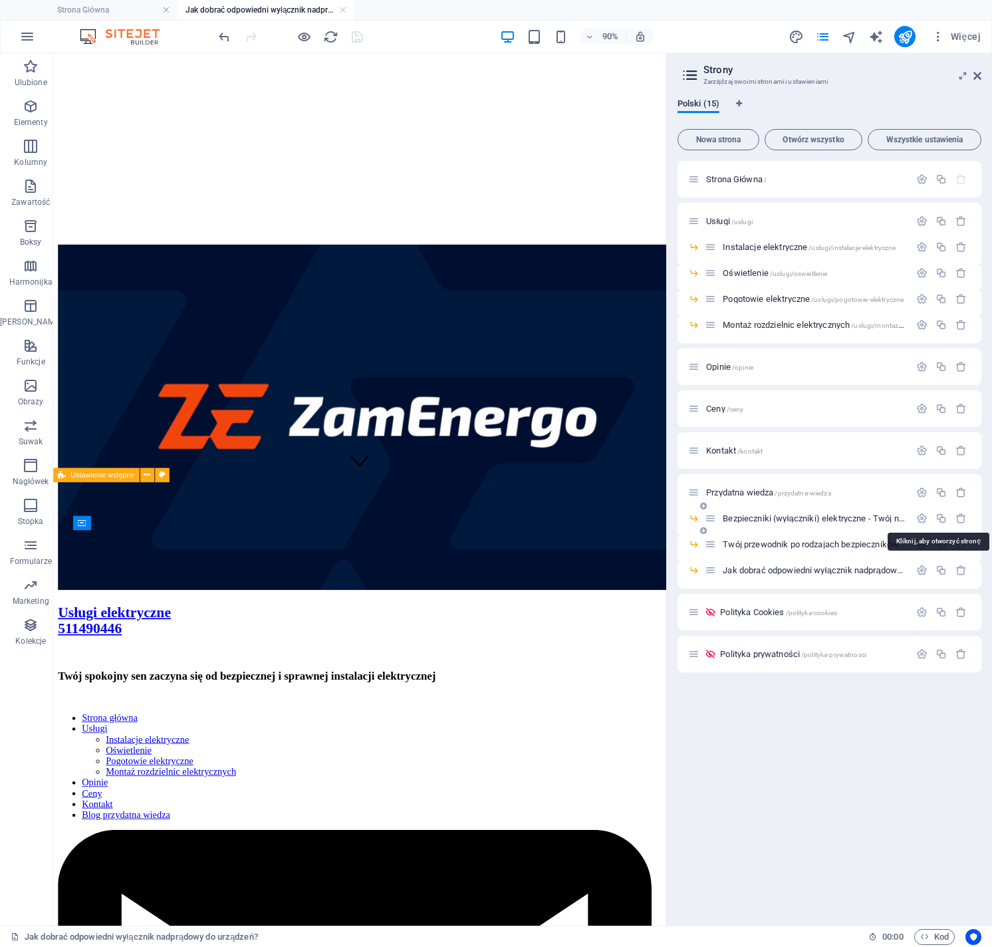
click at [778, 518] on span "Bezpieczniki (wyłączniki) elektryczne - Twój niewidzialny strażnik /bezpiecznik…" at bounding box center [944, 519] width 442 height 10
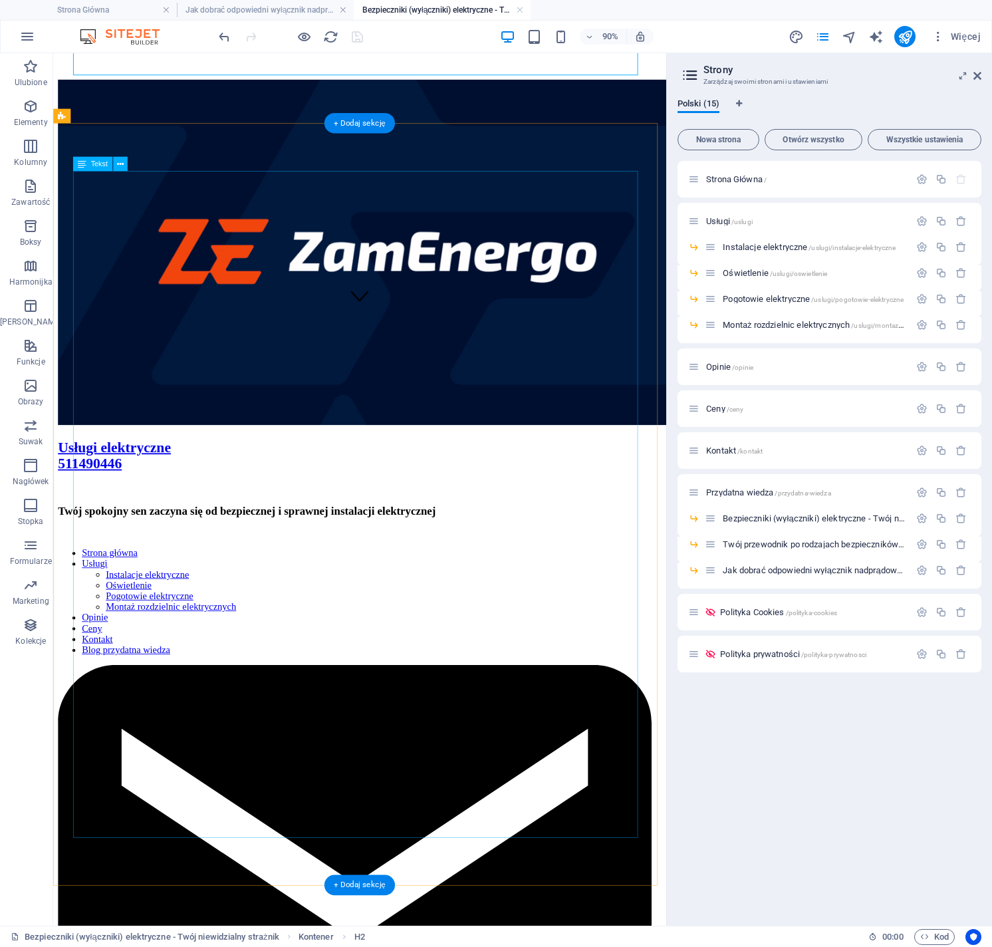
scroll to position [814, 0]
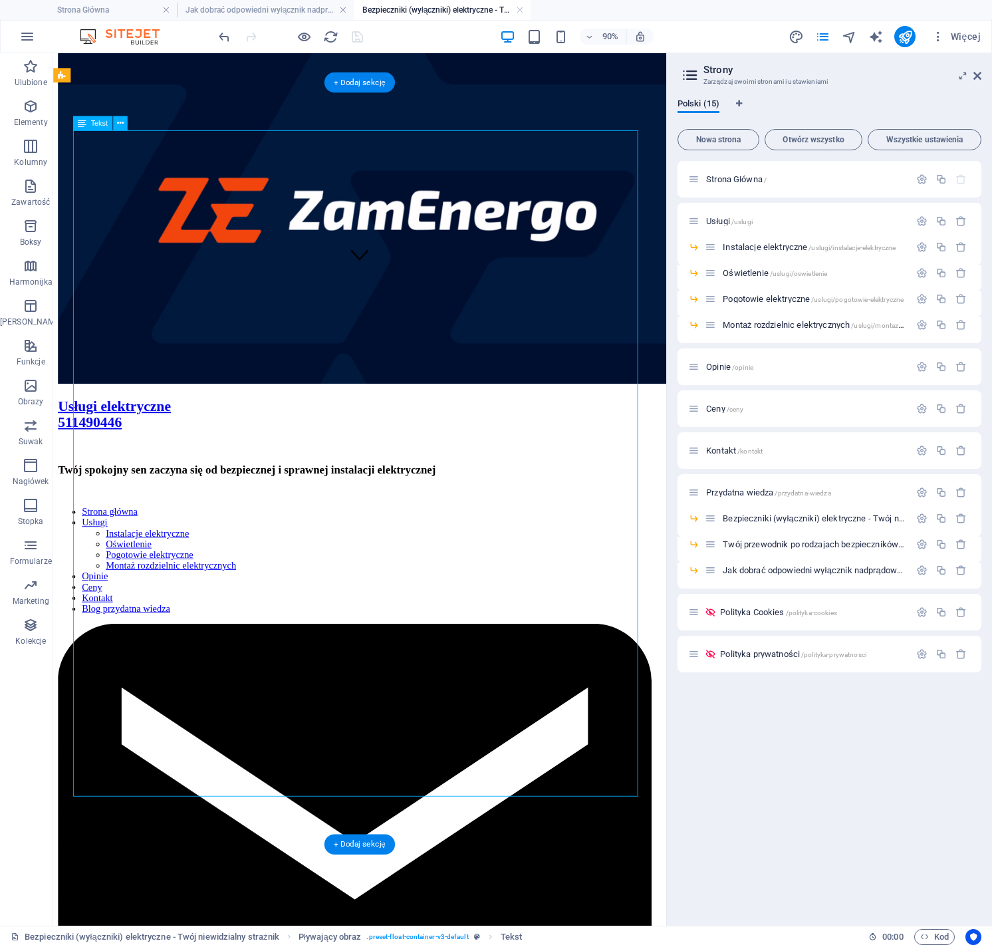
scroll to position [706, 0]
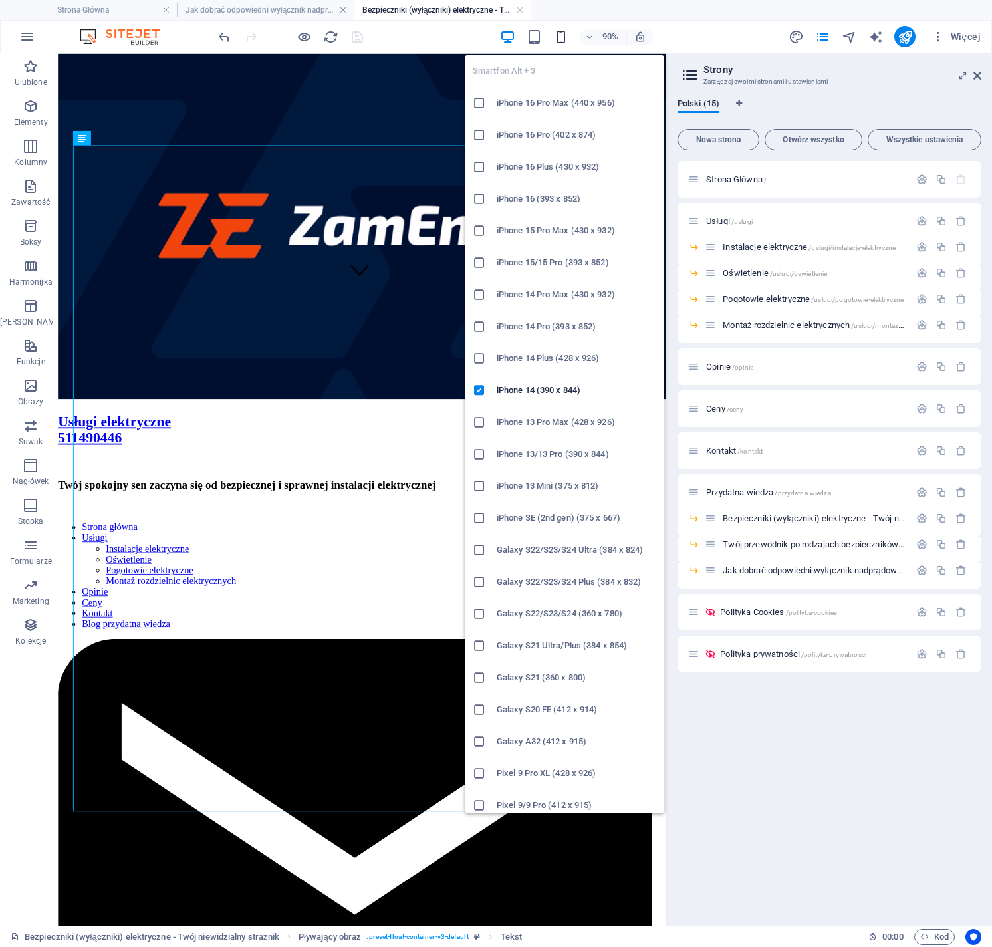
click at [559, 41] on icon "button" at bounding box center [560, 36] width 15 height 15
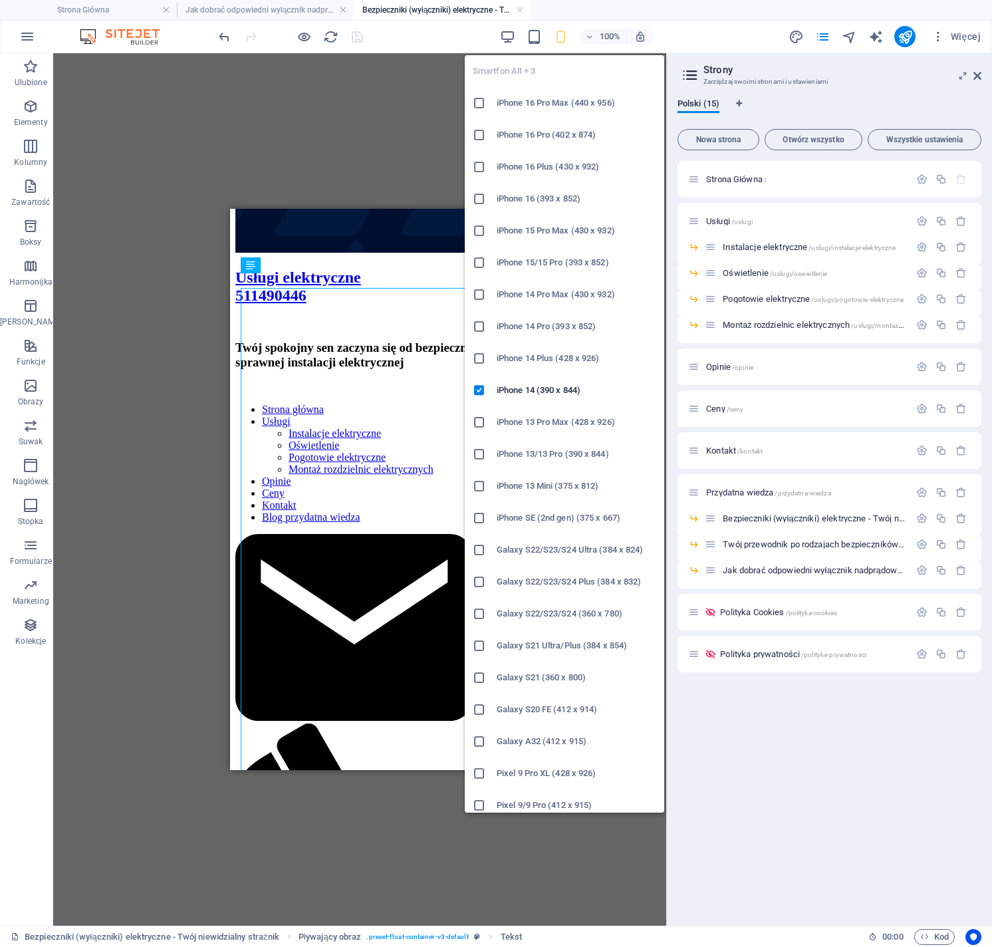
scroll to position [617, 0]
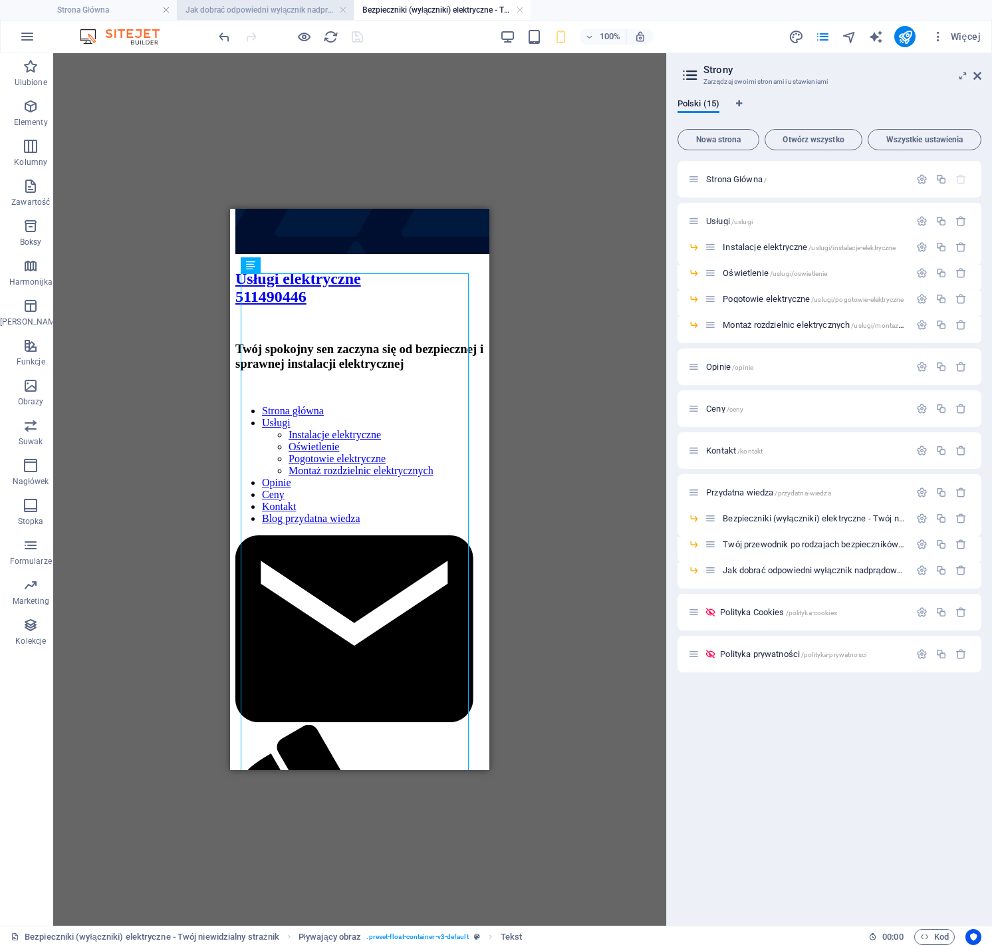
click at [218, 8] on h4 "Jak dobrać odpowiedni wyłącznik nadprądowy do urządzeń?" at bounding box center [265, 10] width 177 height 15
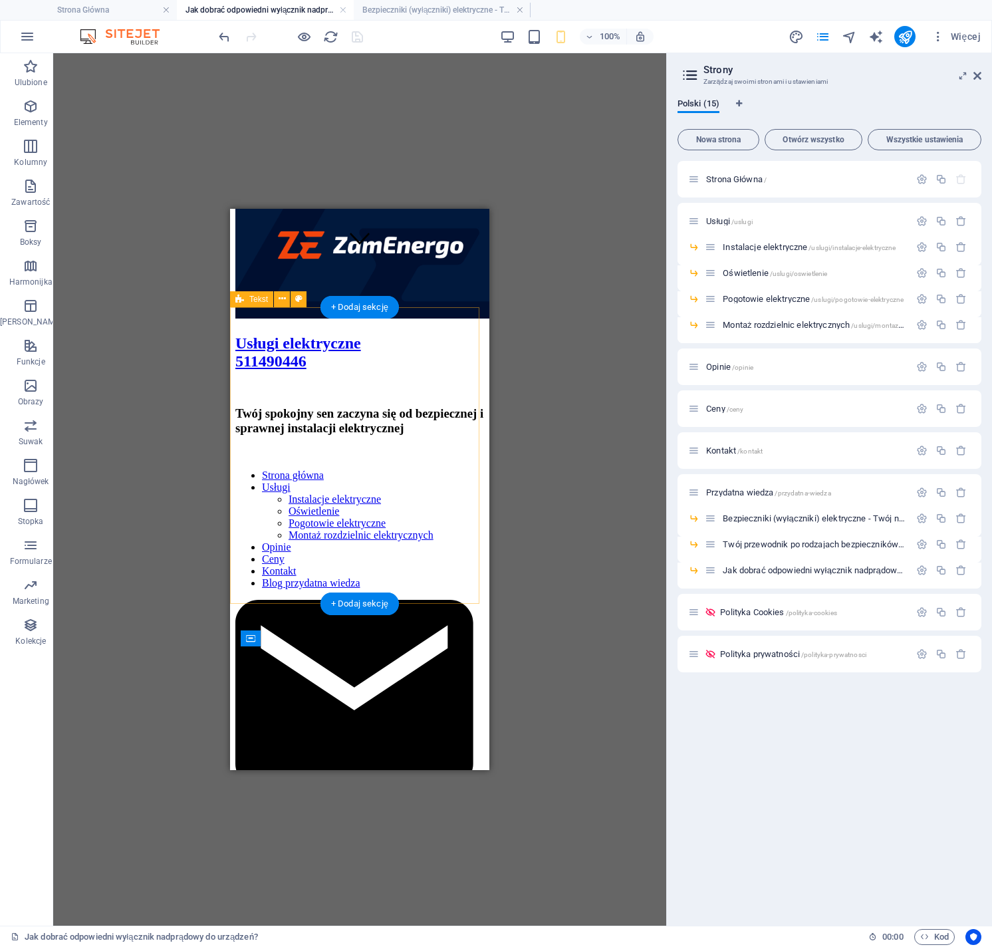
scroll to position [0, 0]
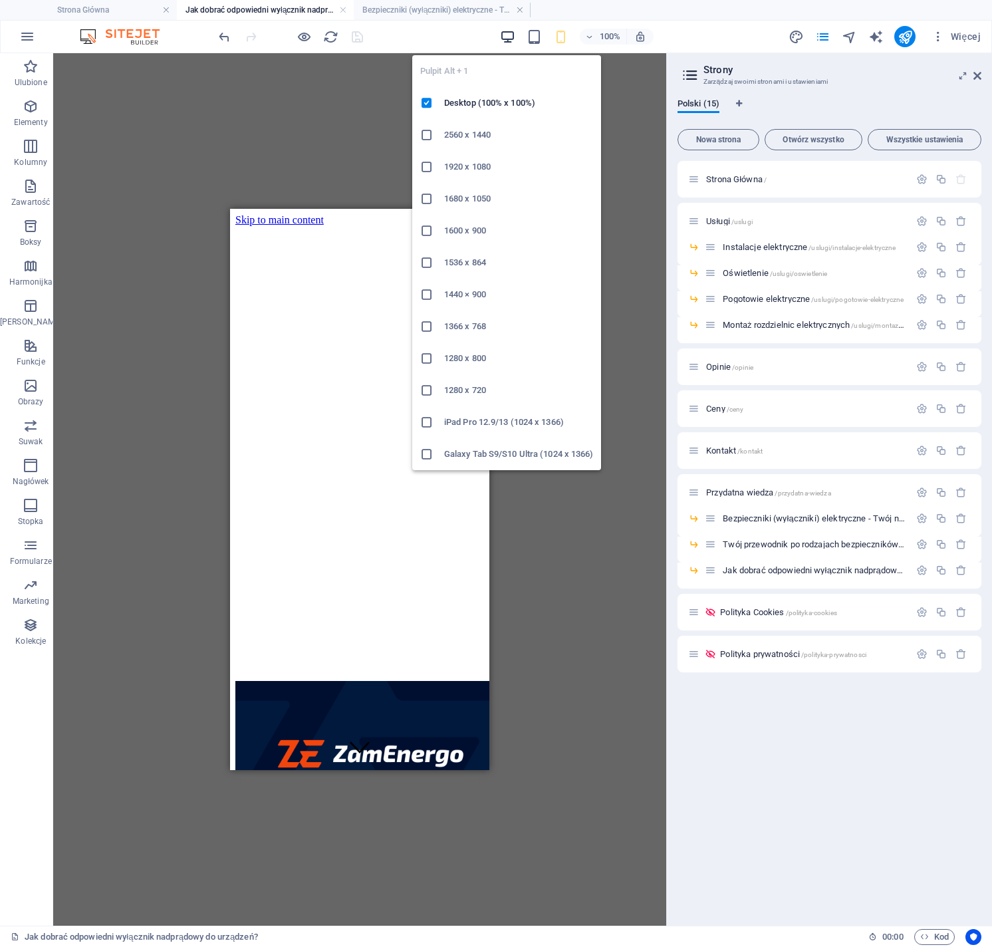
click at [513, 36] on icon "button" at bounding box center [507, 36] width 15 height 15
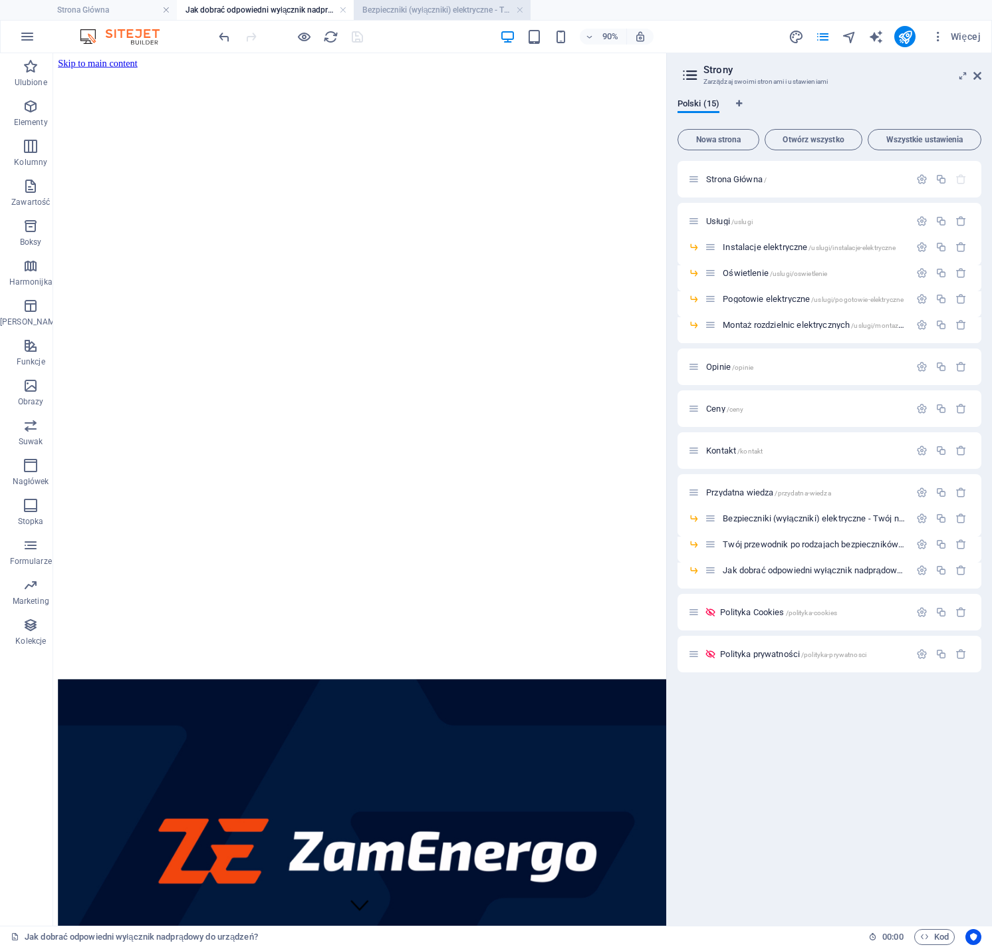
click at [463, 11] on h4 "Bezpieczniki (wyłączniki) elektryczne - Twój niewidzialny strażnik" at bounding box center [442, 10] width 177 height 15
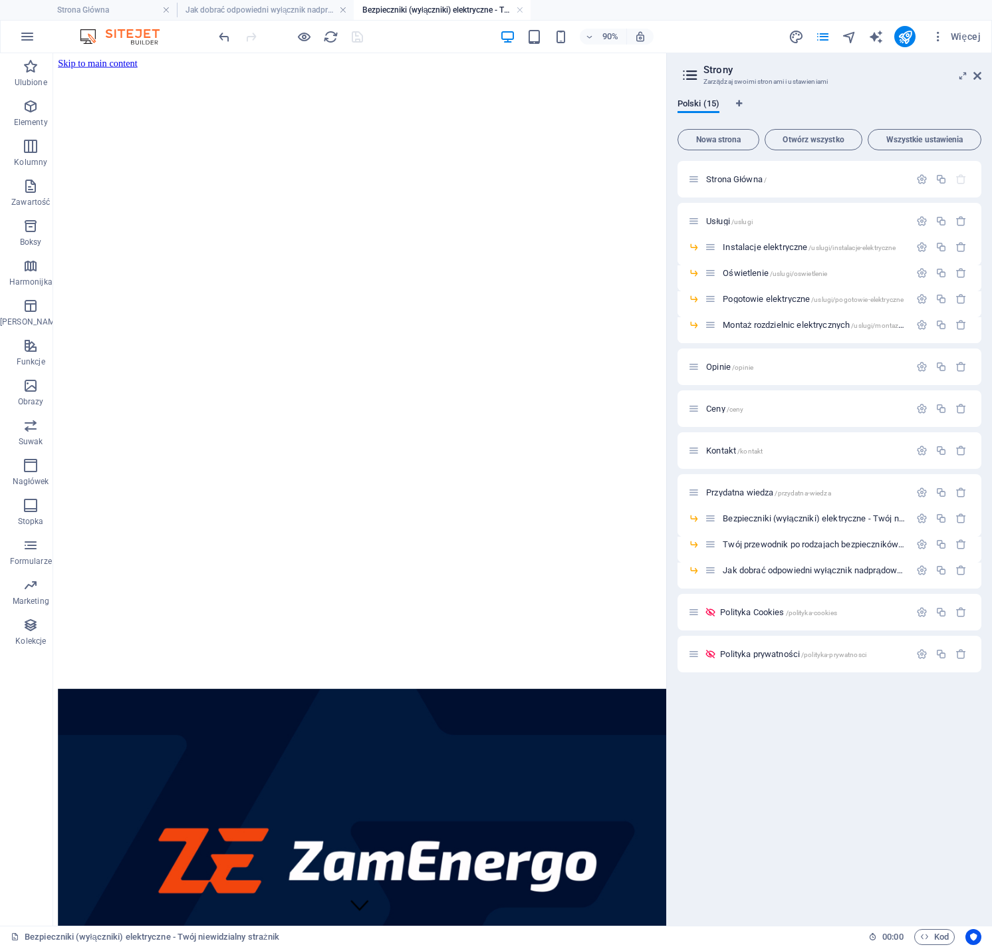
scroll to position [611, 0]
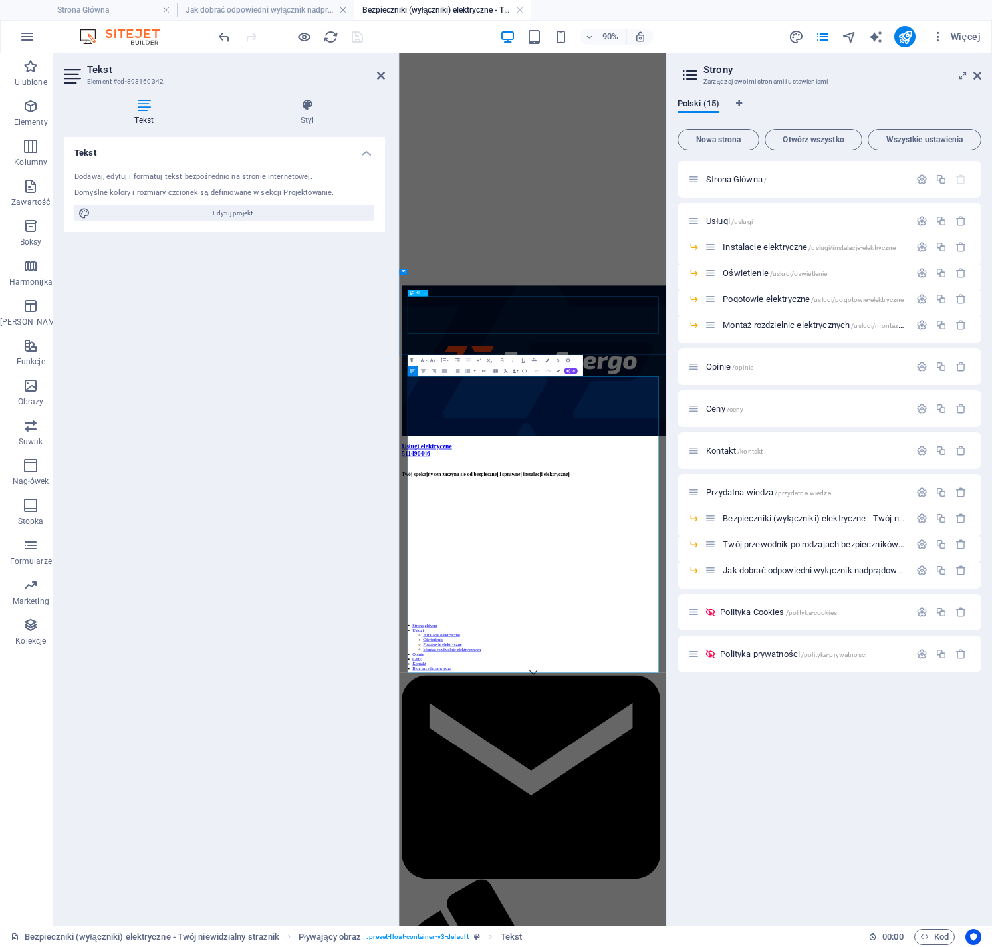
scroll to position [0, 0]
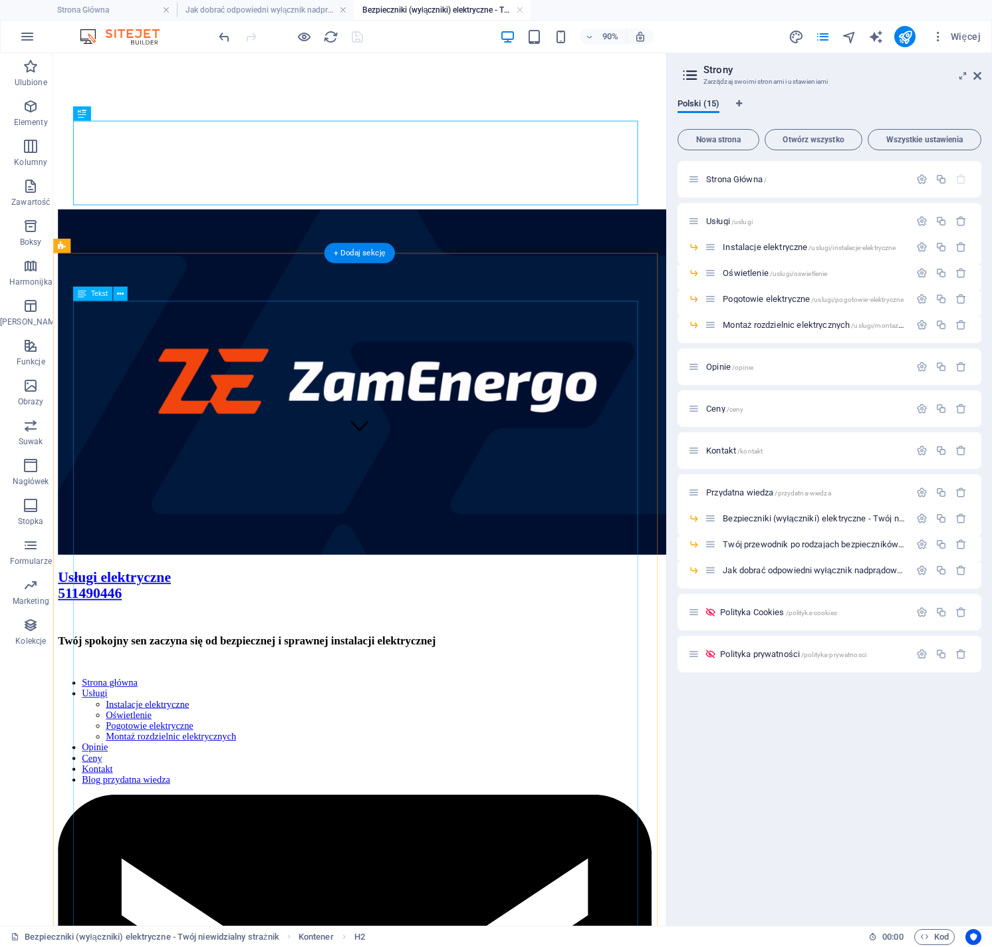
scroll to position [754, 0]
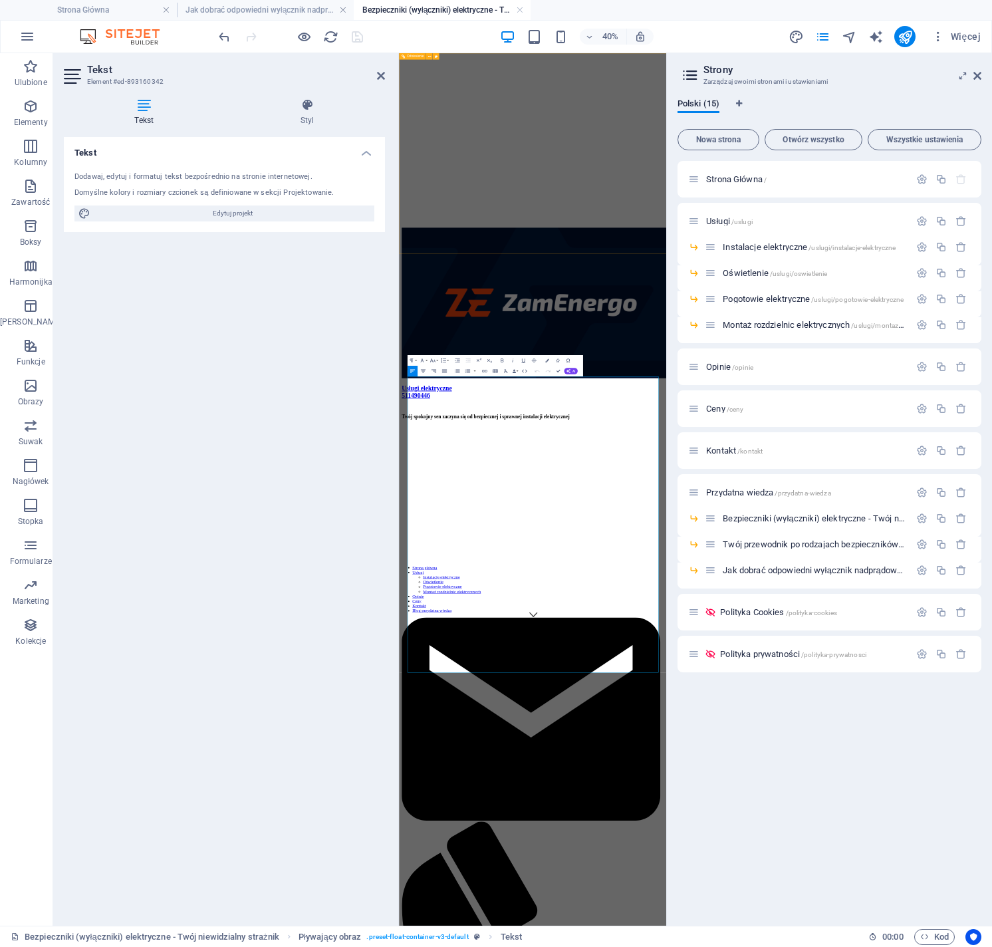
scroll to position [0, 0]
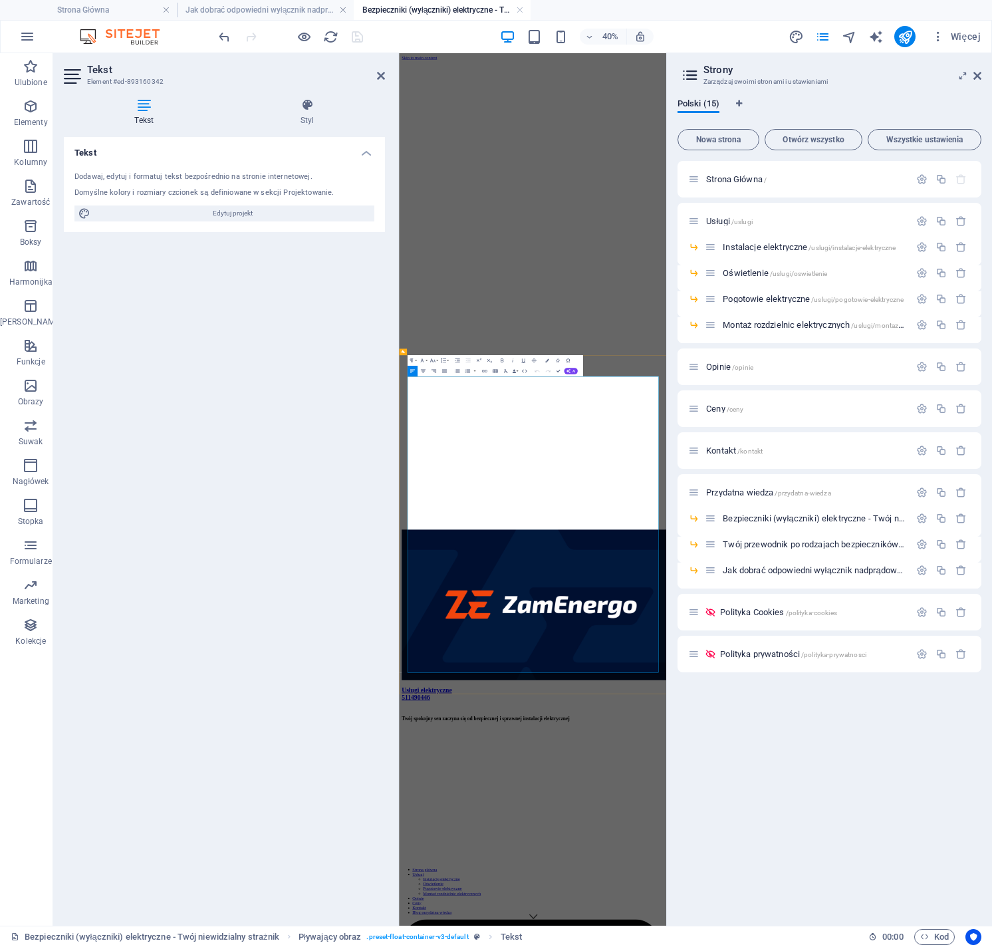
drag, startPoint x: 871, startPoint y: 1599, endPoint x: 687, endPoint y: 877, distance: 745.5
click at [432, 359] on icon "button" at bounding box center [432, 360] width 7 height 7
click at [430, 416] on link "18" at bounding box center [425, 419] width 19 height 8
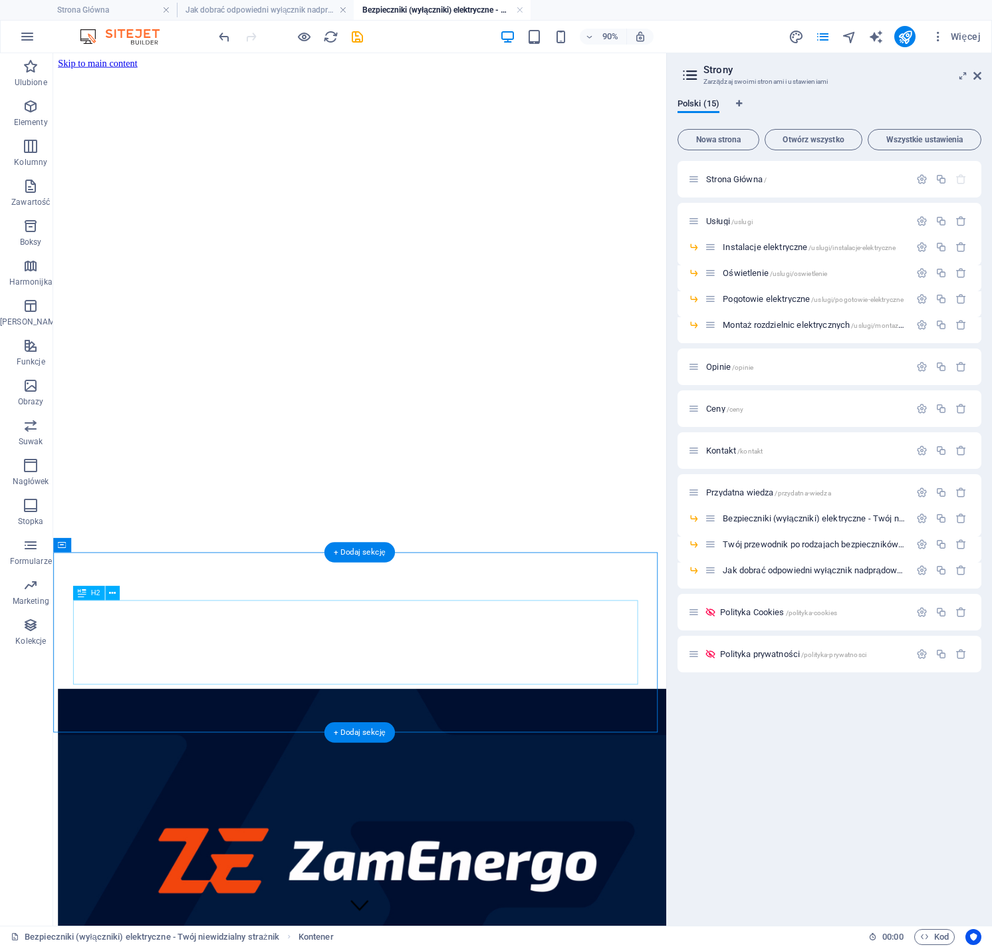
scroll to position [212, 0]
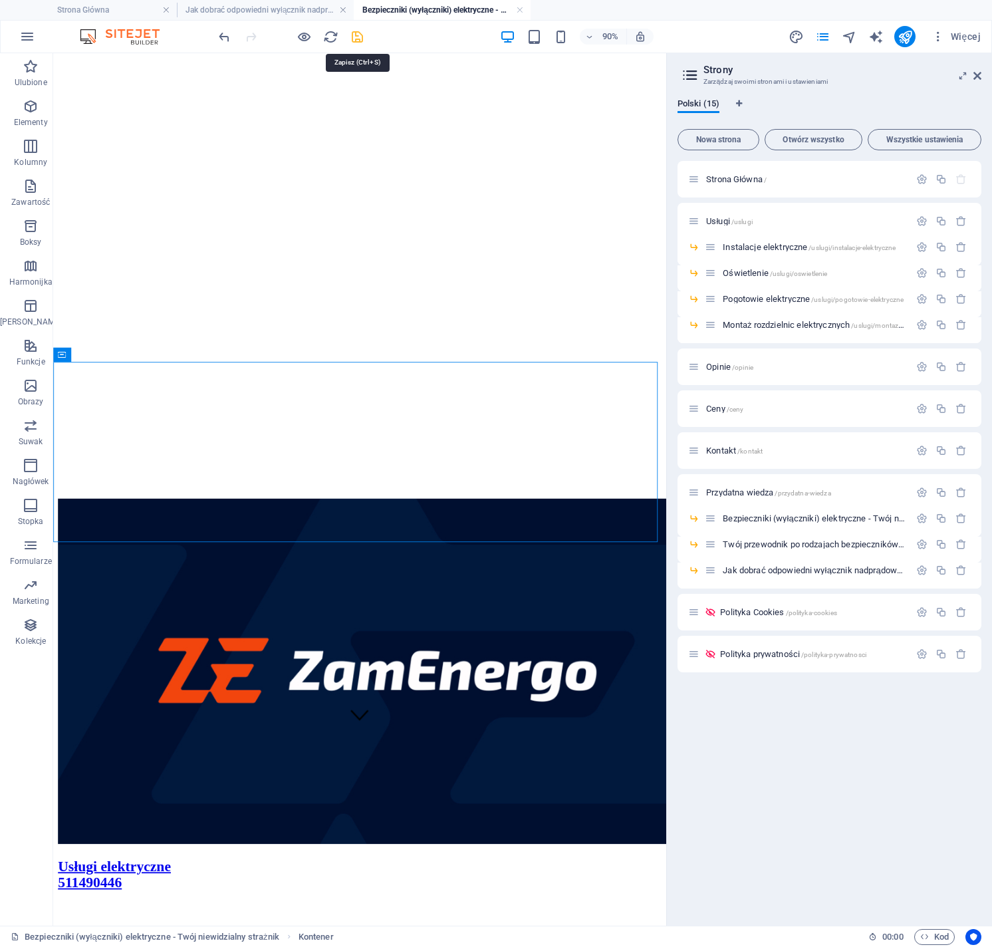
click at [354, 42] on icon "save" at bounding box center [357, 36] width 15 height 15
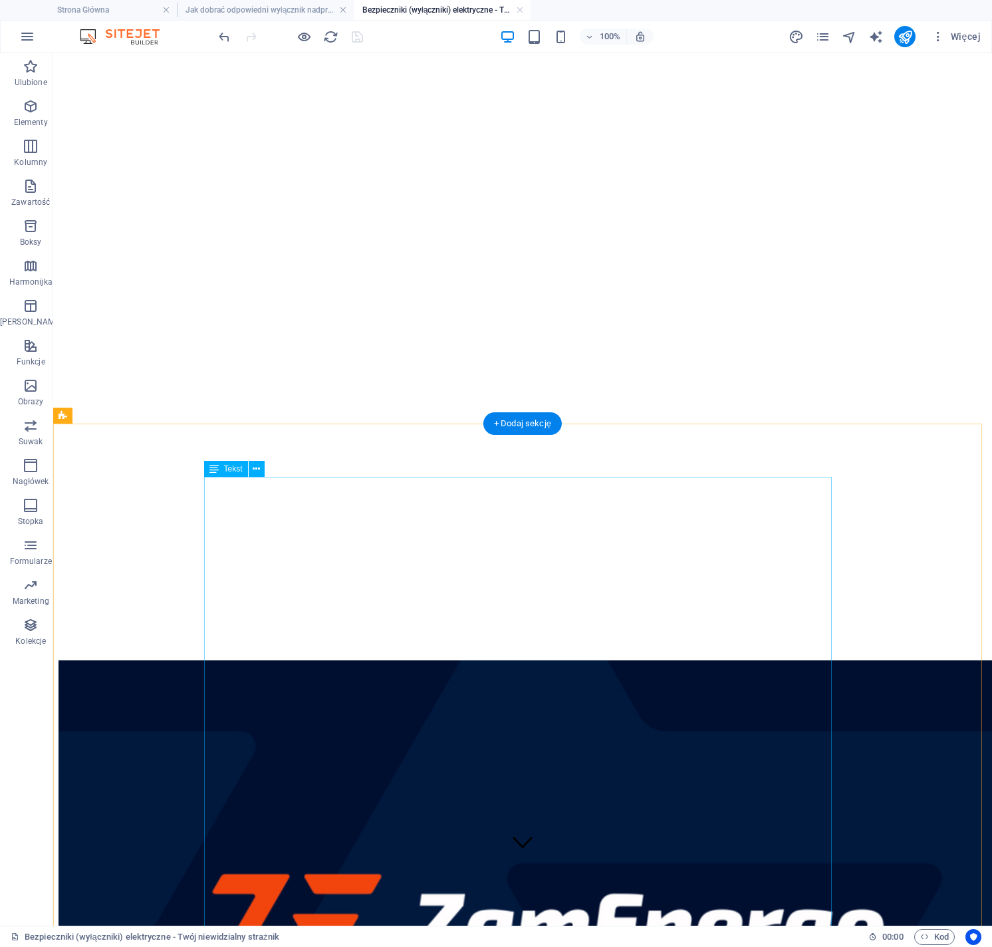
scroll to position [0, 0]
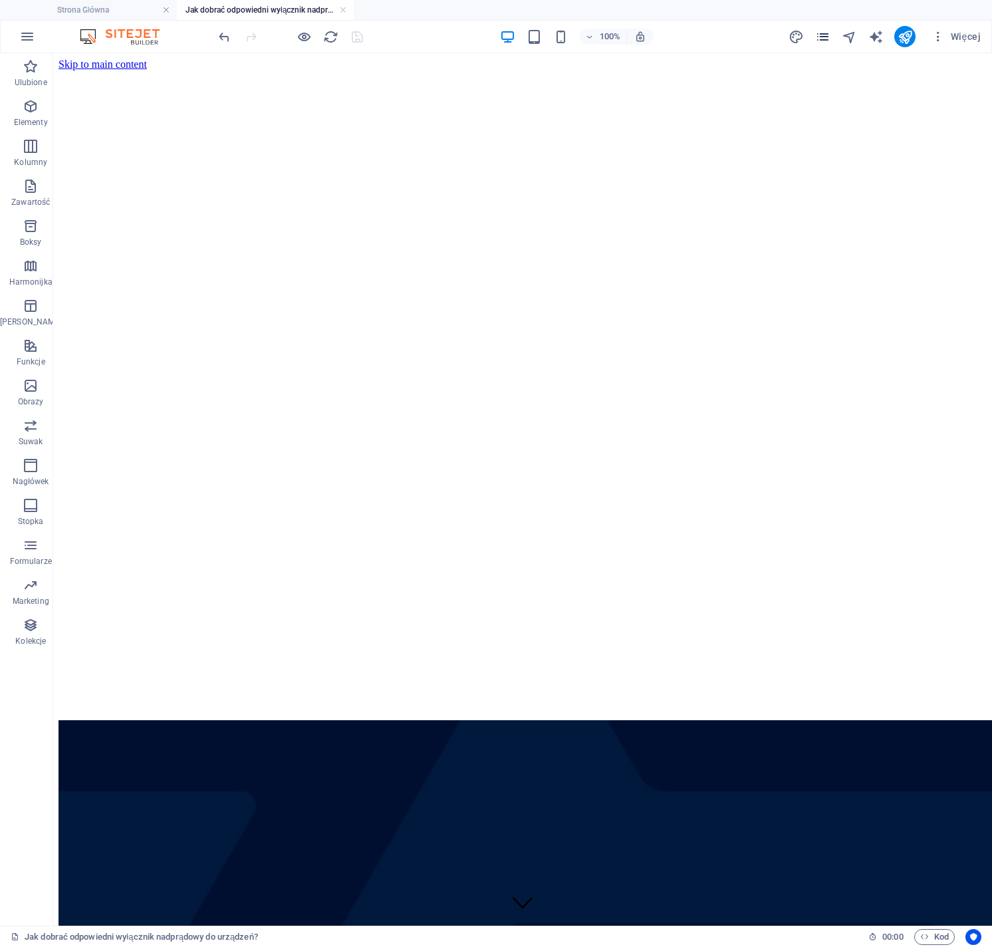
click at [827, 34] on icon "pages" at bounding box center [823, 36] width 15 height 15
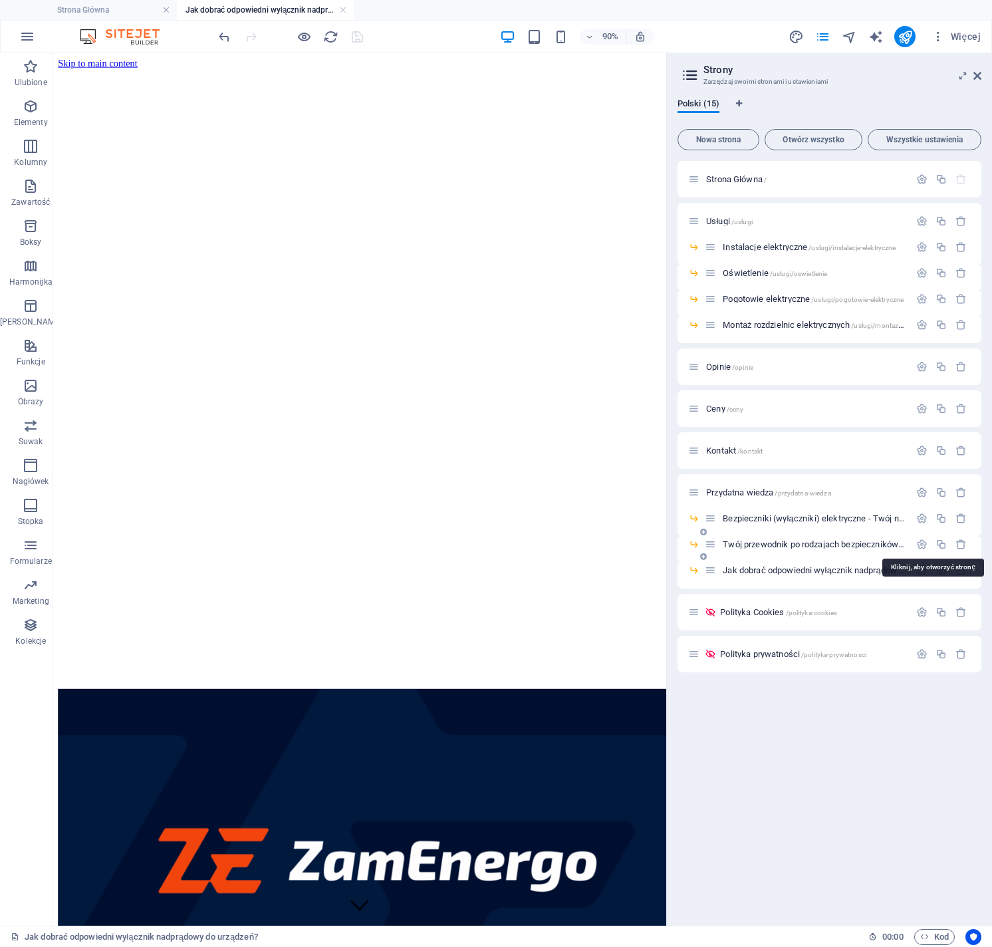
click at [766, 544] on span "Twój przewodnik po rodzajach bezpieczników elektrycznych /twoj-przewodnik-po-ro…" at bounding box center [932, 544] width 418 height 10
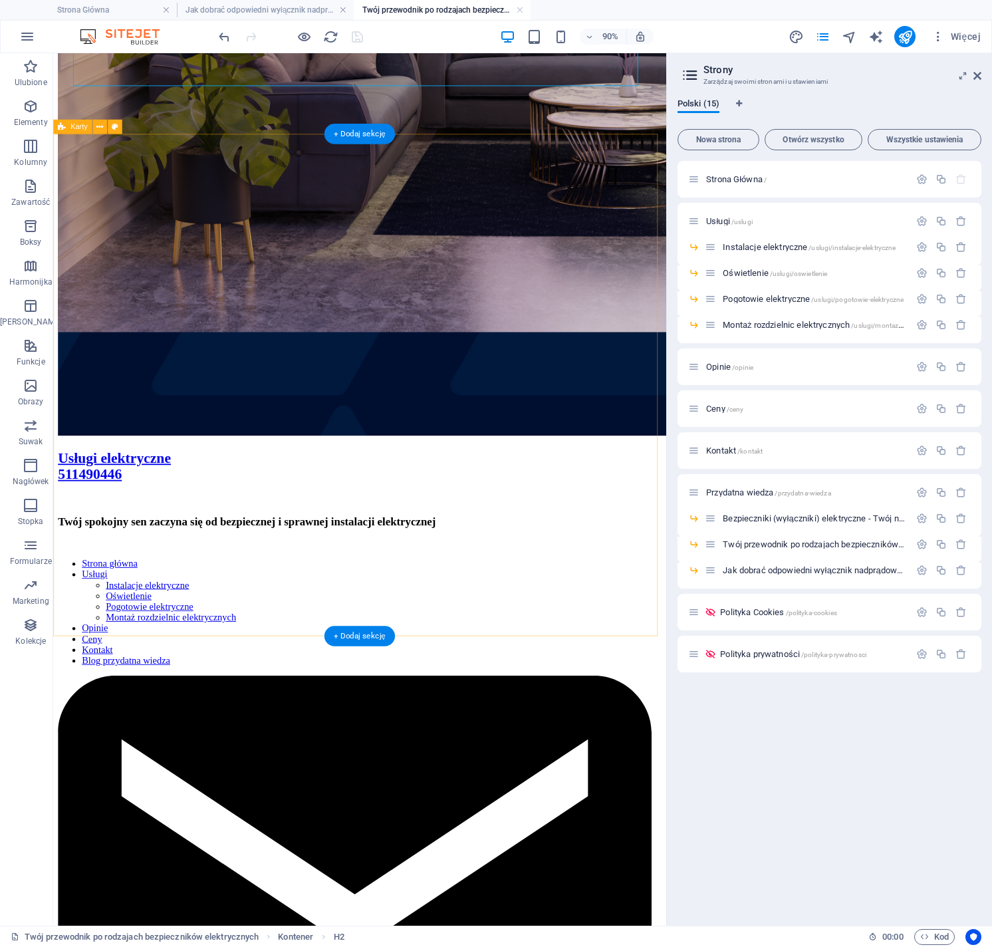
scroll to position [698, 0]
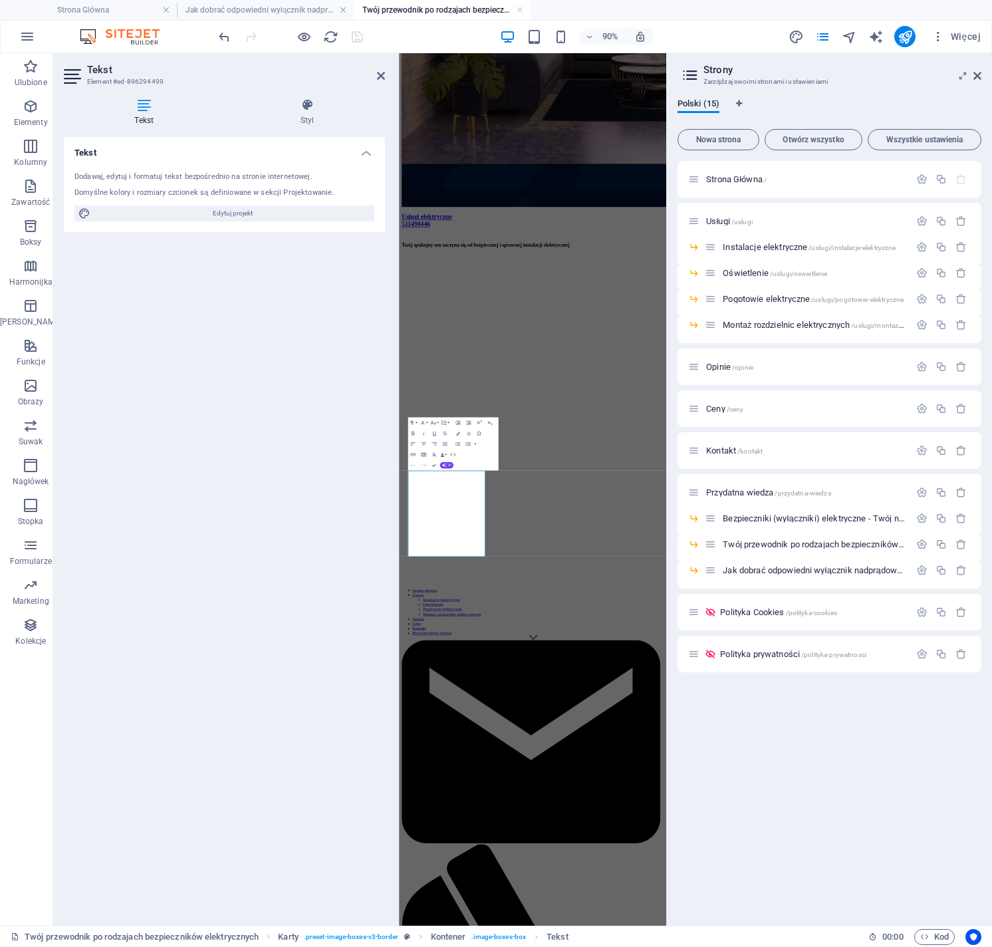
click at [182, 530] on div "Tekst Dodawaj, edytuj i formatuj tekst bezpośrednio na stronie internetowej. Do…" at bounding box center [224, 526] width 321 height 778
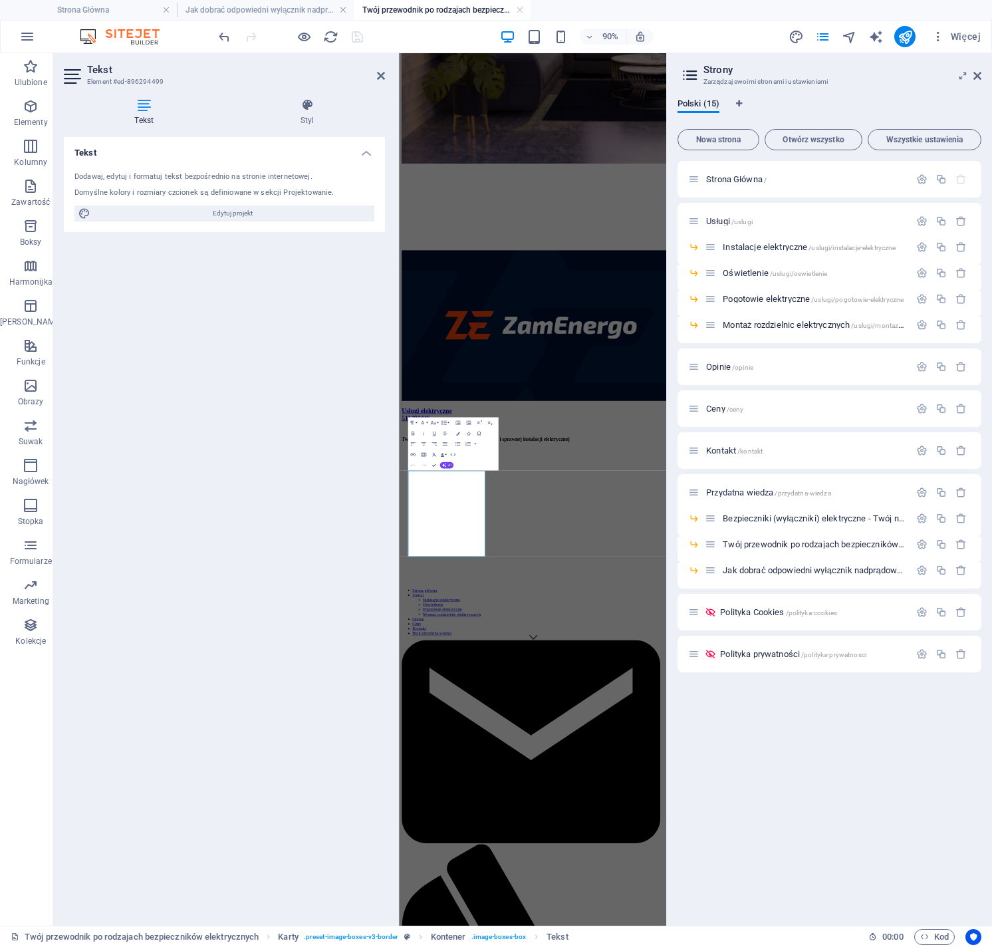
scroll to position [0, 0]
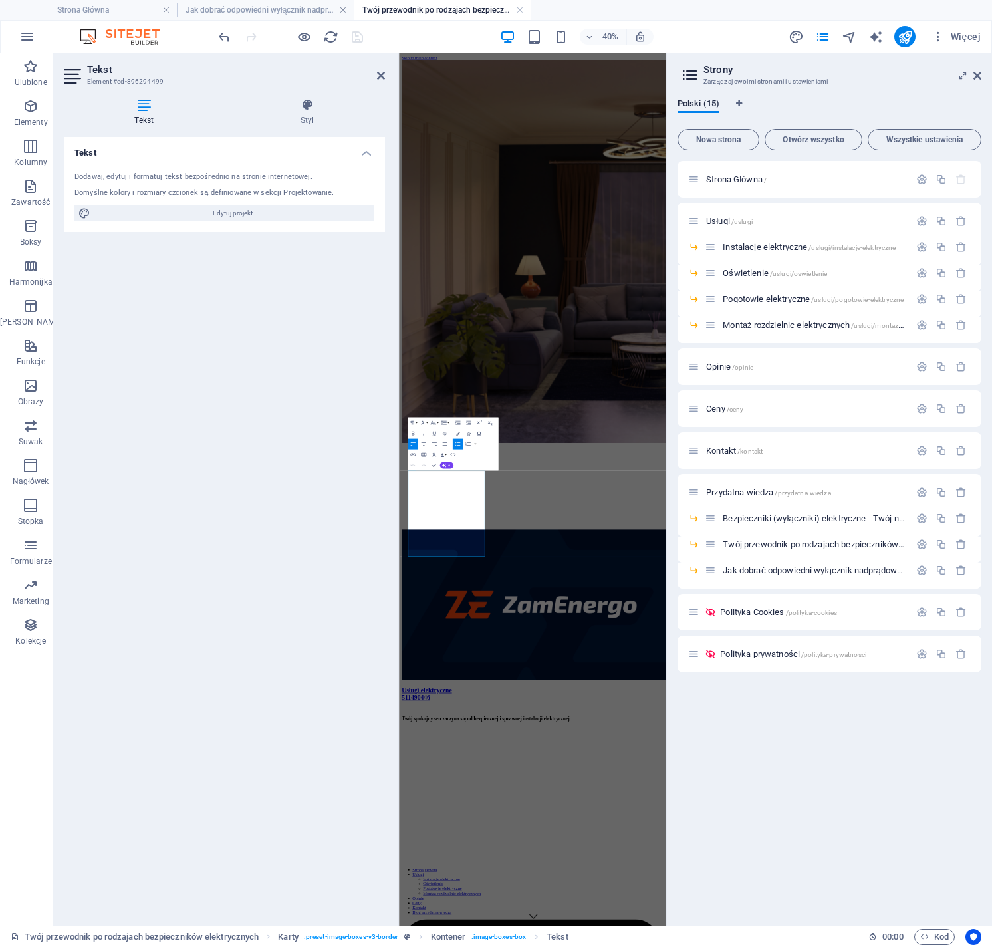
drag, startPoint x: 511, startPoint y: 1298, endPoint x: 379, endPoint y: 1094, distance: 243.4
click at [435, 422] on icon "button" at bounding box center [433, 423] width 7 height 7
click at [432, 478] on link "18" at bounding box center [425, 481] width 19 height 8
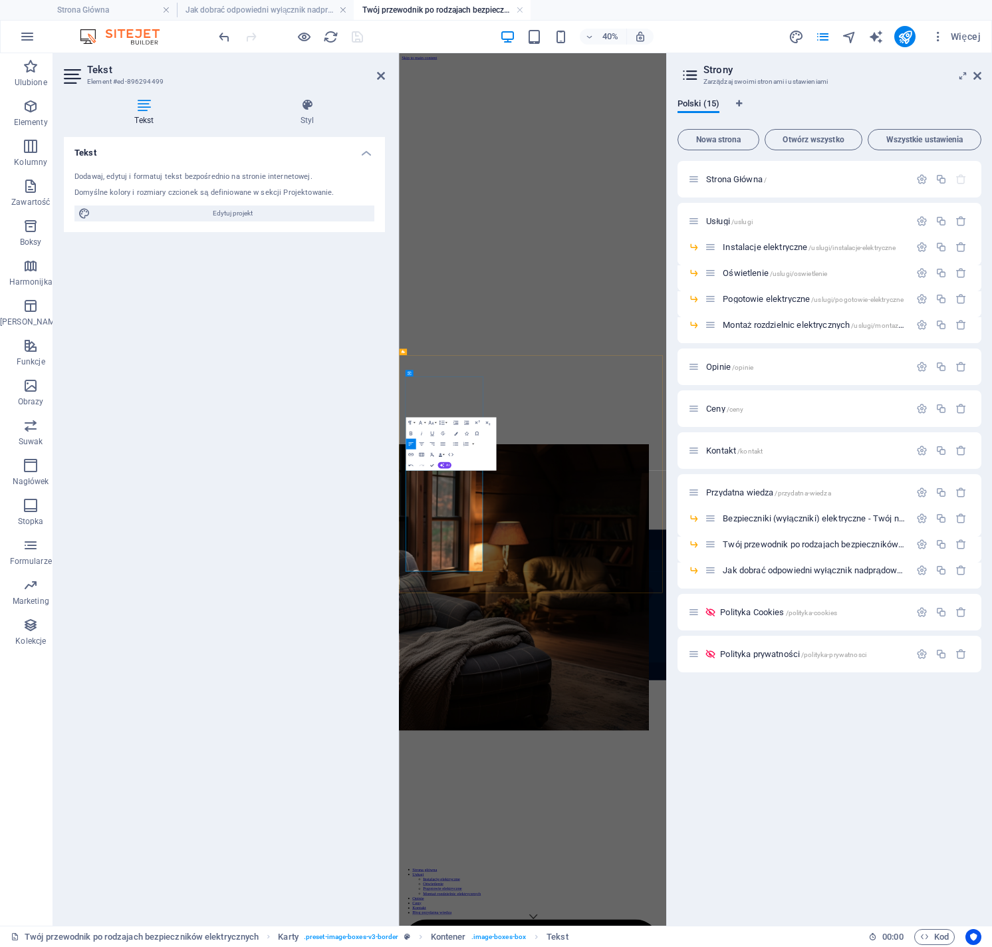
drag, startPoint x: 476, startPoint y: 1265, endPoint x: 436, endPoint y: 1259, distance: 39.6
click at [456, 434] on icon "button" at bounding box center [456, 434] width 4 height 4
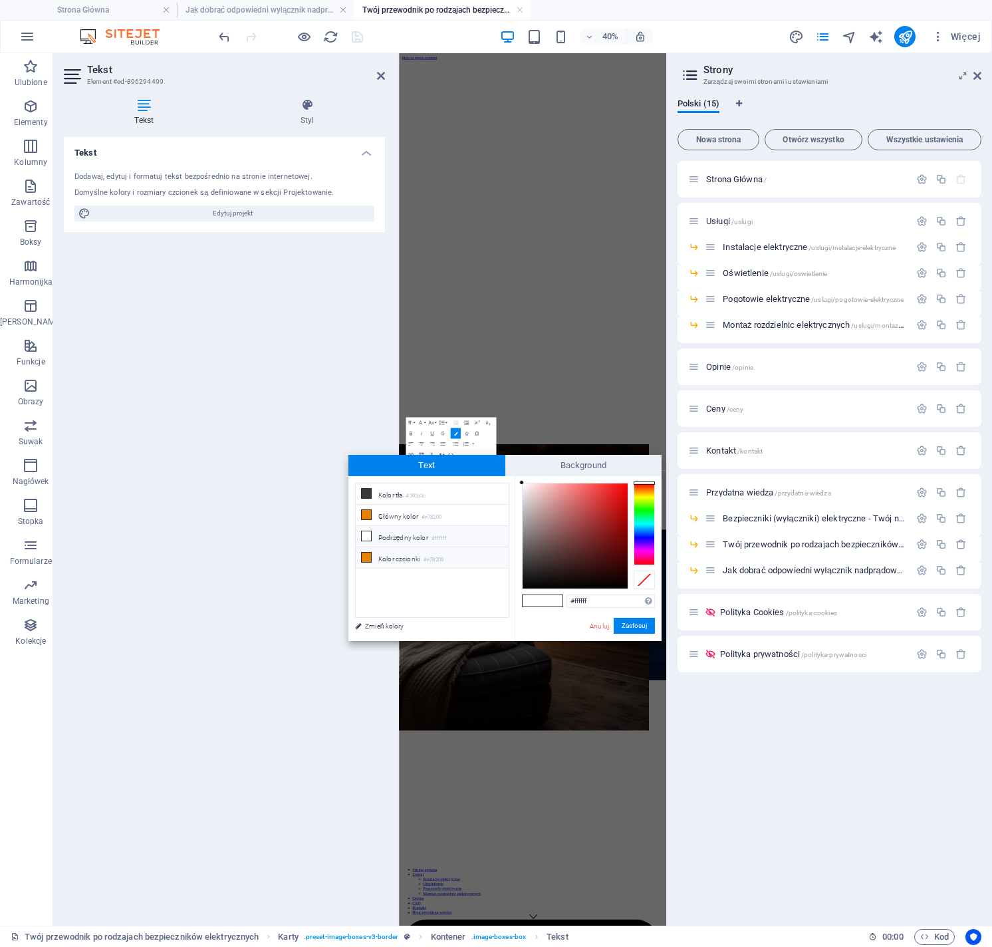
click at [383, 554] on li "Kolor czcionki #e78200" at bounding box center [432, 557] width 153 height 21
click at [624, 625] on button "Zastosuj" at bounding box center [634, 626] width 41 height 16
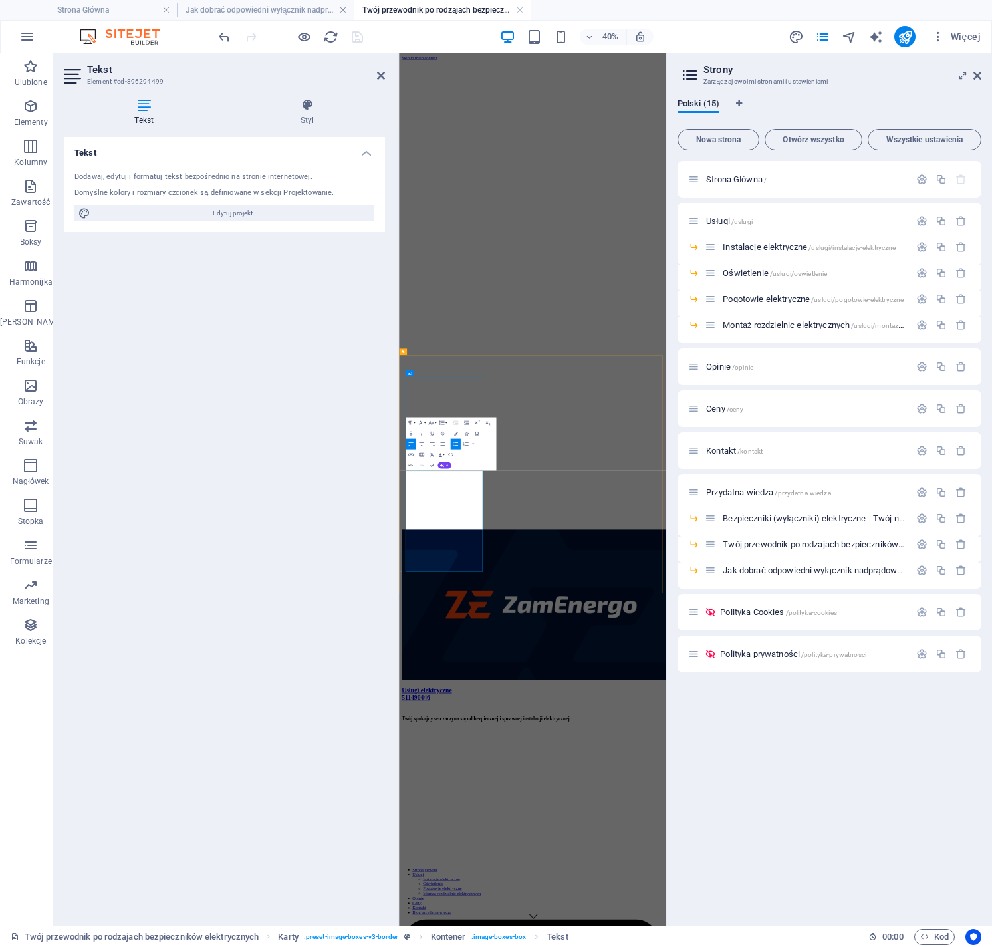
drag, startPoint x: 477, startPoint y: 1298, endPoint x: 434, endPoint y: 1300, distance: 43.3
drag, startPoint x: 470, startPoint y: 1300, endPoint x: 442, endPoint y: 1300, distance: 27.9
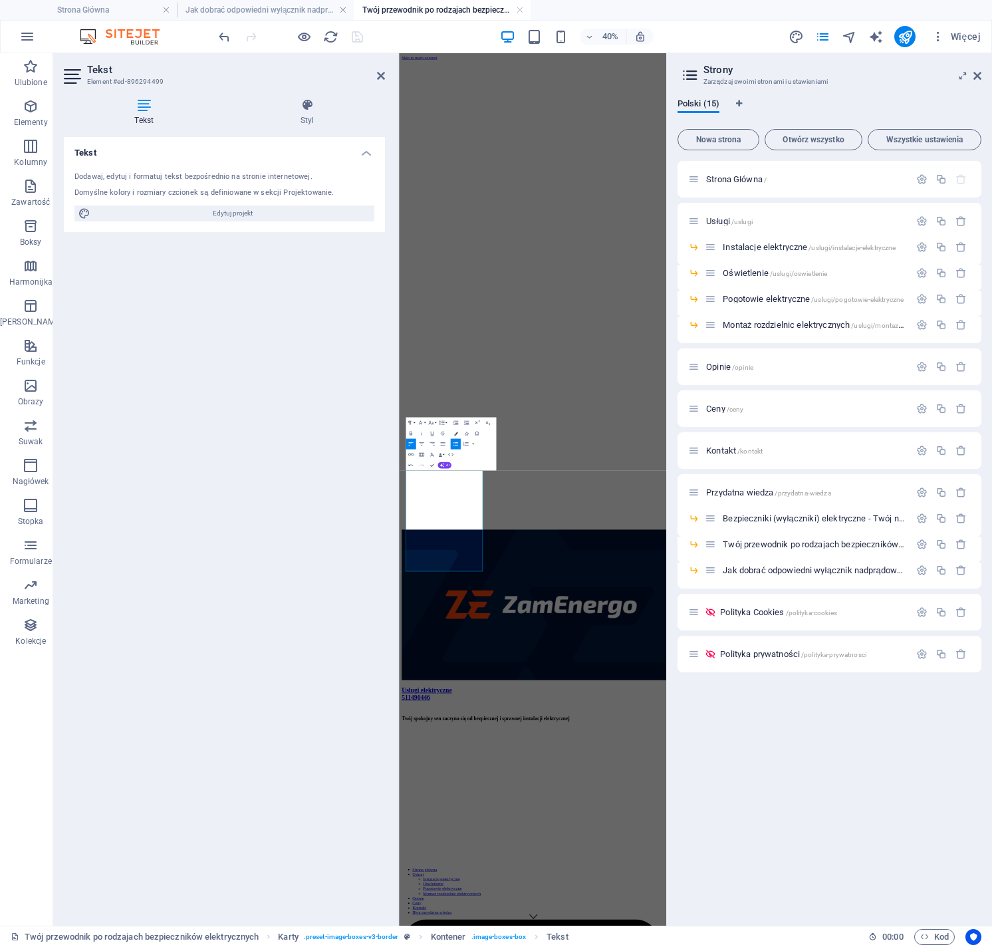
click at [455, 433] on icon "button" at bounding box center [456, 434] width 4 height 4
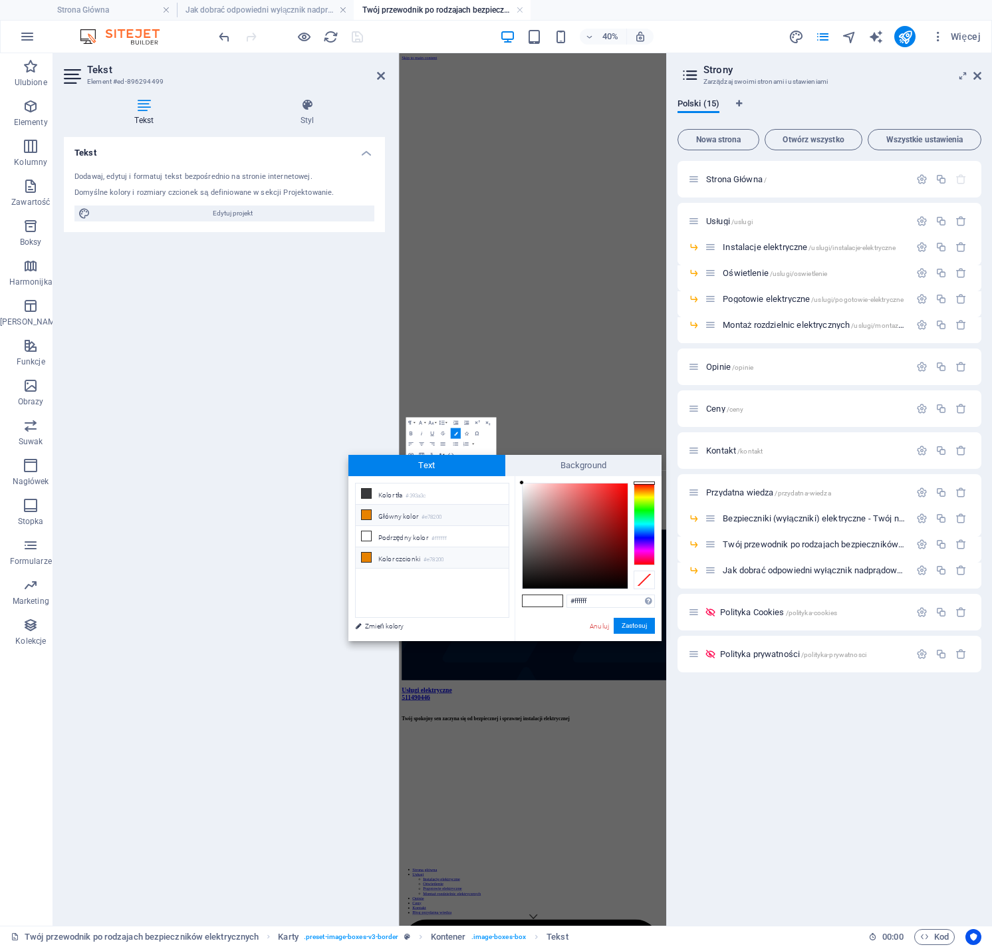
click at [425, 557] on li "Kolor czcionki #e78200" at bounding box center [432, 557] width 153 height 21
type input "#e78200"
click at [623, 622] on button "Zastosuj" at bounding box center [634, 626] width 41 height 16
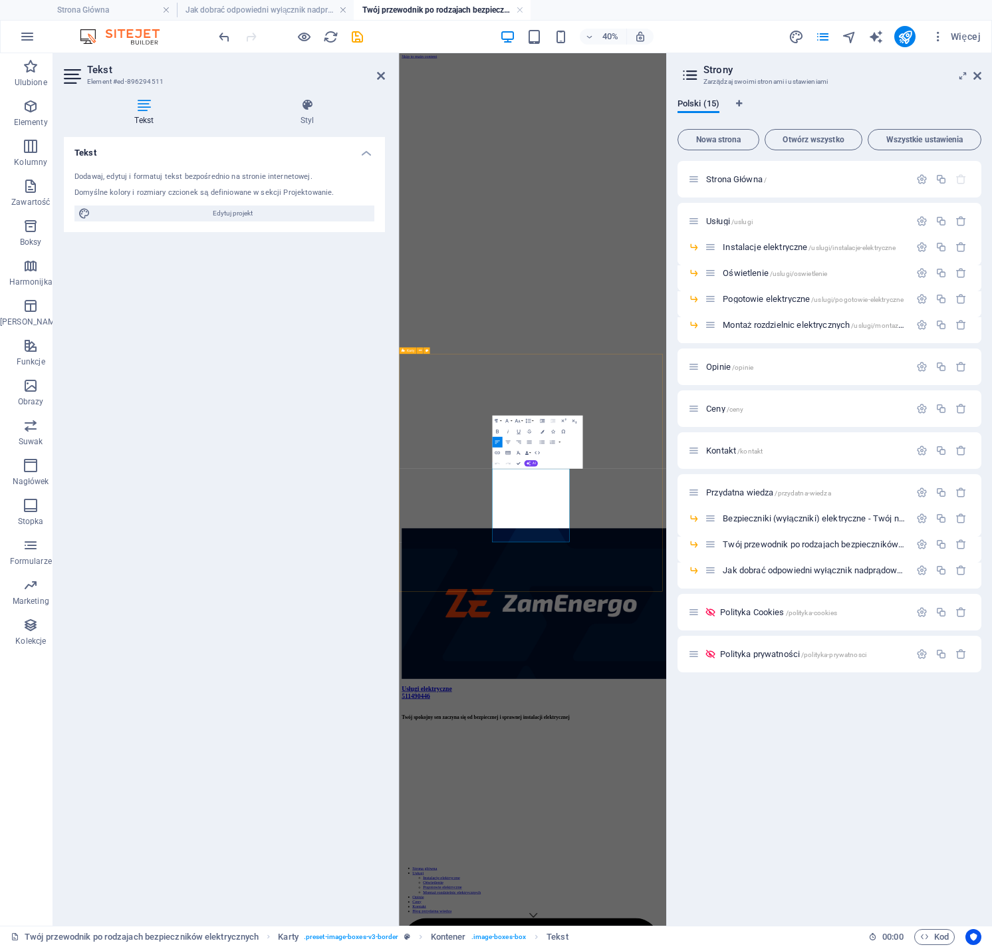
drag, startPoint x: 790, startPoint y: 1261, endPoint x: 613, endPoint y: 1104, distance: 236.1
click at [516, 420] on icon "button" at bounding box center [517, 421] width 7 height 7
click at [514, 476] on link "18" at bounding box center [510, 480] width 19 height 8
drag, startPoint x: 692, startPoint y: 1224, endPoint x: 648, endPoint y: 1223, distance: 44.6
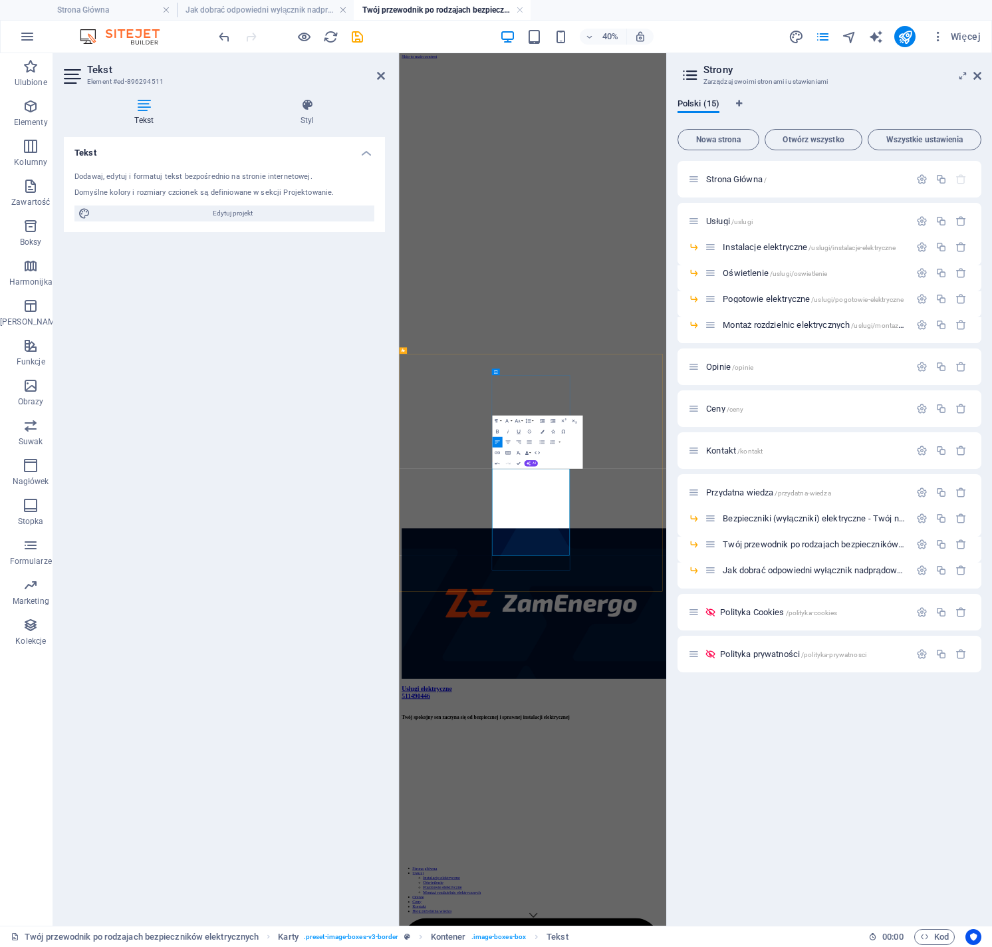
click at [542, 430] on icon "button" at bounding box center [542, 432] width 4 height 4
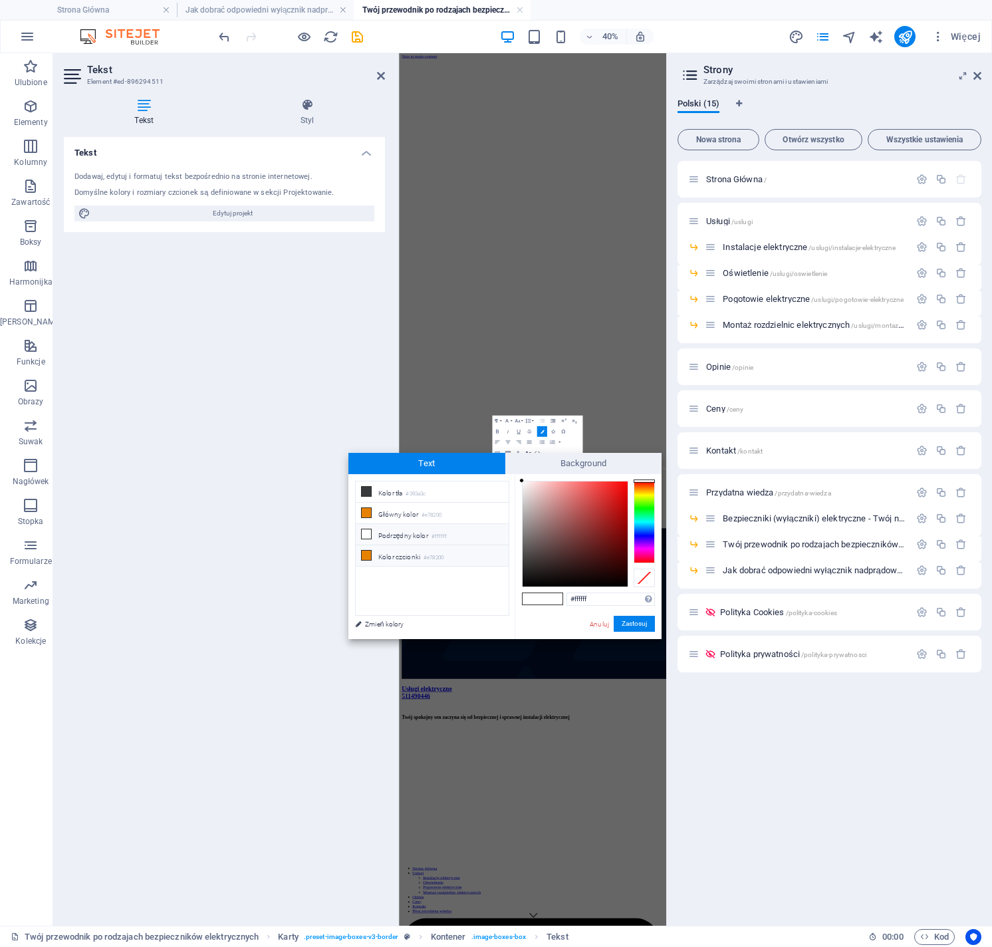
click at [465, 549] on li "Kolor czcionki #e78200" at bounding box center [432, 555] width 153 height 21
drag, startPoint x: 627, startPoint y: 623, endPoint x: 522, endPoint y: 1383, distance: 767.0
click at [627, 623] on button "Zastosuj" at bounding box center [634, 624] width 41 height 16
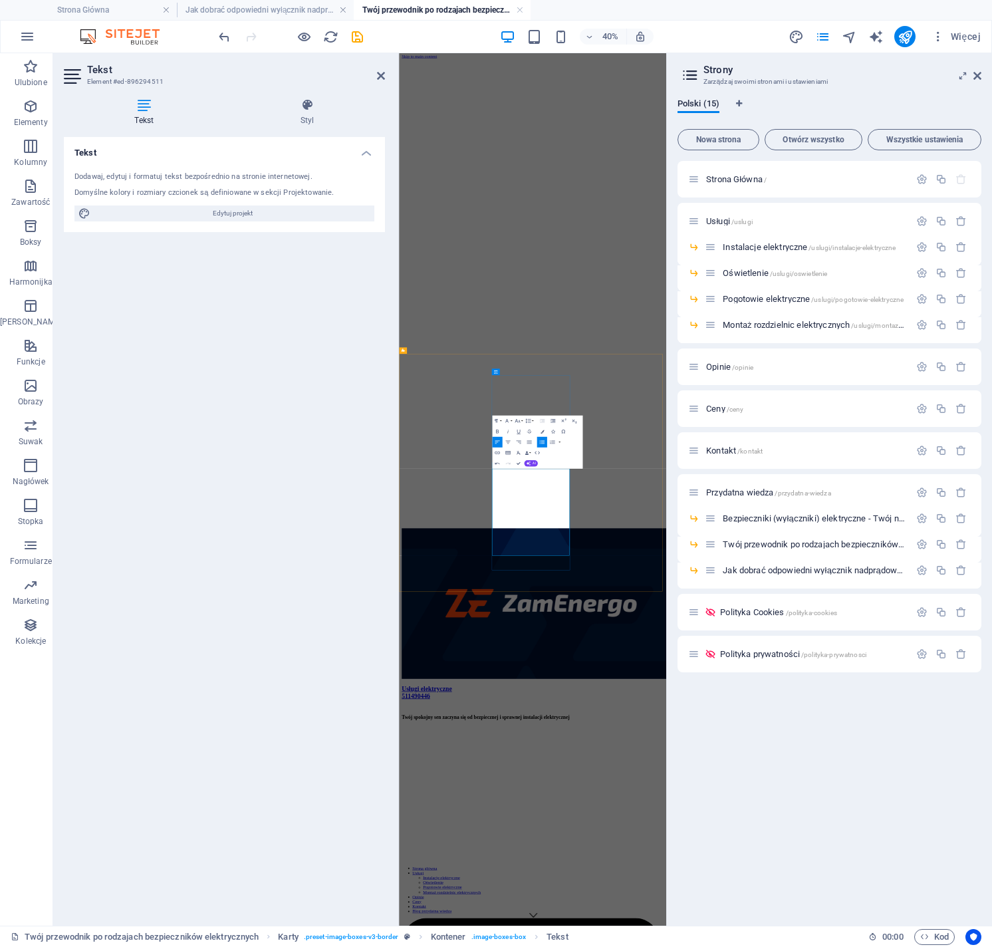
drag, startPoint x: 687, startPoint y: 1275, endPoint x: 649, endPoint y: 1273, distance: 38.7
click at [541, 432] on icon "button" at bounding box center [542, 432] width 4 height 4
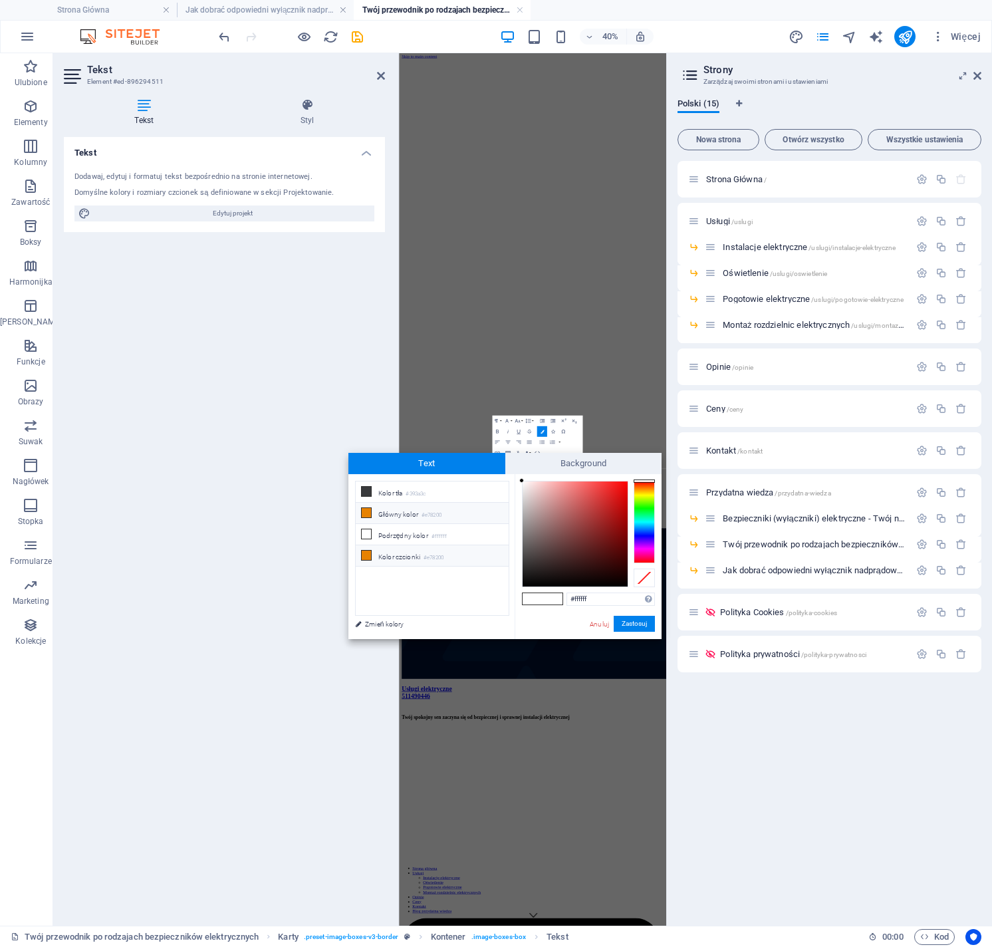
click at [450, 553] on li "Kolor czcionki #e78200" at bounding box center [432, 555] width 153 height 21
type input "#e78200"
click at [627, 624] on button "Zastosuj" at bounding box center [634, 624] width 41 height 16
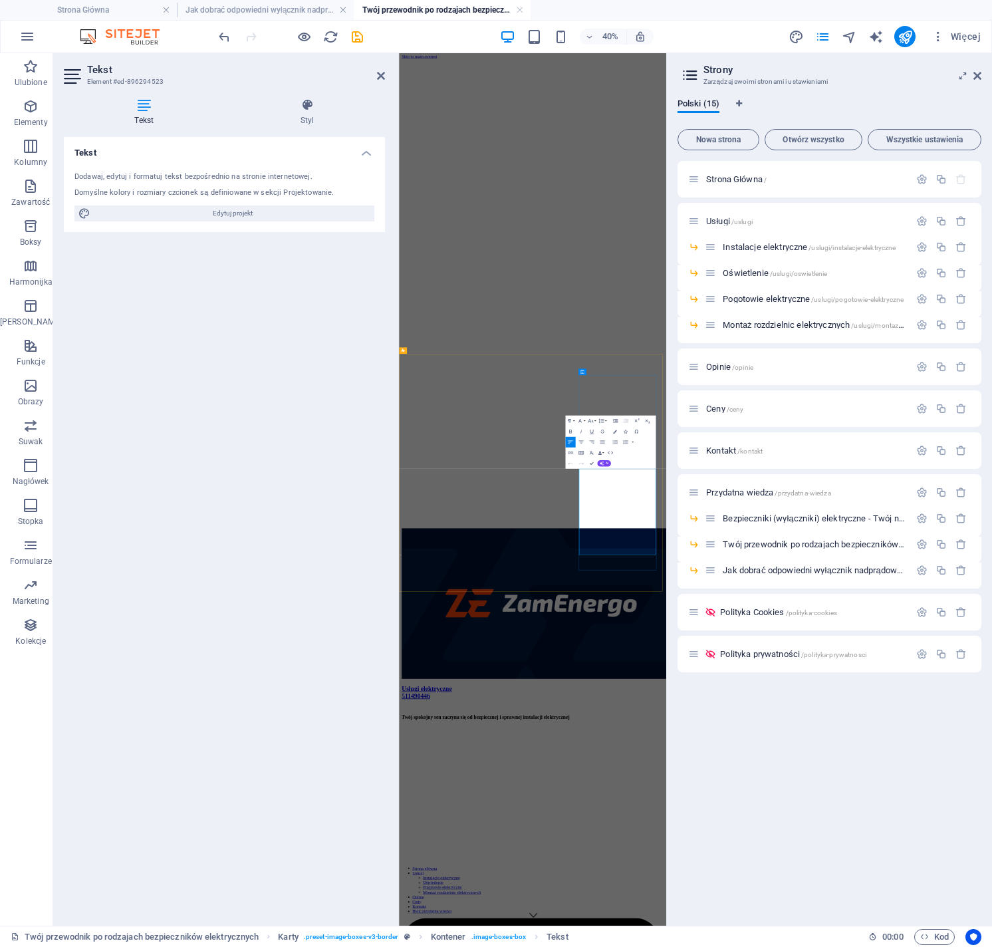
drag, startPoint x: 971, startPoint y: 1295, endPoint x: 833, endPoint y: 1104, distance: 235.4
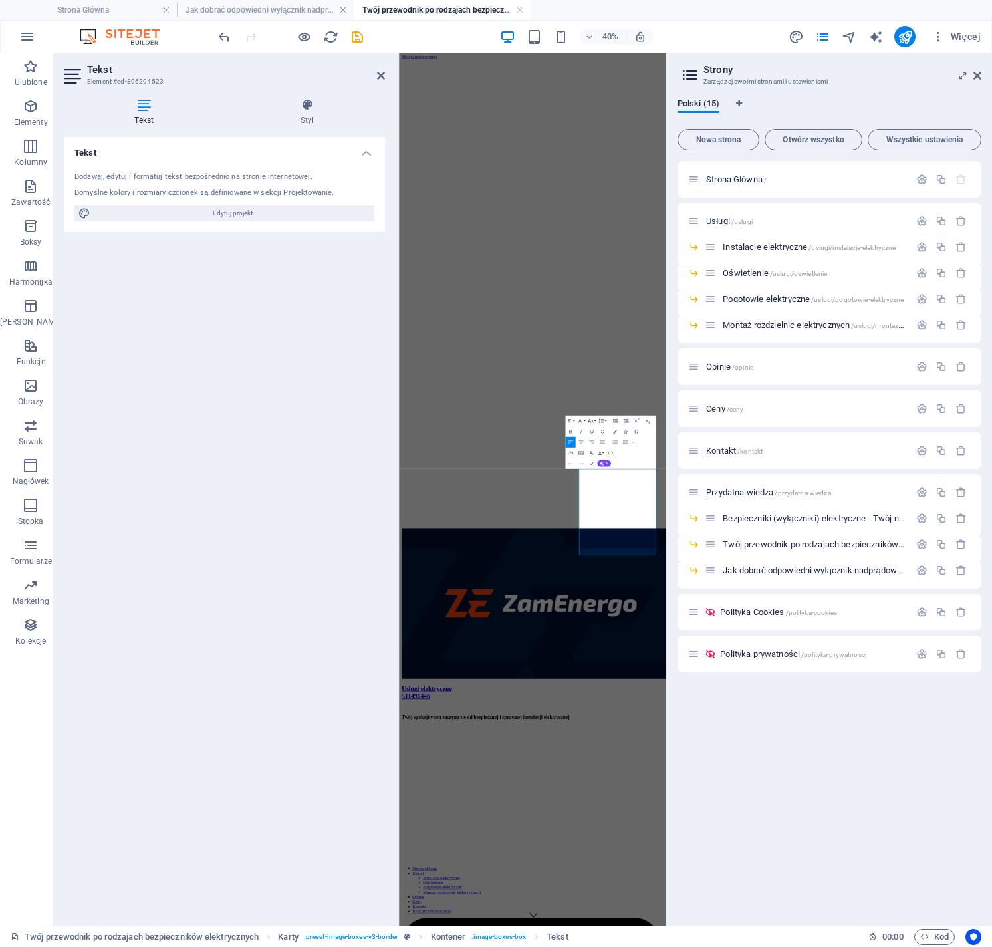
click at [593, 420] on icon "button" at bounding box center [590, 421] width 7 height 7
click at [587, 478] on link "18" at bounding box center [583, 480] width 19 height 8
drag, startPoint x: 908, startPoint y: 1257, endPoint x: 871, endPoint y: 1256, distance: 36.6
drag, startPoint x: 907, startPoint y: 1259, endPoint x: 871, endPoint y: 1257, distance: 35.9
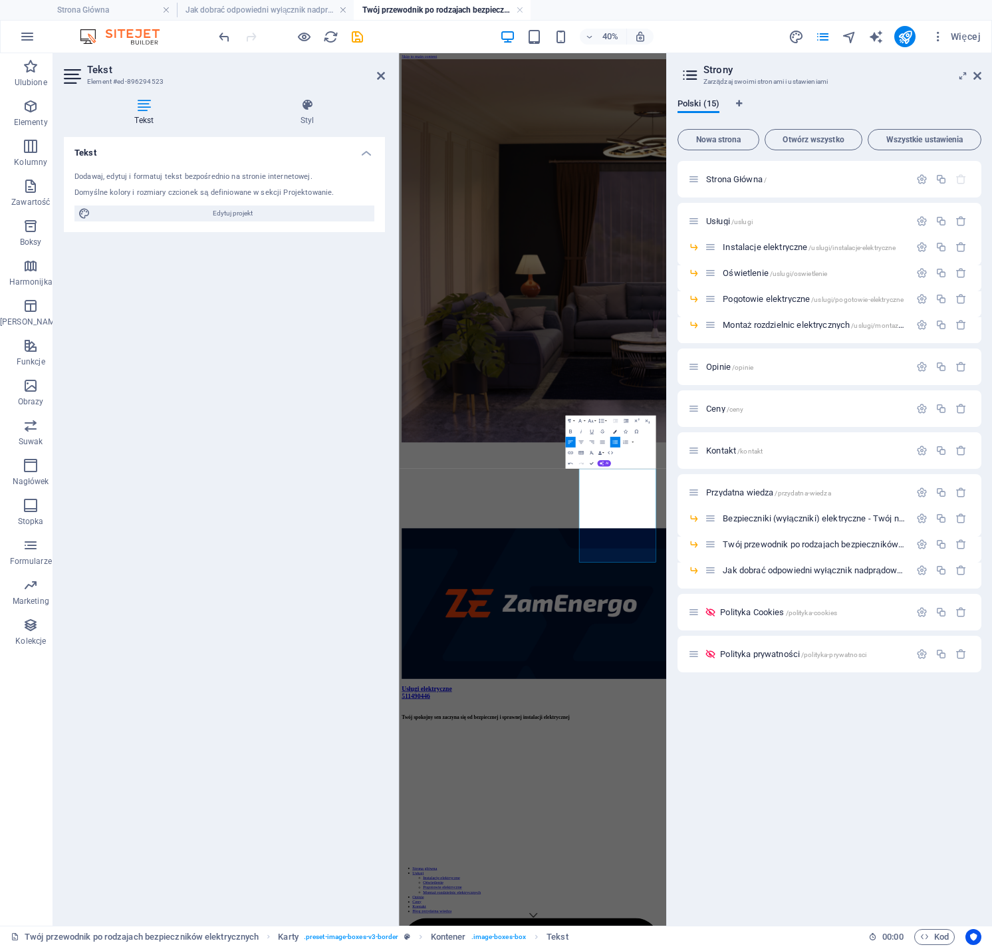
click at [616, 431] on icon "button" at bounding box center [615, 432] width 4 height 4
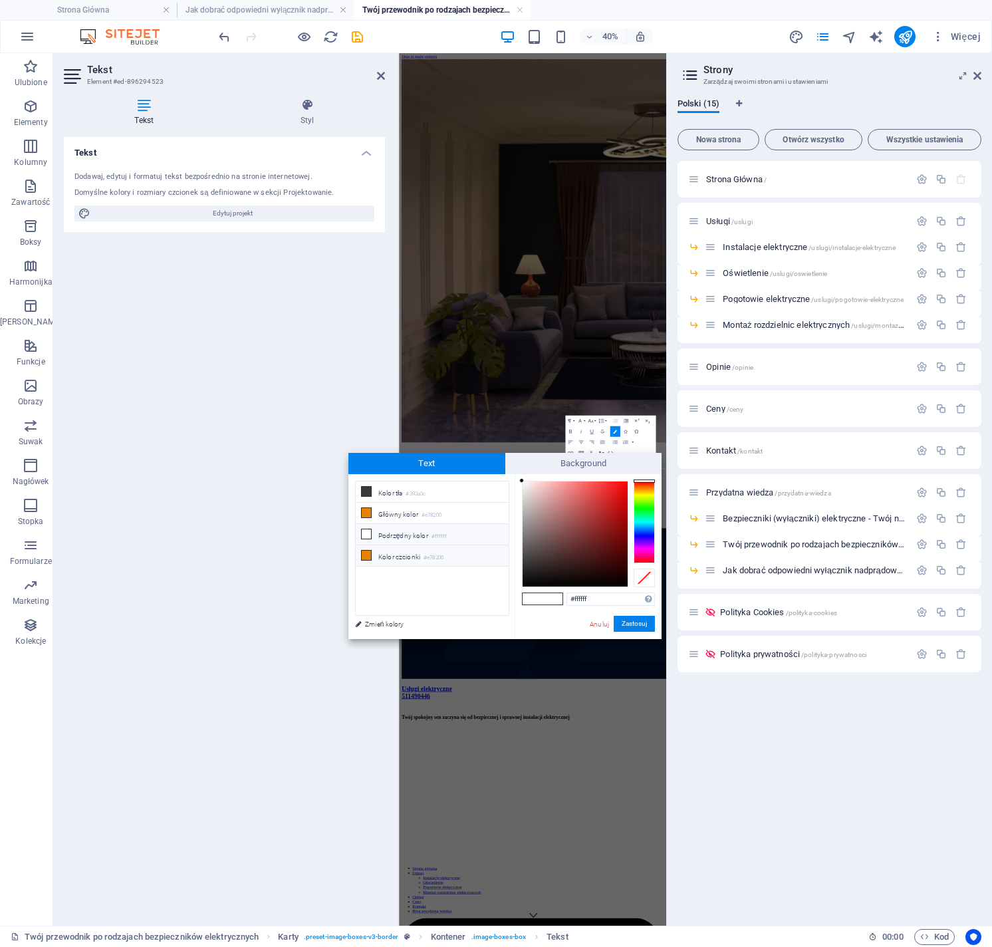
click at [461, 557] on li "Kolor czcionki #e78200" at bounding box center [432, 555] width 153 height 21
drag, startPoint x: 628, startPoint y: 624, endPoint x: 561, endPoint y: 1420, distance: 798.4
click at [628, 624] on button "Zastosuj" at bounding box center [634, 624] width 41 height 16
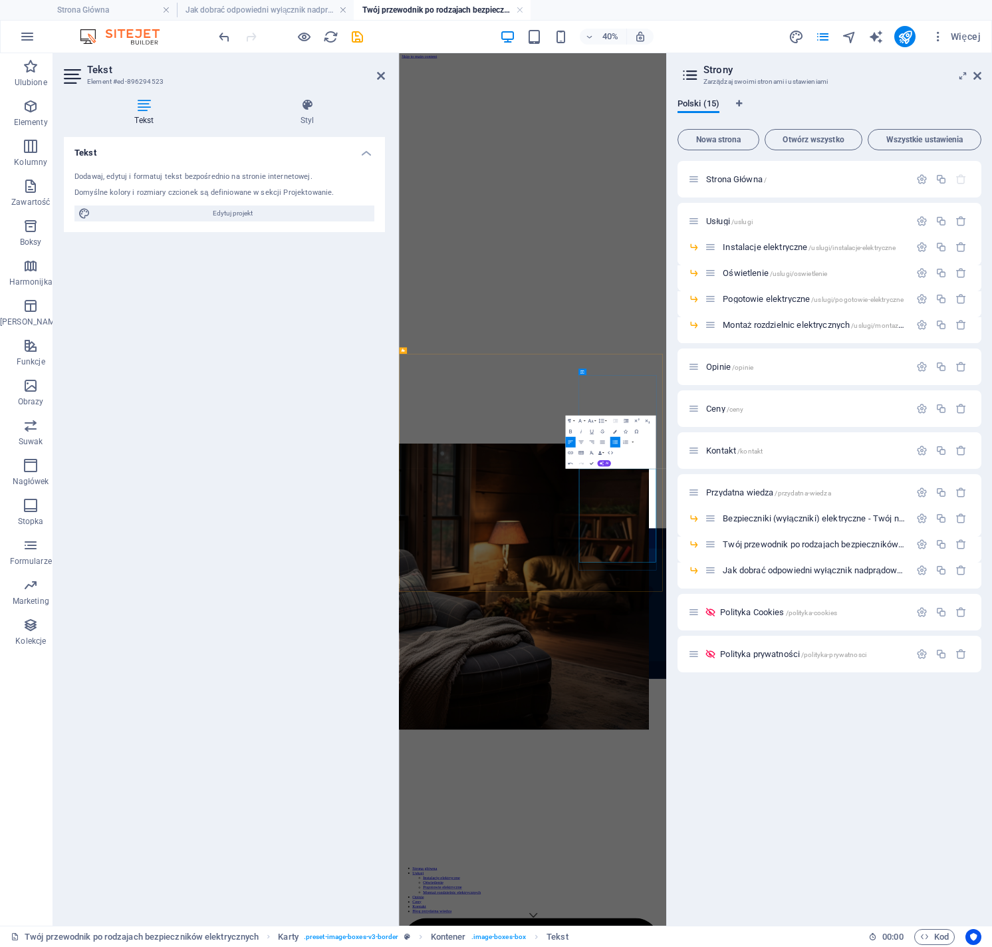
drag, startPoint x: 905, startPoint y: 1310, endPoint x: 861, endPoint y: 1304, distance: 44.3
click at [616, 432] on icon "button" at bounding box center [615, 432] width 4 height 4
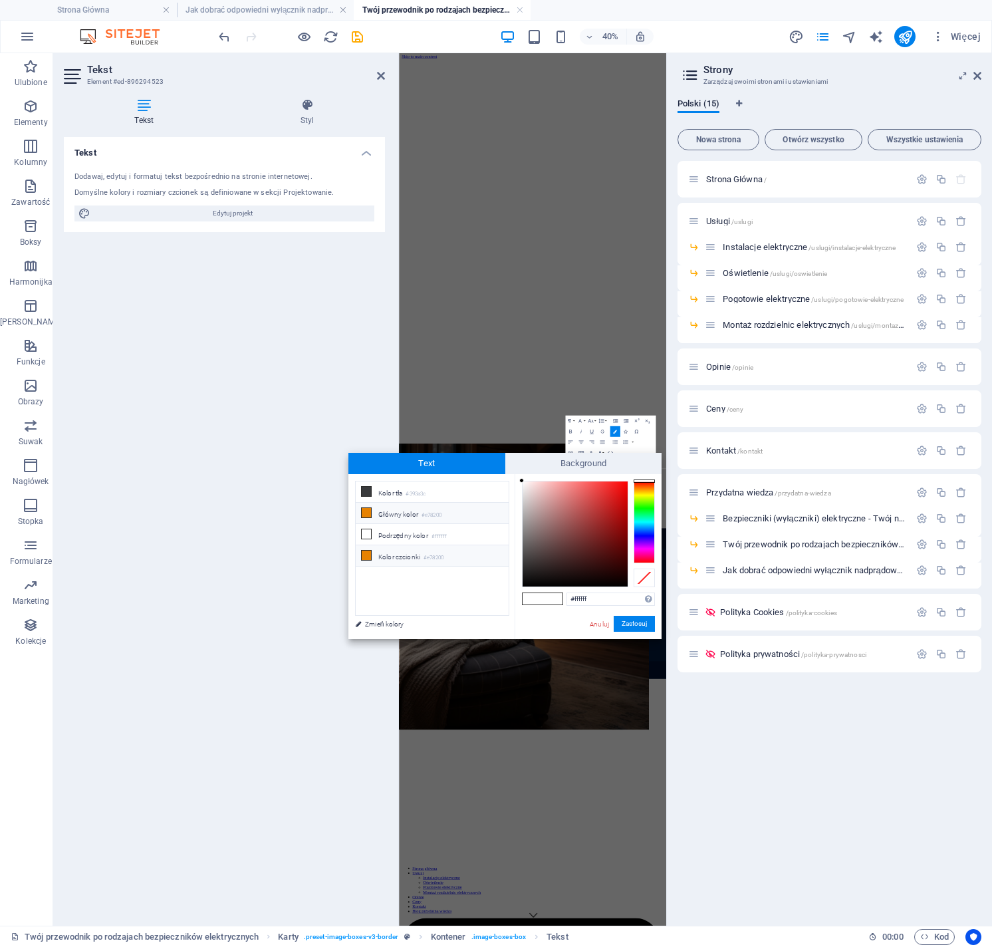
click at [444, 557] on small "#e78200" at bounding box center [434, 557] width 20 height 9
type input "#e78200"
click at [621, 623] on button "Zastosuj" at bounding box center [634, 624] width 41 height 16
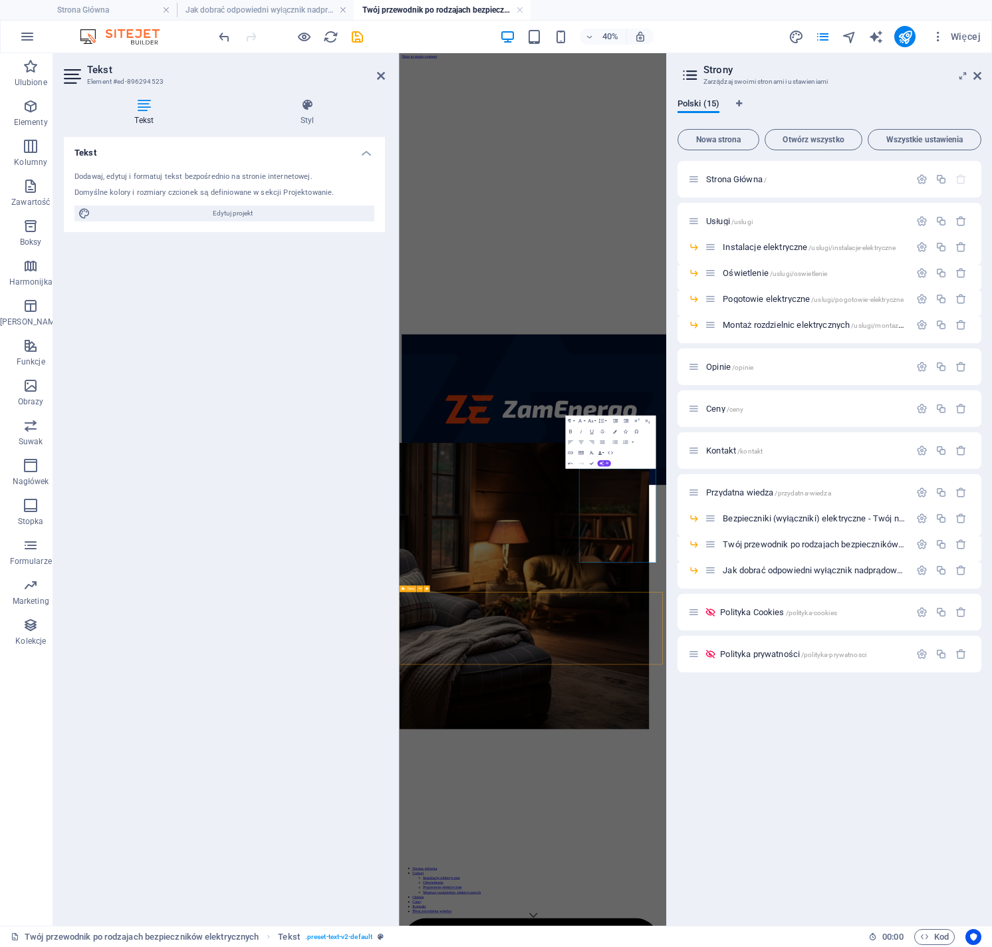
scroll to position [956, 0]
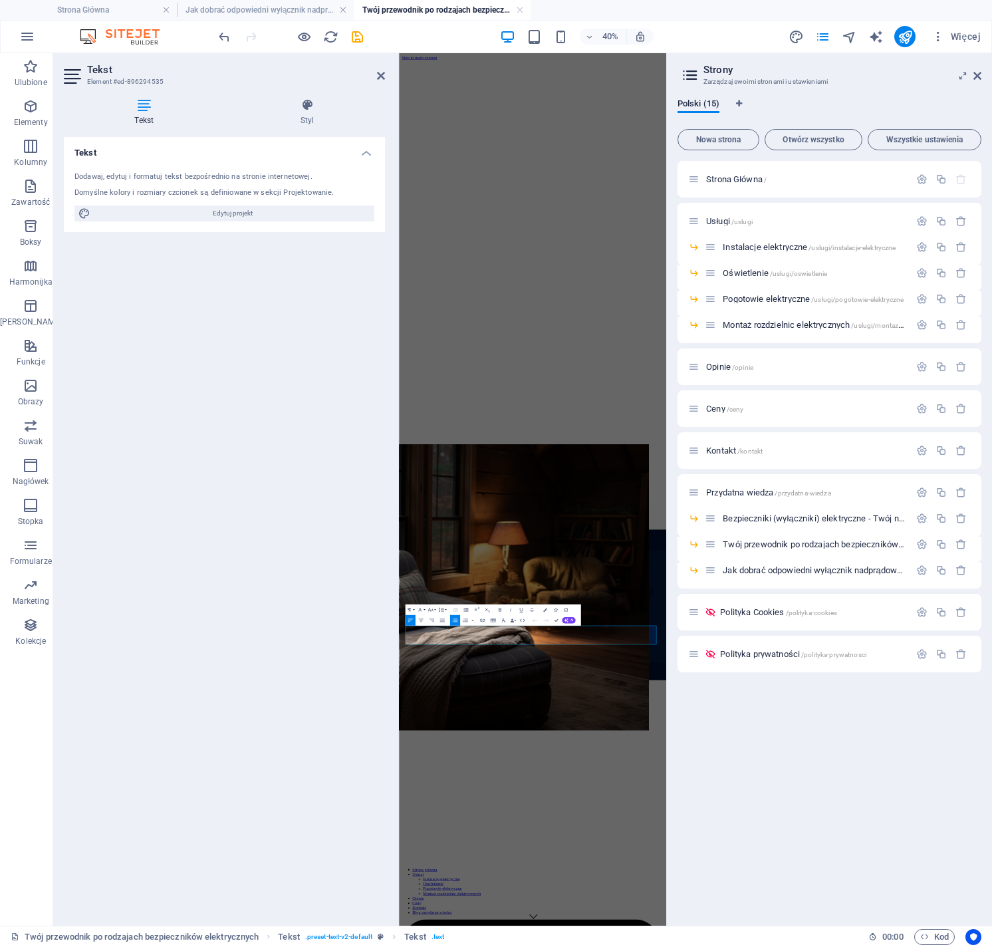
drag, startPoint x: 812, startPoint y: 1523, endPoint x: 363, endPoint y: 1494, distance: 449.3
click at [432, 611] on icon "button" at bounding box center [430, 610] width 5 height 4
click at [428, 666] on link "18" at bounding box center [423, 668] width 19 height 8
drag, startPoint x: 593, startPoint y: 1532, endPoint x: 423, endPoint y: 1533, distance: 169.6
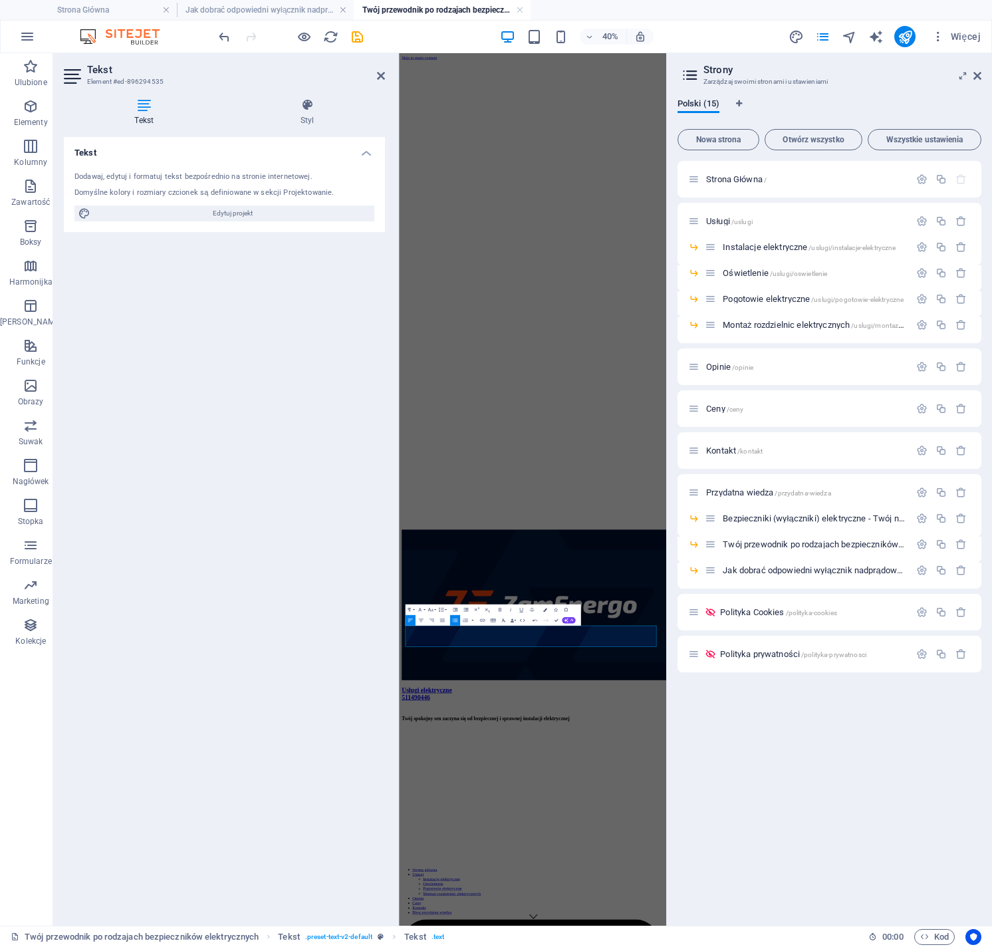
click at [543, 609] on icon "button" at bounding box center [545, 610] width 4 height 4
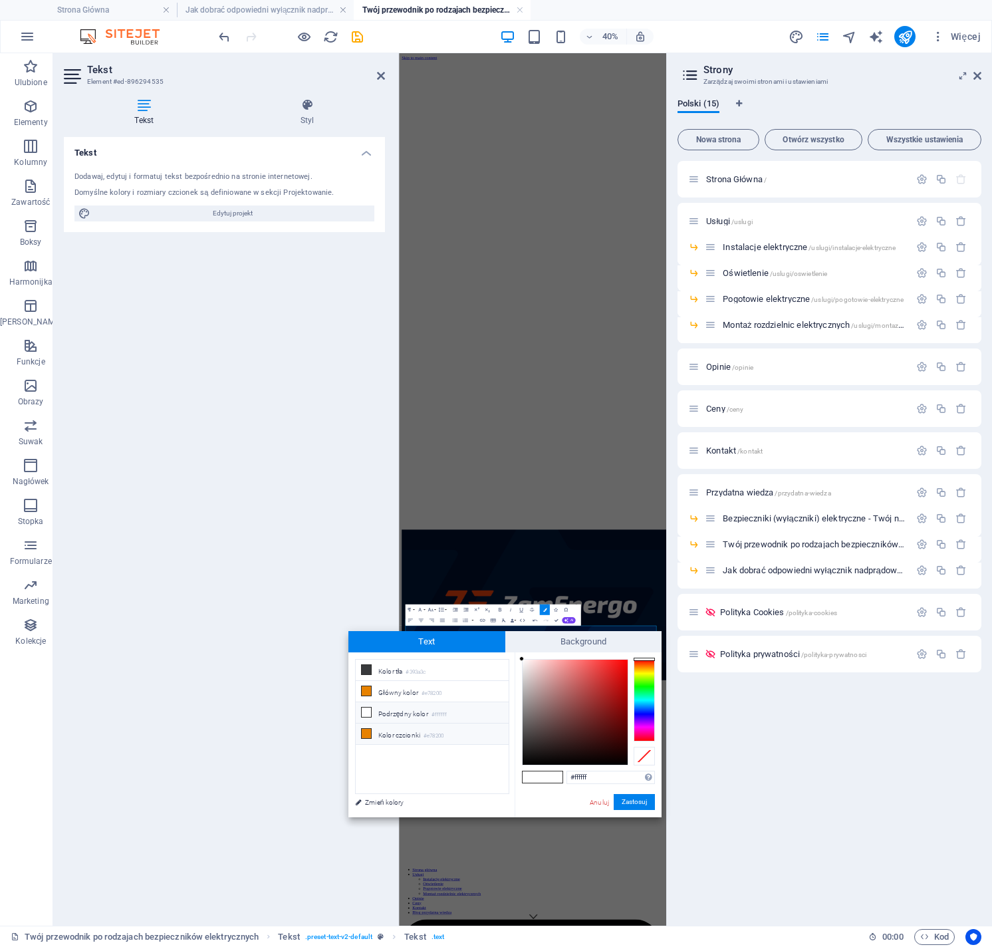
click at [407, 732] on li "Kolor czcionki #e78200" at bounding box center [432, 734] width 153 height 21
click at [641, 802] on button "Zastosuj" at bounding box center [634, 802] width 41 height 16
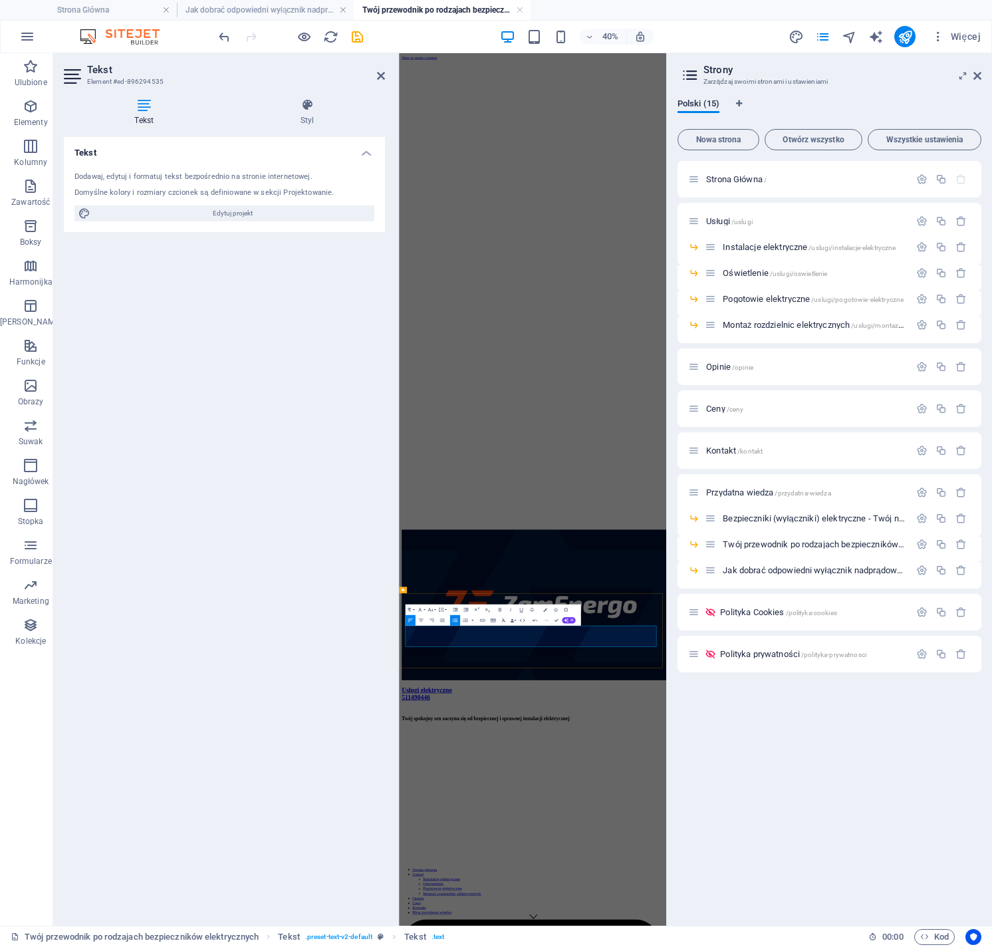
drag, startPoint x: 547, startPoint y: 1509, endPoint x: 420, endPoint y: 1511, distance: 127.1
click at [545, 609] on icon "button" at bounding box center [545, 610] width 4 height 4
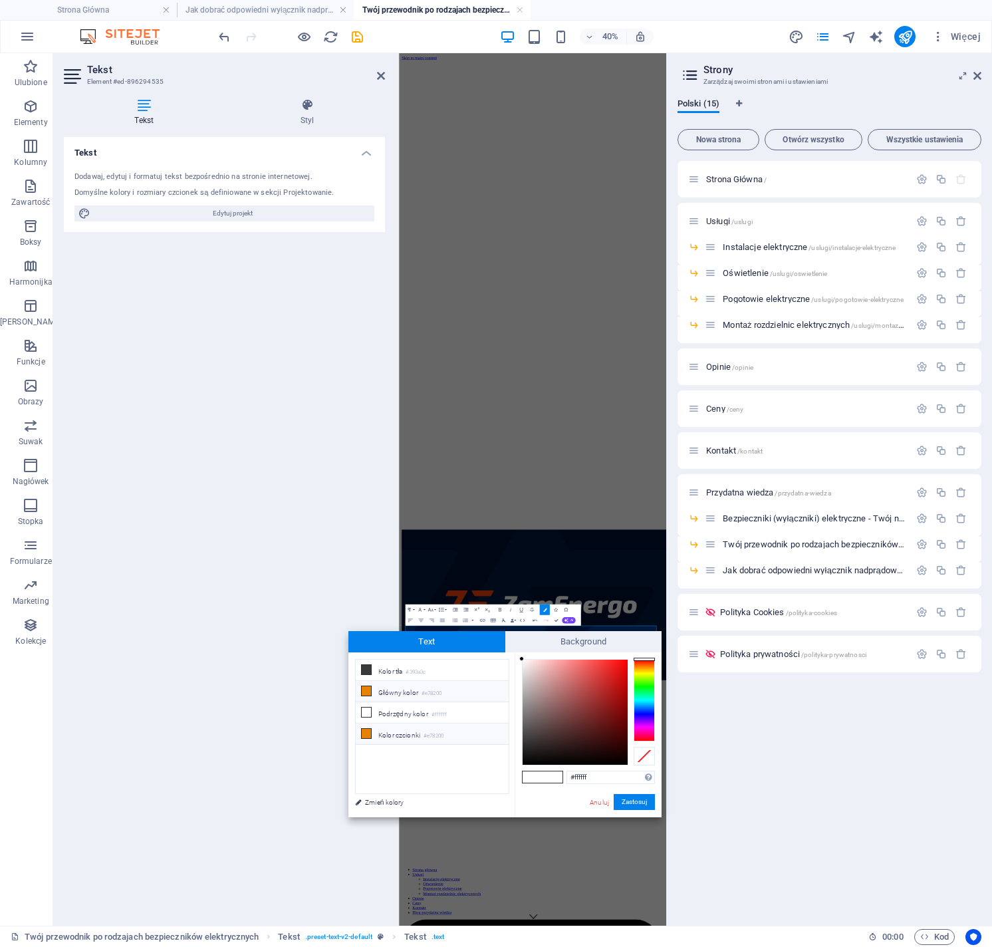
click at [402, 735] on li "Kolor czcionki #e78200" at bounding box center [432, 734] width 153 height 21
click at [619, 798] on button "Zastosuj" at bounding box center [634, 802] width 41 height 16
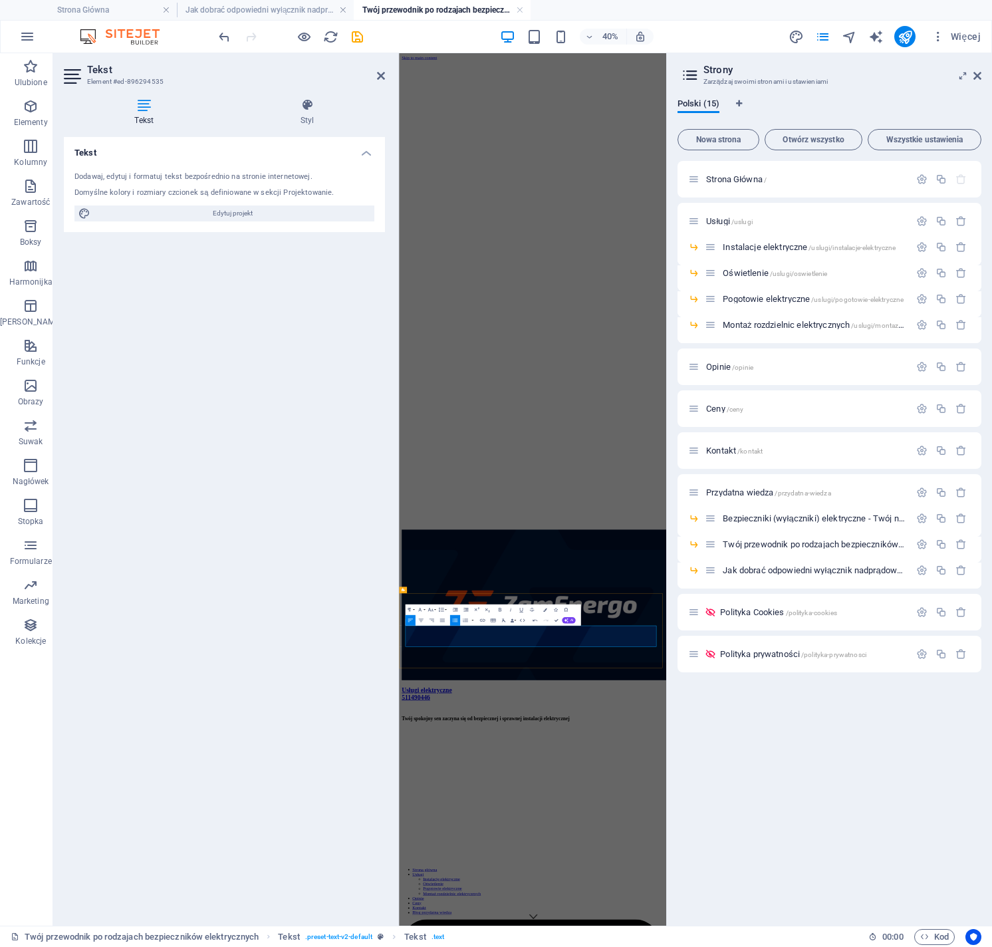
drag, startPoint x: 615, startPoint y: 1497, endPoint x: 428, endPoint y: 1500, distance: 186.9
click at [547, 609] on button "Colors" at bounding box center [544, 610] width 10 height 11
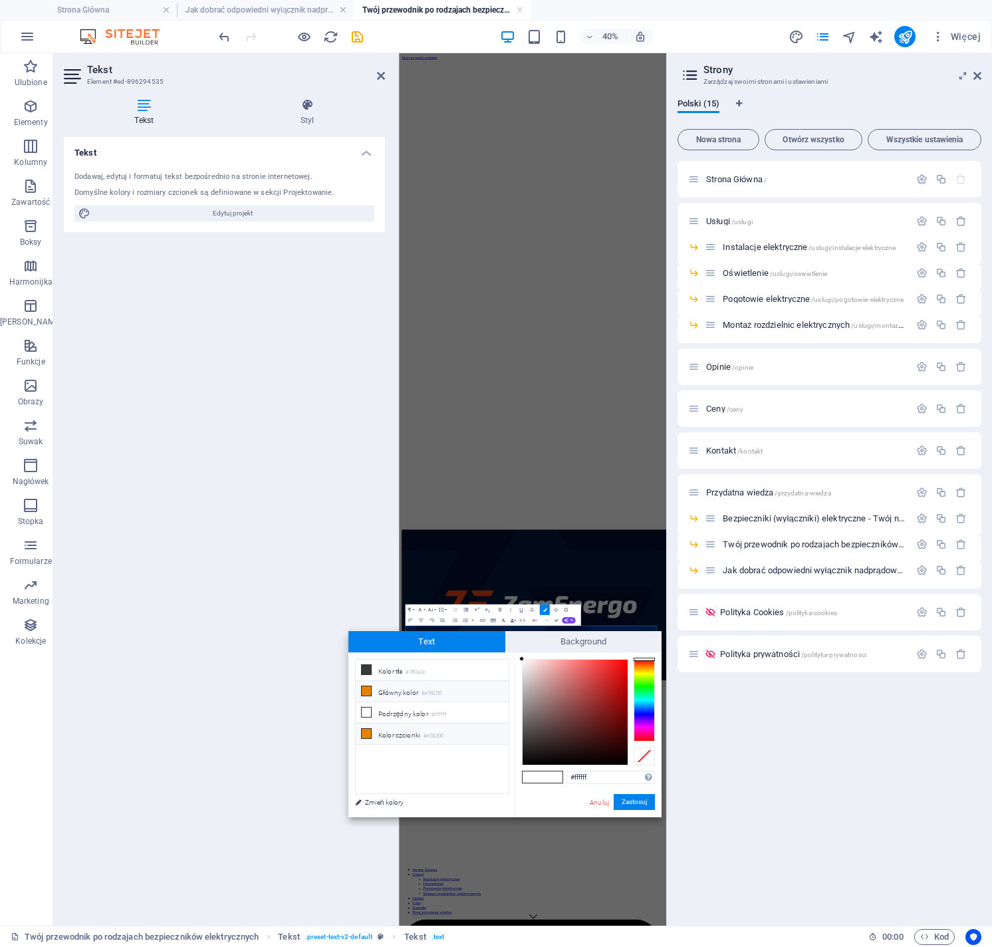
click at [436, 734] on small "#e78200" at bounding box center [434, 736] width 20 height 9
type input "#e78200"
click at [623, 800] on button "Zastosuj" at bounding box center [634, 802] width 41 height 16
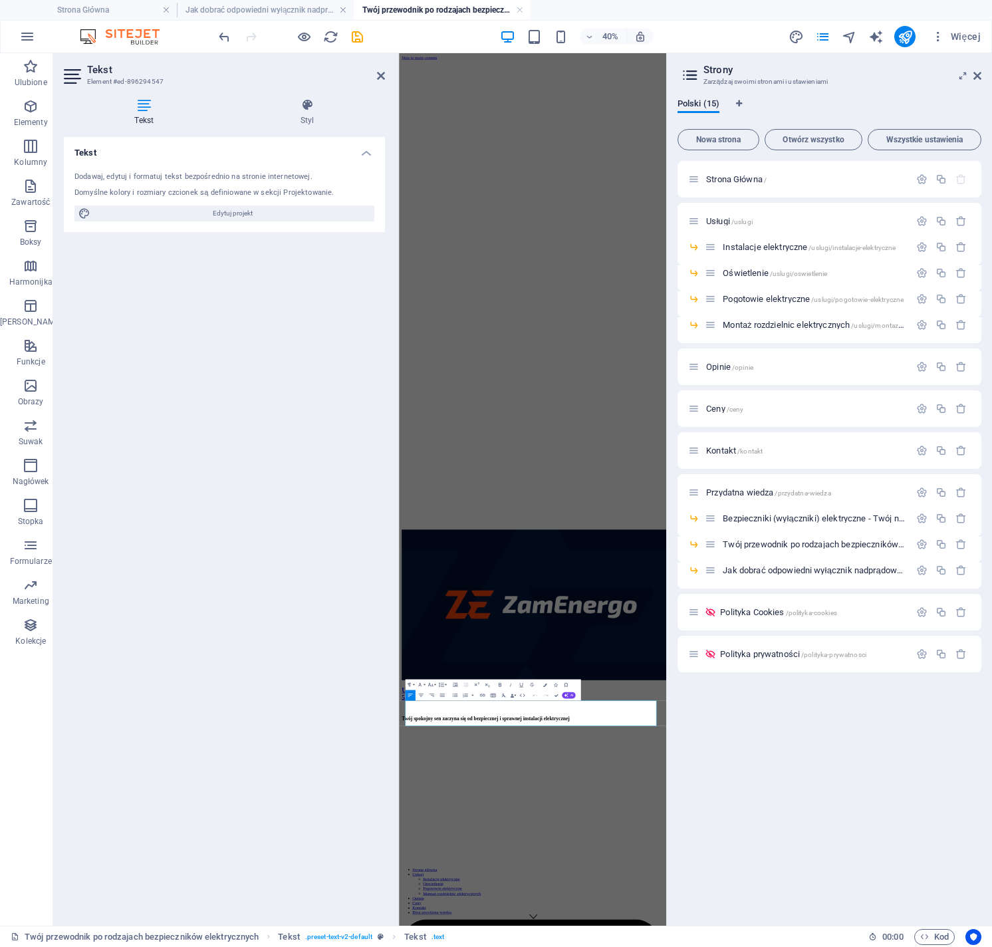
drag, startPoint x: 722, startPoint y: 1731, endPoint x: 392, endPoint y: 1686, distance: 333.6
click at [430, 686] on icon "button" at bounding box center [430, 685] width 7 height 7
click at [428, 741] on link "18" at bounding box center [423, 743] width 19 height 8
drag, startPoint x: 530, startPoint y: 1704, endPoint x: 425, endPoint y: 1703, distance: 105.1
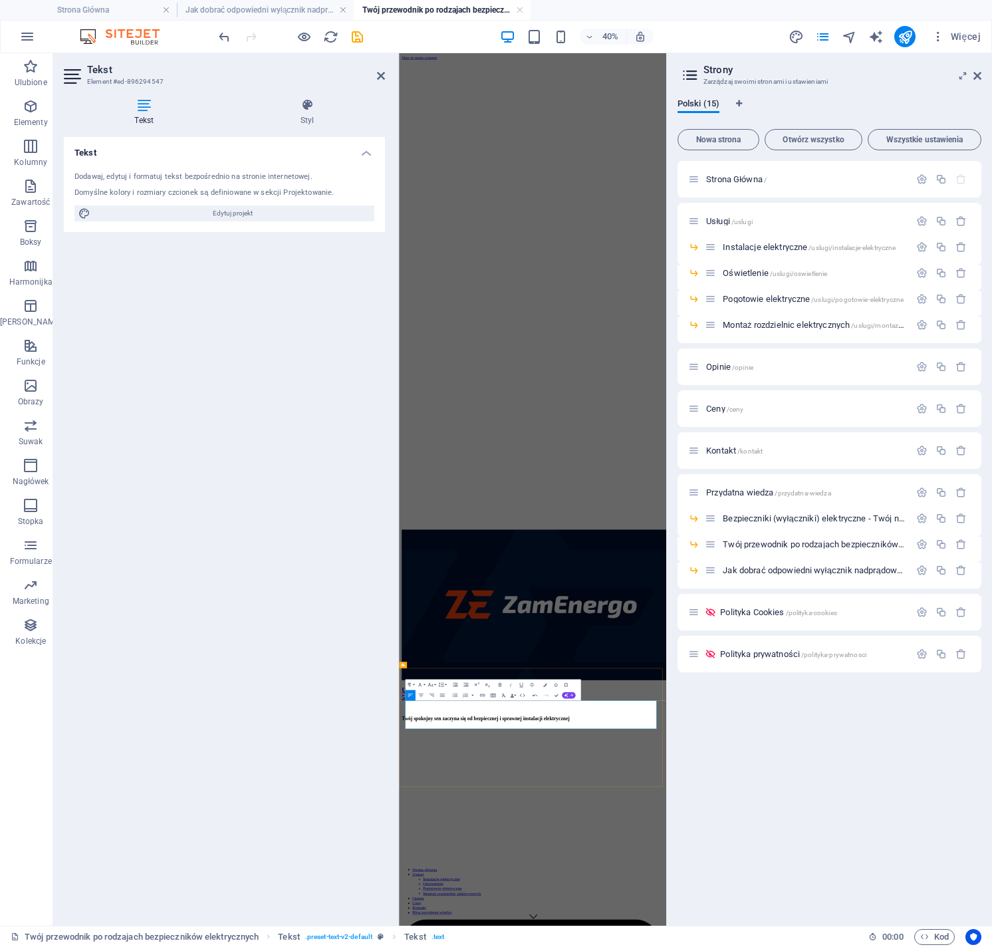
click at [544, 684] on icon "button" at bounding box center [545, 685] width 4 height 4
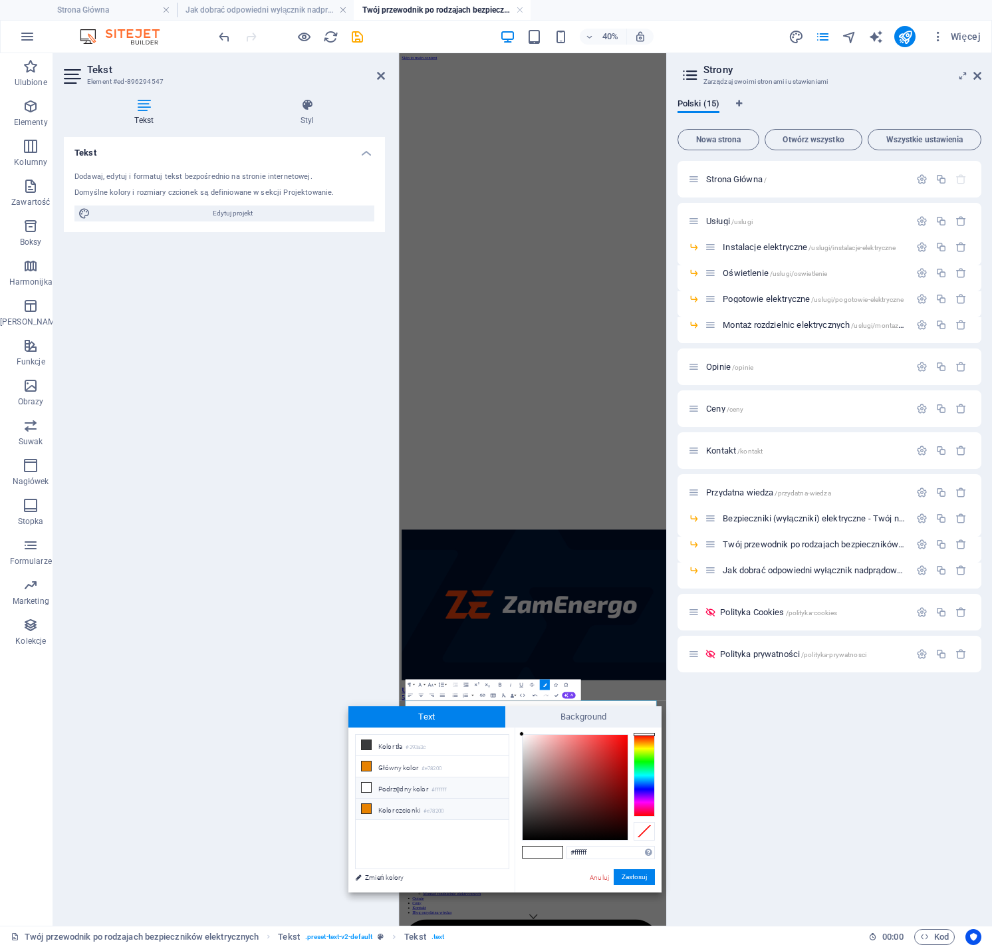
click at [405, 811] on li "Kolor czcionki #e78200" at bounding box center [432, 809] width 153 height 21
click at [649, 881] on button "Zastosuj" at bounding box center [634, 877] width 41 height 16
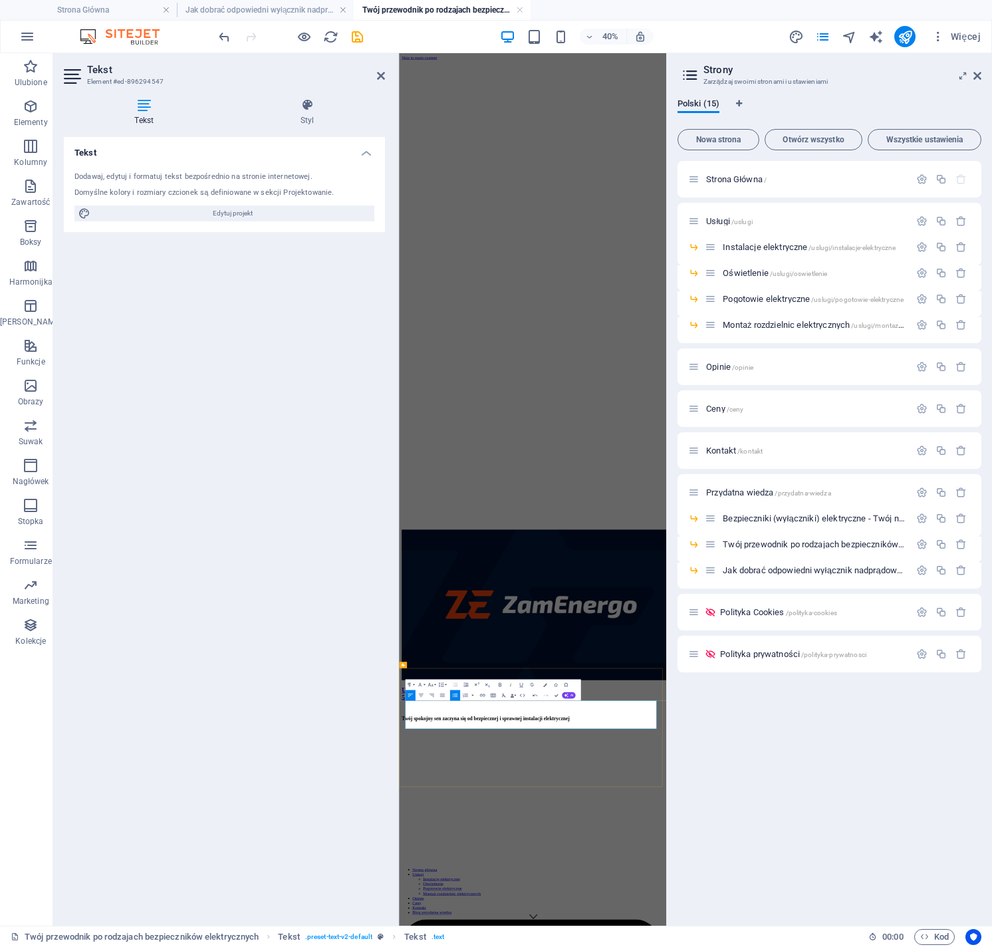
drag, startPoint x: 513, startPoint y: 1714, endPoint x: 422, endPoint y: 1717, distance: 91.2
click at [547, 685] on button "Colors" at bounding box center [544, 685] width 10 height 11
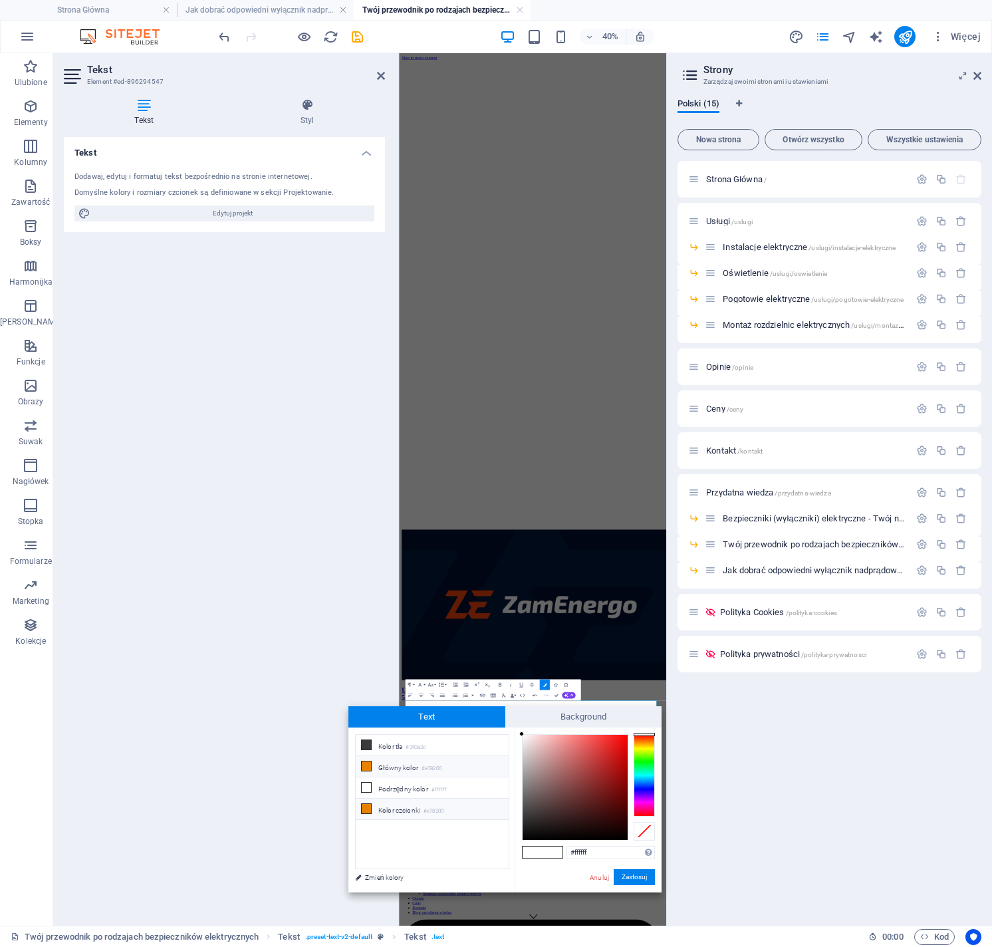
click at [428, 807] on small "#e78200" at bounding box center [434, 811] width 20 height 9
click at [626, 875] on button "Zastosuj" at bounding box center [634, 877] width 41 height 16
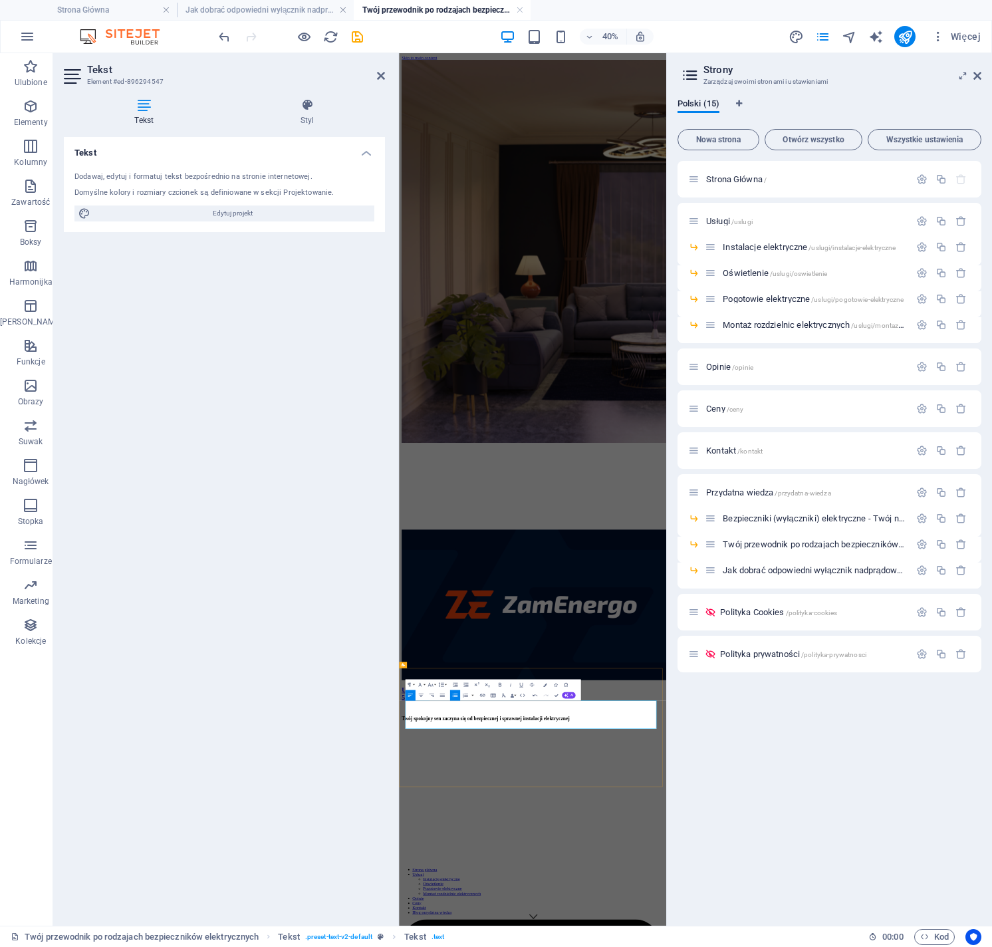
drag, startPoint x: 548, startPoint y: 1737, endPoint x: 426, endPoint y: 1736, distance: 121.7
click at [546, 686] on button "Colors" at bounding box center [544, 685] width 10 height 11
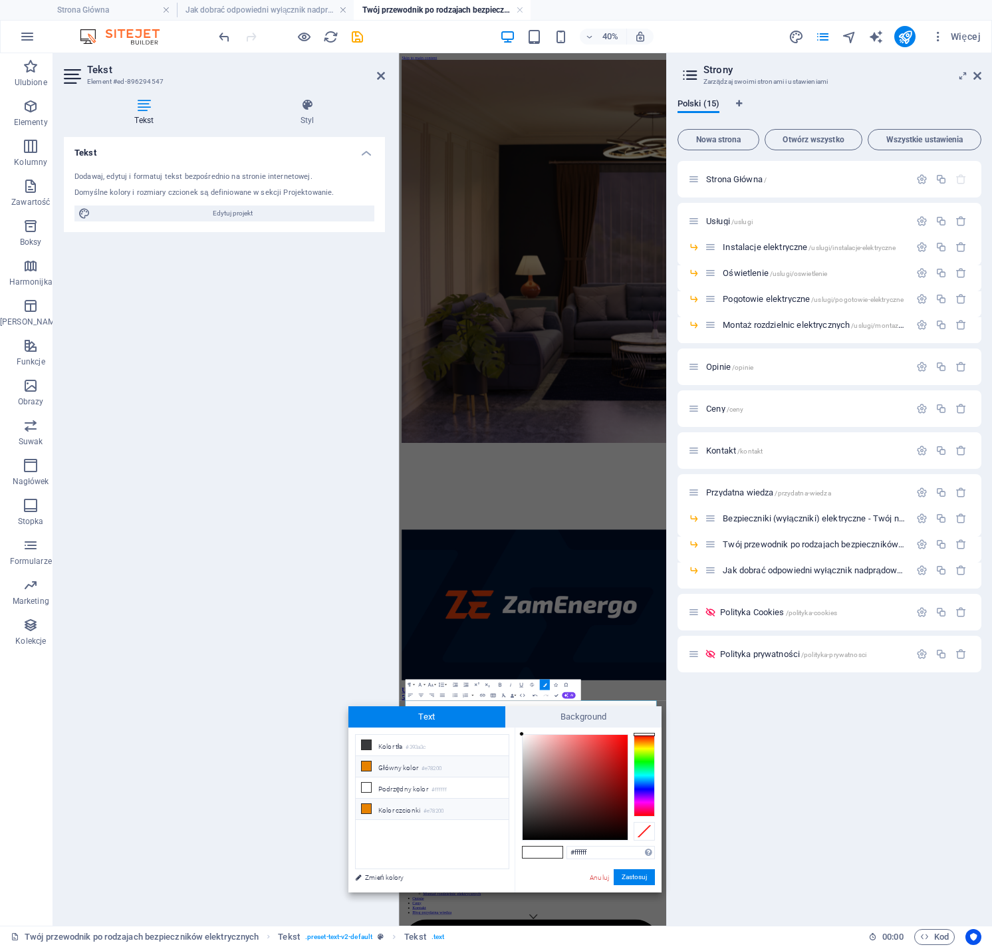
click at [418, 806] on li "Kolor czcionki #e78200" at bounding box center [432, 809] width 153 height 21
type input "#e78200"
click at [635, 877] on button "Zastosuj" at bounding box center [634, 877] width 41 height 16
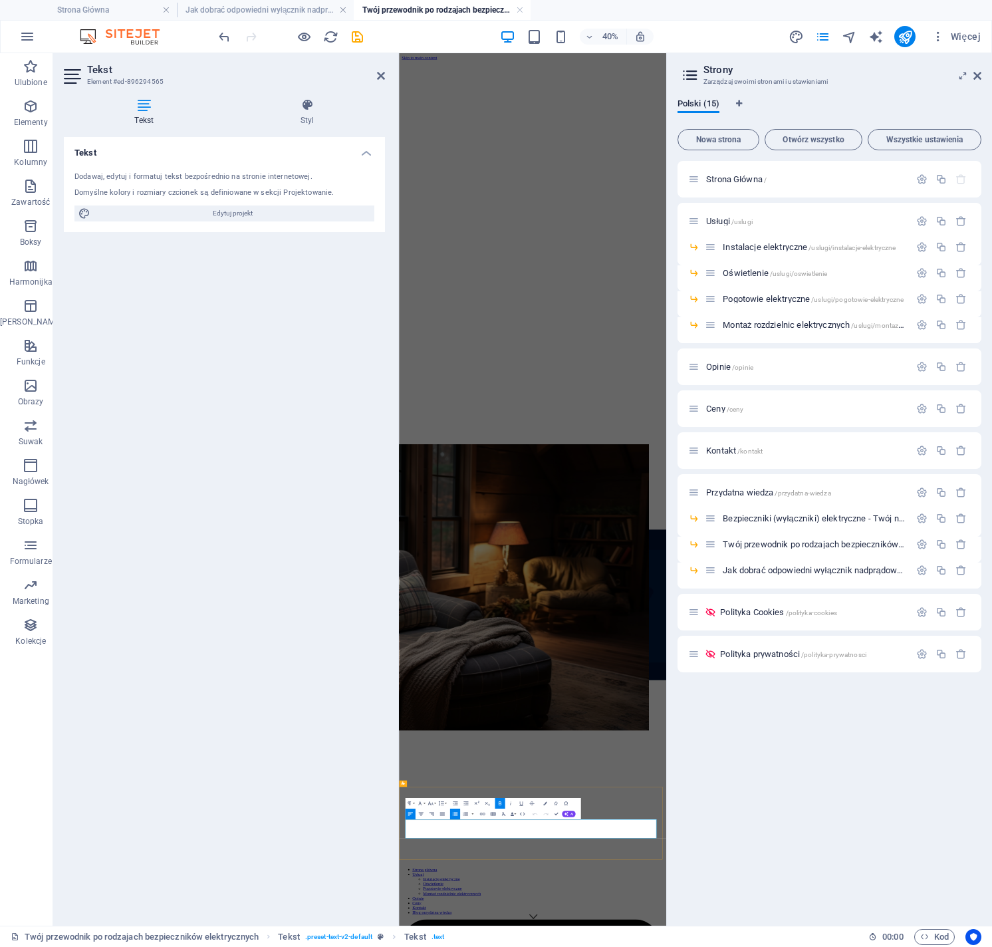
drag, startPoint x: 1040, startPoint y: 2004, endPoint x: 398, endPoint y: 1975, distance: 642.6
click at [427, 805] on icon "button" at bounding box center [430, 803] width 7 height 7
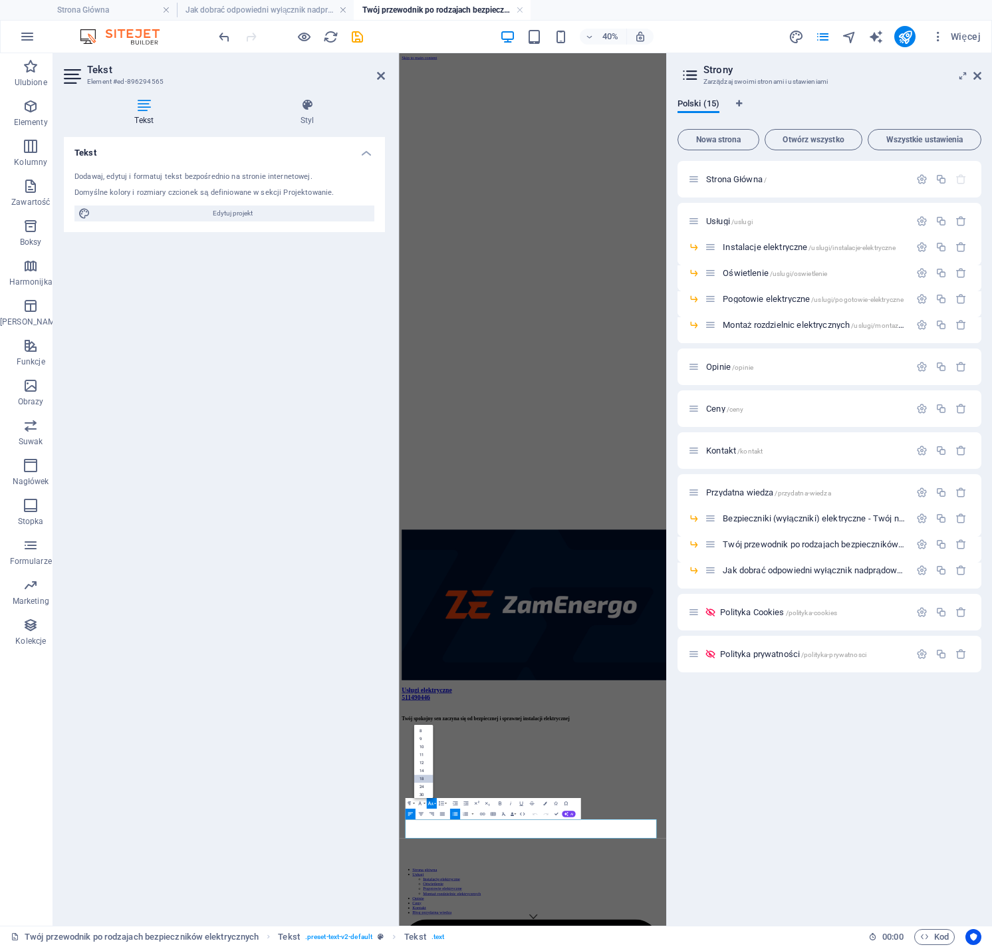
click at [425, 778] on link "18" at bounding box center [423, 779] width 19 height 8
click at [849, 796] on div "Strona Główna / Usługi /uslugi Instalacje elektryczne /uslugi/instalacje-elektr…" at bounding box center [830, 538] width 304 height 754
click at [364, 38] on icon "save" at bounding box center [357, 36] width 15 height 15
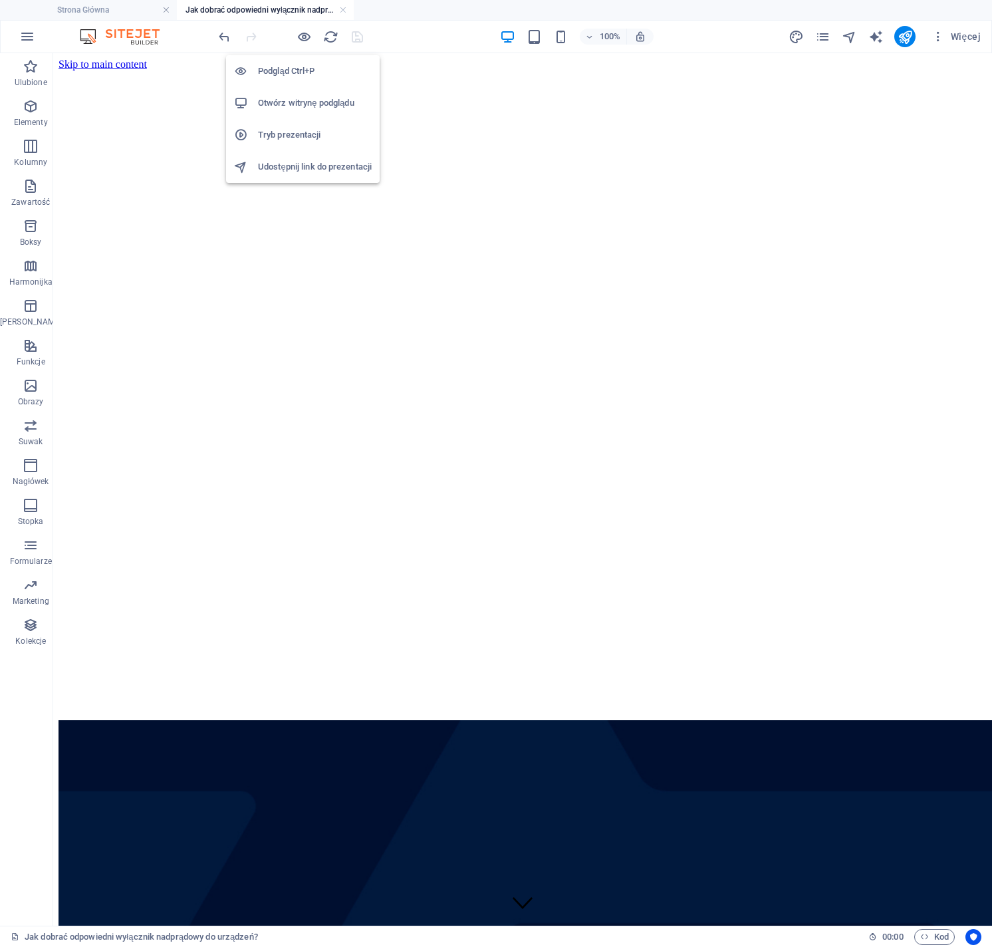
click at [303, 72] on h6 "Podgląd Ctrl+P" at bounding box center [315, 71] width 114 height 16
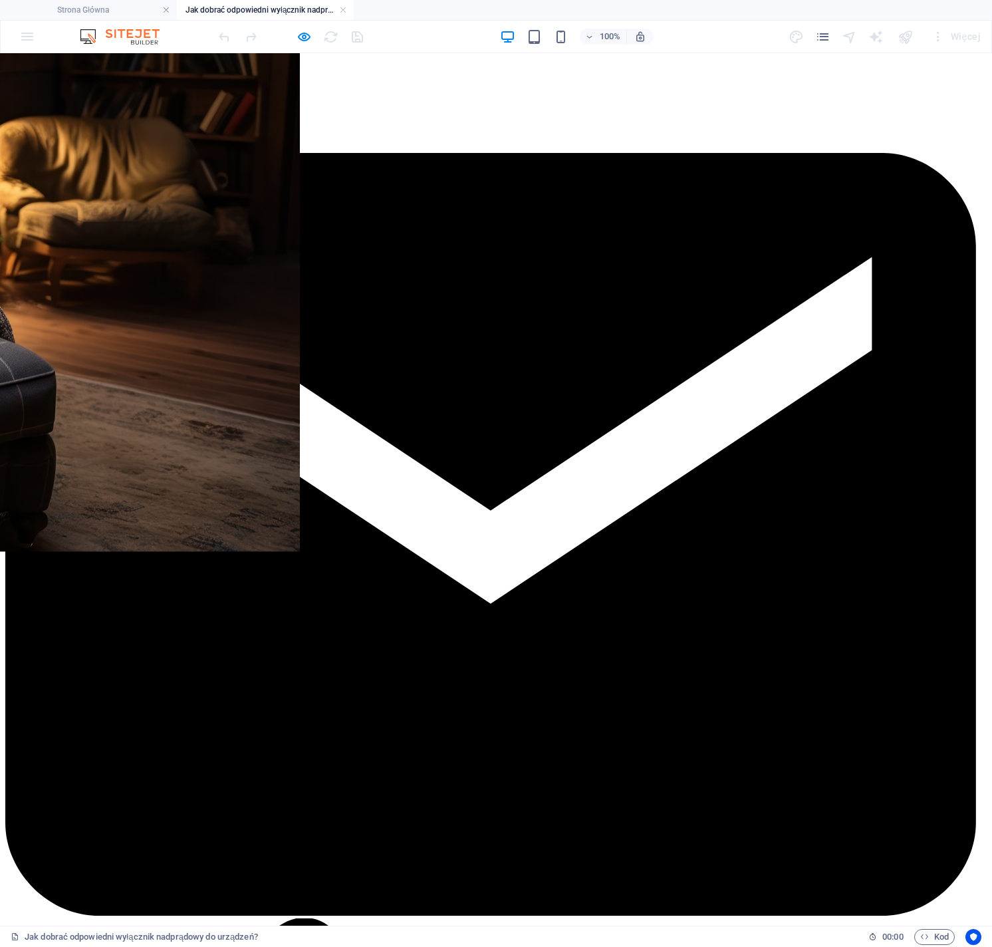
scroll to position [1396, 0]
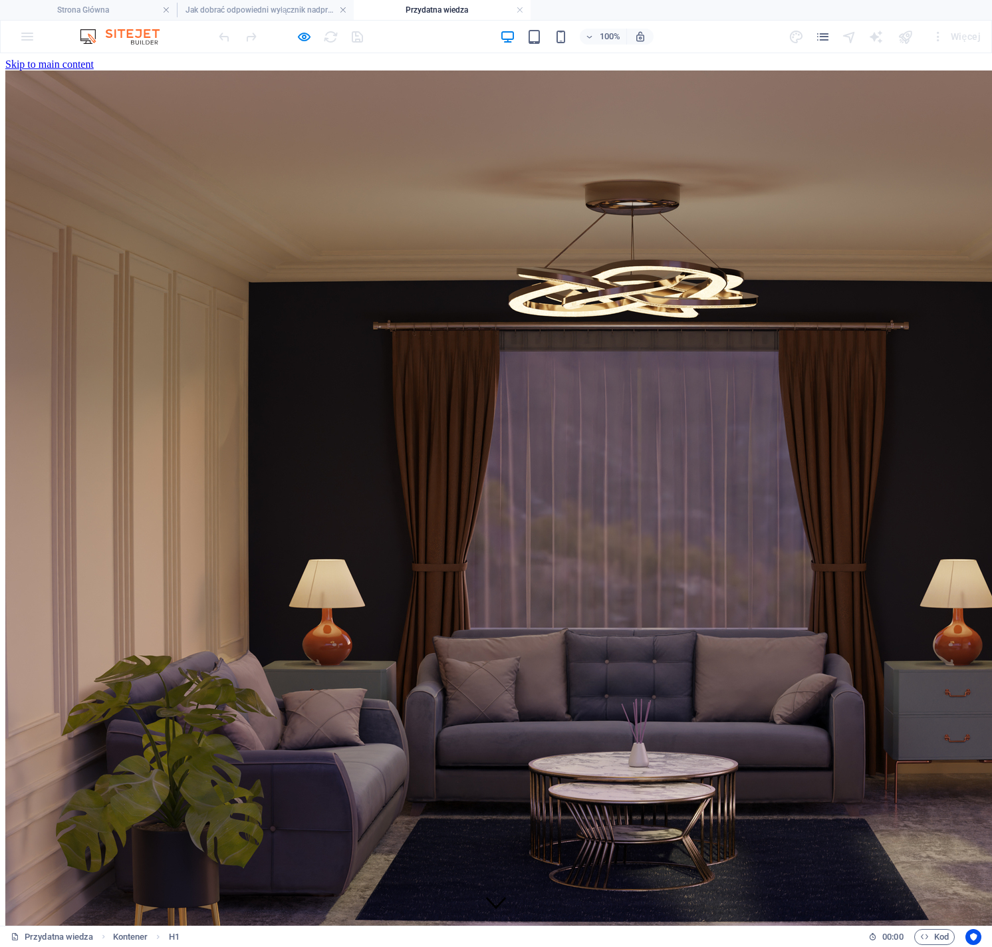
scroll to position [369, 0]
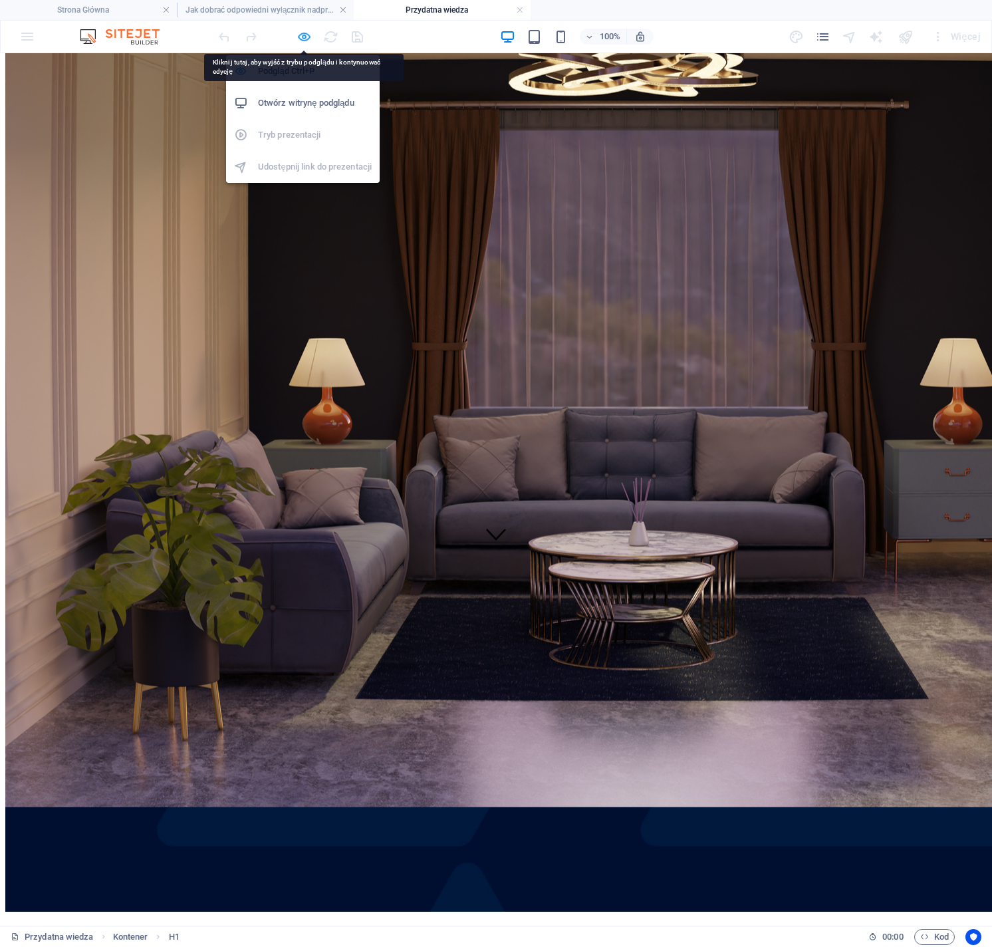
click at [304, 33] on icon "button" at bounding box center [304, 36] width 15 height 15
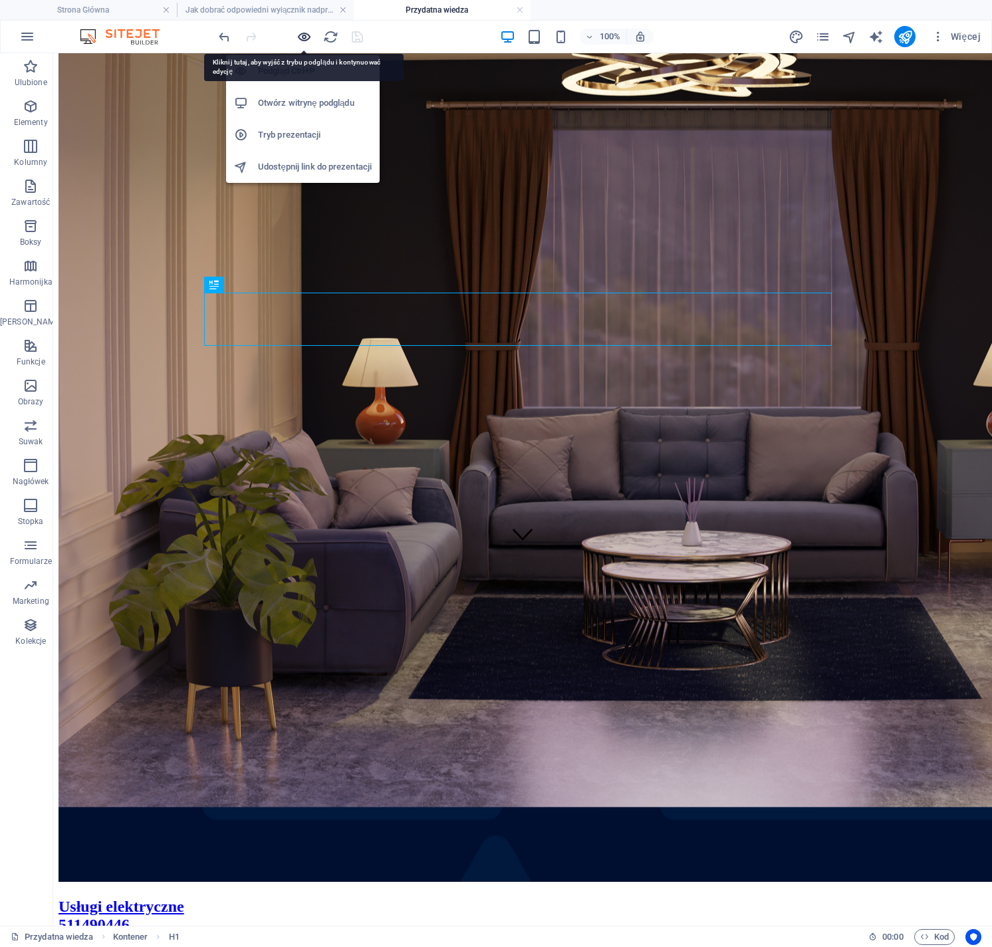
click at [305, 37] on icon "button" at bounding box center [304, 36] width 15 height 15
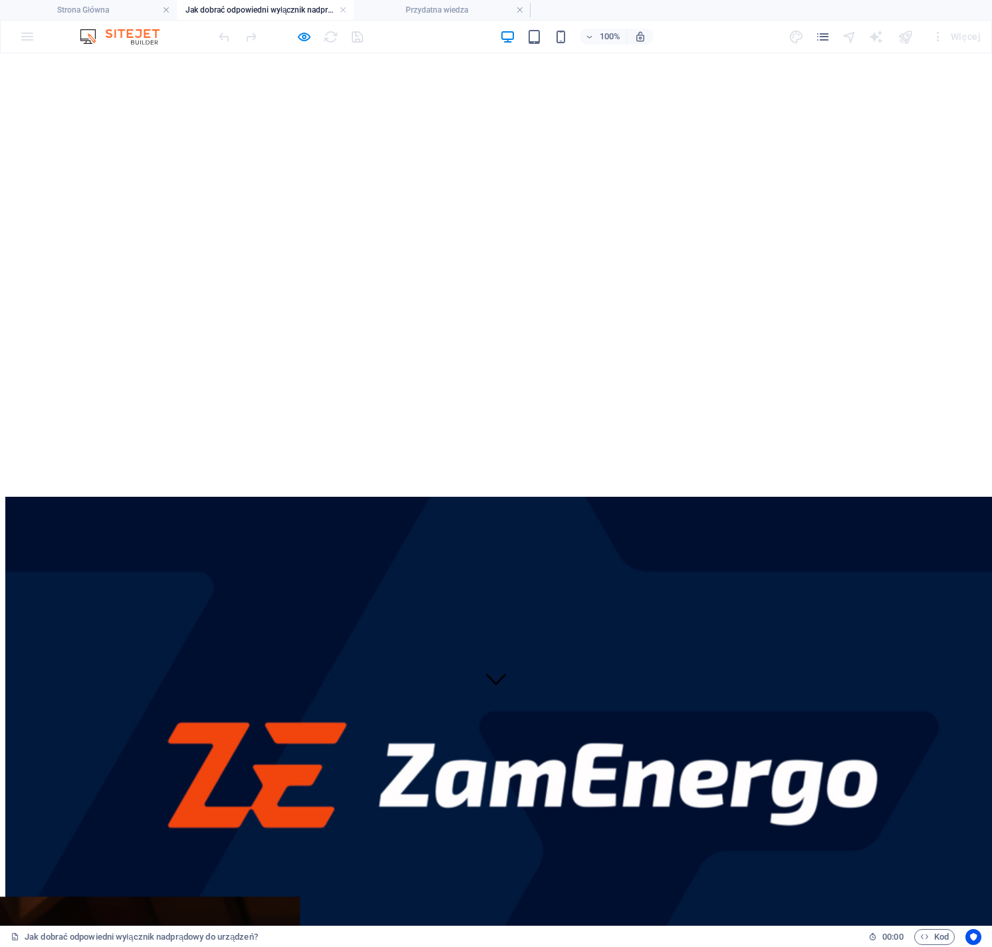
scroll to position [0, 0]
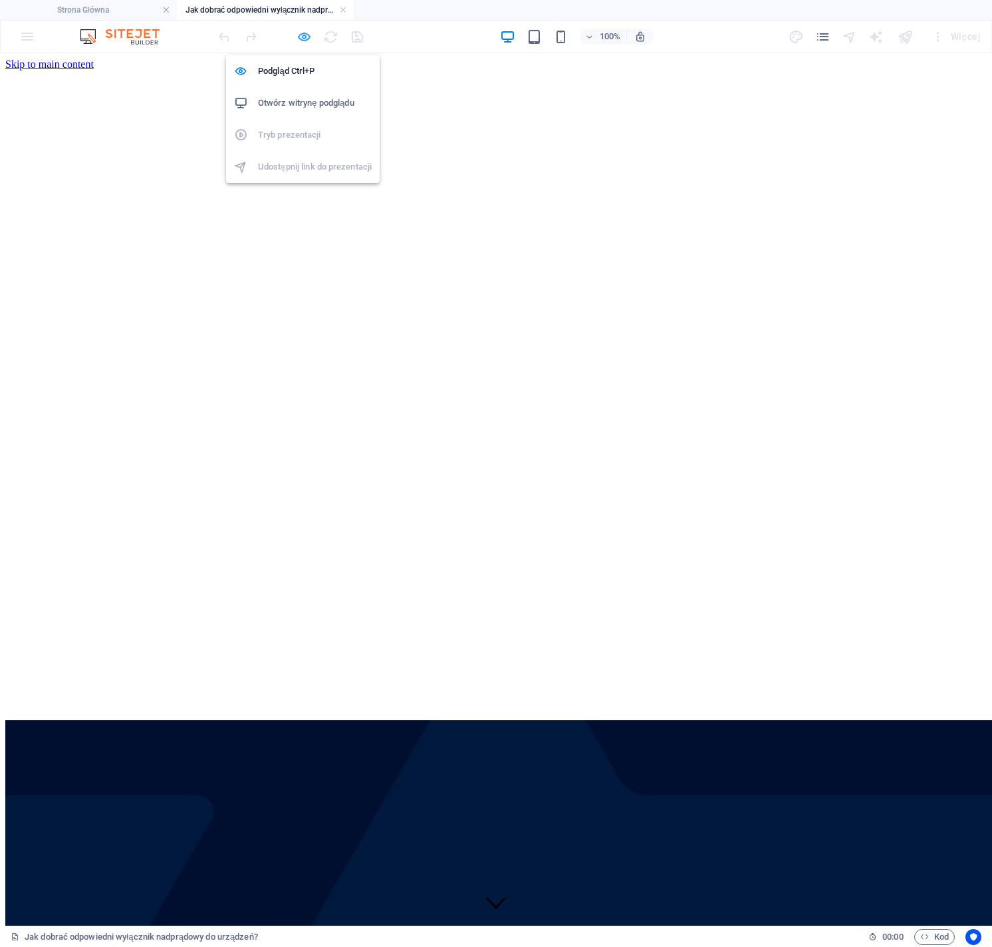
click at [297, 39] on icon "button" at bounding box center [304, 36] width 15 height 15
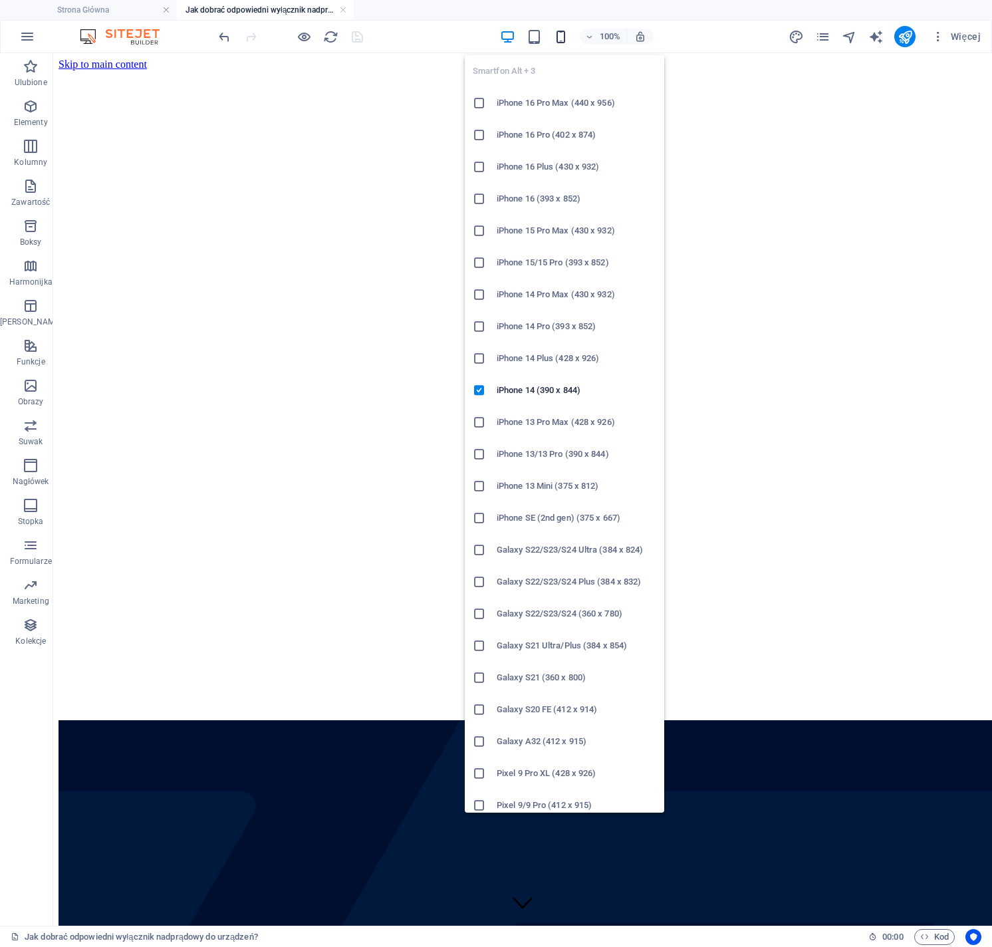
click at [564, 39] on icon "button" at bounding box center [560, 36] width 15 height 15
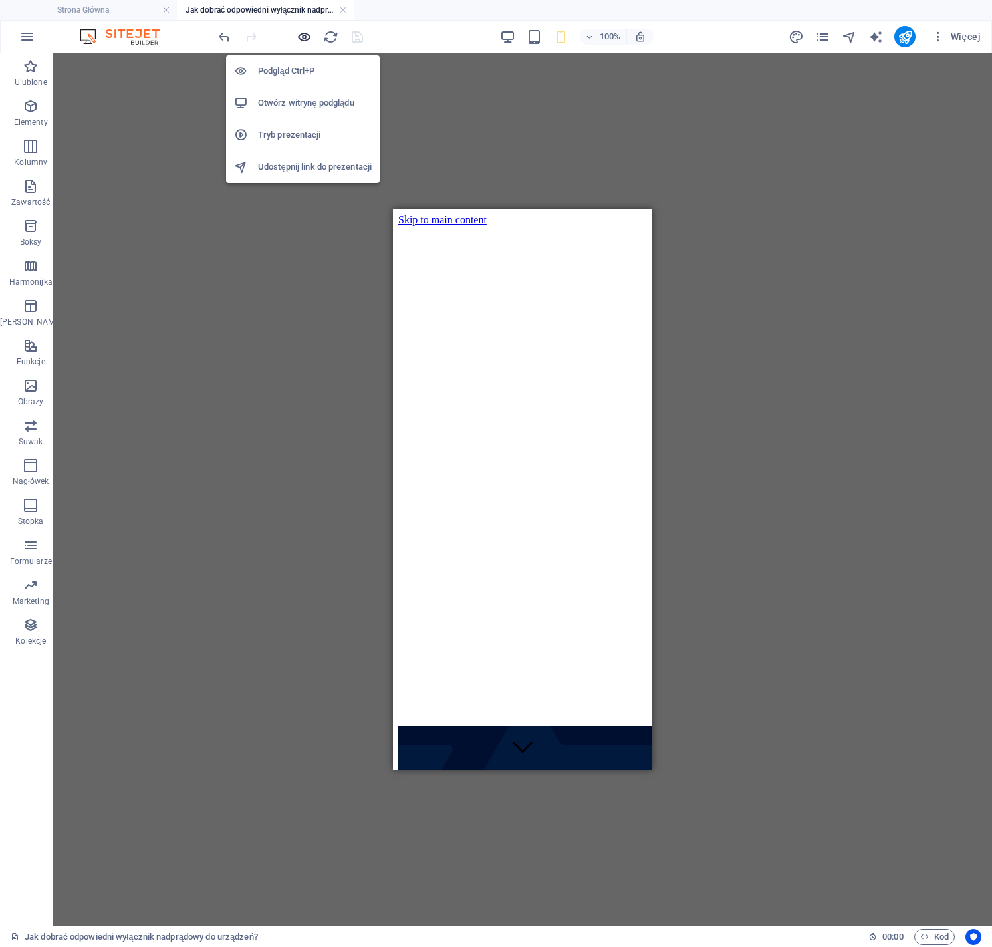
click at [305, 44] on icon "button" at bounding box center [304, 36] width 15 height 15
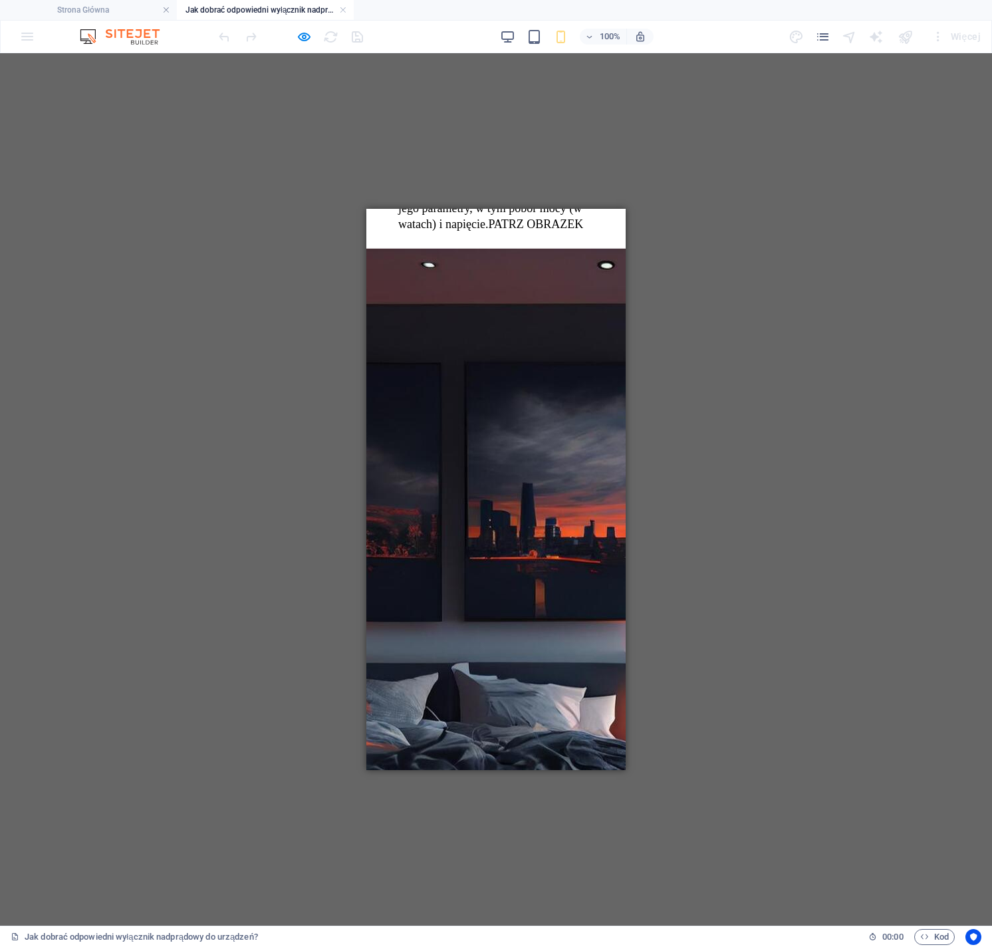
scroll to position [2012, 0]
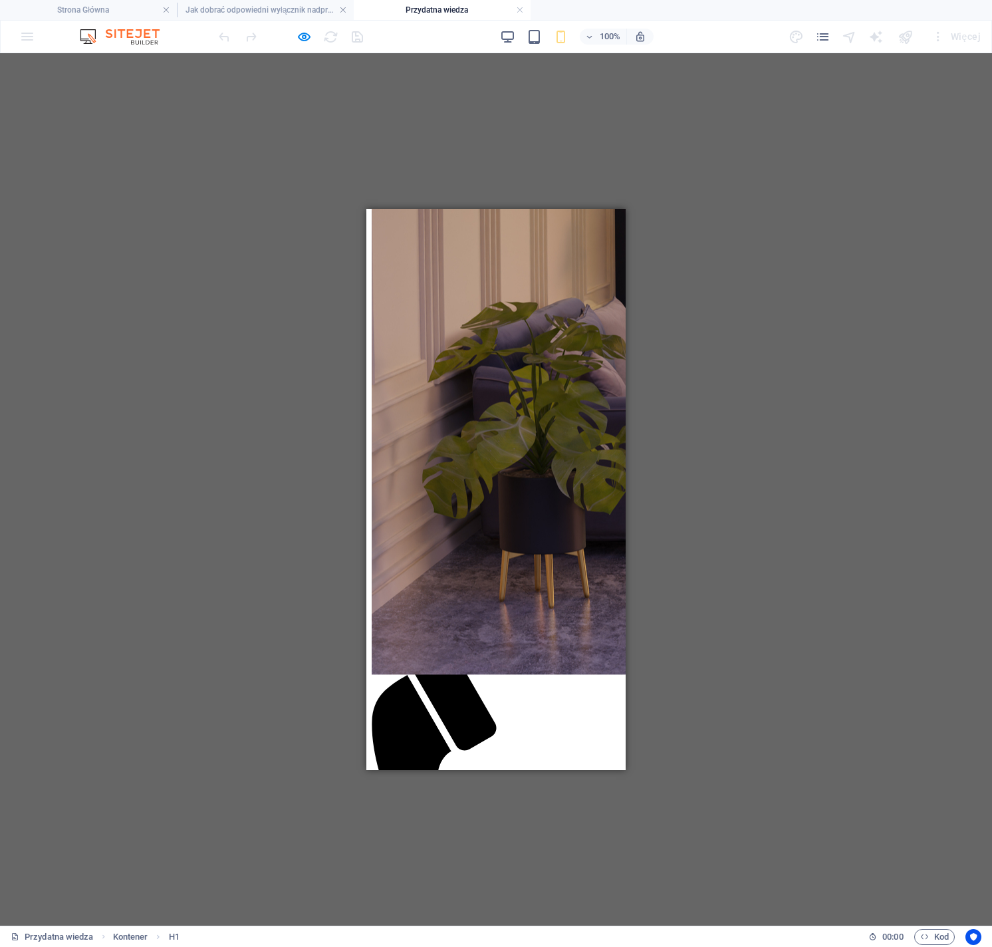
scroll to position [657, 0]
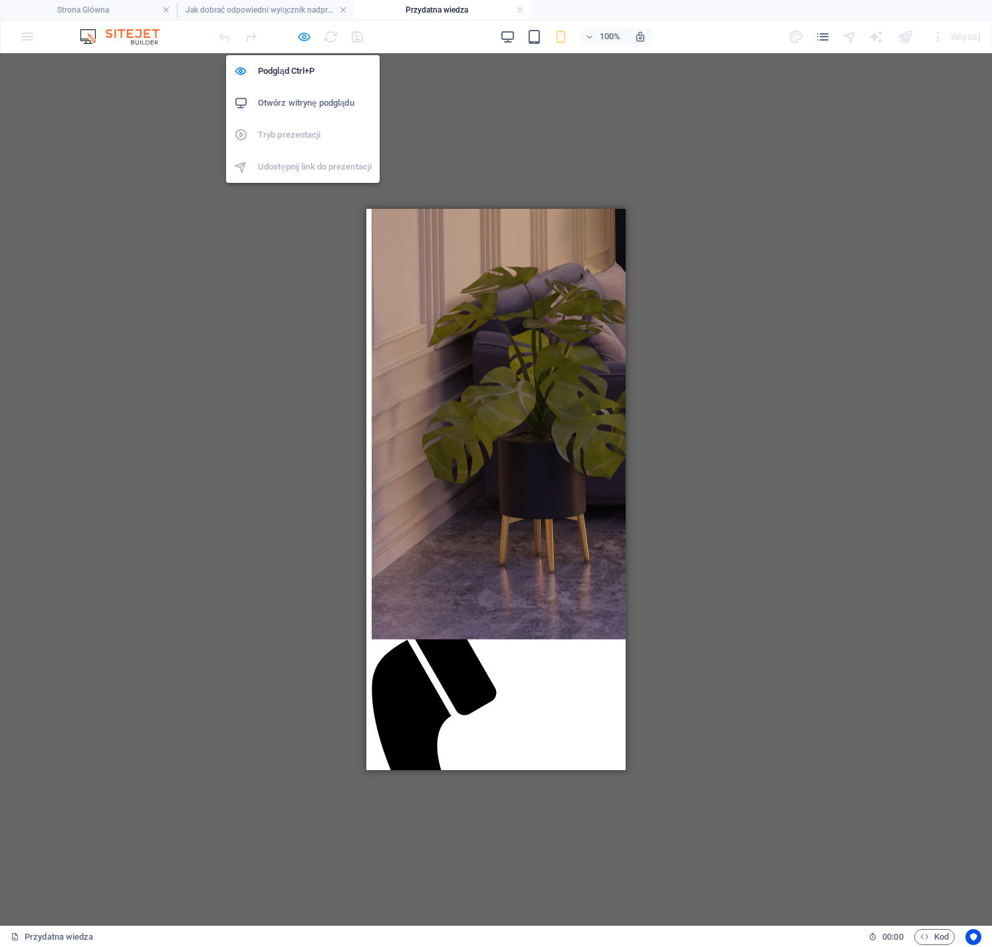
click at [307, 38] on icon "button" at bounding box center [304, 36] width 15 height 15
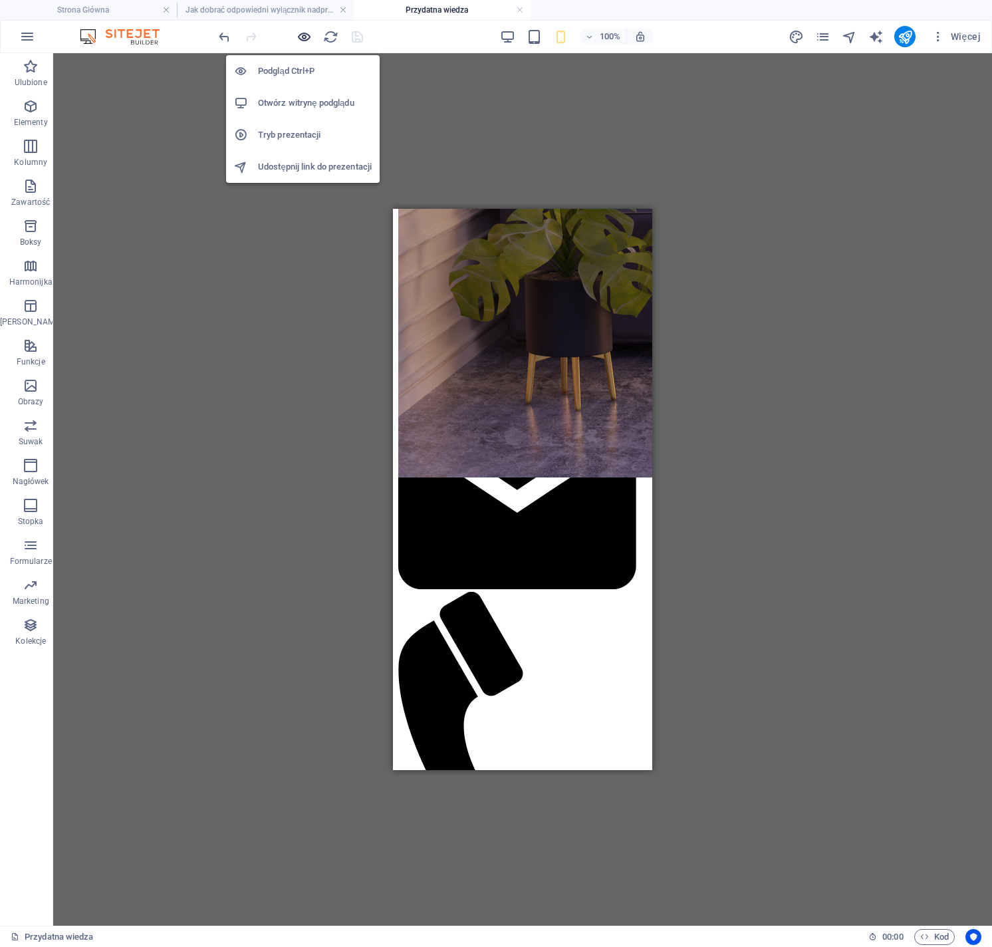
click at [305, 39] on icon "button" at bounding box center [304, 36] width 15 height 15
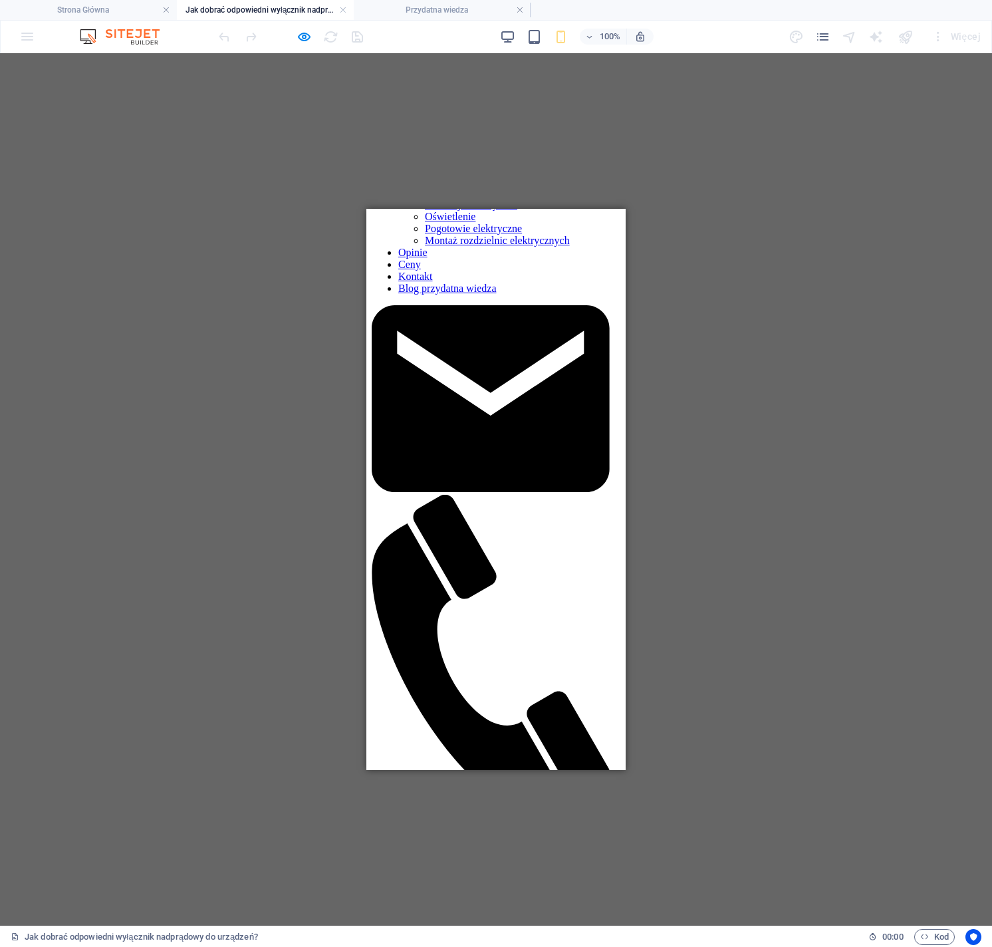
scroll to position [0, 0]
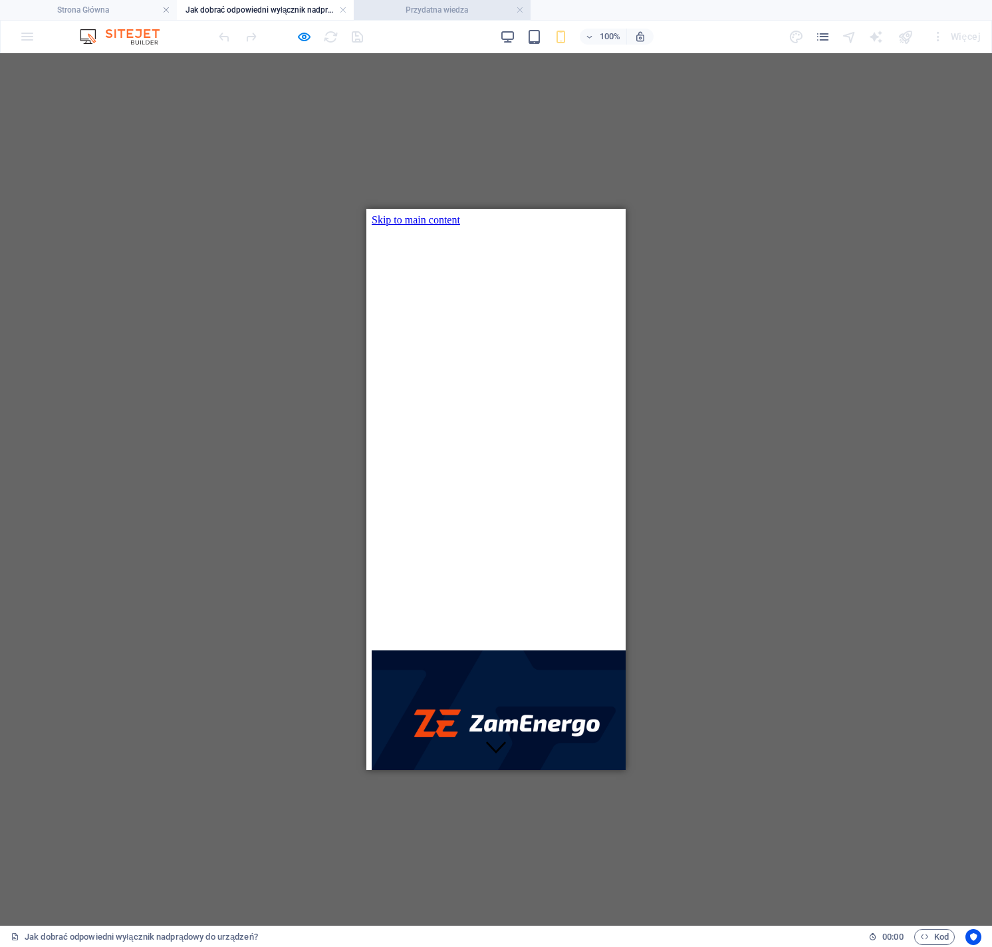
click at [420, 14] on h4 "Przydatna wiedza" at bounding box center [442, 10] width 177 height 15
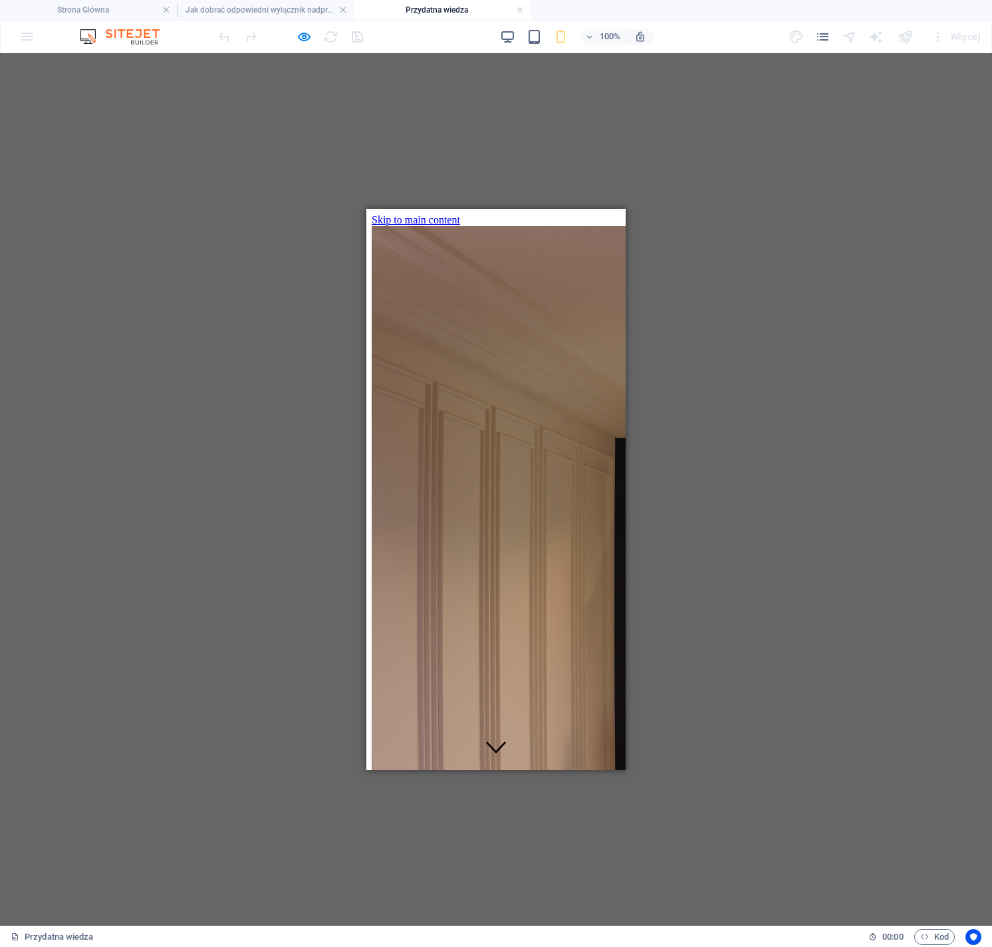
scroll to position [657, 0]
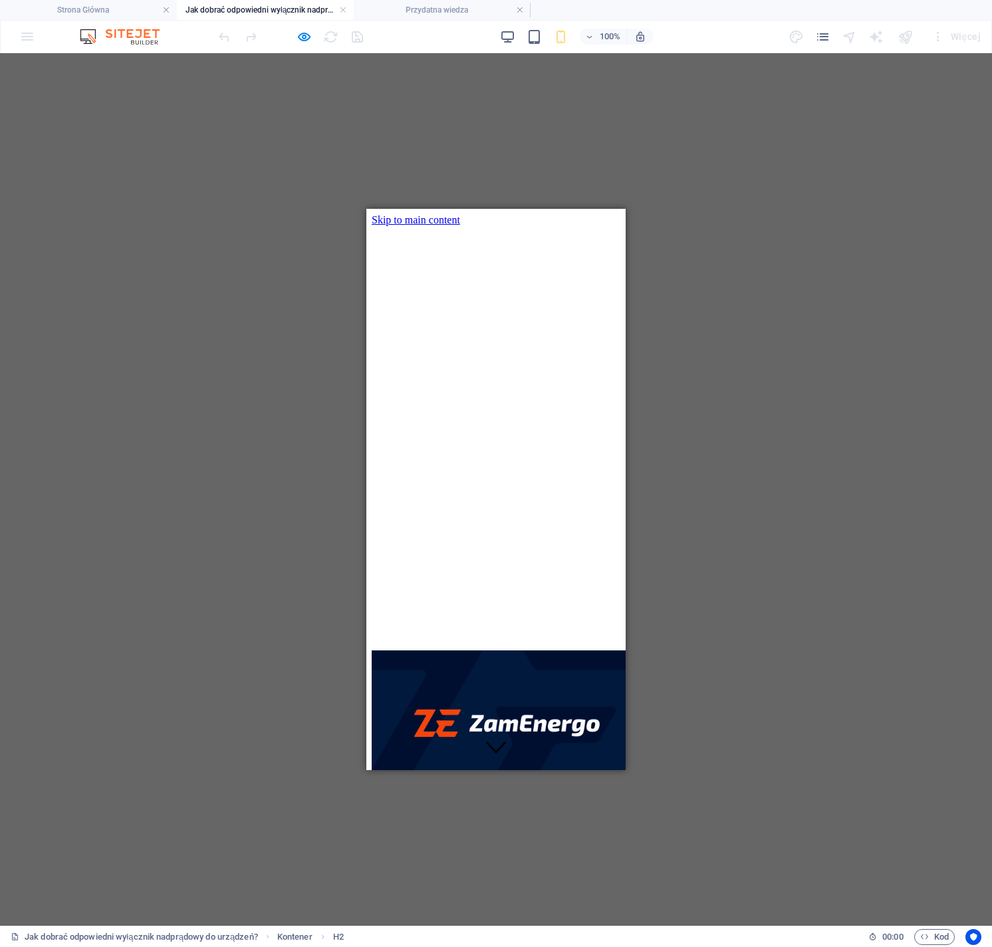
scroll to position [0, 0]
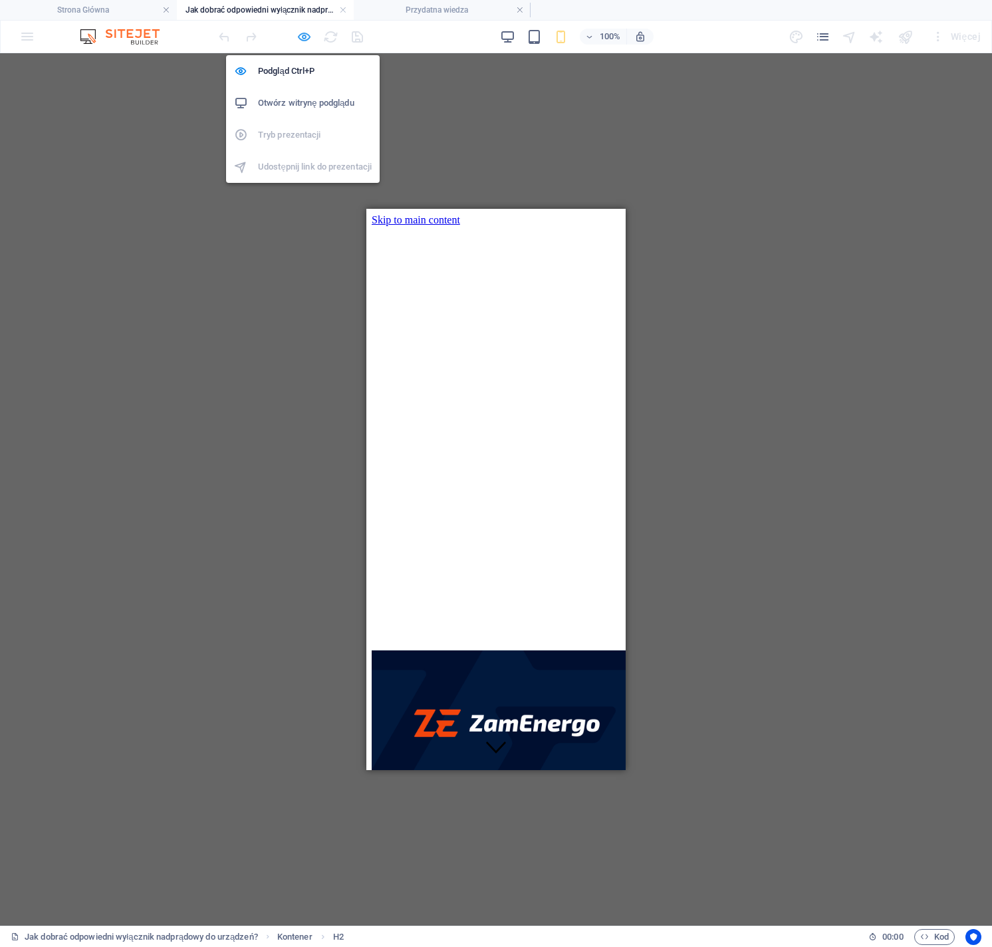
click at [306, 39] on icon "button" at bounding box center [304, 36] width 15 height 15
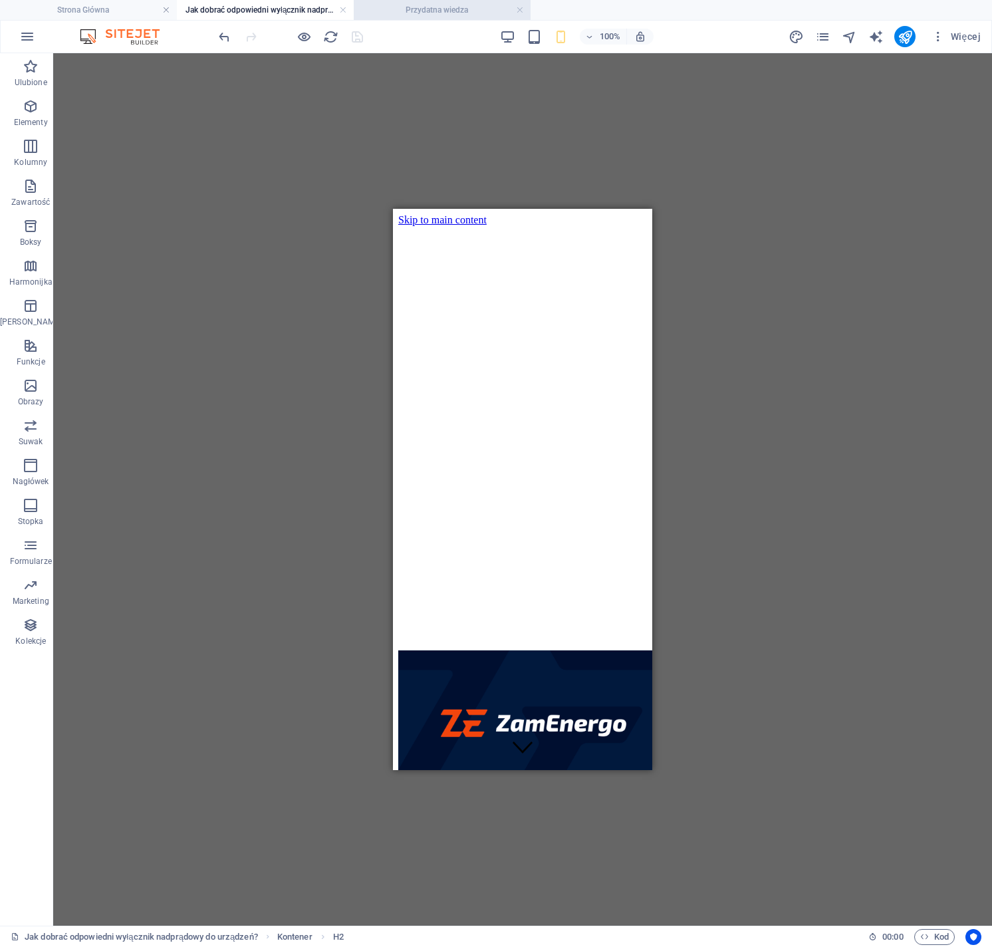
click at [420, 9] on h4 "Przydatna wiedza" at bounding box center [442, 10] width 177 height 15
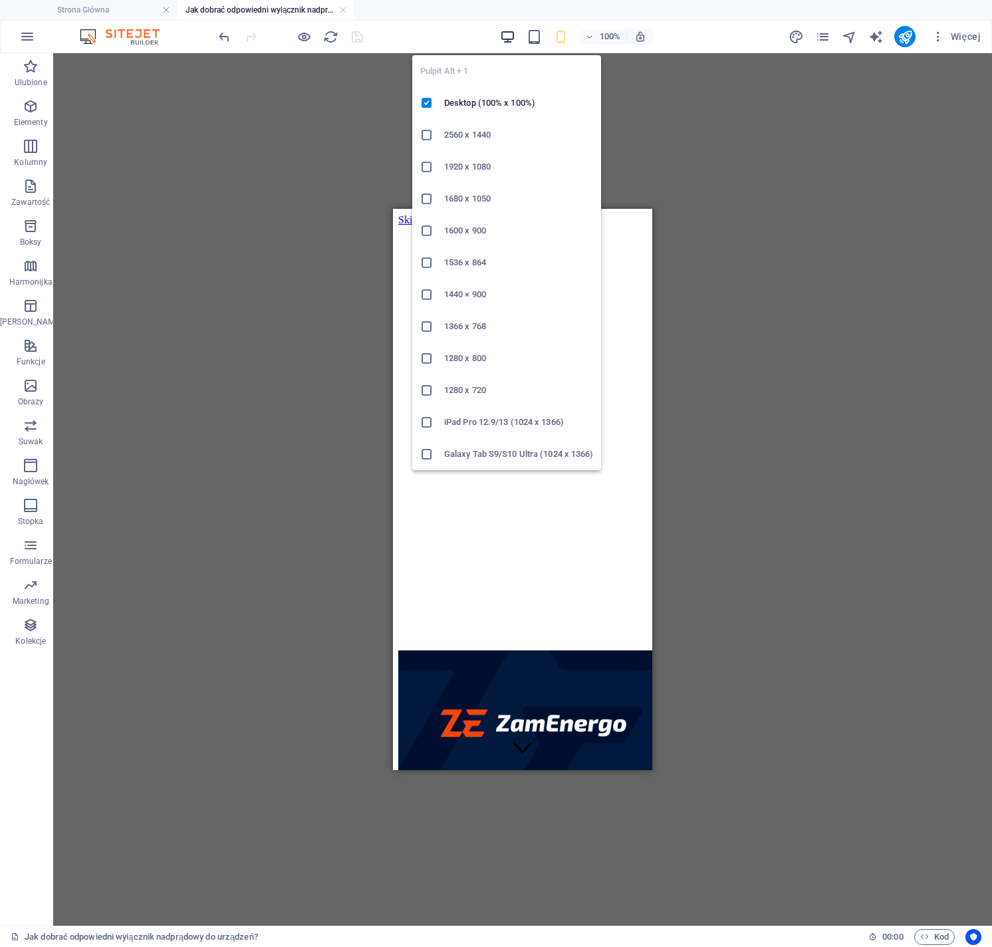
click at [508, 37] on icon "button" at bounding box center [507, 36] width 15 height 15
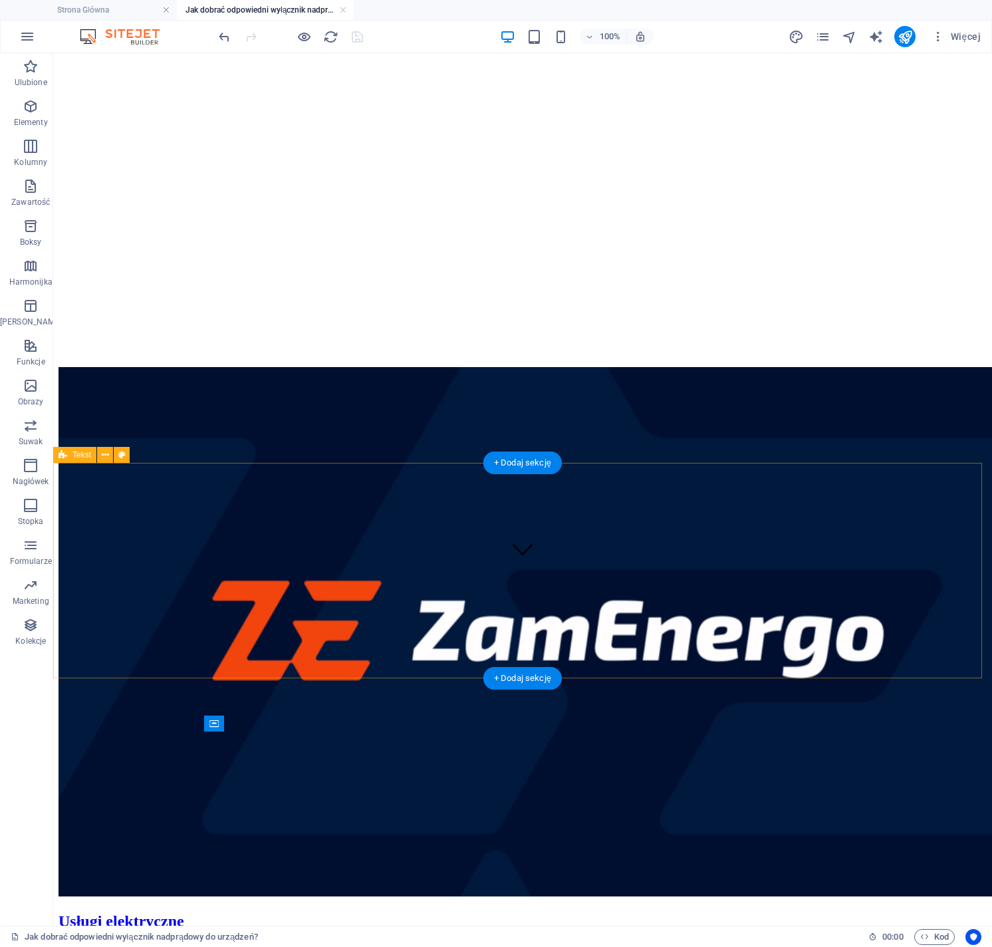
scroll to position [0, 0]
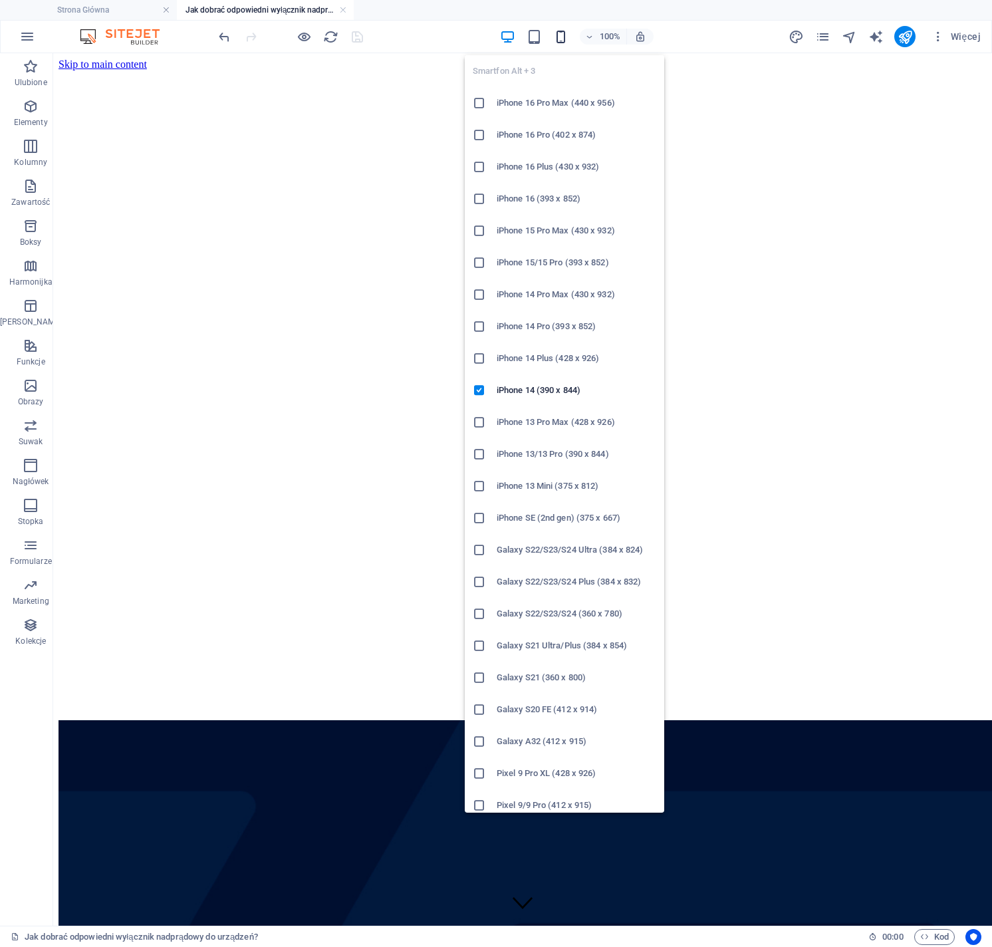
click at [559, 35] on icon "button" at bounding box center [560, 36] width 15 height 15
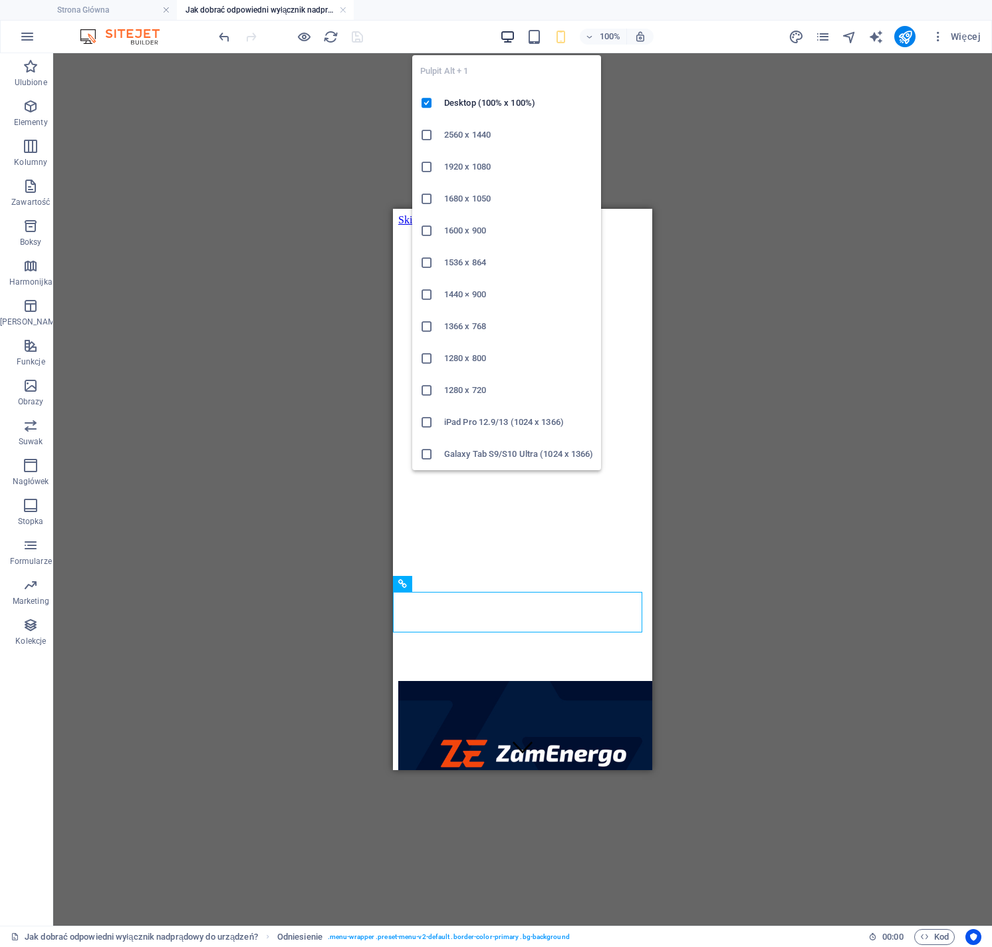
click at [509, 34] on icon "button" at bounding box center [507, 36] width 15 height 15
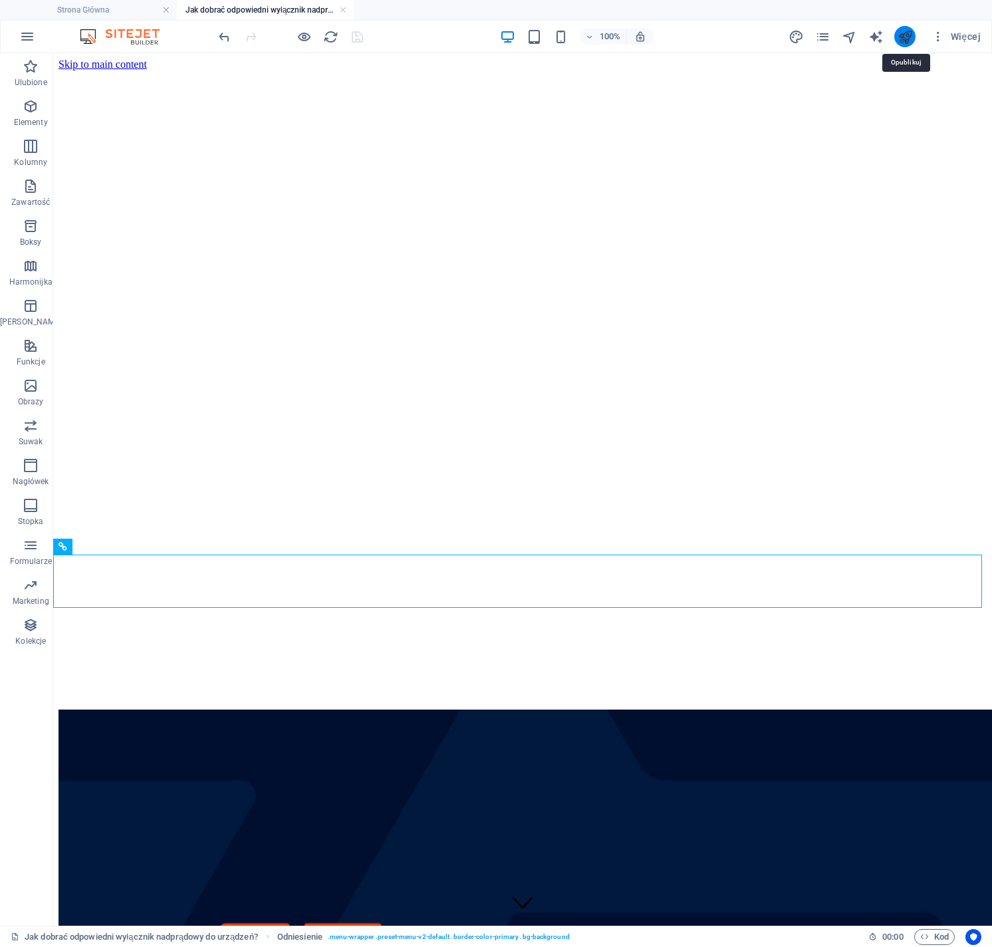
click at [909, 35] on icon "publish" at bounding box center [905, 36] width 15 height 15
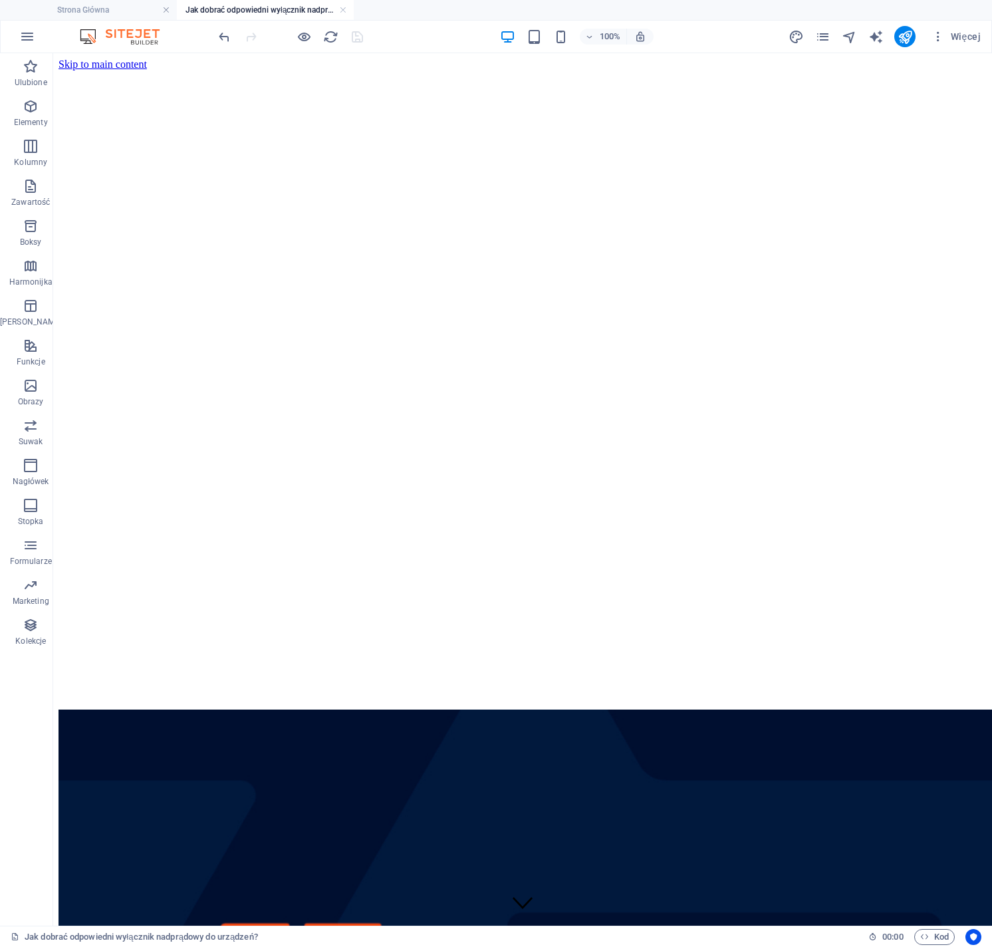
click at [365, 38] on div at bounding box center [290, 36] width 149 height 21
click at [360, 38] on div at bounding box center [290, 36] width 149 height 21
click at [329, 40] on icon "reload" at bounding box center [330, 36] width 15 height 15
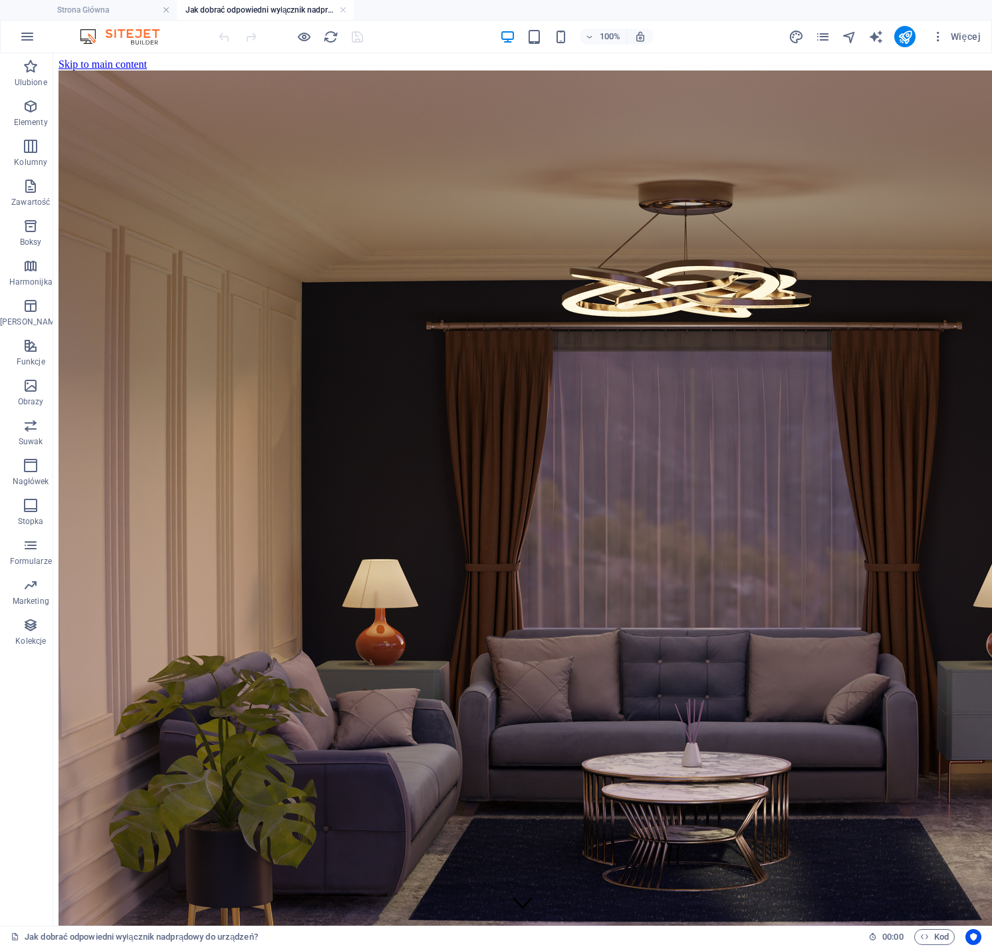
click at [361, 39] on div at bounding box center [290, 36] width 149 height 21
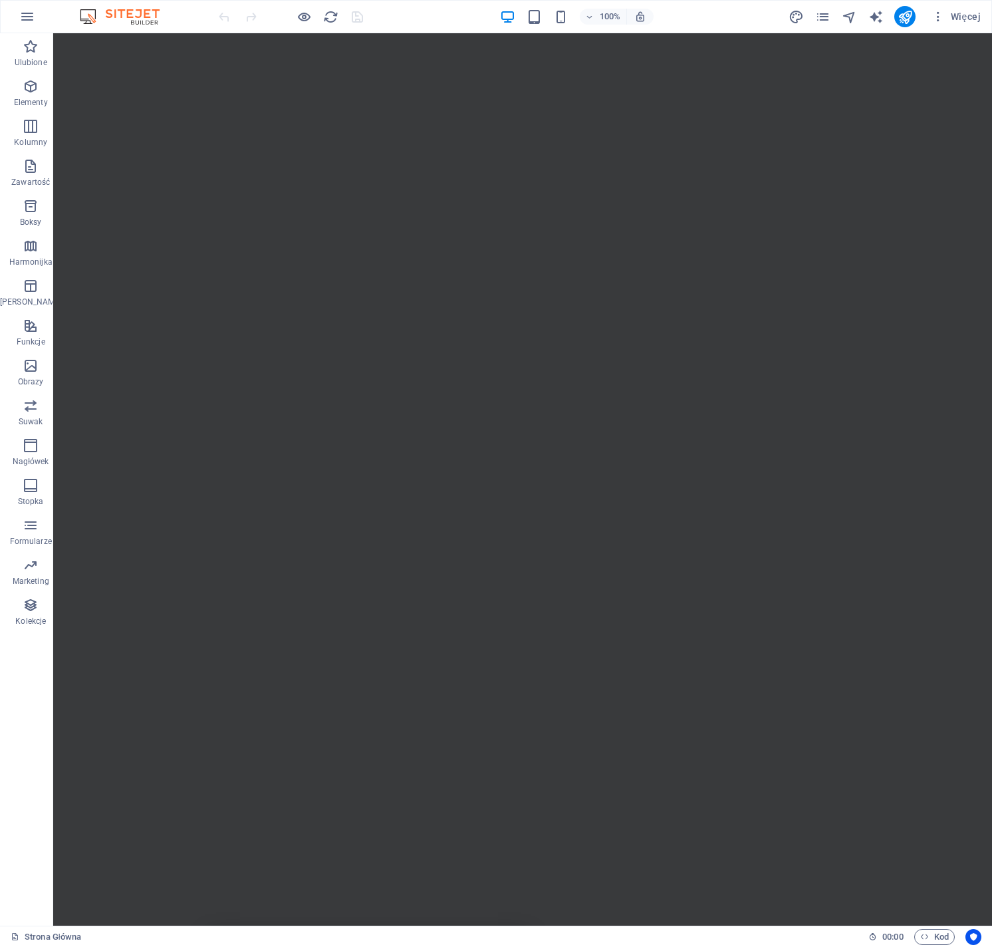
click at [359, 11] on div at bounding box center [290, 16] width 149 height 21
click at [327, 14] on icon "reload" at bounding box center [330, 16] width 15 height 15
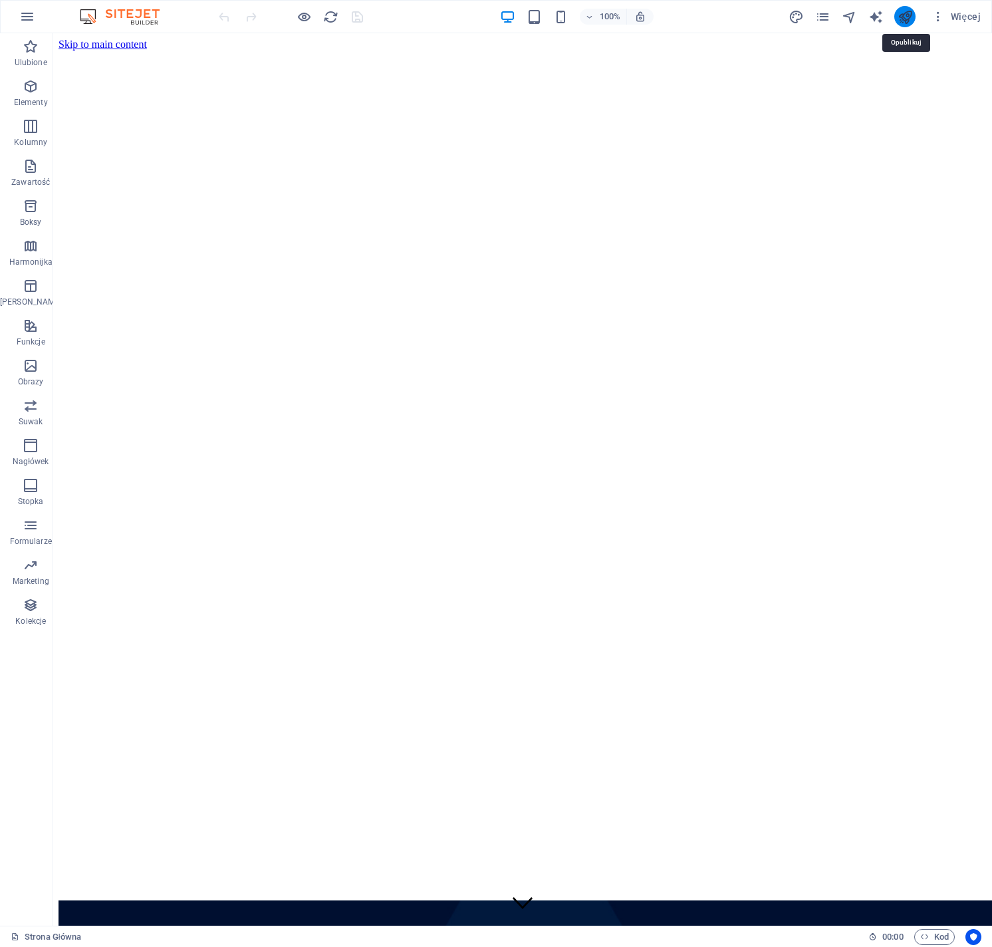
click at [907, 21] on icon "publish" at bounding box center [905, 16] width 15 height 15
